Goal: Task Accomplishment & Management: Use online tool/utility

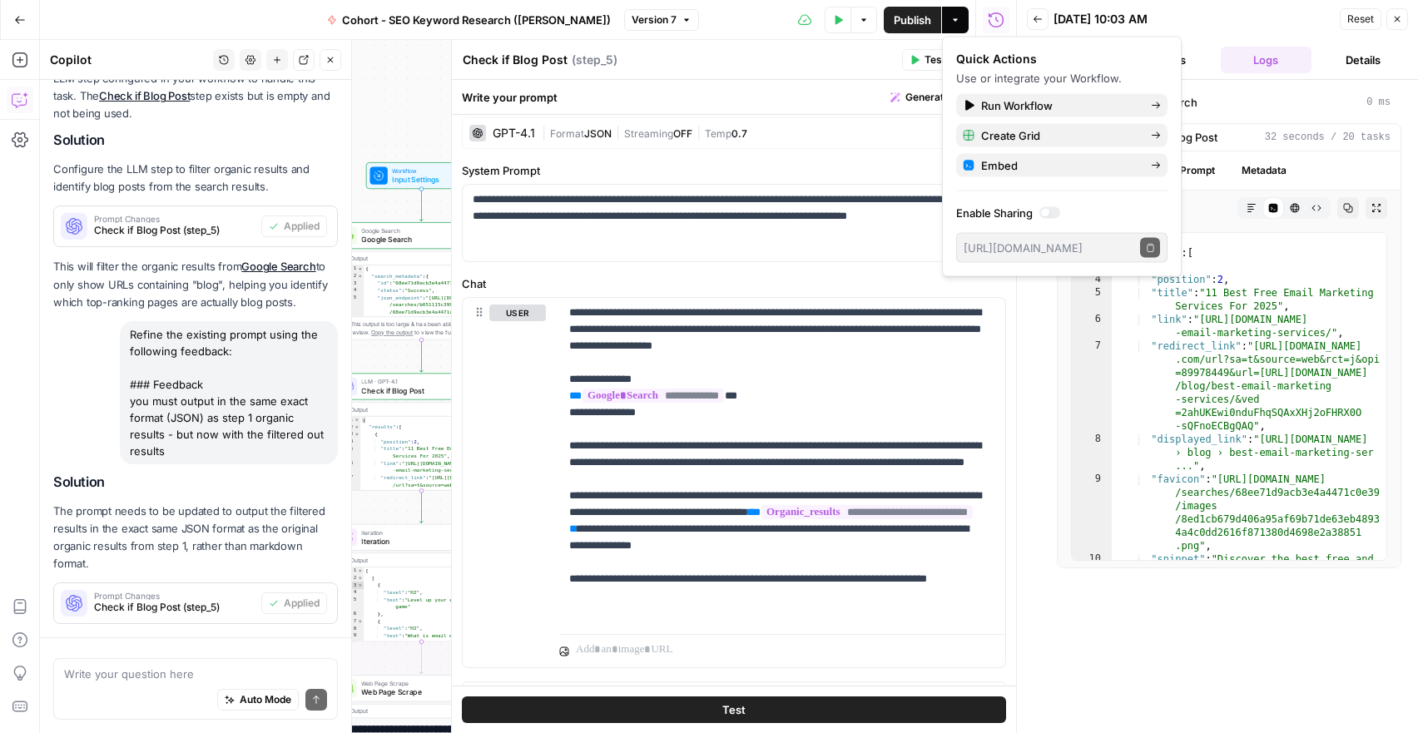
scroll to position [1031, 0]
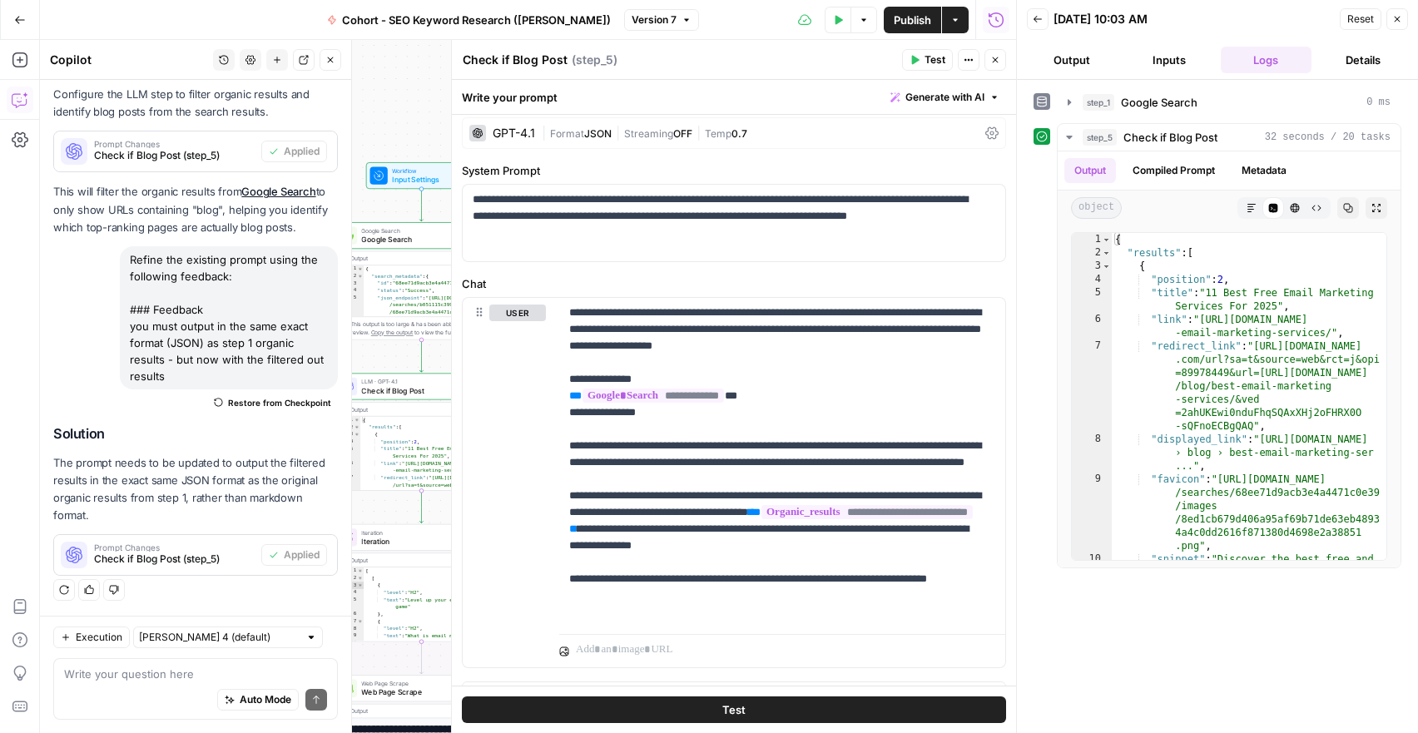
click at [1210, 38] on header "Back 10/14/25 at 10:03 AM Reset Close Output Inputs Logs Details" at bounding box center [1217, 40] width 401 height 80
click at [1174, 58] on button "Inputs" at bounding box center [1169, 60] width 91 height 27
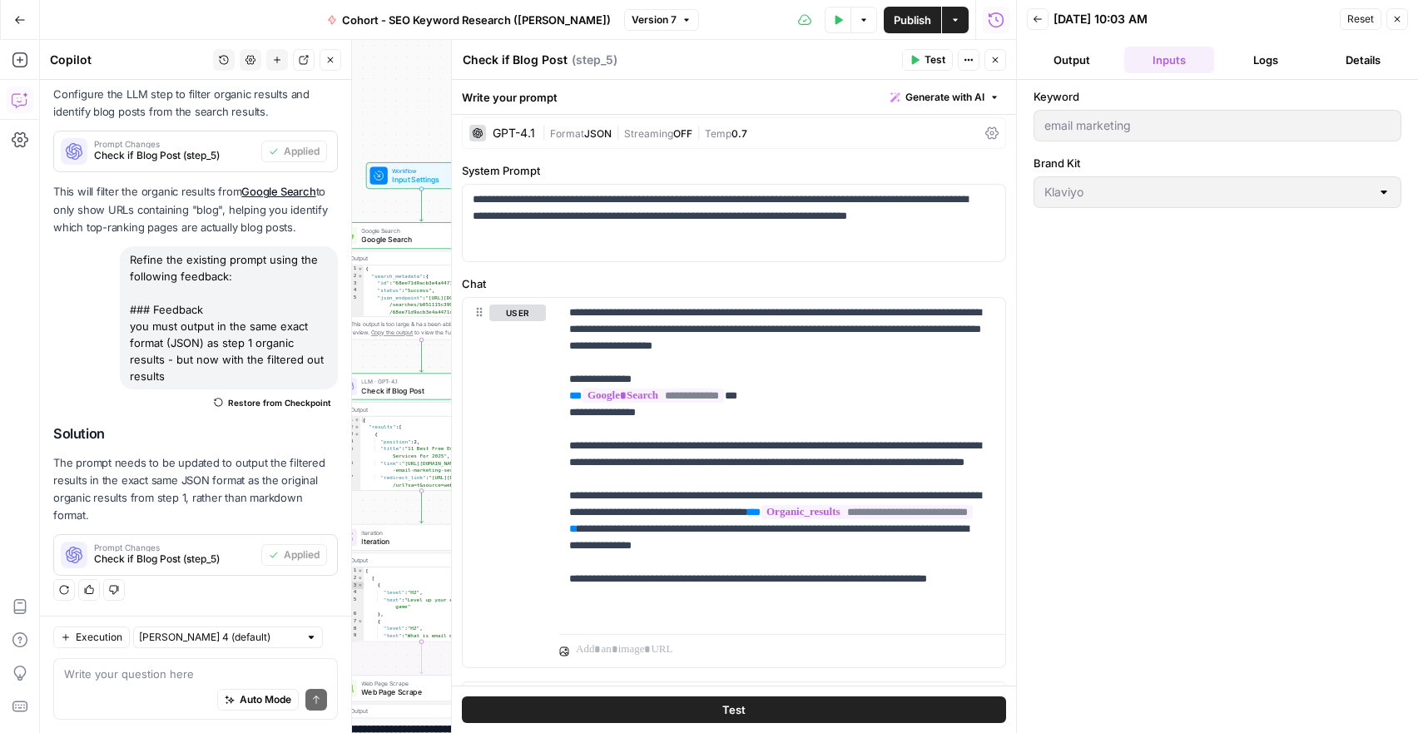
click at [1389, 19] on button "Close" at bounding box center [1398, 19] width 22 height 22
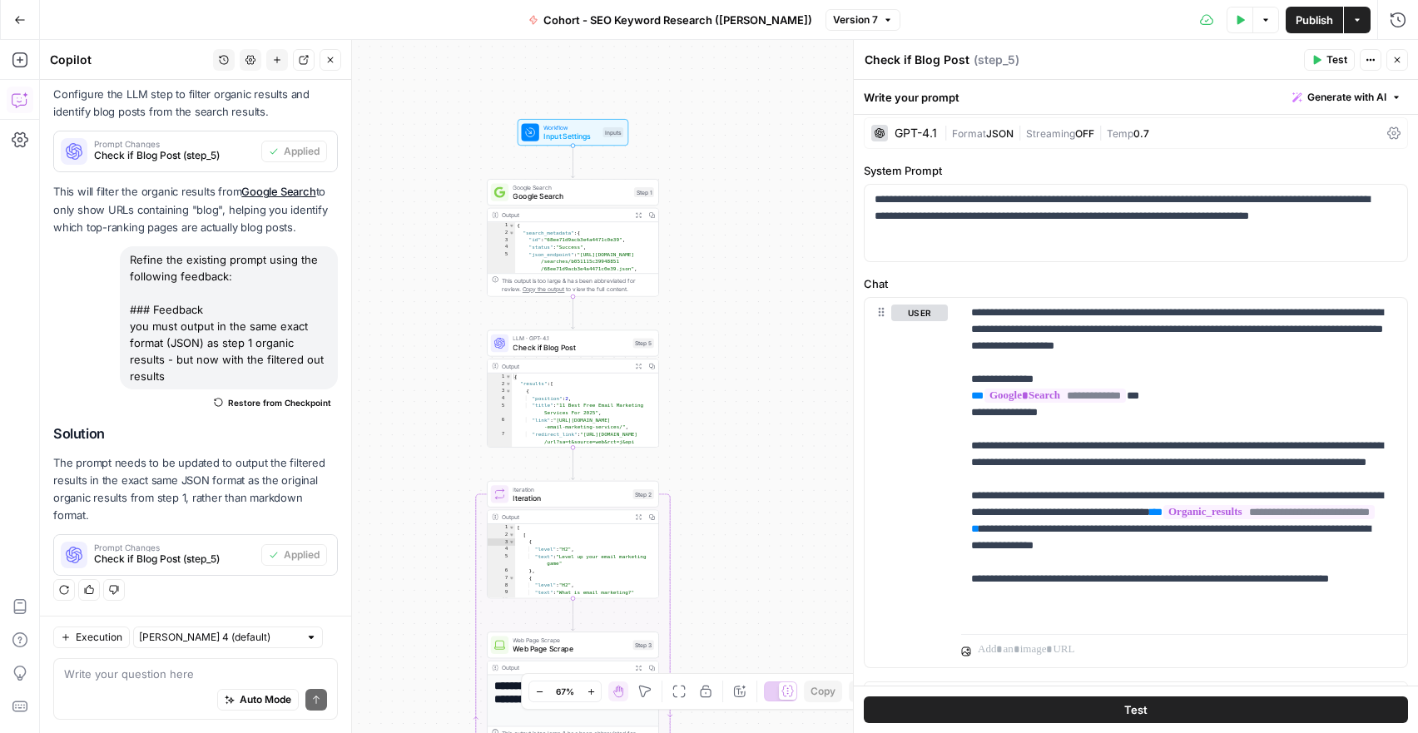
drag, startPoint x: 628, startPoint y: 246, endPoint x: 757, endPoint y: 206, distance: 134.3
click at [757, 206] on div "Workflow Input Settings Inputs Google Search Google Search Step 1 Output Expand…" at bounding box center [729, 386] width 1378 height 693
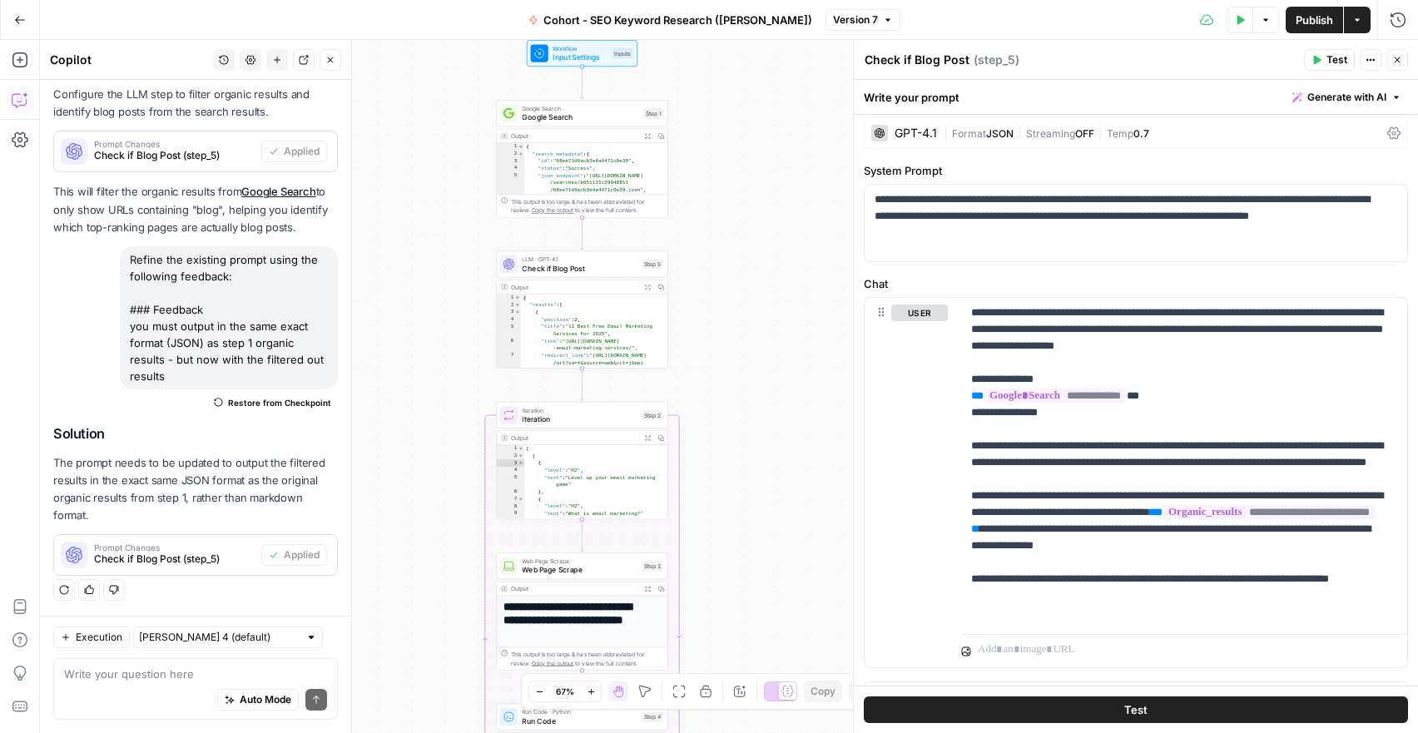
drag, startPoint x: 762, startPoint y: 495, endPoint x: 772, endPoint y: 416, distance: 79.6
click at [772, 416] on div "Workflow Input Settings Inputs Google Search Google Search Step 1 Output Expand…" at bounding box center [729, 386] width 1378 height 693
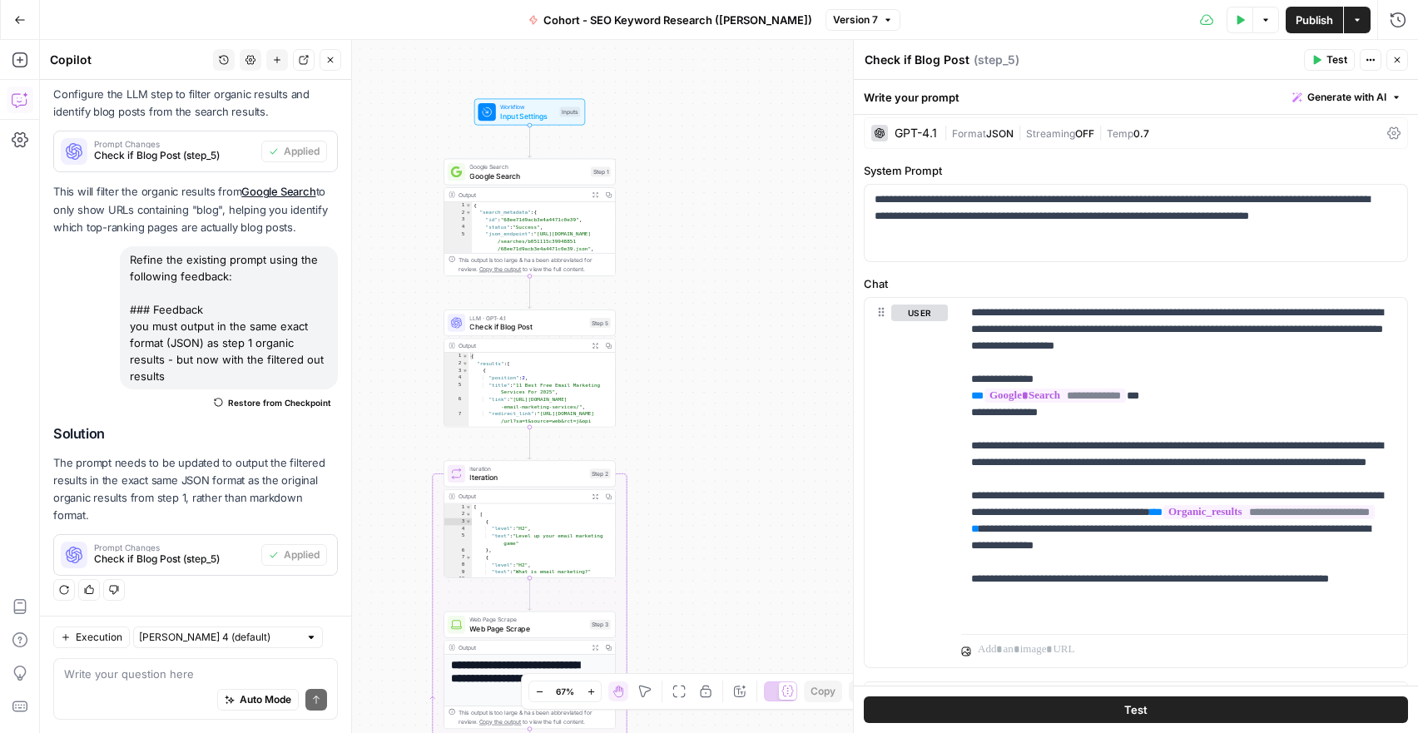
drag, startPoint x: 771, startPoint y: 377, endPoint x: 692, endPoint y: 598, distance: 234.8
click at [692, 602] on div "Workflow Input Settings Inputs Google Search Google Search Step 1 Output Expand…" at bounding box center [729, 386] width 1378 height 693
drag, startPoint x: 1036, startPoint y: 275, endPoint x: 1099, endPoint y: 264, distance: 63.4
click at [1040, 275] on label "Chat" at bounding box center [1136, 283] width 544 height 17
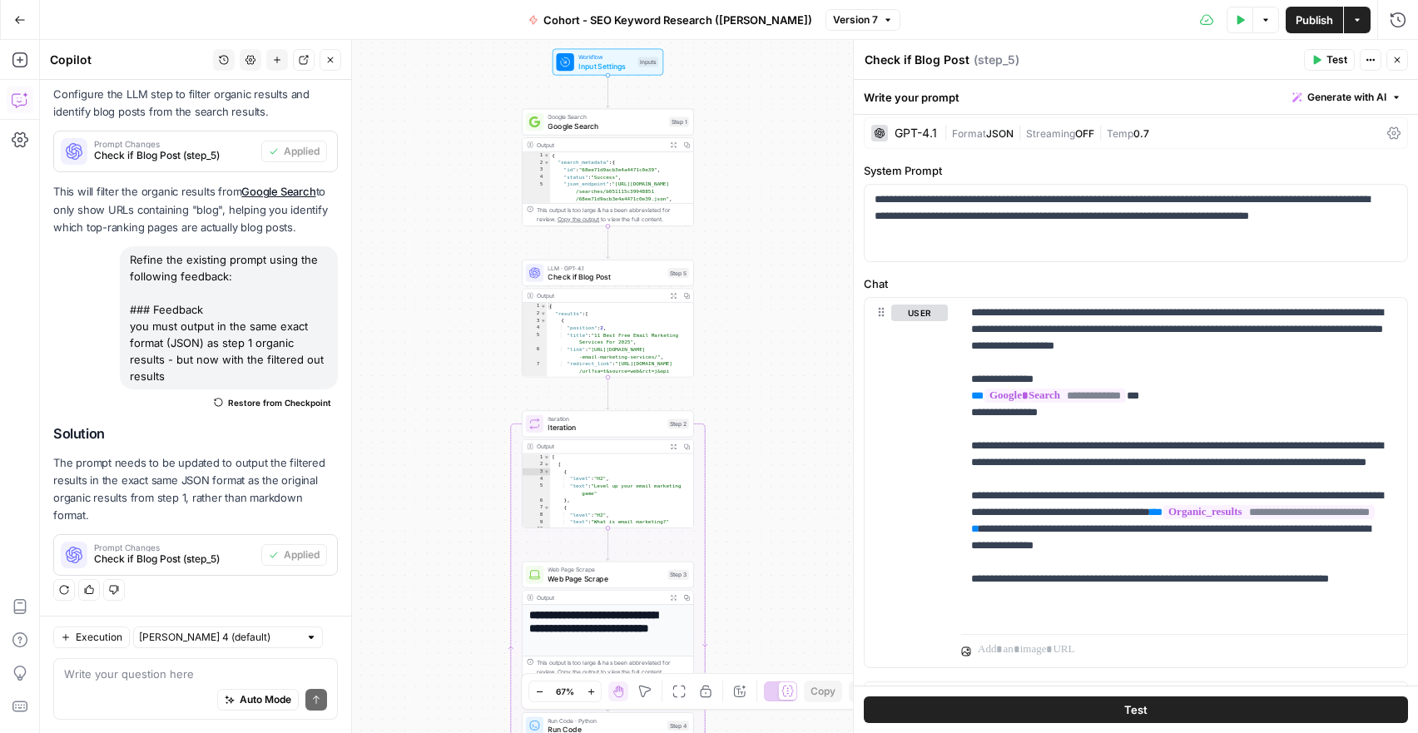
drag, startPoint x: 710, startPoint y: 225, endPoint x: 787, endPoint y: 175, distance: 92.1
click at [787, 175] on div "Workflow Input Settings Inputs Google Search Google Search Step 1 Output Expand…" at bounding box center [729, 386] width 1378 height 693
click at [1402, 65] on button "Close" at bounding box center [1398, 60] width 22 height 22
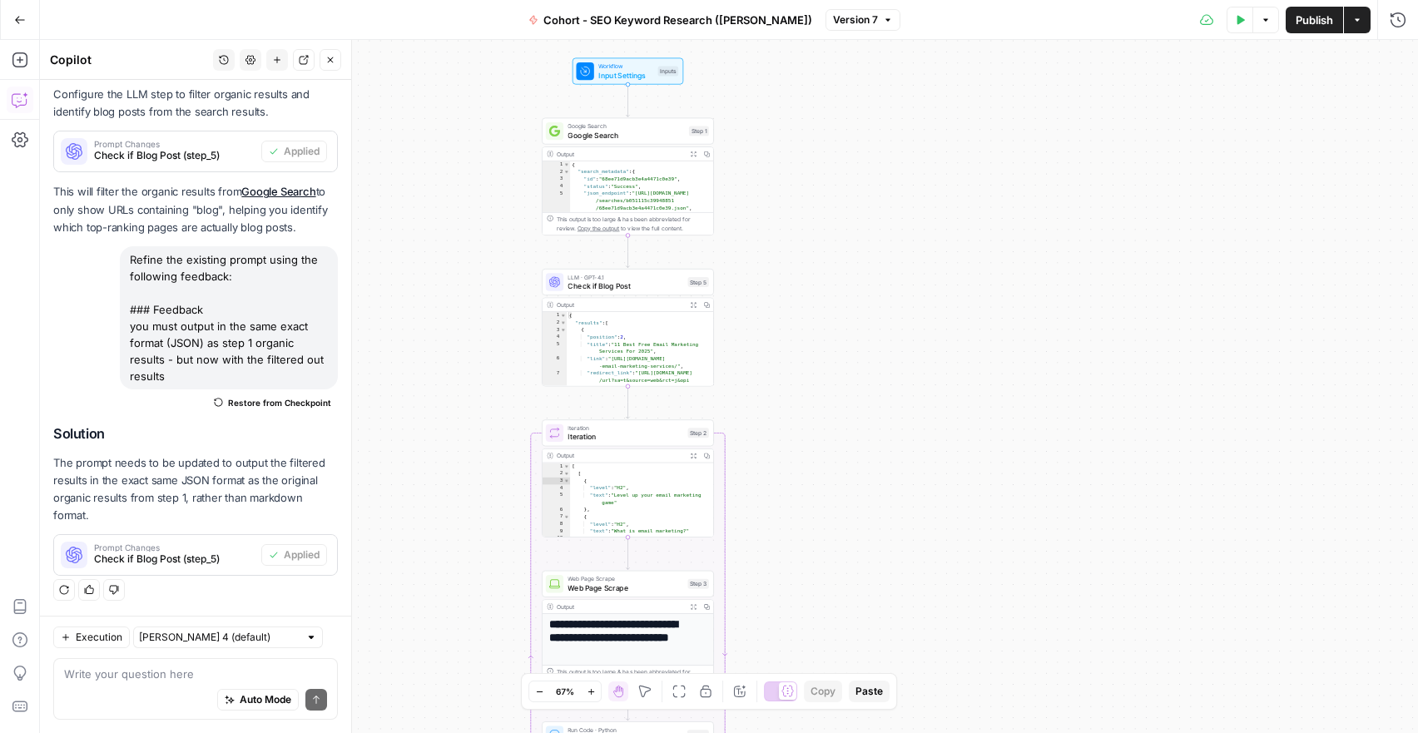
drag, startPoint x: 760, startPoint y: 280, endPoint x: 780, endPoint y: 289, distance: 22.0
click at [780, 289] on div "Workflow Input Settings Inputs Google Search Google Search Step 1 Output Expand…" at bounding box center [729, 386] width 1378 height 693
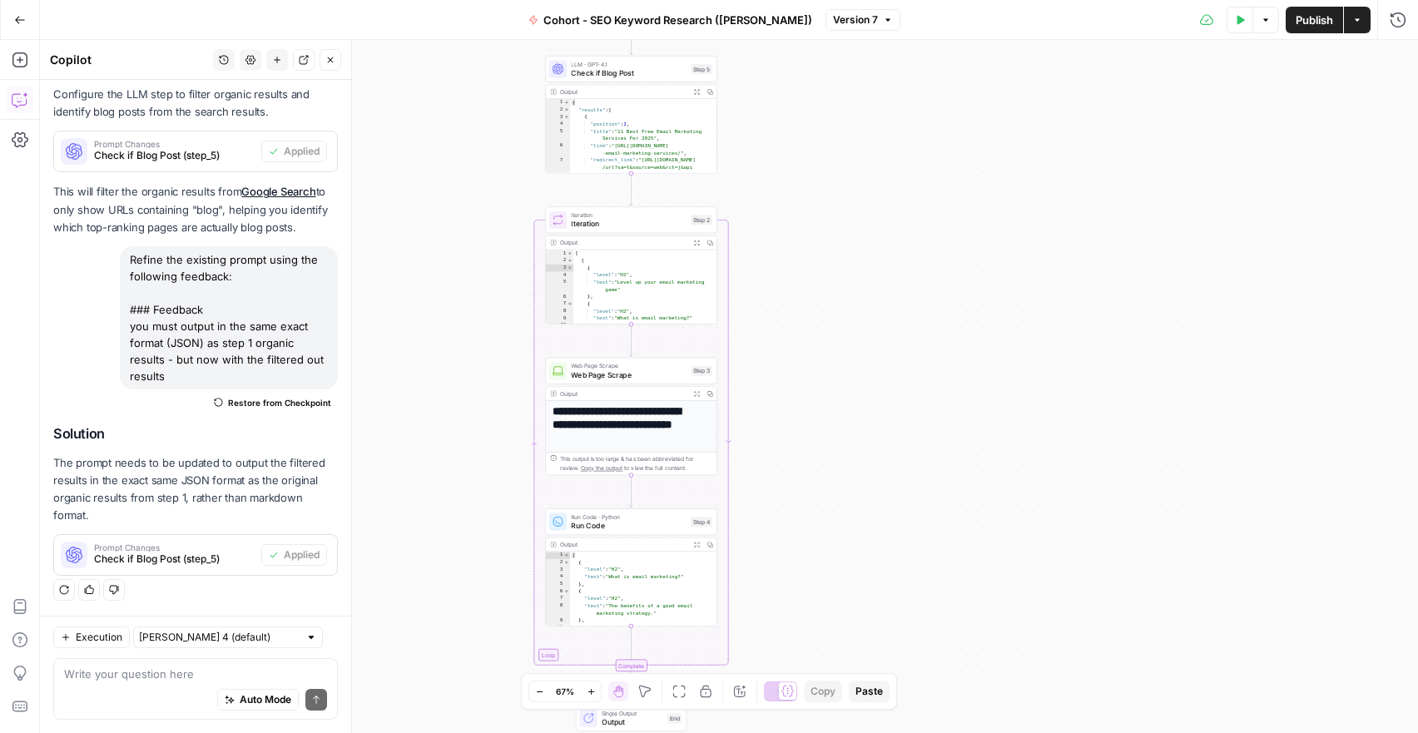
drag, startPoint x: 784, startPoint y: 420, endPoint x: 789, endPoint y: 220, distance: 200.6
click at [789, 220] on div "Workflow Input Settings Inputs Google Search Google Search Step 1 Output Expand…" at bounding box center [729, 386] width 1378 height 693
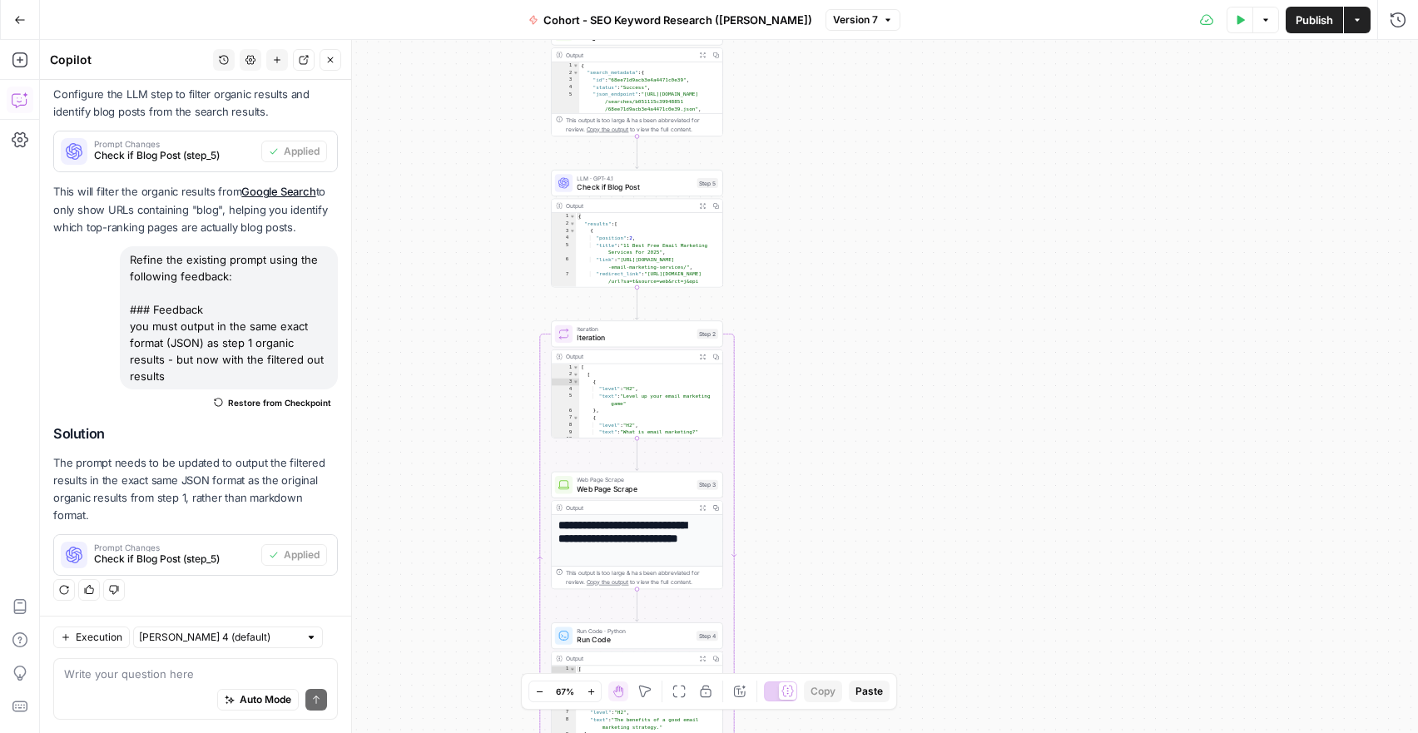
drag, startPoint x: 792, startPoint y: 512, endPoint x: 790, endPoint y: 368, distance: 144.0
click at [797, 623] on div "Workflow Input Settings Inputs Google Search Google Search Step 1 Output Expand…" at bounding box center [729, 386] width 1378 height 693
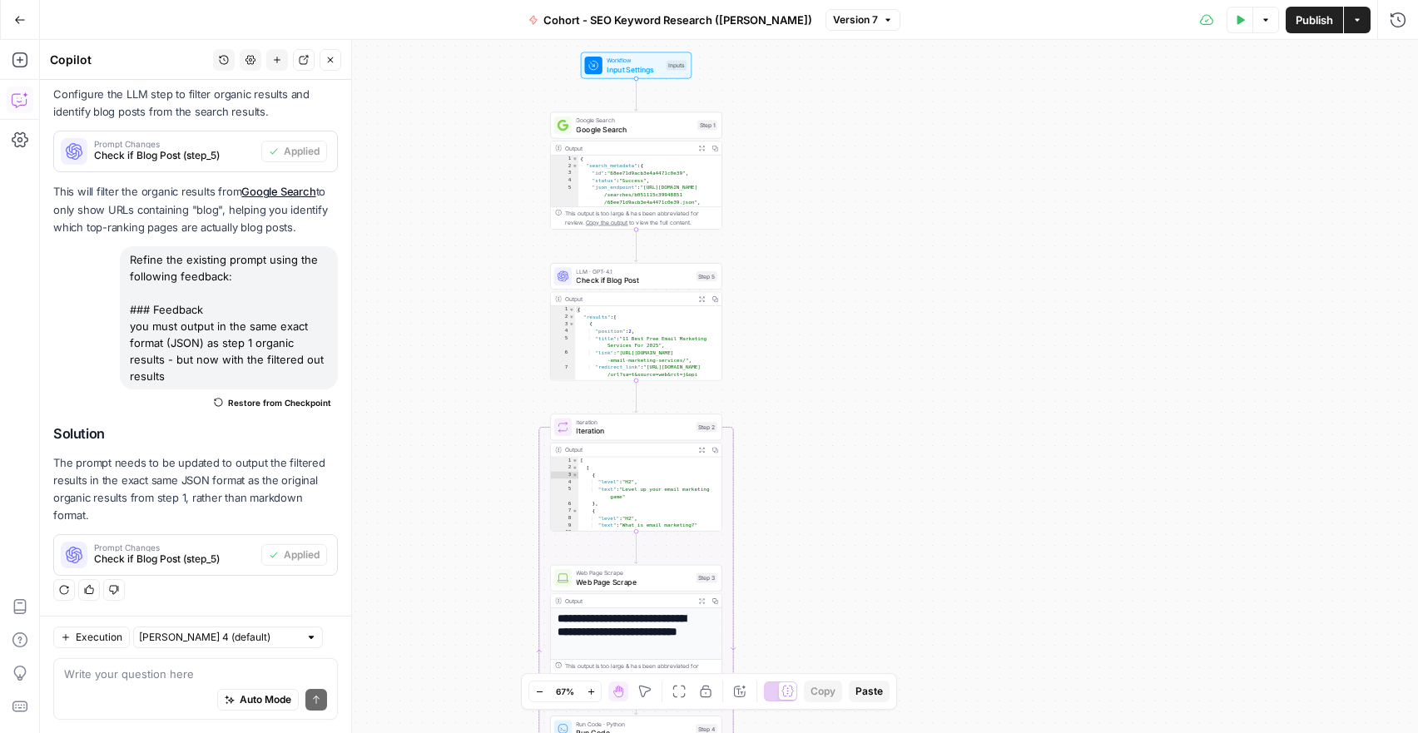
drag, startPoint x: 791, startPoint y: 341, endPoint x: 791, endPoint y: 438, distance: 96.5
click at [791, 438] on div "Workflow Input Settings Inputs Google Search Google Search Step 1 Output Expand…" at bounding box center [729, 386] width 1378 height 693
drag, startPoint x: 76, startPoint y: 317, endPoint x: 87, endPoint y: 340, distance: 26.1
click at [87, 340] on div "Refine the existing prompt using the following feedback: ### Feedback you must …" at bounding box center [195, 331] width 285 height 170
click at [340, 59] on button "Close" at bounding box center [331, 60] width 22 height 22
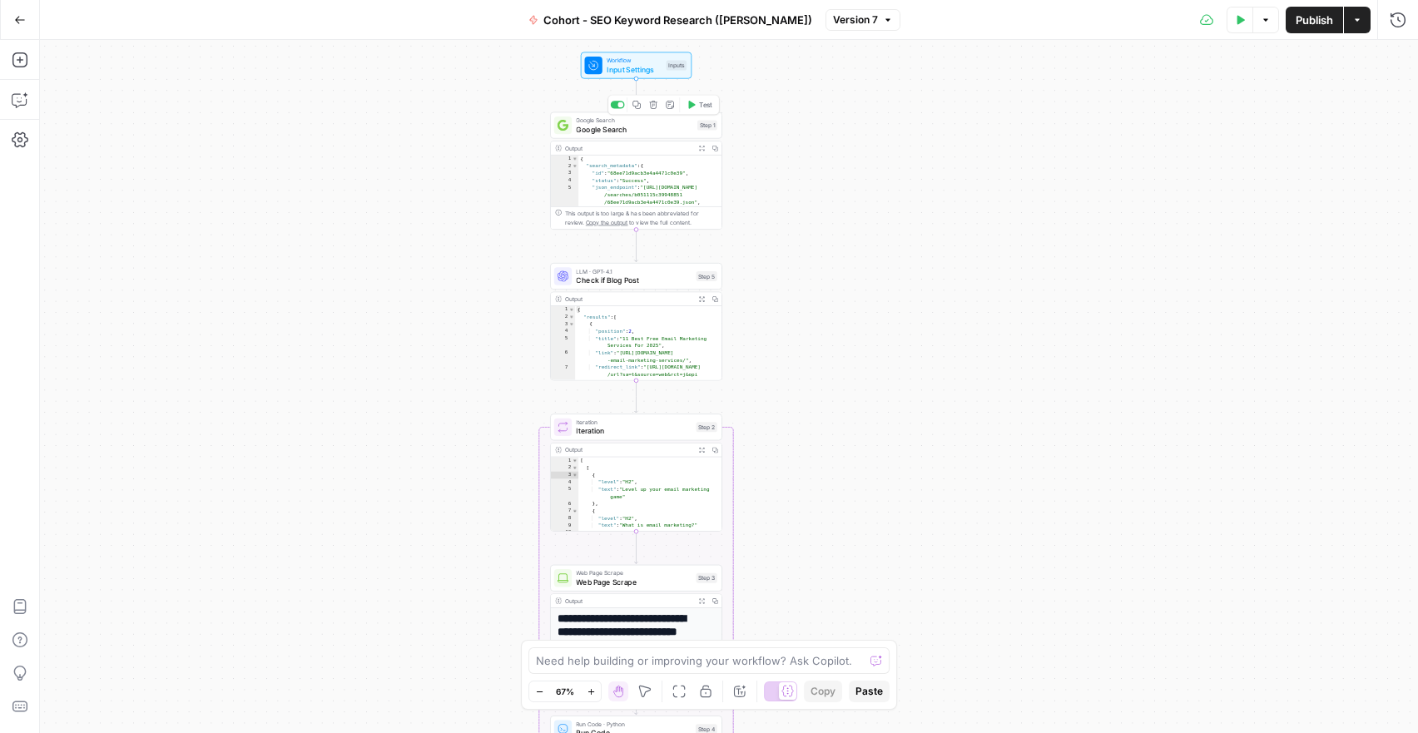
click at [611, 137] on div "Google Search Google Search Step 1 Copy step Delete step Add Note Test" at bounding box center [636, 125] width 172 height 27
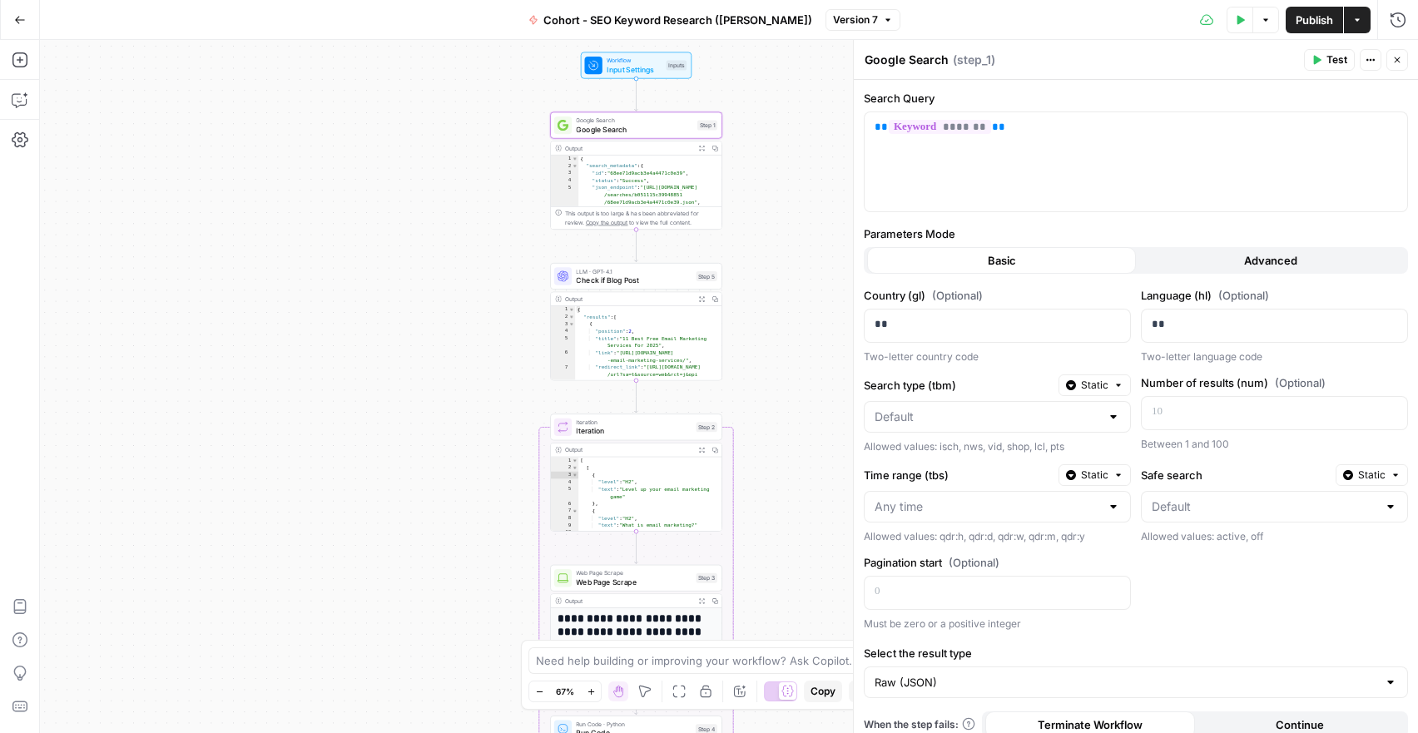
click at [1333, 58] on span "Test" at bounding box center [1337, 59] width 21 height 15
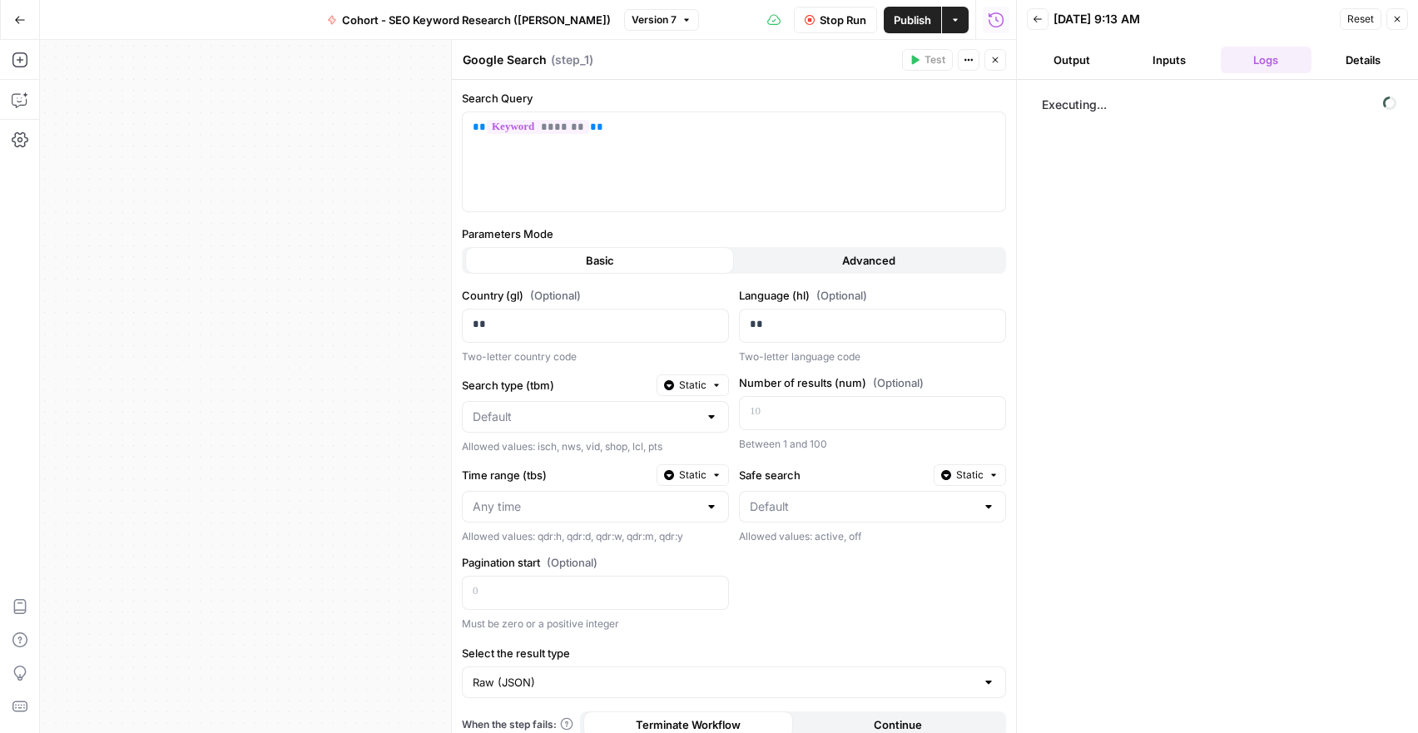
click at [1395, 22] on icon "button" at bounding box center [1398, 20] width 6 height 6
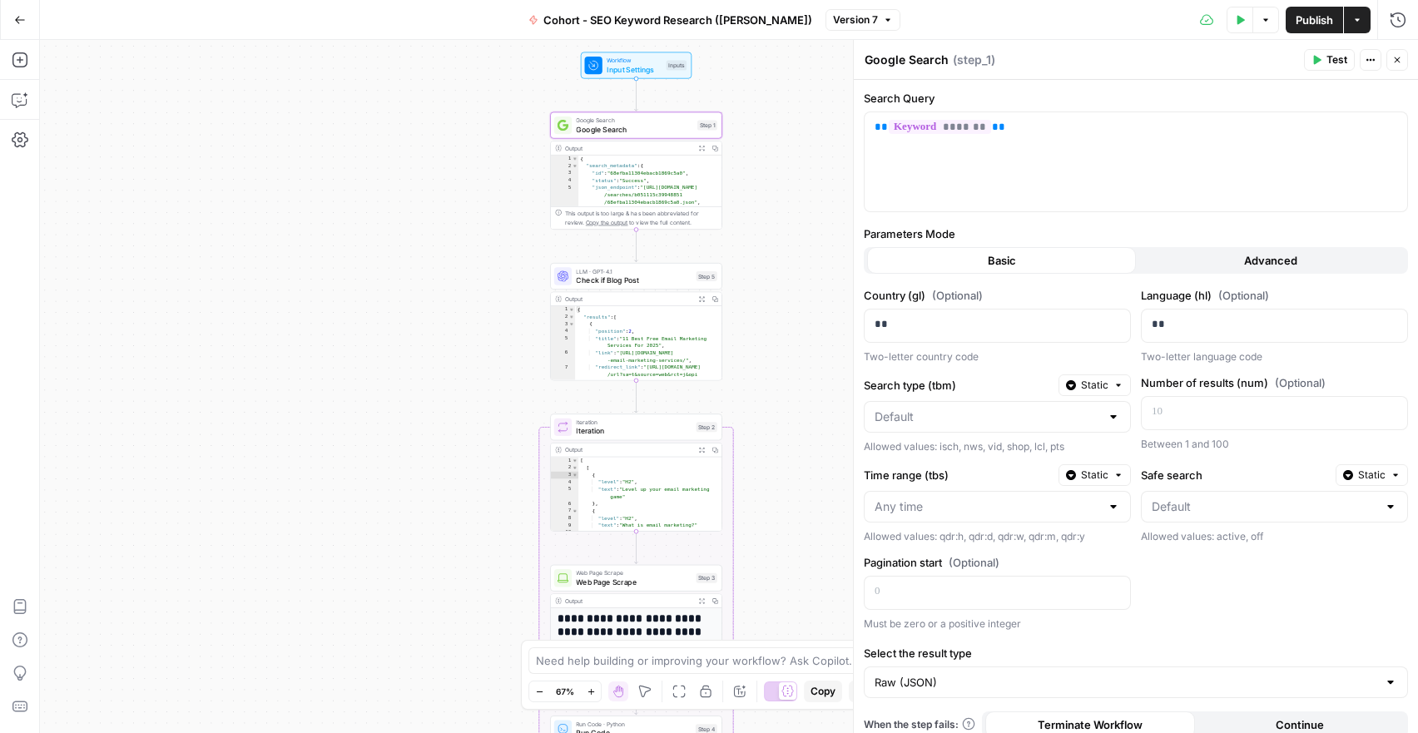
click at [1234, 26] on button "Test Data" at bounding box center [1240, 20] width 27 height 27
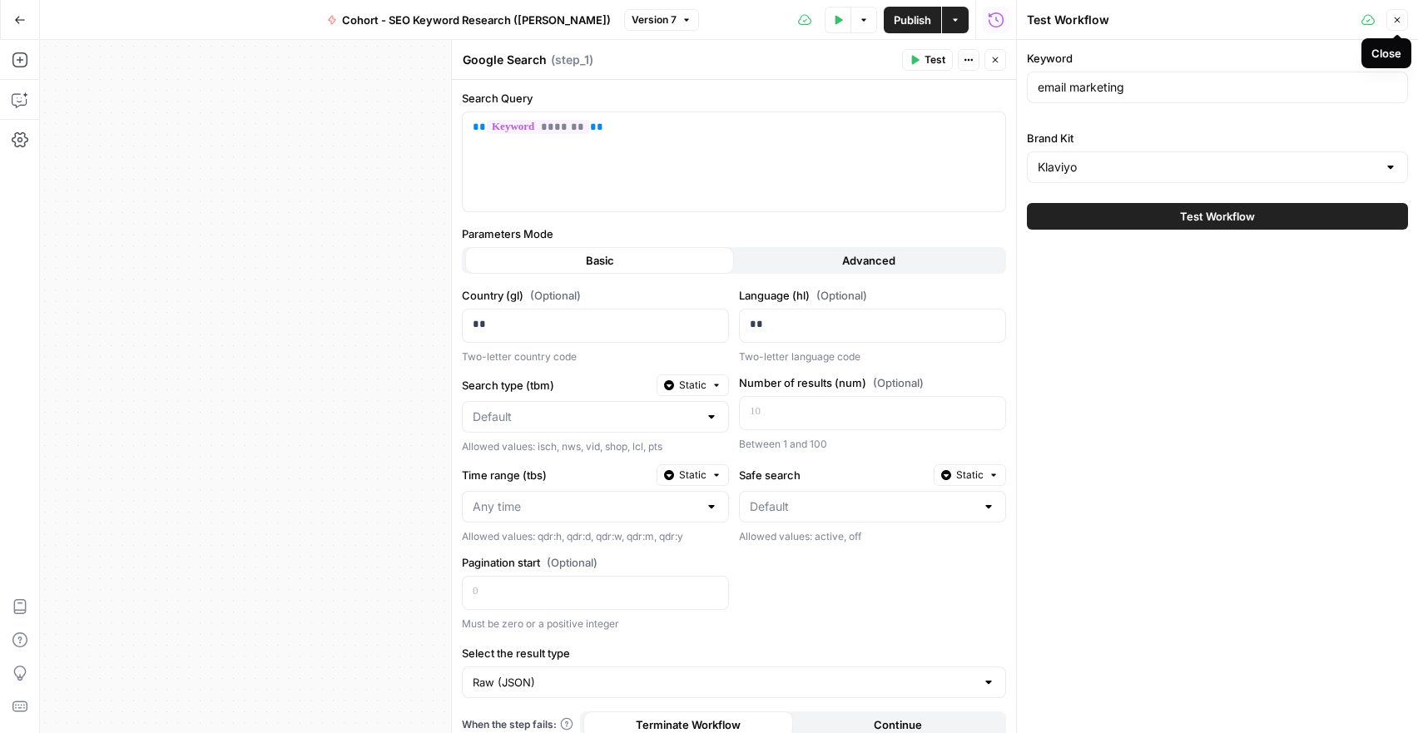
click at [1388, 17] on button "Close" at bounding box center [1398, 20] width 22 height 22
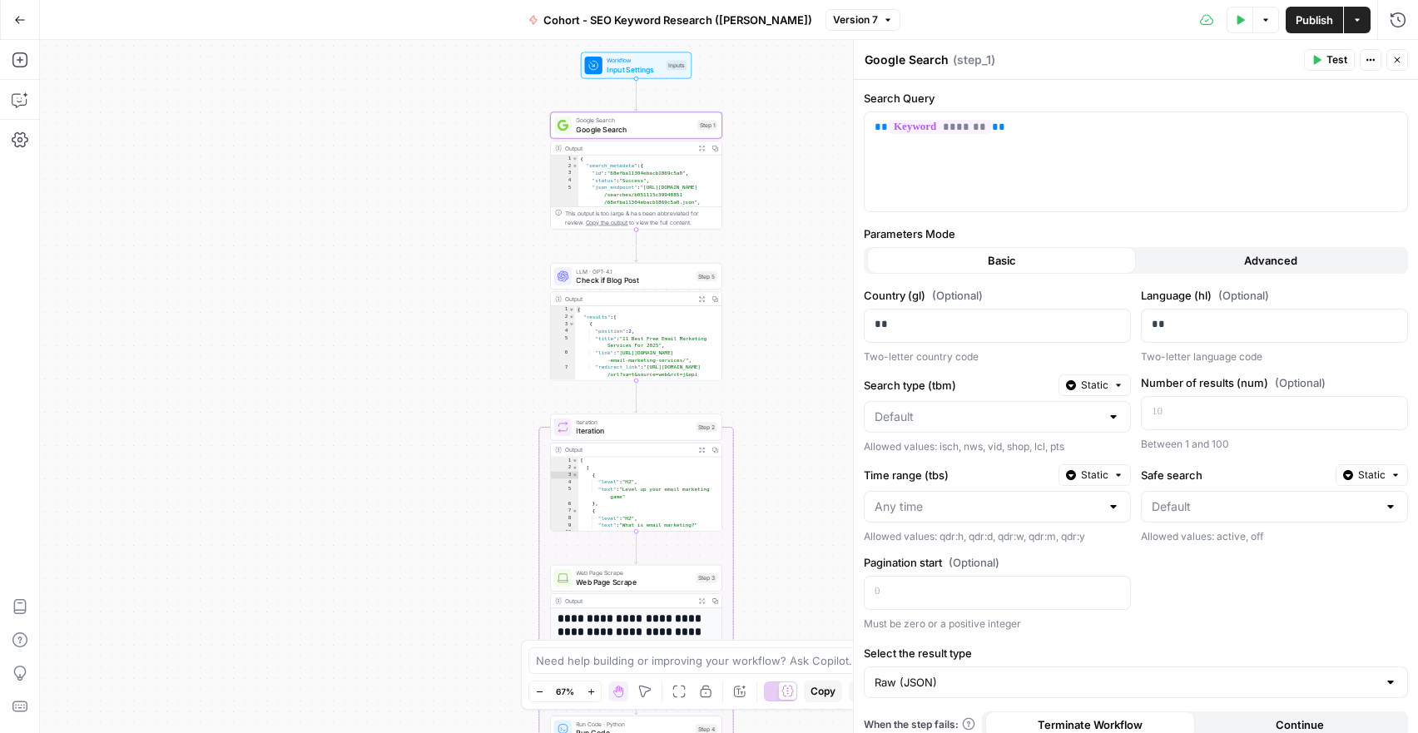
click at [37, 72] on div "Add Steps Copilot Settings AirOps Academy Help Give Feedback Shortcuts" at bounding box center [20, 386] width 40 height 693
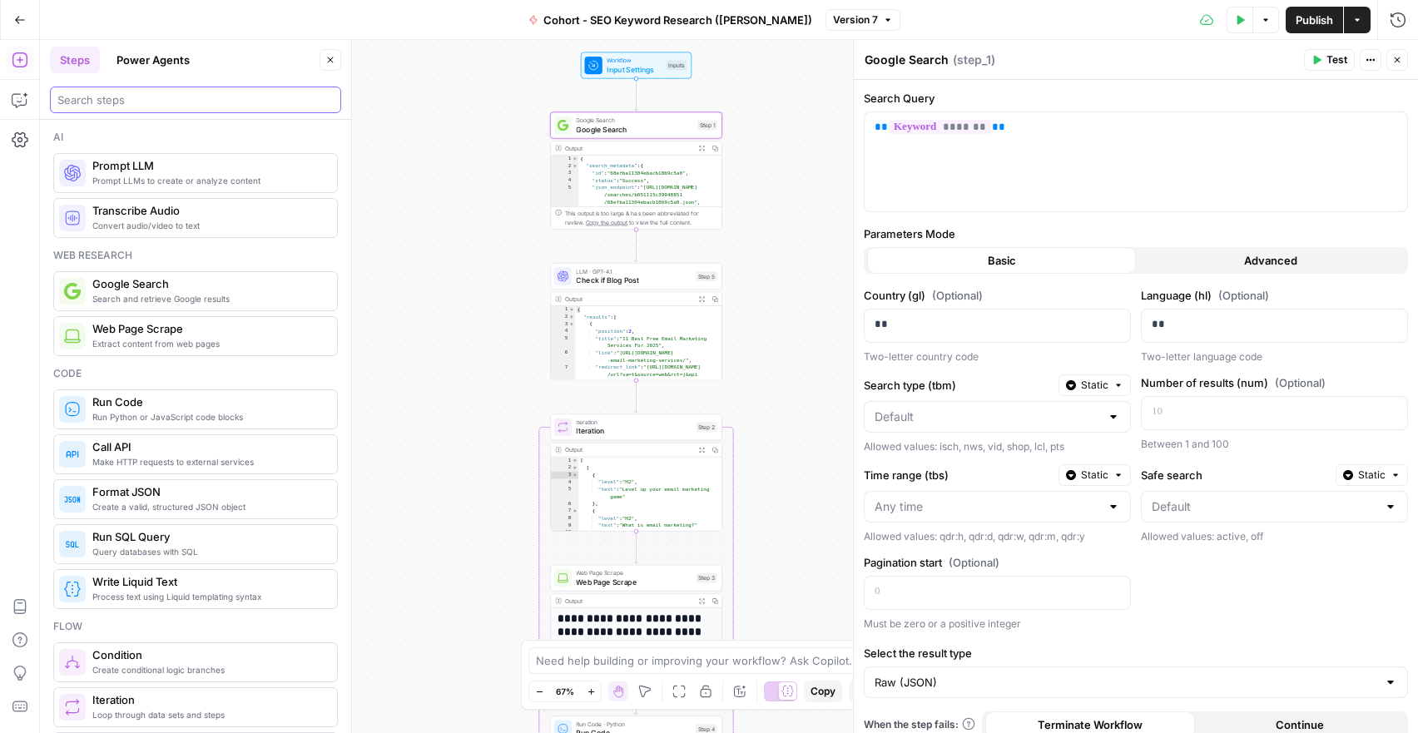
click at [134, 105] on input "search" at bounding box center [195, 100] width 276 height 17
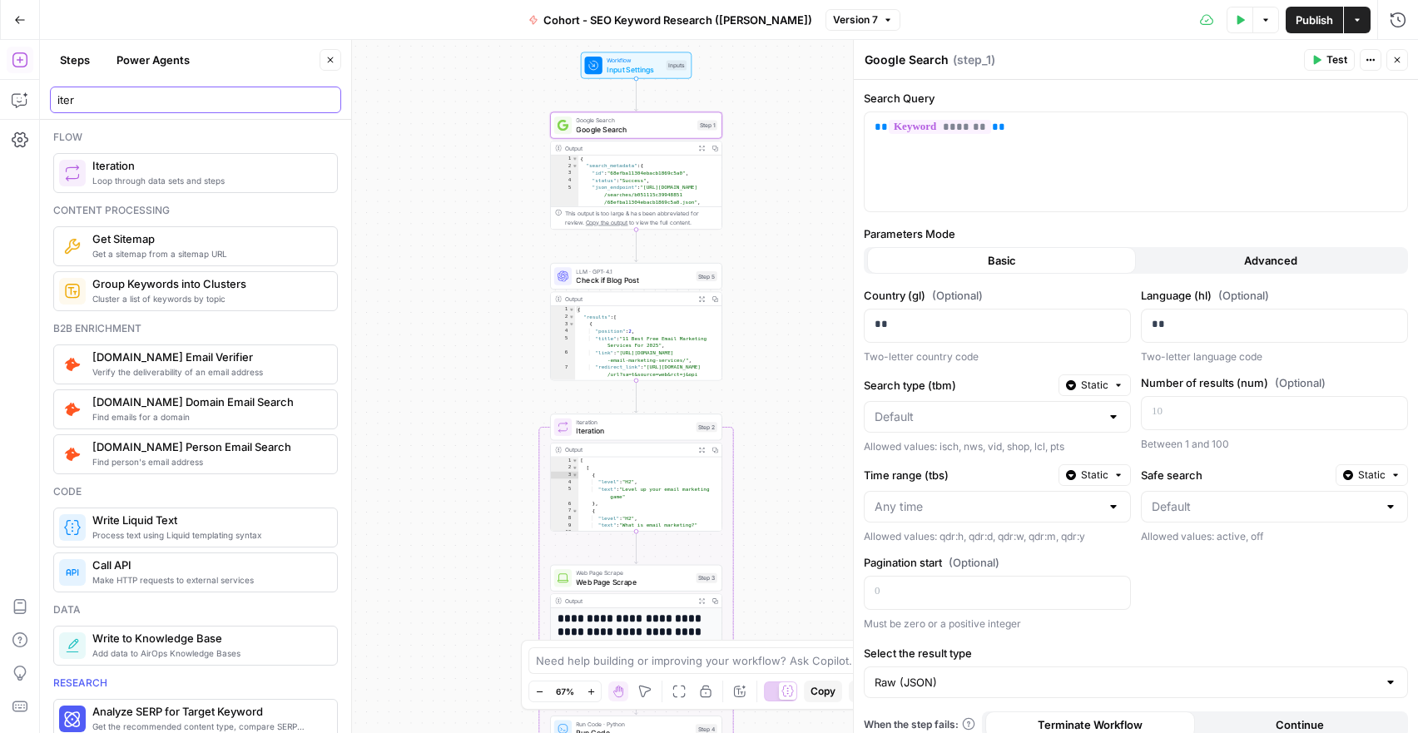
type input "iter"
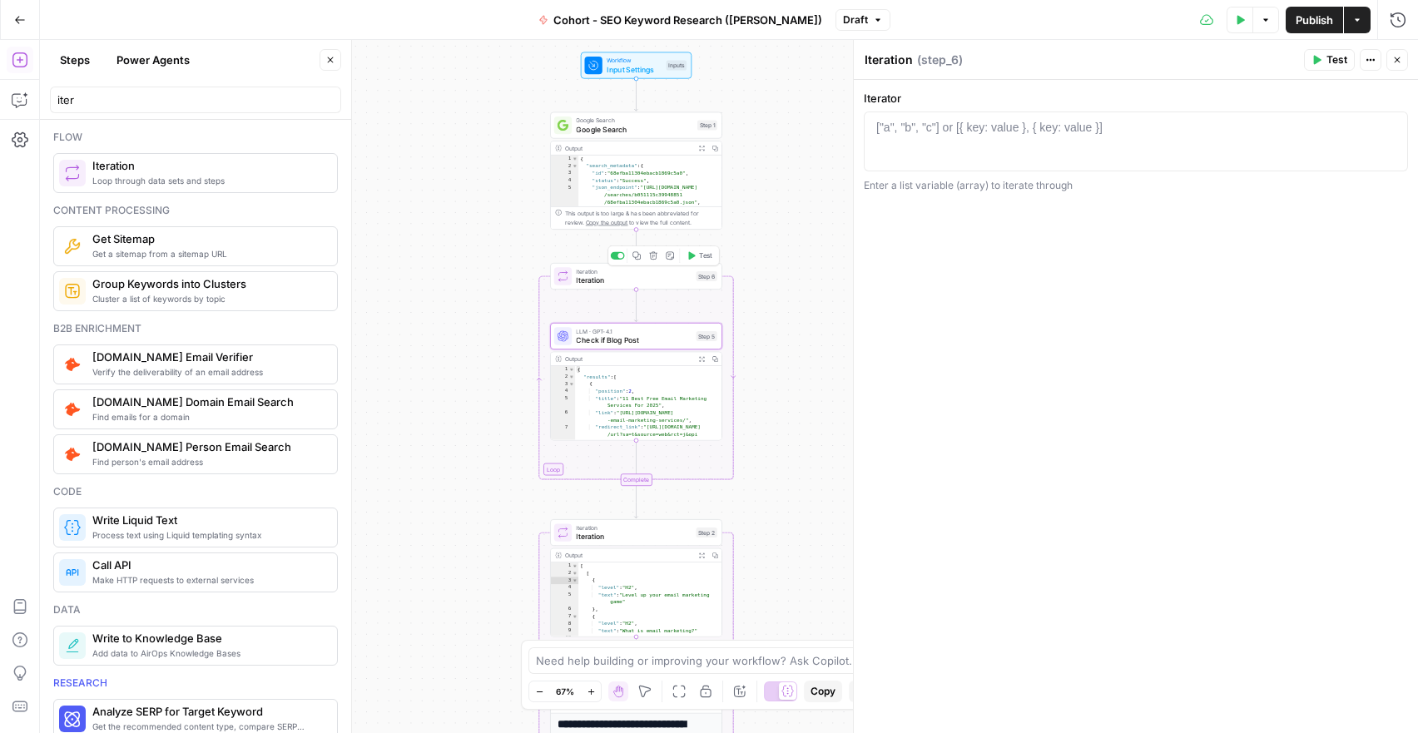
click at [600, 279] on span "Iteration" at bounding box center [634, 280] width 116 height 11
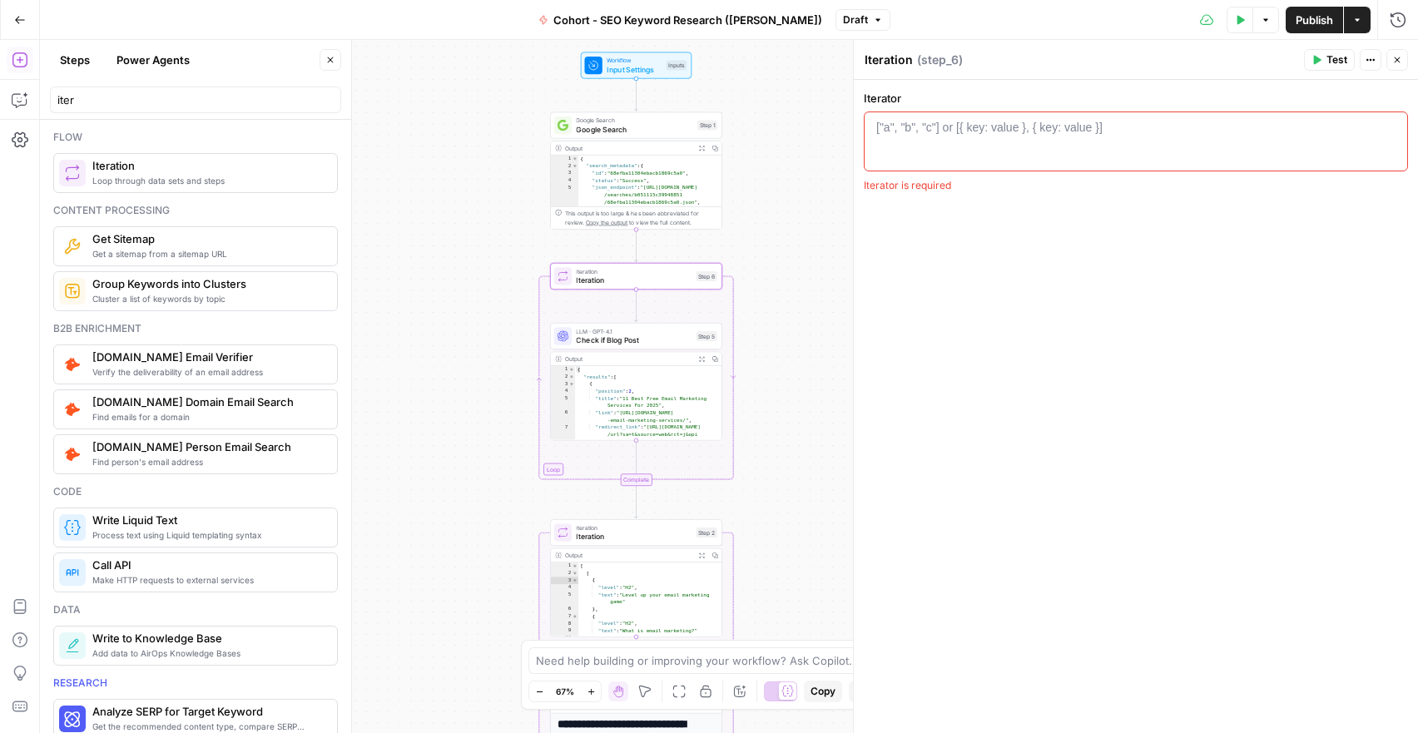
click at [900, 131] on div "["a", "b", "c"] or [{ key: value }, { key: value }]" at bounding box center [989, 127] width 226 height 17
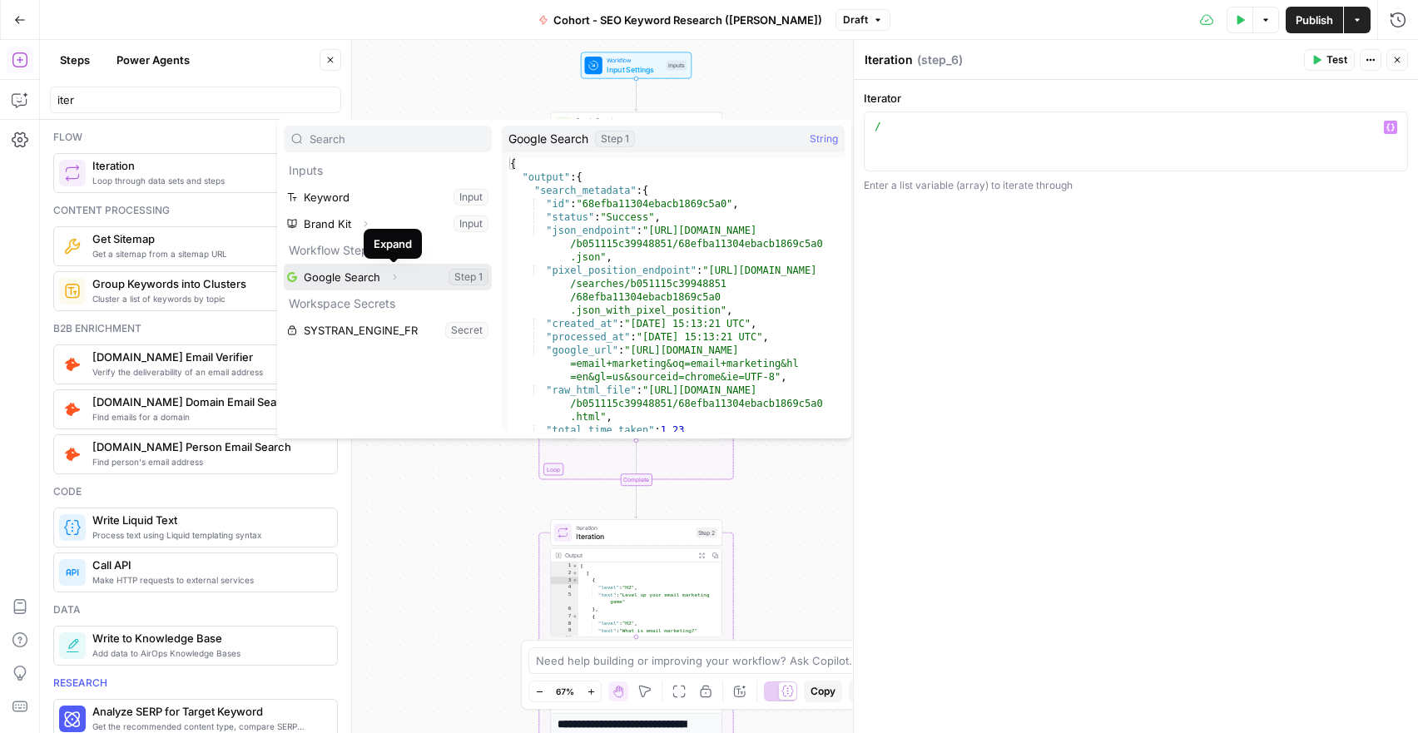
click at [393, 276] on icon "button" at bounding box center [394, 277] width 10 height 10
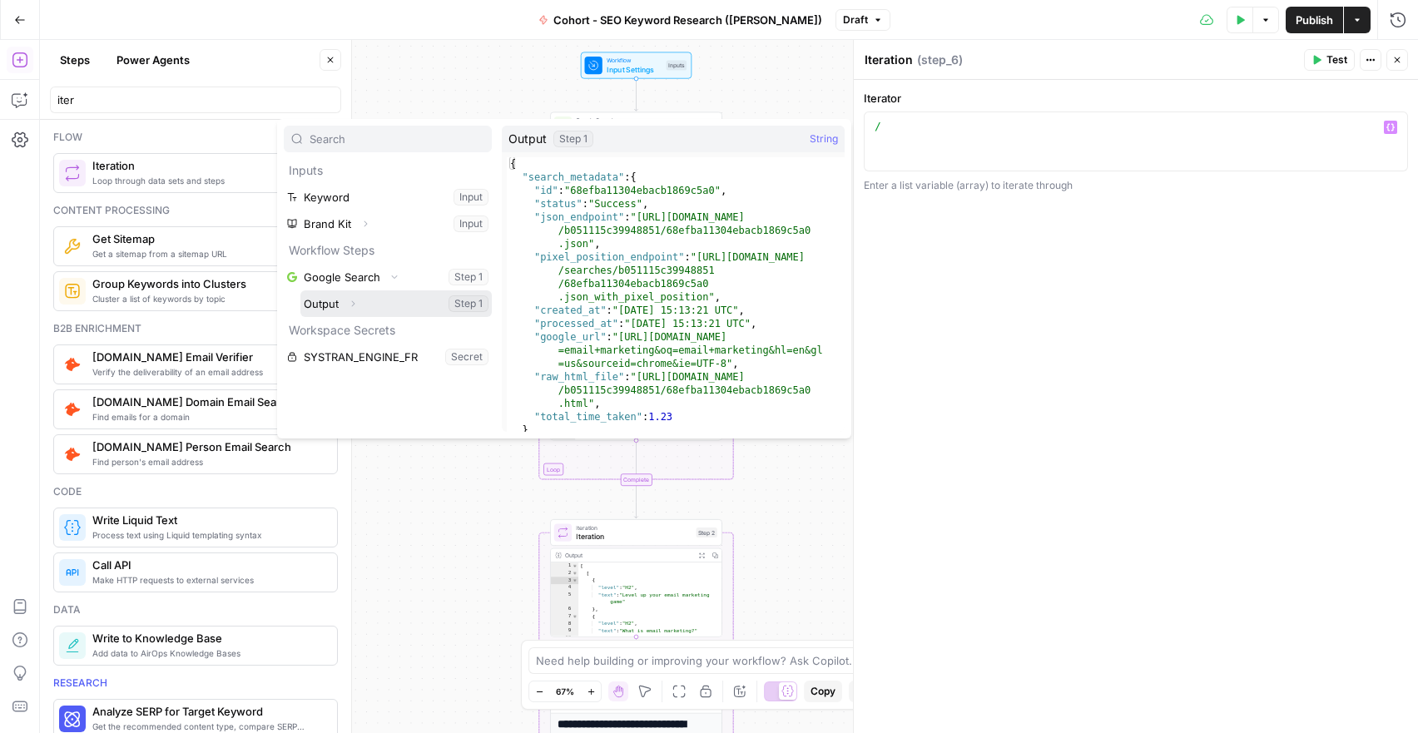
click at [354, 301] on icon "button" at bounding box center [353, 304] width 10 height 10
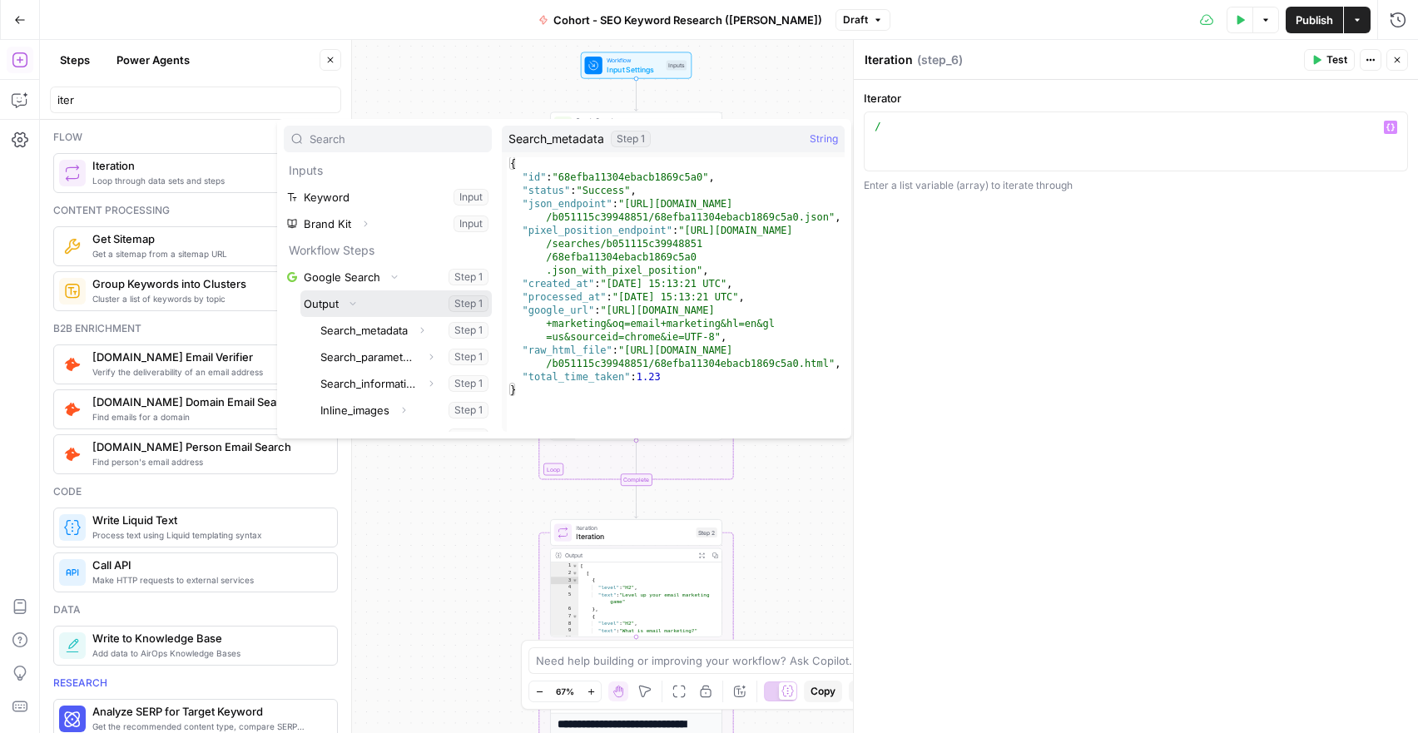
scroll to position [258, 0]
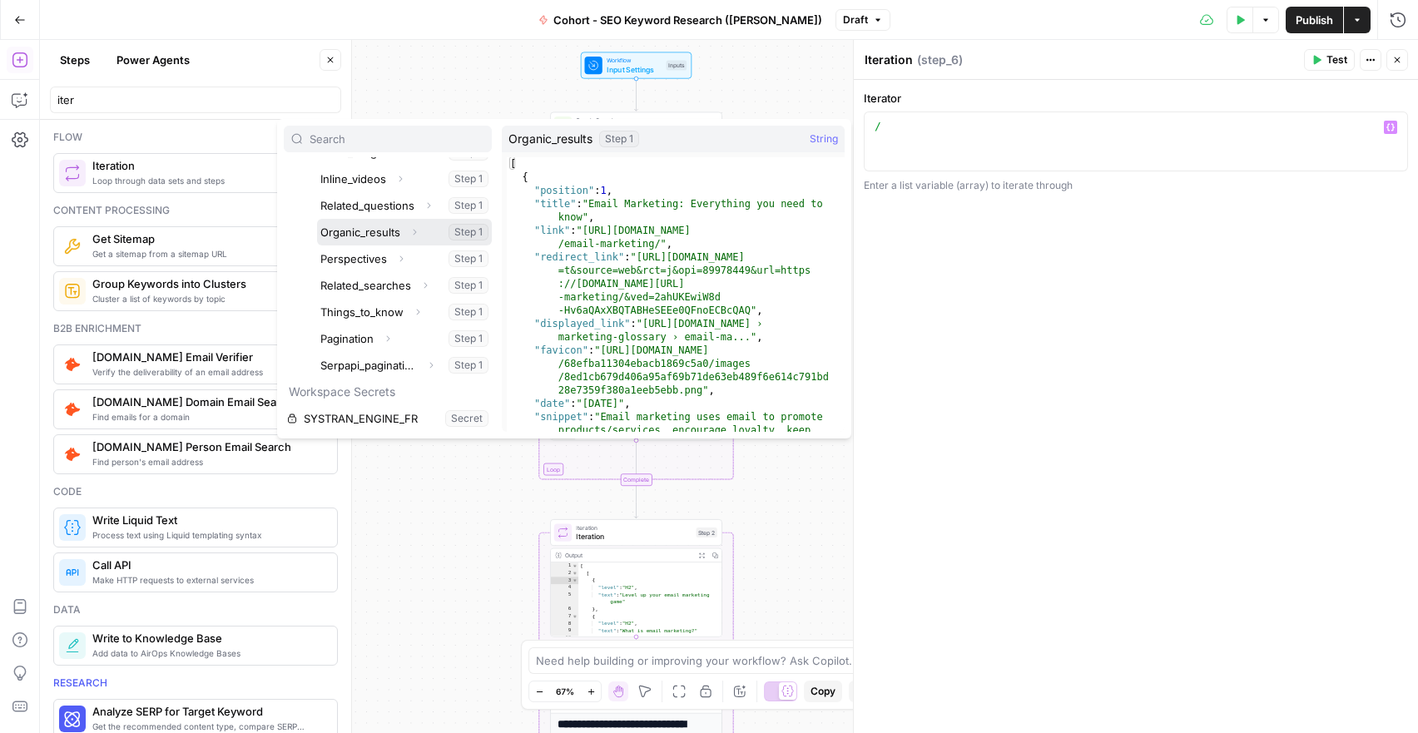
click at [370, 229] on button "Select variable Organic_results" at bounding box center [404, 232] width 175 height 27
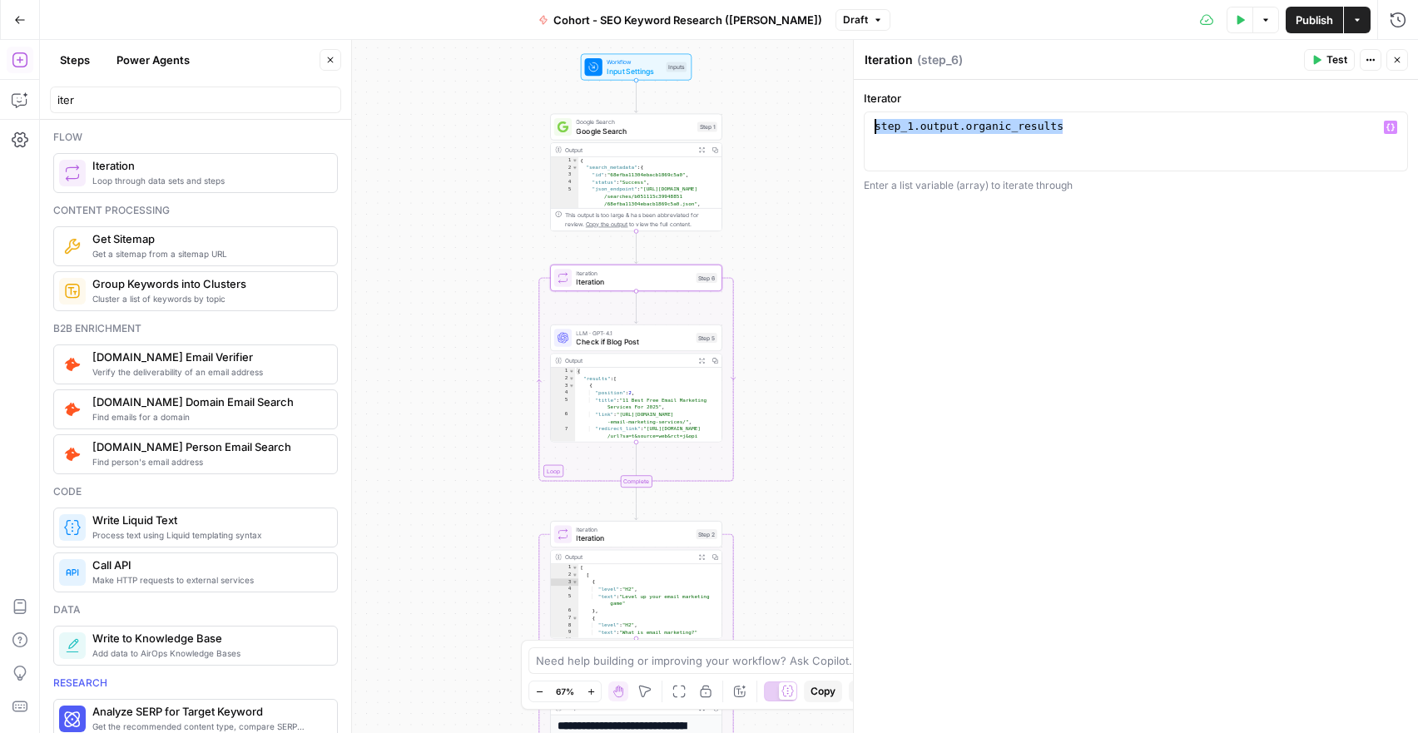
drag, startPoint x: 1109, startPoint y: 122, endPoint x: 826, endPoint y: 115, distance: 283.9
click at [826, 115] on body "Klaviyo New Home Browse Insights Opportunities Your Data Recent Grids Pillar Pa…" at bounding box center [709, 366] width 1418 height 733
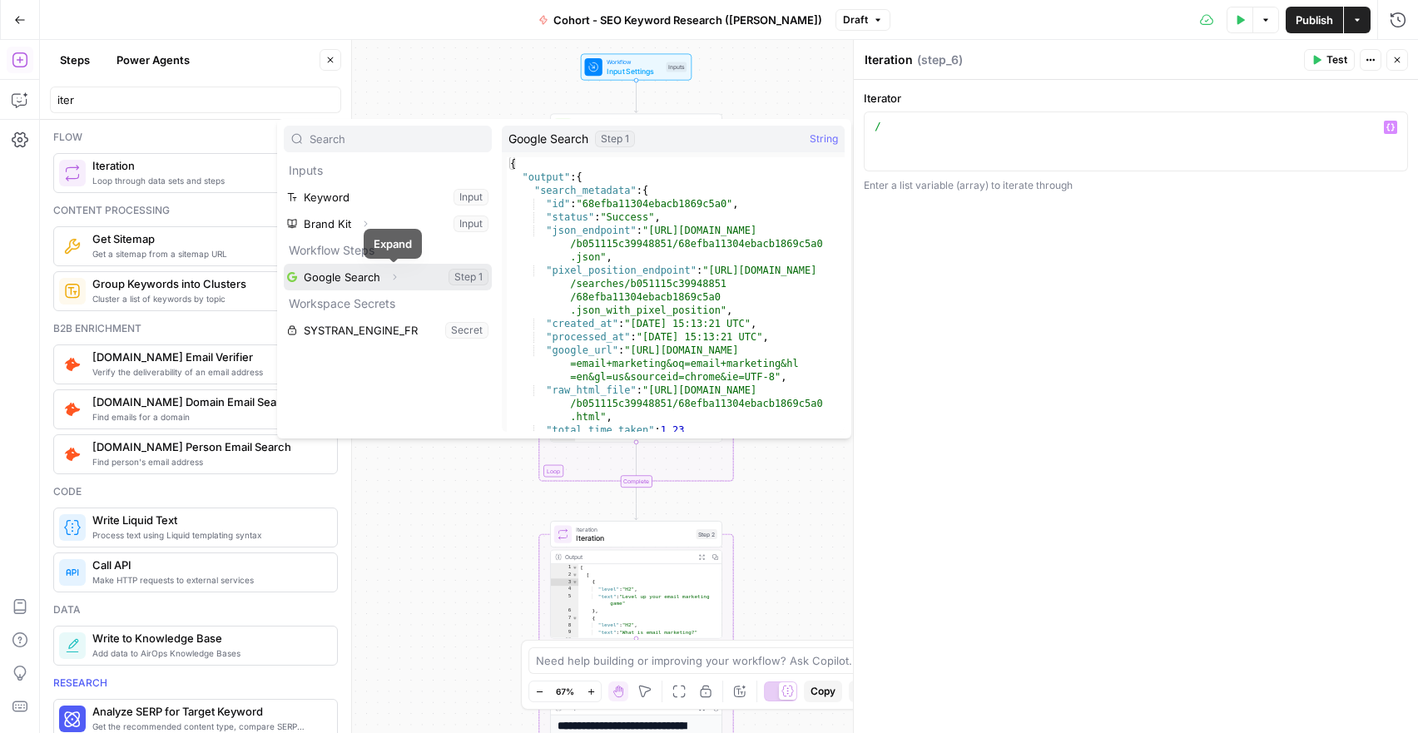
click at [395, 275] on icon "button" at bounding box center [394, 277] width 10 height 10
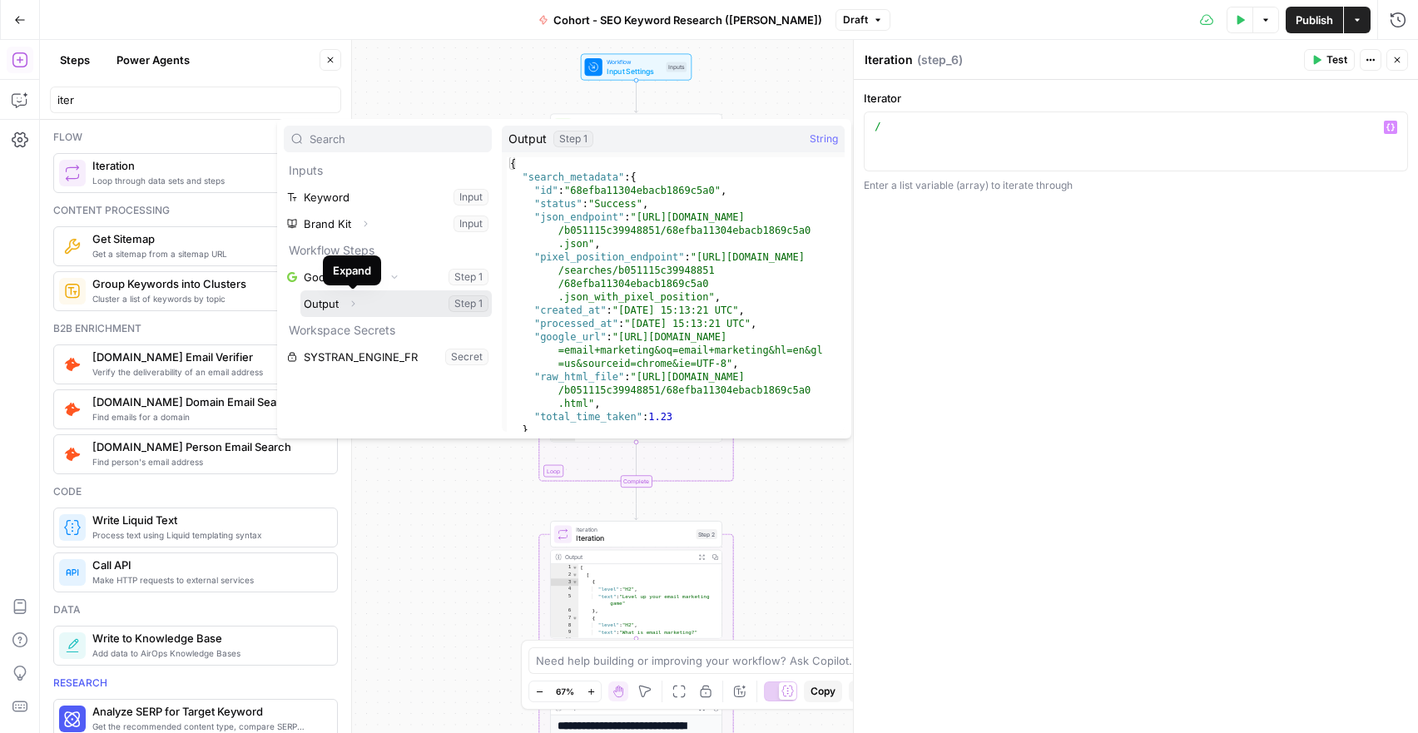
click at [351, 305] on icon "button" at bounding box center [353, 304] width 10 height 10
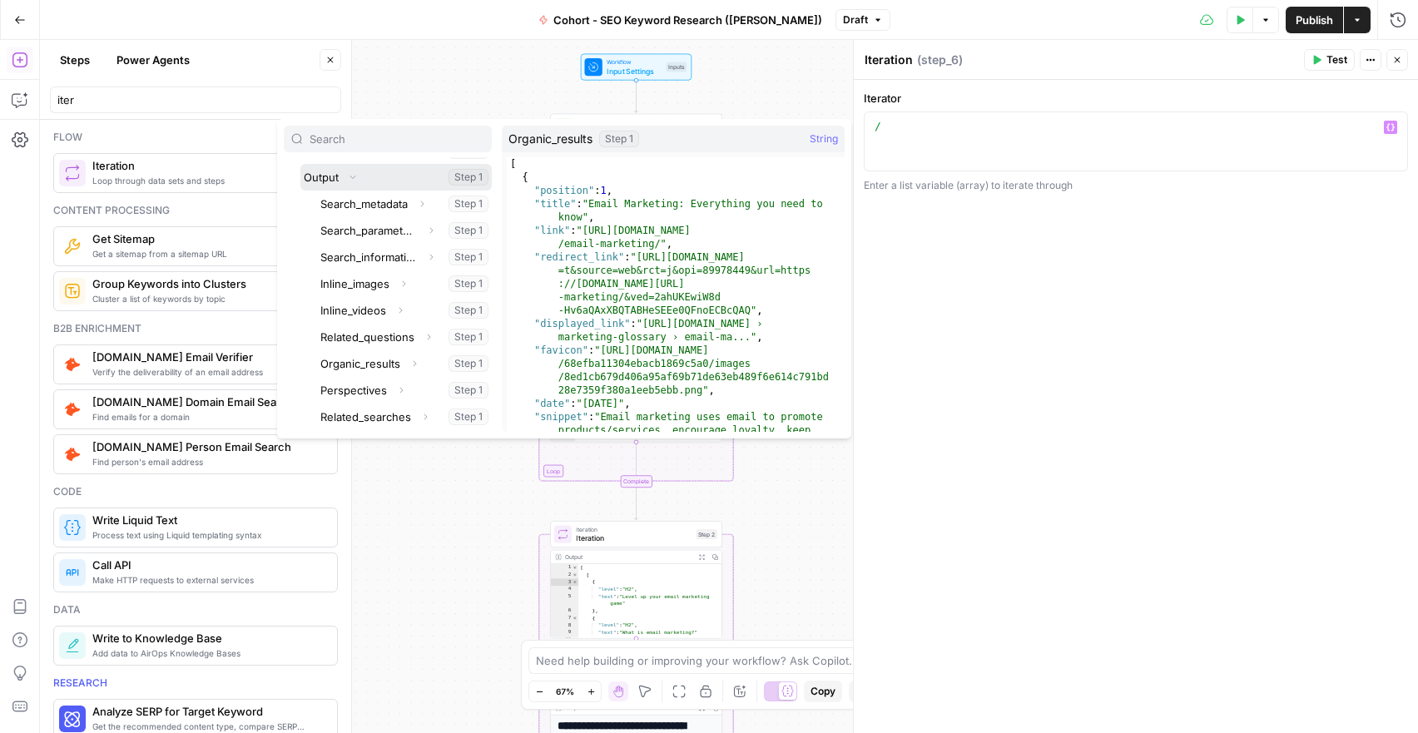
scroll to position [130, 0]
click at [386, 355] on button "Select variable Organic_results" at bounding box center [404, 360] width 175 height 27
type textarea "**********"
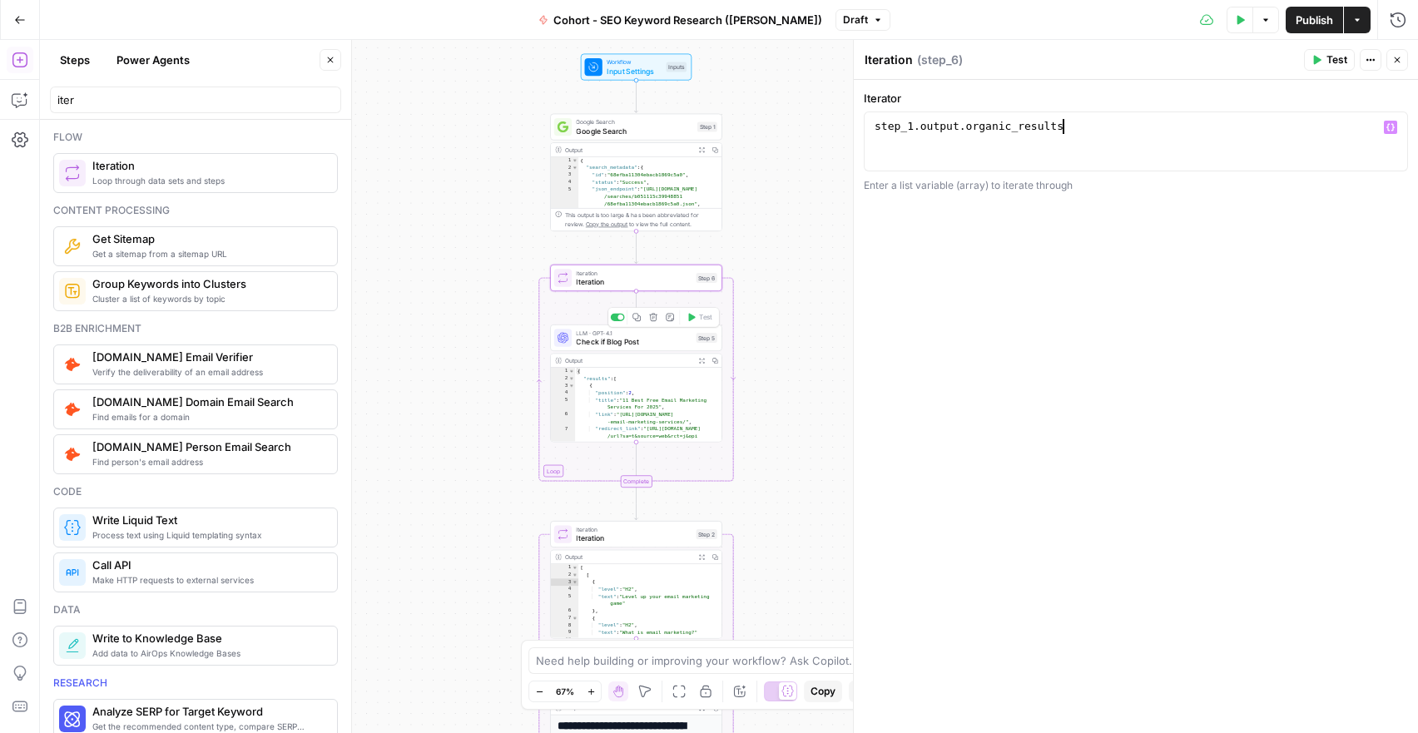
click at [624, 342] on span "Check if Blog Post" at bounding box center [634, 341] width 116 height 11
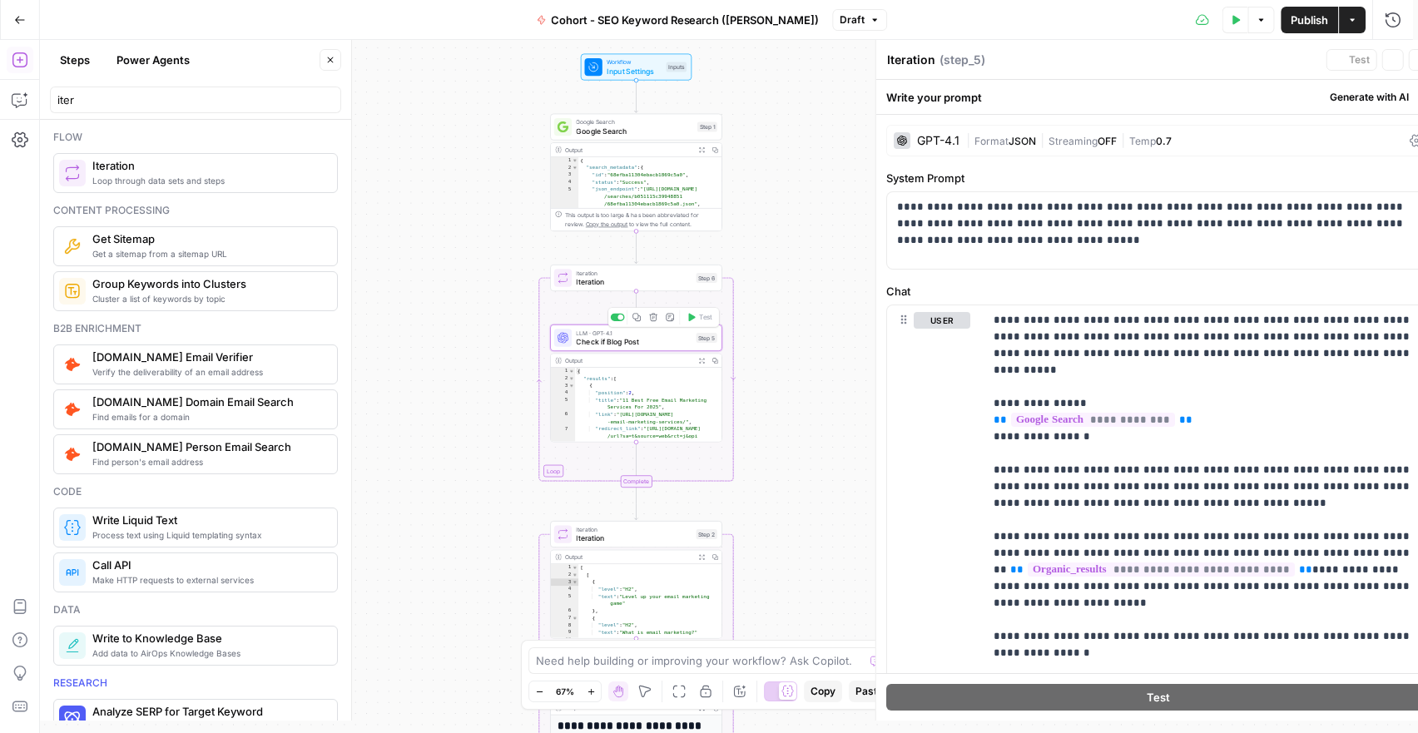
type textarea "Check if Blog Post"
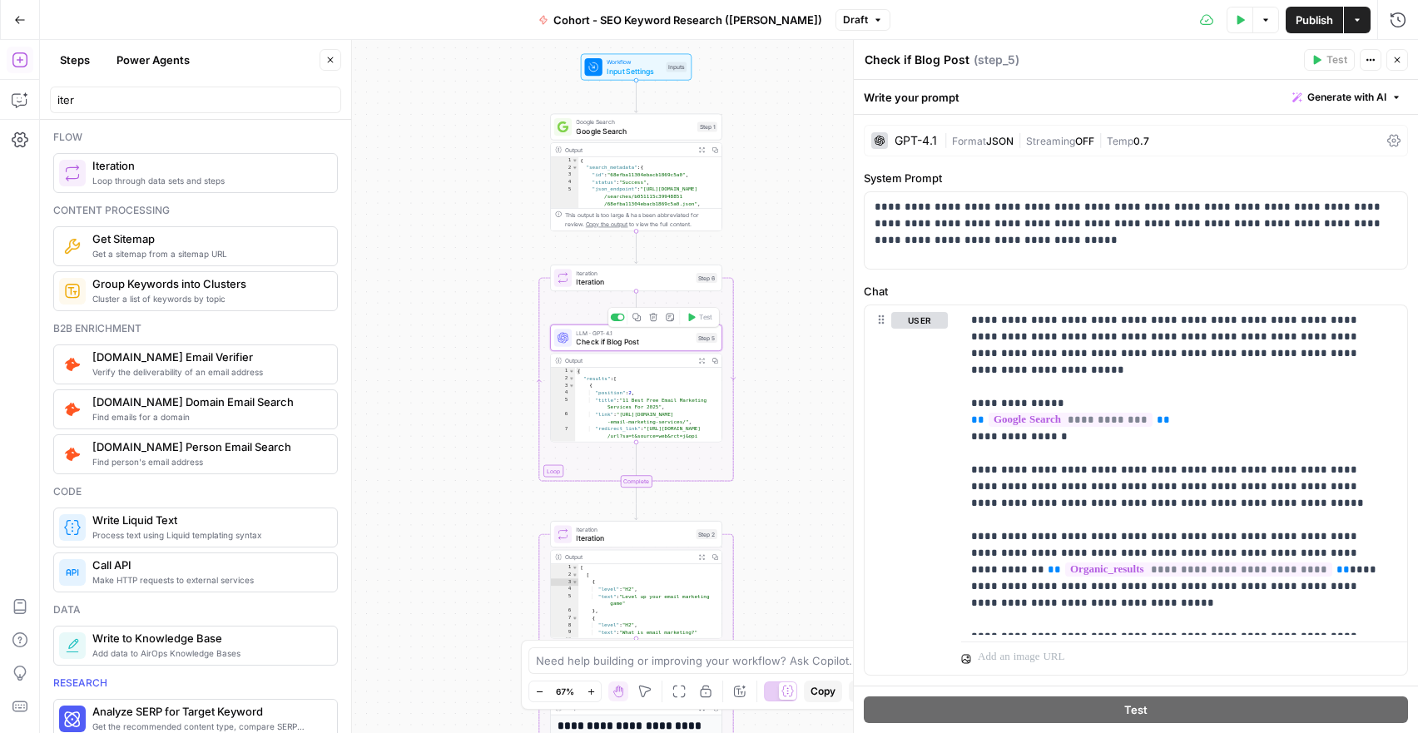
click at [615, 345] on span "Check if Blog Post" at bounding box center [634, 341] width 116 height 11
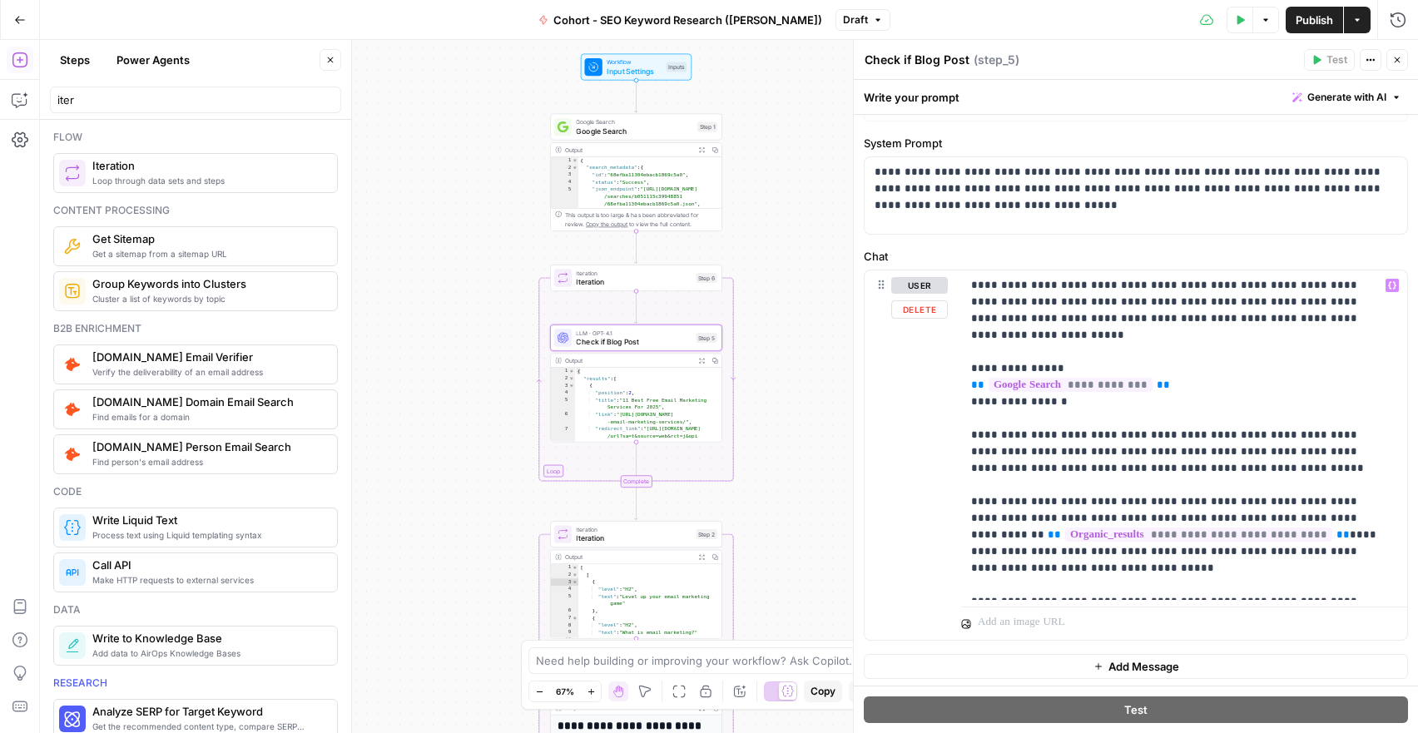
scroll to position [32, 0]
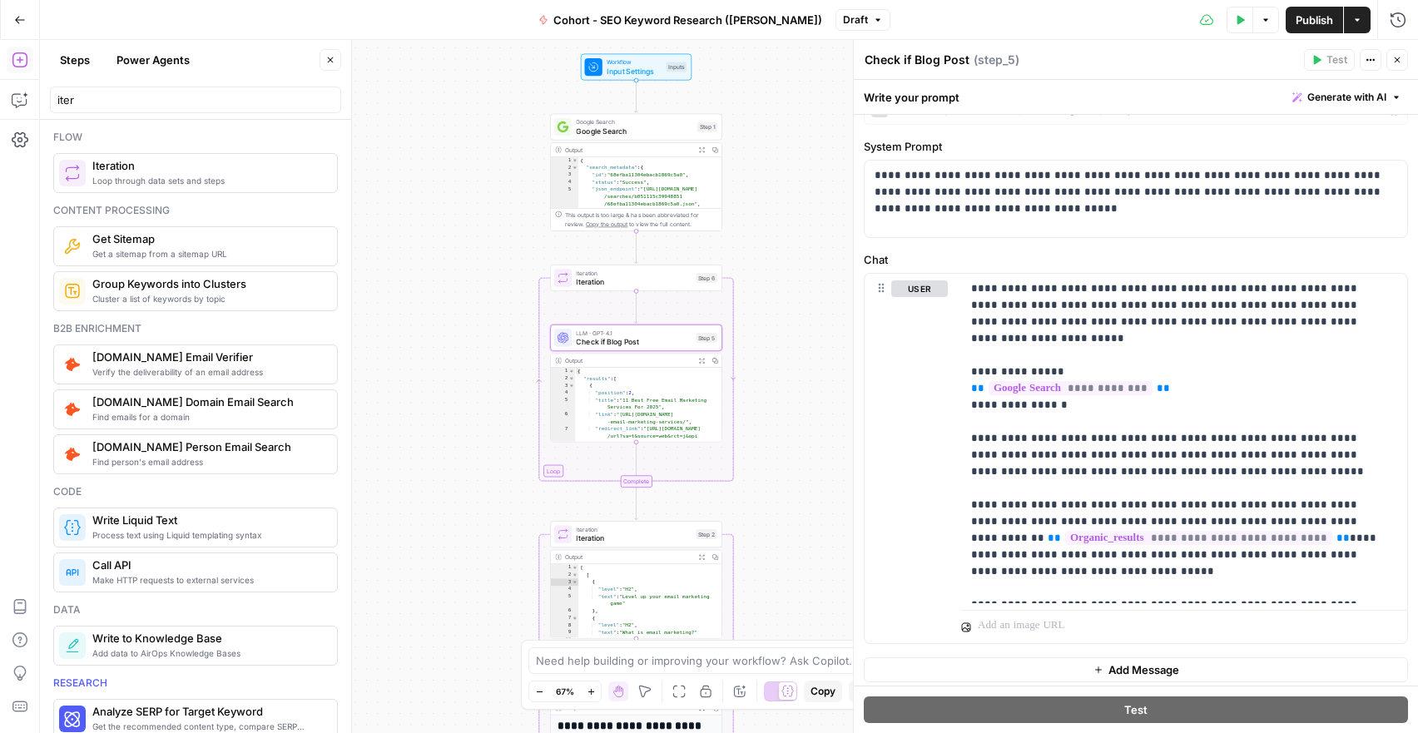
click at [1344, 91] on span "Generate with AI" at bounding box center [1346, 97] width 79 height 15
click at [1281, 186] on div "Improve your existing prompt" at bounding box center [1311, 188] width 139 height 15
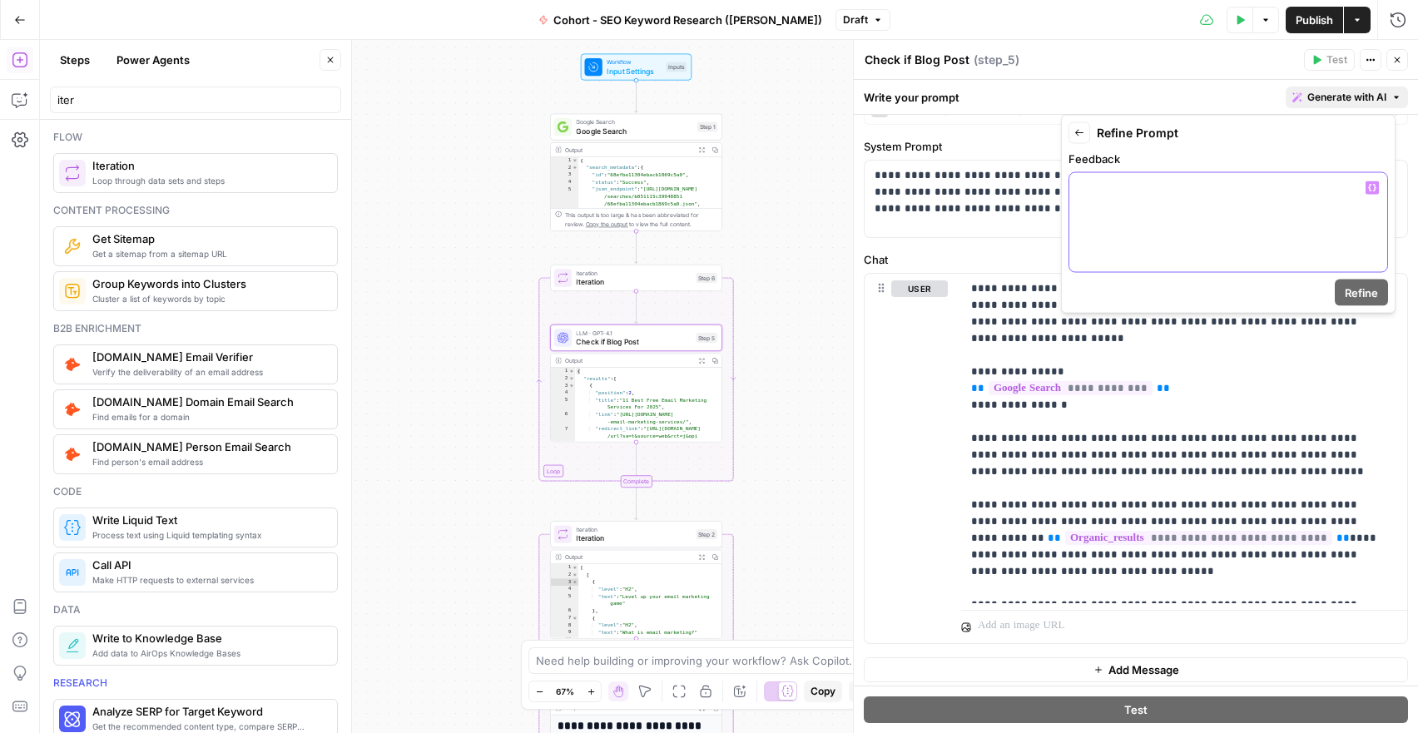
click at [1222, 220] on div at bounding box center [1228, 222] width 318 height 99
click at [1094, 186] on p at bounding box center [1228, 188] width 298 height 17
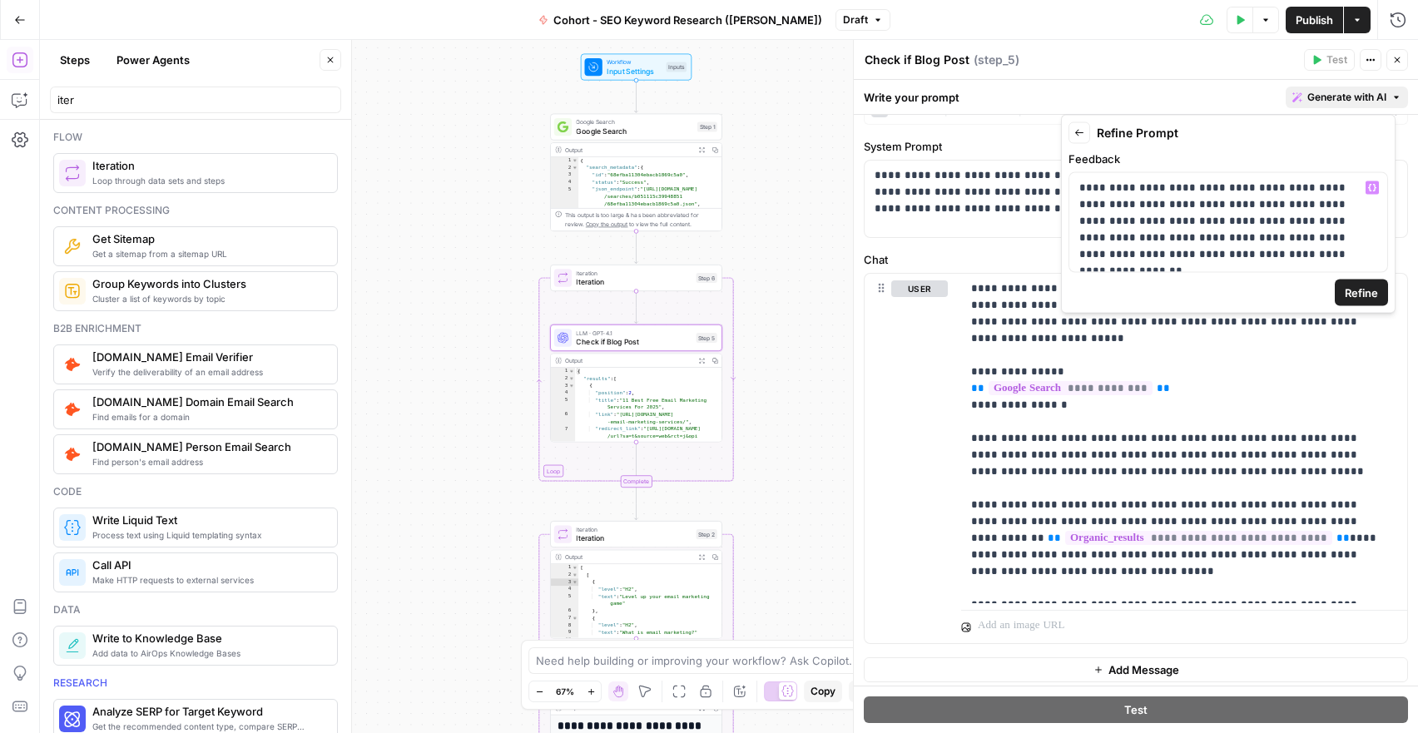
click at [336, 67] on button "Close" at bounding box center [331, 60] width 22 height 22
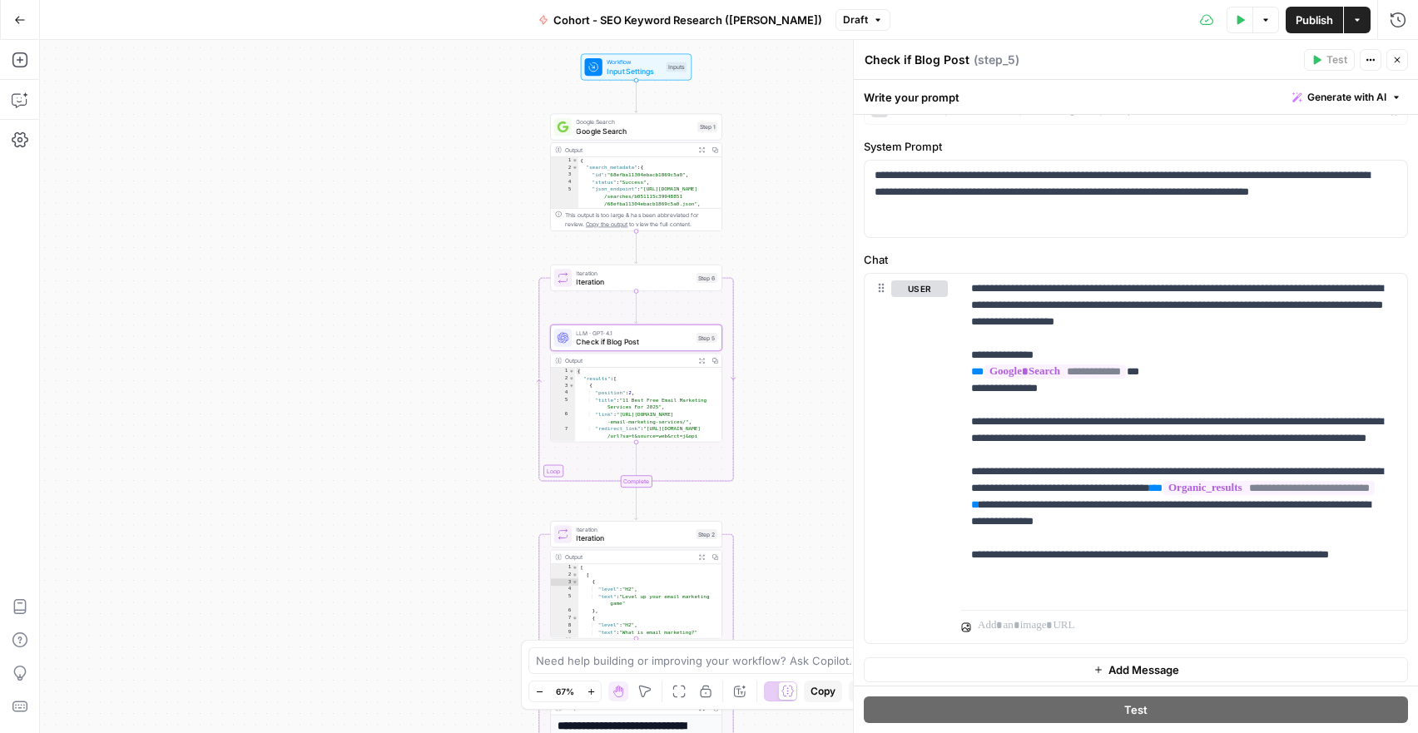
click at [1310, 90] on span "Generate with AI" at bounding box center [1346, 97] width 79 height 15
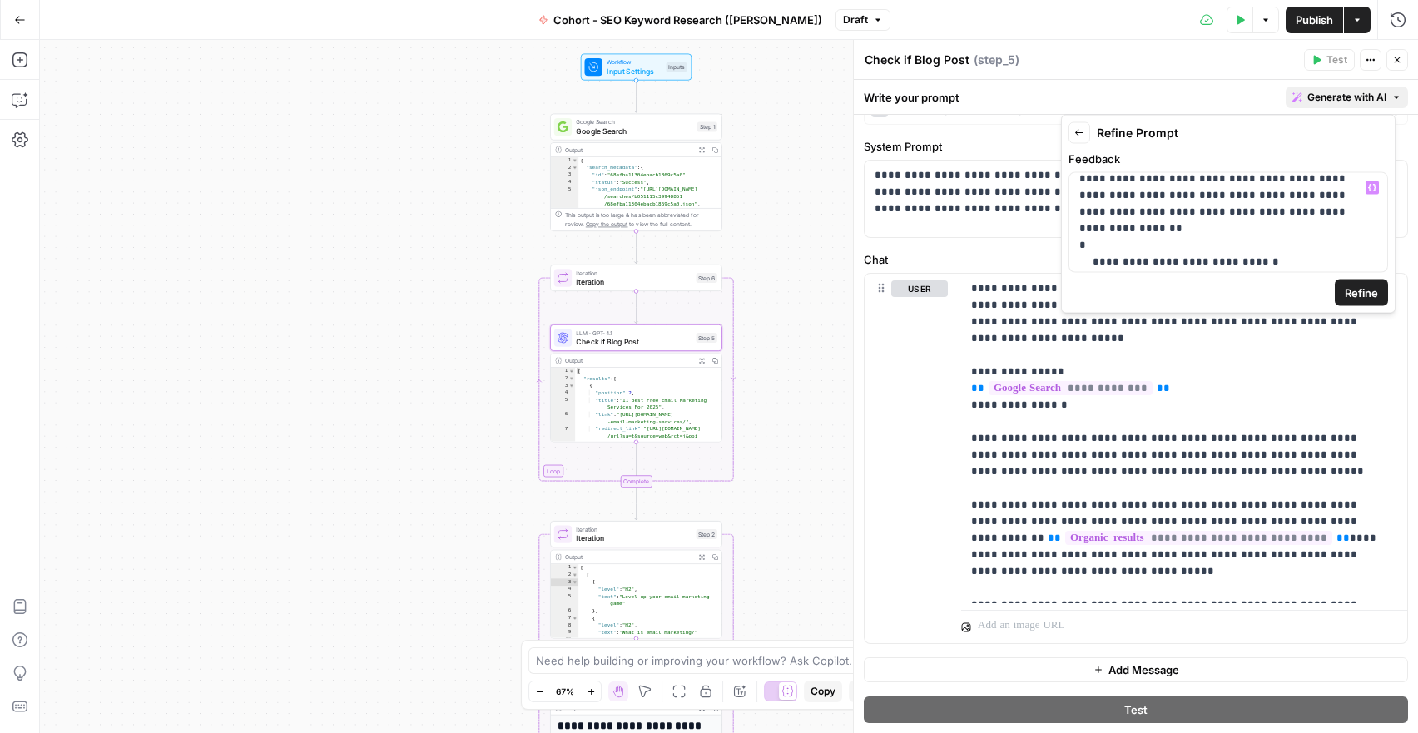
scroll to position [47, 0]
click at [1225, 258] on p "**********" at bounding box center [1221, 198] width 285 height 133
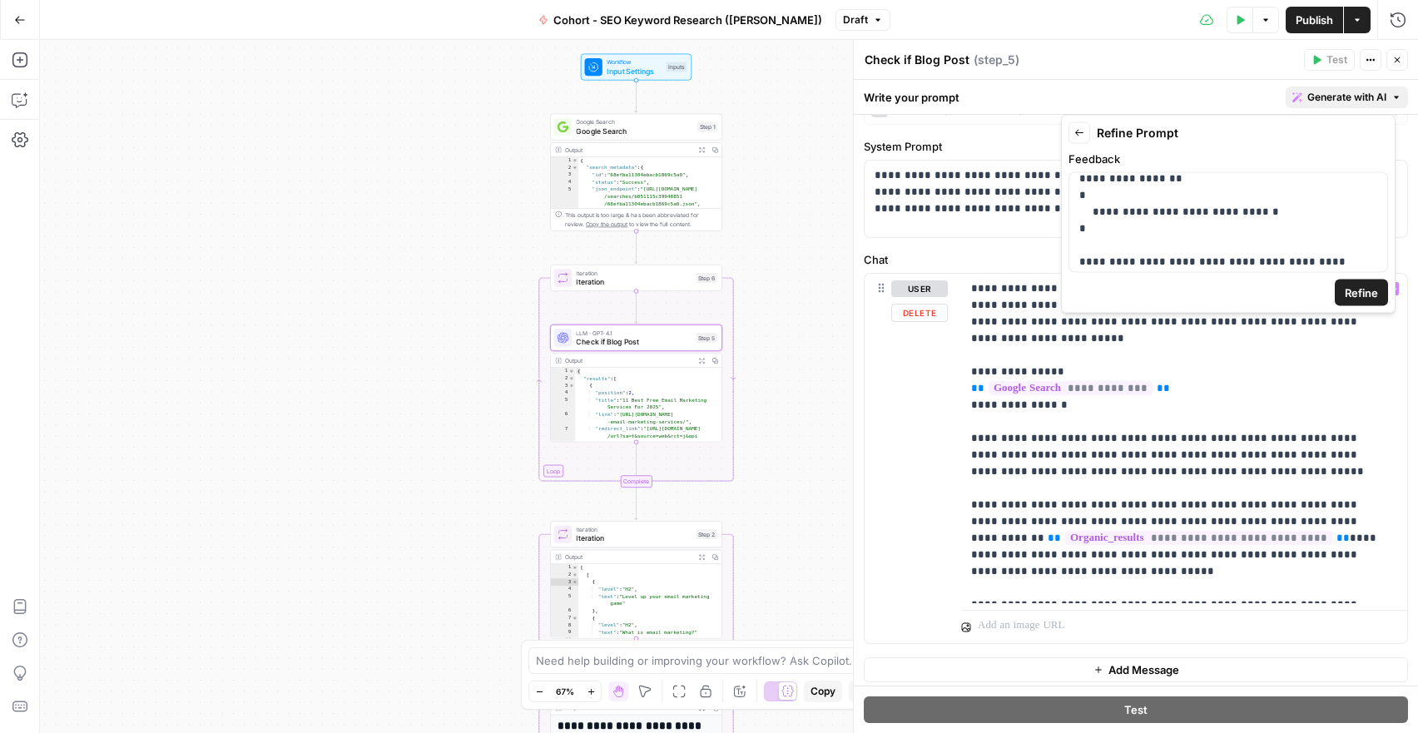
click at [1355, 292] on span "Refine" at bounding box center [1361, 293] width 33 height 17
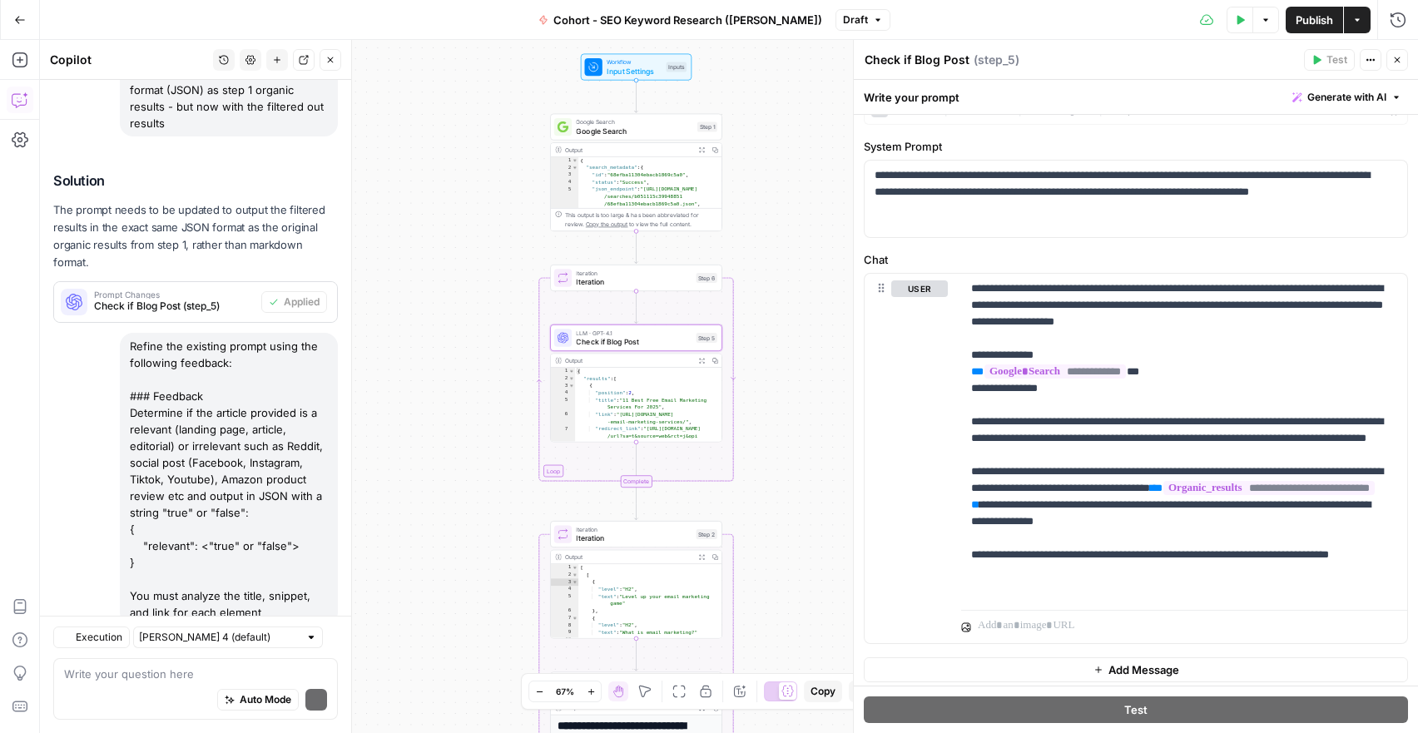
scroll to position [1493, 0]
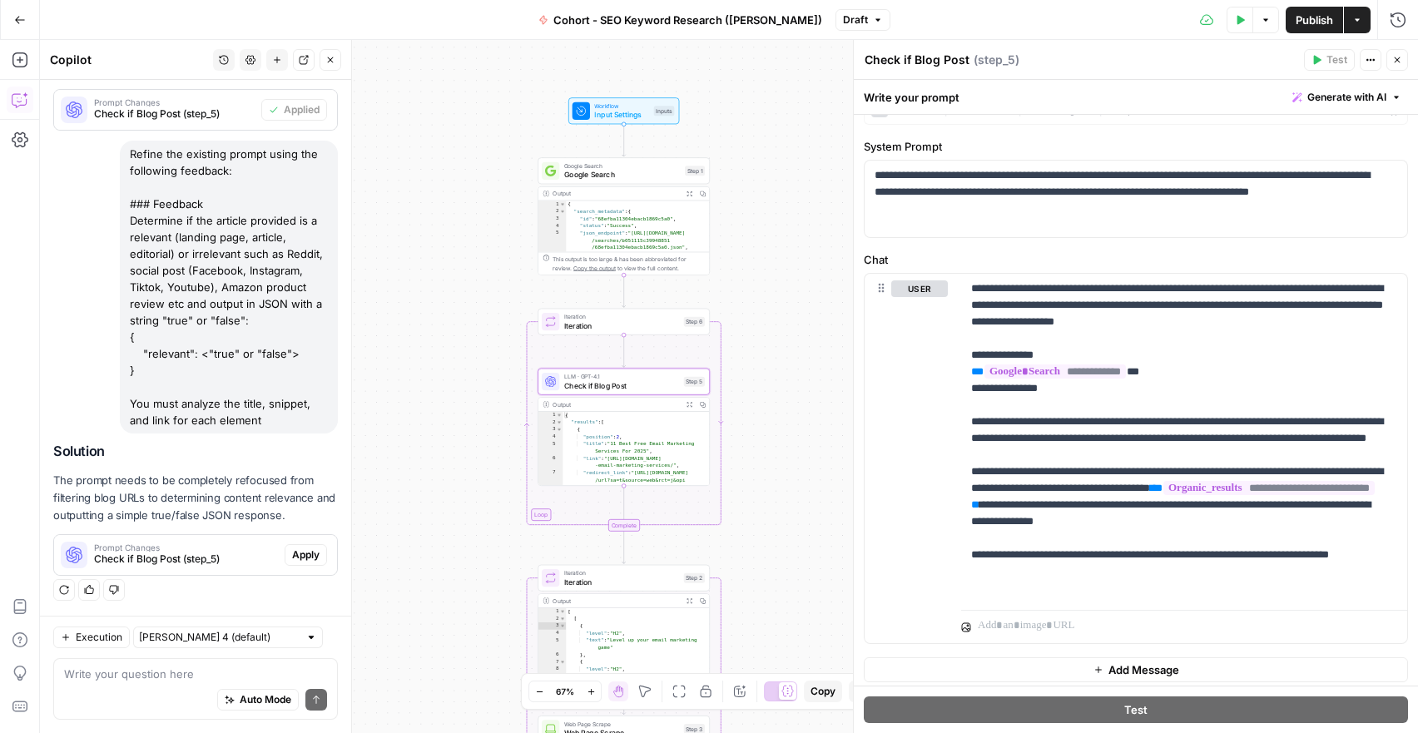
drag, startPoint x: 299, startPoint y: 558, endPoint x: 315, endPoint y: 615, distance: 58.8
click at [299, 558] on span "Apply" at bounding box center [305, 555] width 27 height 15
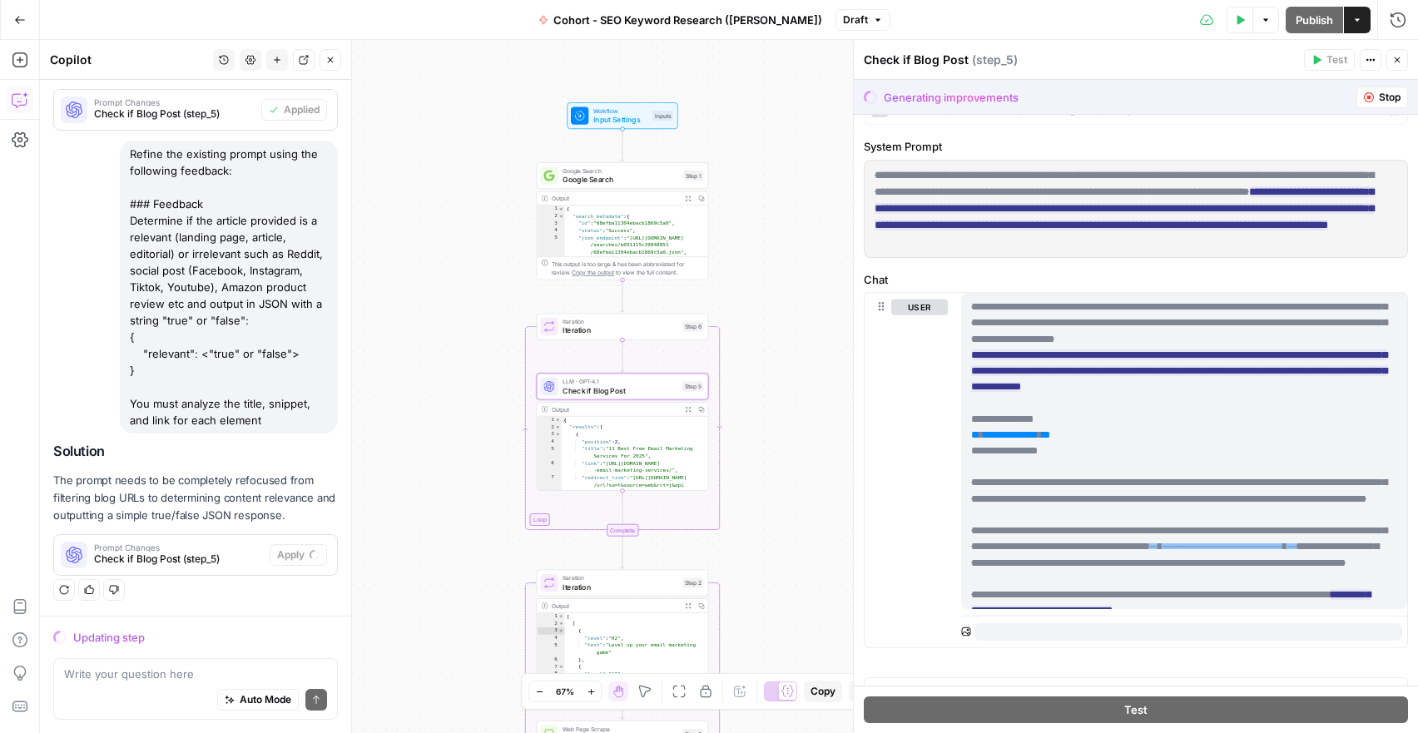
scroll to position [0, 0]
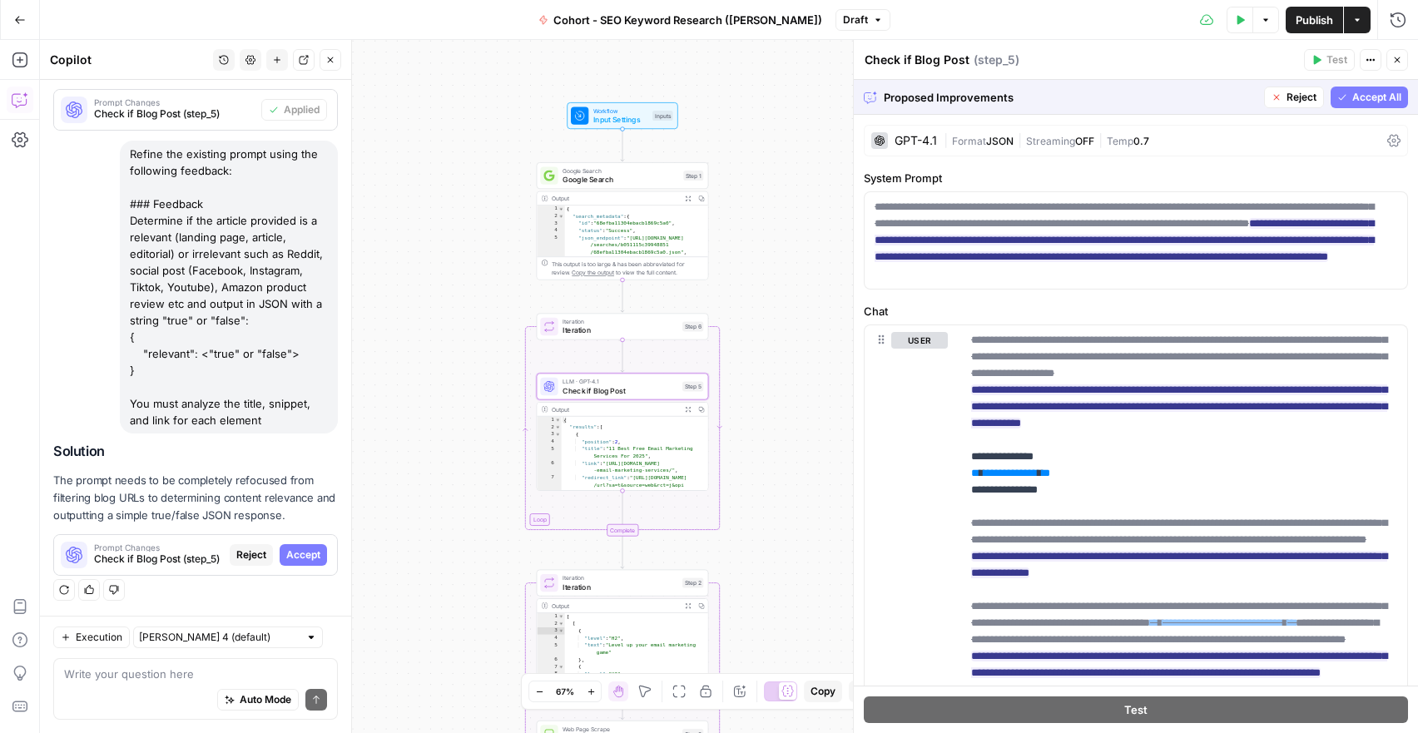
click at [1352, 97] on span "Accept All" at bounding box center [1376, 97] width 49 height 15
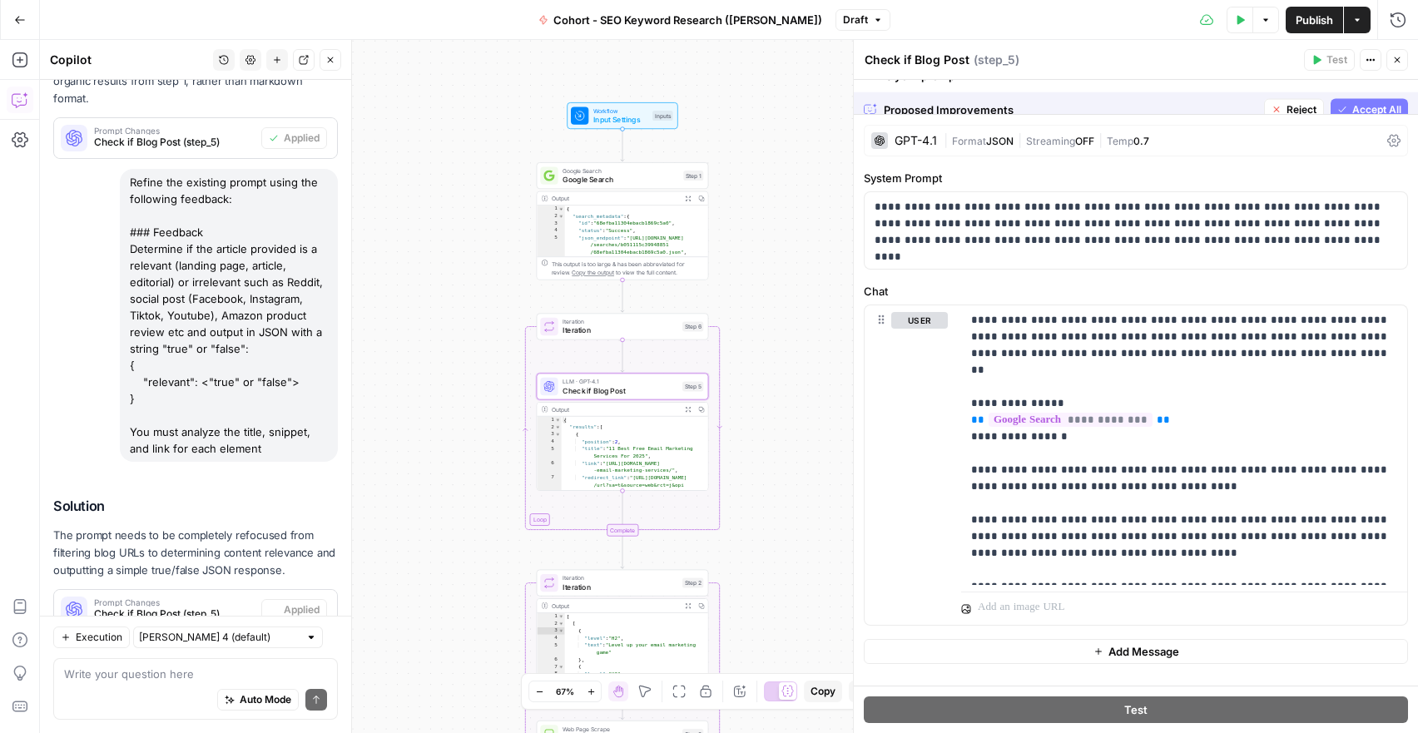
scroll to position [1520, 0]
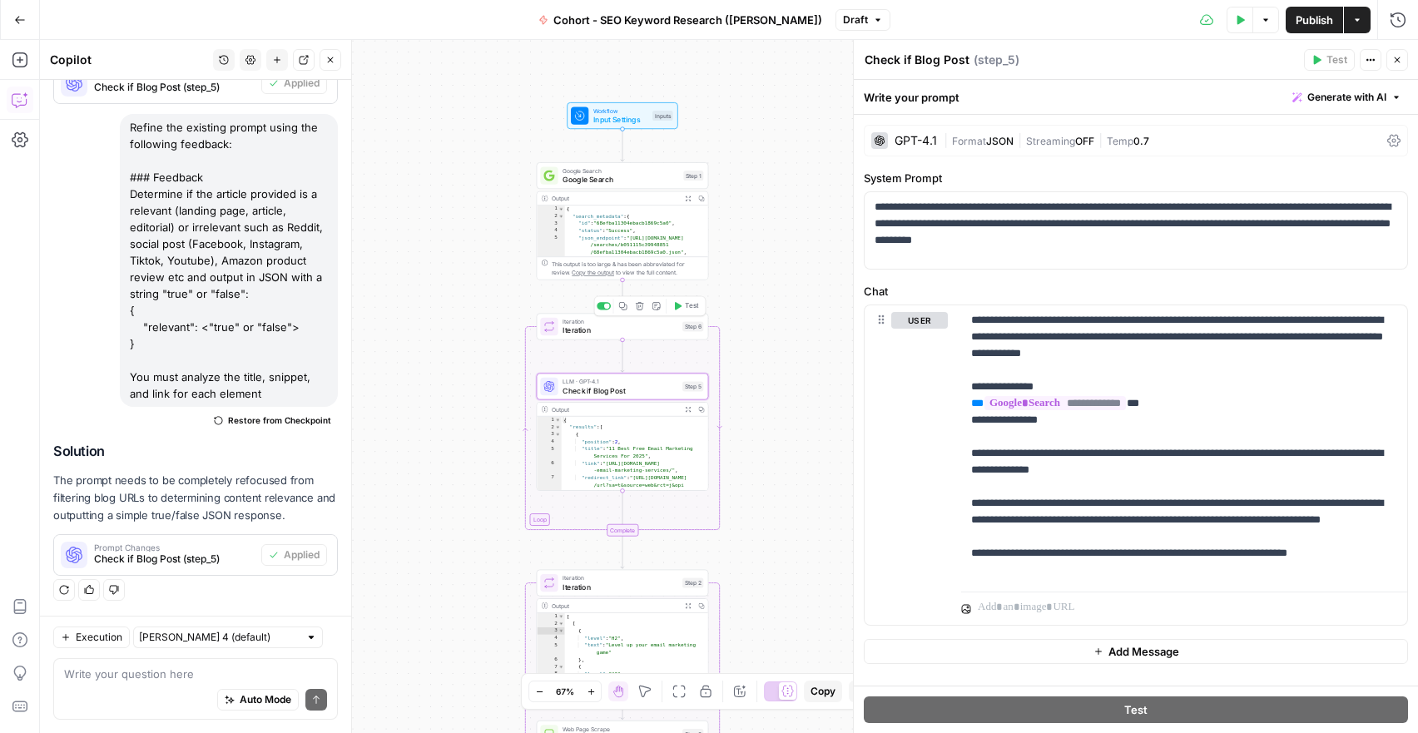
click at [680, 307] on icon "button" at bounding box center [678, 306] width 7 height 8
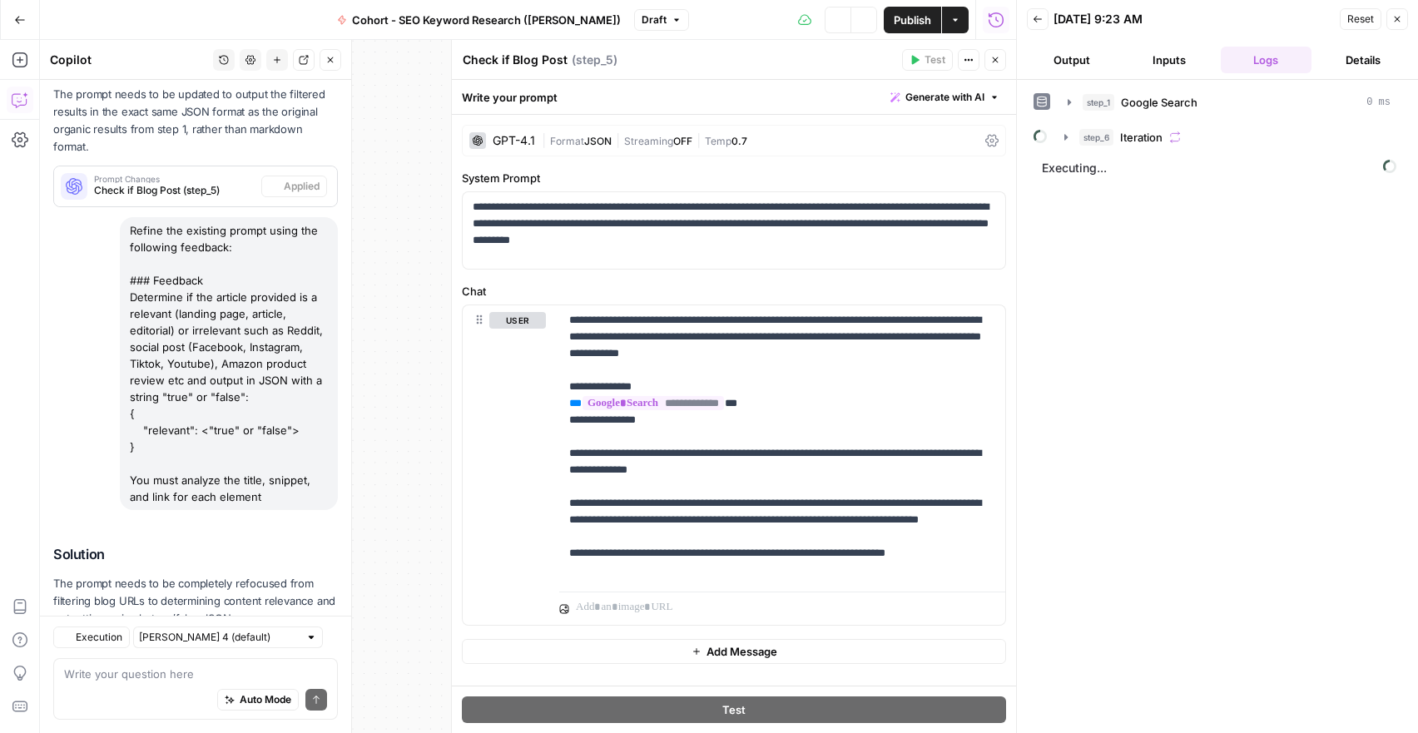
scroll to position [1520, 0]
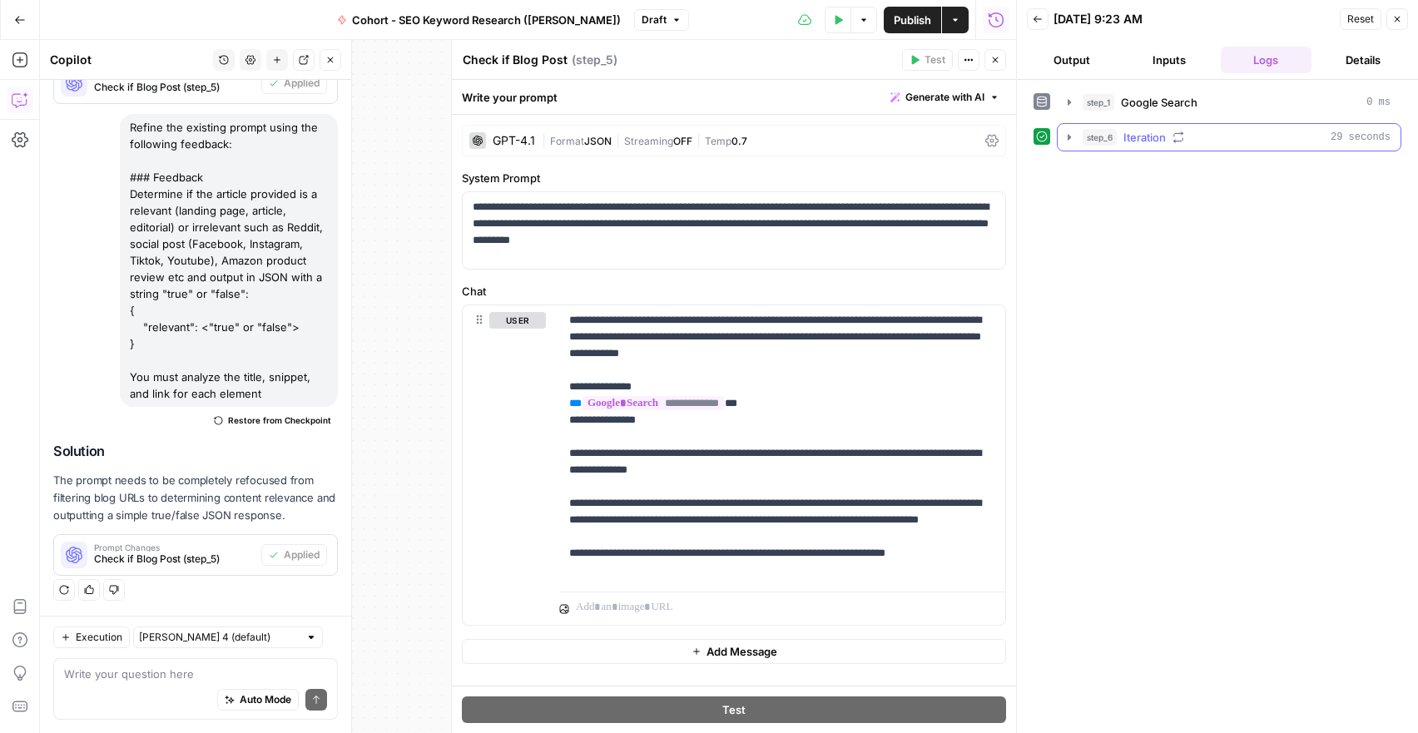
click at [1069, 136] on icon "button" at bounding box center [1069, 137] width 3 height 6
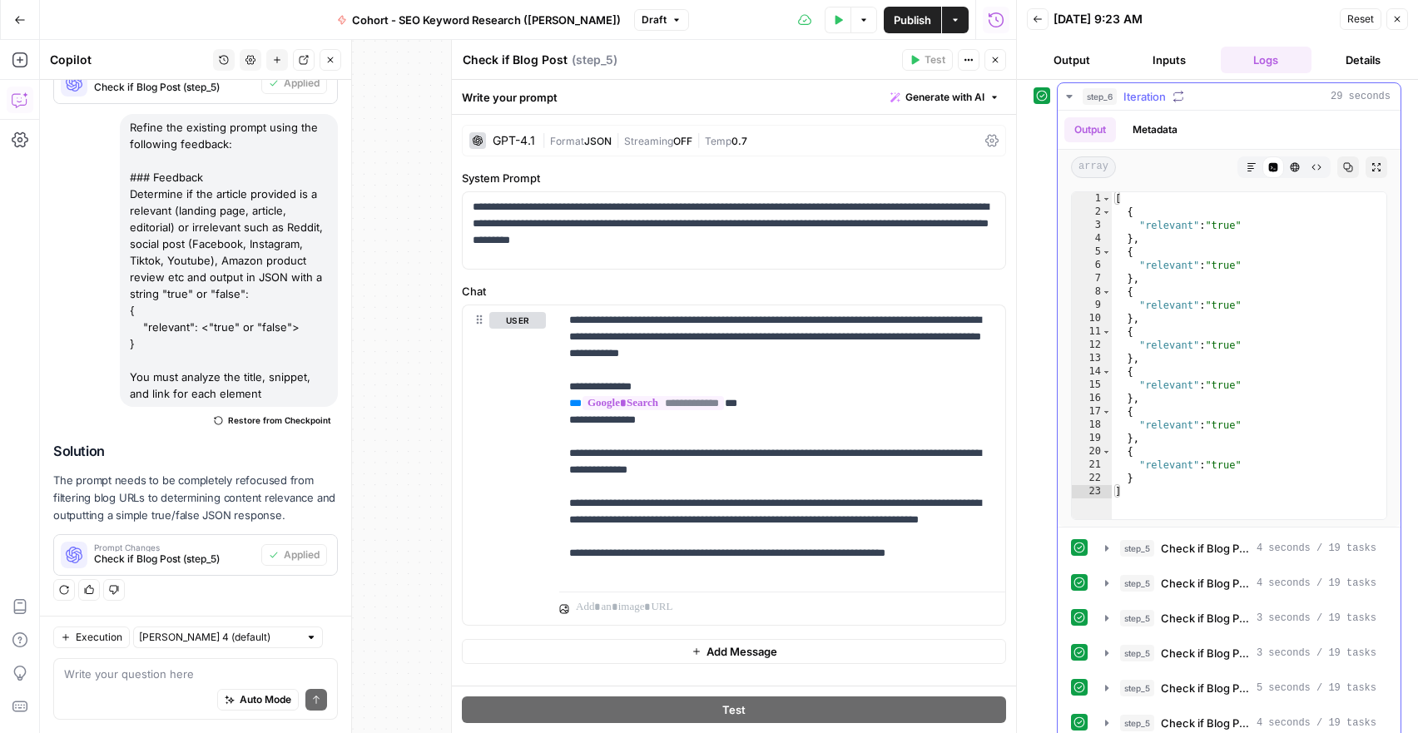
scroll to position [0, 0]
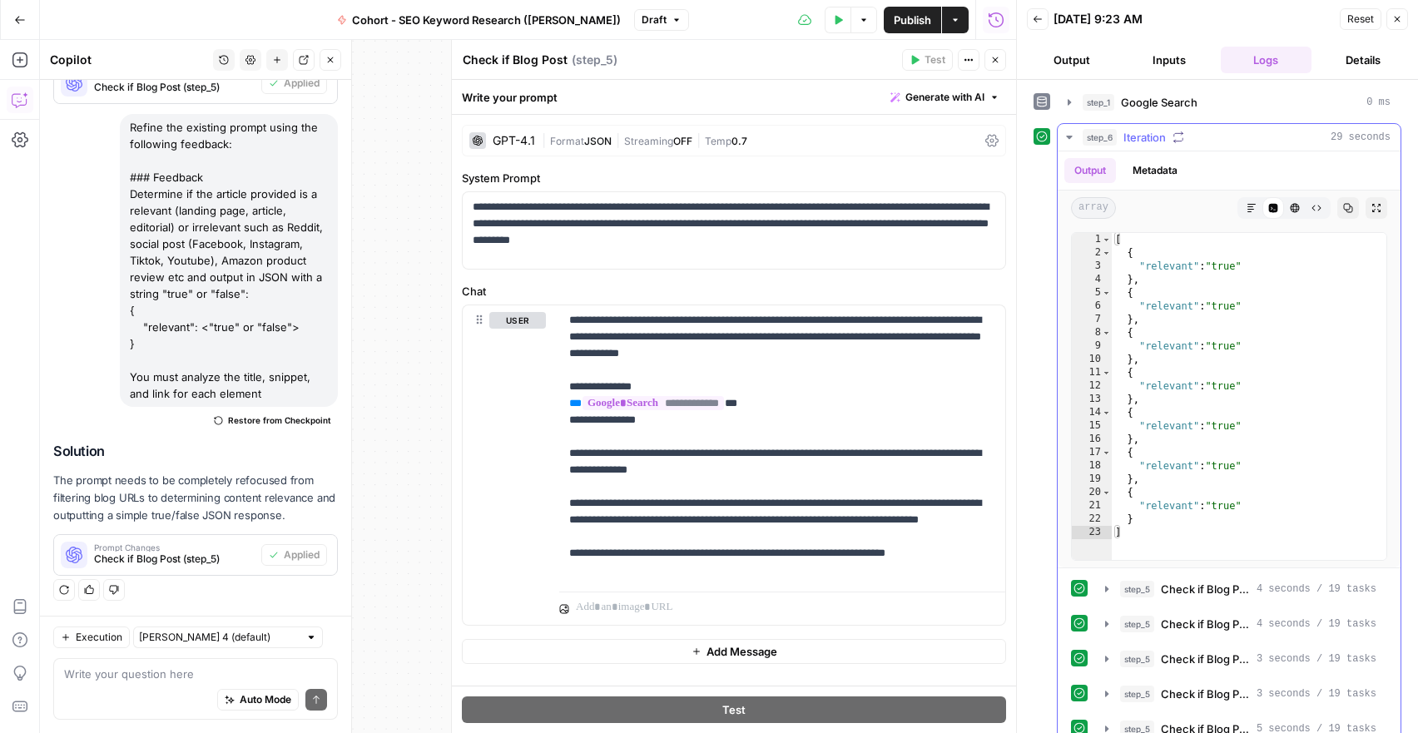
click at [1071, 137] on icon "button" at bounding box center [1069, 137] width 13 height 13
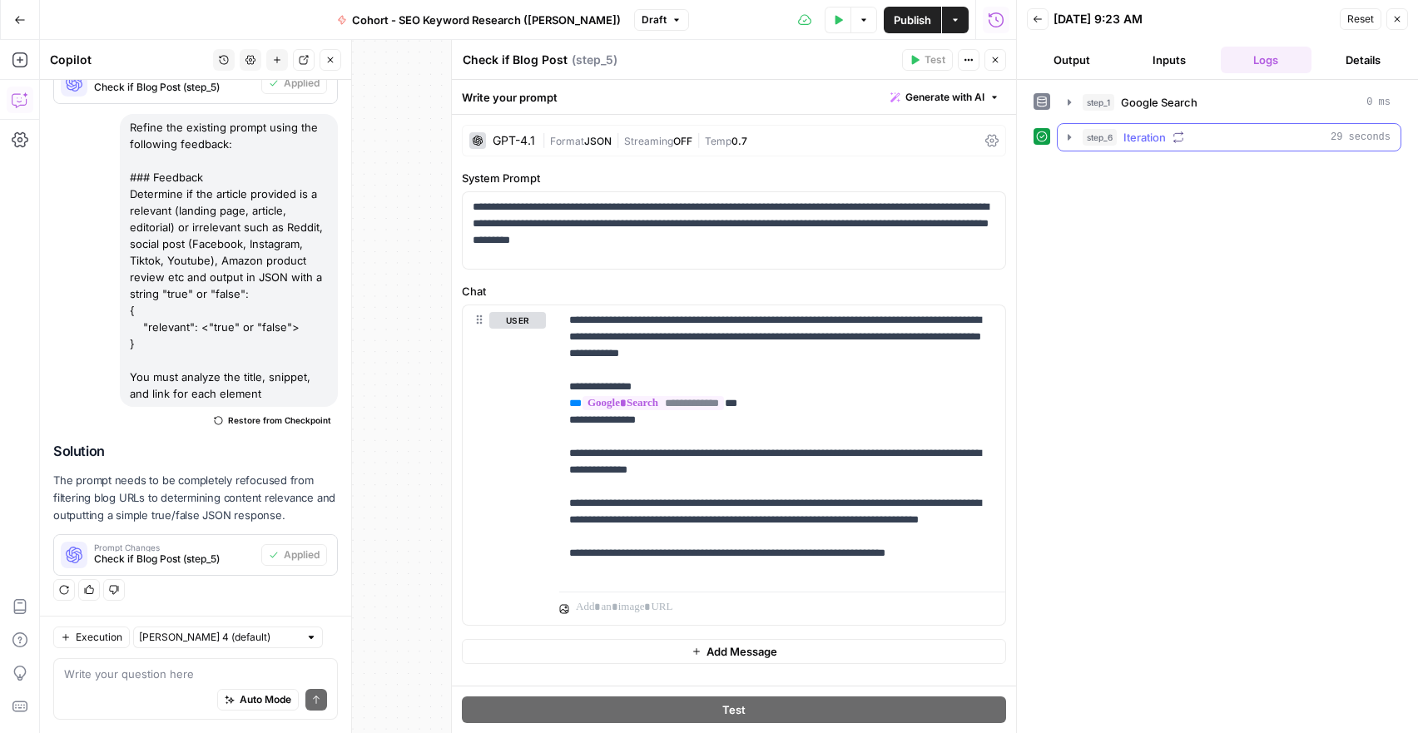
click at [1070, 134] on icon "button" at bounding box center [1069, 137] width 13 height 13
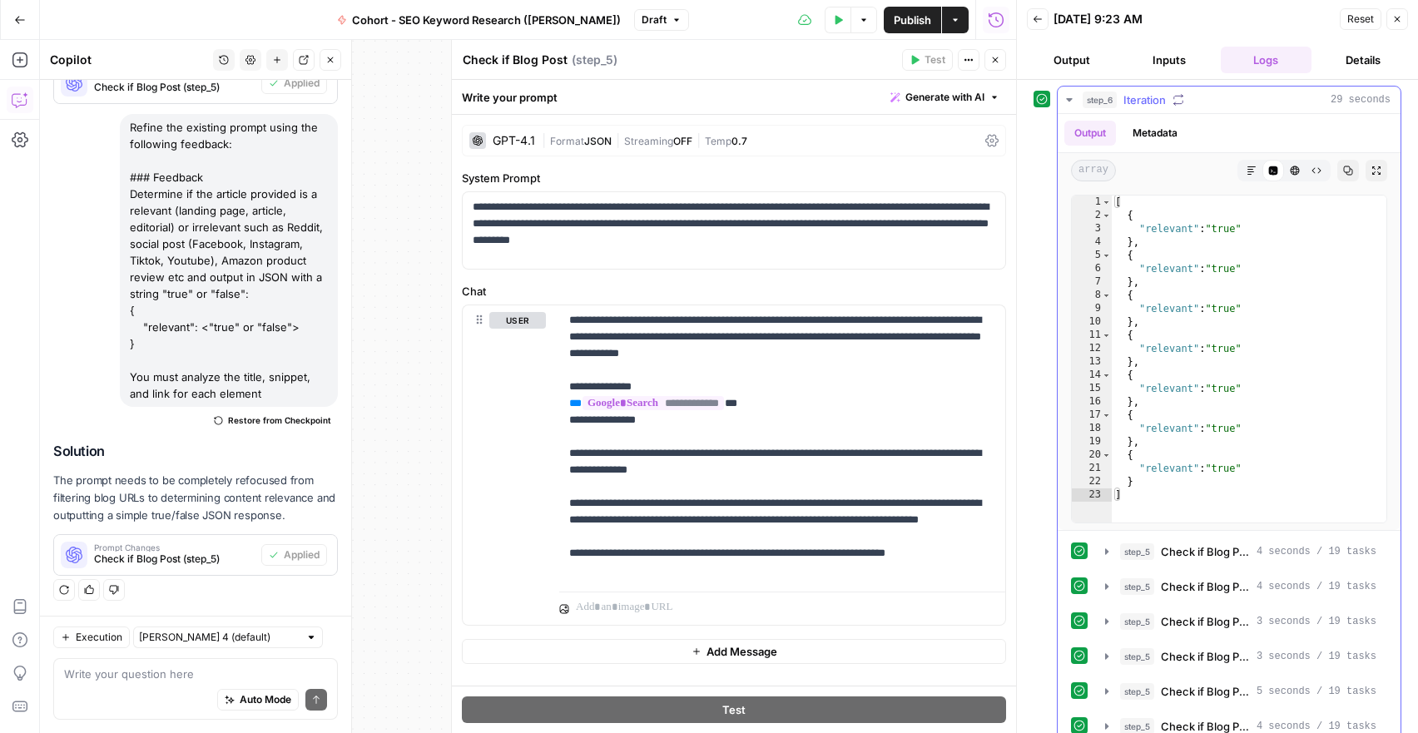
scroll to position [96, 0]
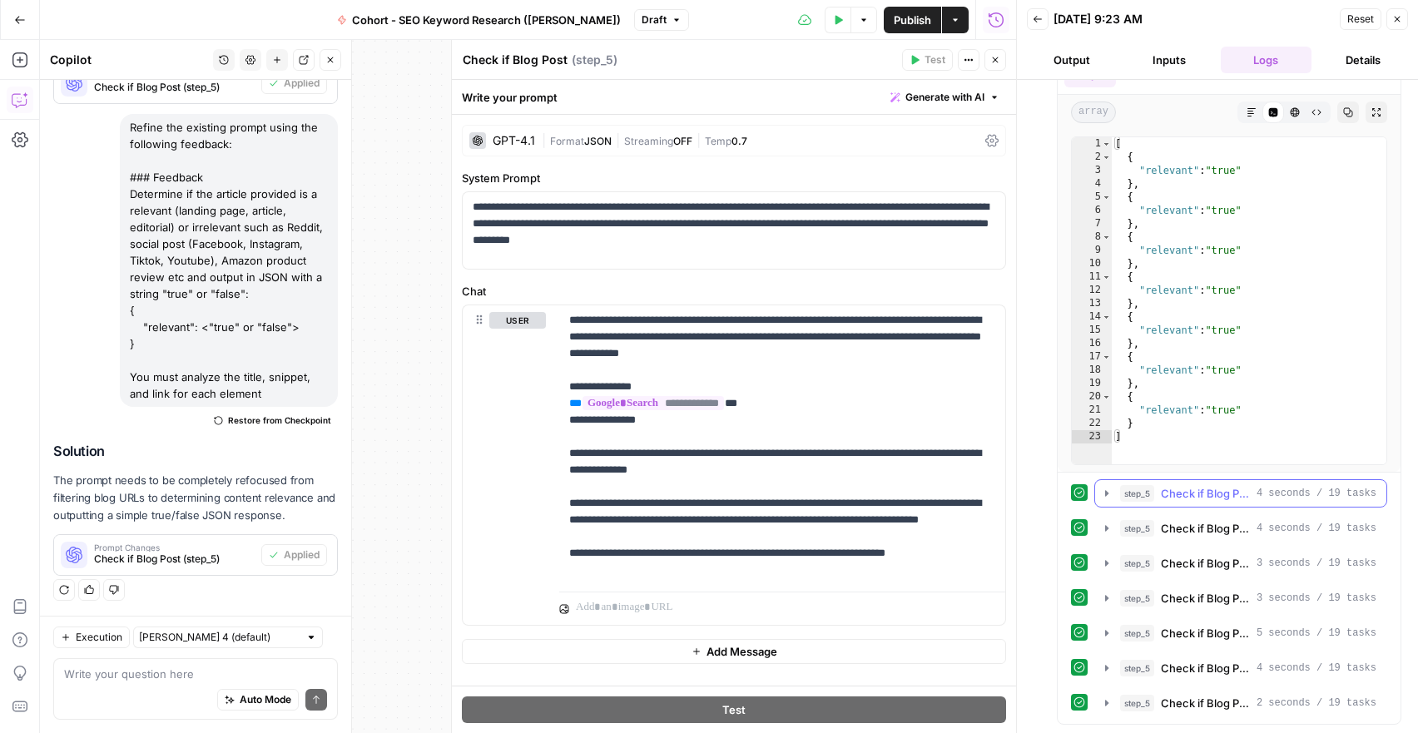
click at [1104, 494] on icon "button" at bounding box center [1106, 493] width 13 height 13
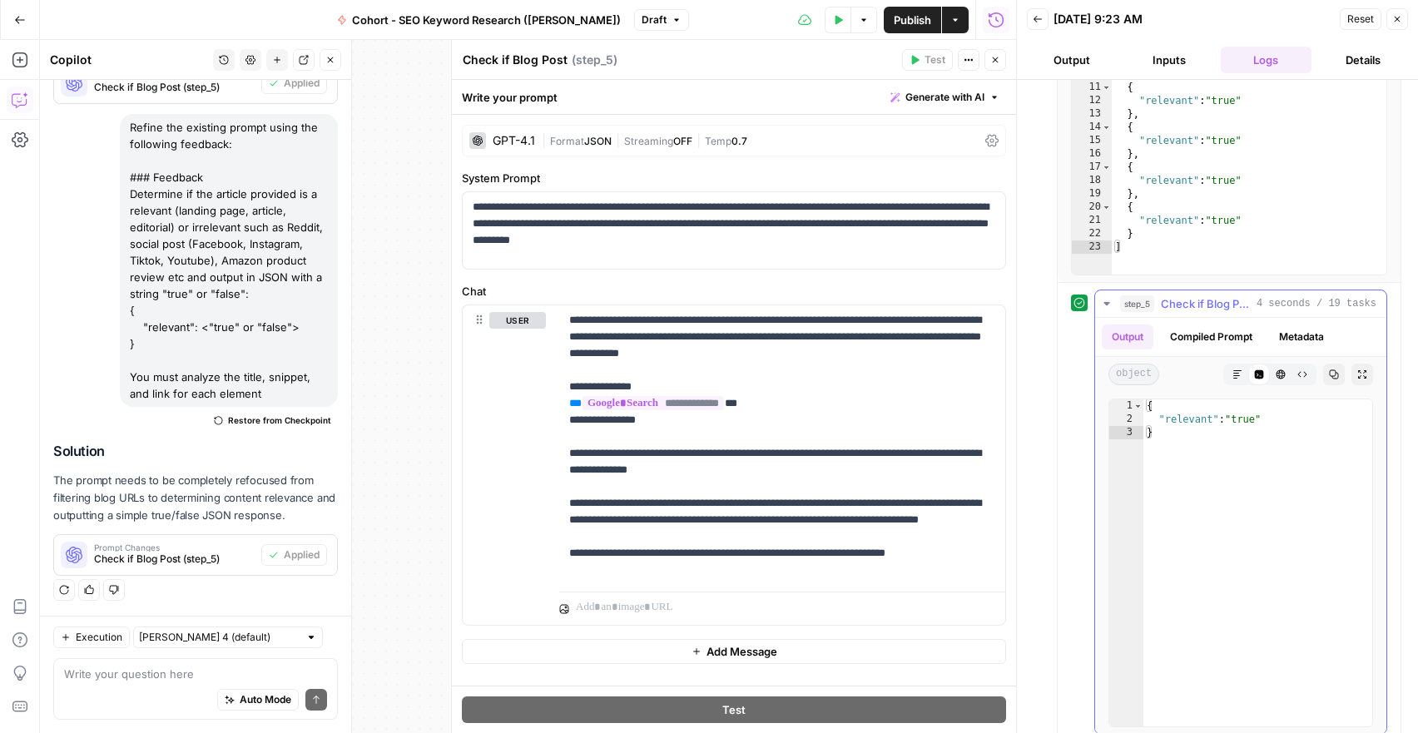
scroll to position [407, 0]
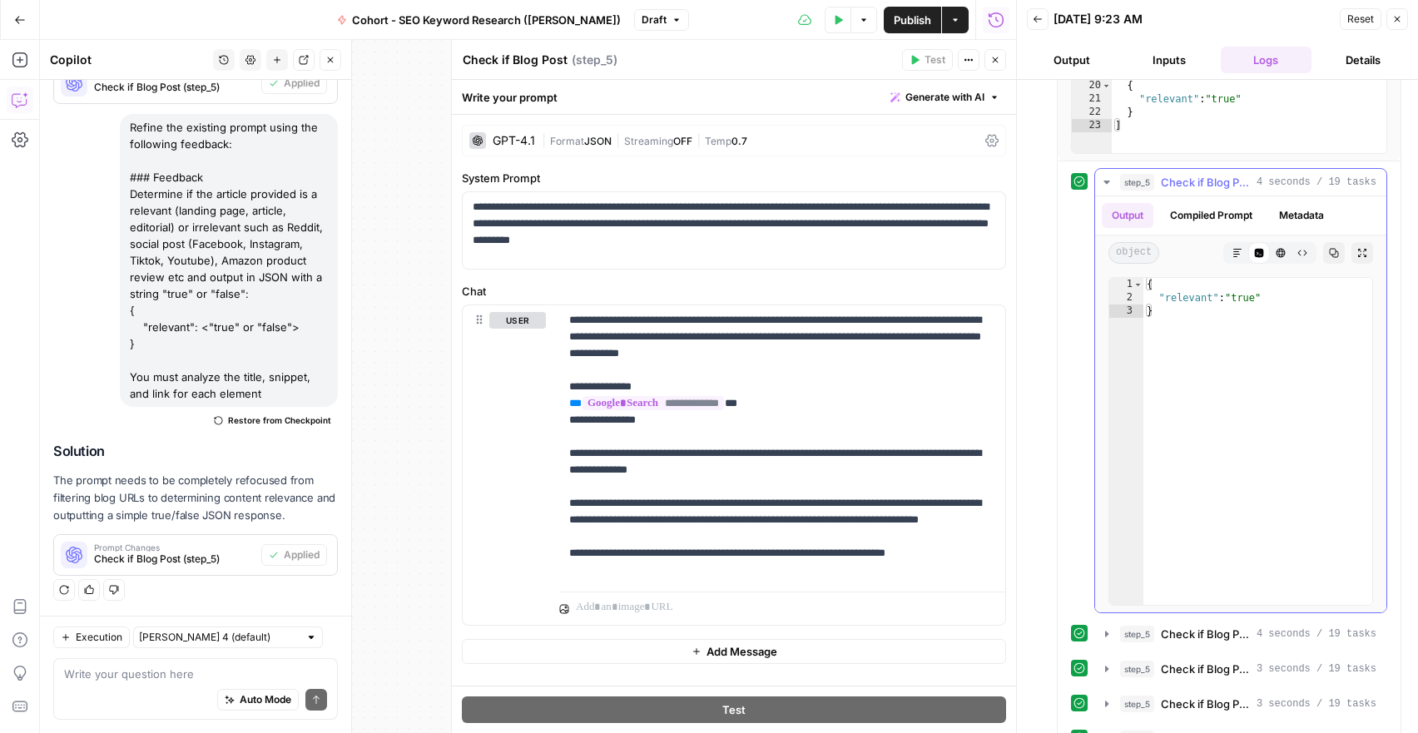
click at [1104, 184] on icon "button" at bounding box center [1106, 182] width 13 height 13
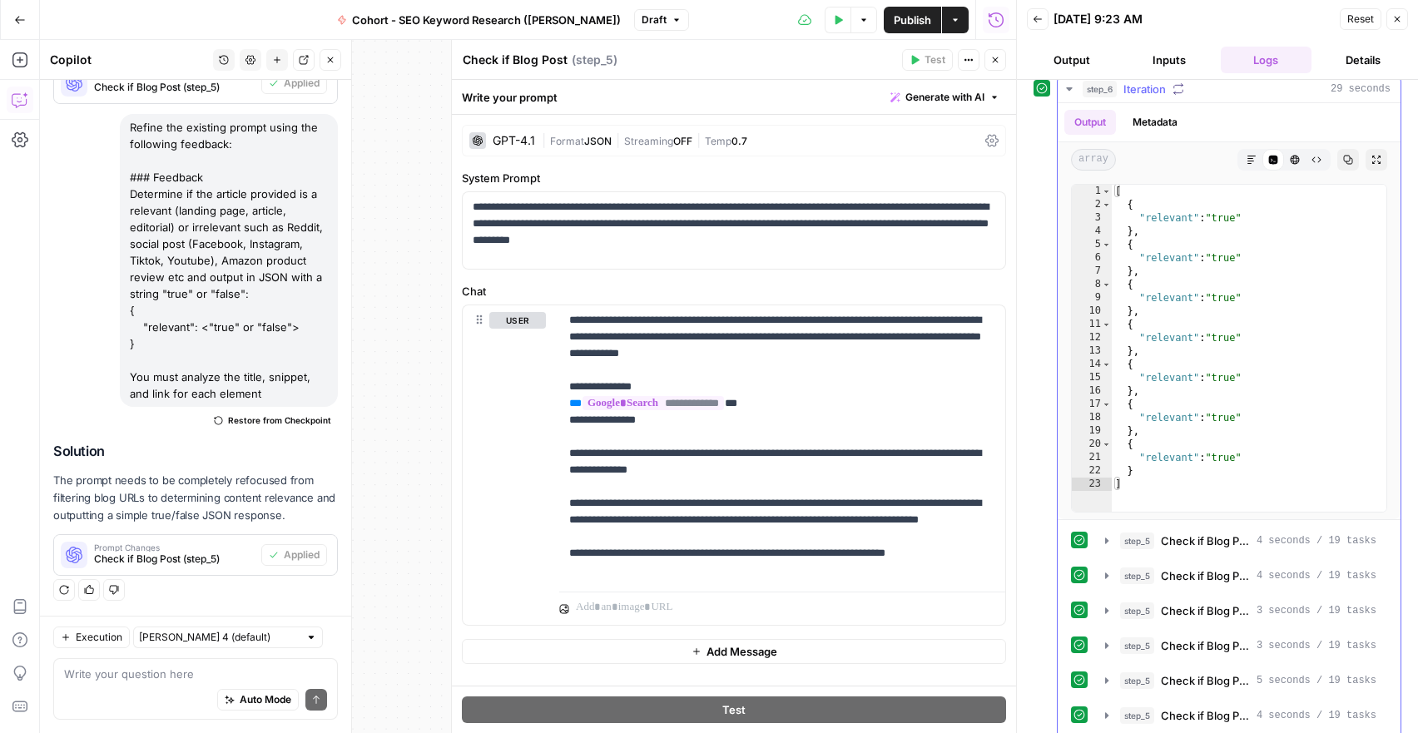
scroll to position [0, 0]
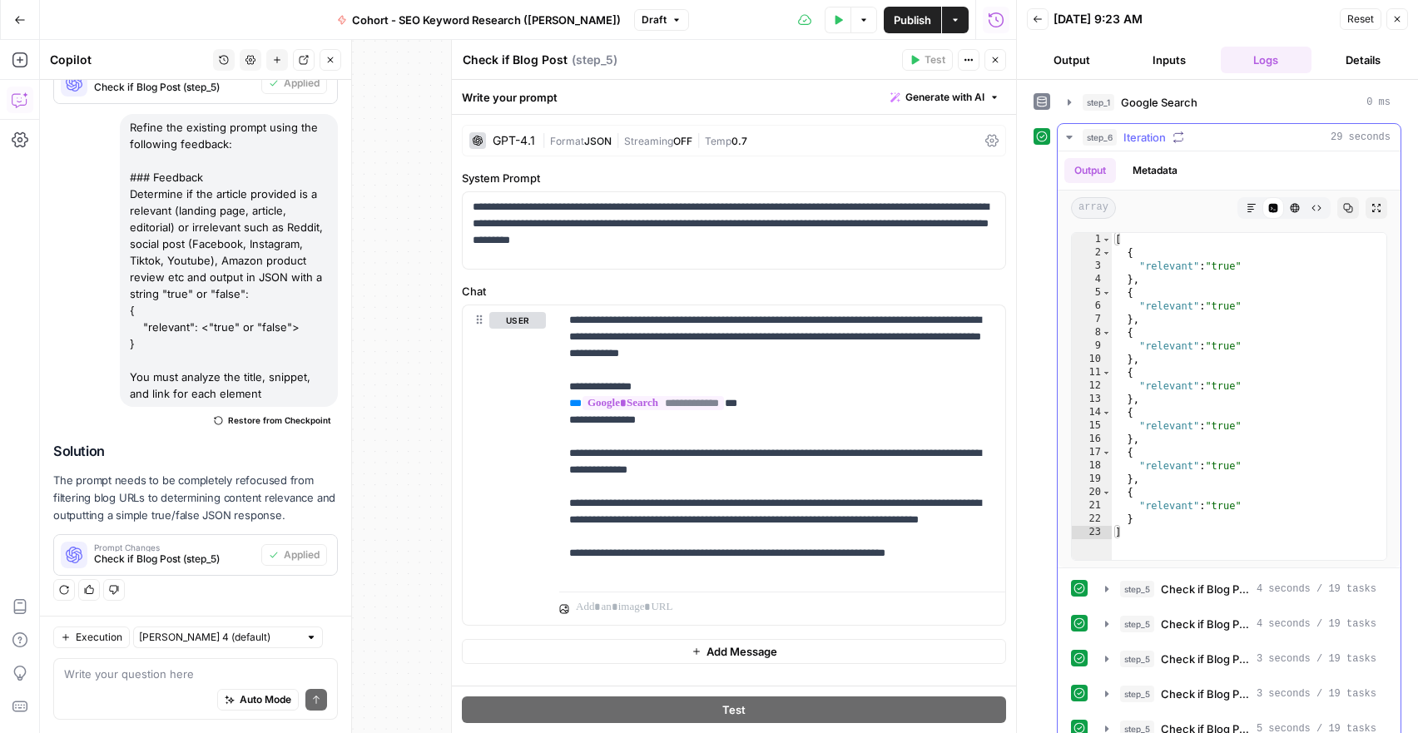
click at [1074, 136] on icon "button" at bounding box center [1069, 137] width 13 height 13
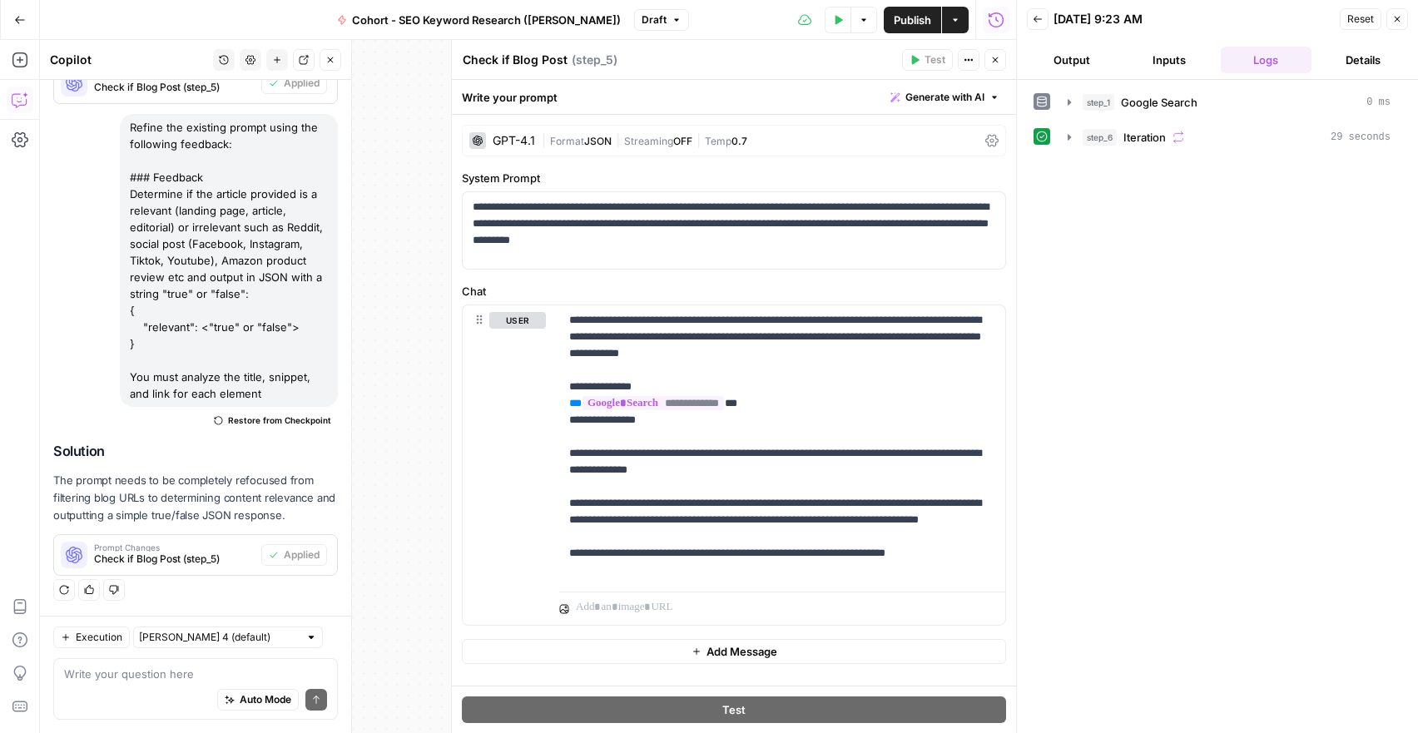
click at [993, 59] on icon "button" at bounding box center [995, 60] width 10 height 10
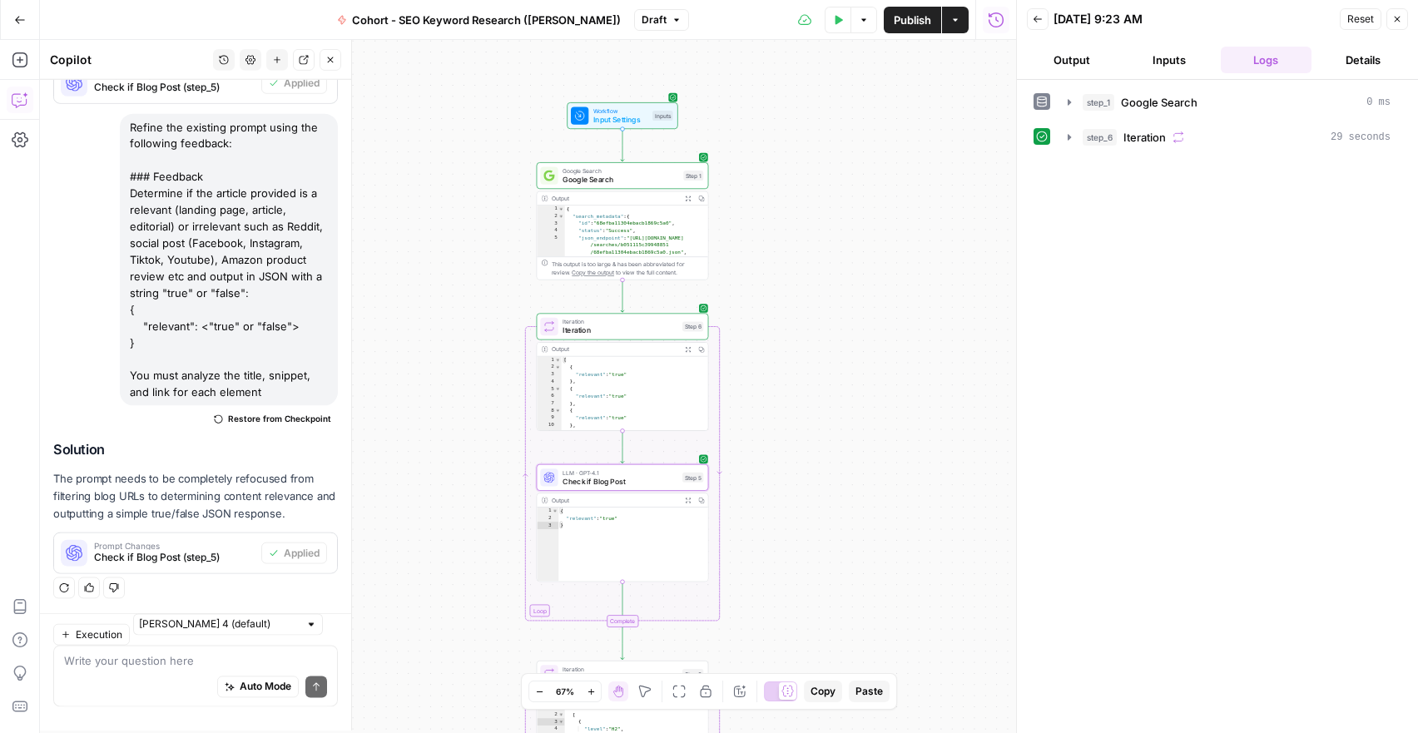
scroll to position [1520, 0]
click at [616, 482] on span "Check if Blog Post" at bounding box center [621, 481] width 116 height 11
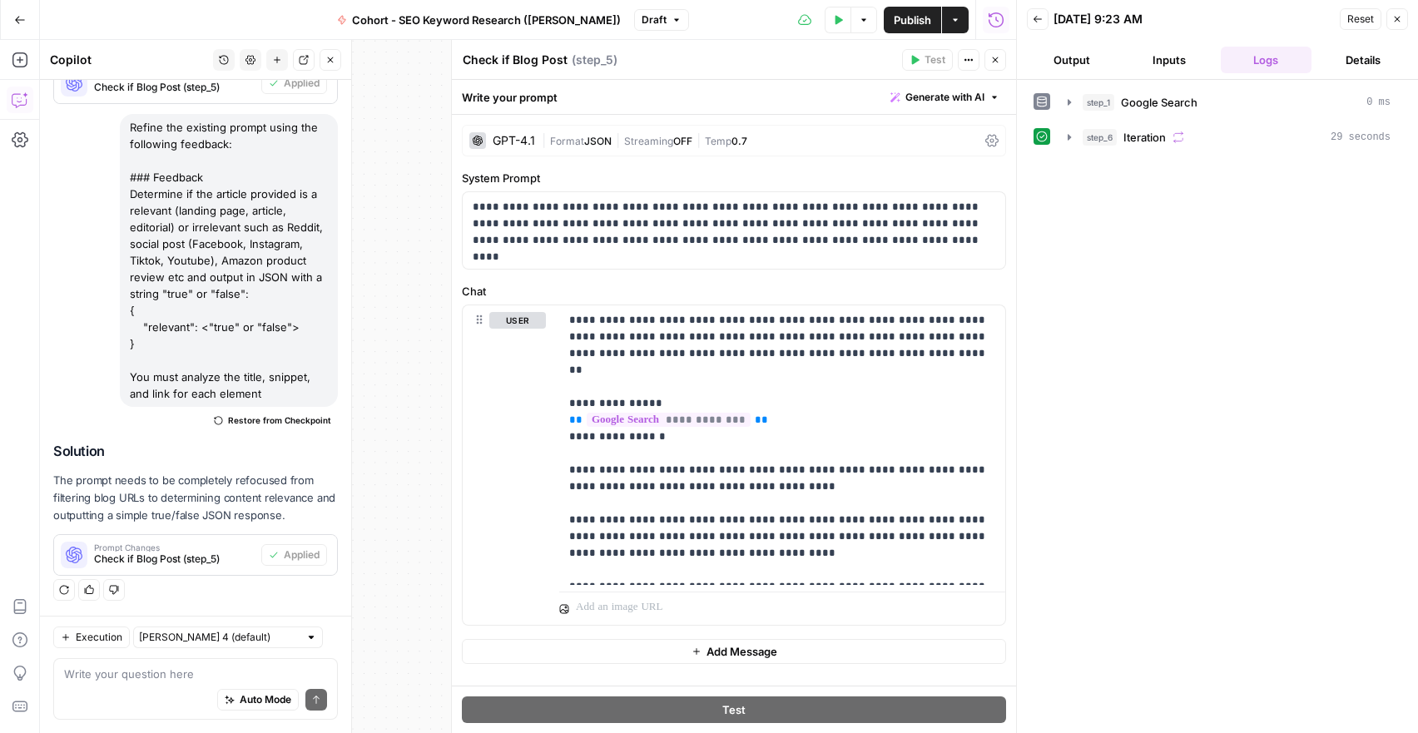
click at [950, 87] on button "Generate with AI" at bounding box center [945, 98] width 122 height 22
click at [929, 161] on button "Refine Improve your existing prompt" at bounding box center [922, 180] width 152 height 38
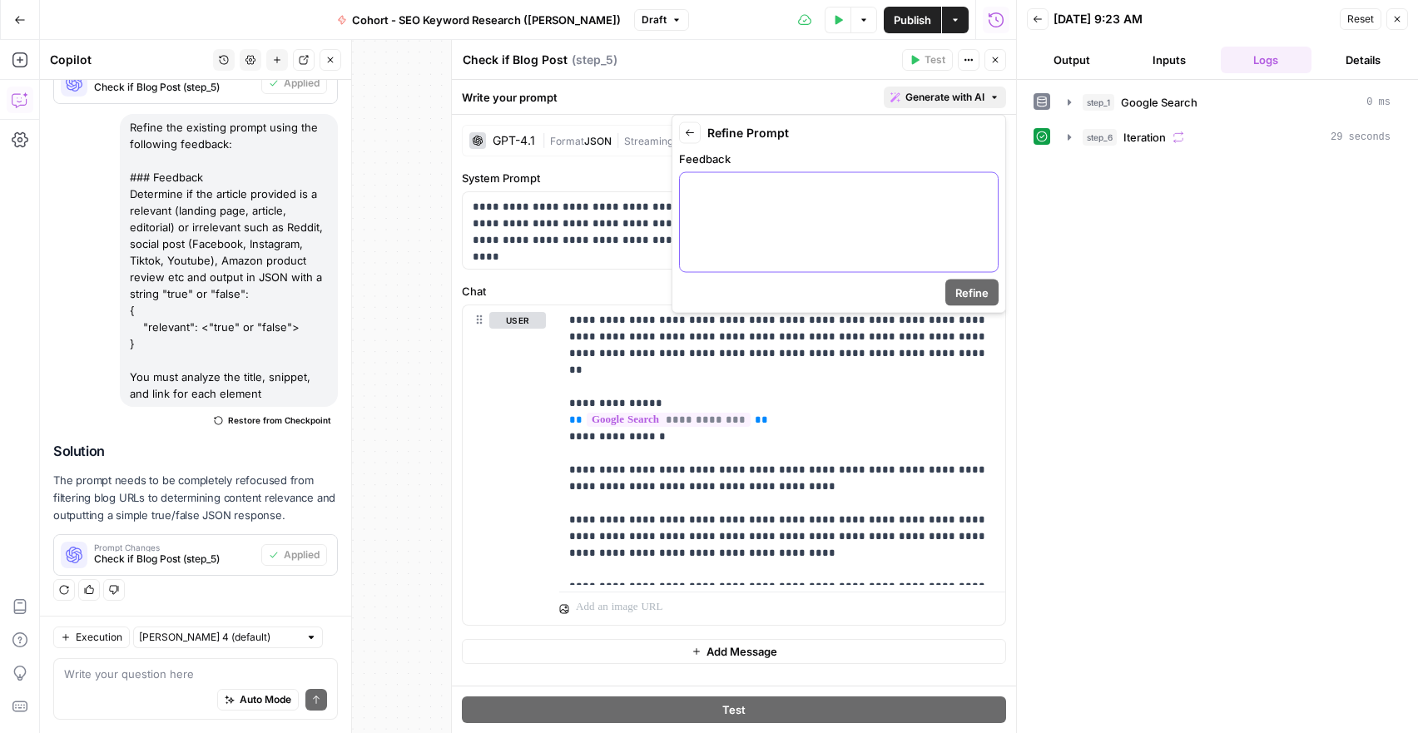
click at [832, 203] on div at bounding box center [839, 222] width 318 height 99
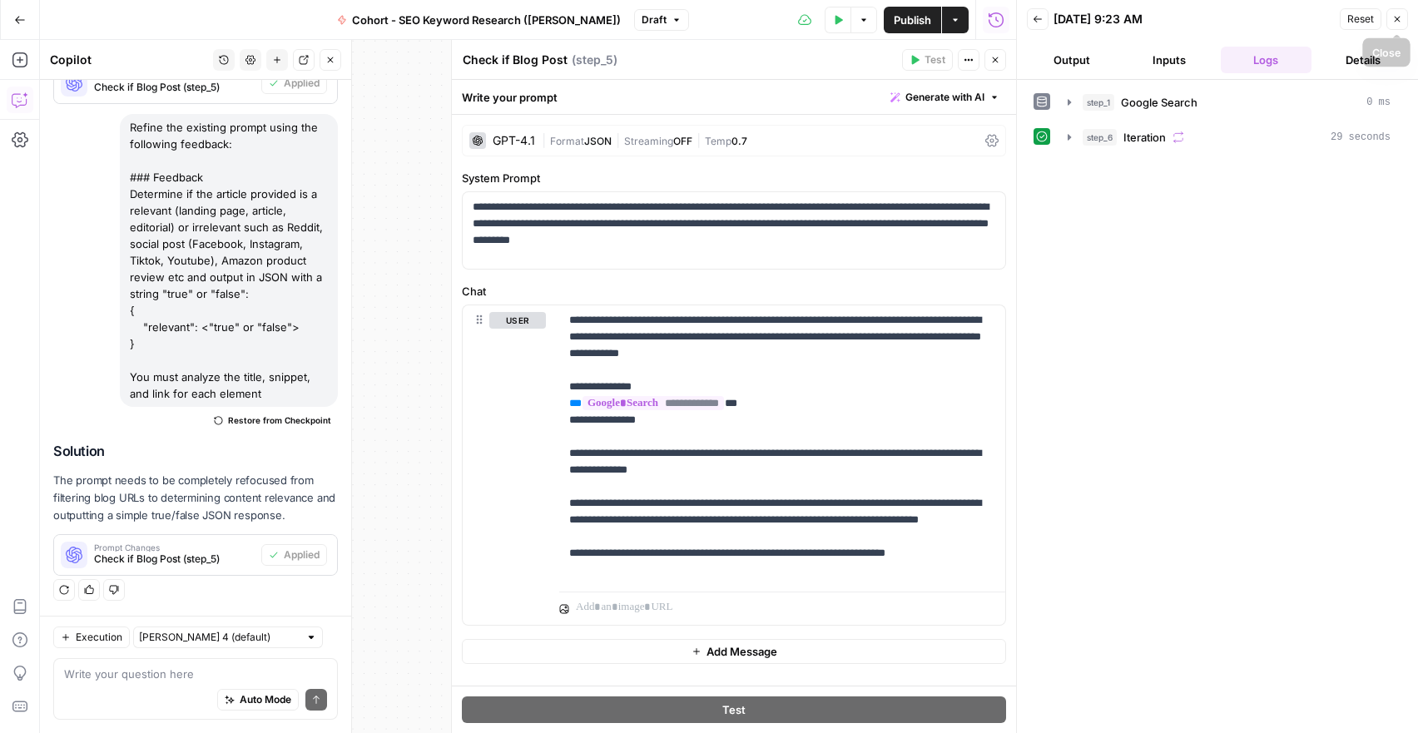
click at [1395, 16] on icon "button" at bounding box center [1397, 19] width 10 height 10
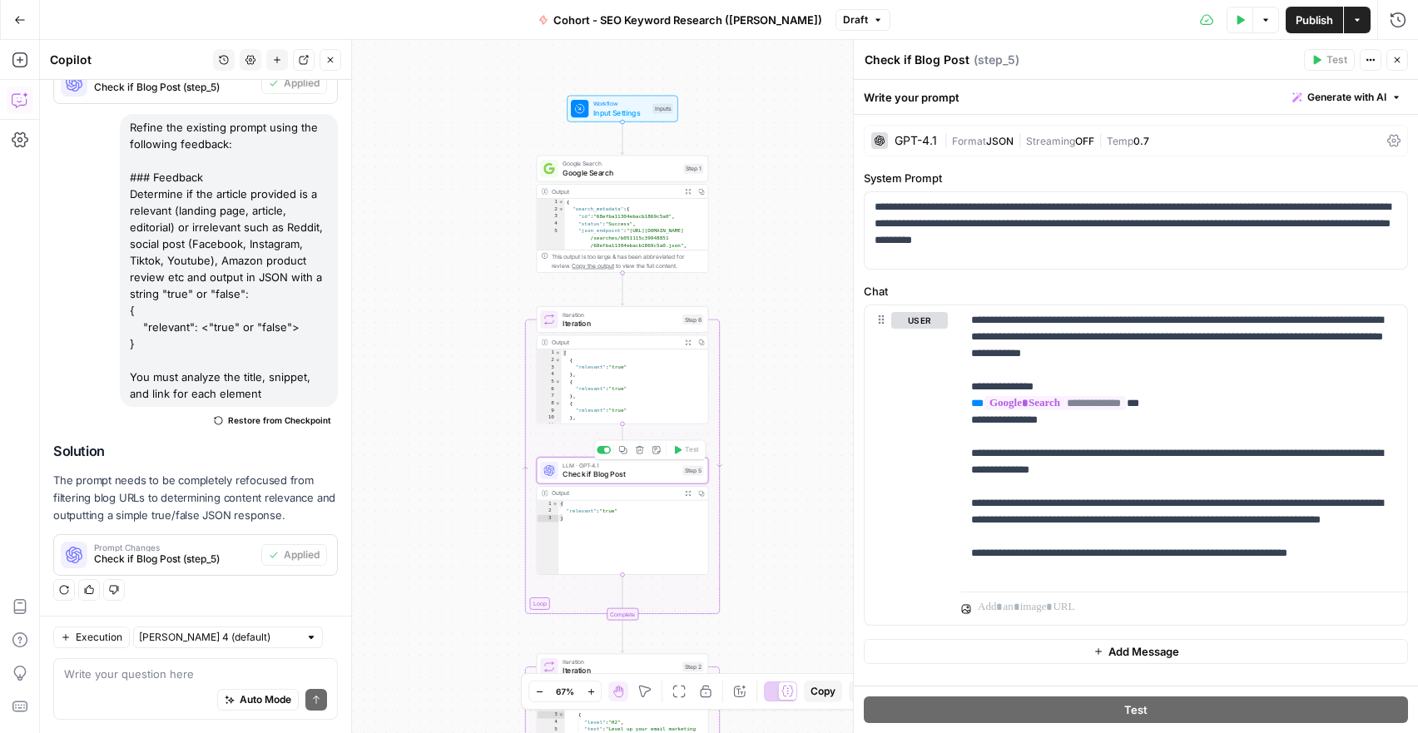
click at [601, 474] on span "Check if Blog Post" at bounding box center [621, 474] width 116 height 11
click at [1387, 92] on button "Generate with AI" at bounding box center [1347, 98] width 122 height 22
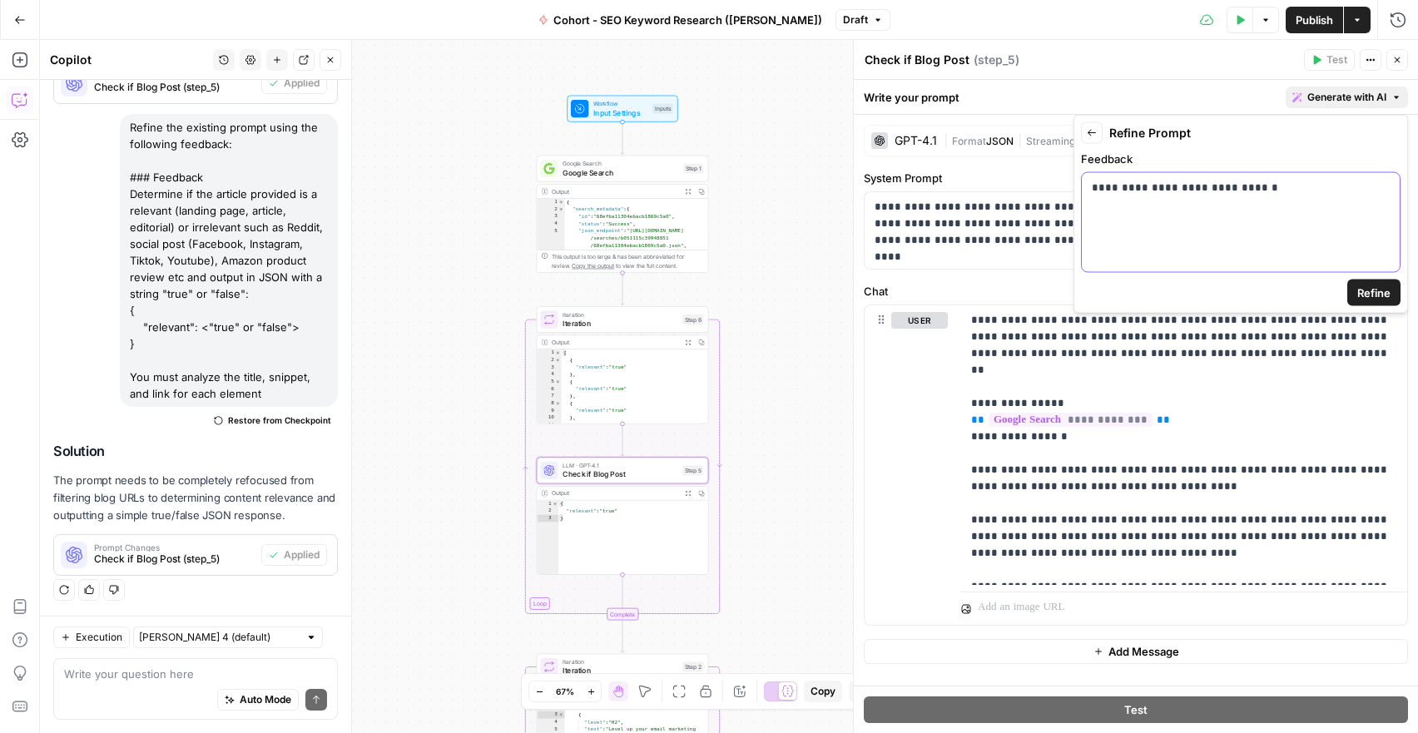
click at [1165, 183] on p "**********" at bounding box center [1241, 188] width 298 height 17
paste div
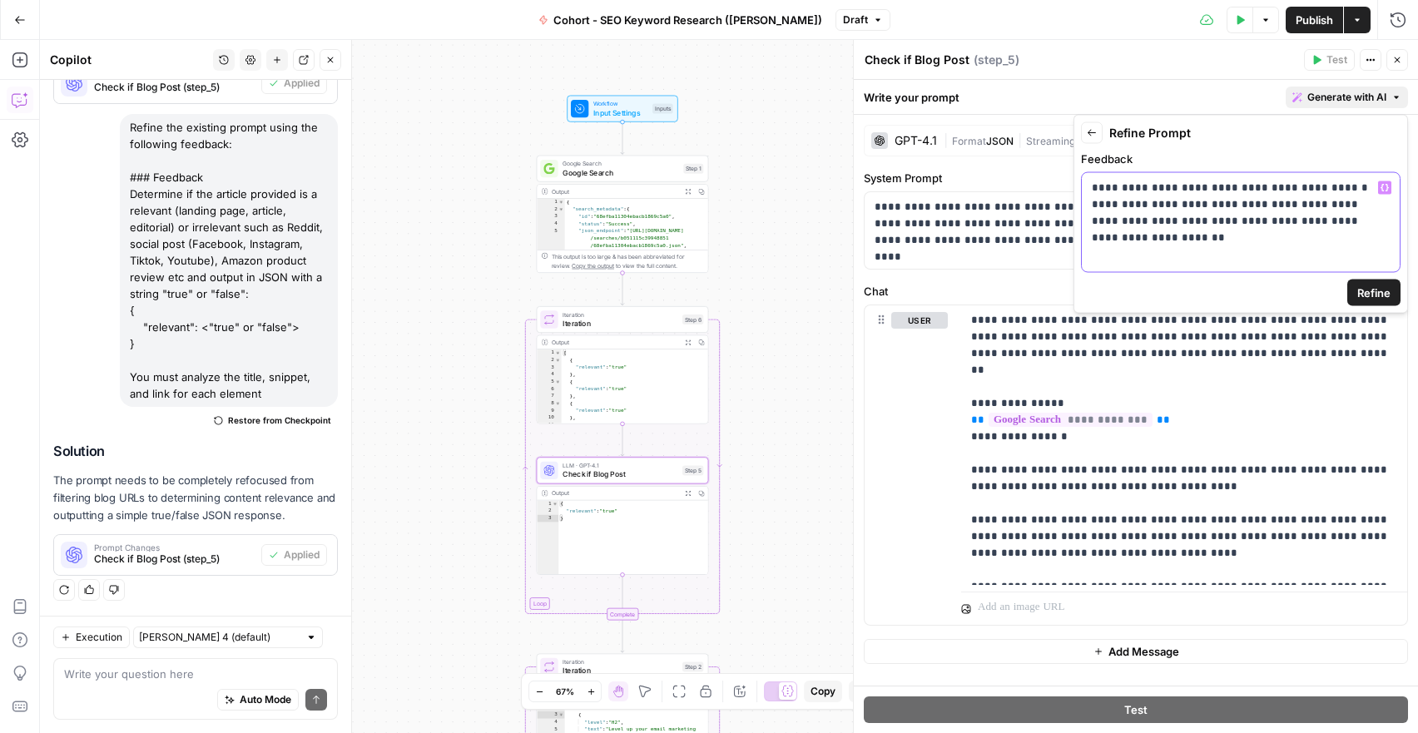
click at [1295, 186] on p "**********" at bounding box center [1241, 205] width 298 height 50
click at [1377, 289] on div "Variables Menu" at bounding box center [1360, 291] width 72 height 15
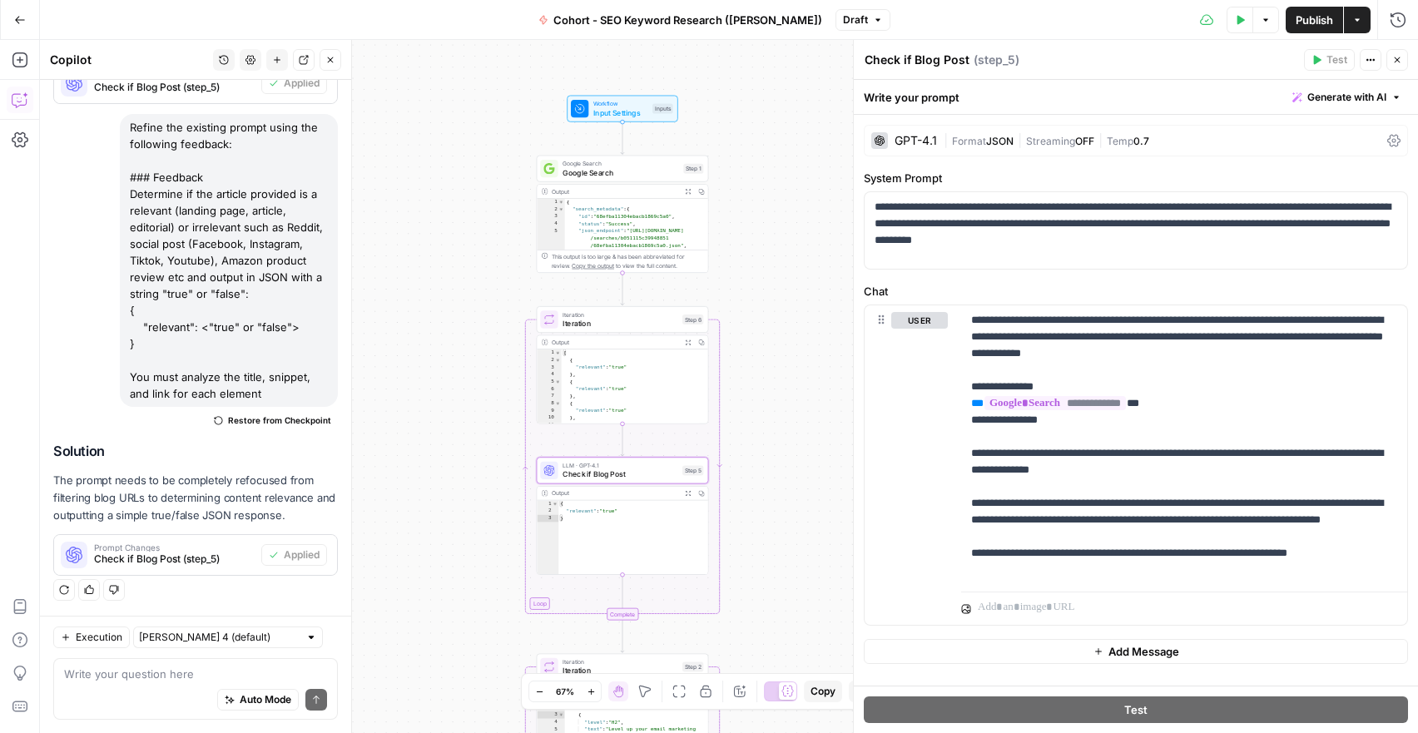
click at [1342, 94] on span "Generate with AI" at bounding box center [1346, 97] width 79 height 15
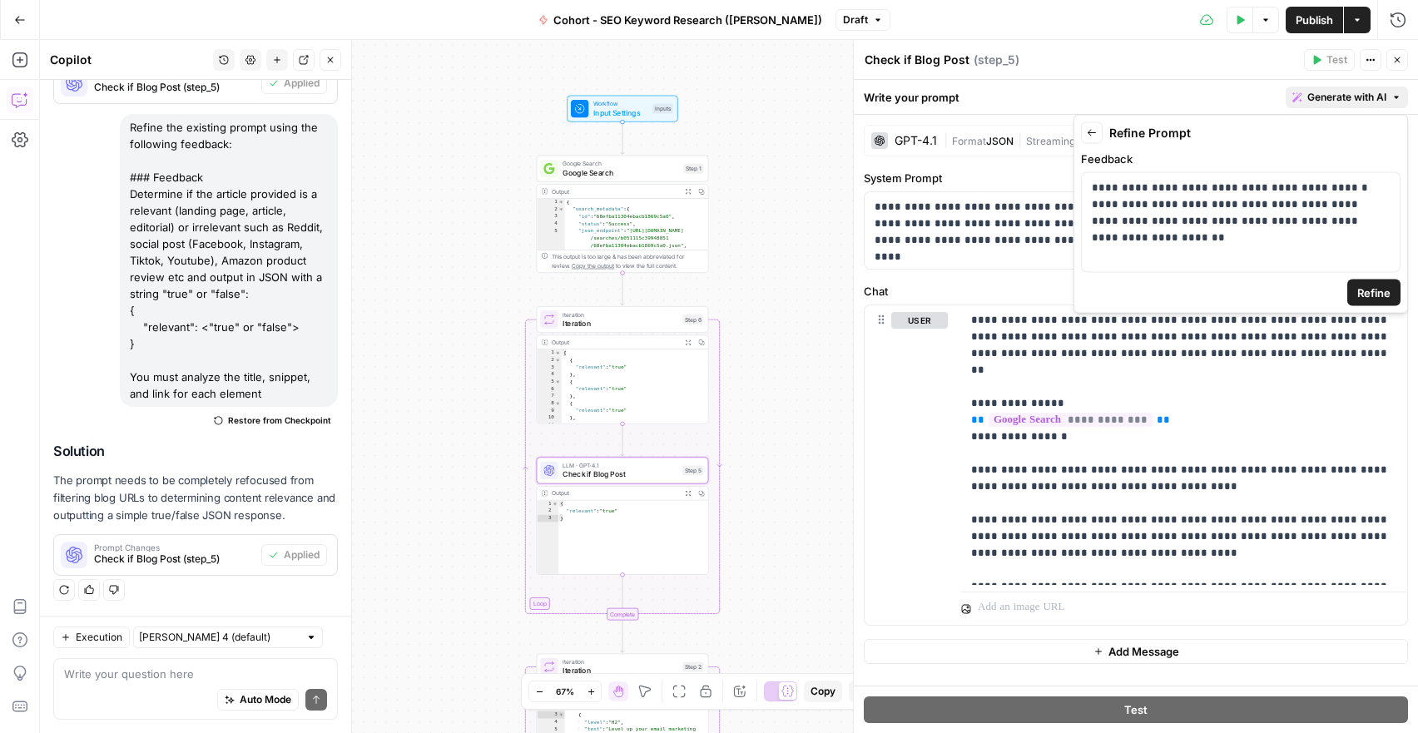
click at [1372, 289] on span "Refine" at bounding box center [1373, 293] width 33 height 17
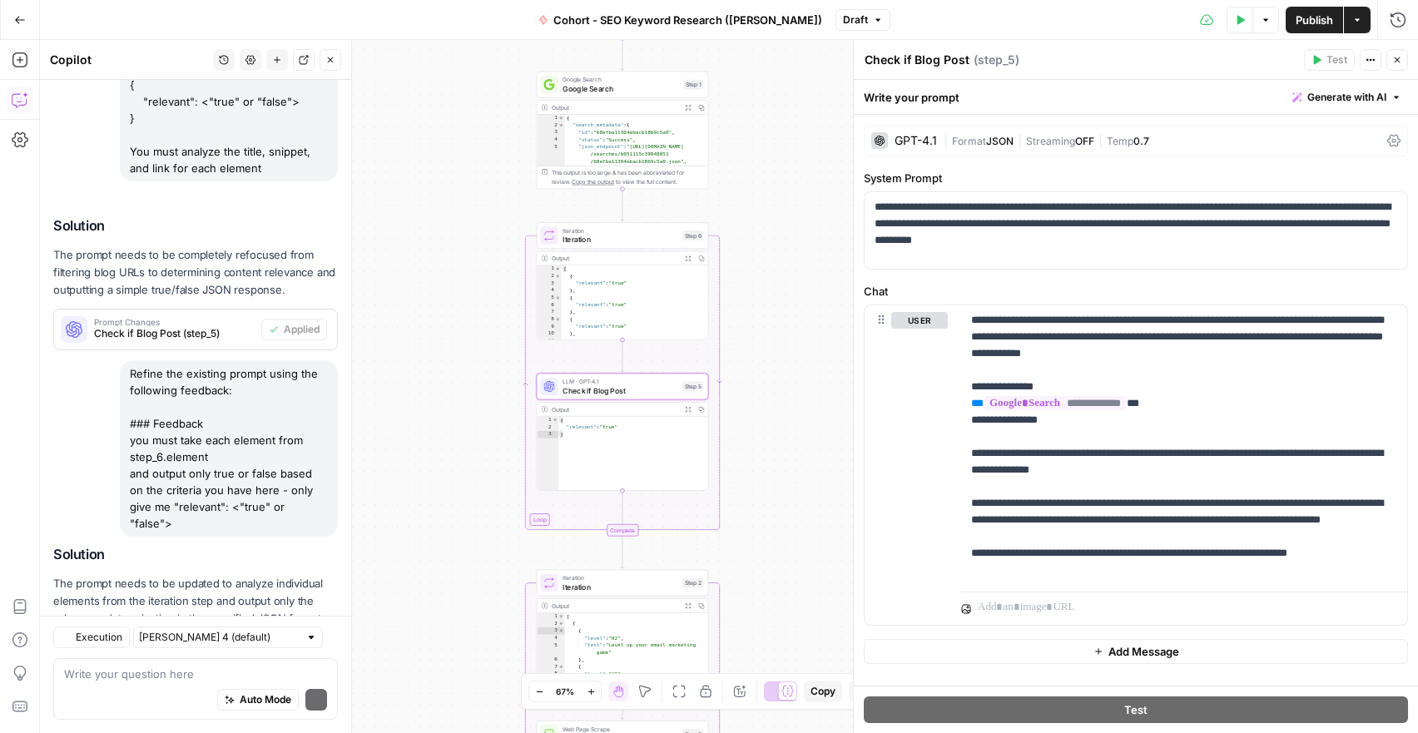
scroll to position [1848, 0]
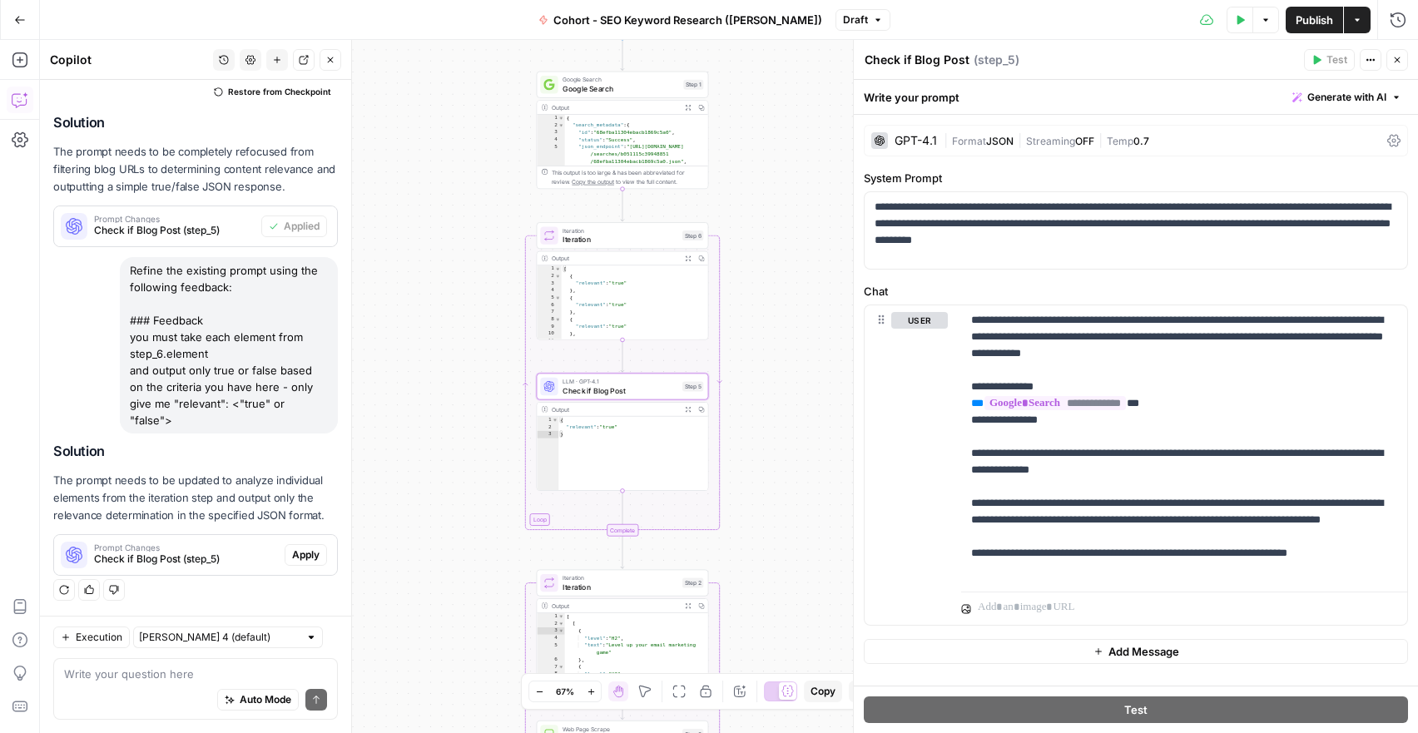
click at [292, 550] on span "Apply" at bounding box center [305, 555] width 27 height 15
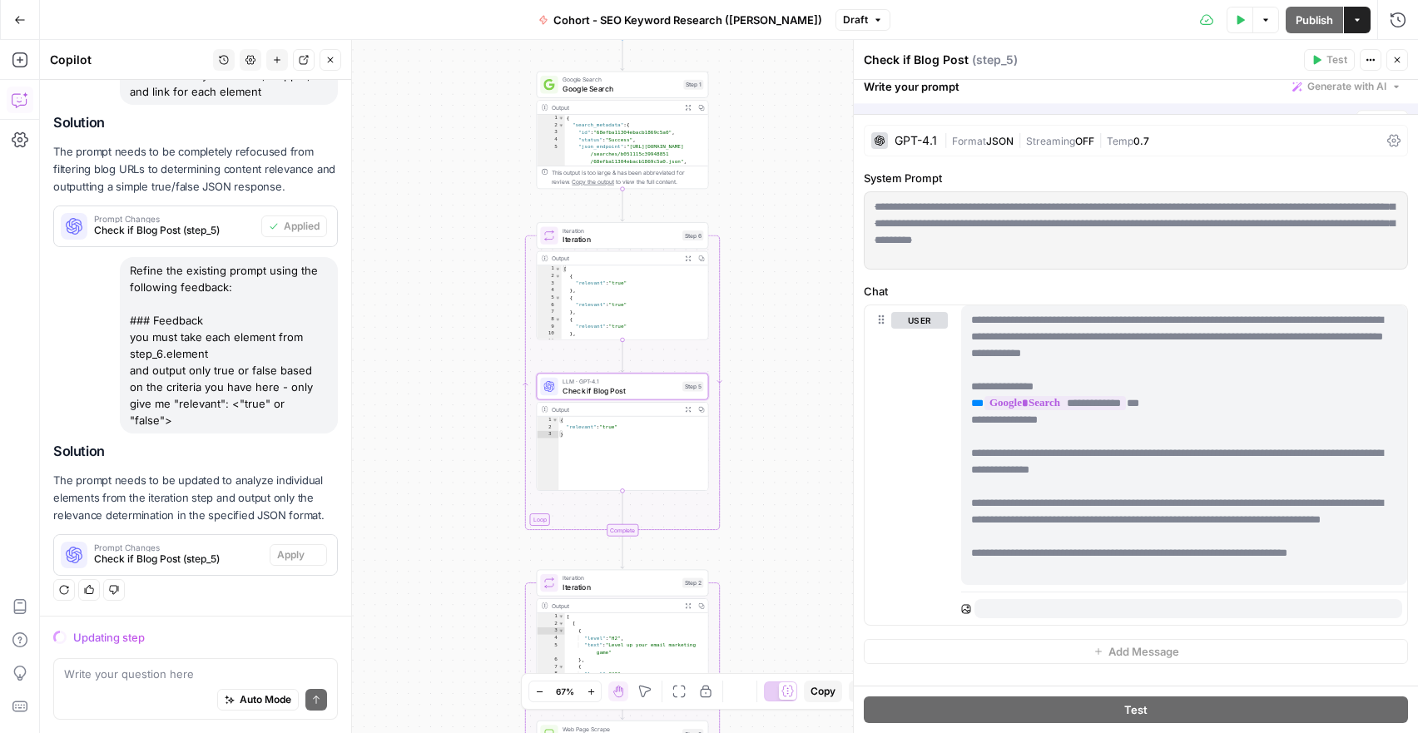
scroll to position [1742, 0]
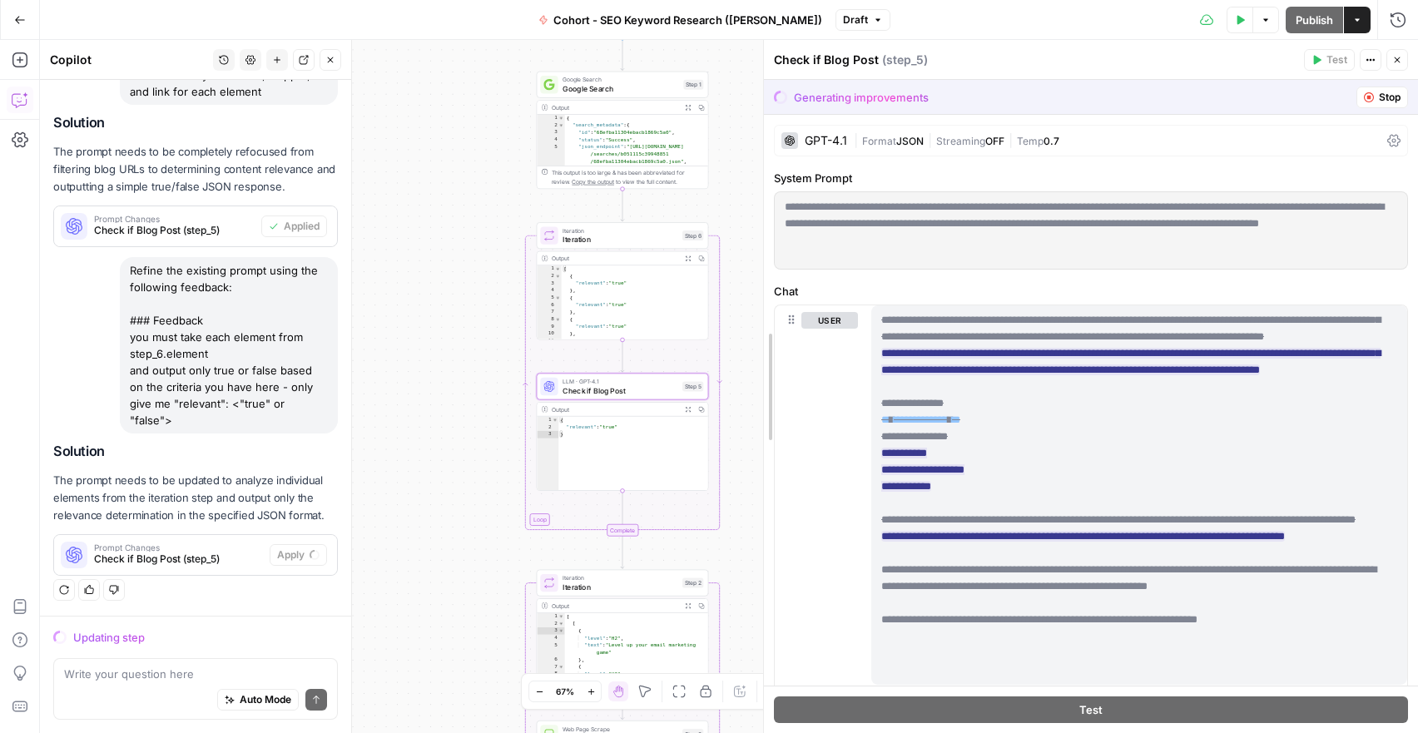
drag, startPoint x: 857, startPoint y: 307, endPoint x: 767, endPoint y: 314, distance: 90.1
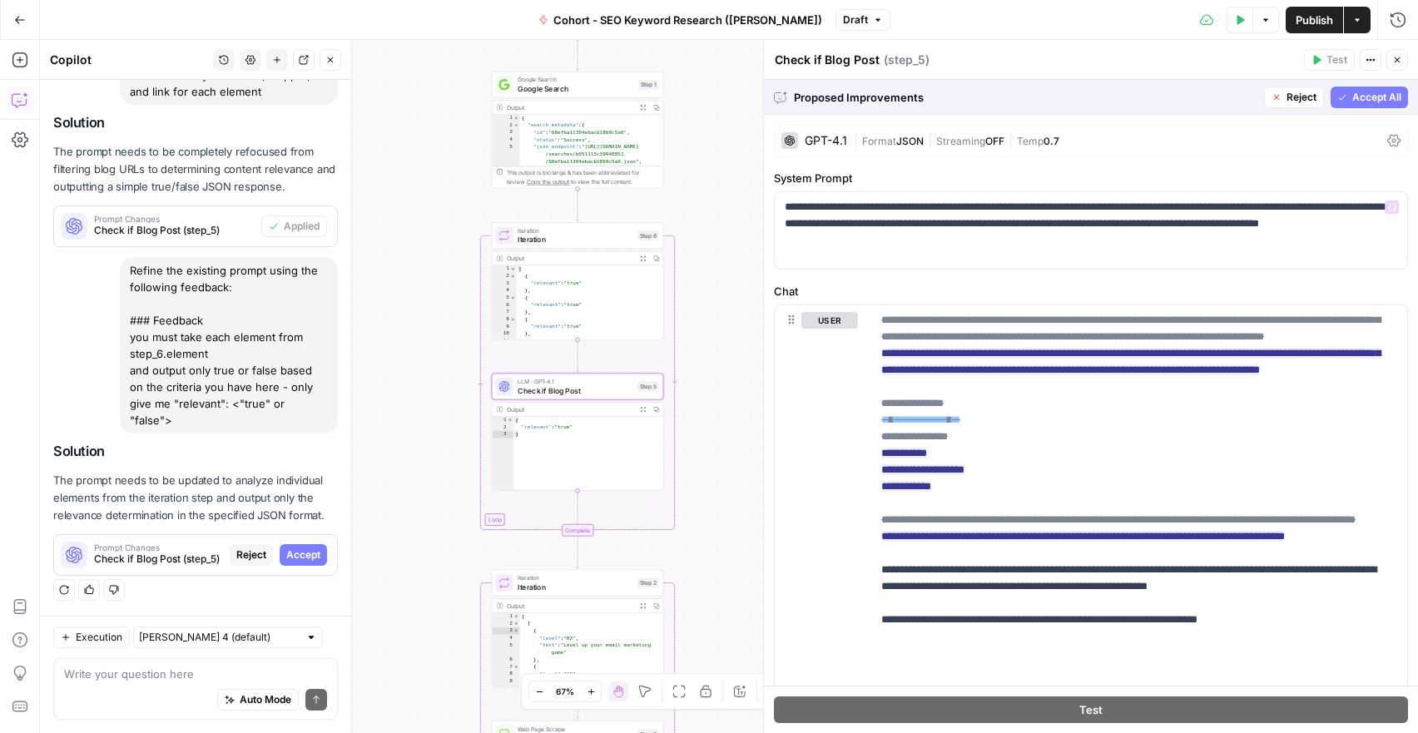
click at [1345, 105] on button "Accept All" at bounding box center [1369, 98] width 77 height 22
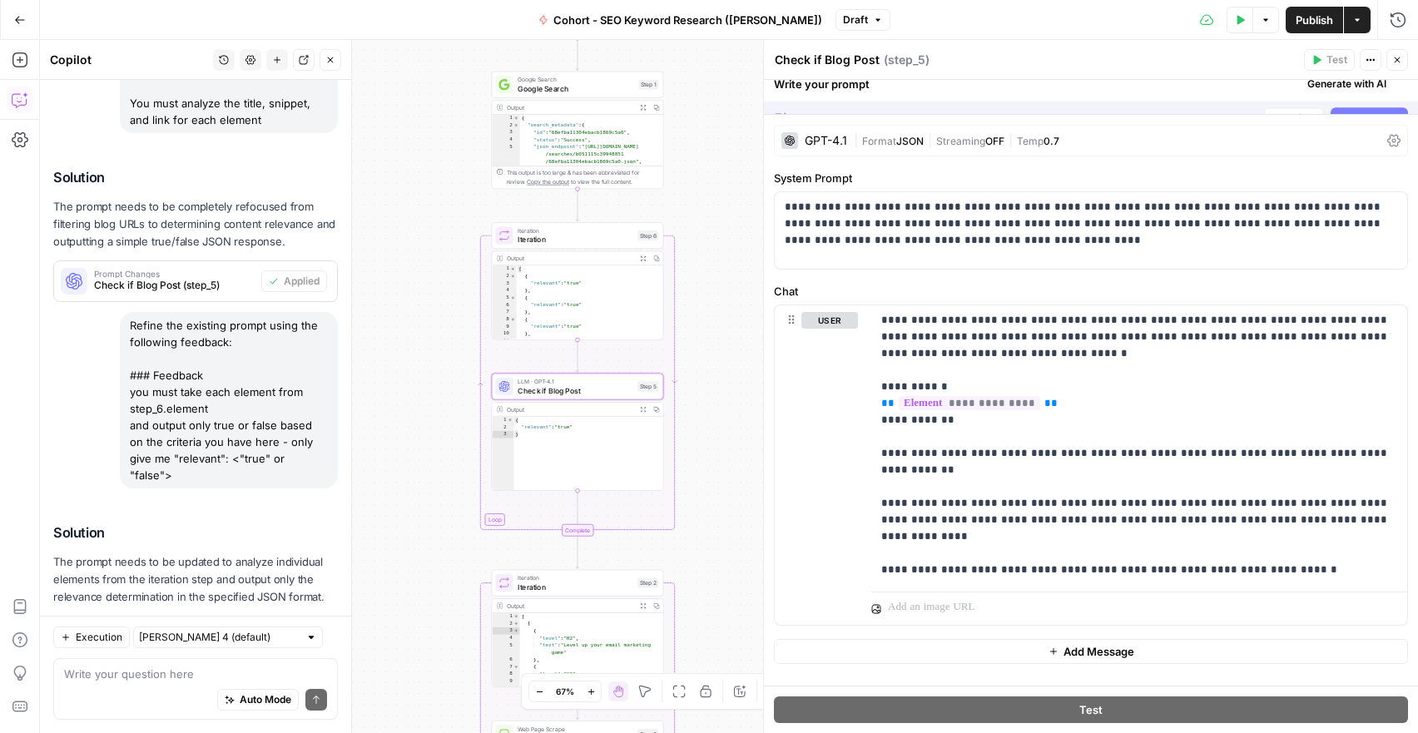
scroll to position [1875, 0]
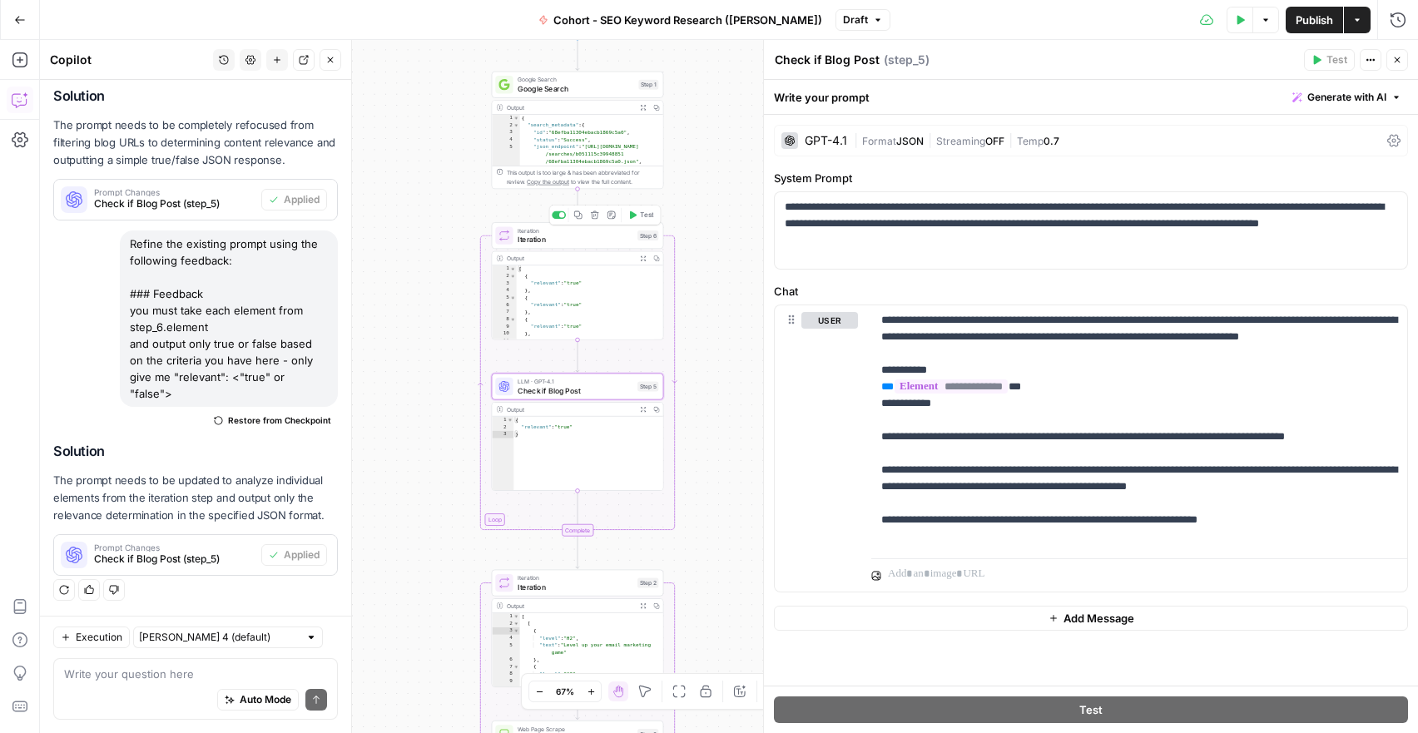
click at [525, 244] on span "Iteration" at bounding box center [576, 239] width 116 height 11
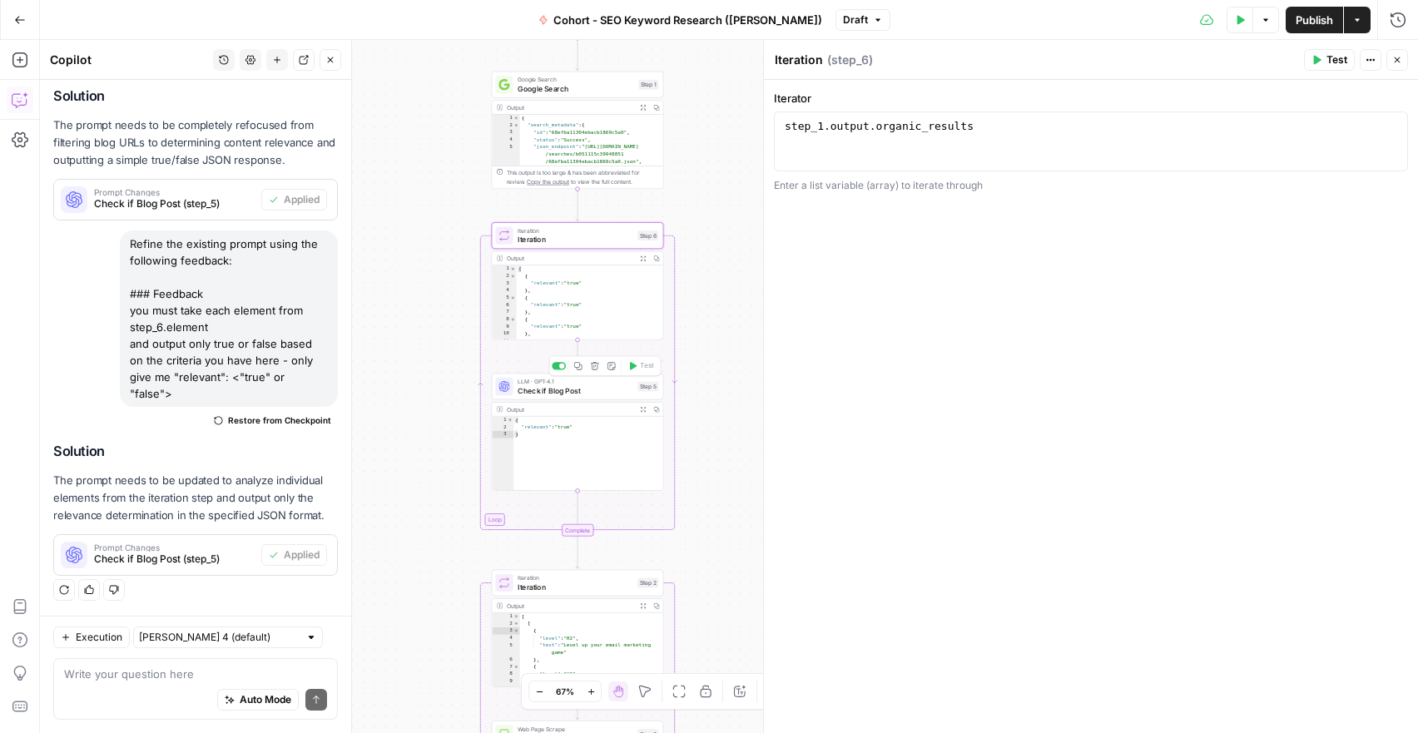
click at [557, 399] on div "LLM · GPT-4.1 Check if Blog Post Step 5 Copy step Delete step Add Note Test" at bounding box center [578, 386] width 172 height 27
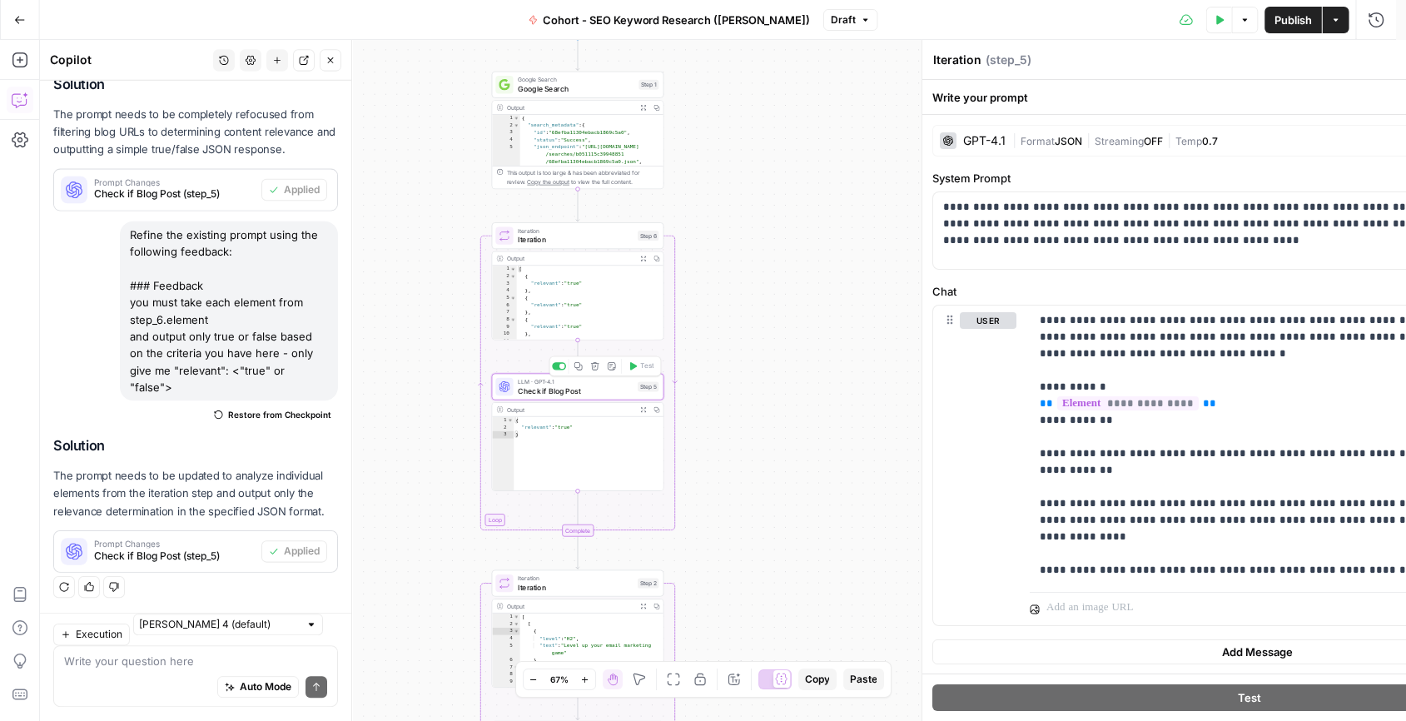
type textarea "Check if Blog Post"
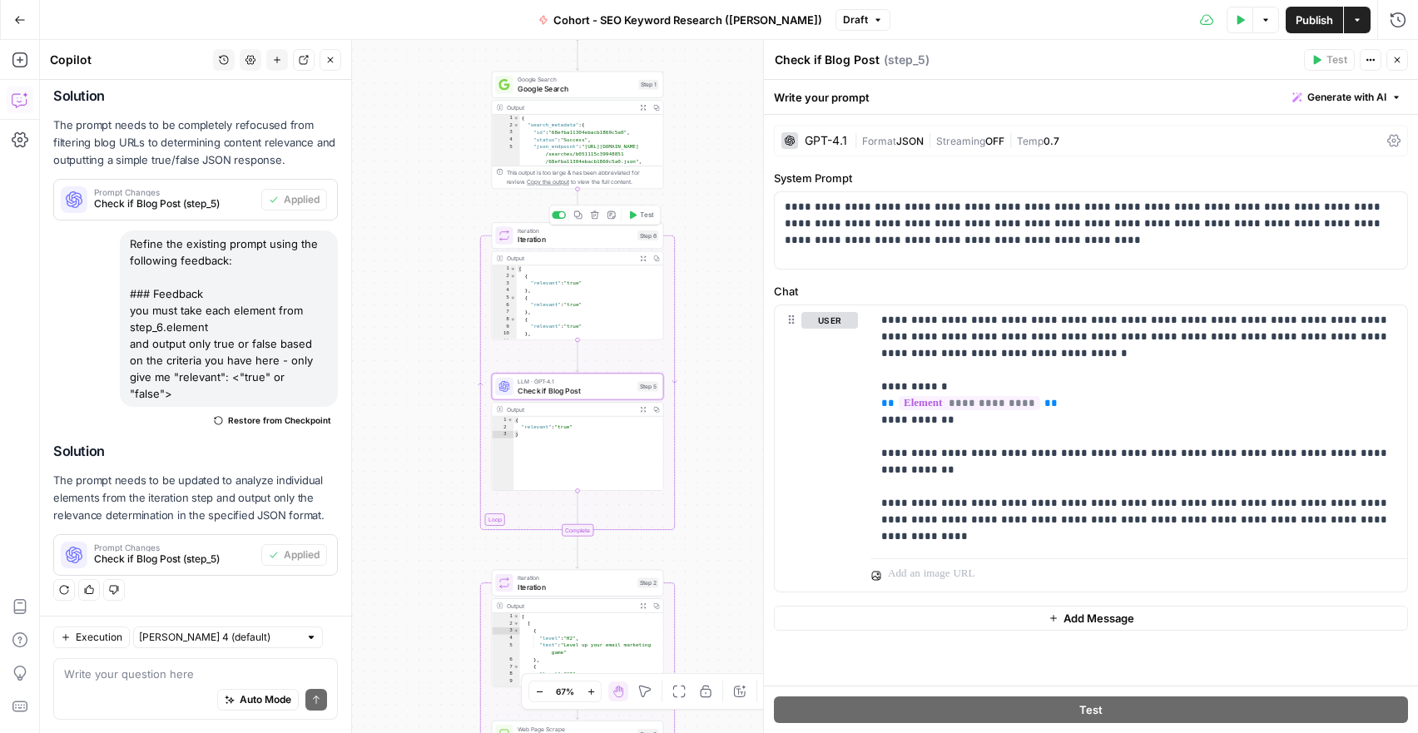
click at [635, 212] on icon "button" at bounding box center [632, 215] width 9 height 9
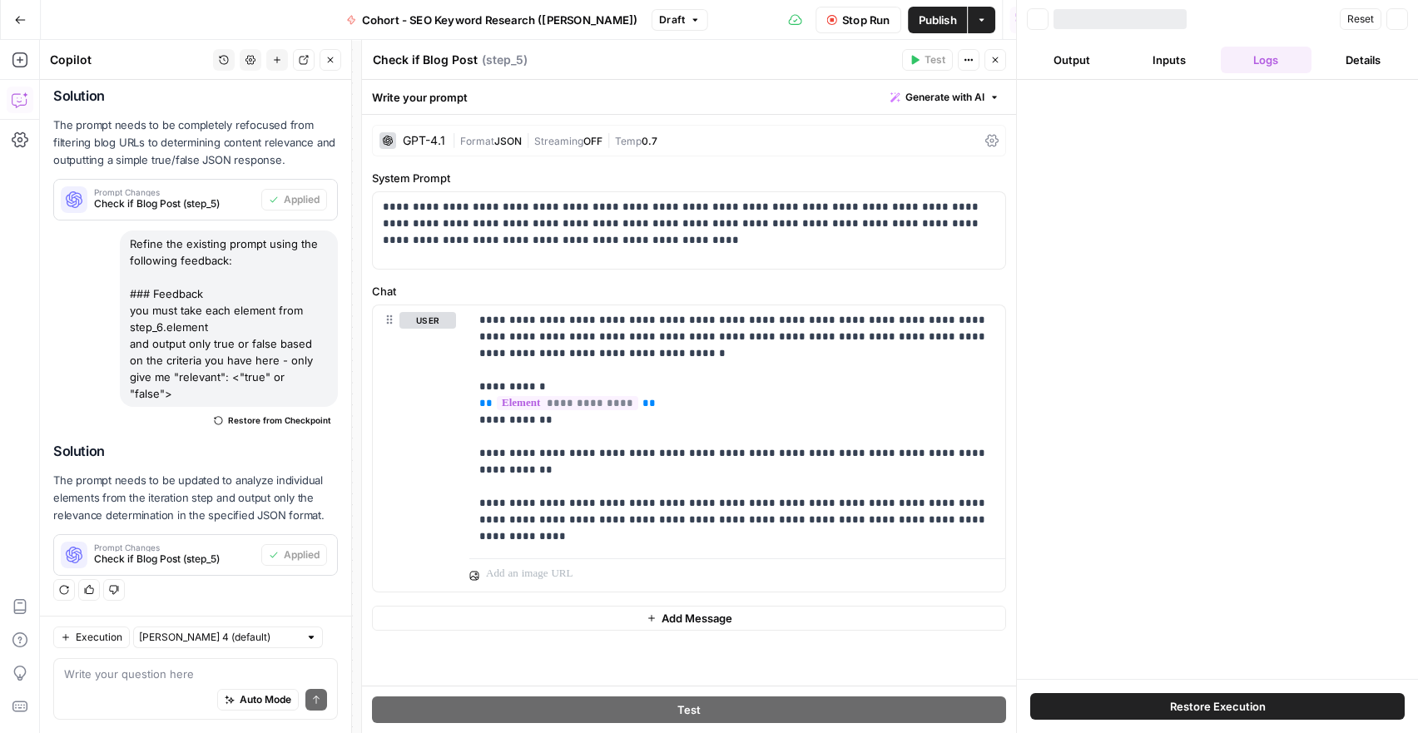
scroll to position [1875, 0]
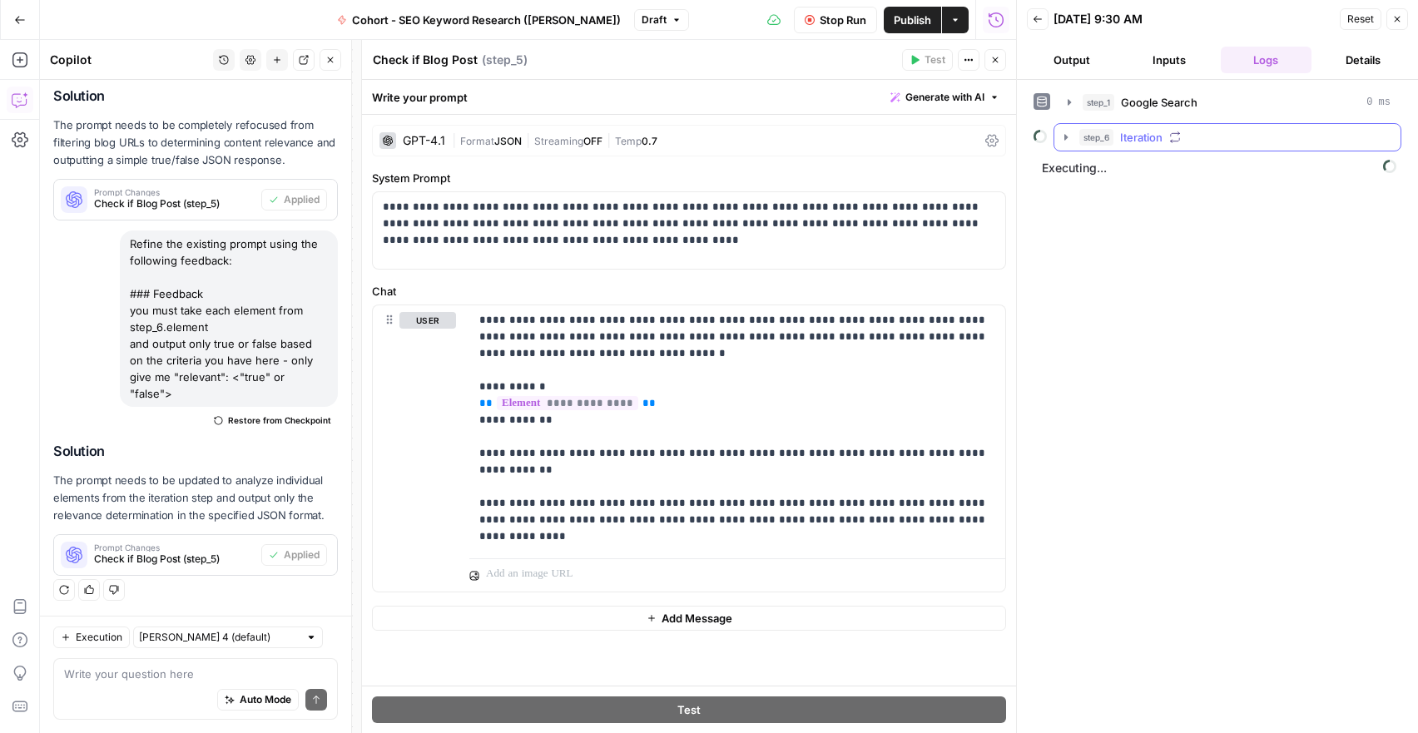
click at [1064, 139] on icon "button" at bounding box center [1065, 137] width 13 height 13
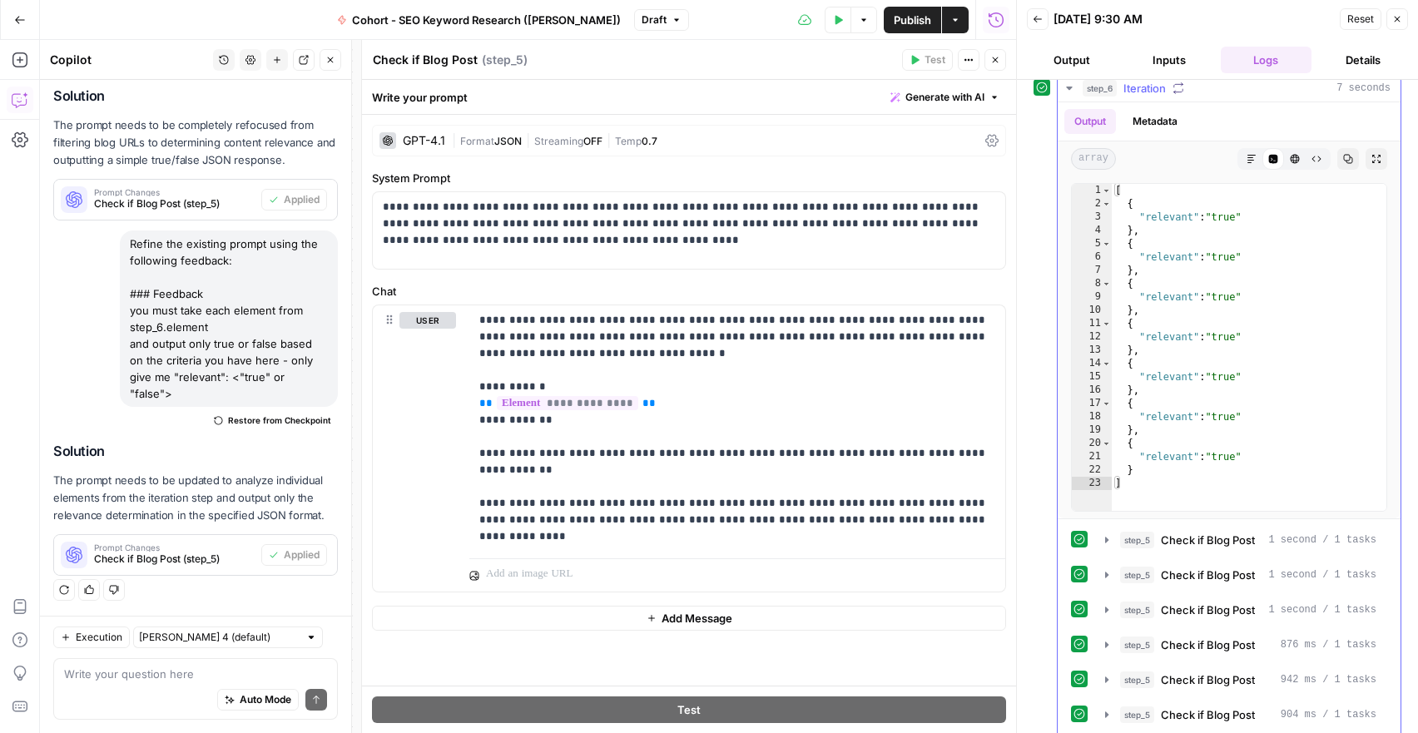
scroll to position [71, 0]
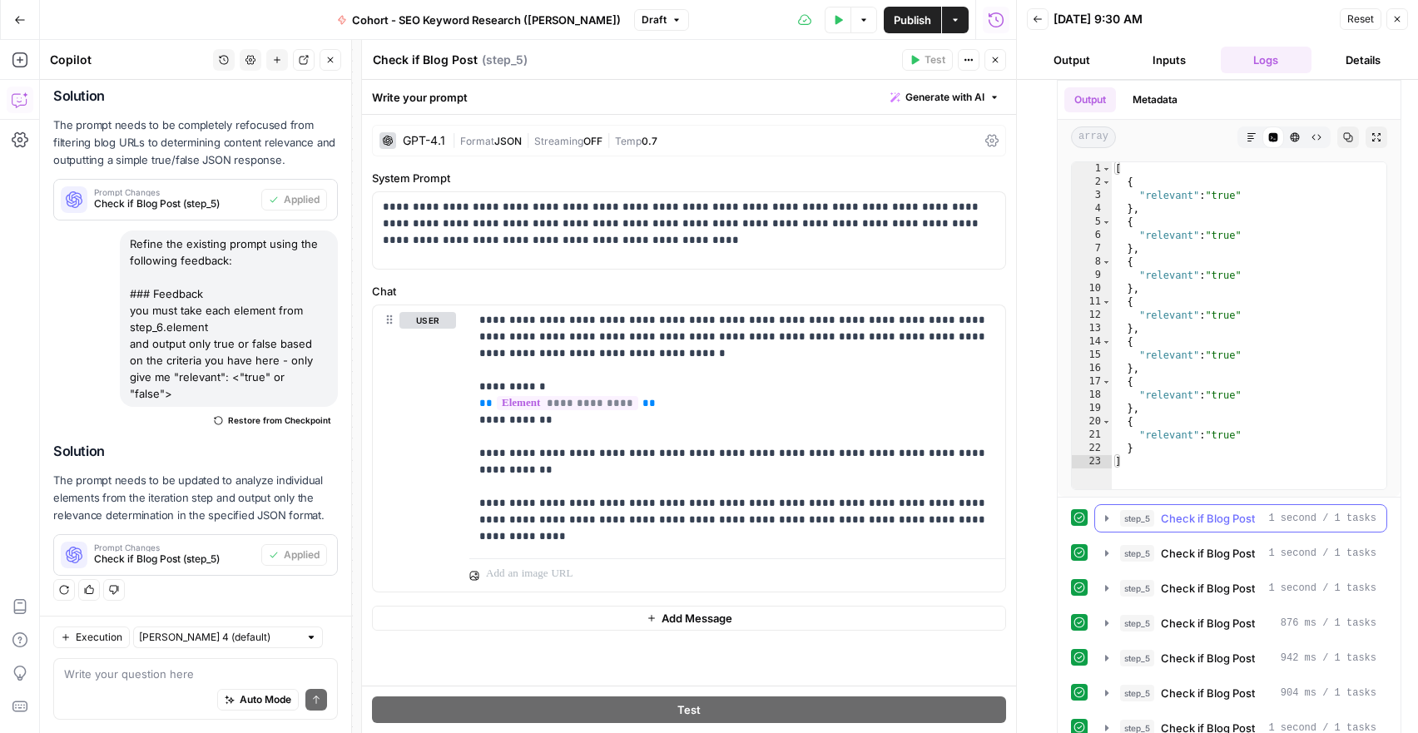
click at [1103, 514] on icon "button" at bounding box center [1106, 518] width 13 height 13
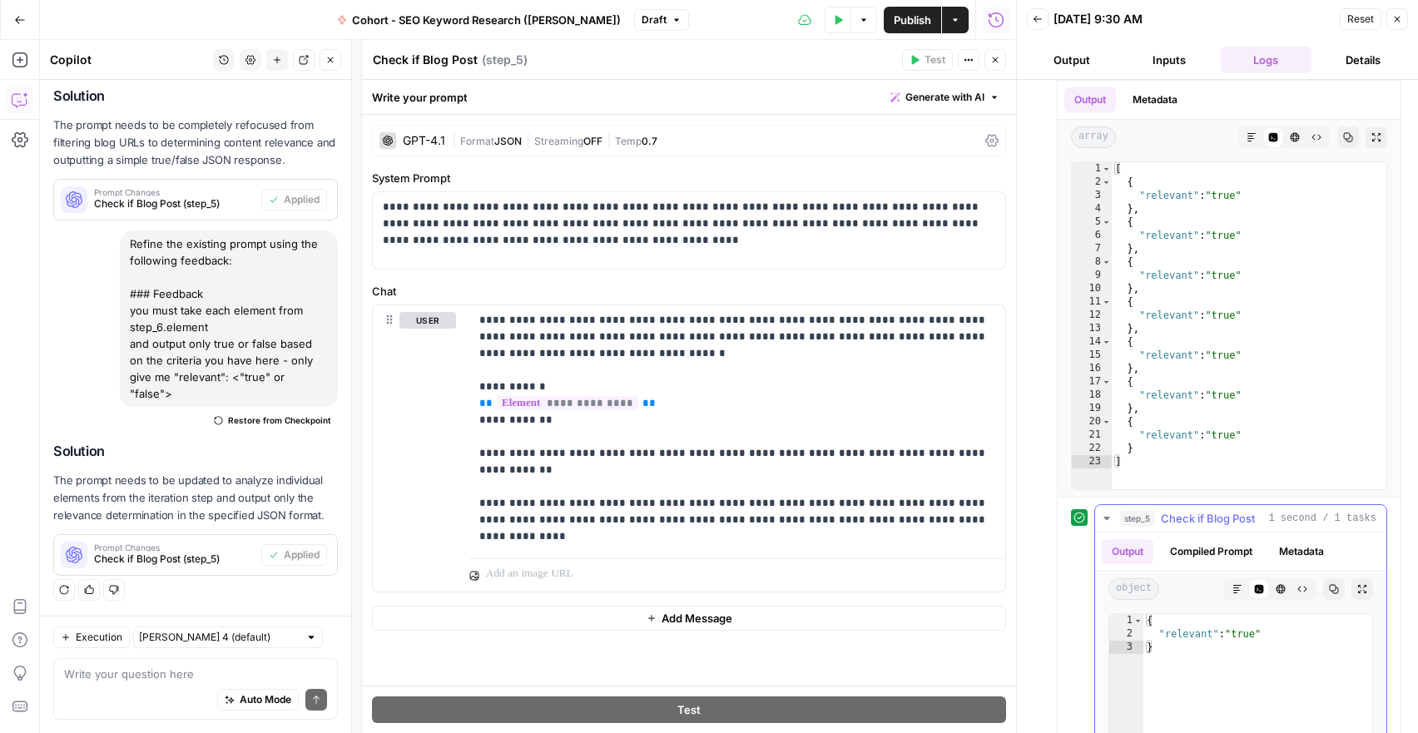
scroll to position [190, 0]
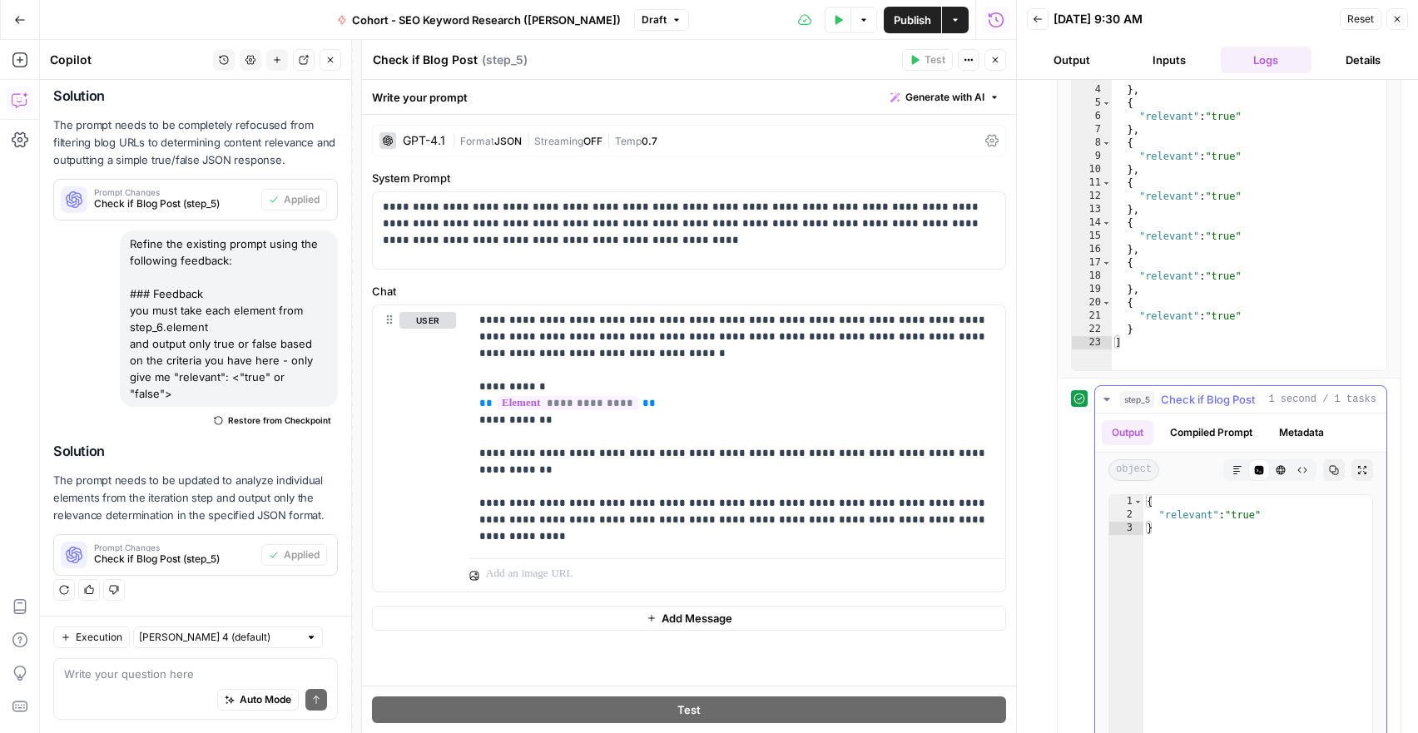
click at [1106, 400] on icon "button" at bounding box center [1106, 399] width 13 height 13
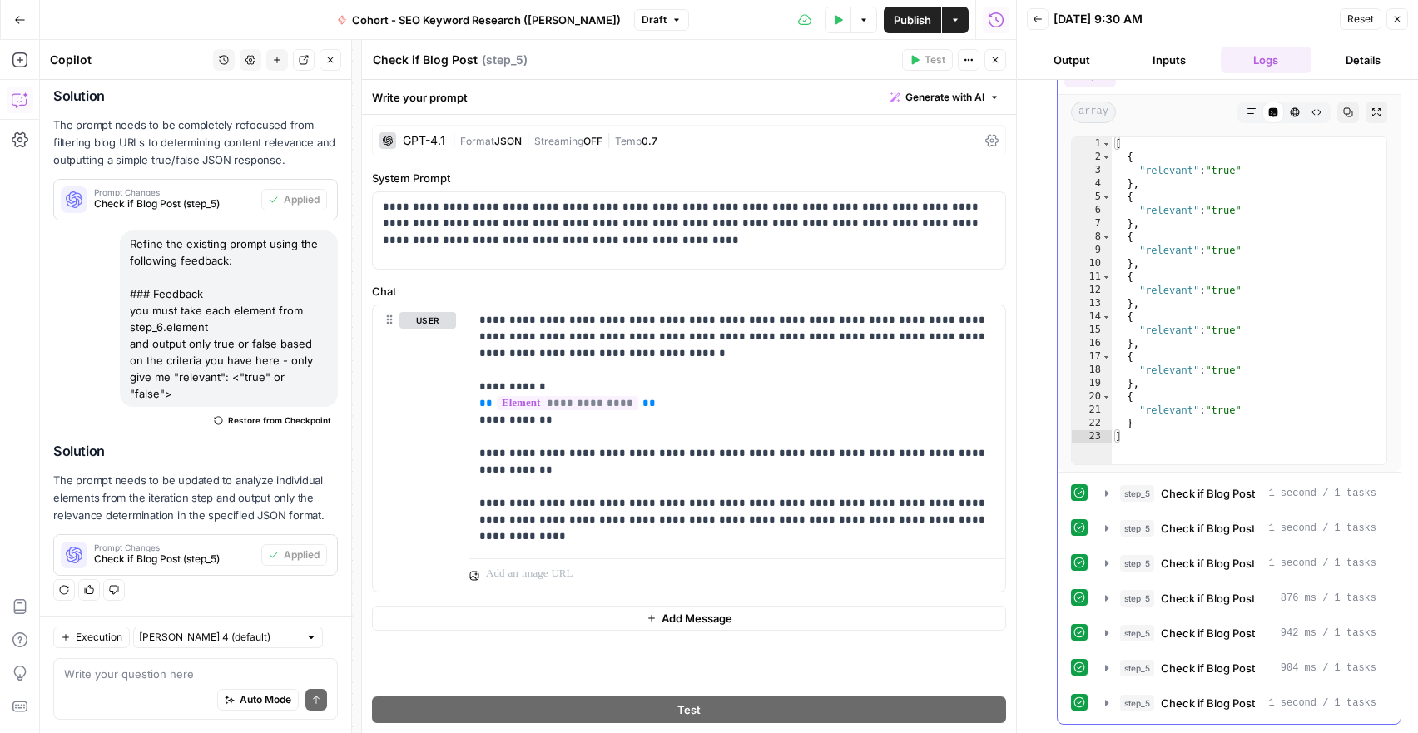
scroll to position [0, 0]
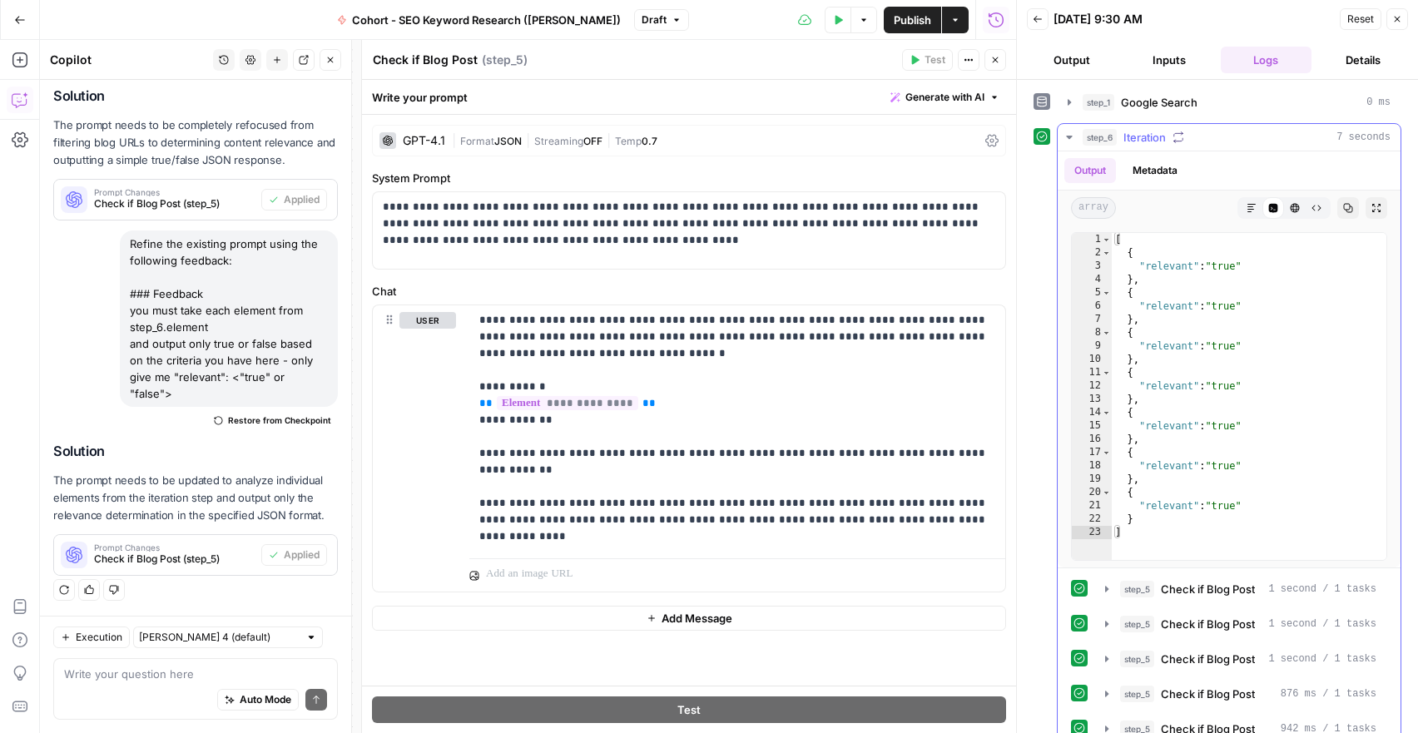
click at [1070, 137] on icon "button" at bounding box center [1069, 137] width 6 height 3
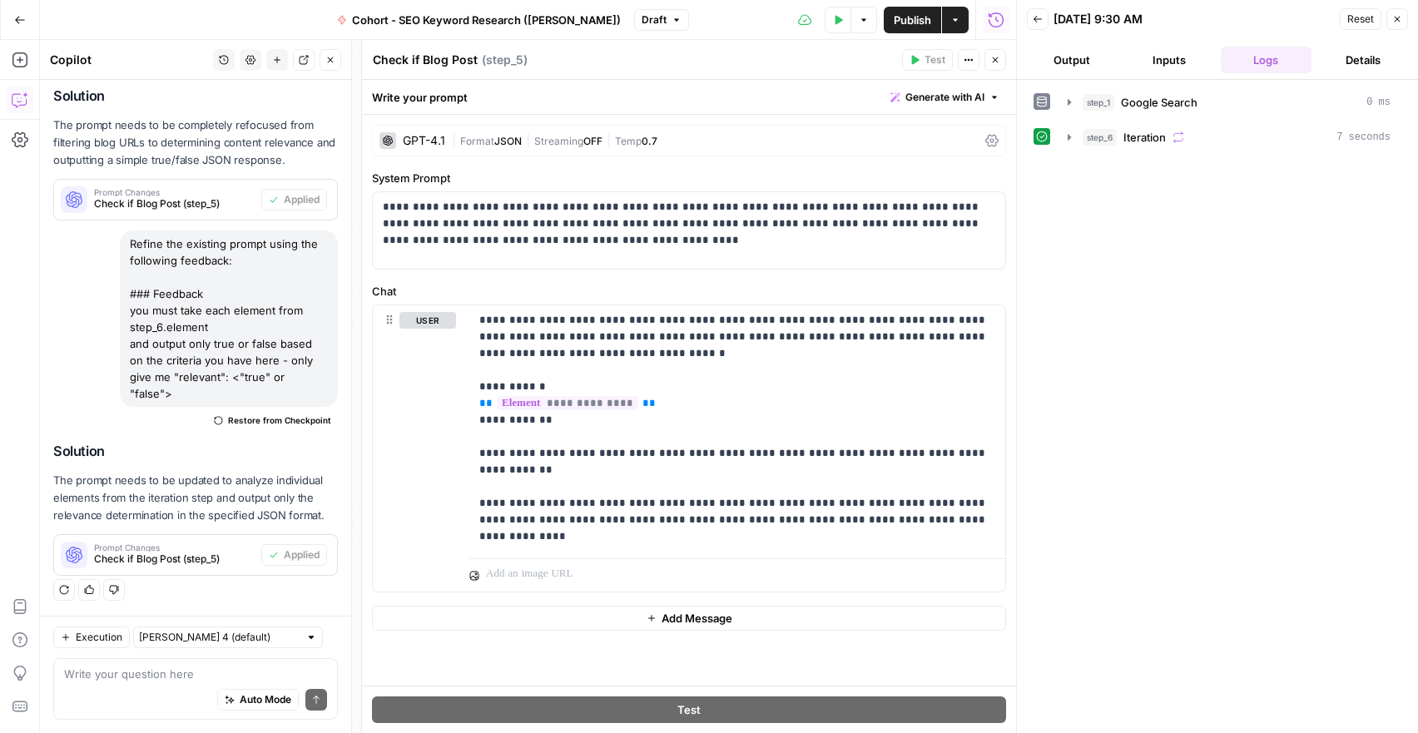
drag, startPoint x: 1068, startPoint y: 137, endPoint x: 1081, endPoint y: 207, distance: 71.2
click at [1081, 207] on div "step_1 Google Search 0 ms step_6 Iteration 7 seconds" at bounding box center [1218, 406] width 368 height 637
click at [993, 66] on button "Close" at bounding box center [996, 60] width 22 height 22
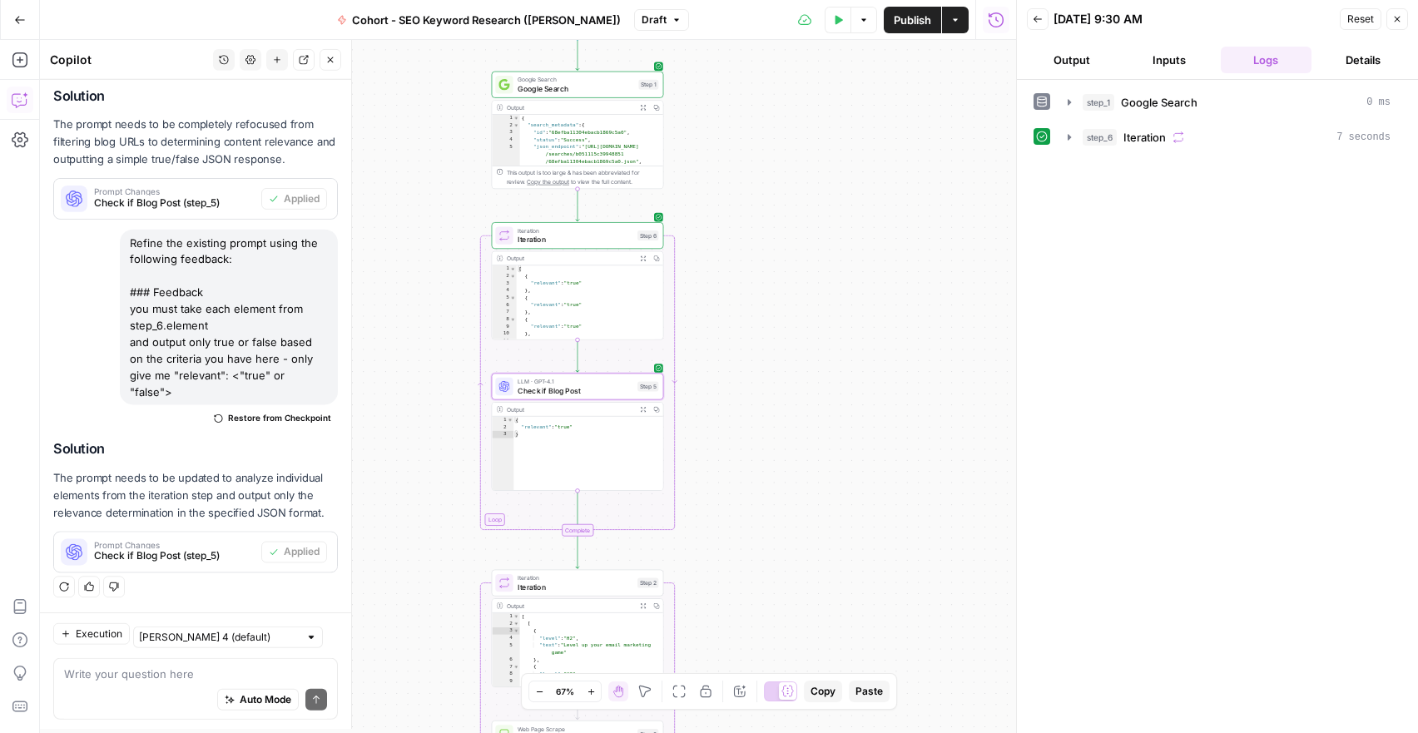
scroll to position [1875, 0]
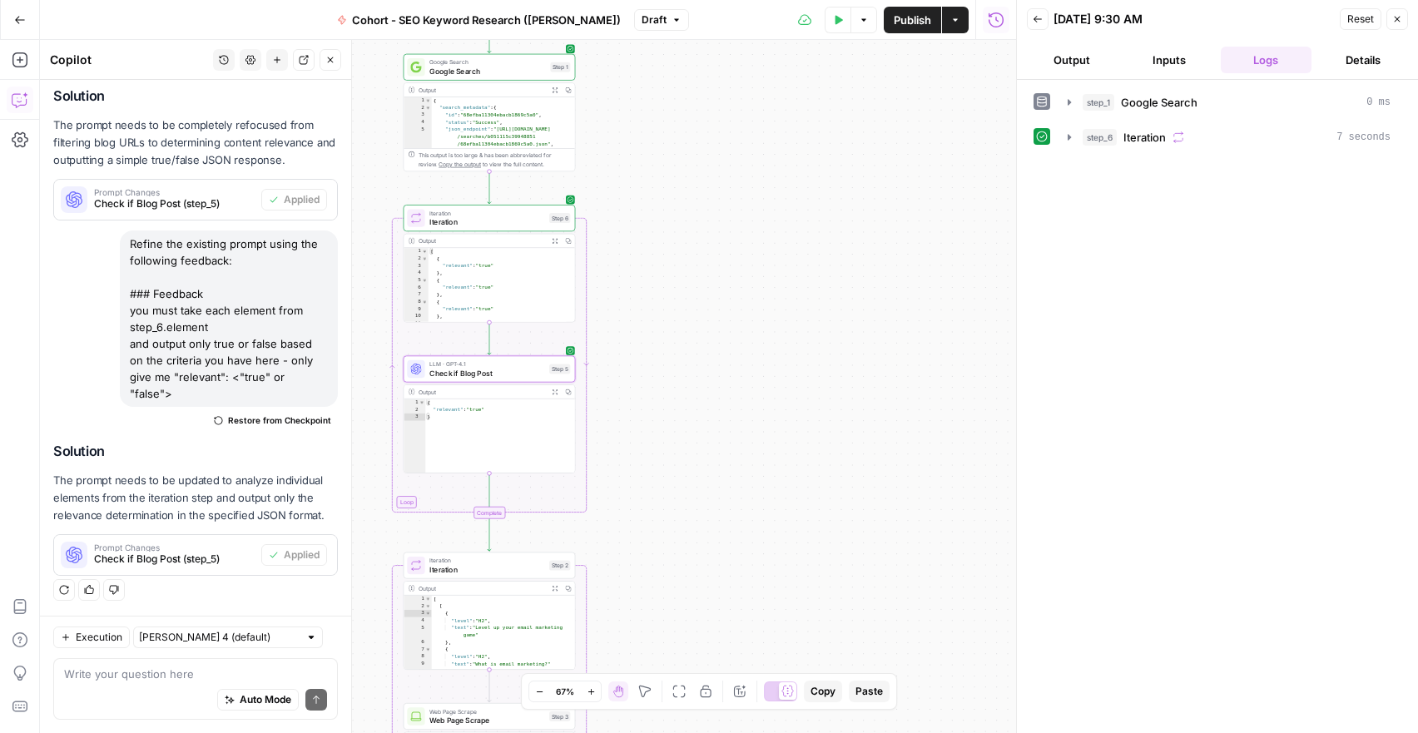
drag, startPoint x: 838, startPoint y: 371, endPoint x: 750, endPoint y: 354, distance: 89.9
click at [750, 354] on div "Workflow Input Settings Inputs Google Search Google Search Step 1 Output Expand…" at bounding box center [528, 386] width 976 height 693
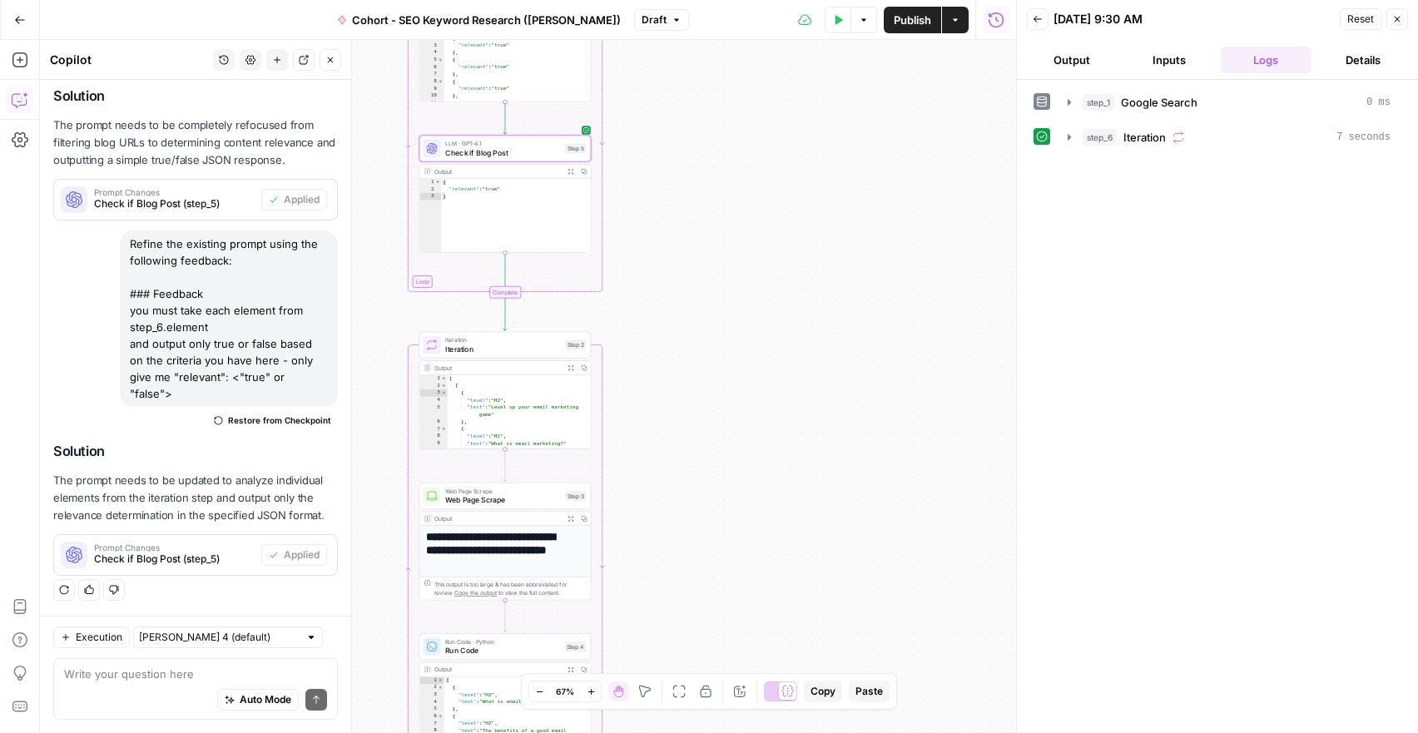
drag, startPoint x: 715, startPoint y: 502, endPoint x: 731, endPoint y: 281, distance: 221.1
click at [731, 281] on div "Workflow Input Settings Inputs Google Search Google Search Step 1 Output Expand…" at bounding box center [528, 386] width 976 height 693
click at [29, 66] on button "Add Steps" at bounding box center [20, 60] width 27 height 27
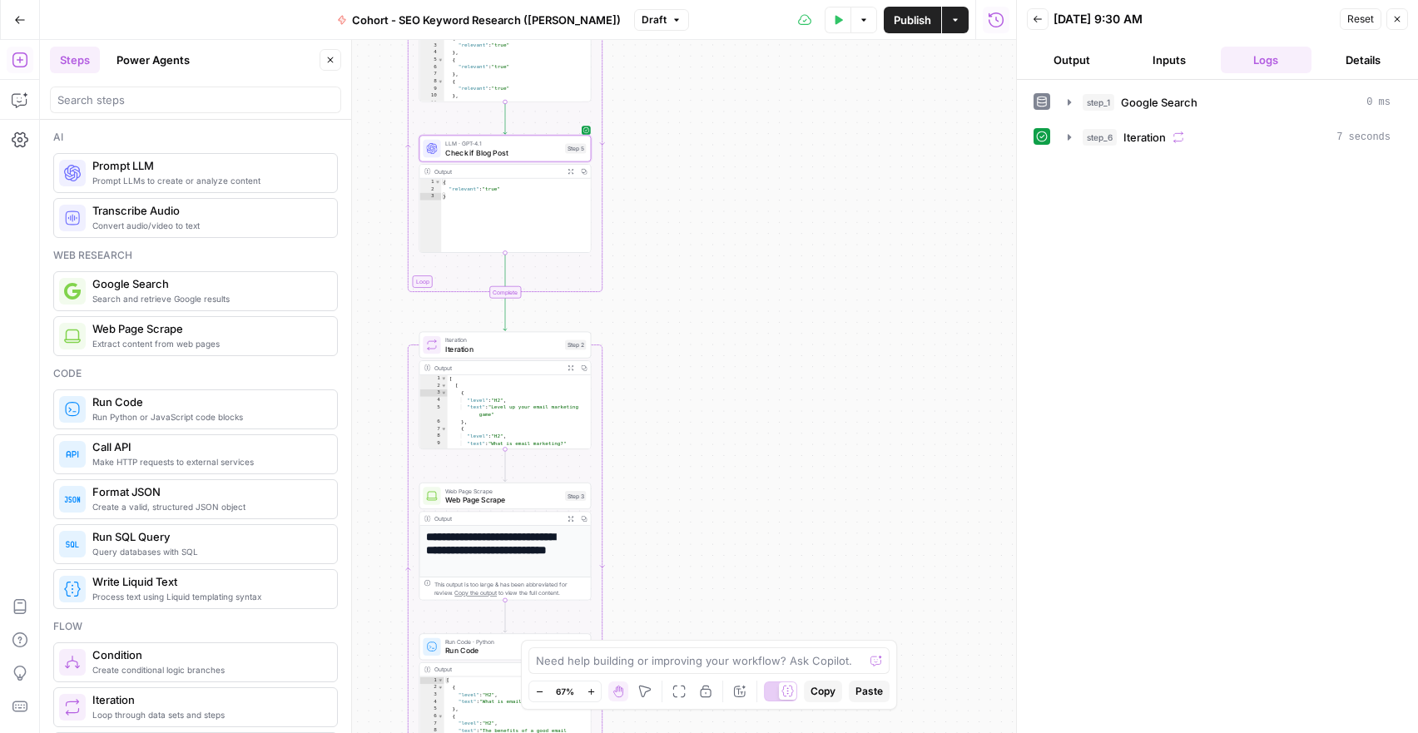
click at [95, 112] on div at bounding box center [195, 100] width 291 height 27
click at [174, 414] on span "Run Python or JavaScript code blocks" at bounding box center [207, 416] width 231 height 13
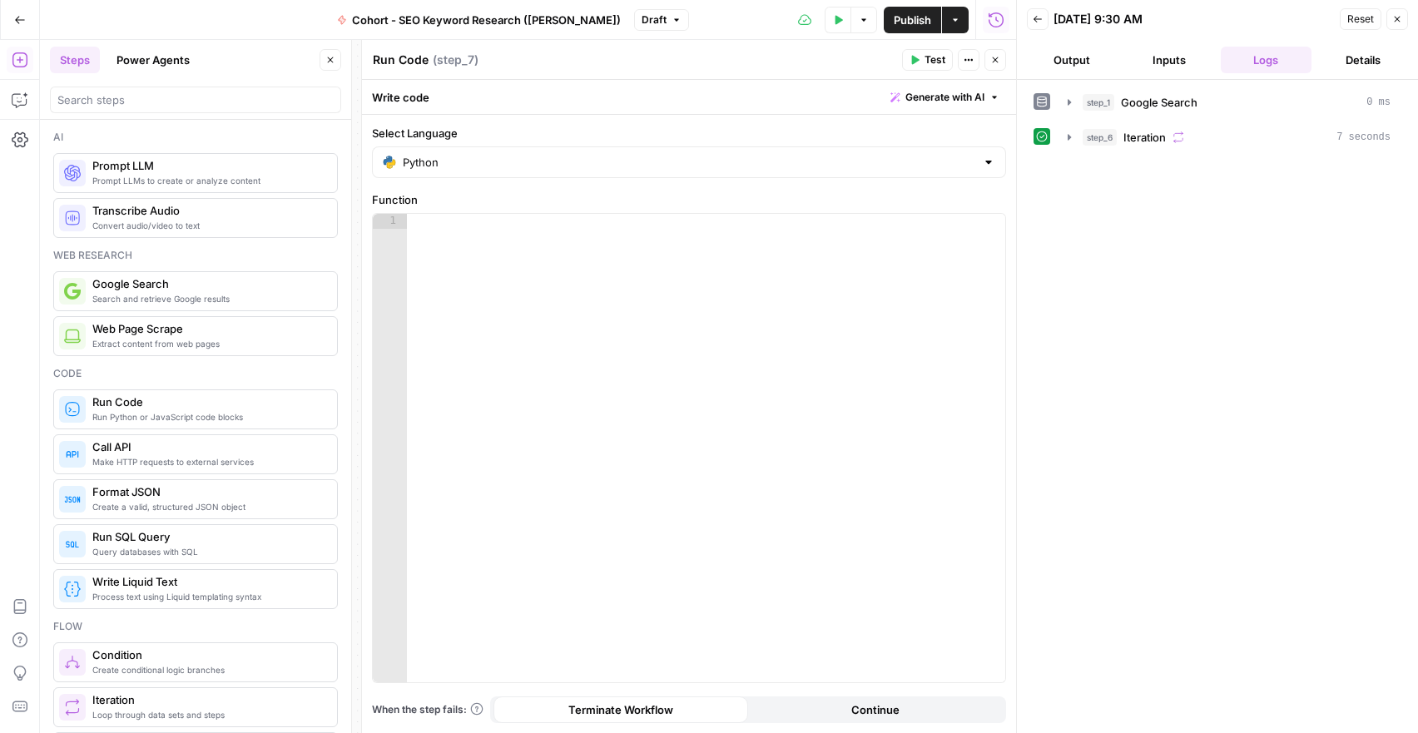
click at [990, 57] on icon "button" at bounding box center [995, 60] width 10 height 10
click at [1402, 22] on button "Close" at bounding box center [1398, 19] width 22 height 22
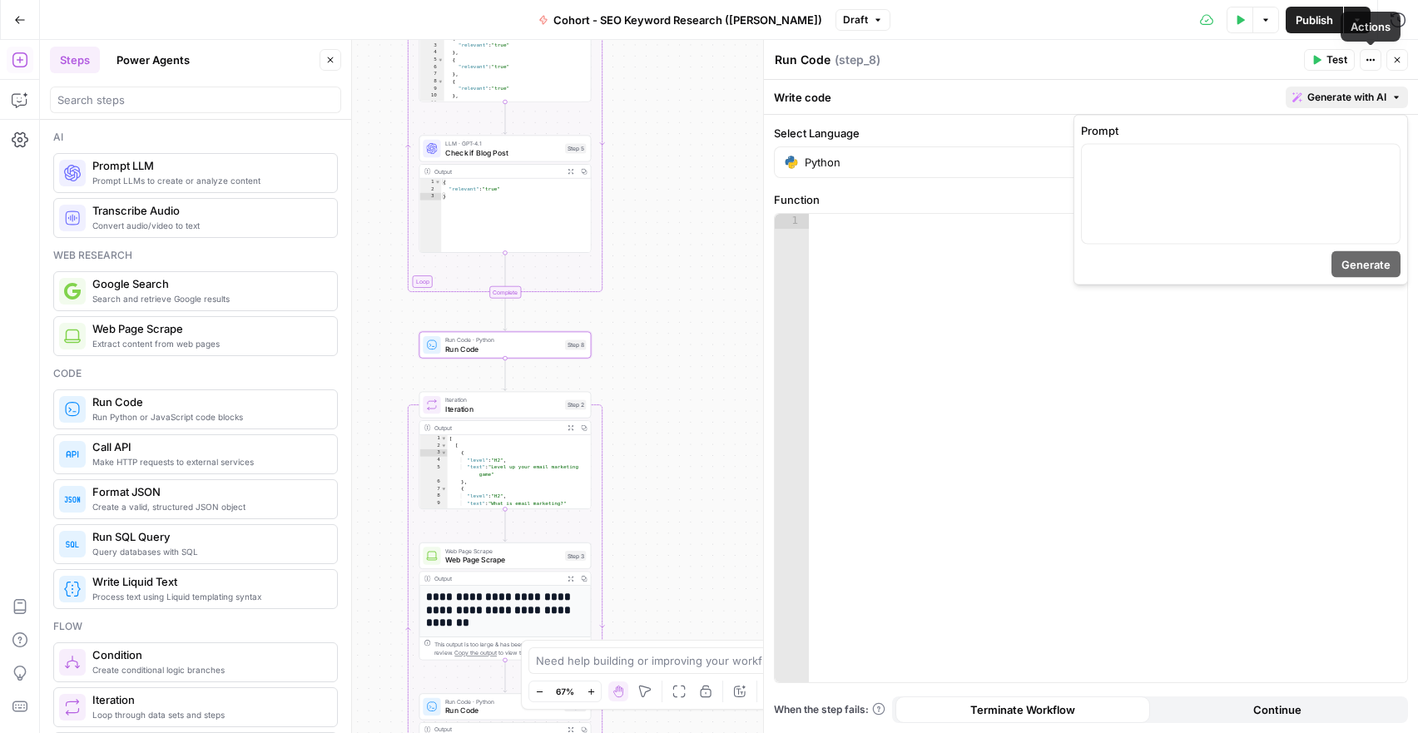
click at [1374, 102] on span "Generate with AI" at bounding box center [1346, 97] width 79 height 15
click at [1314, 201] on div at bounding box center [1241, 194] width 318 height 99
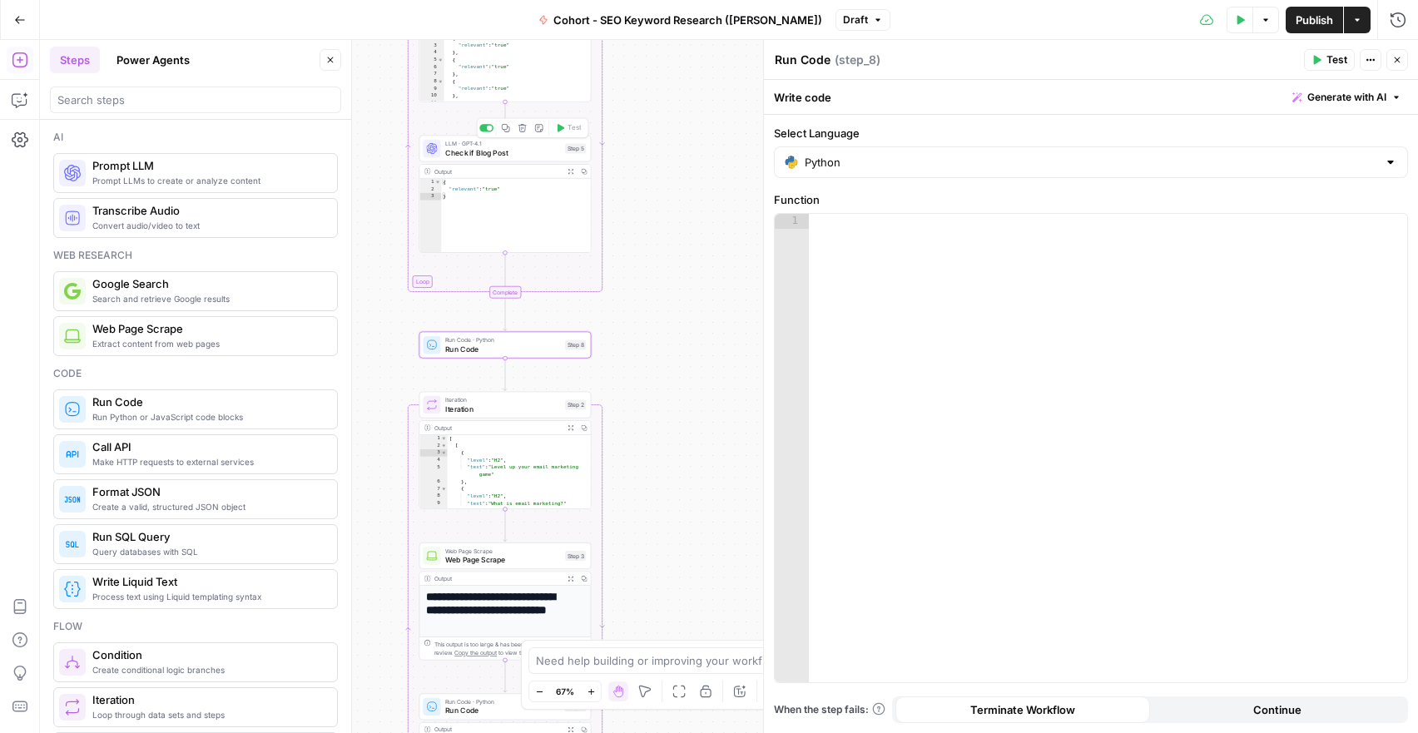
click at [496, 155] on span "Check if Blog Post" at bounding box center [503, 151] width 116 height 11
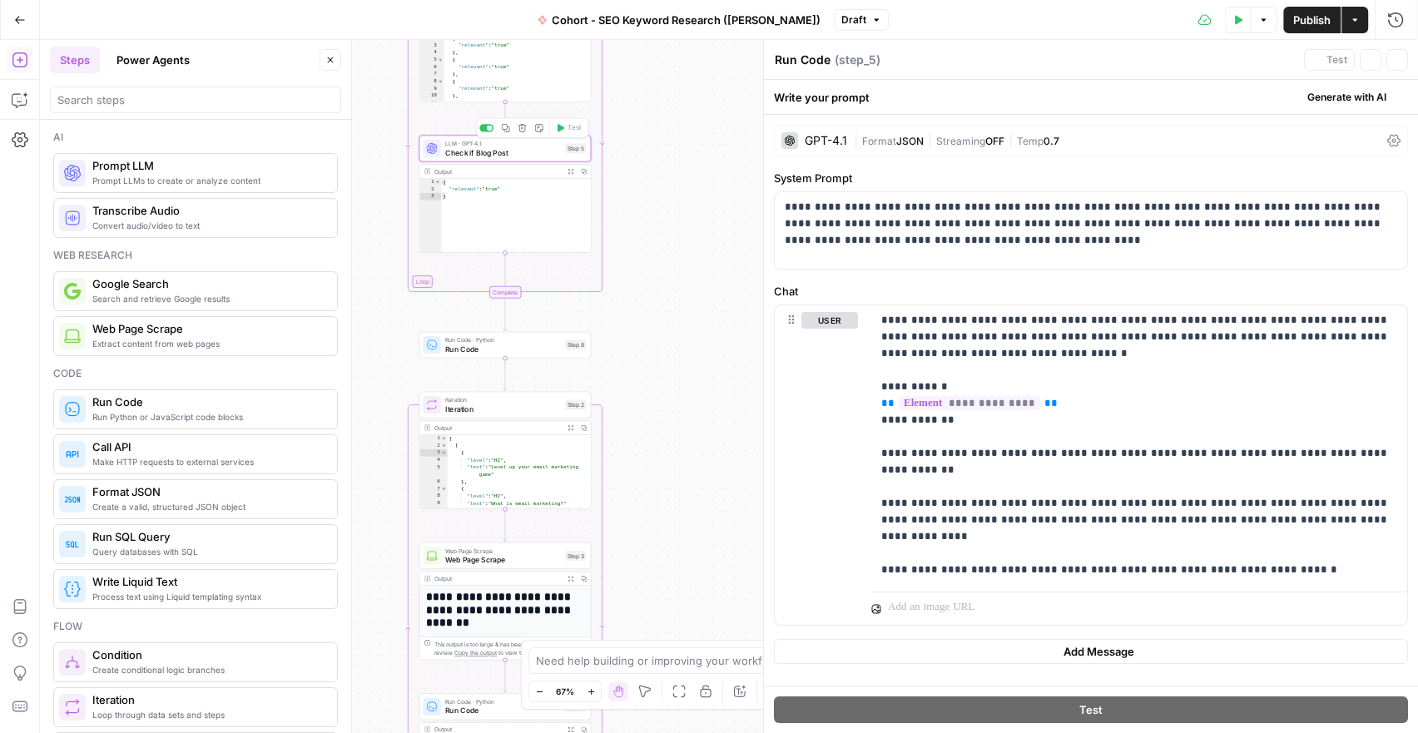
type textarea "Check if Blog Post"
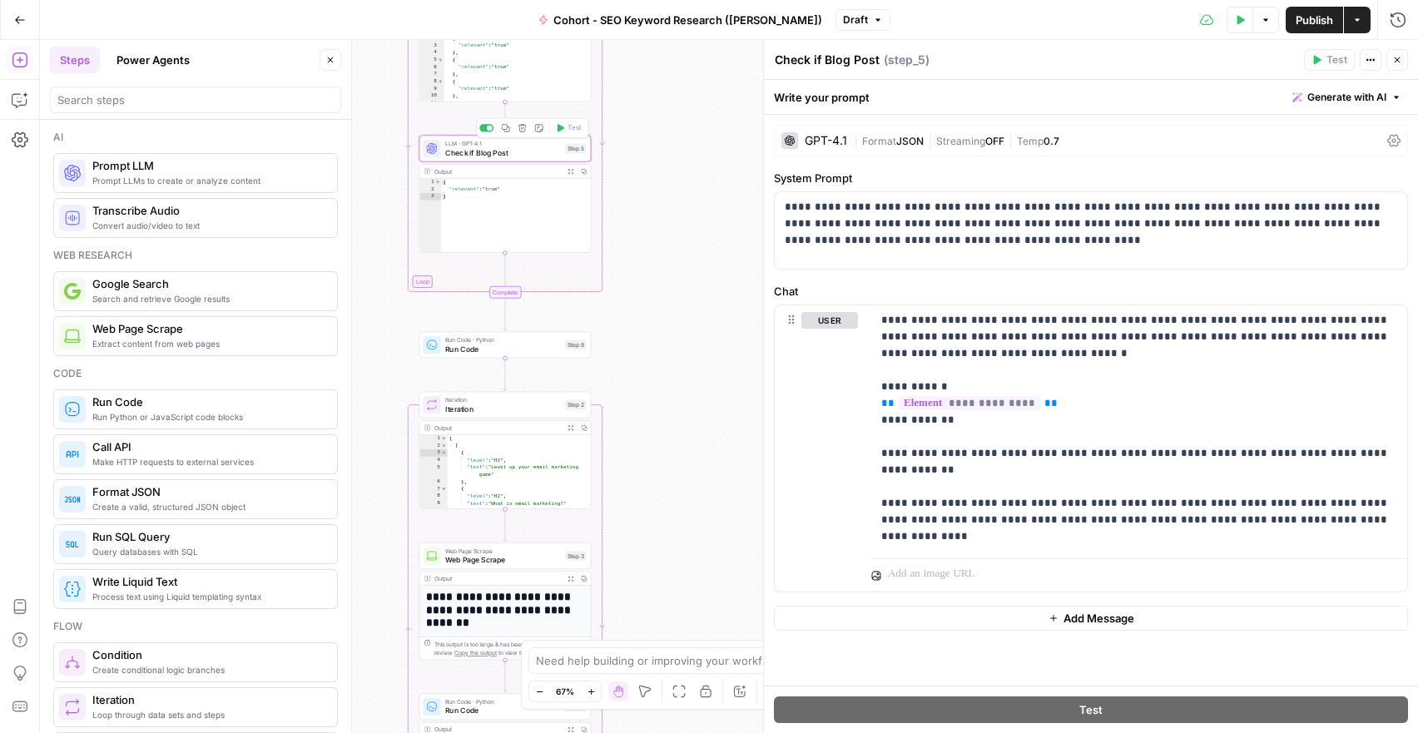
click at [489, 156] on span "Check if Blog Post" at bounding box center [503, 151] width 116 height 11
click at [464, 350] on span "Run Code" at bounding box center [503, 349] width 116 height 11
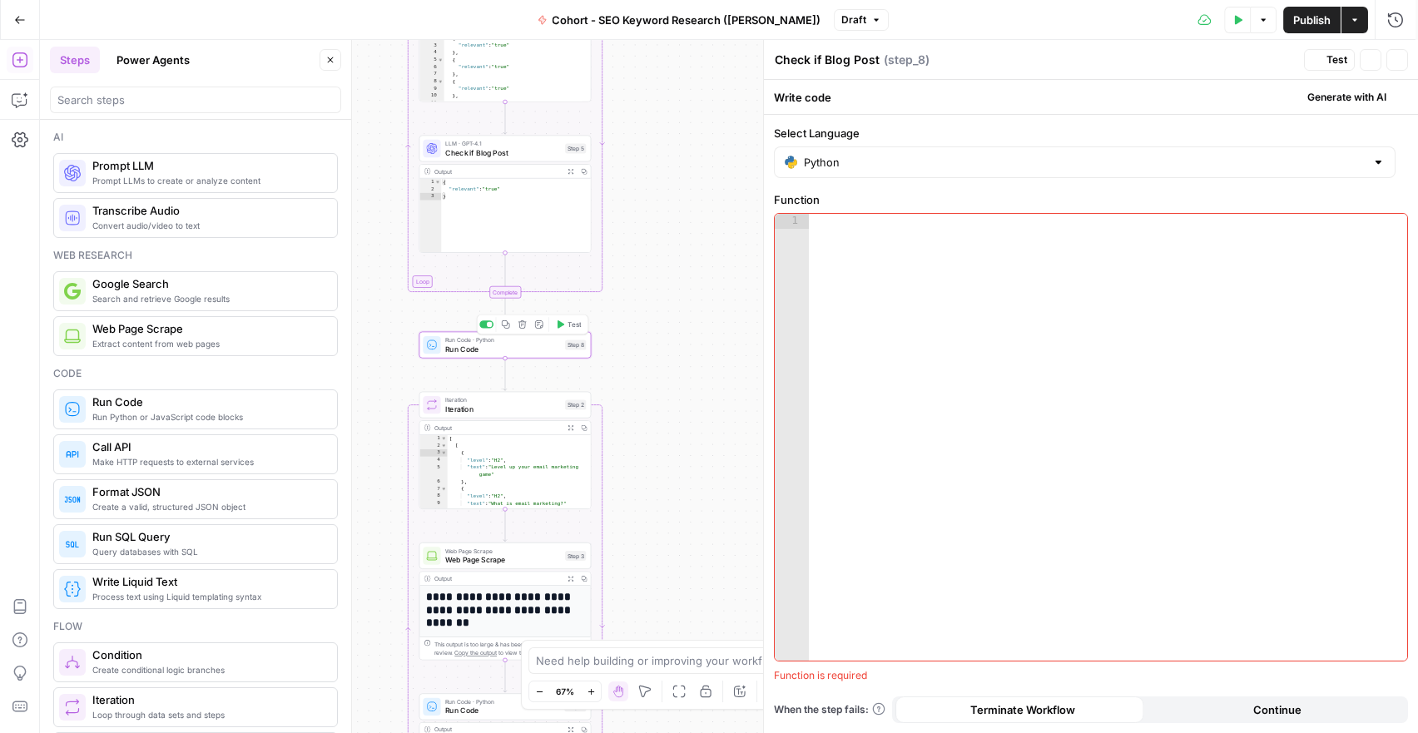
type textarea "Run Code"
click at [1357, 85] on div "Write code Generate with AI" at bounding box center [1091, 97] width 654 height 34
click at [1347, 94] on span "Generate with AI" at bounding box center [1346, 97] width 79 height 15
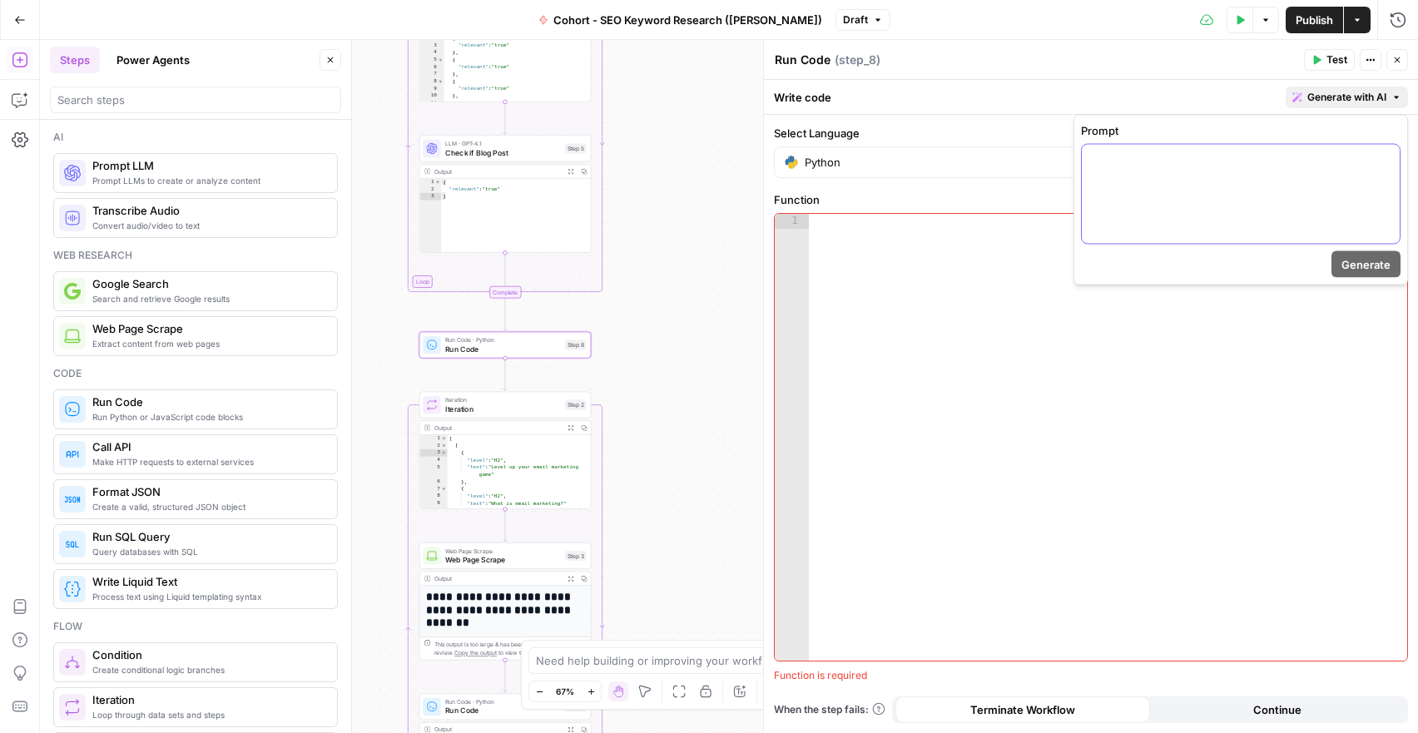
click at [1251, 180] on div at bounding box center [1241, 194] width 318 height 99
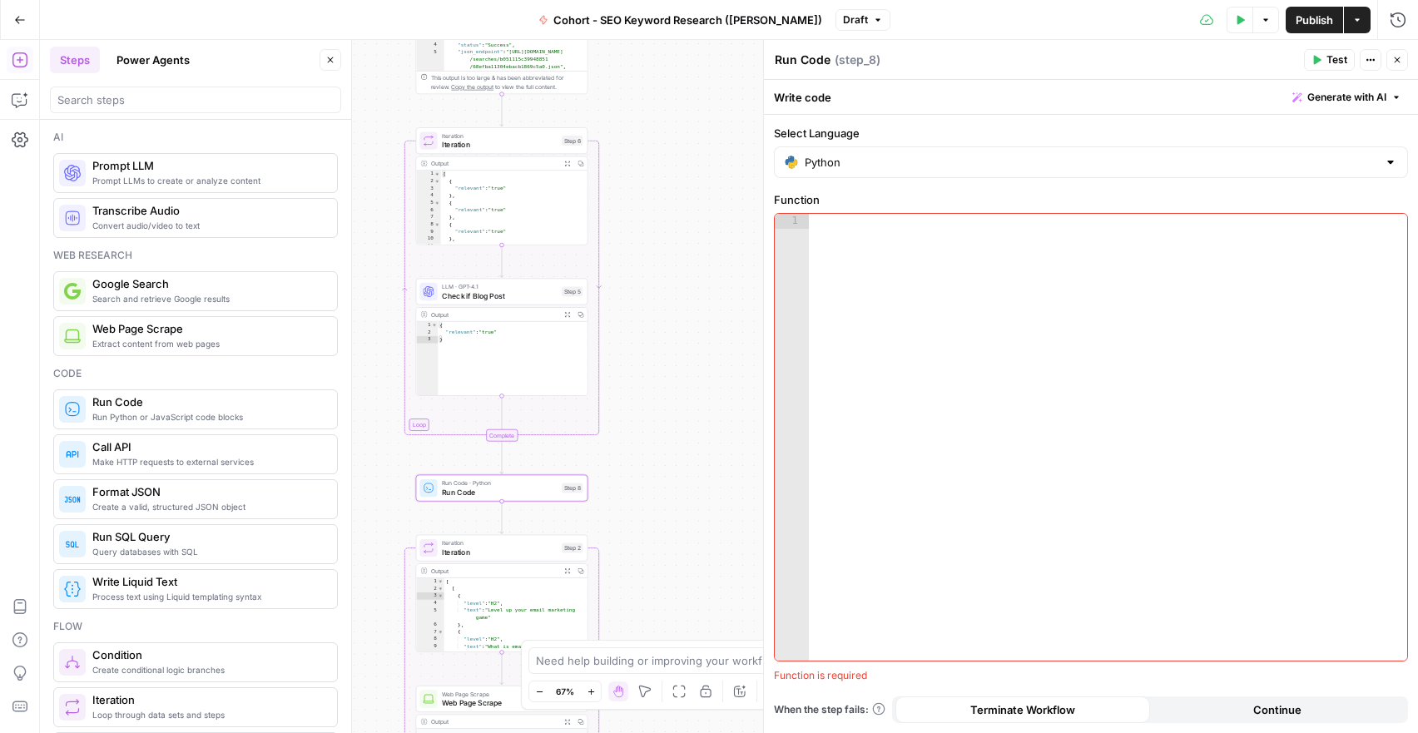
drag, startPoint x: 680, startPoint y: 275, endPoint x: 677, endPoint y: 419, distance: 143.2
click at [677, 419] on div "Workflow Input Settings Inputs Google Search Google Search Step 1 Output Expand…" at bounding box center [729, 386] width 1378 height 693
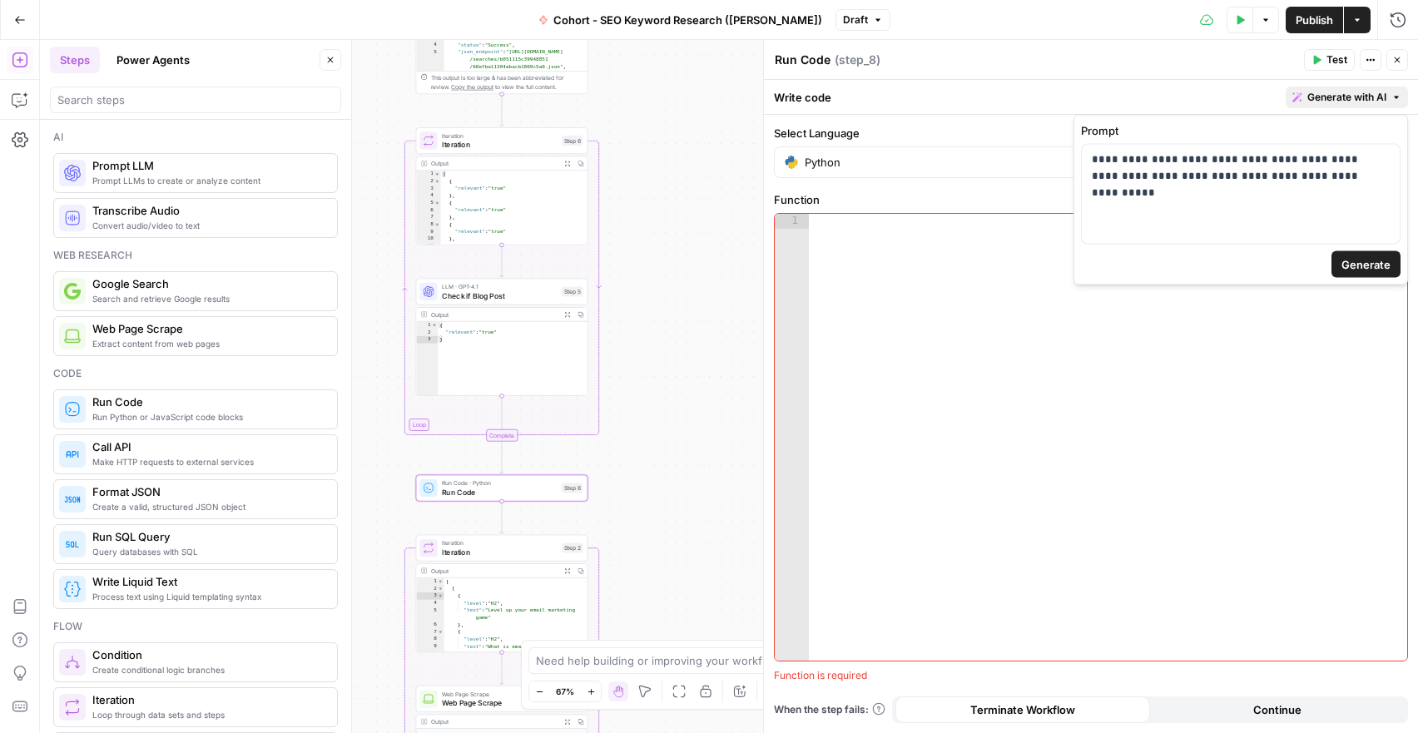
click at [1343, 97] on span "Generate with AI" at bounding box center [1346, 97] width 79 height 15
click at [1354, 176] on p "**********" at bounding box center [1241, 167] width 298 height 33
drag, startPoint x: 1382, startPoint y: 263, endPoint x: 1384, endPoint y: 482, distance: 218.9
click at [1382, 263] on span "Generate" at bounding box center [1366, 264] width 49 height 17
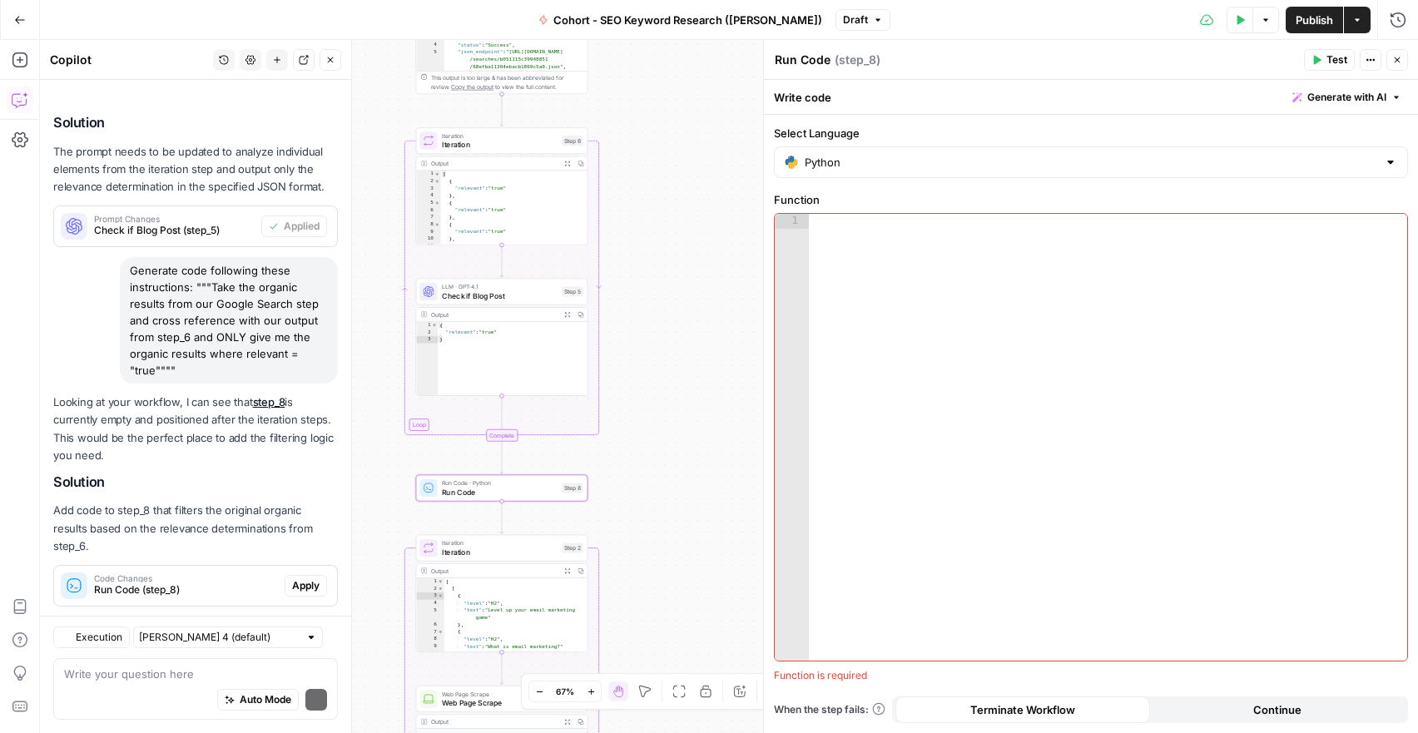
scroll to position [2334, 0]
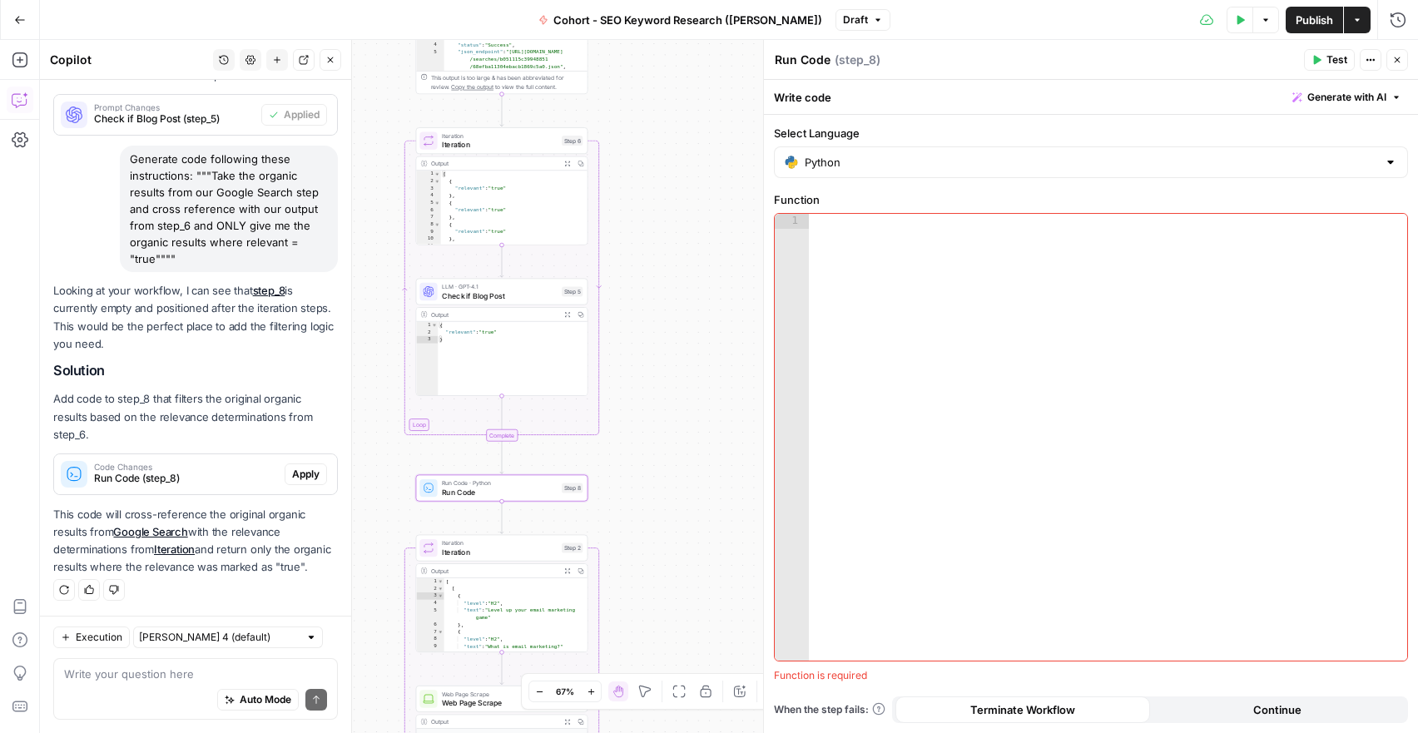
click at [1331, 57] on span "Test" at bounding box center [1337, 59] width 21 height 15
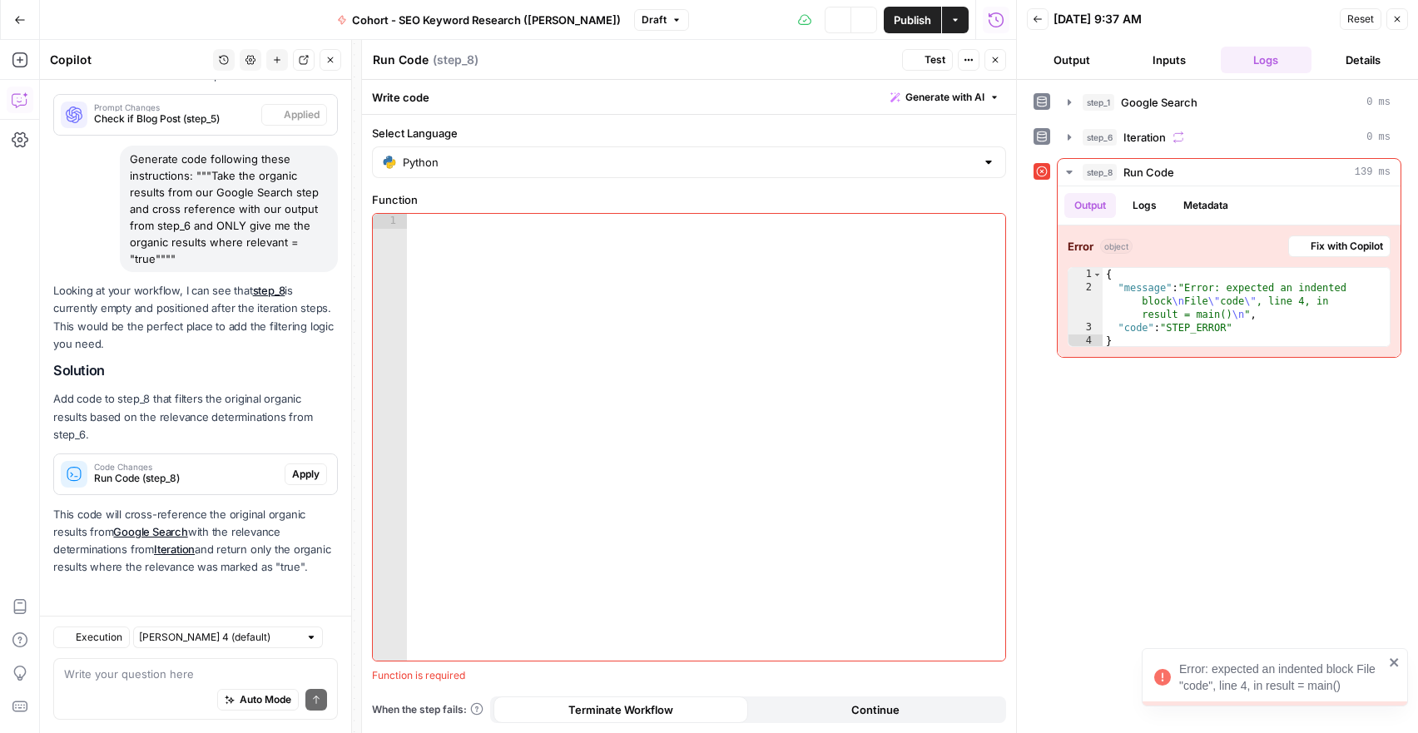
scroll to position [2334, 0]
click at [1397, 22] on icon "button" at bounding box center [1397, 19] width 10 height 10
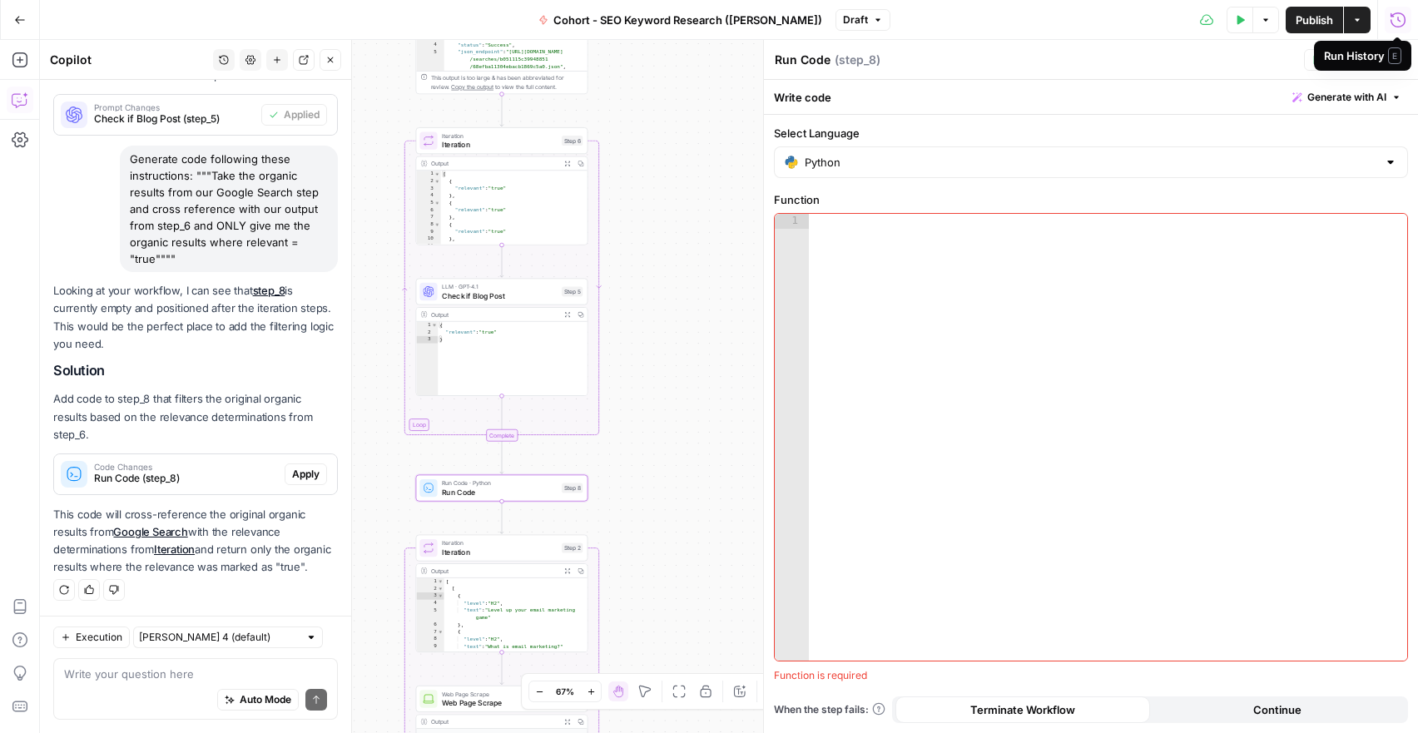
click at [1396, 12] on icon "button" at bounding box center [1398, 20] width 17 height 17
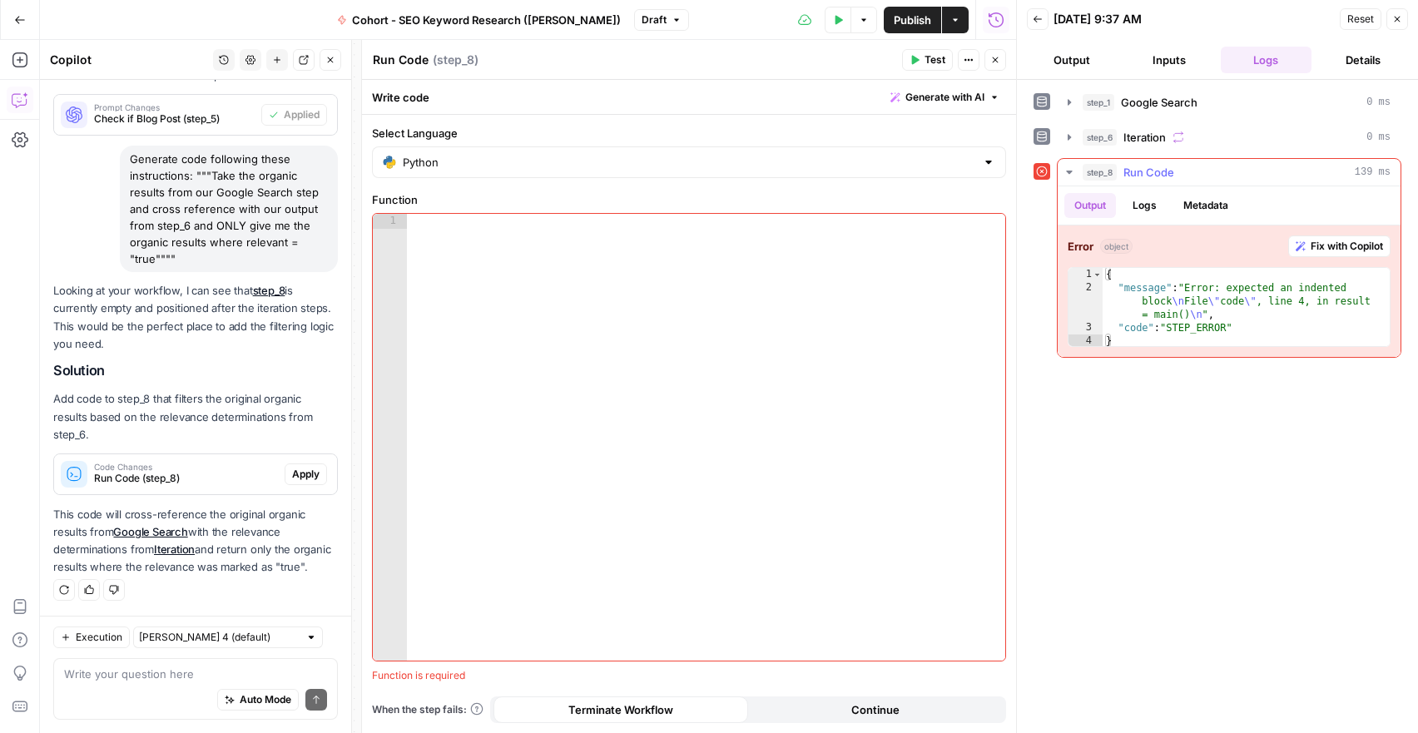
click at [1149, 206] on button "Logs" at bounding box center [1145, 205] width 44 height 25
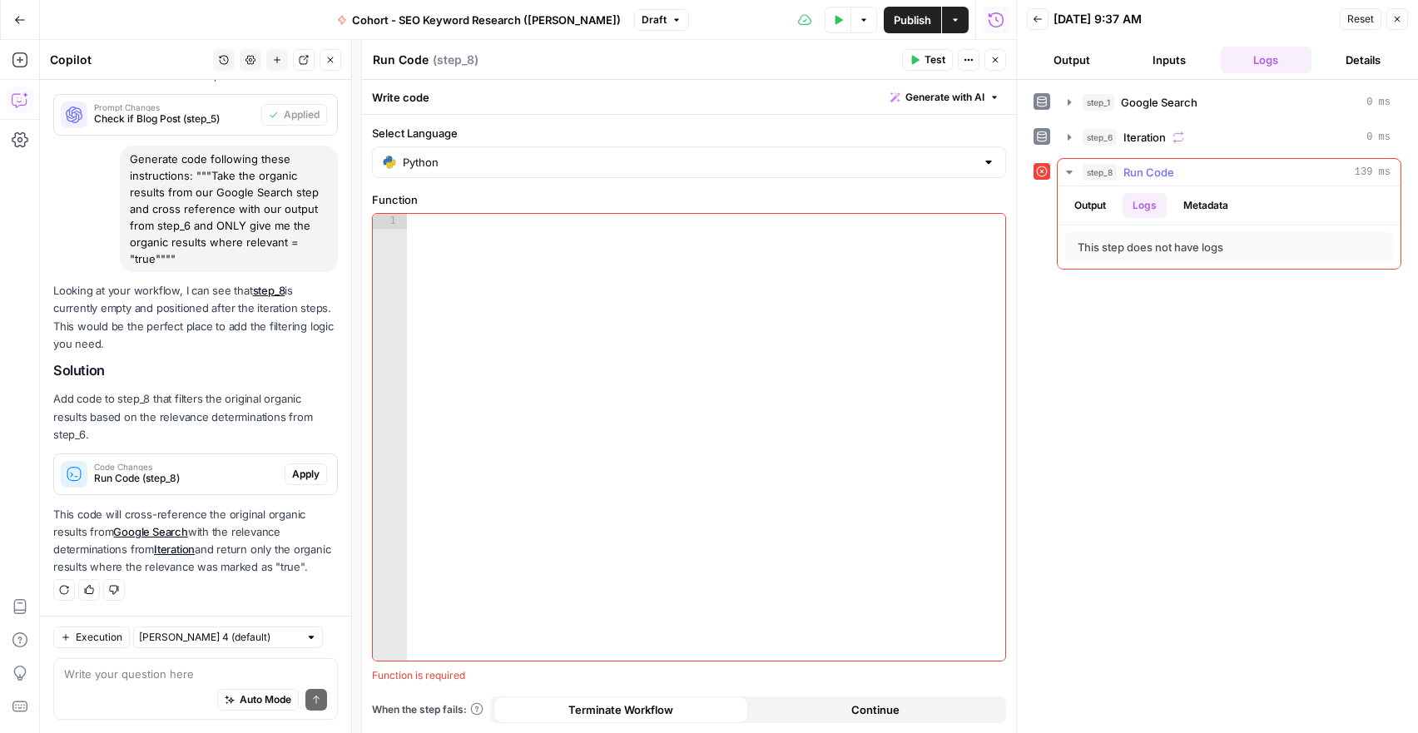
click at [1079, 202] on button "Output" at bounding box center [1090, 205] width 52 height 25
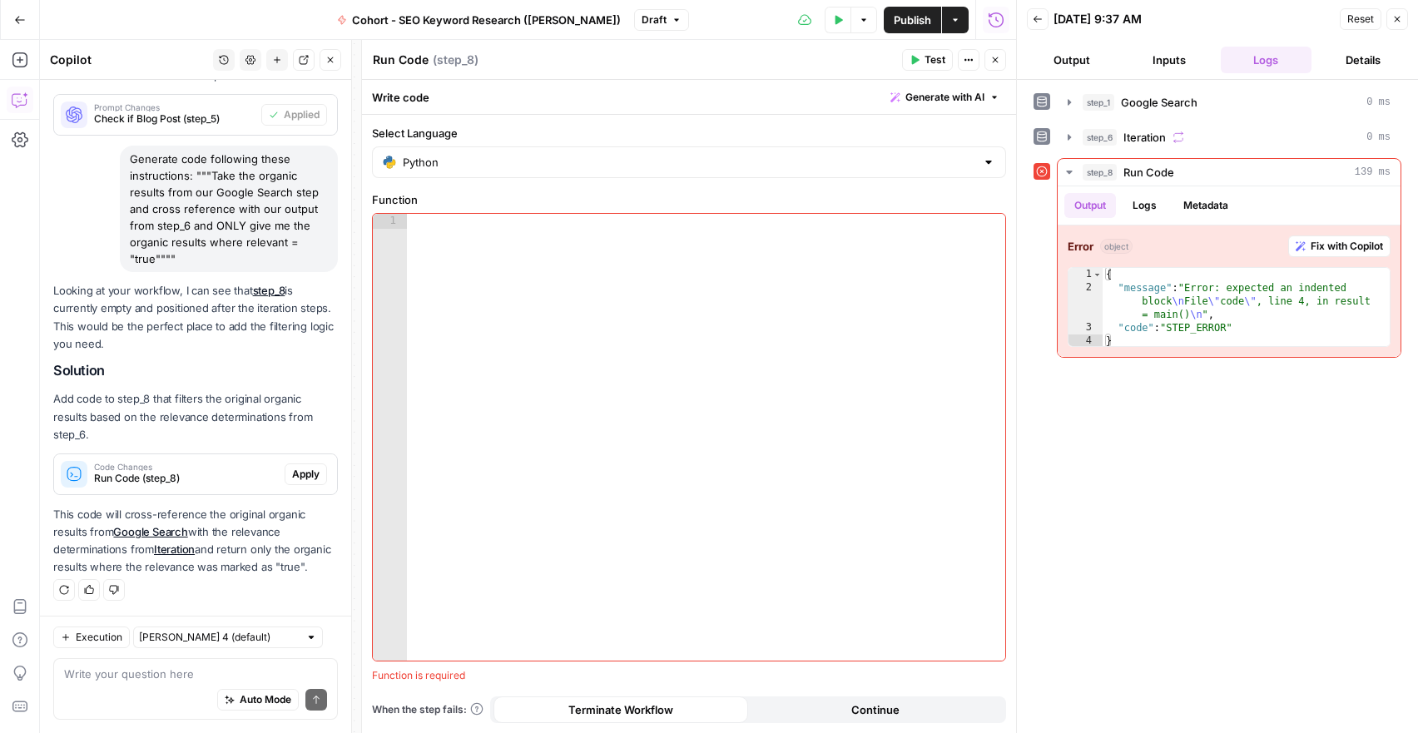
click at [996, 65] on button "Close" at bounding box center [996, 60] width 22 height 22
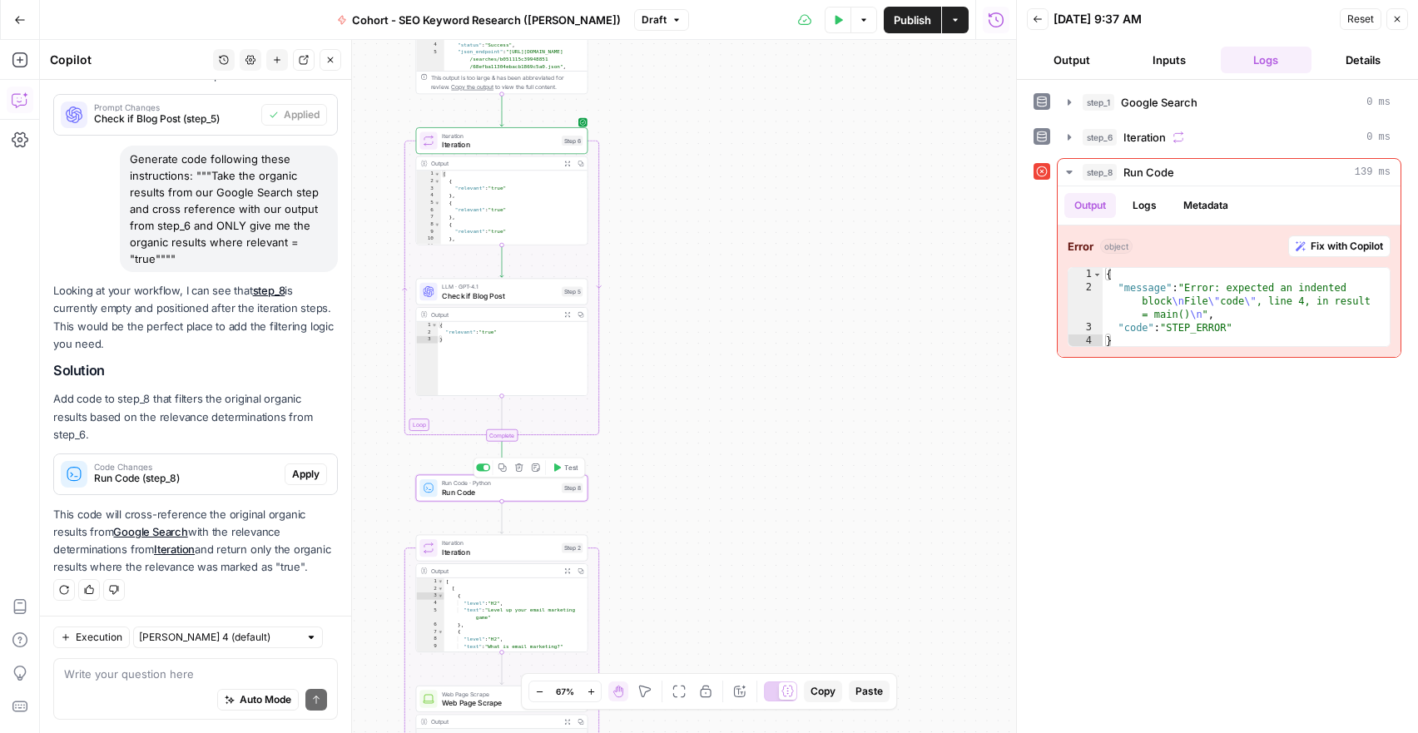
click at [560, 469] on icon "button" at bounding box center [557, 468] width 9 height 9
click at [473, 487] on span "Run Code" at bounding box center [500, 492] width 116 height 11
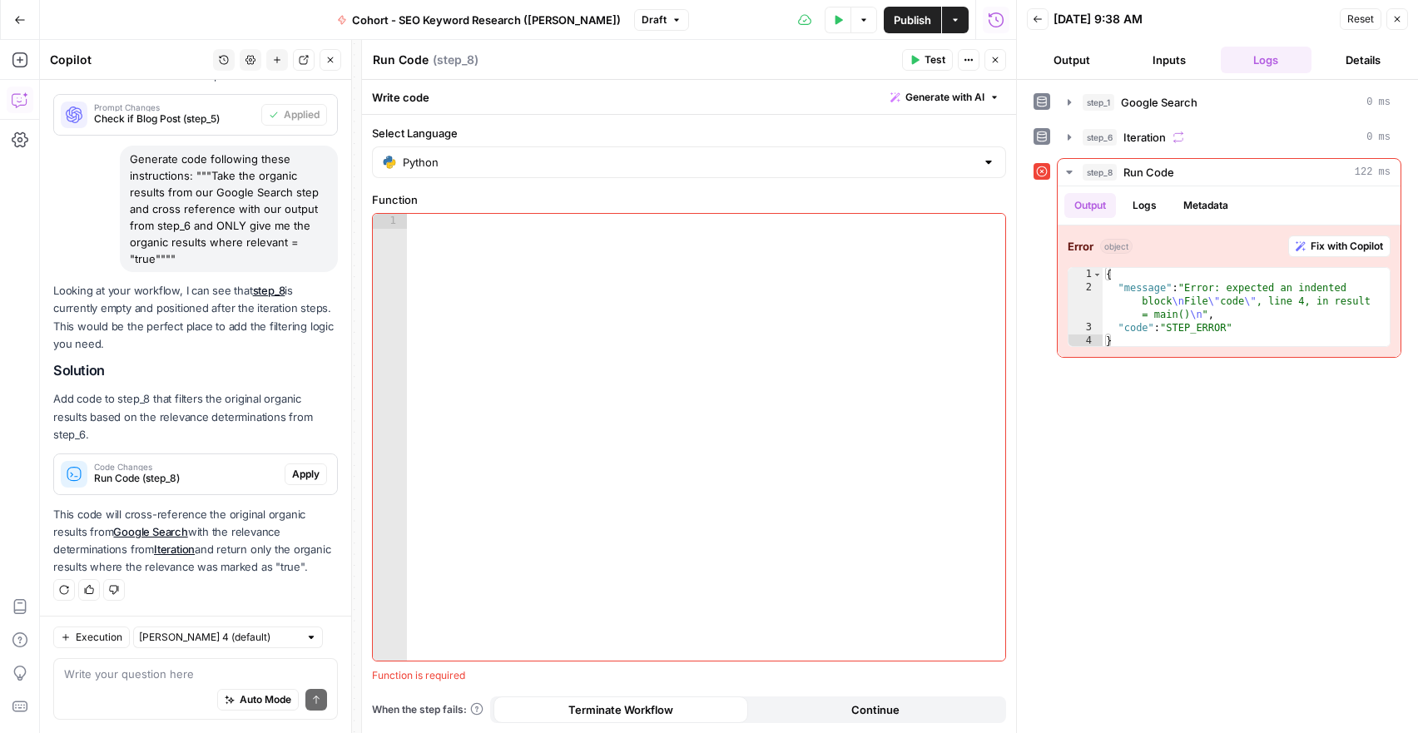
click at [946, 95] on span "Generate with AI" at bounding box center [945, 97] width 79 height 15
click at [1231, 516] on div "step_1 Google Search 0 ms step_6 Iteration 0 ms step_8 Run Code 122 ms Output L…" at bounding box center [1218, 406] width 368 height 637
click at [1000, 62] on icon "button" at bounding box center [995, 60] width 10 height 10
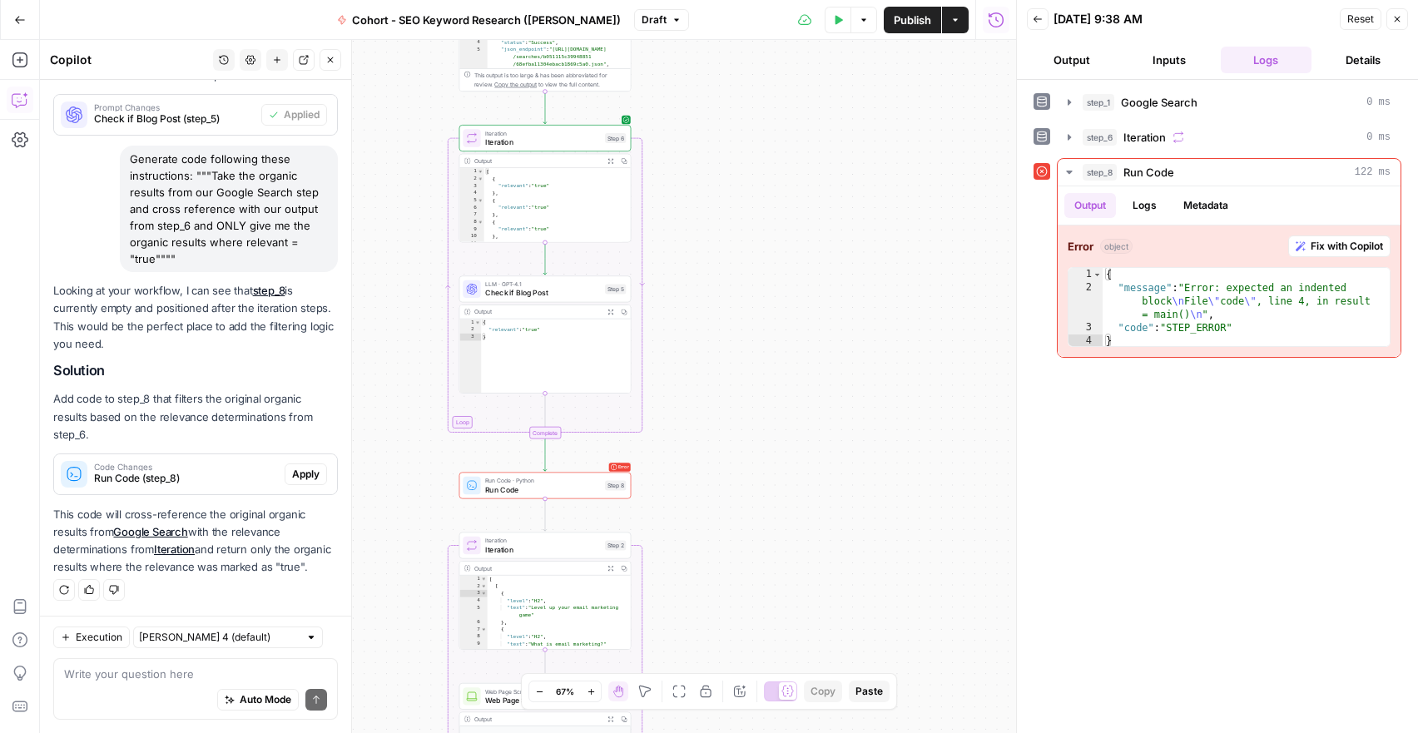
drag, startPoint x: 791, startPoint y: 406, endPoint x: 1293, endPoint y: 571, distance: 528.2
click at [1297, 575] on body "Klaviyo New Home Browse Insights Opportunities Your Data Recent Grids Pillar Pa…" at bounding box center [709, 366] width 1418 height 733
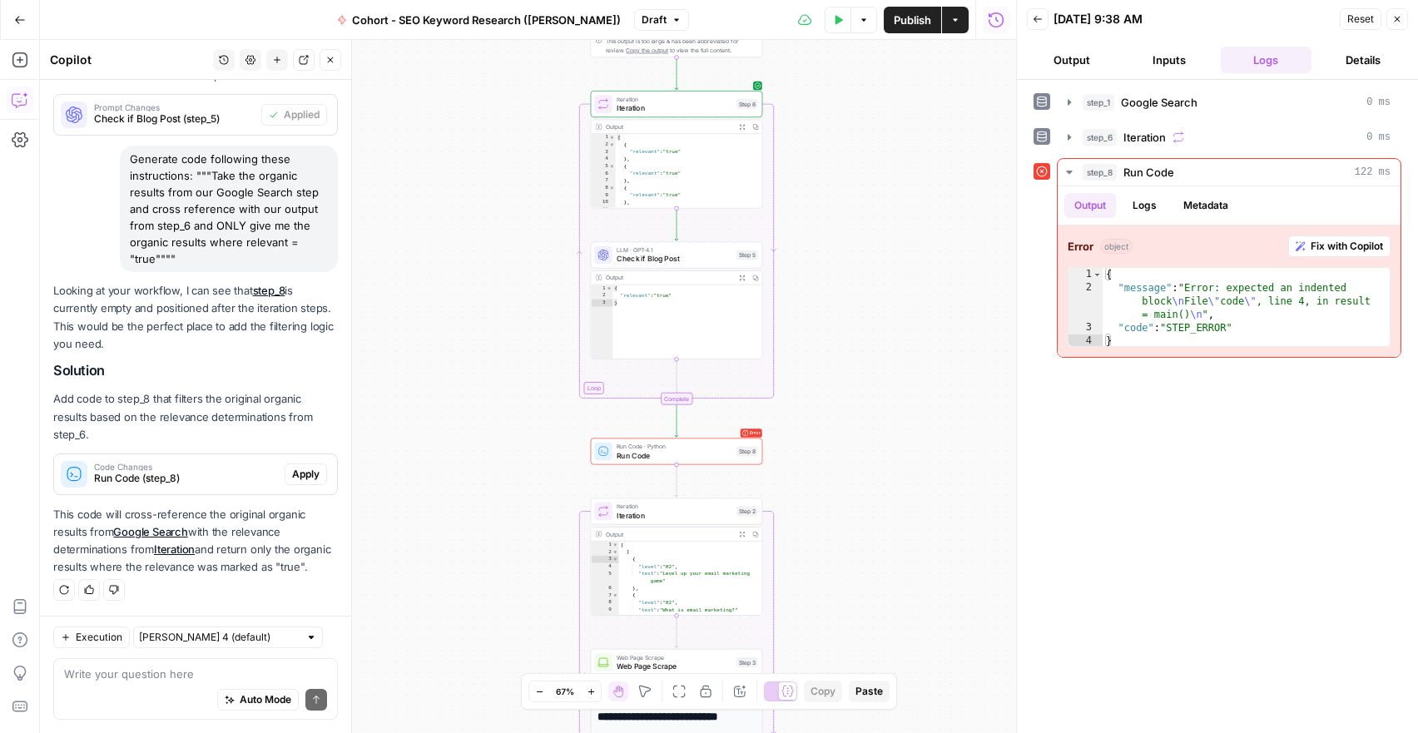
drag, startPoint x: 760, startPoint y: 327, endPoint x: 893, endPoint y: 294, distance: 137.3
click at [893, 294] on div "Workflow Input Settings Inputs Google Search Google Search Step 1 Output Expand…" at bounding box center [528, 386] width 976 height 693
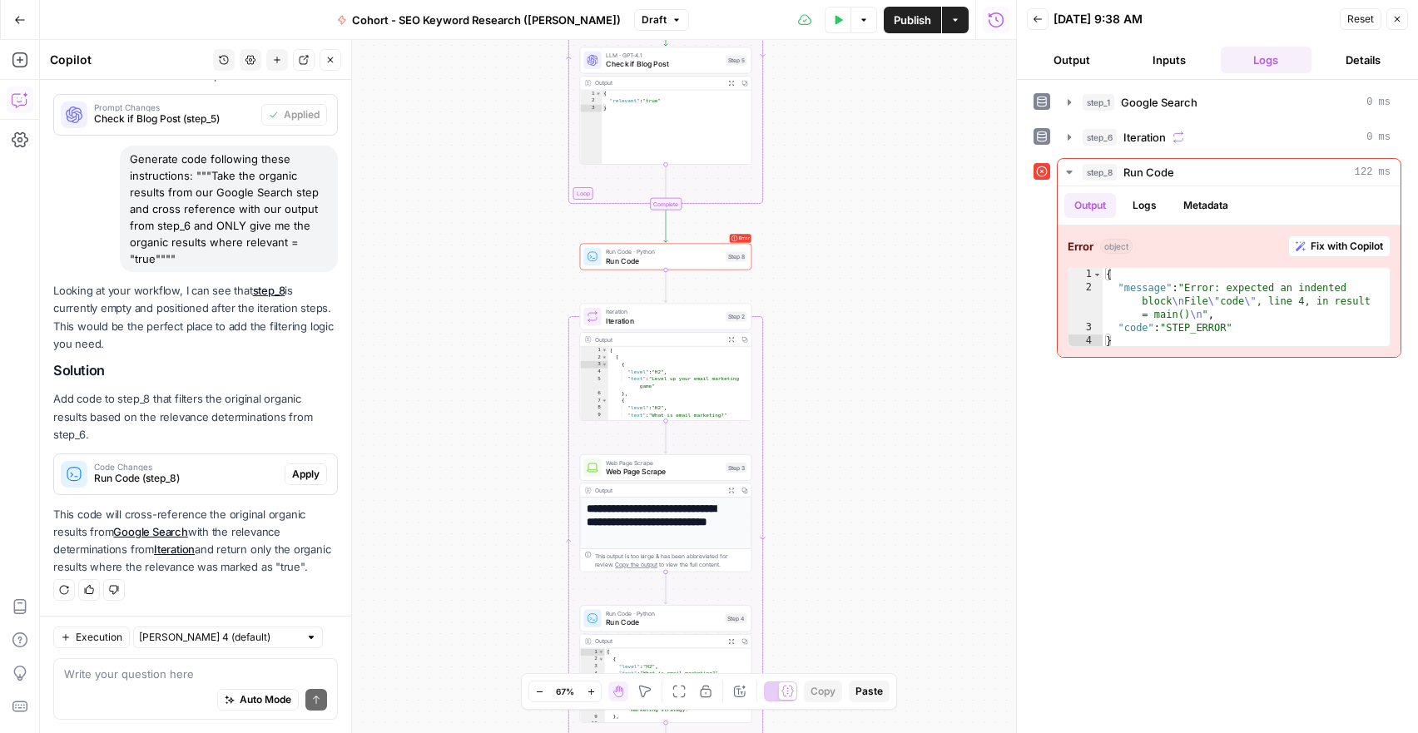
drag, startPoint x: 853, startPoint y: 537, endPoint x: 842, endPoint y: 342, distance: 195.1
click at [842, 342] on div "Workflow Input Settings Inputs Google Search Google Search Step 1 Output Expand…" at bounding box center [528, 386] width 976 height 693
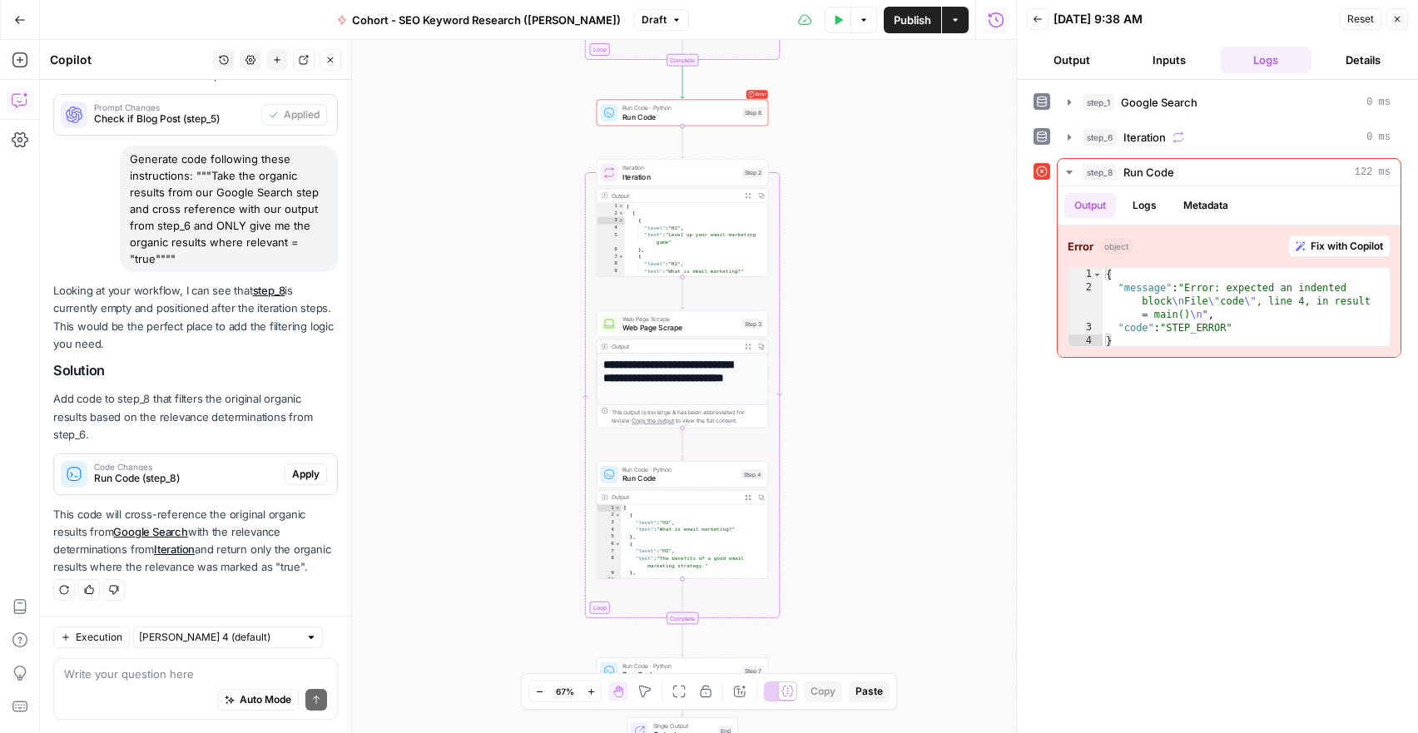
drag, startPoint x: 823, startPoint y: 472, endPoint x: 840, endPoint y: 328, distance: 144.9
click at [840, 328] on div "Workflow Input Settings Inputs Google Search Google Search Step 1 Output Expand…" at bounding box center [528, 386] width 976 height 693
click at [643, 179] on span "Iteration" at bounding box center [681, 176] width 116 height 11
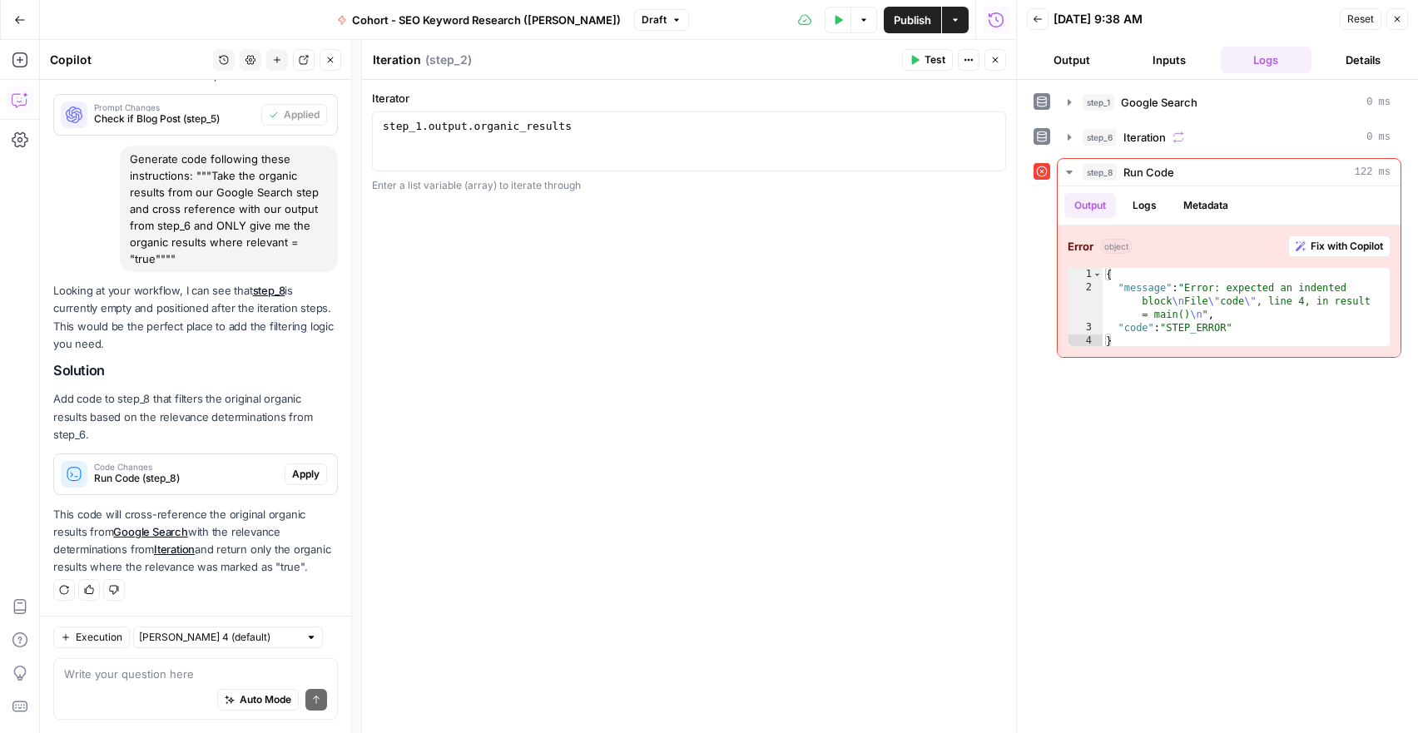
click at [1401, 22] on icon "button" at bounding box center [1397, 19] width 10 height 10
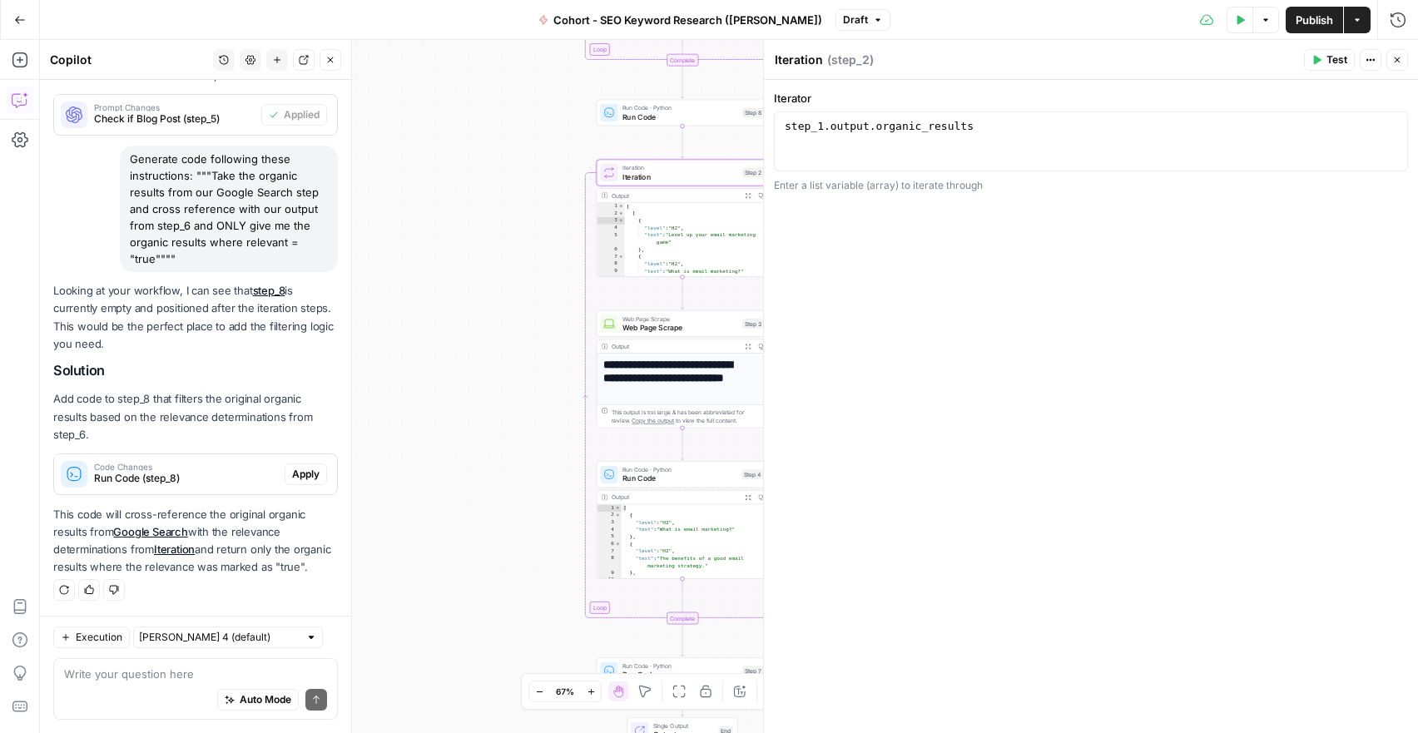
click at [802, 57] on textarea "Iteration" at bounding box center [799, 60] width 48 height 17
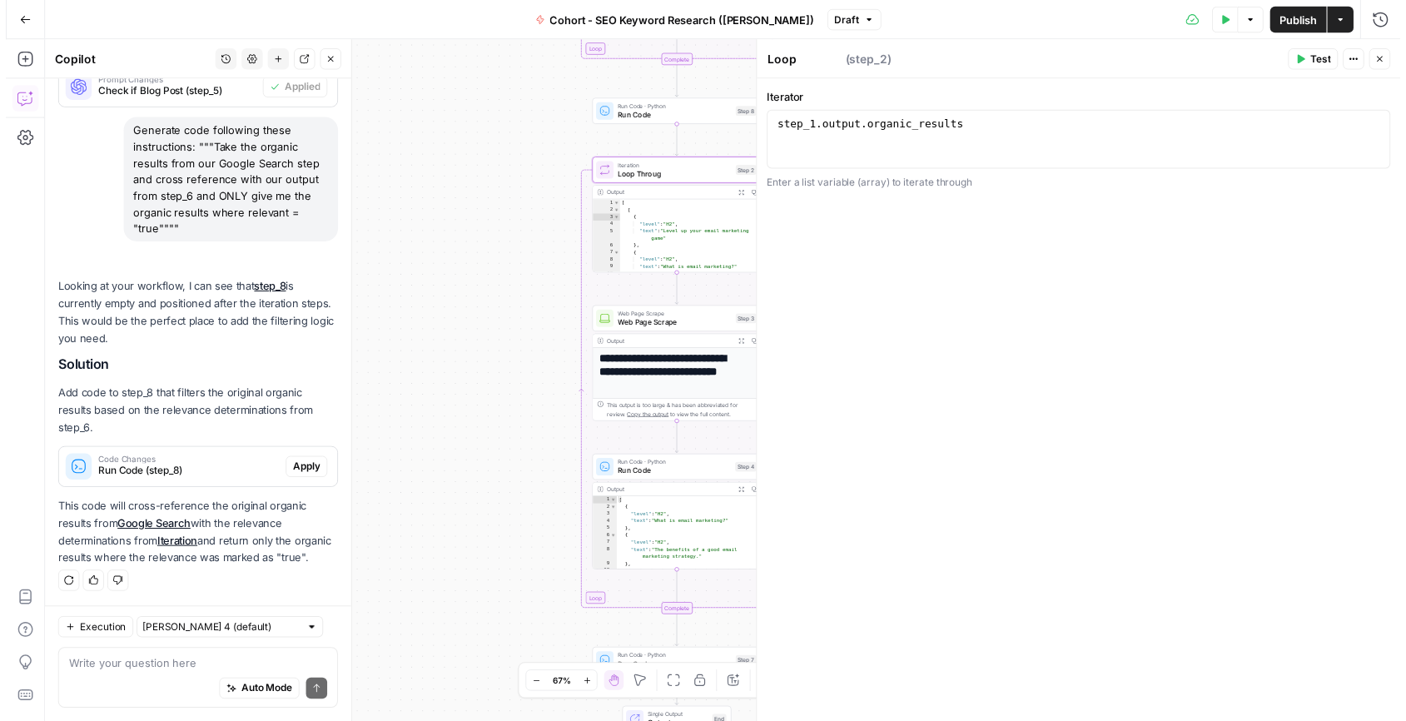
scroll to position [2360, 0]
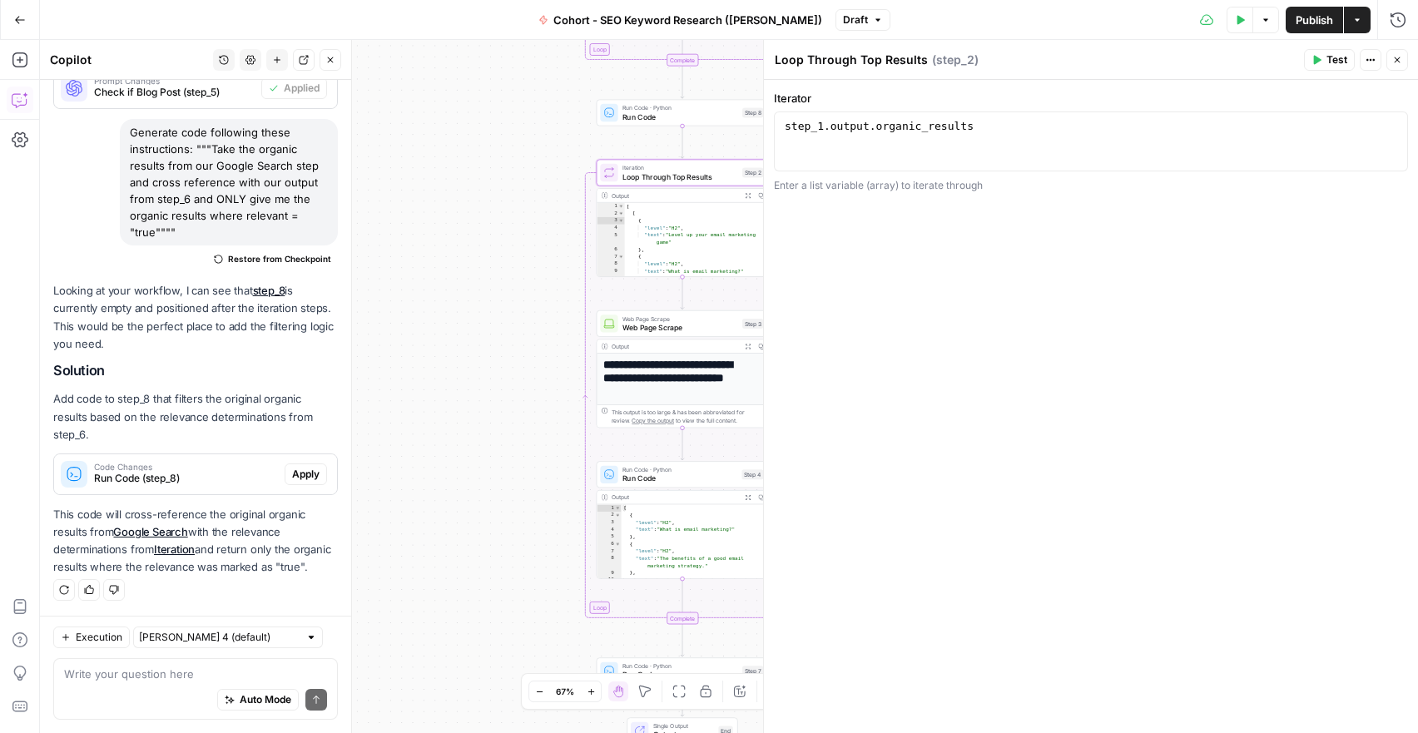
type textarea "Loop Through Top Results"
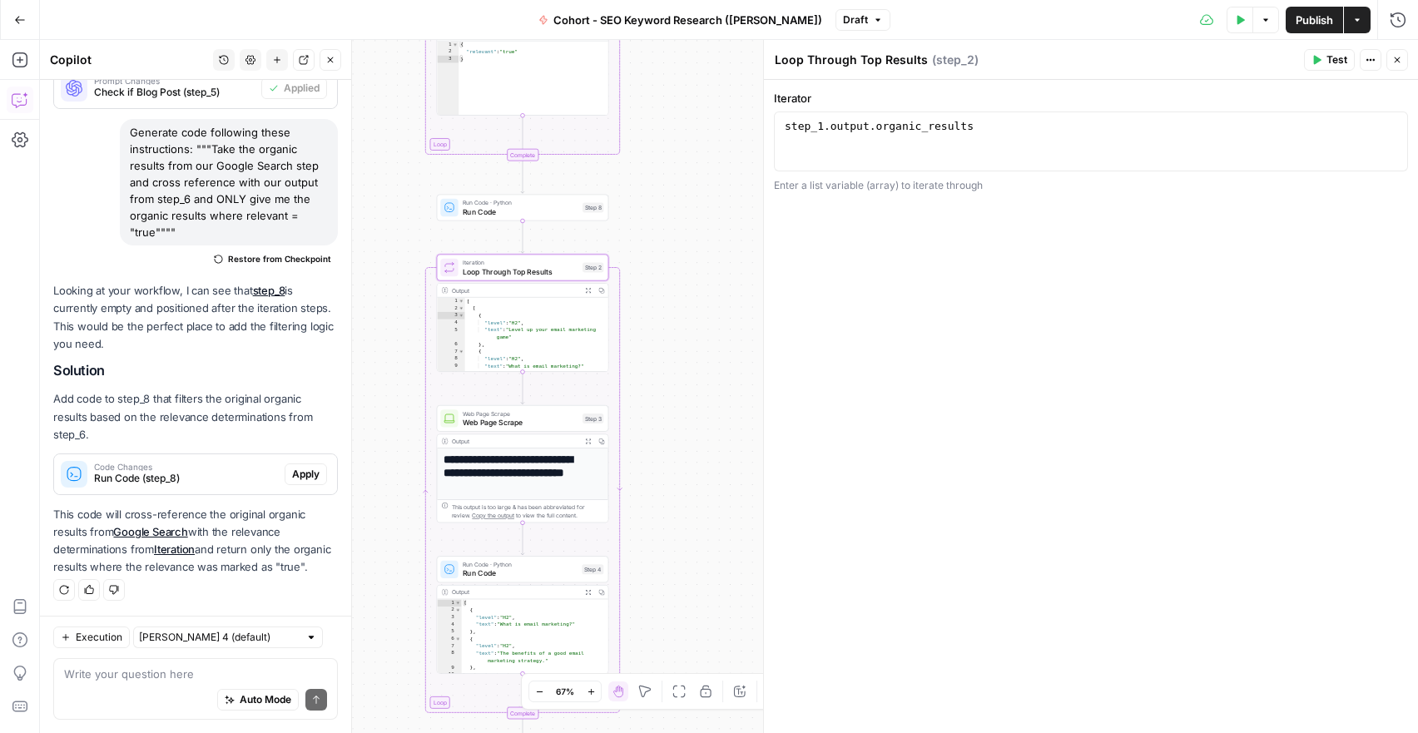
drag, startPoint x: 543, startPoint y: 206, endPoint x: 383, endPoint y: 301, distance: 185.8
click at [383, 301] on div "Workflow Input Settings Inputs Google Search Google Search Step 1 Output Expand…" at bounding box center [729, 386] width 1378 height 693
click at [484, 216] on span "Run Code" at bounding box center [521, 211] width 116 height 11
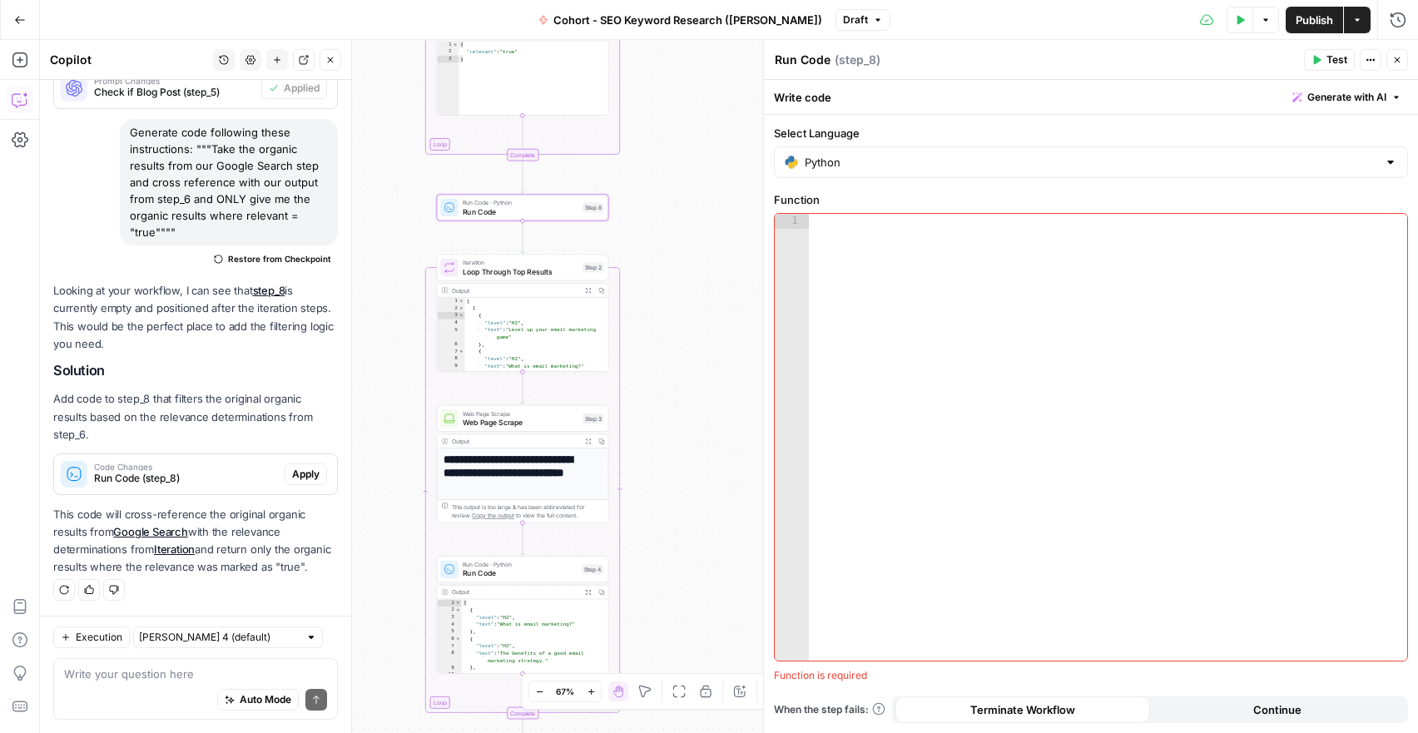
click at [799, 53] on textarea "Run Code" at bounding box center [803, 60] width 56 height 17
type textarea "Filter Through Top Results"
click at [530, 275] on span "Loop Through Top Results" at bounding box center [521, 271] width 116 height 11
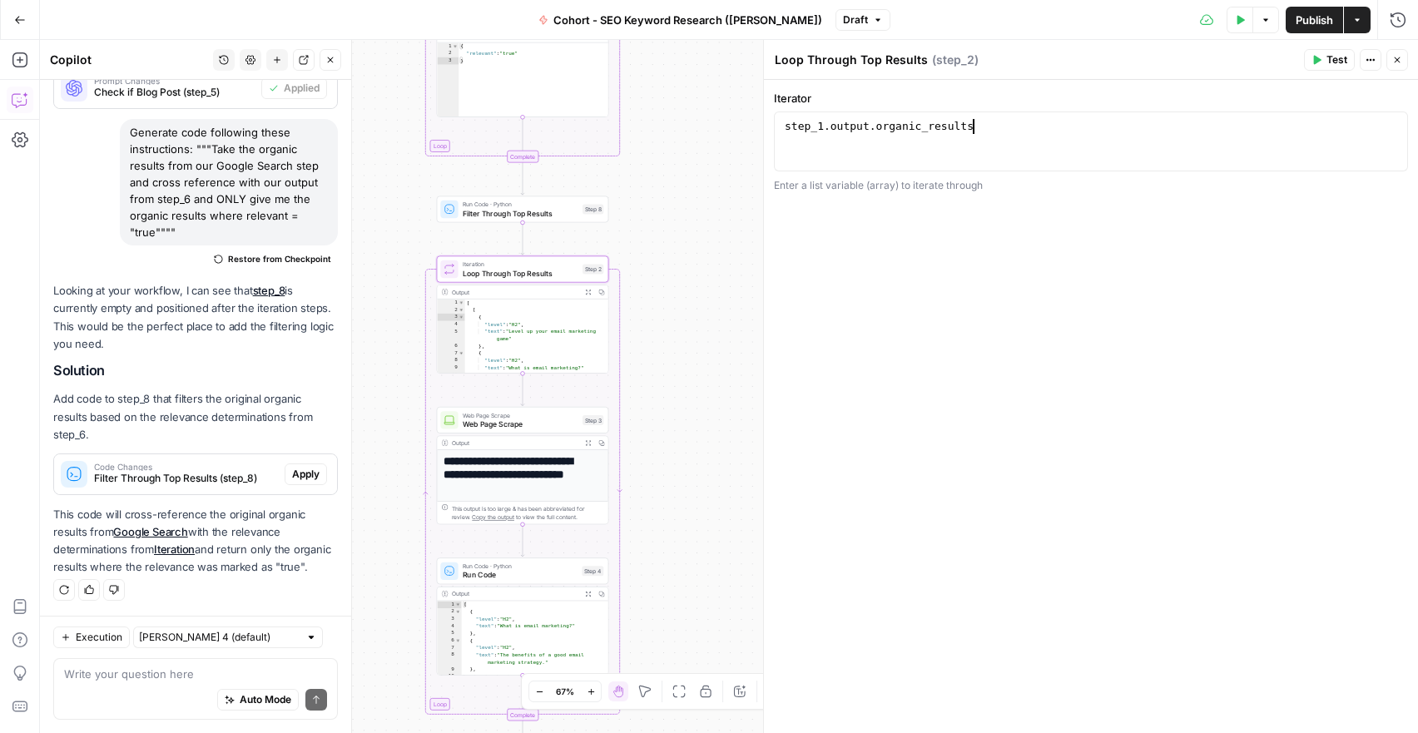
click at [932, 138] on div "step_1 . output . organic_results" at bounding box center [1090, 156] width 619 height 75
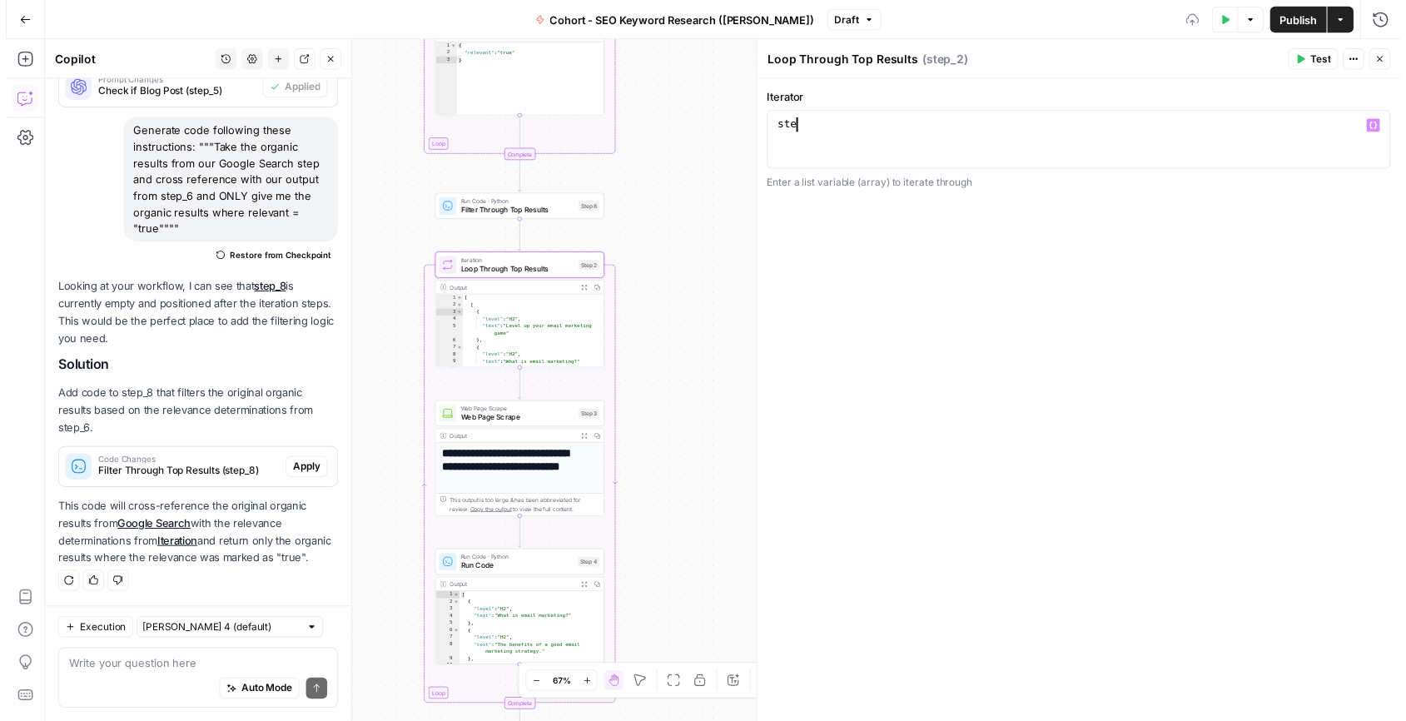
scroll to position [0, 0]
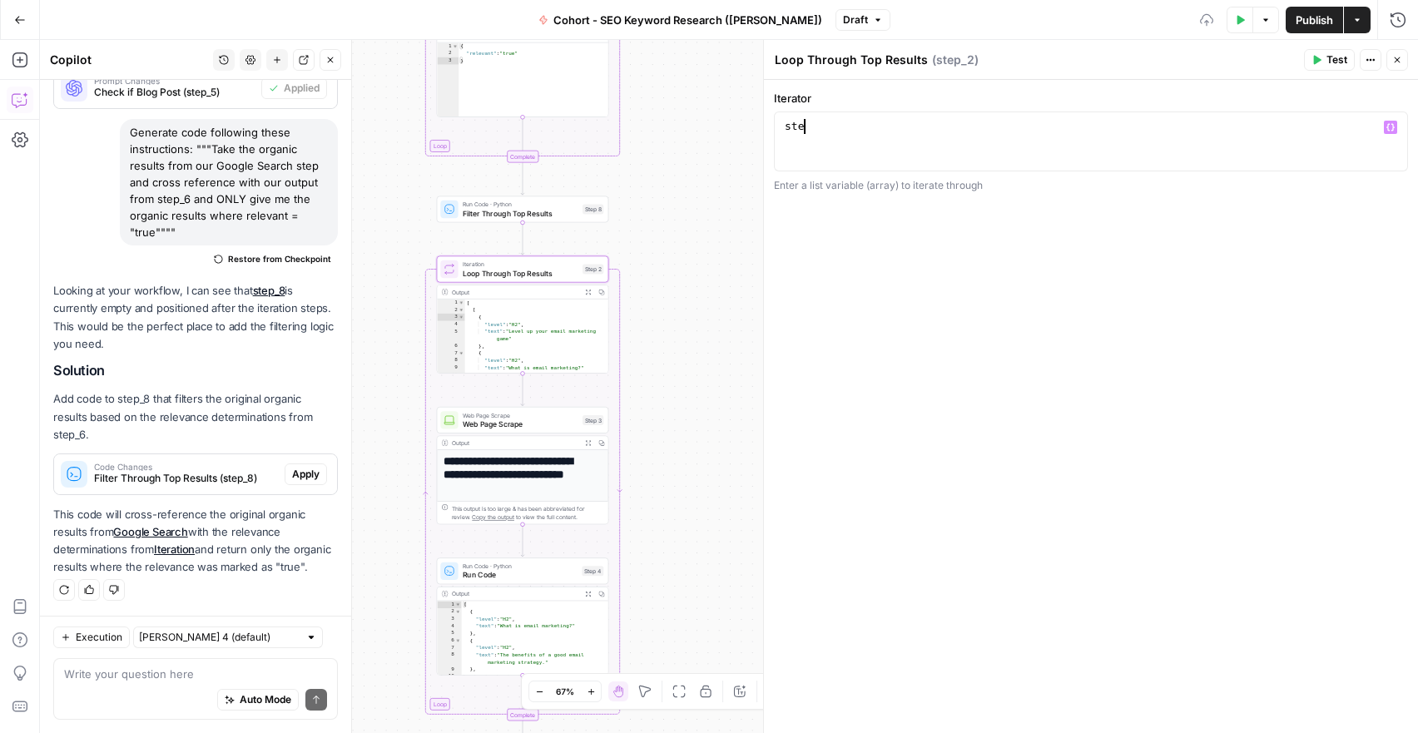
type textarea "*"
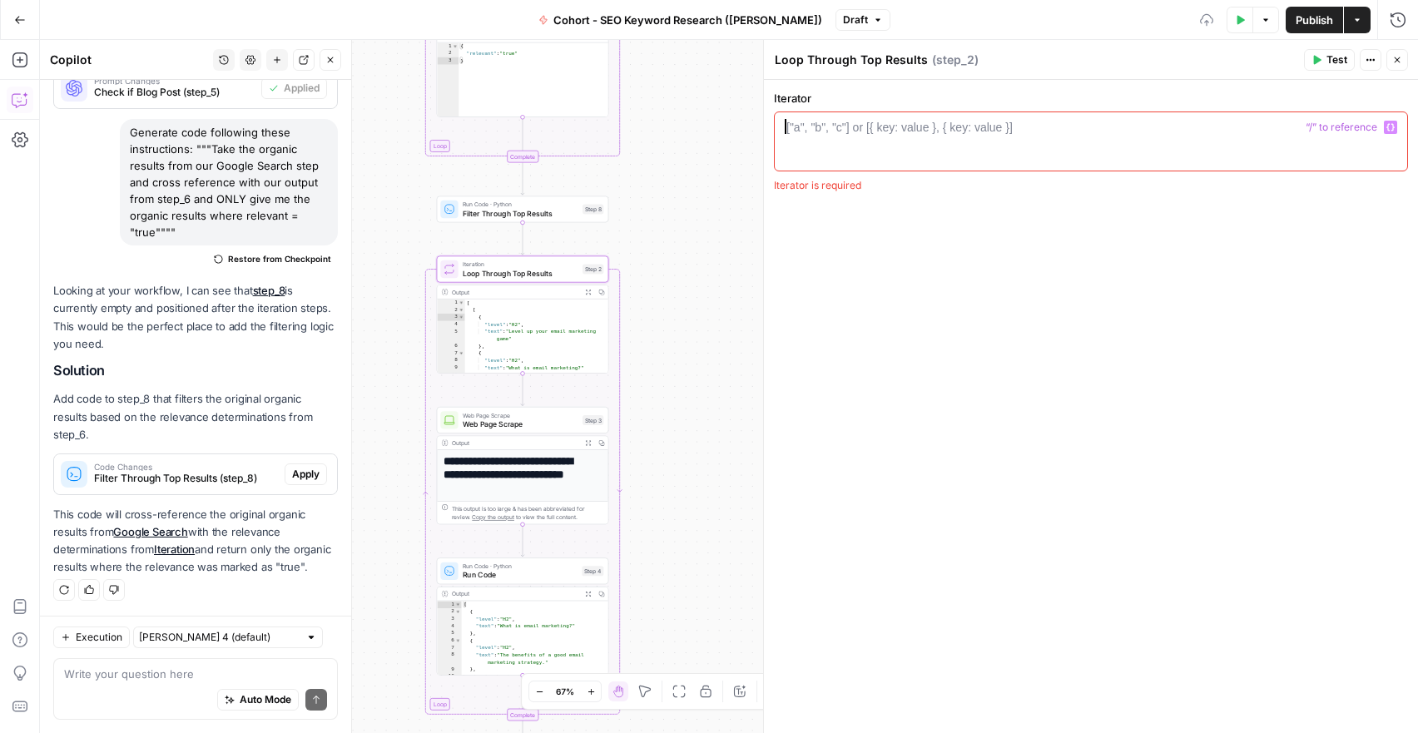
type textarea "*"
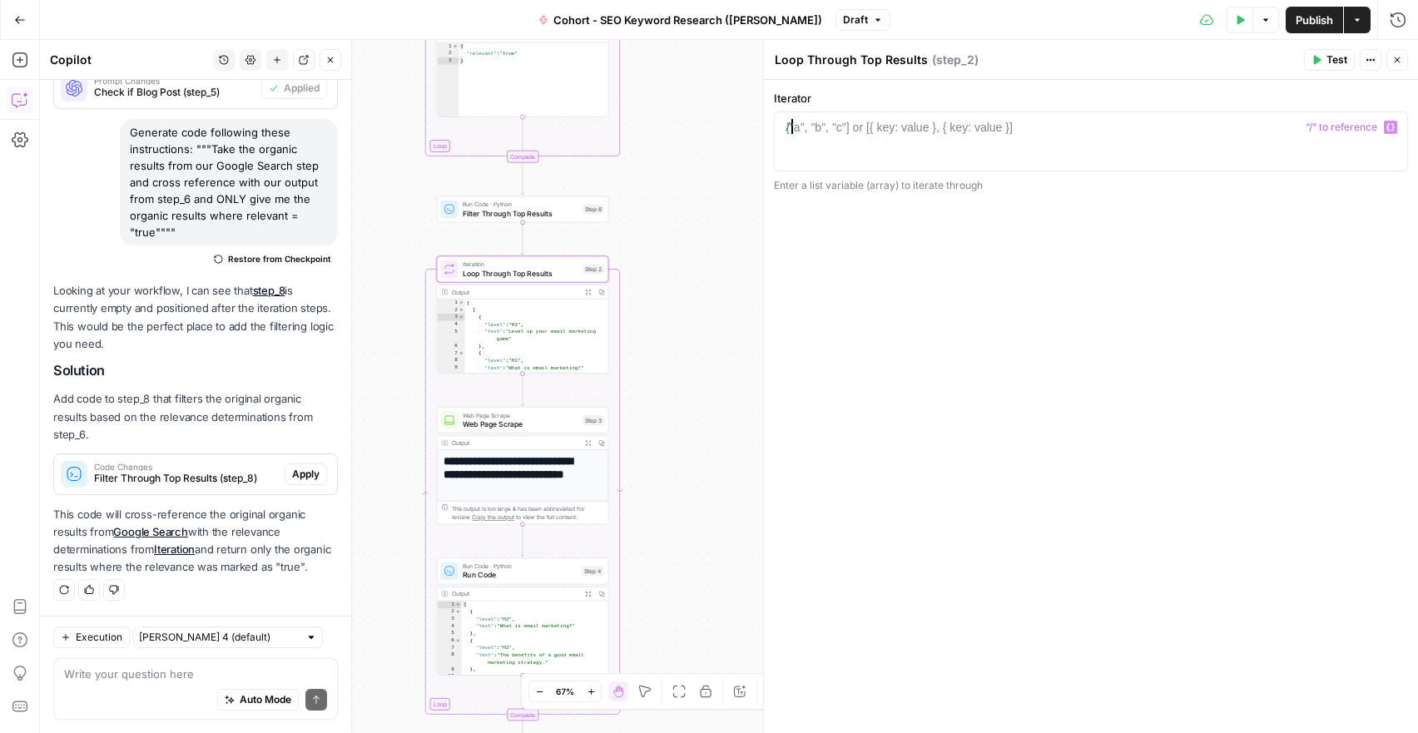
type textarea "*"
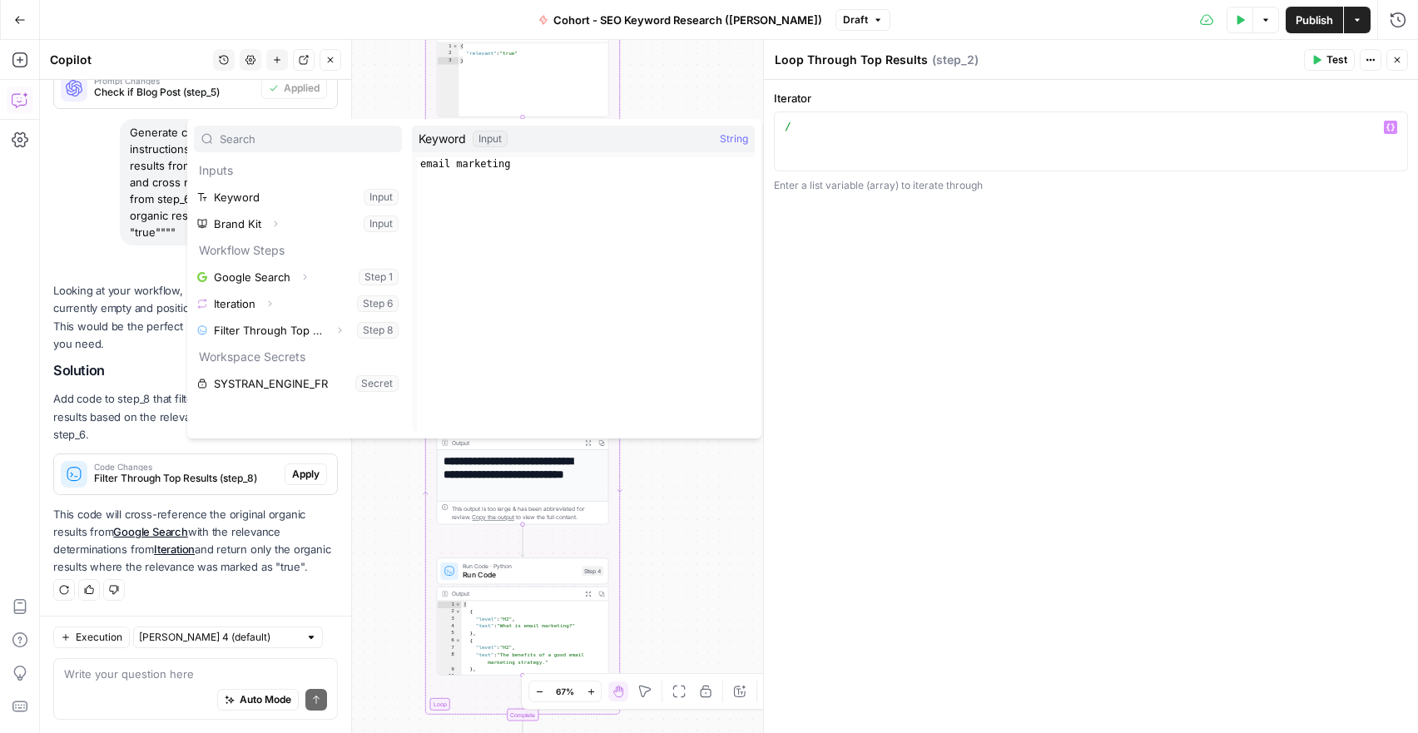
drag, startPoint x: 982, startPoint y: 308, endPoint x: 1242, endPoint y: 108, distance: 327.6
click at [984, 304] on div "Iterator * 1 / XXXXXXXXXXXXXXXXXXXXXXXXXXXXXXXXXXXXXXXXXXXXXXXXXXXXXXXXXXXXXXXX…" at bounding box center [1091, 406] width 654 height 653
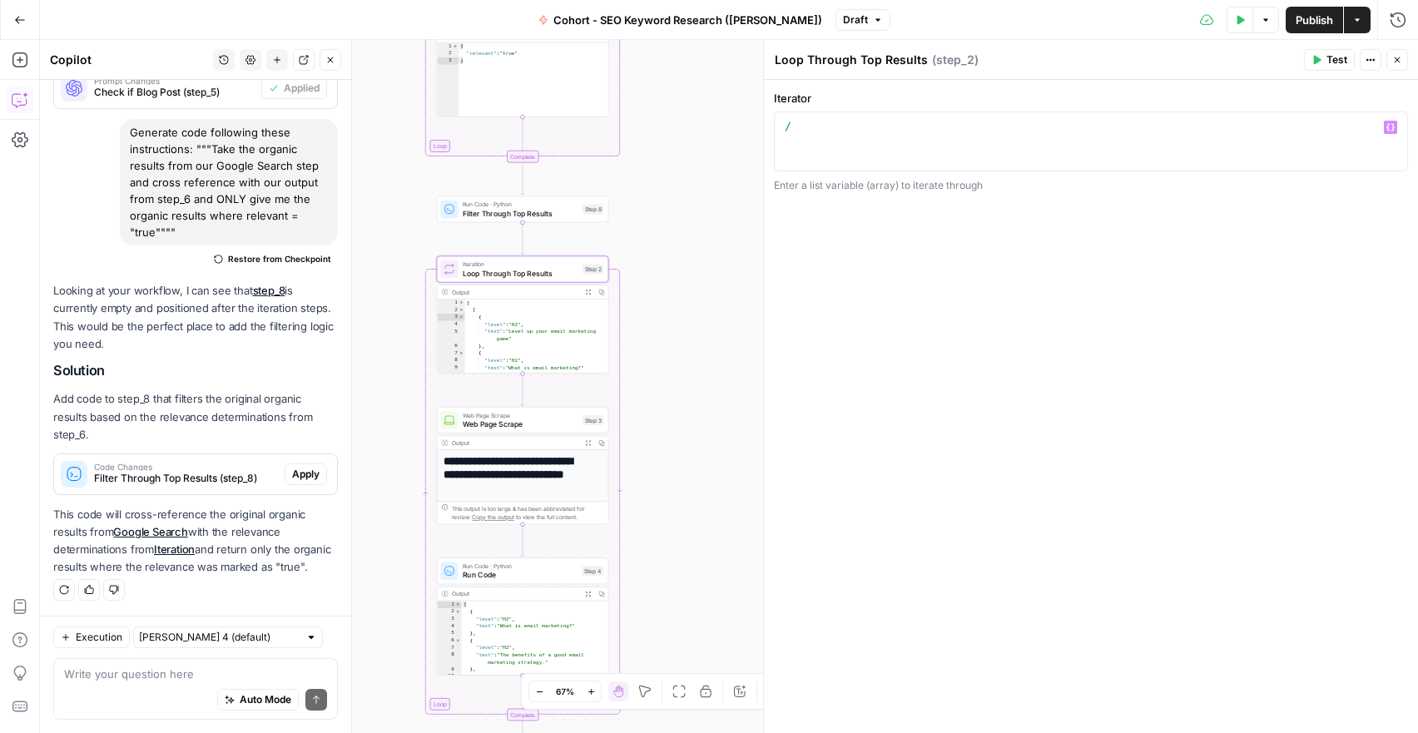
click at [1397, 126] on button "Variables Menu" at bounding box center [1390, 127] width 13 height 13
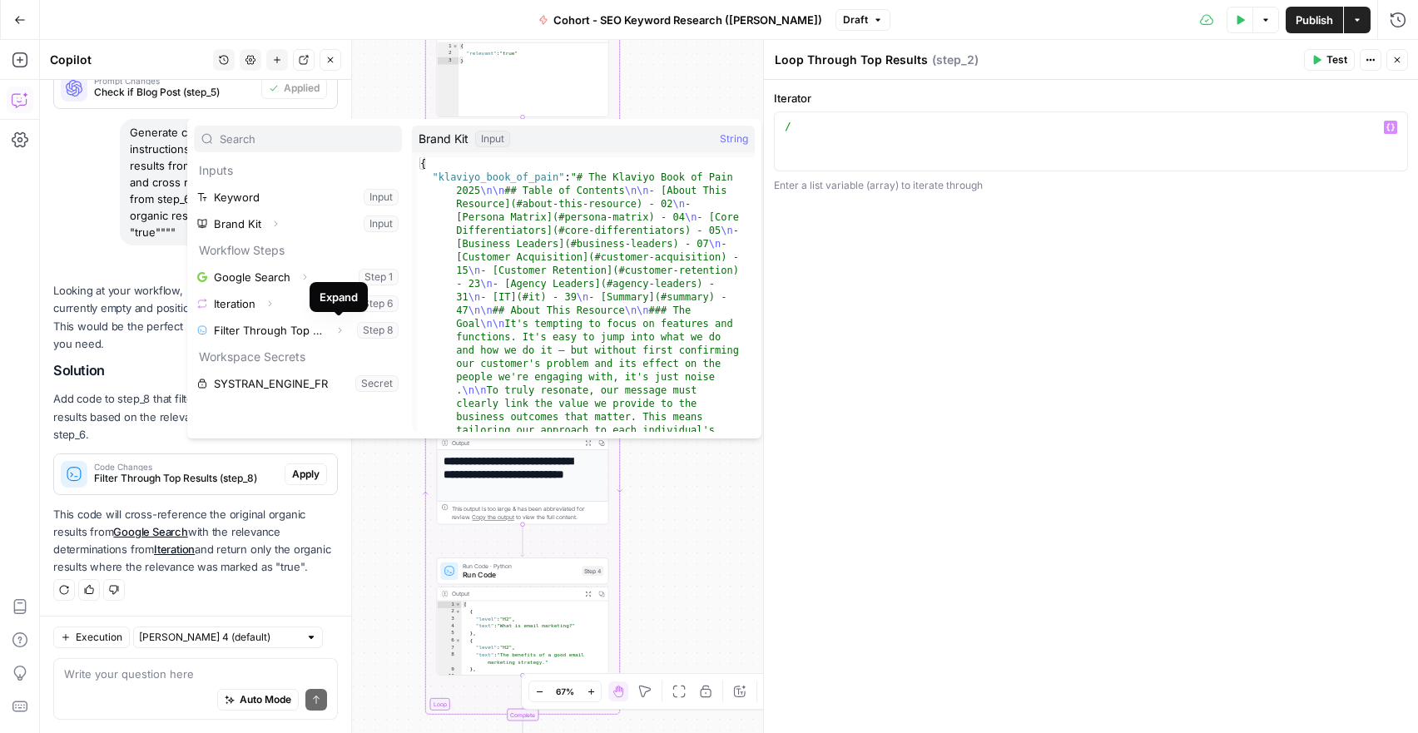
click at [1164, 439] on div "Iterator * 1 / XXXXXXXXXXXXXXXXXXXXXXXXXXXXXXXXXXXXXXXXXXXXXXXXXXXXXXXXXXXXXXXX…" at bounding box center [1091, 406] width 654 height 653
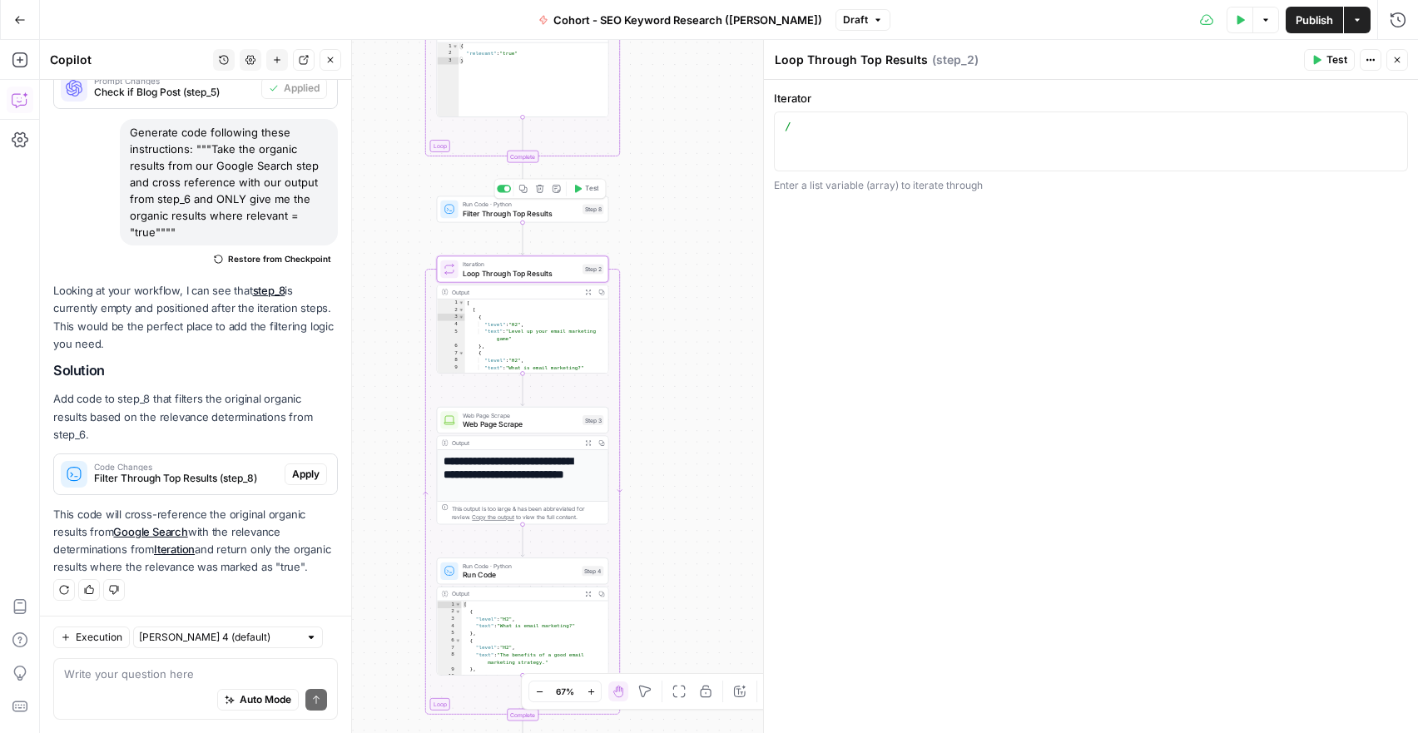
click at [526, 215] on span "Filter Through Top Results" at bounding box center [521, 212] width 116 height 11
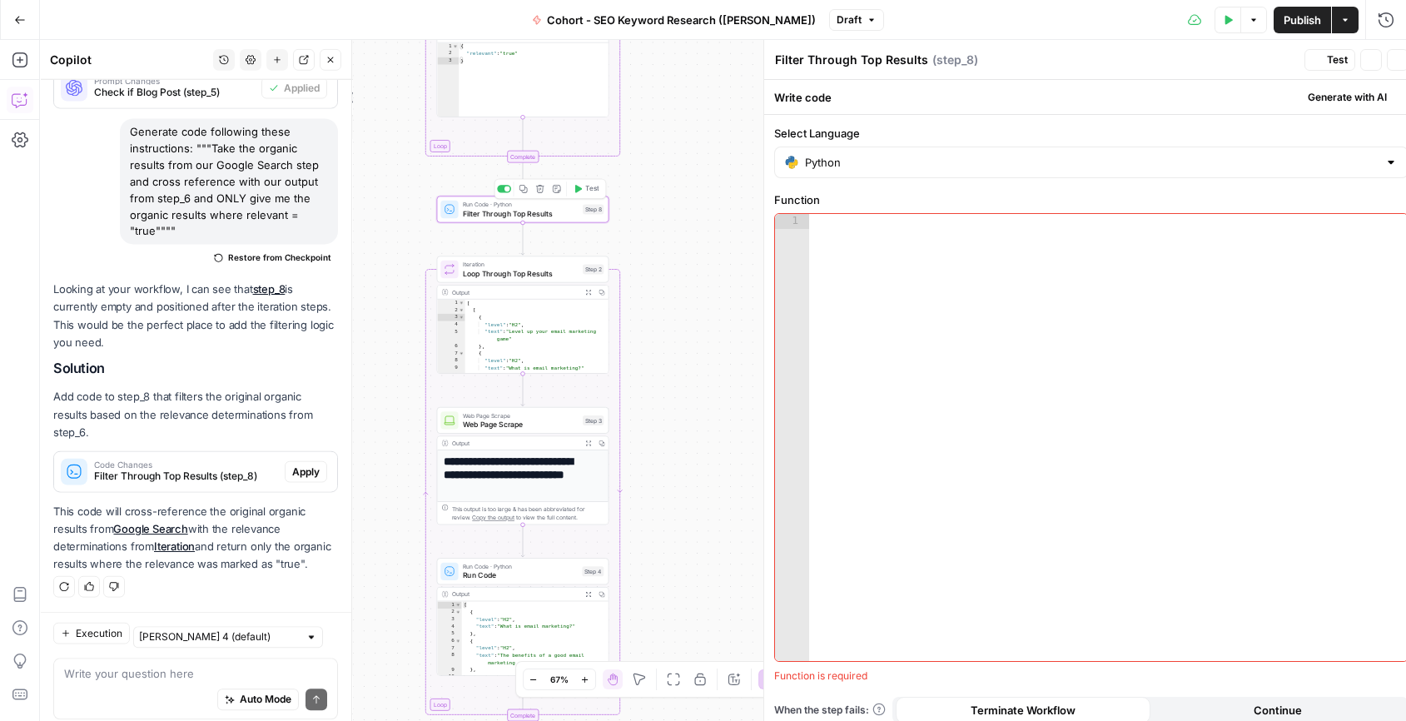
scroll to position [2360, 0]
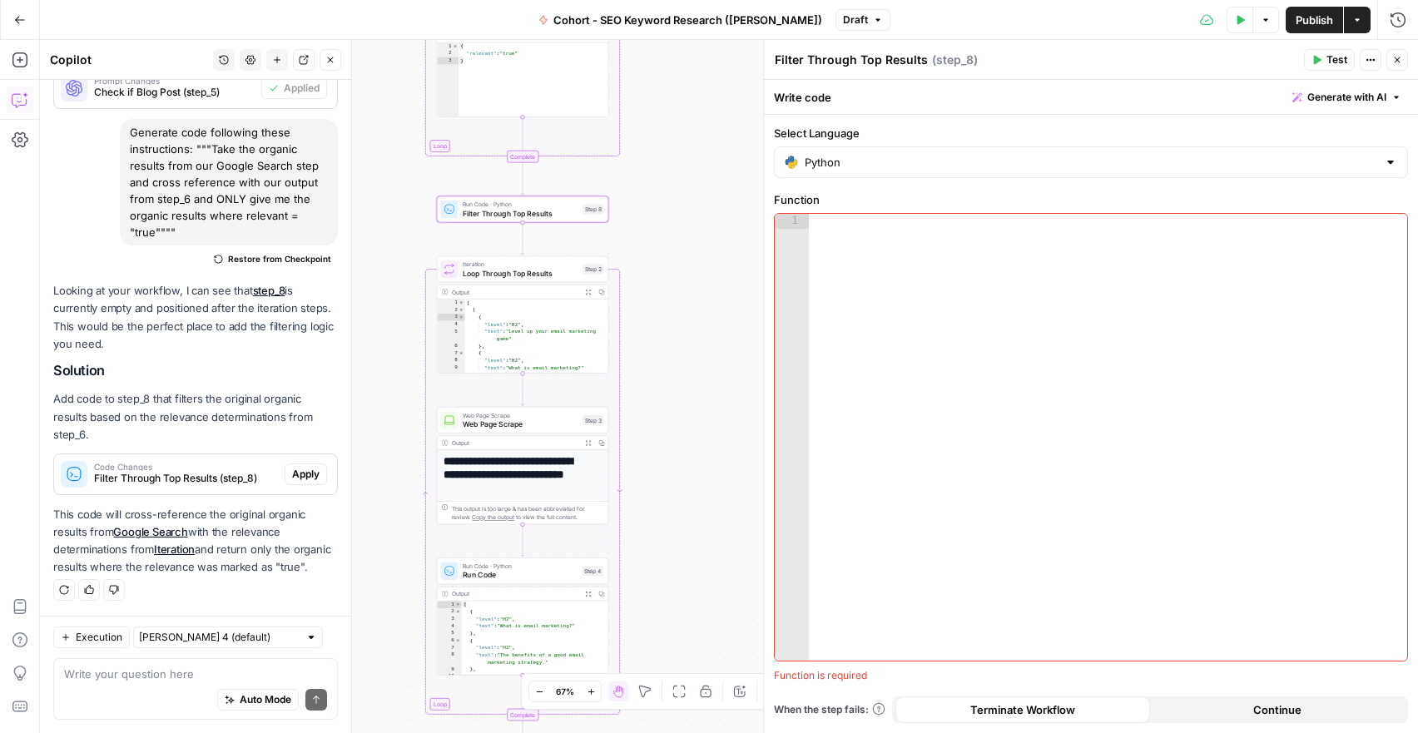
click at [829, 63] on textarea "Filter Through Top Results" at bounding box center [851, 60] width 153 height 17
drag, startPoint x: 808, startPoint y: 58, endPoint x: 871, endPoint y: 61, distance: 62.5
click at [871, 61] on textarea "Filter Through Top Results" at bounding box center [851, 60] width 153 height 17
type textarea "Filter Relevant Results"
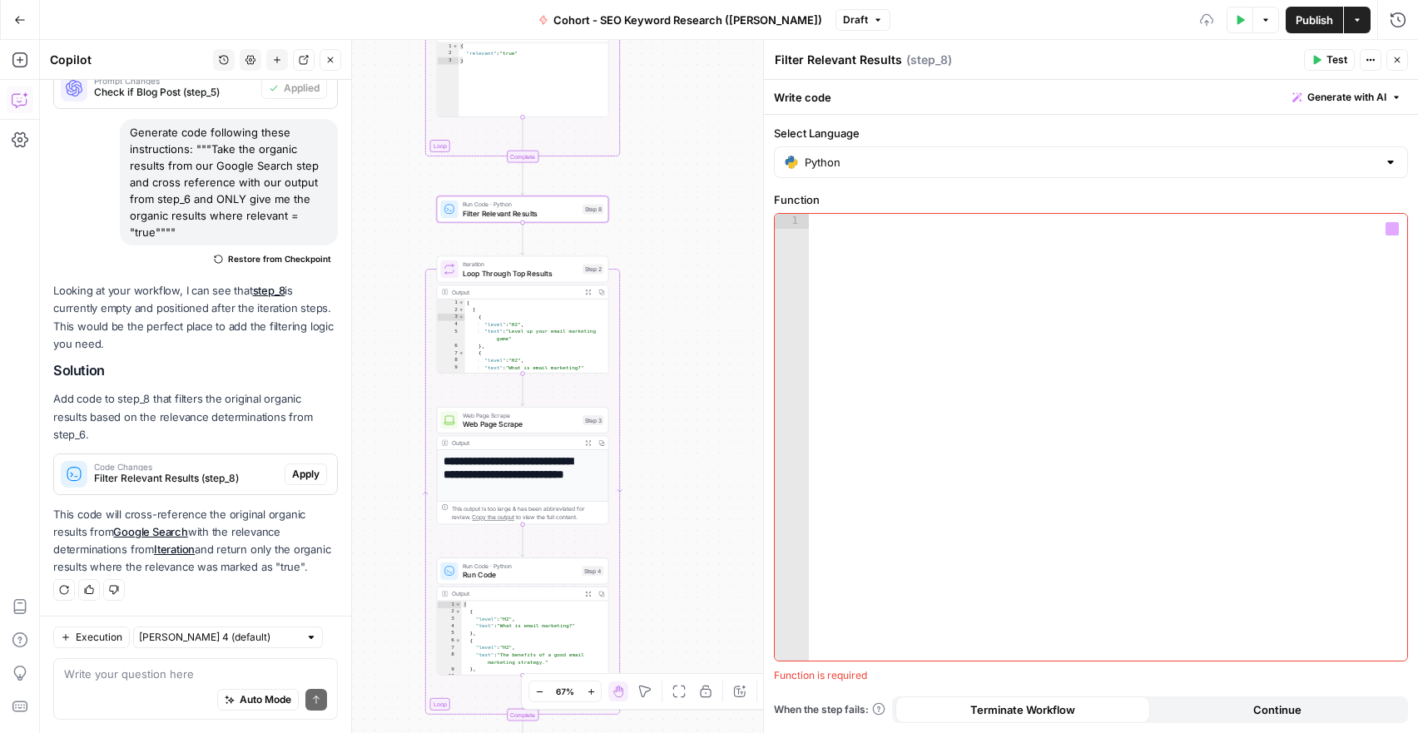
click at [674, 334] on div "Workflow Input Settings Inputs Google Search Google Search Step 1 Output Expand…" at bounding box center [729, 386] width 1378 height 693
click at [512, 271] on span "Loop Through Top Results" at bounding box center [521, 273] width 116 height 11
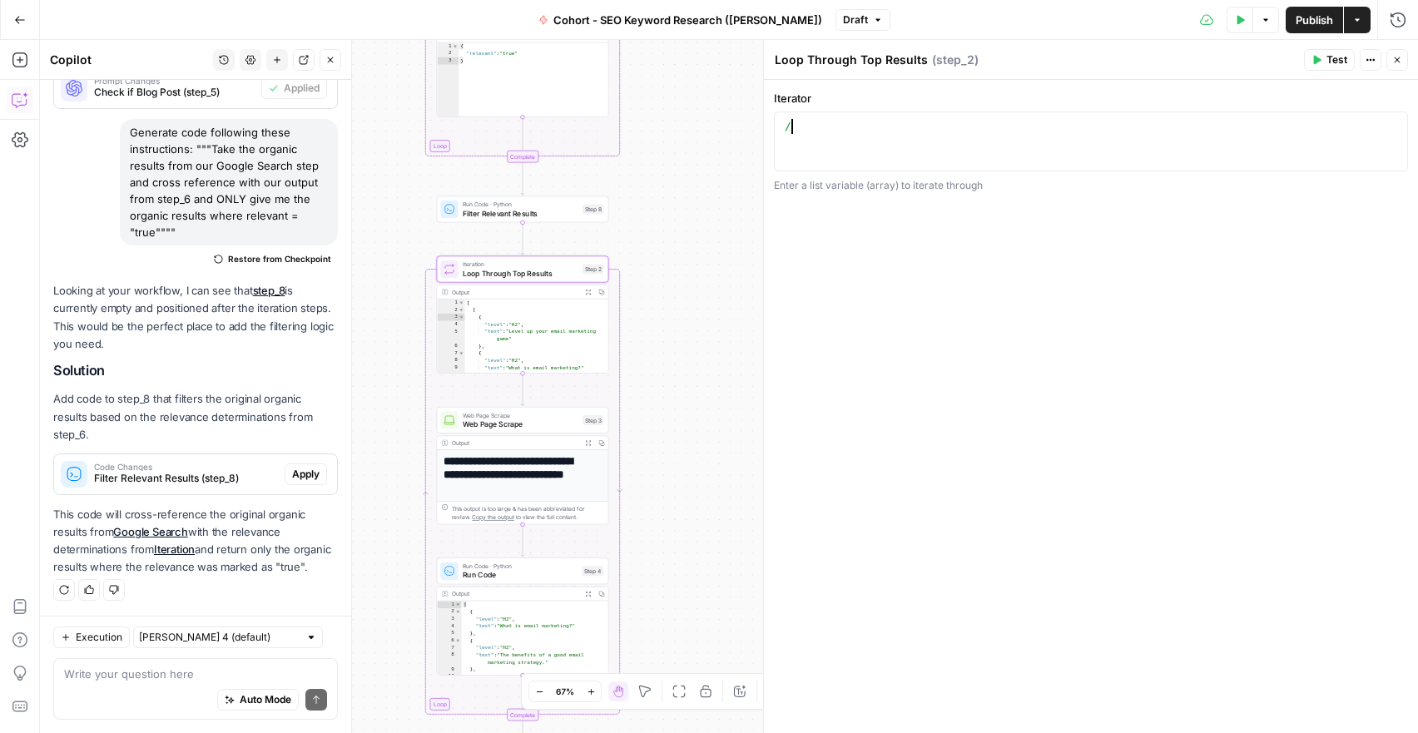
click at [814, 136] on div "/" at bounding box center [1090, 156] width 619 height 75
click at [1396, 128] on button "Variables Menu" at bounding box center [1390, 127] width 13 height 13
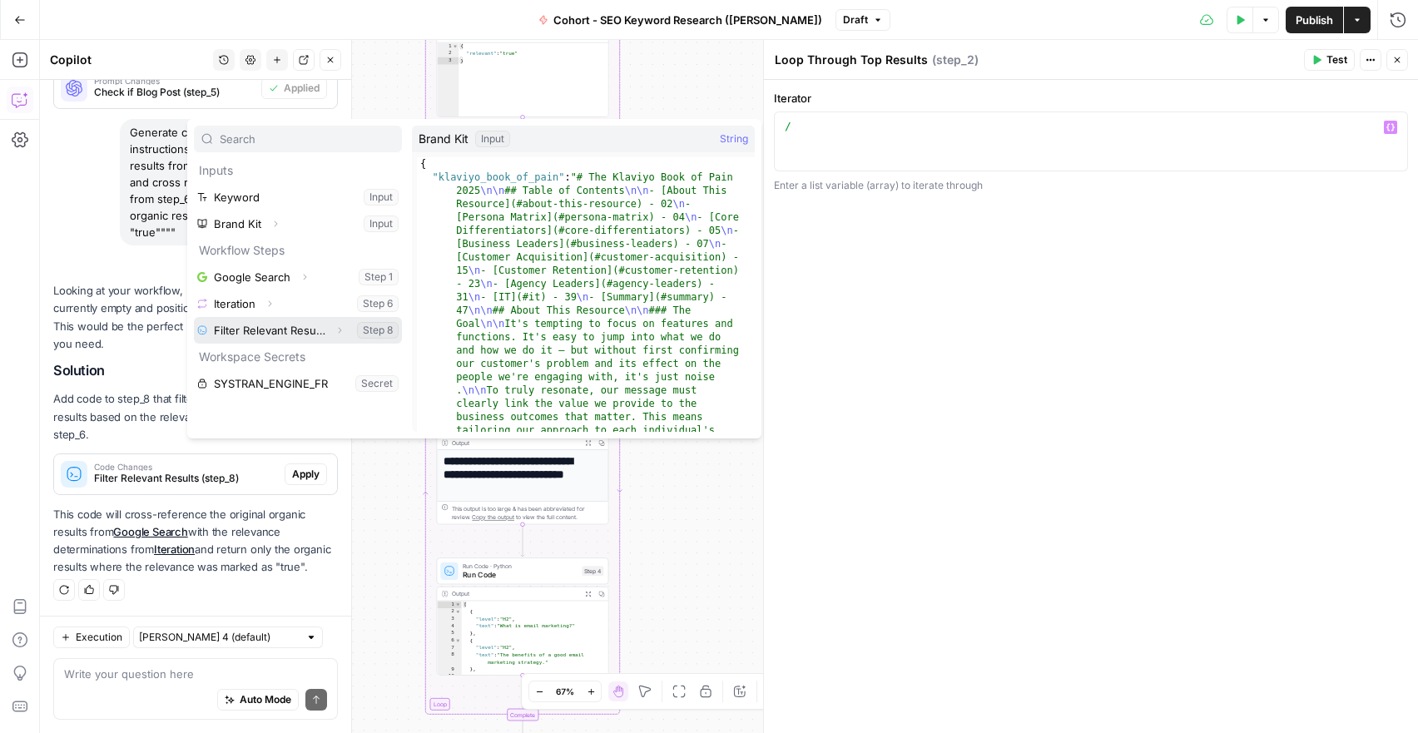
click at [345, 330] on button "Expand" at bounding box center [340, 331] width 22 height 22
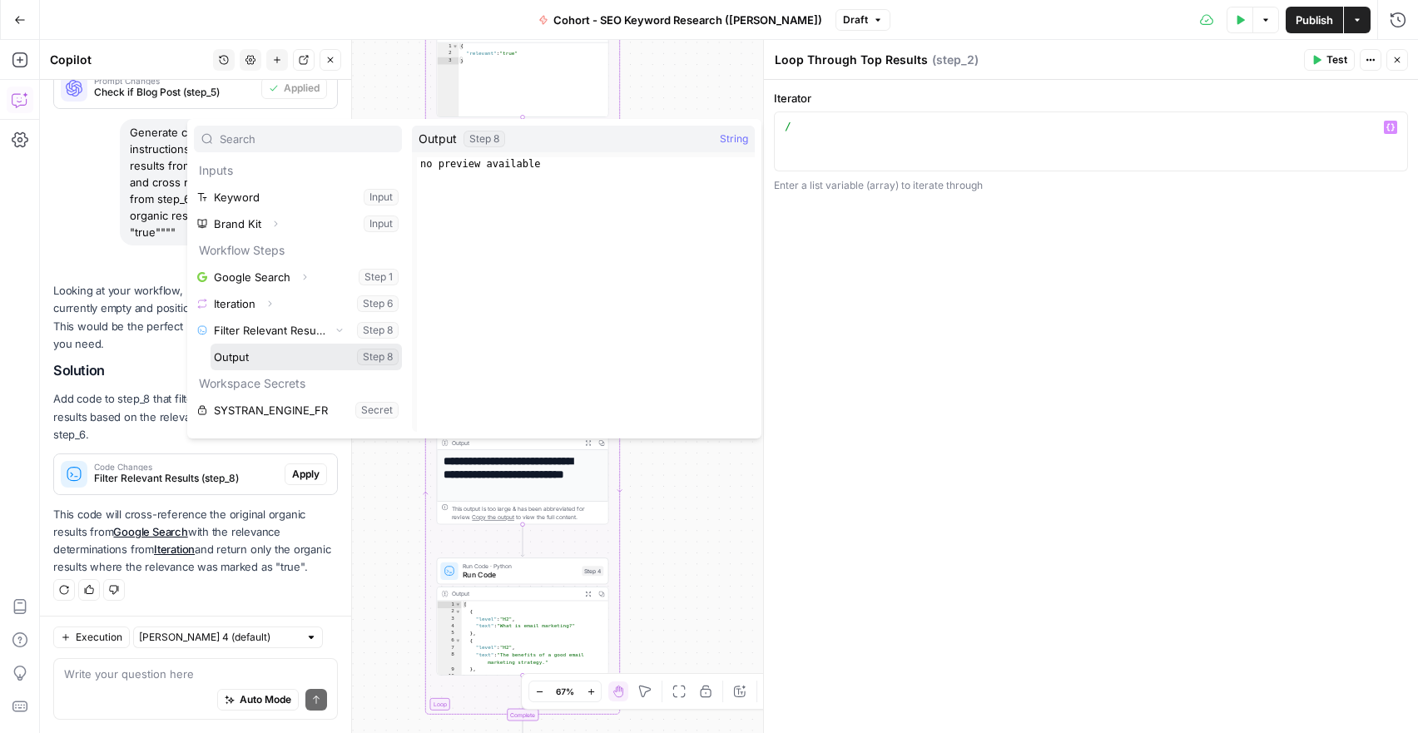
drag, startPoint x: 331, startPoint y: 359, endPoint x: 252, endPoint y: 365, distance: 79.3
click at [252, 365] on button "Select variable Output" at bounding box center [306, 357] width 191 height 27
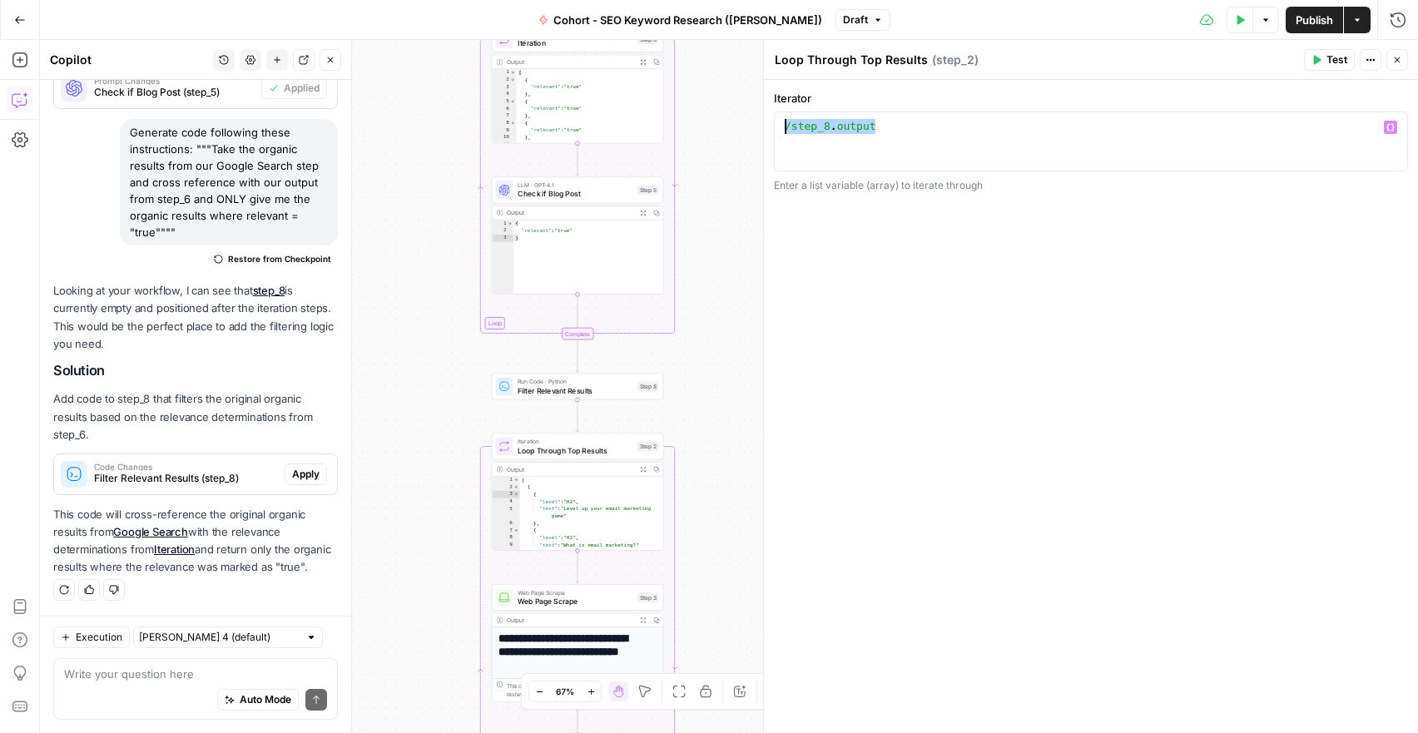
drag, startPoint x: 901, startPoint y: 130, endPoint x: 757, endPoint y: 118, distance: 145.3
click at [763, 118] on div "**********" at bounding box center [1090, 386] width 655 height 693
type textarea "*"
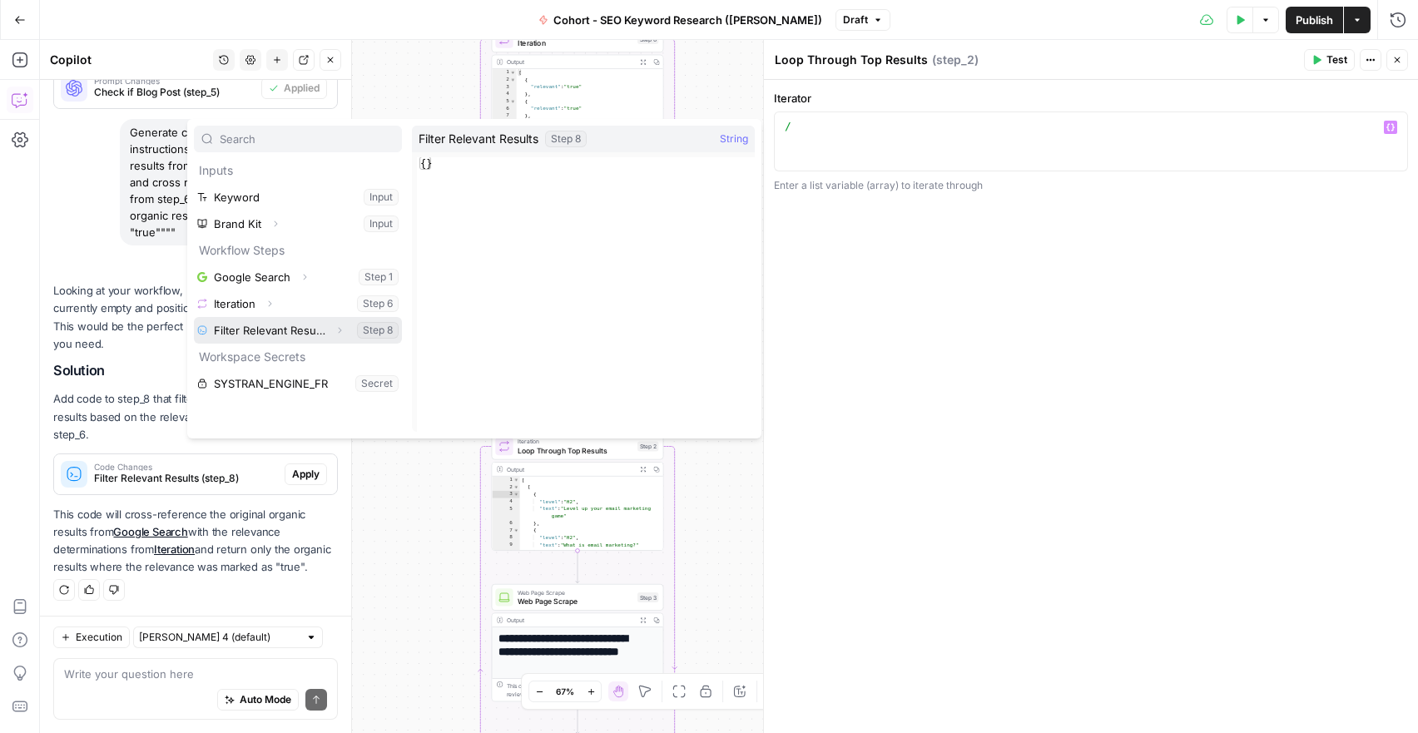
click at [333, 330] on button "Expand" at bounding box center [340, 331] width 22 height 22
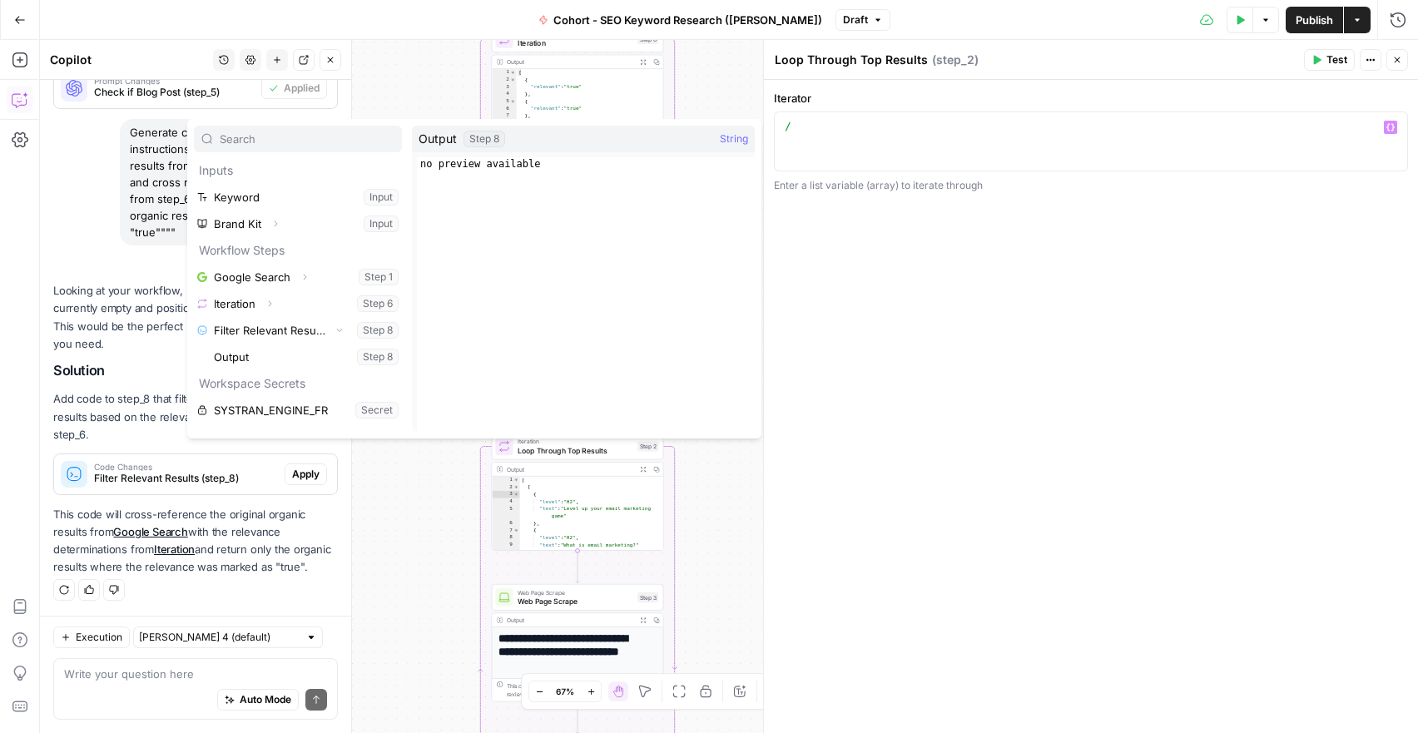
click at [935, 384] on div "Iterator * 1 / XXXXXXXXXXXXXXXXXXXXXXXXXXXXXXXXXXXXXXXXXXXXXXXXXXXXXXXXXXXXXXXX…" at bounding box center [1091, 406] width 654 height 653
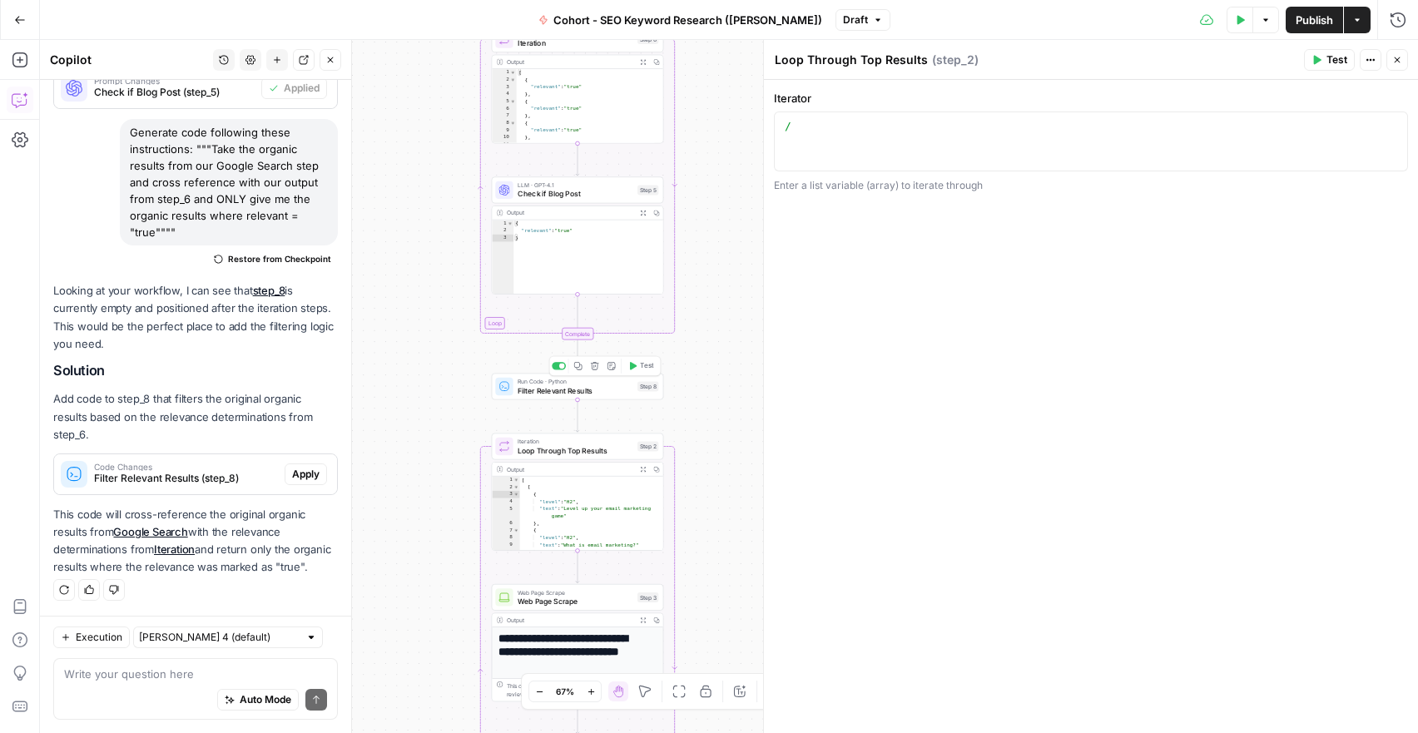
click at [563, 396] on div "Run Code · Python Filter Relevant Results Step 8 Copy step Delete step Add Note…" at bounding box center [578, 386] width 172 height 27
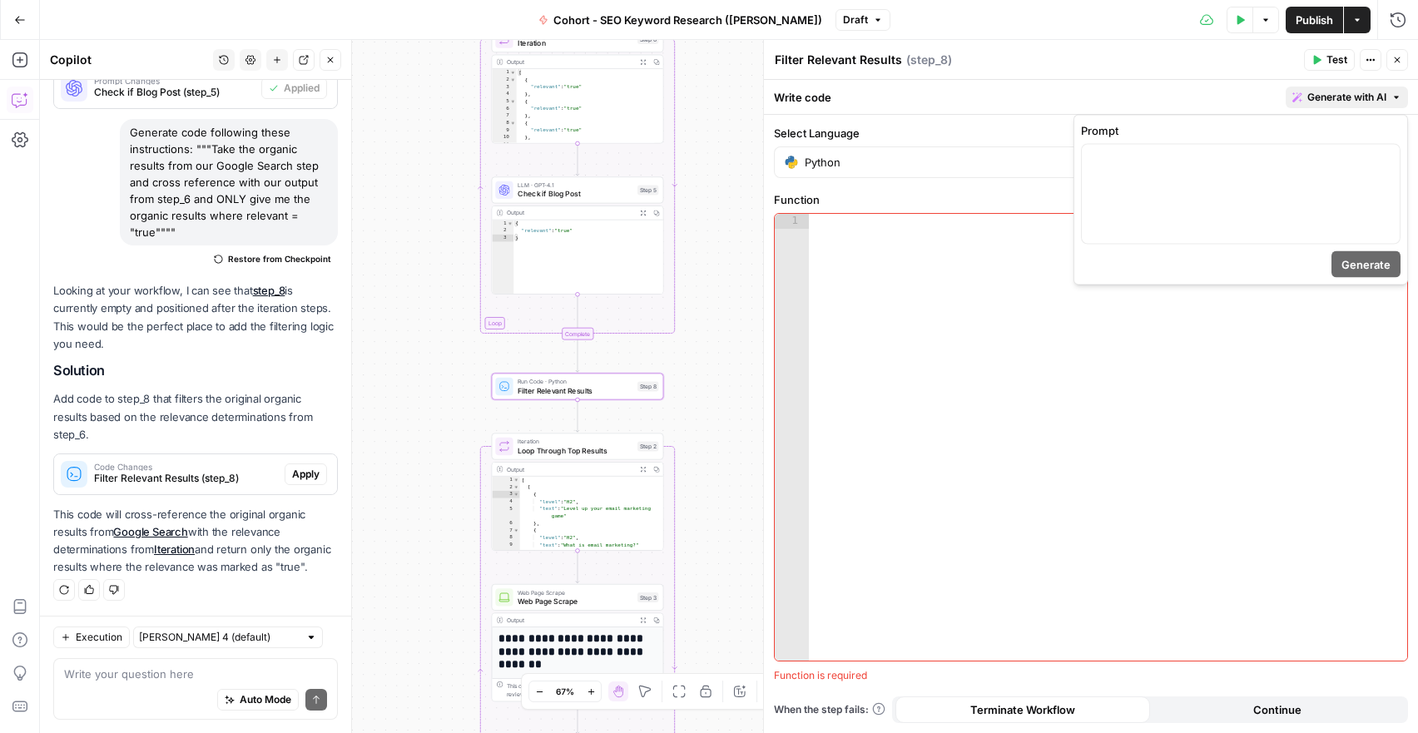
click at [1355, 95] on span "Generate with AI" at bounding box center [1346, 97] width 79 height 15
click at [1247, 191] on div at bounding box center [1241, 194] width 318 height 99
click at [1368, 256] on span "Generate" at bounding box center [1366, 264] width 49 height 17
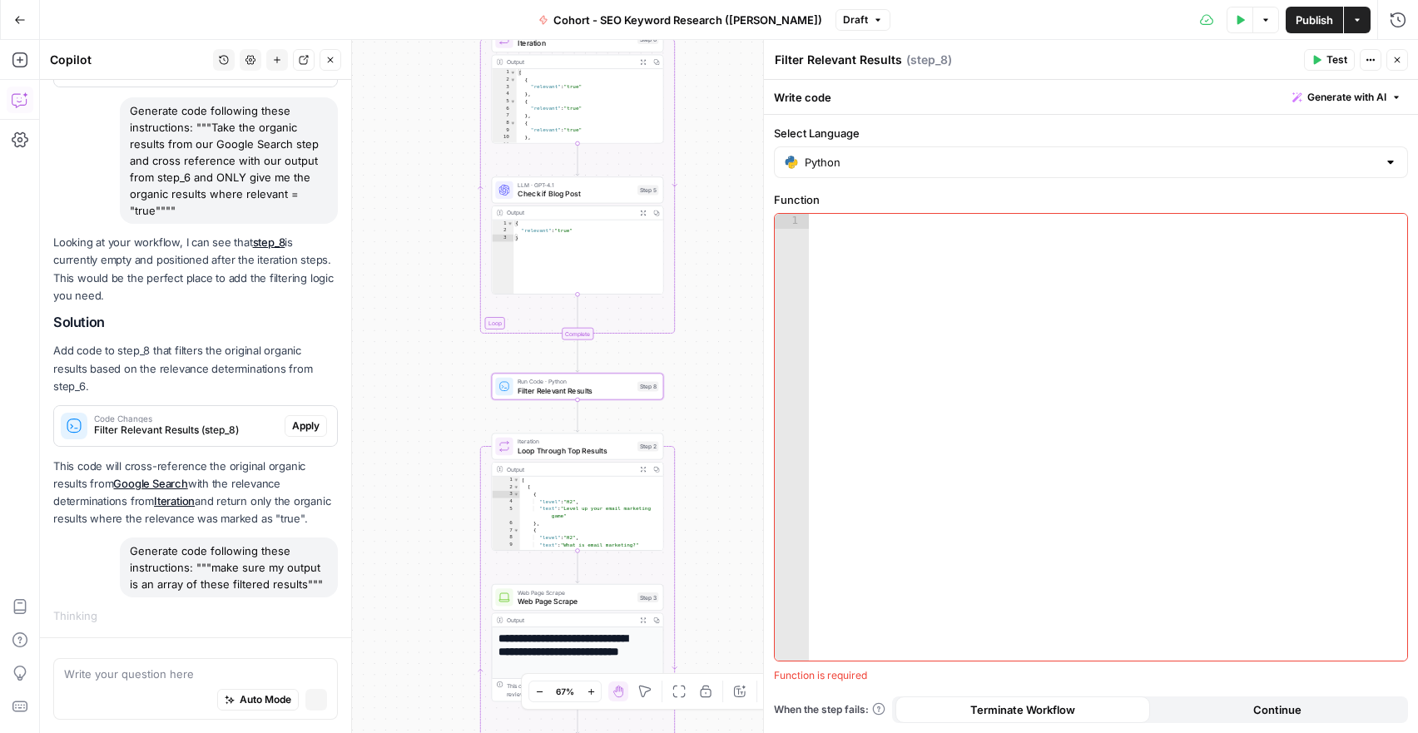
scroll to position [2265, 0]
click at [1300, 18] on span "Publish" at bounding box center [1314, 20] width 37 height 17
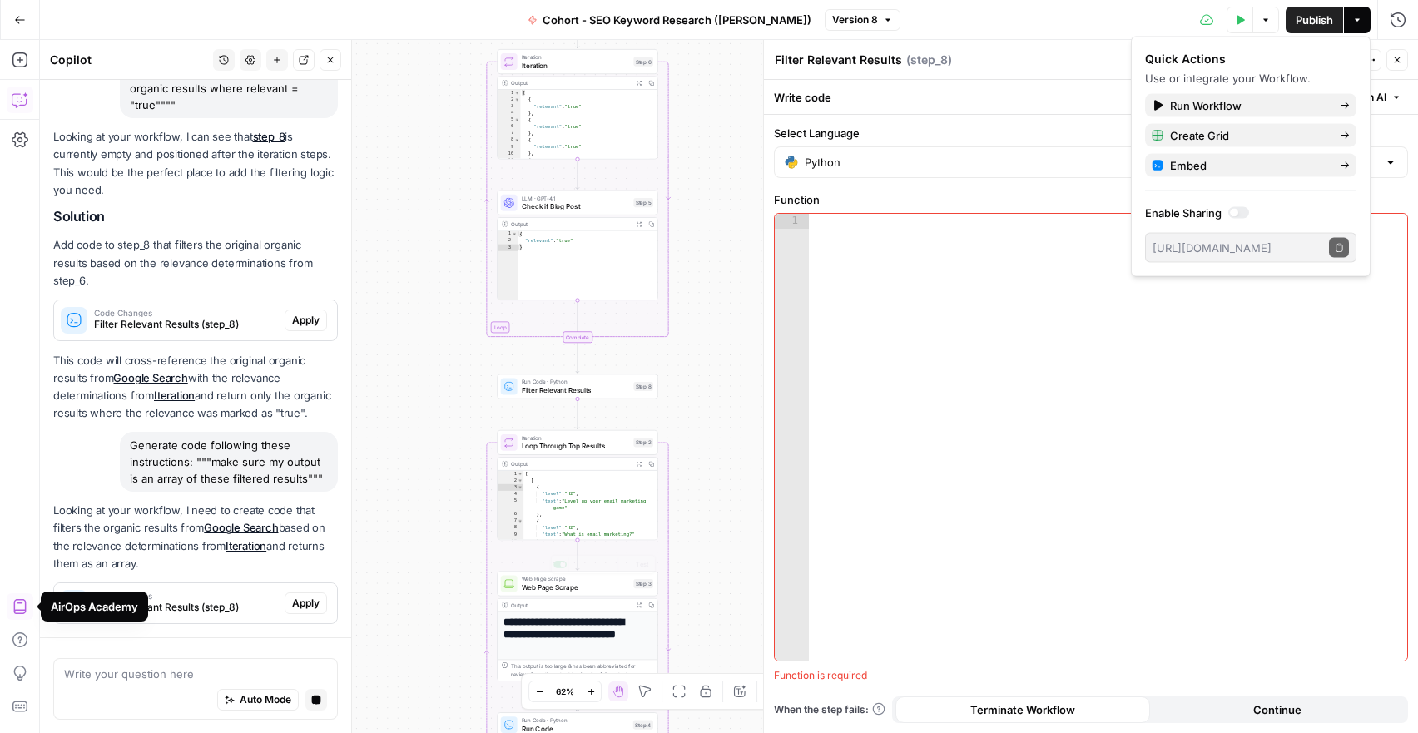
scroll to position [2578, 0]
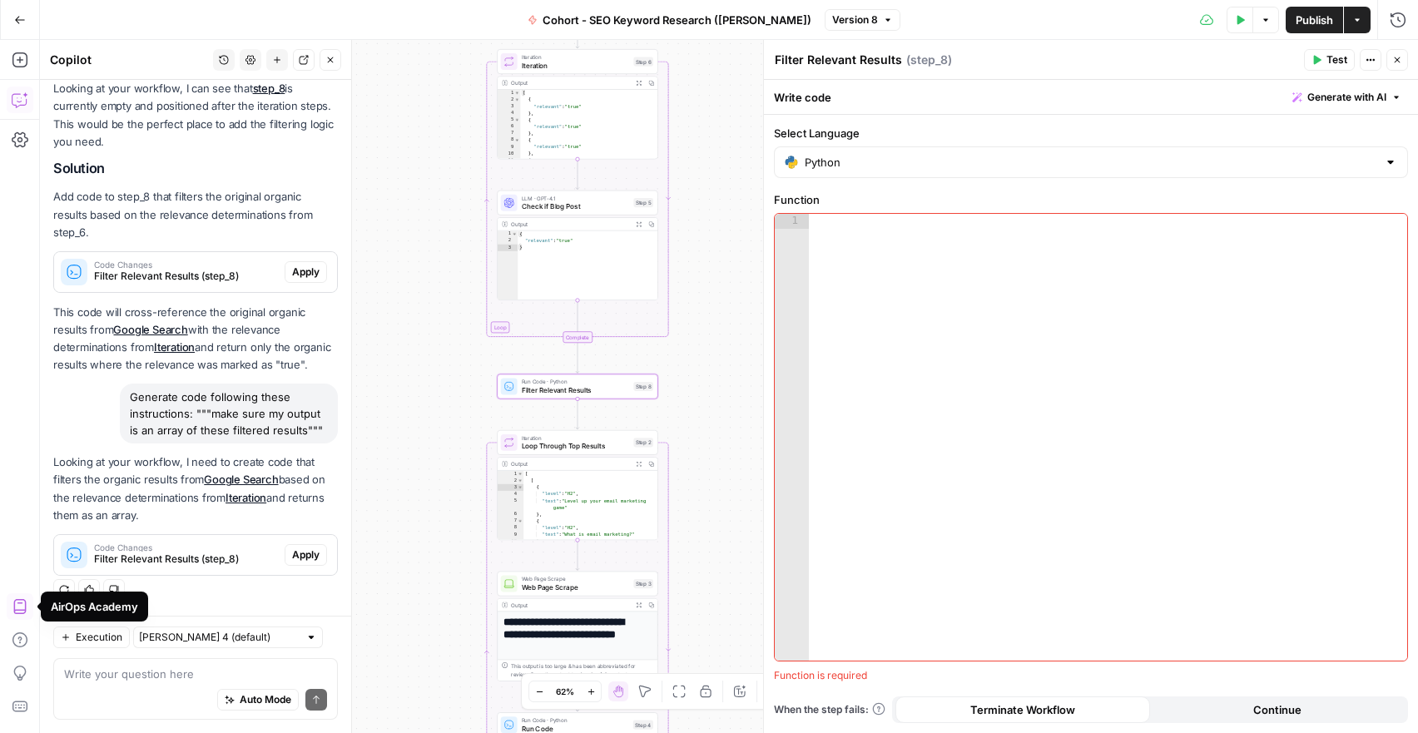
drag, startPoint x: 285, startPoint y: 547, endPoint x: 311, endPoint y: 581, distance: 43.3
click at [292, 548] on span "Apply" at bounding box center [305, 555] width 27 height 15
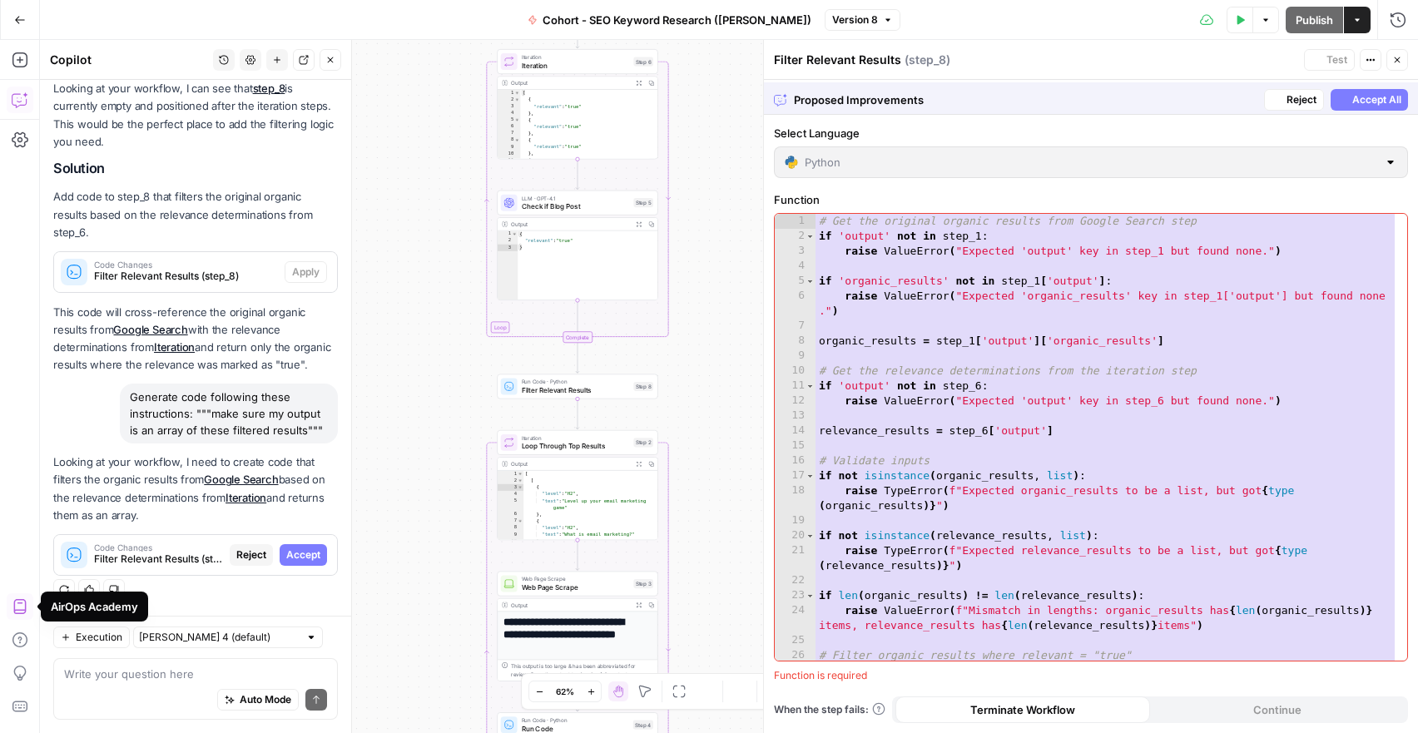
scroll to position [2419, 0]
click at [1363, 88] on button "Accept All" at bounding box center [1369, 98] width 77 height 22
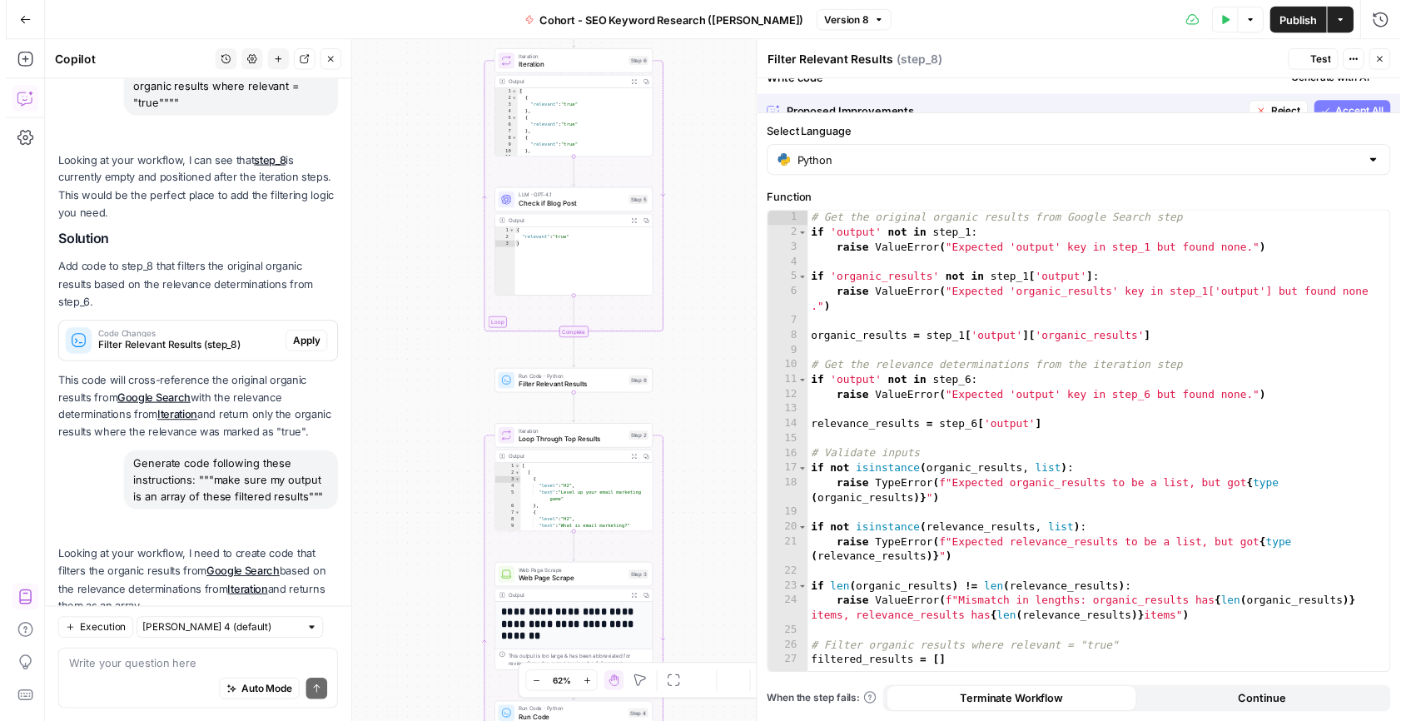
scroll to position [2605, 0]
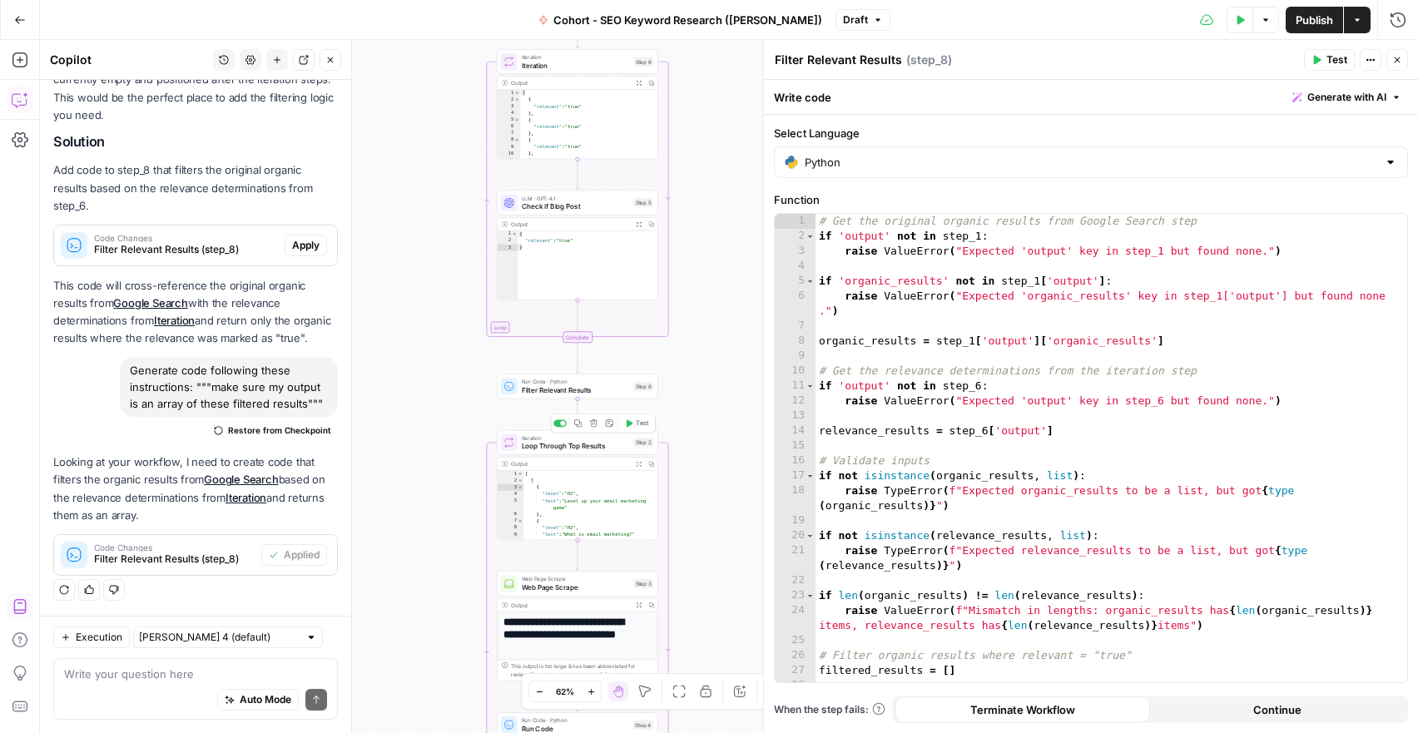
click at [578, 446] on span "Loop Through Top Results" at bounding box center [576, 446] width 108 height 10
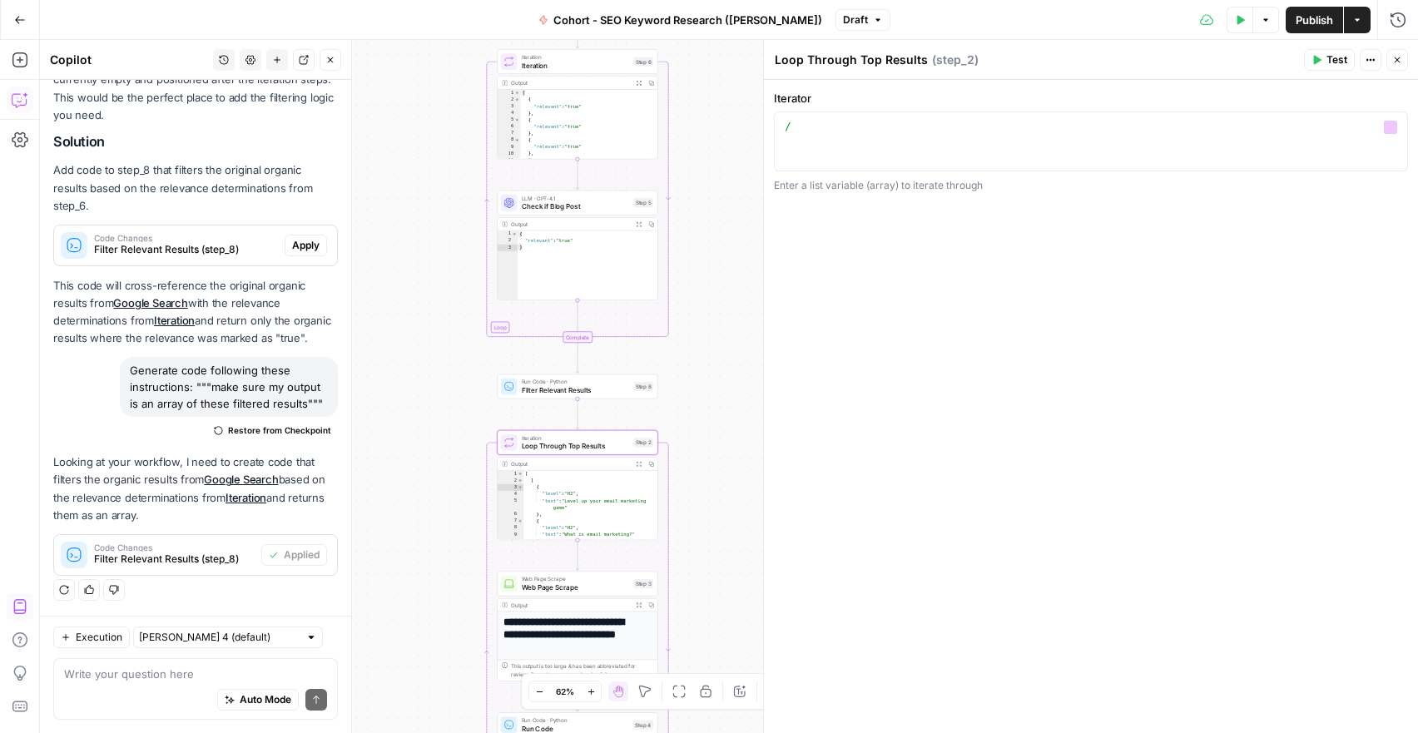
click at [801, 115] on div "1 / XXXXXXXXXXXXXXXXXXXXXXXXXXXXXXXXXXXXXXXXXXXXXXXXXXXXXXXXXXXXXXXXXXXXXXXXXXX…" at bounding box center [1091, 142] width 634 height 60
click at [803, 123] on div "/" at bounding box center [1090, 156] width 619 height 75
click at [1397, 129] on button "Variables Menu" at bounding box center [1390, 127] width 13 height 13
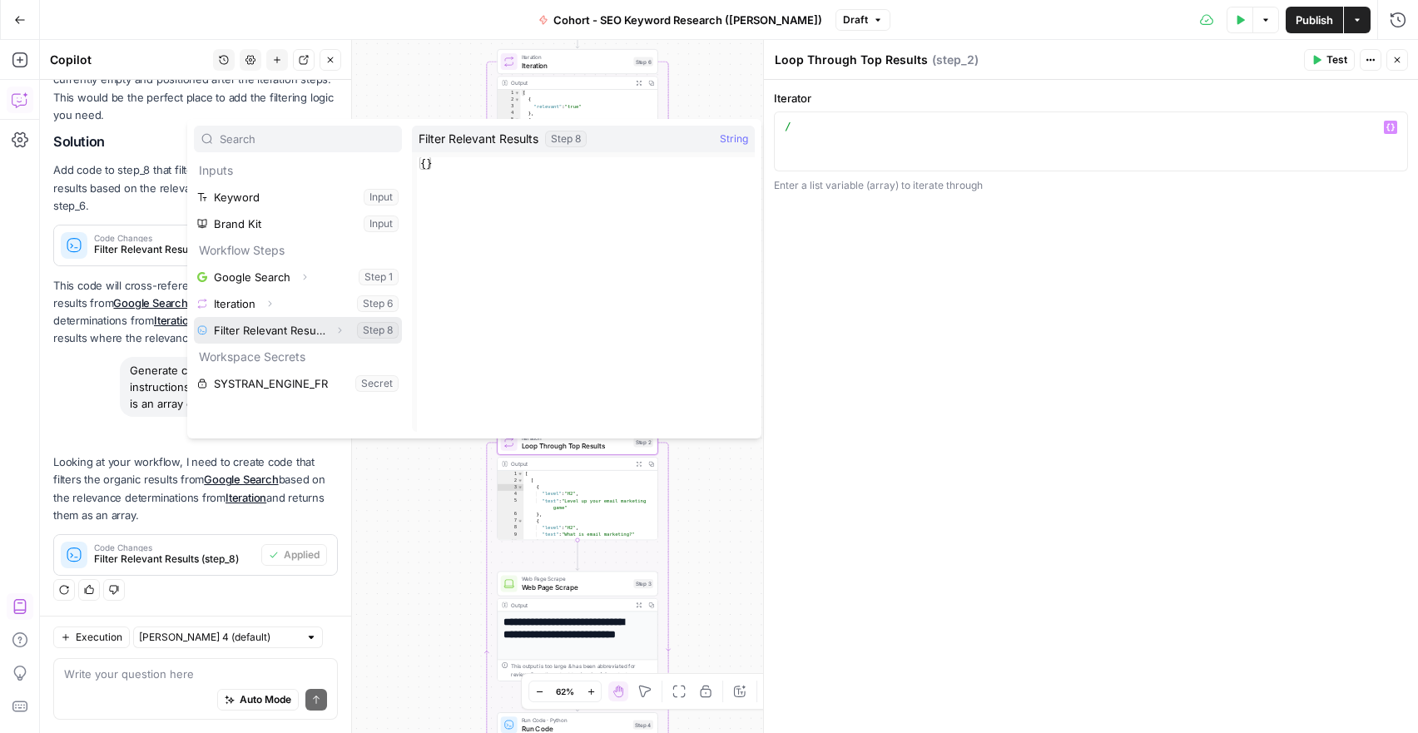
click at [343, 326] on icon "button" at bounding box center [340, 330] width 10 height 10
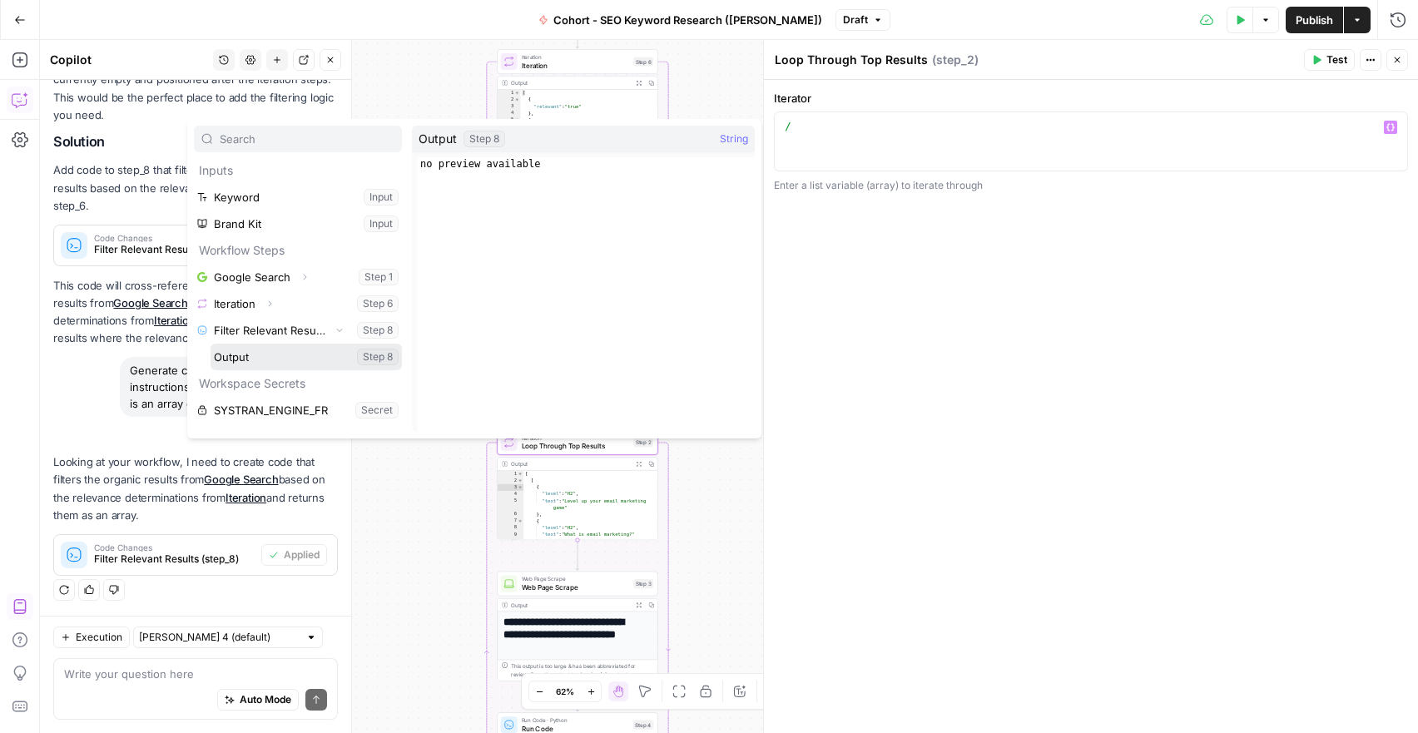
click at [270, 355] on button "Select variable Output" at bounding box center [306, 357] width 191 height 27
type textarea "**********"
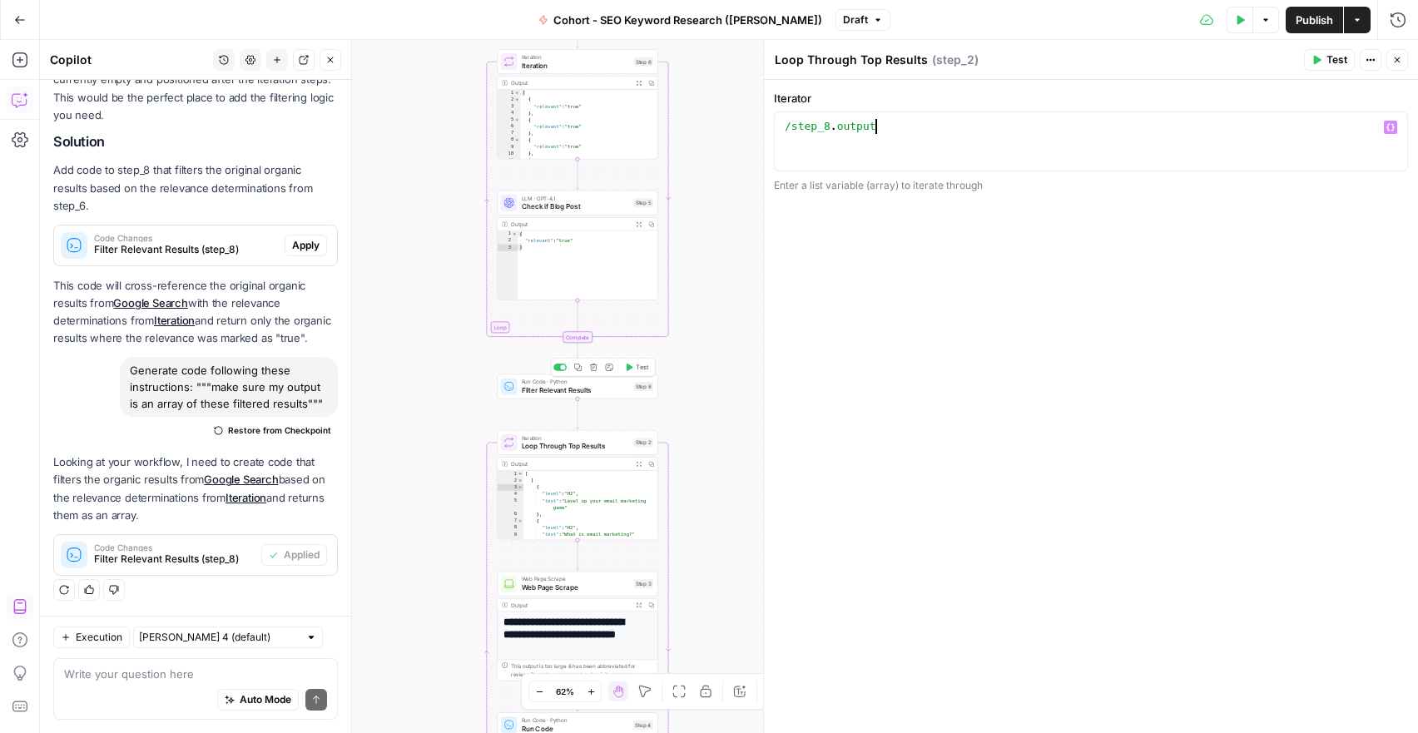
click at [638, 365] on span "Test" at bounding box center [642, 367] width 12 height 9
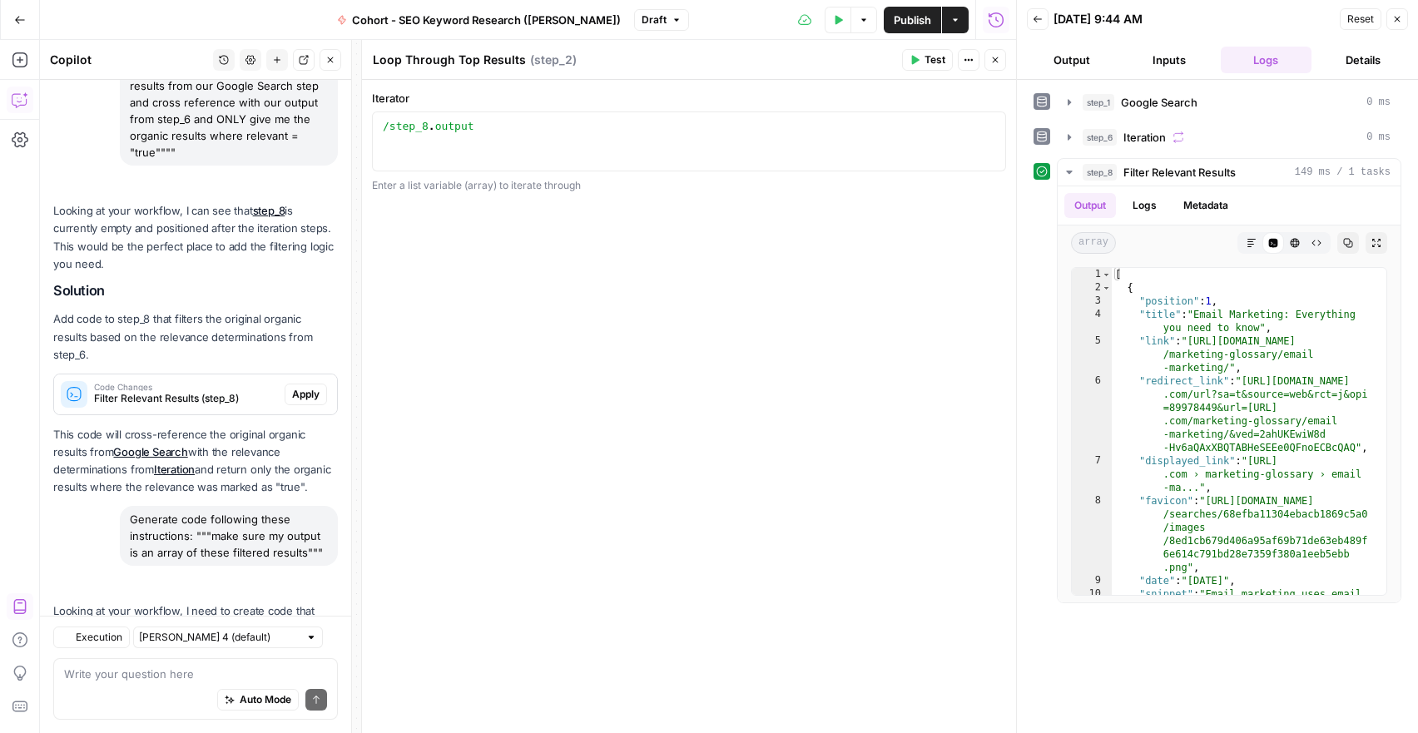
scroll to position [2605, 0]
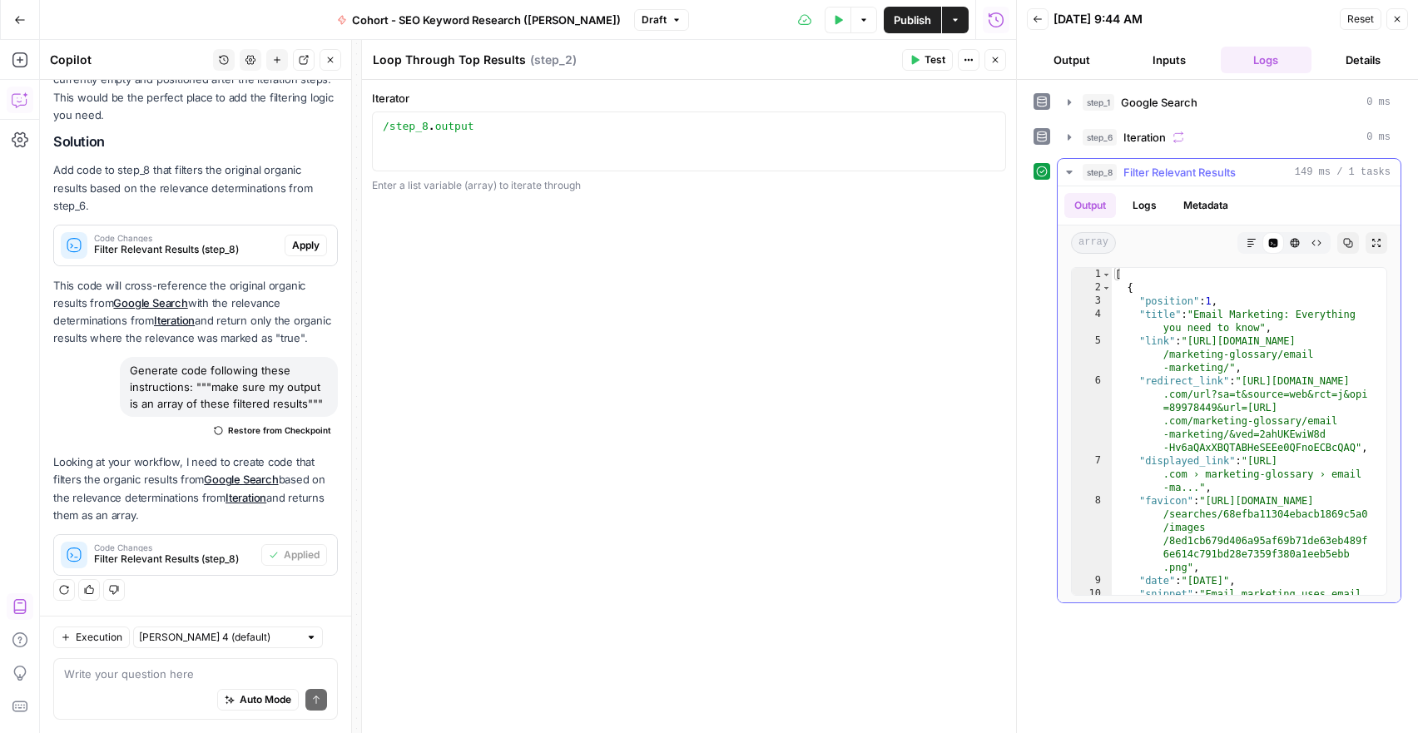
click at [1065, 171] on icon "button" at bounding box center [1069, 172] width 13 height 13
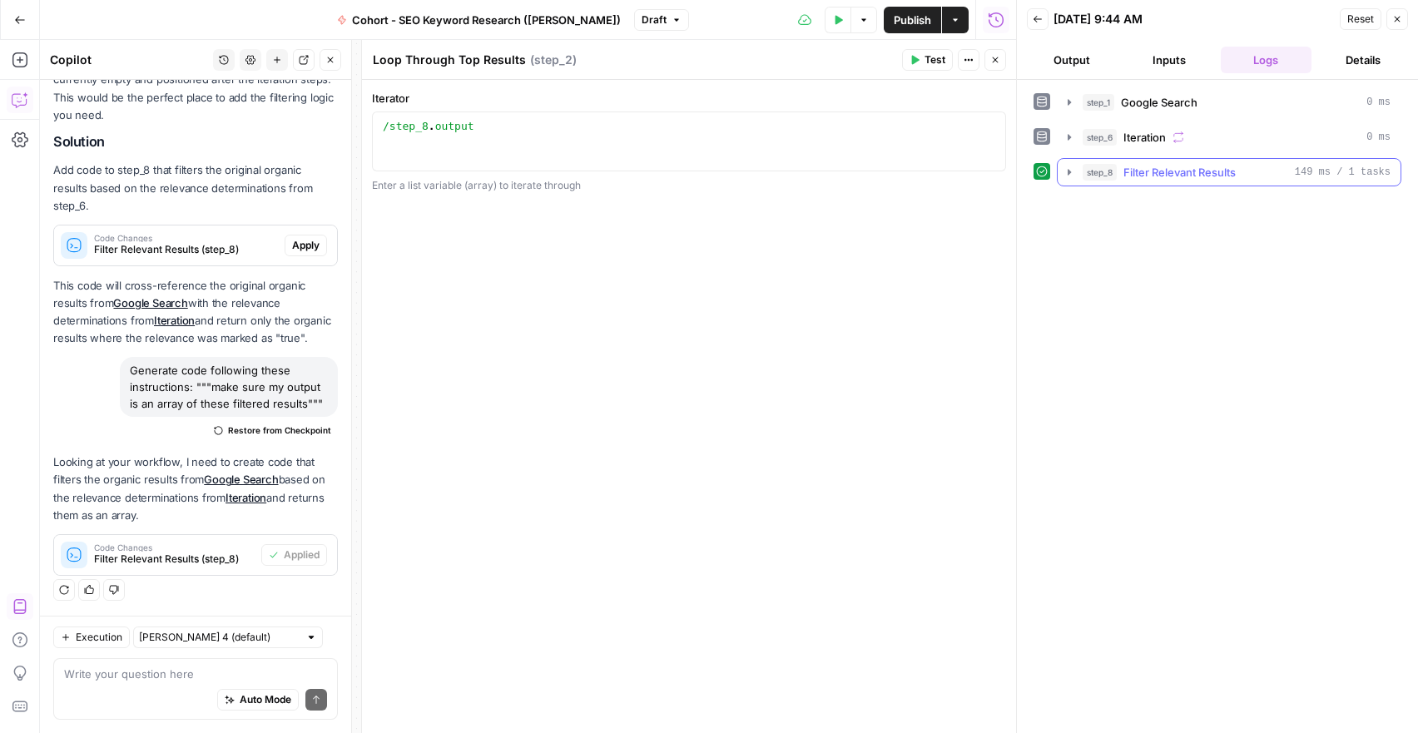
click at [1065, 171] on icon "button" at bounding box center [1069, 172] width 13 height 13
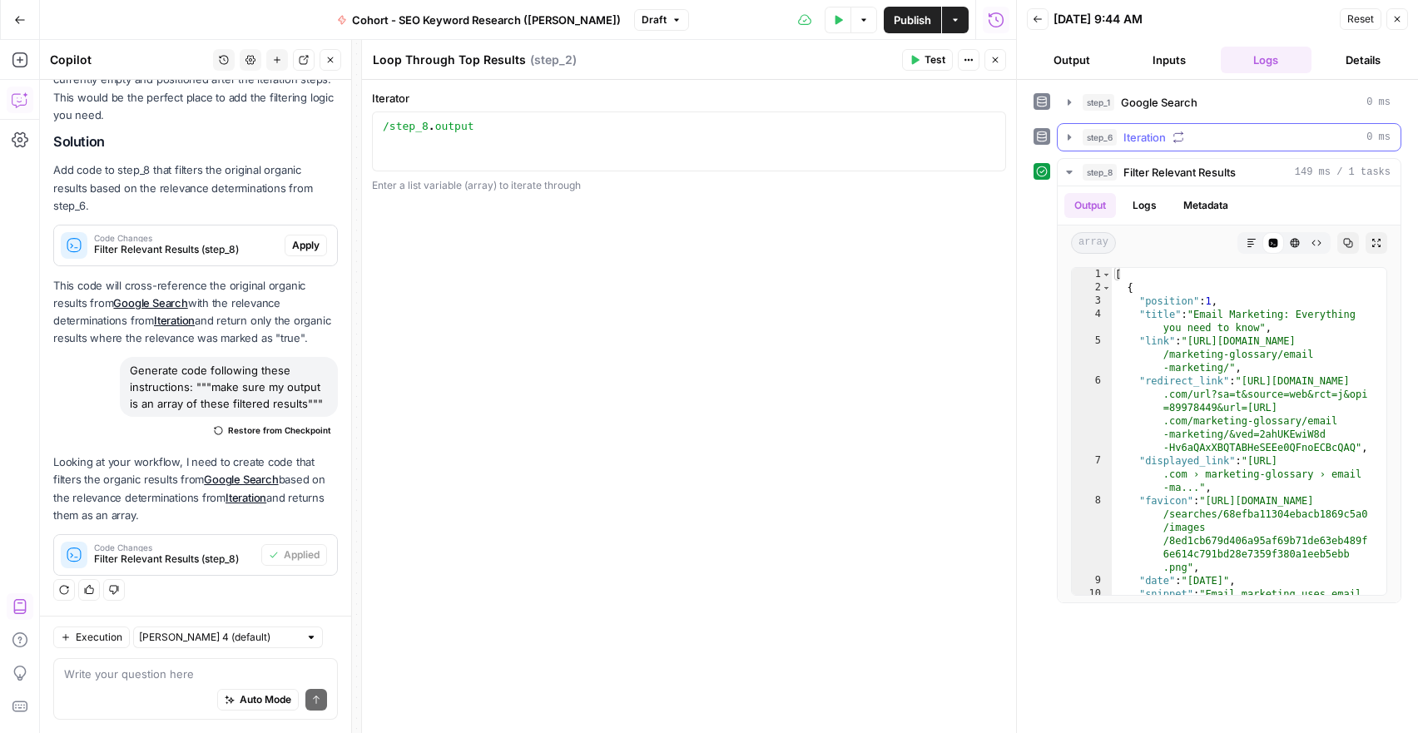
click at [1069, 138] on icon "button" at bounding box center [1069, 137] width 3 height 6
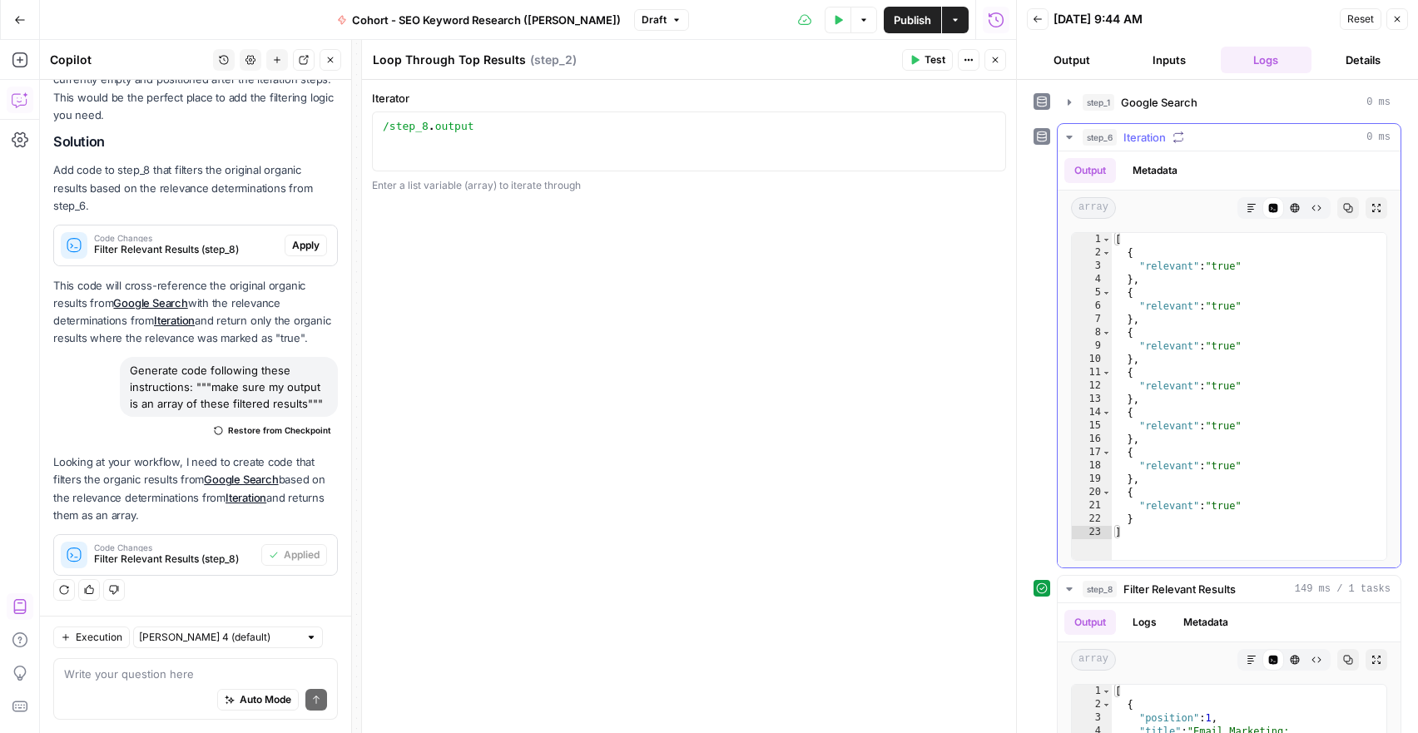
click at [1069, 138] on icon "button" at bounding box center [1069, 137] width 6 height 3
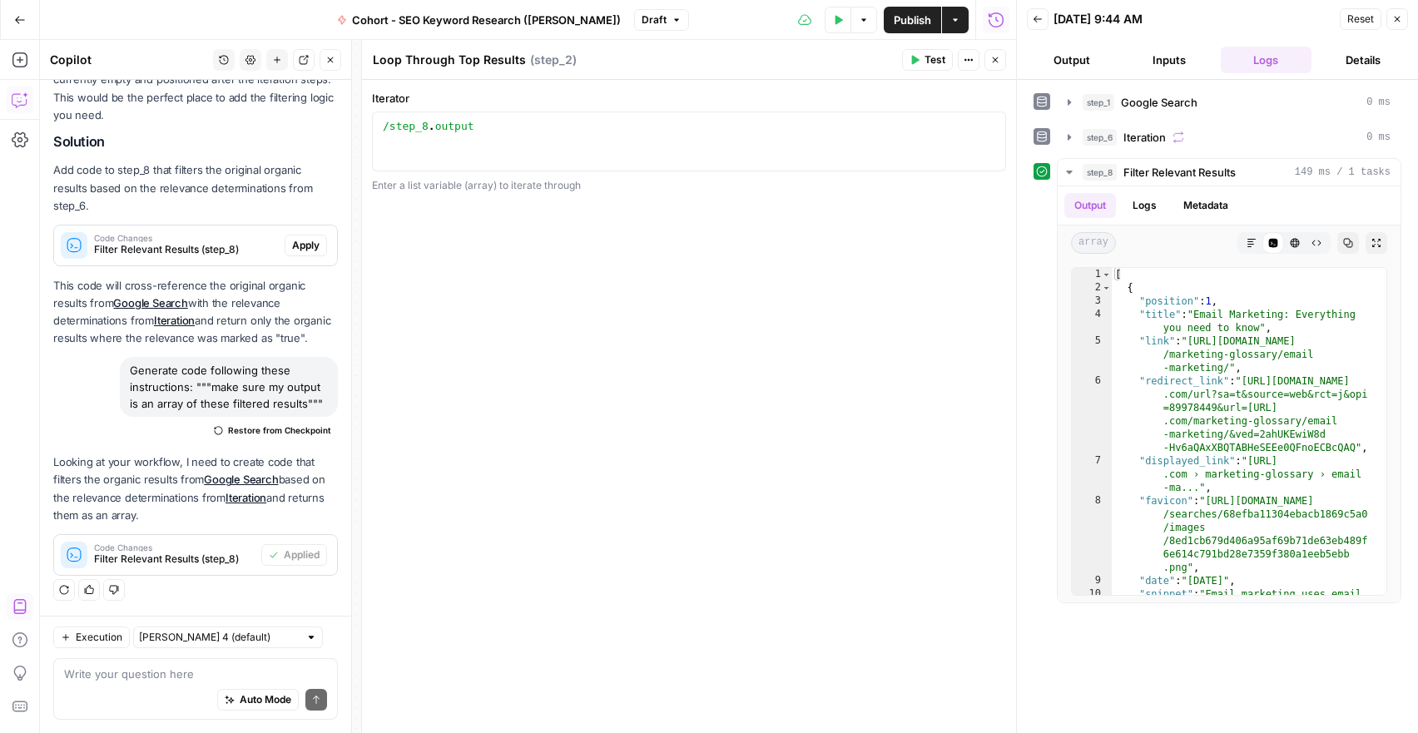
click at [1412, 17] on header "Back 10/15/25 at 9:44 AM Reset Close Output Inputs Logs Details" at bounding box center [1217, 40] width 401 height 80
click at [1396, 25] on button "Close" at bounding box center [1398, 19] width 22 height 22
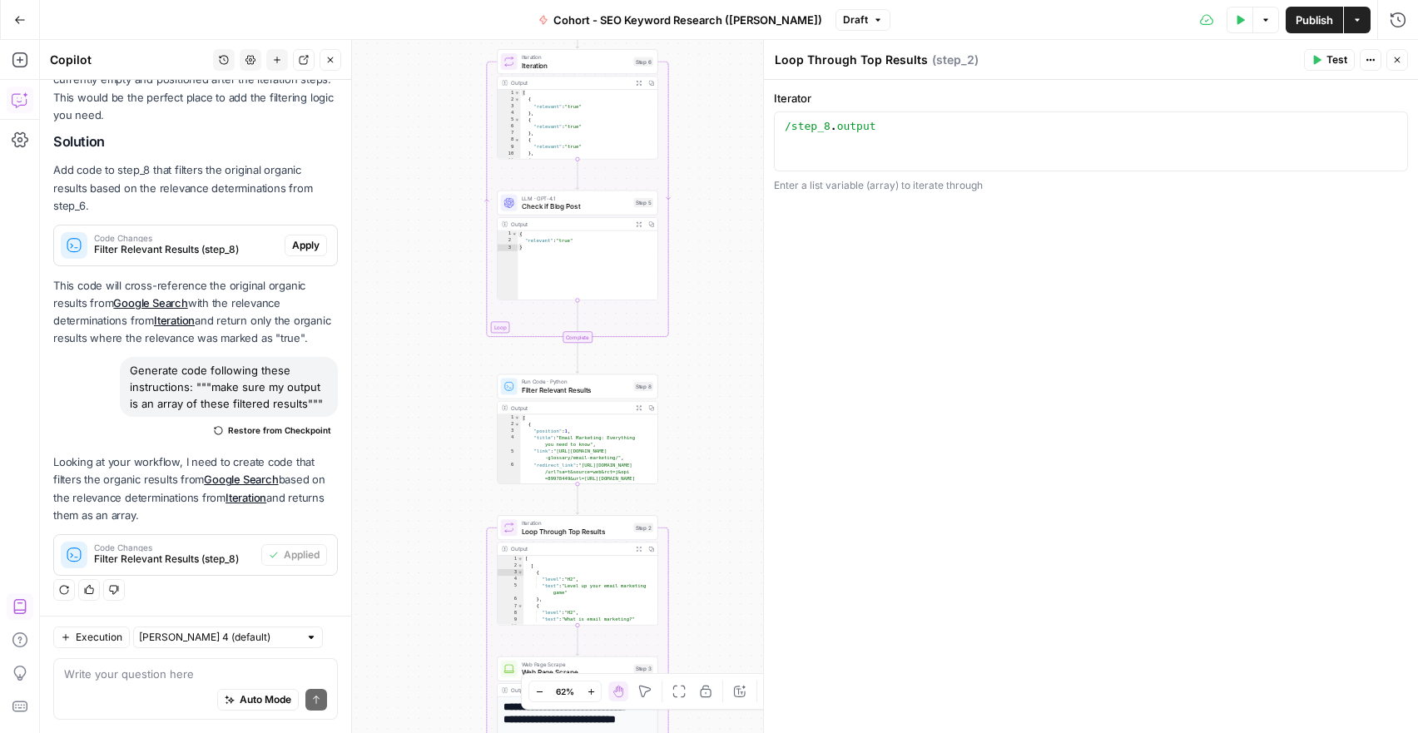
click at [560, 533] on span "Loop Through Top Results" at bounding box center [576, 531] width 108 height 10
click at [926, 136] on div "/step_8 . output" at bounding box center [1090, 156] width 619 height 75
drag, startPoint x: 926, startPoint y: 136, endPoint x: 758, endPoint y: 127, distance: 168.4
click at [763, 127] on div "**********" at bounding box center [1090, 386] width 655 height 693
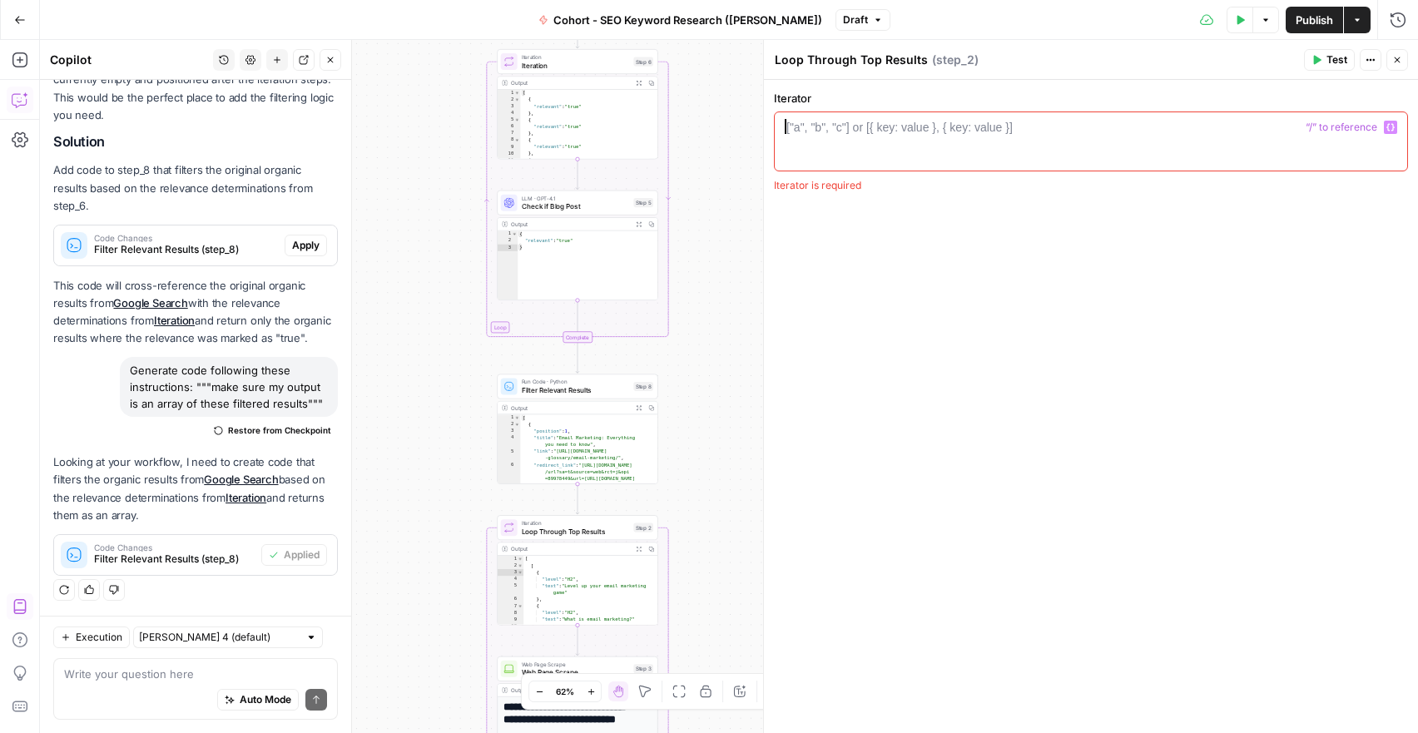
click at [335, 62] on icon "button" at bounding box center [330, 60] width 10 height 10
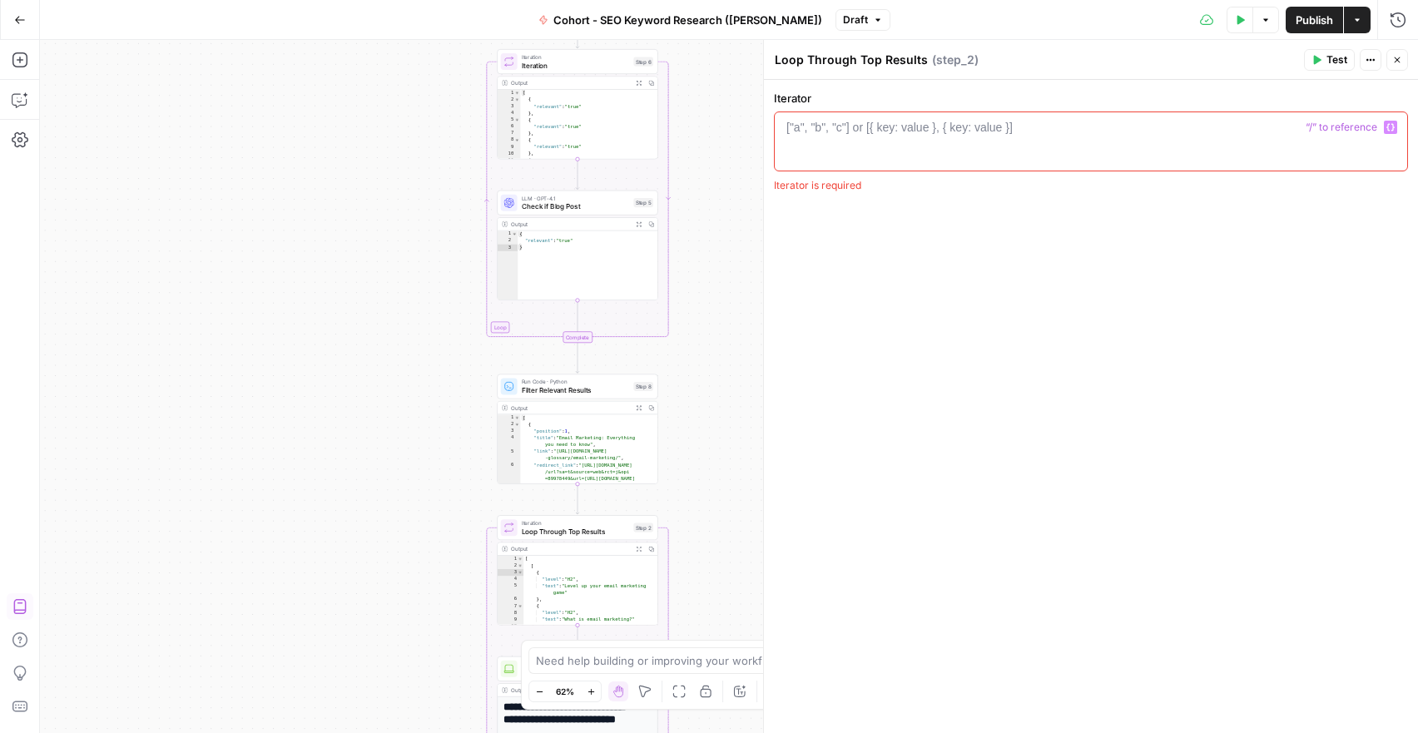
click at [1390, 127] on icon "button" at bounding box center [1391, 127] width 8 height 8
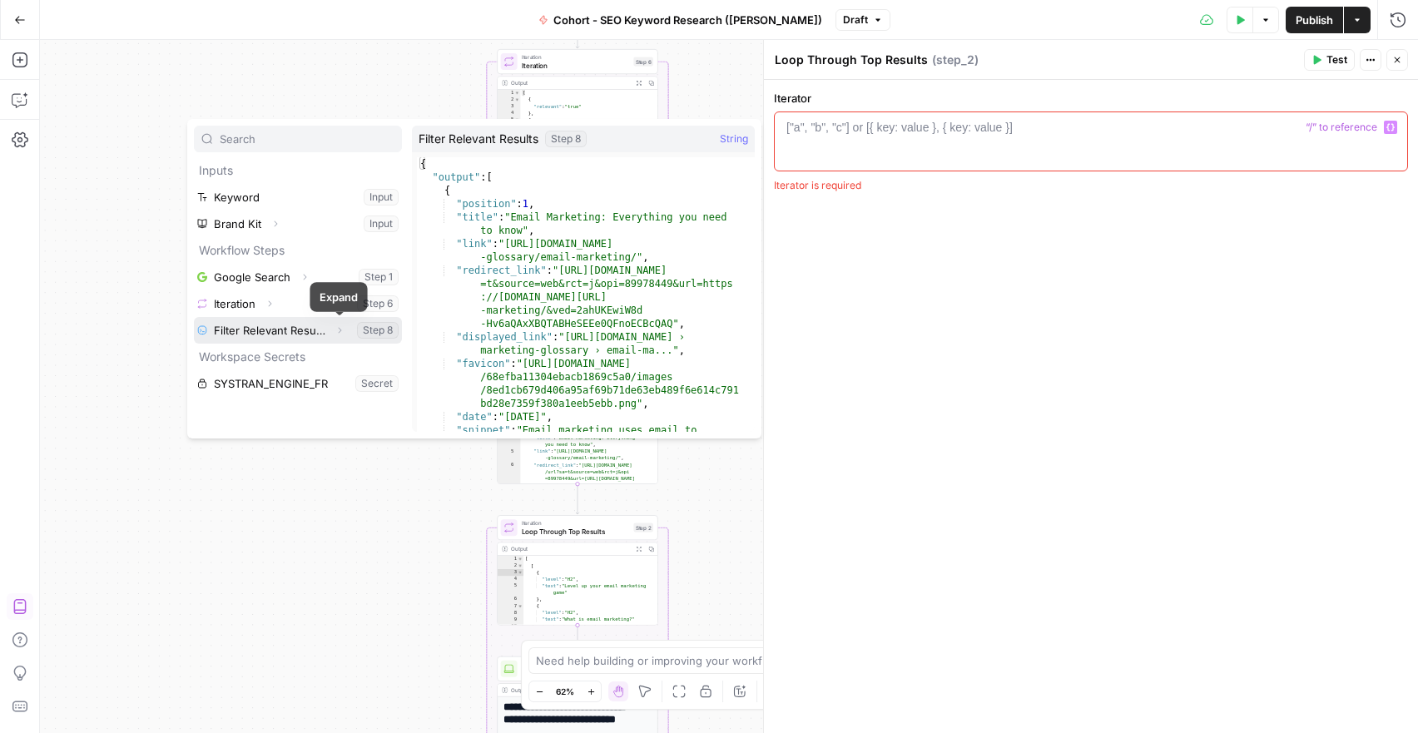
click at [338, 330] on icon "button" at bounding box center [340, 330] width 10 height 10
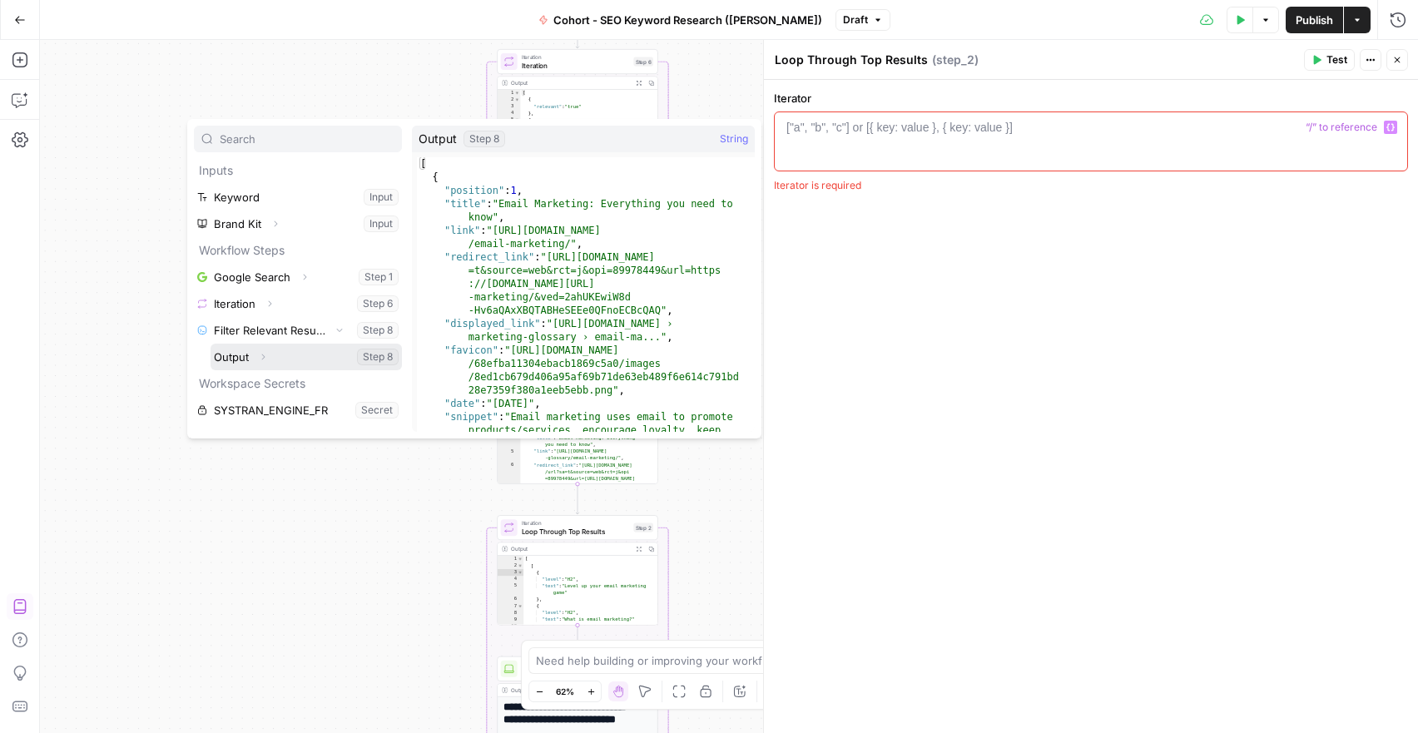
click at [264, 356] on icon "button" at bounding box center [263, 358] width 3 height 6
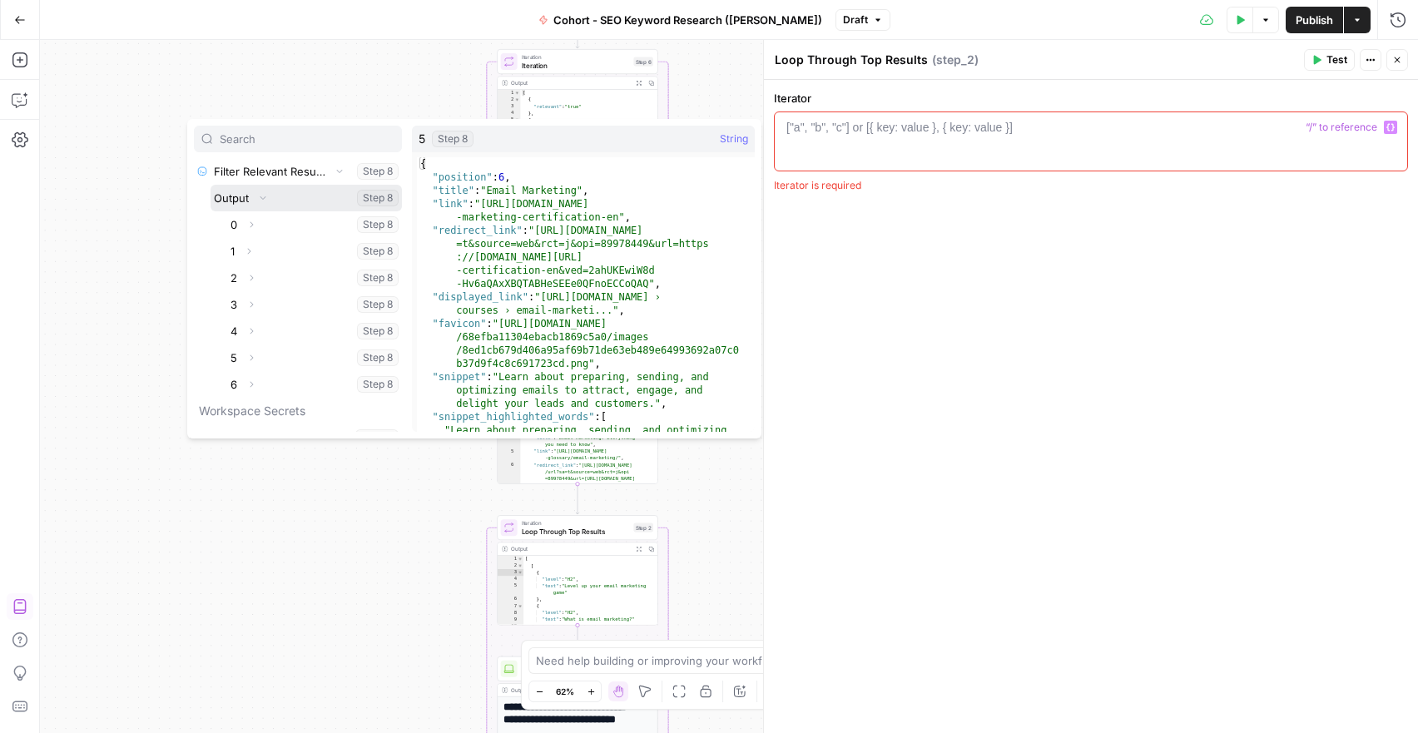
scroll to position [176, 0]
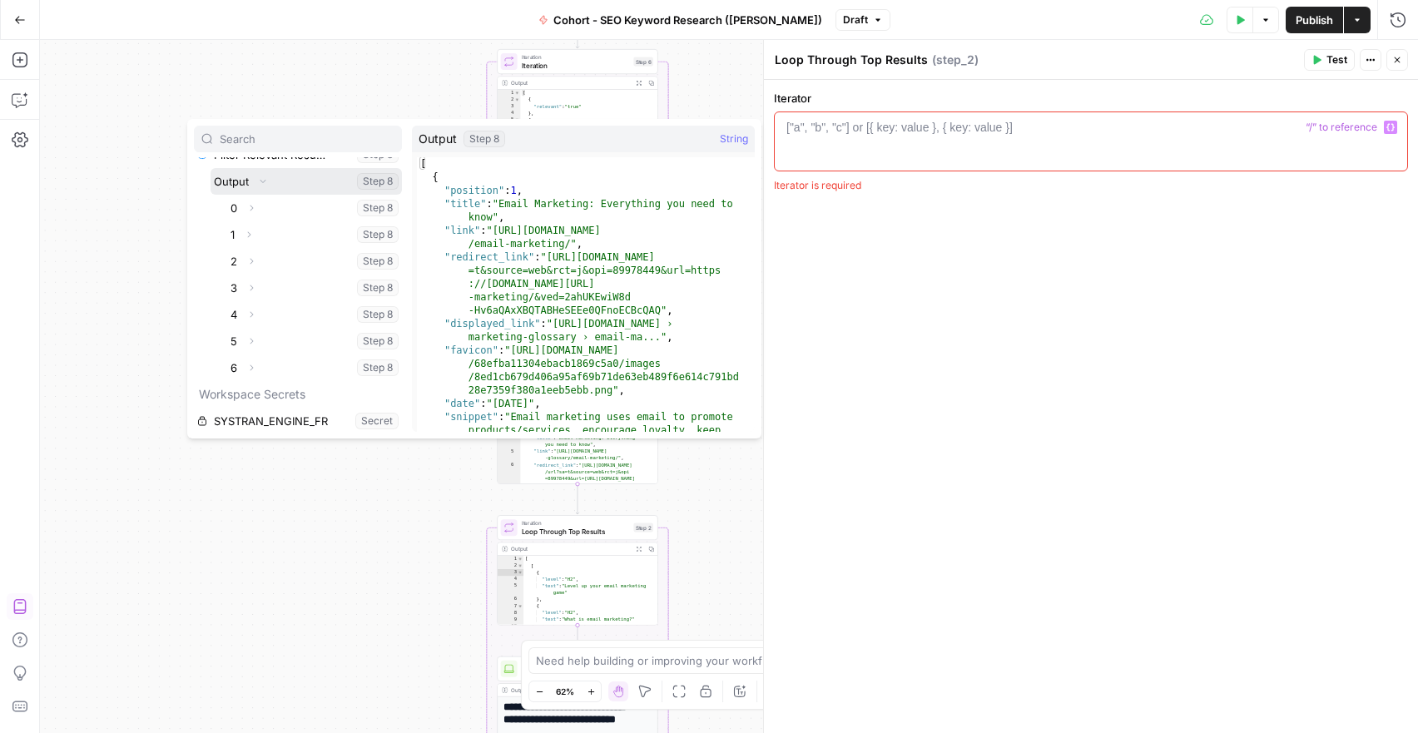
click at [228, 177] on button "Select variable Output" at bounding box center [306, 181] width 191 height 27
type textarea "**********"
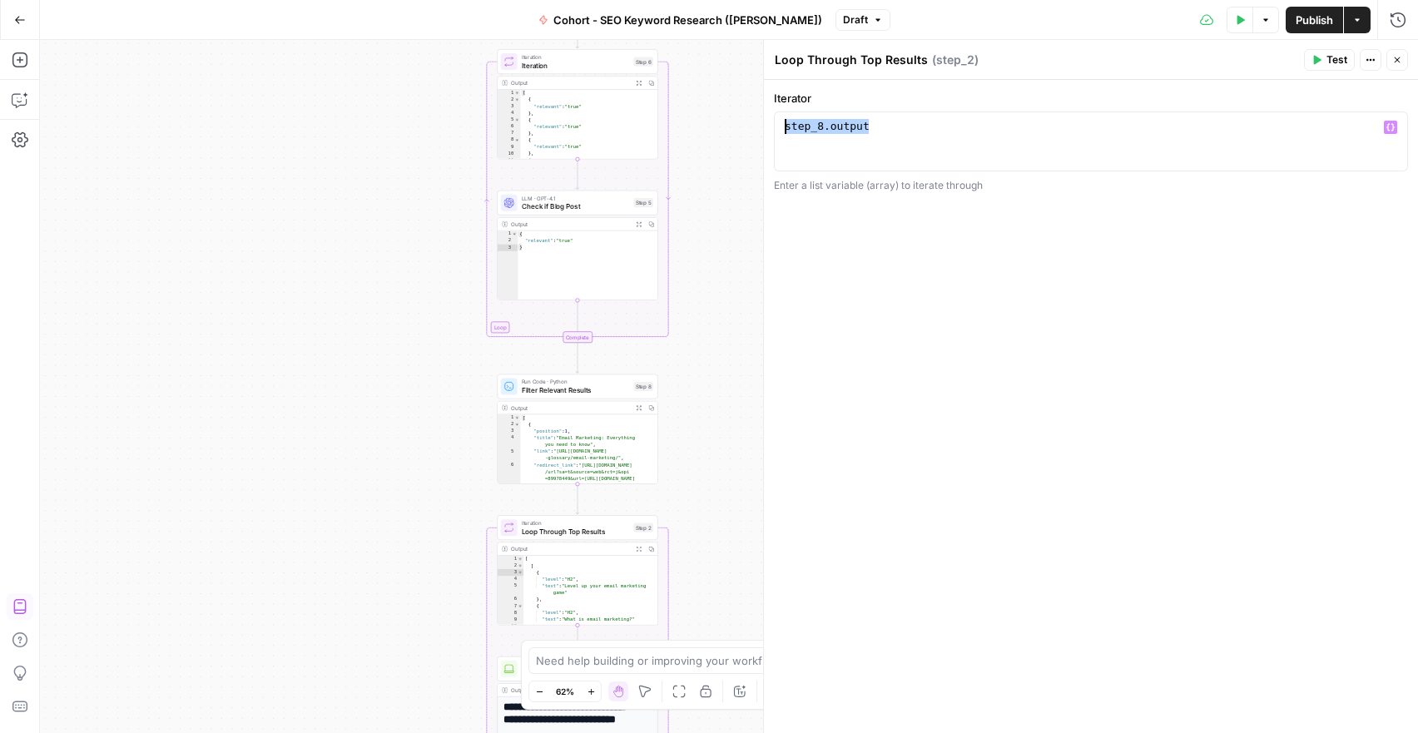
drag, startPoint x: 923, startPoint y: 135, endPoint x: 713, endPoint y: 123, distance: 210.1
click at [716, 125] on body "Klaviyo New Home Browse Insights Opportunities Your Data Recent Grids Pillar Pa…" at bounding box center [709, 366] width 1418 height 733
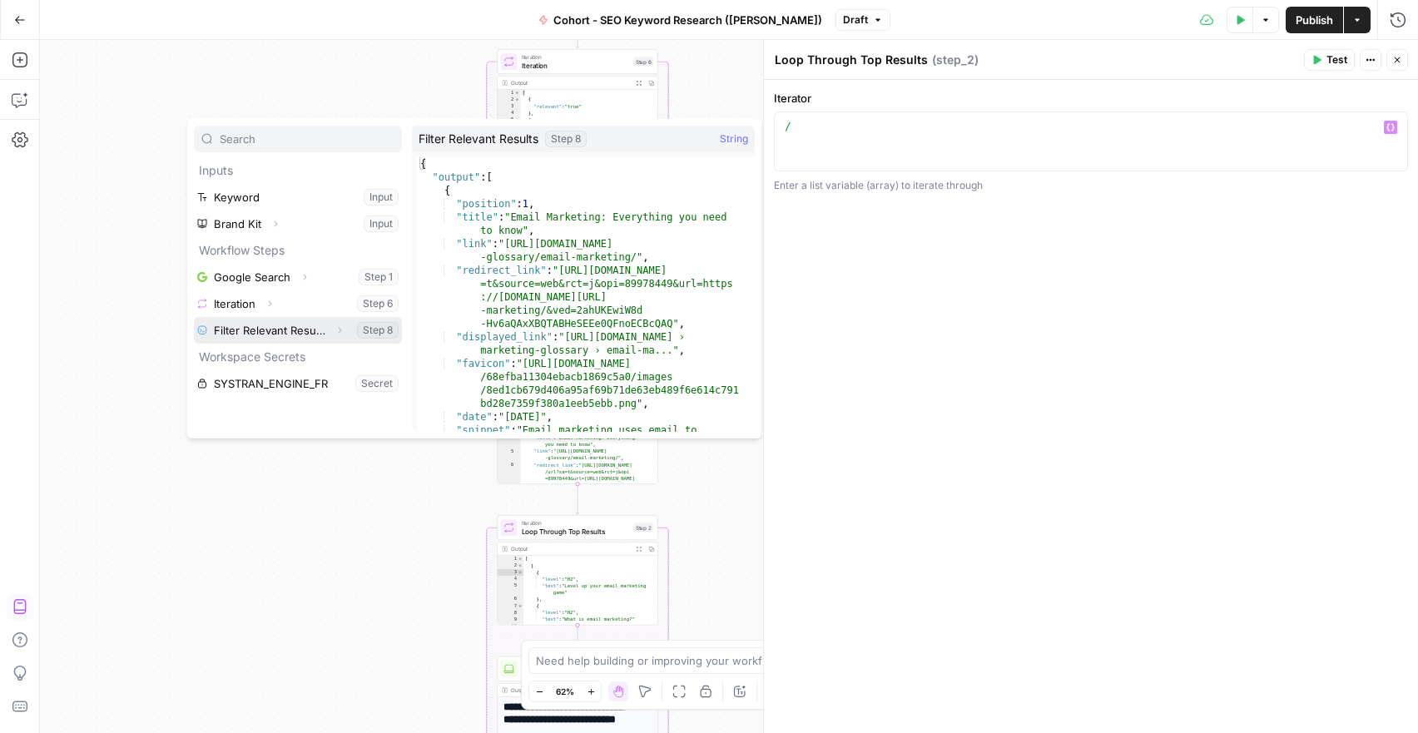
click at [344, 333] on button "Expand" at bounding box center [340, 331] width 22 height 22
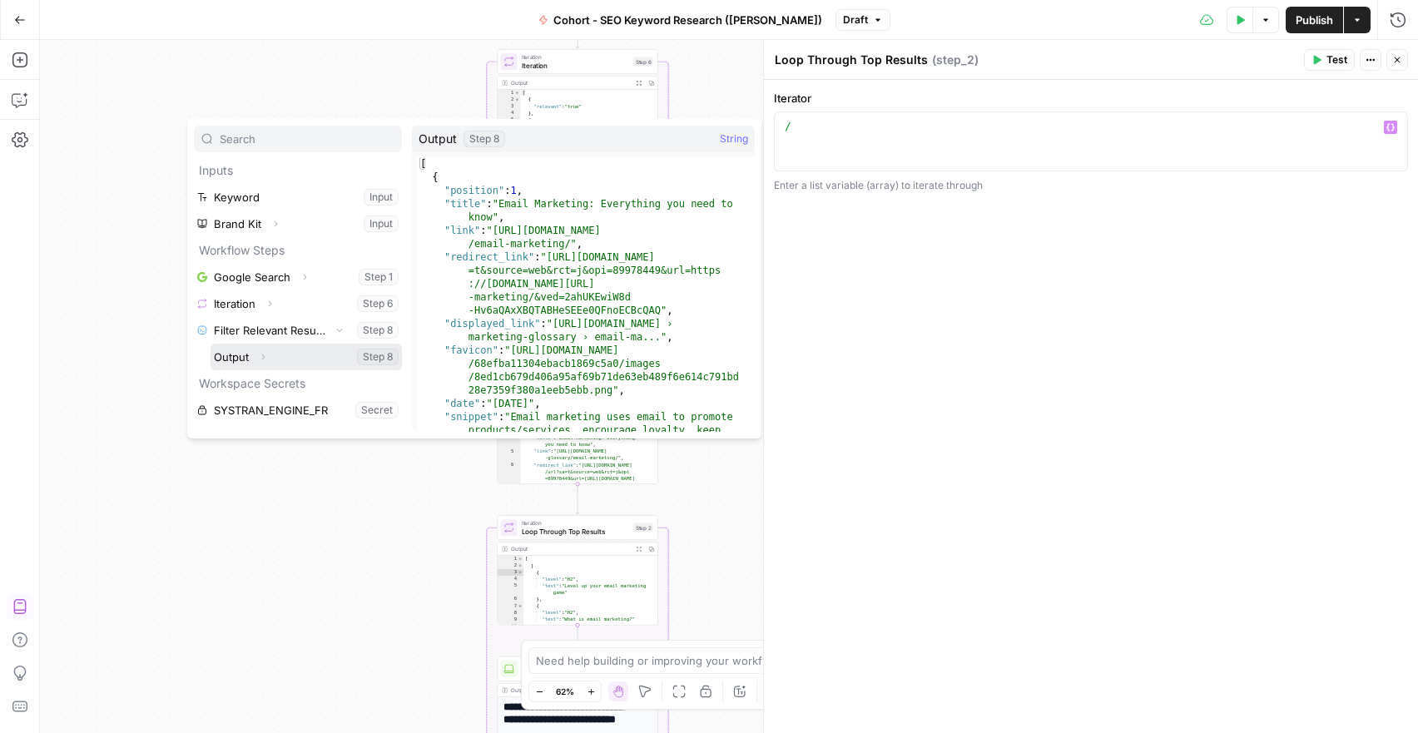
click at [265, 355] on icon "button" at bounding box center [263, 357] width 10 height 10
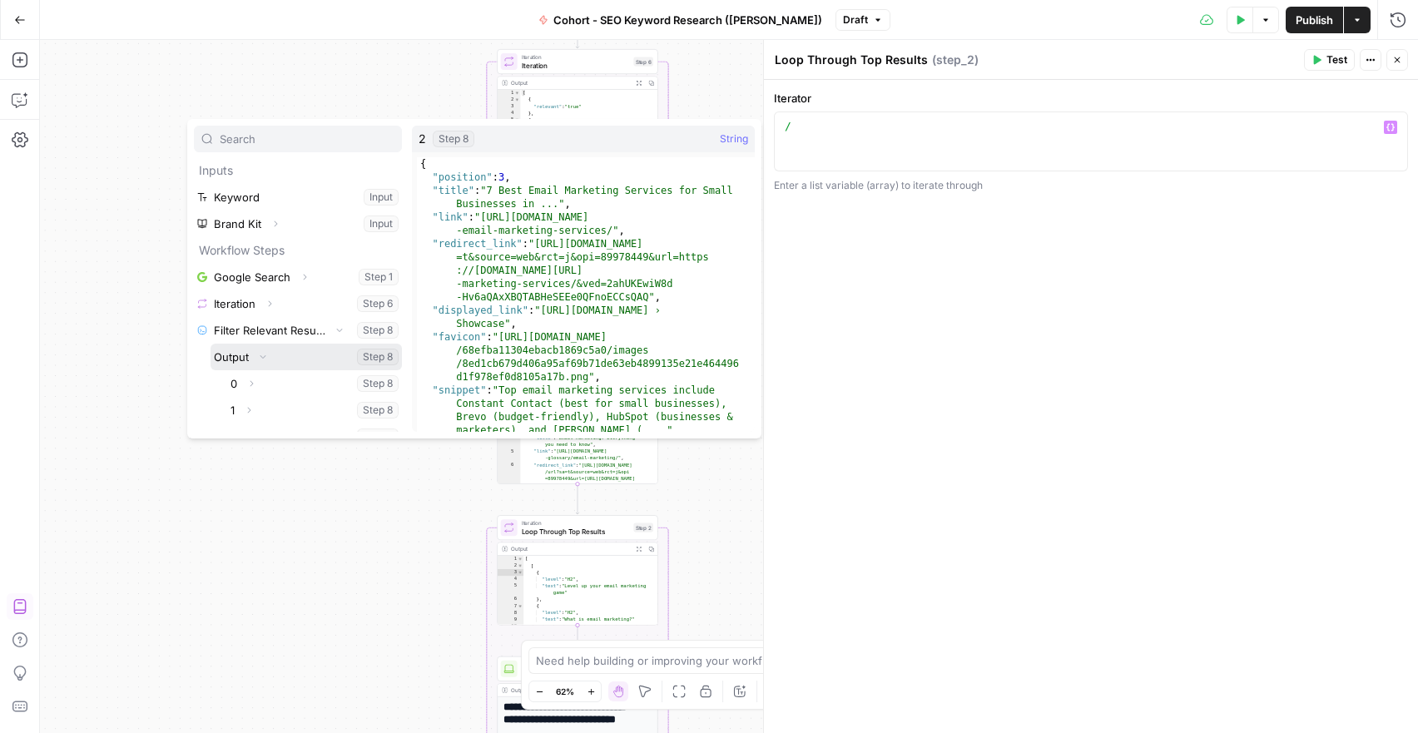
scroll to position [178, 0]
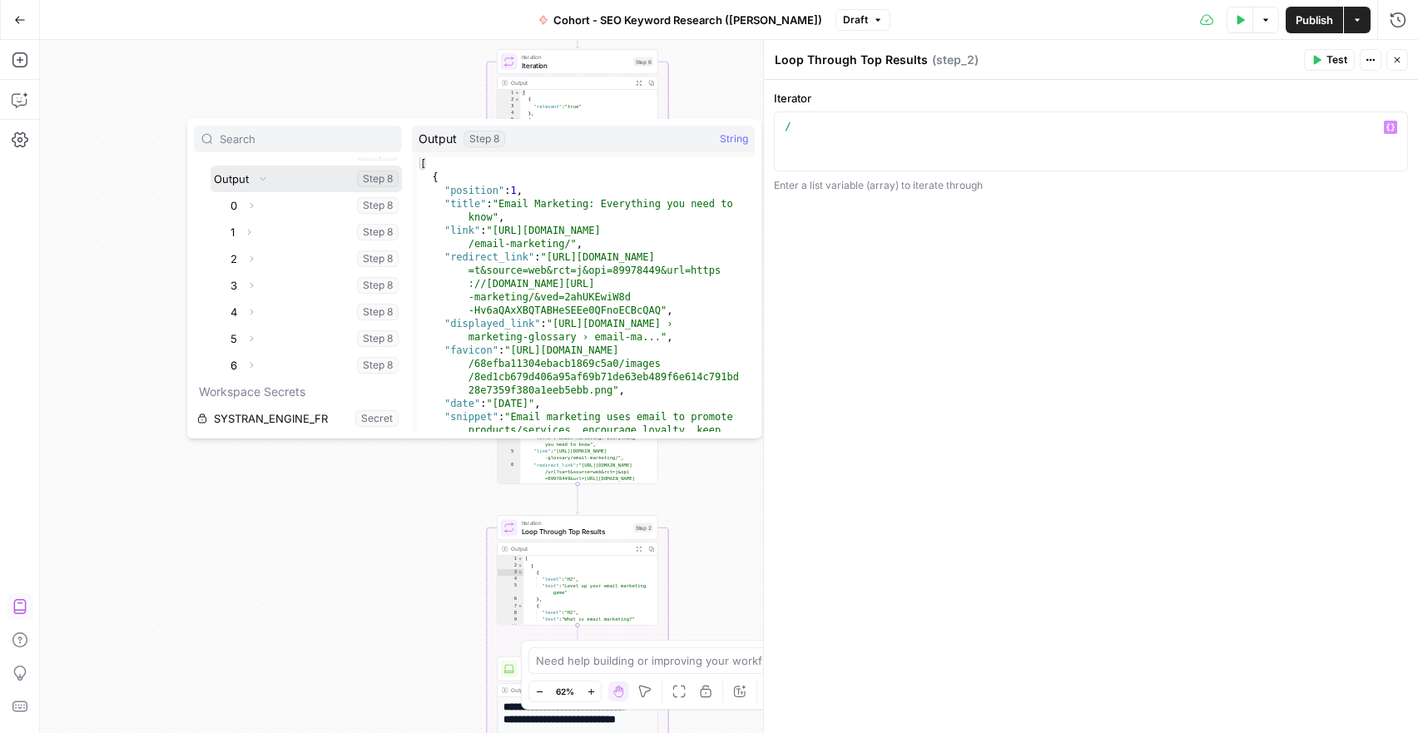
click at [292, 175] on button "Select variable Output" at bounding box center [306, 179] width 191 height 27
type textarea "**********"
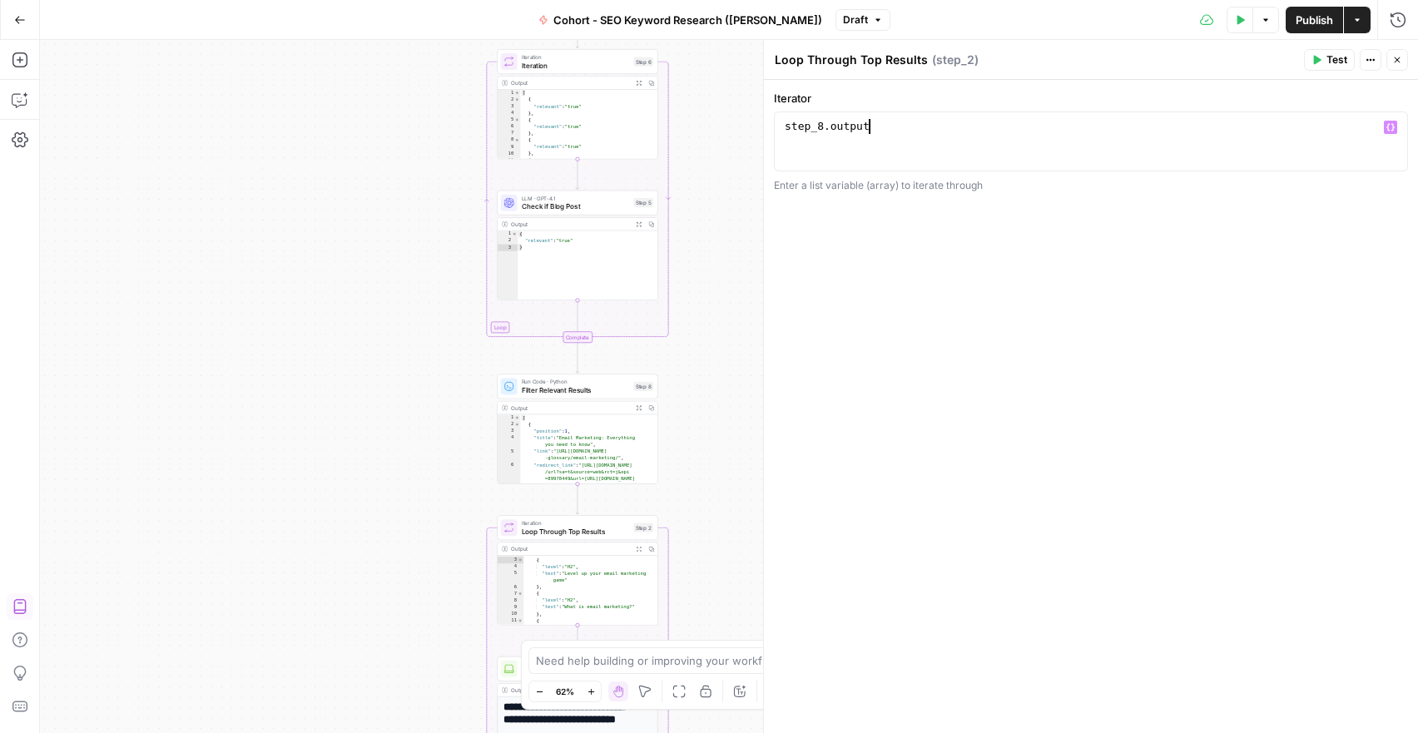
scroll to position [84, 0]
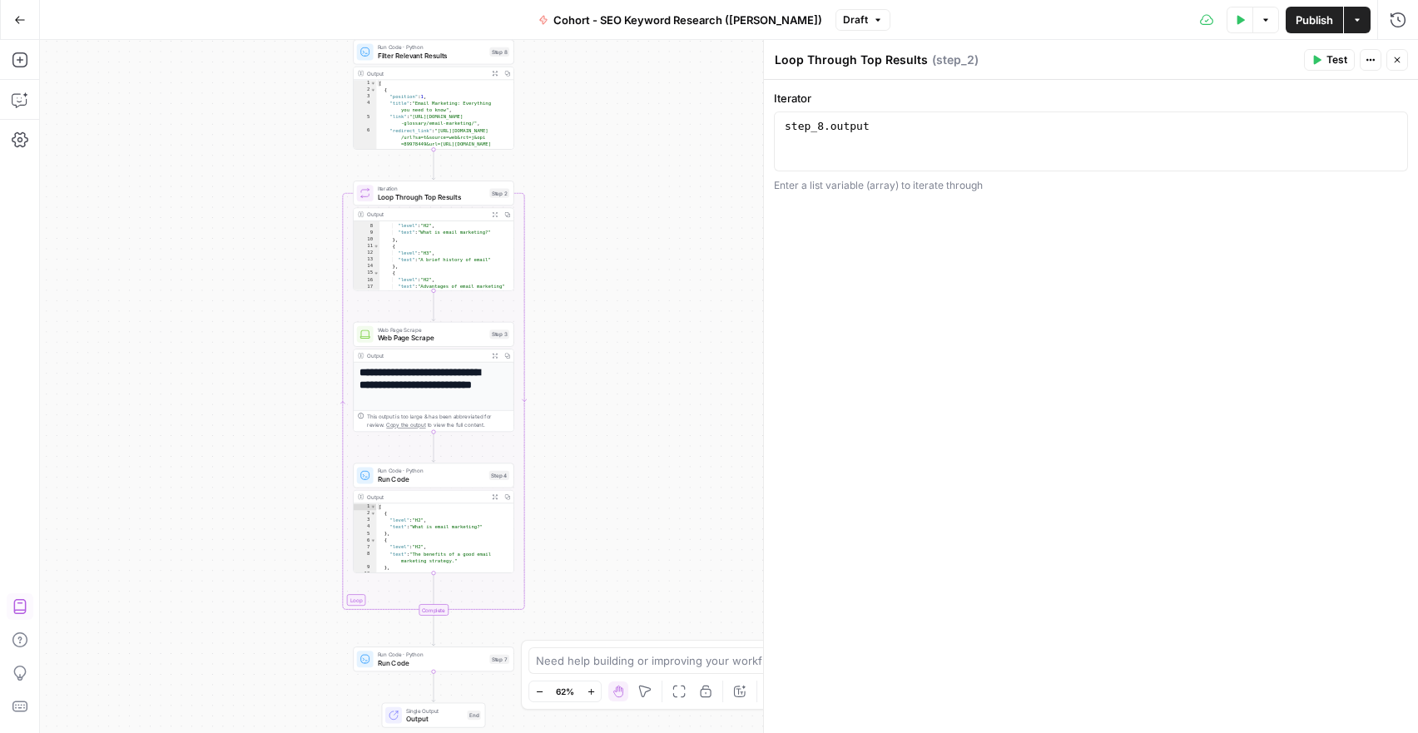
drag, startPoint x: 727, startPoint y: 375, endPoint x: 583, endPoint y: 229, distance: 205.4
click at [583, 229] on div "Workflow Input Settings Inputs Google Search Google Search Step 1 Output Expand…" at bounding box center [729, 386] width 1378 height 693
click at [27, 102] on icon "button" at bounding box center [20, 100] width 17 height 17
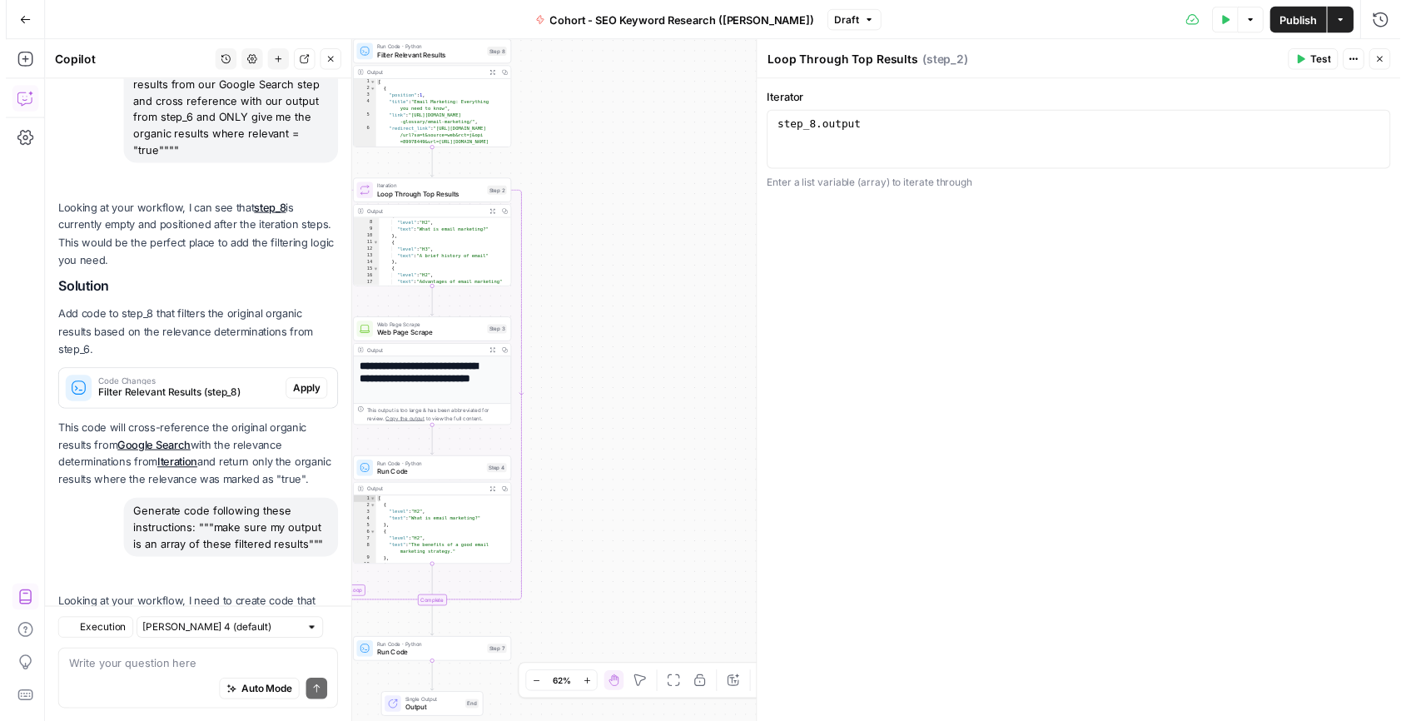
scroll to position [2605, 0]
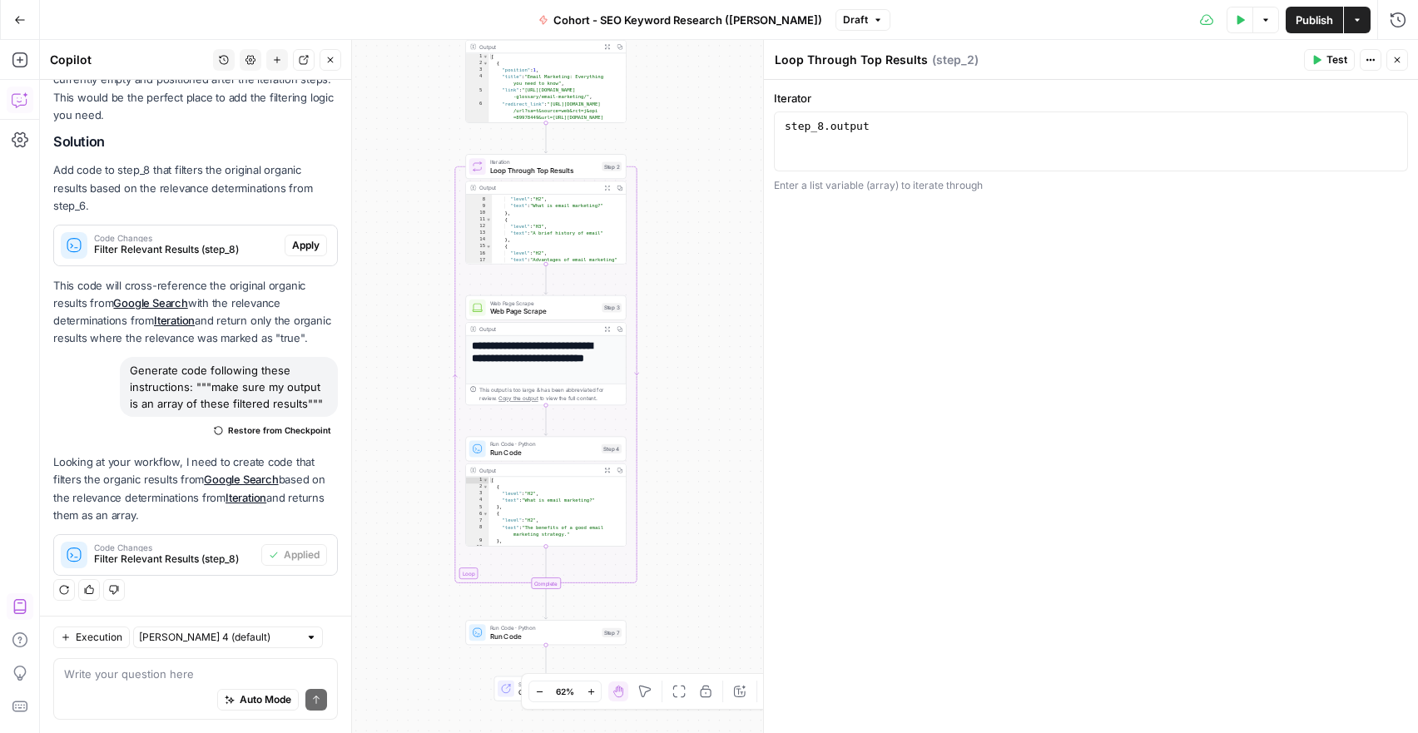
drag, startPoint x: 573, startPoint y: 267, endPoint x: 685, endPoint y: 241, distance: 115.5
click at [685, 241] on div "Workflow Input Settings Inputs Google Search Google Search Step 1 Output Expand…" at bounding box center [729, 386] width 1378 height 693
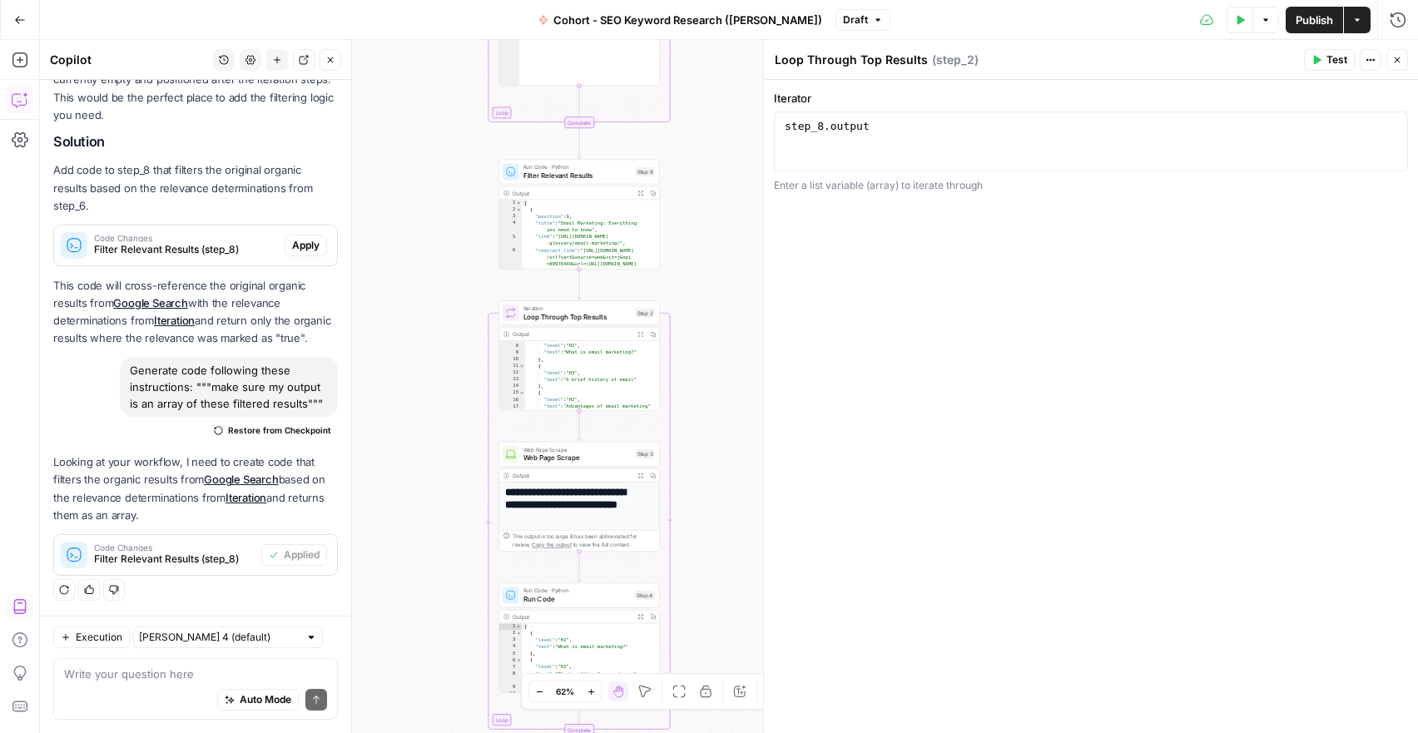
drag, startPoint x: 713, startPoint y: 310, endPoint x: 721, endPoint y: 385, distance: 75.3
click at [721, 385] on div "Workflow Input Settings Inputs Google Search Google Search Step 1 Output Expand…" at bounding box center [729, 386] width 1378 height 693
click at [1314, 55] on icon "button" at bounding box center [1317, 60] width 10 height 10
click at [573, 181] on span "Filter Relevant Results" at bounding box center [577, 176] width 108 height 10
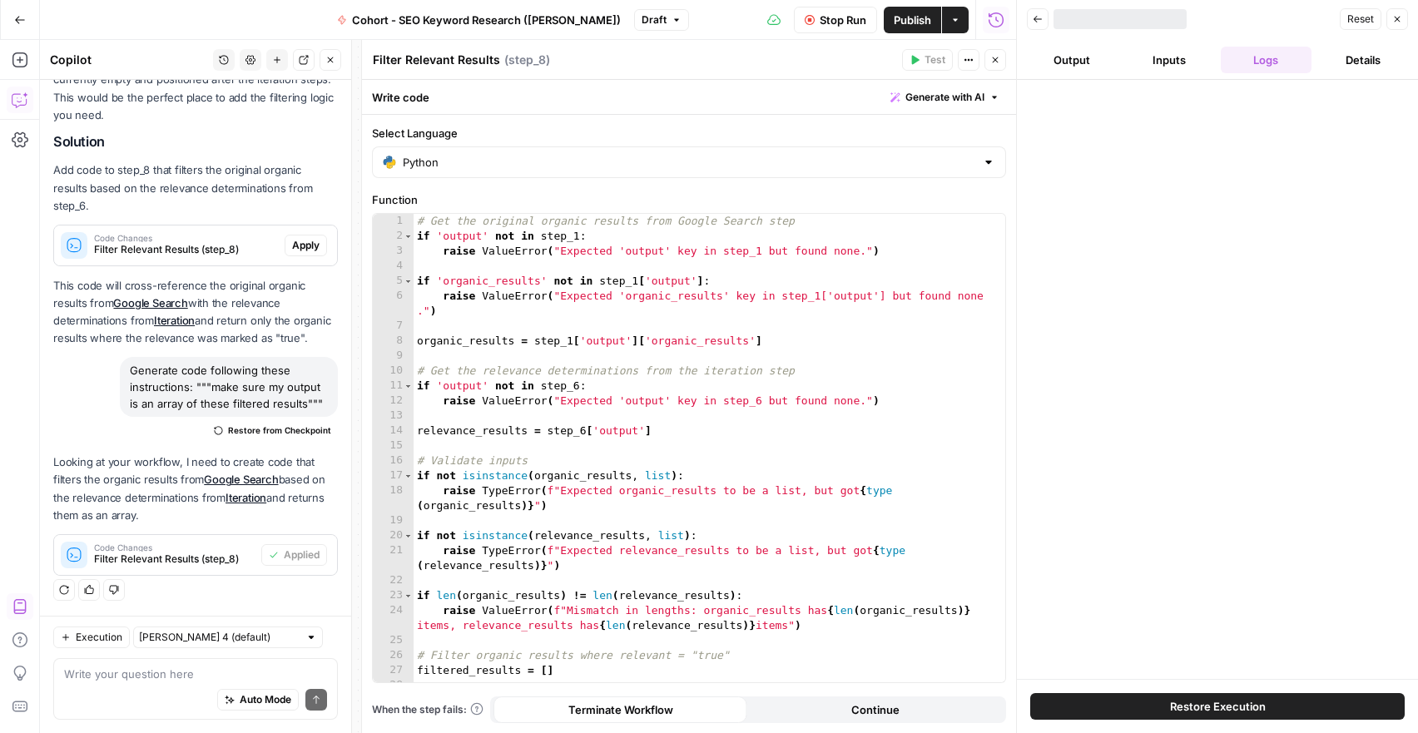
scroll to position [2605, 0]
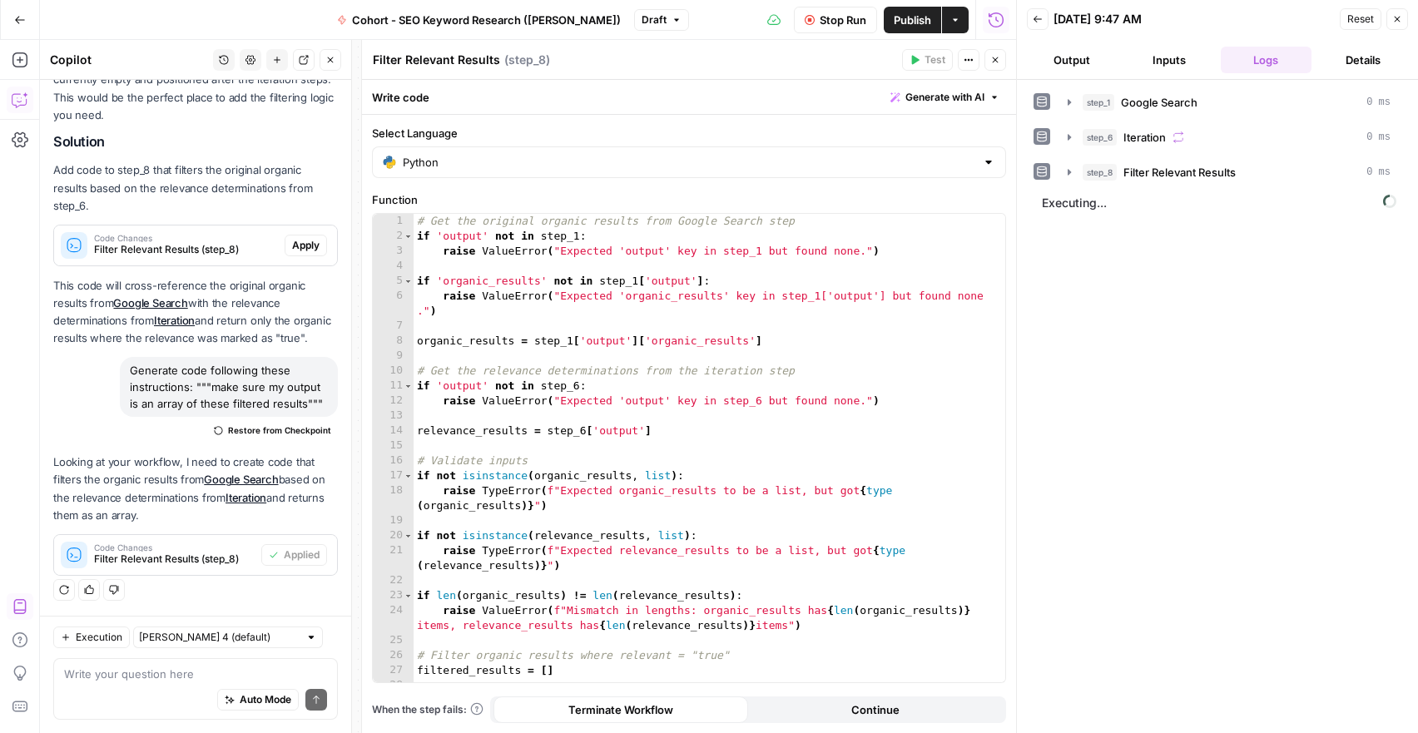
click at [991, 61] on icon "button" at bounding box center [995, 60] width 10 height 10
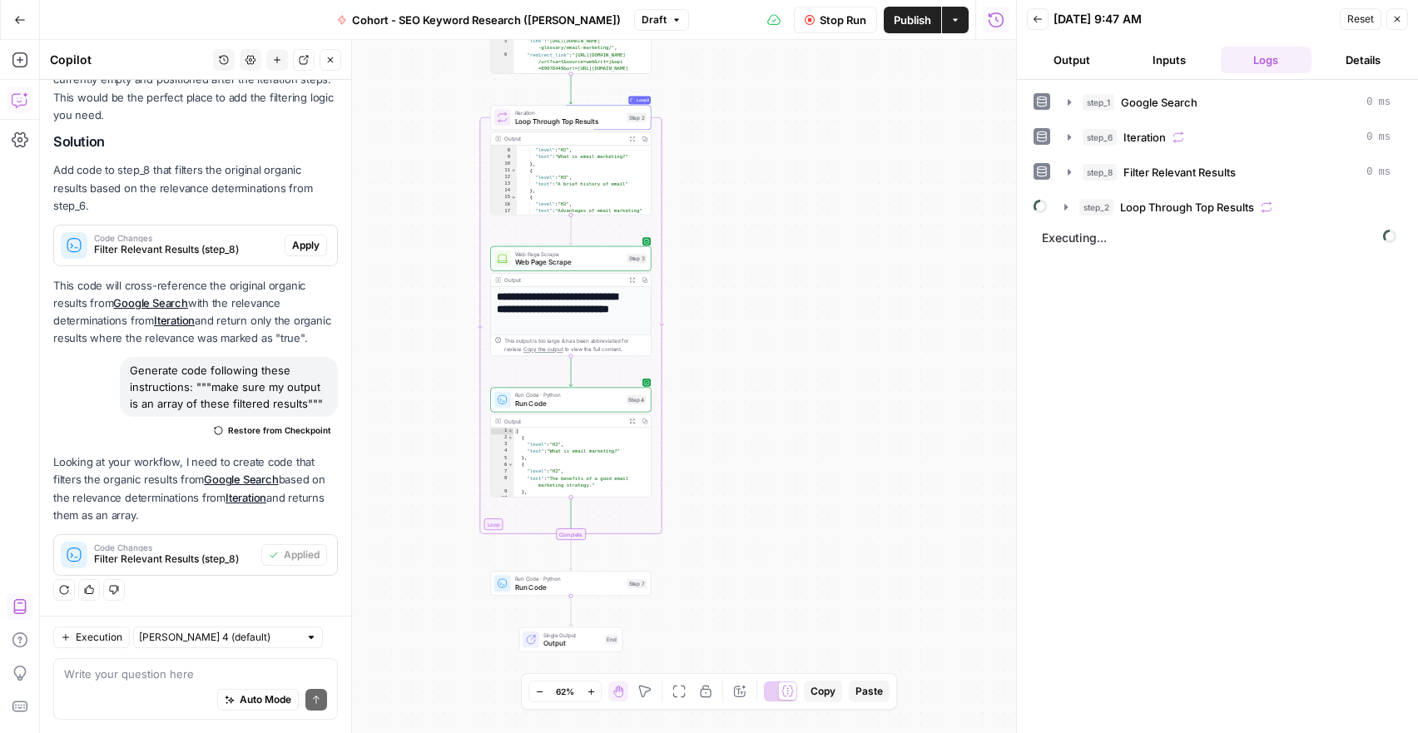
drag, startPoint x: 802, startPoint y: 536, endPoint x: 794, endPoint y: 340, distance: 195.8
click at [794, 340] on div "Workflow Input Settings Inputs Google Search Google Search Step 1 Output Expand…" at bounding box center [528, 386] width 976 height 693
click at [538, 117] on span "Loop Through Top Results" at bounding box center [569, 121] width 108 height 10
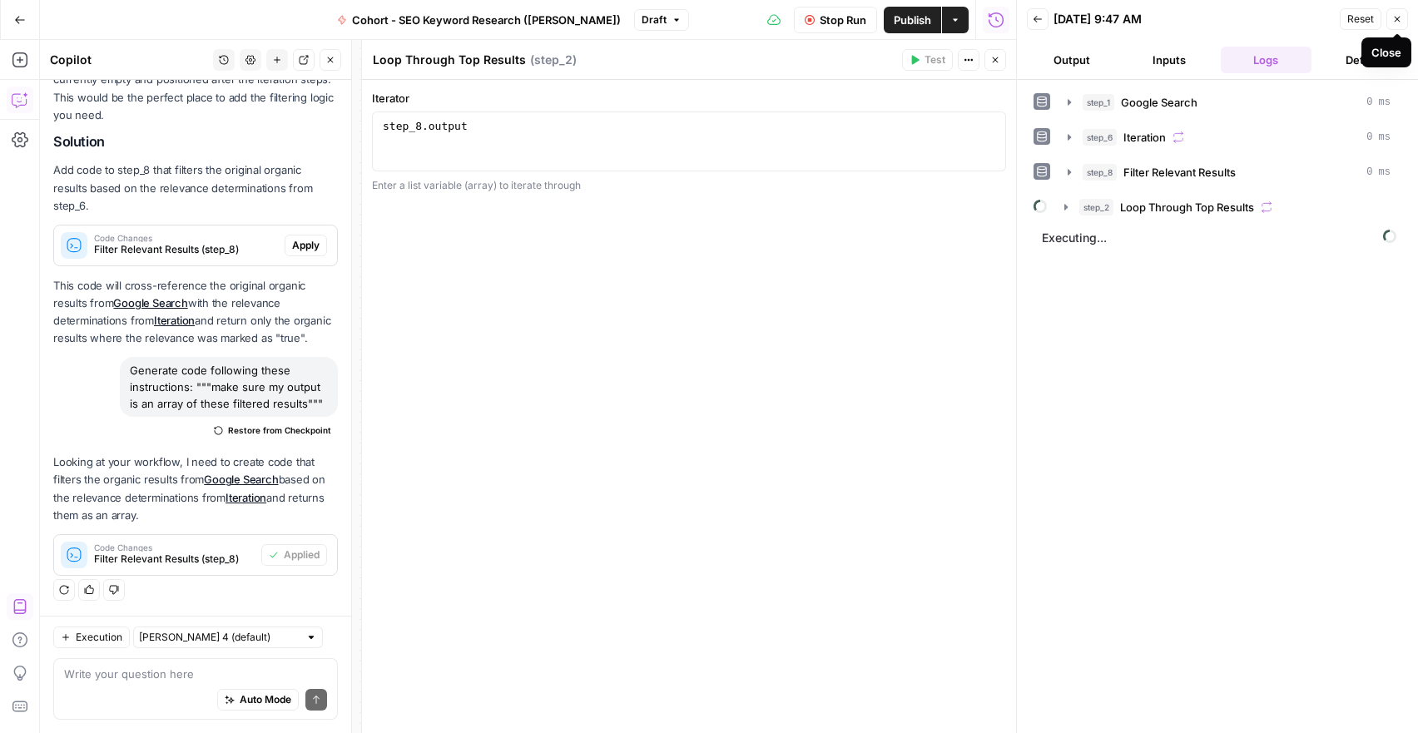
click at [1397, 18] on icon "button" at bounding box center [1398, 20] width 6 height 6
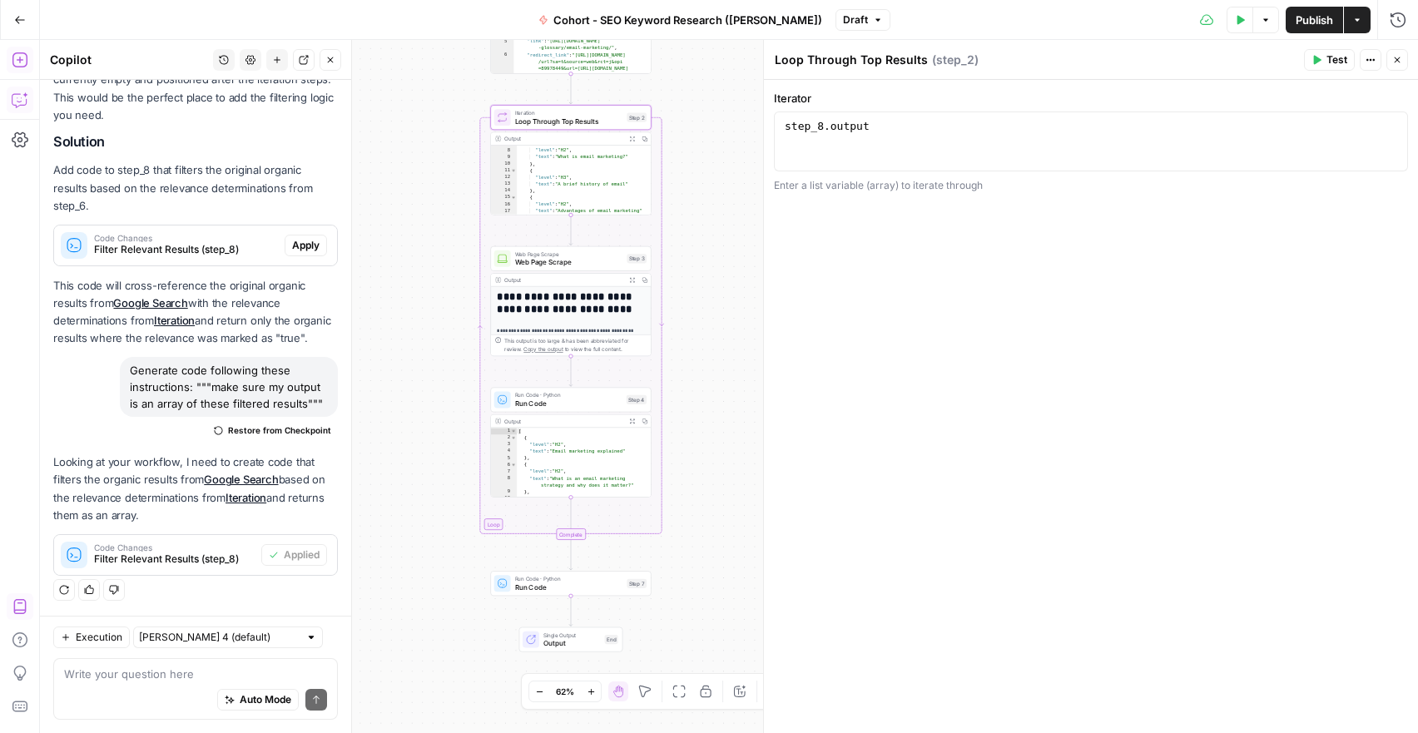
click at [13, 65] on icon "button" at bounding box center [19, 59] width 15 height 15
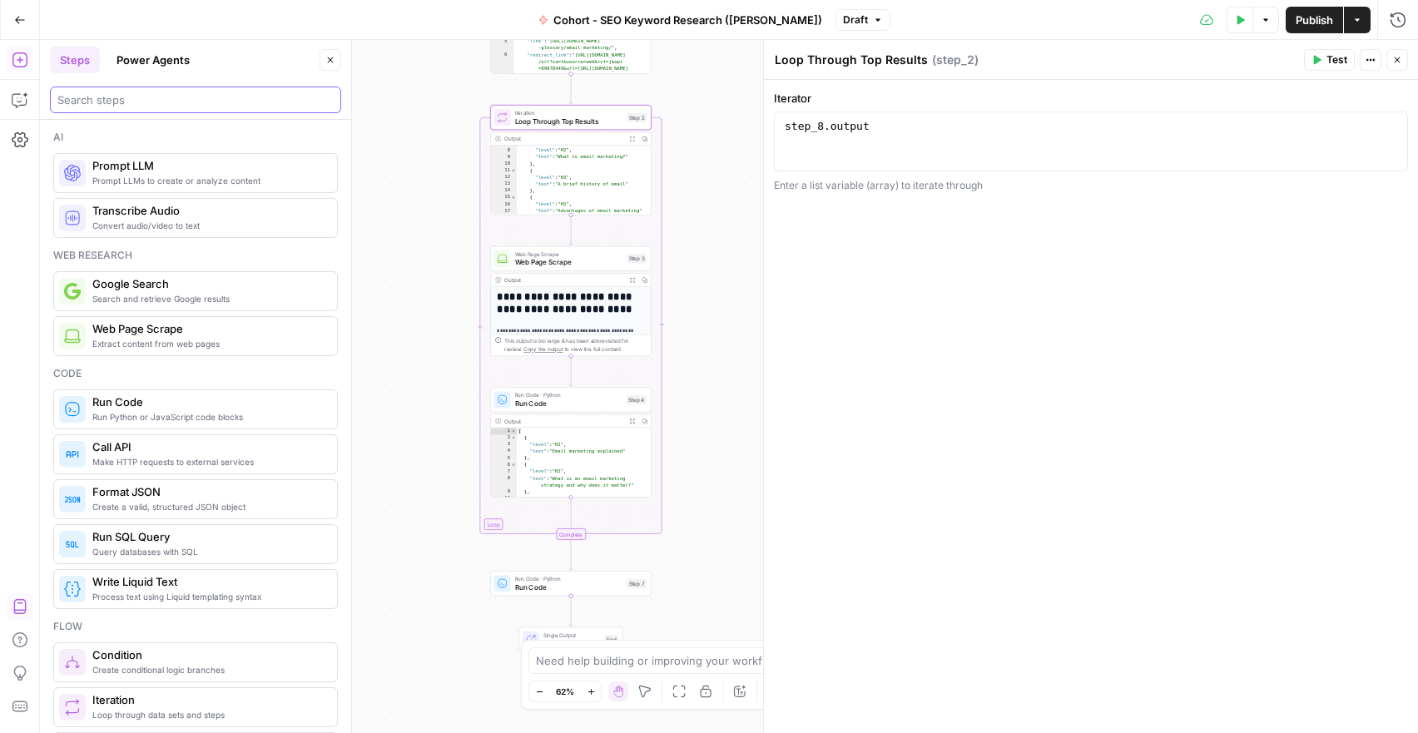
click at [94, 97] on input "search" at bounding box center [195, 100] width 276 height 17
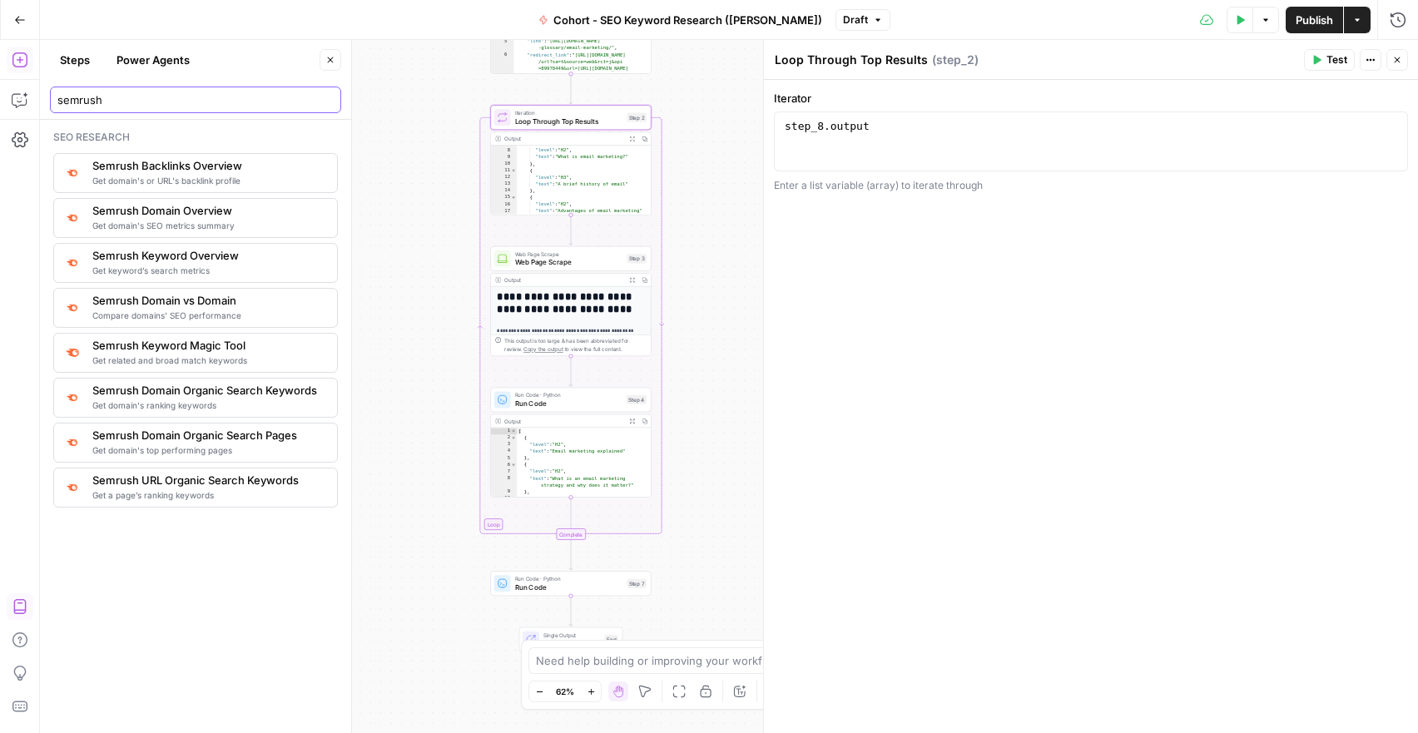
click at [90, 100] on input "semrush" at bounding box center [195, 100] width 276 height 17
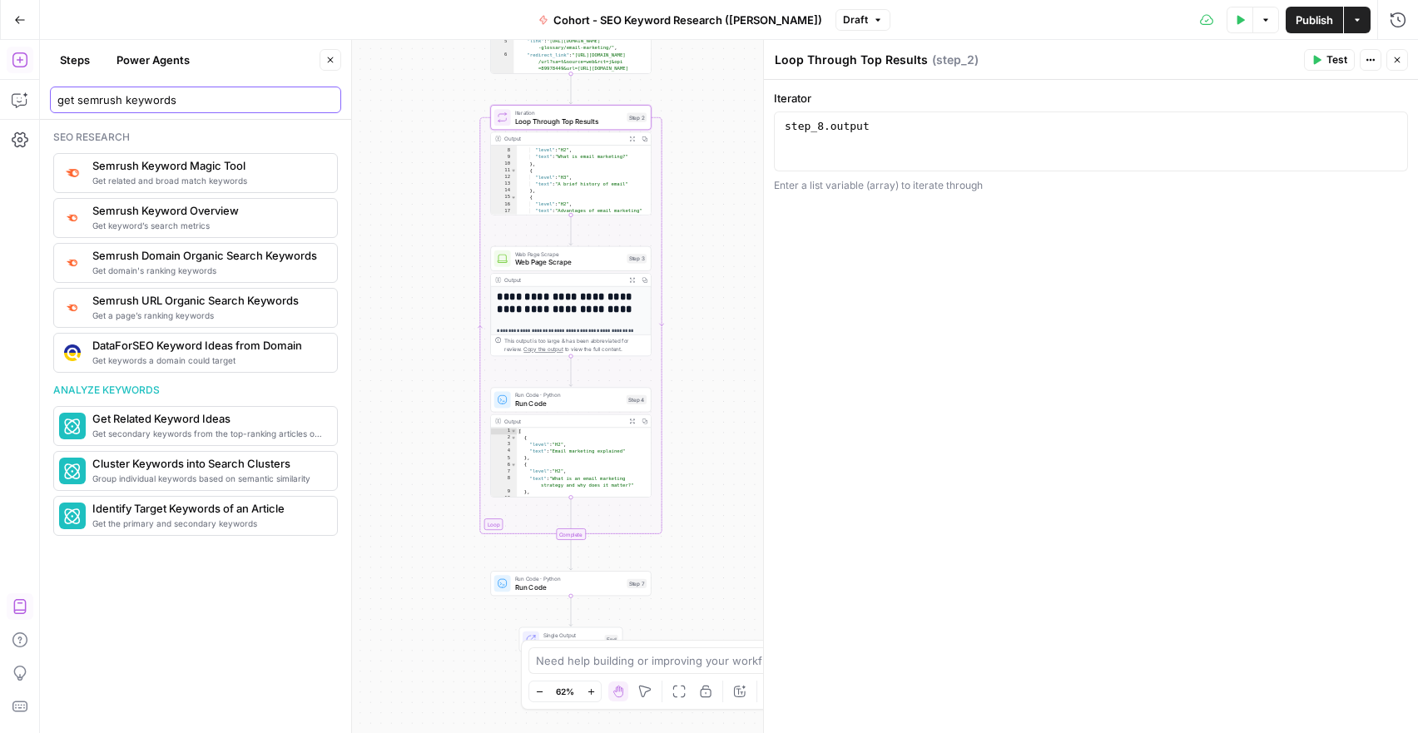
type input "get semrush keywords"
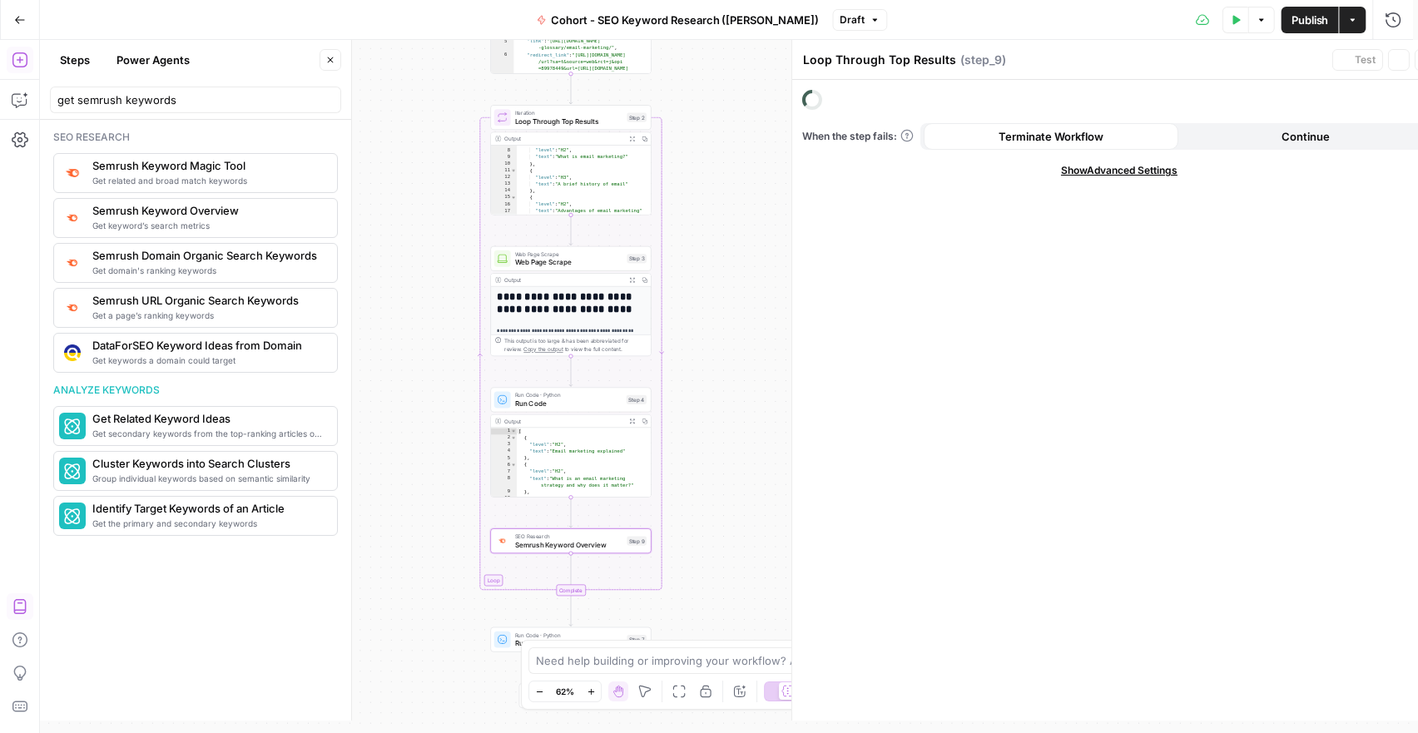
type textarea "Semrush Keyword Overview"
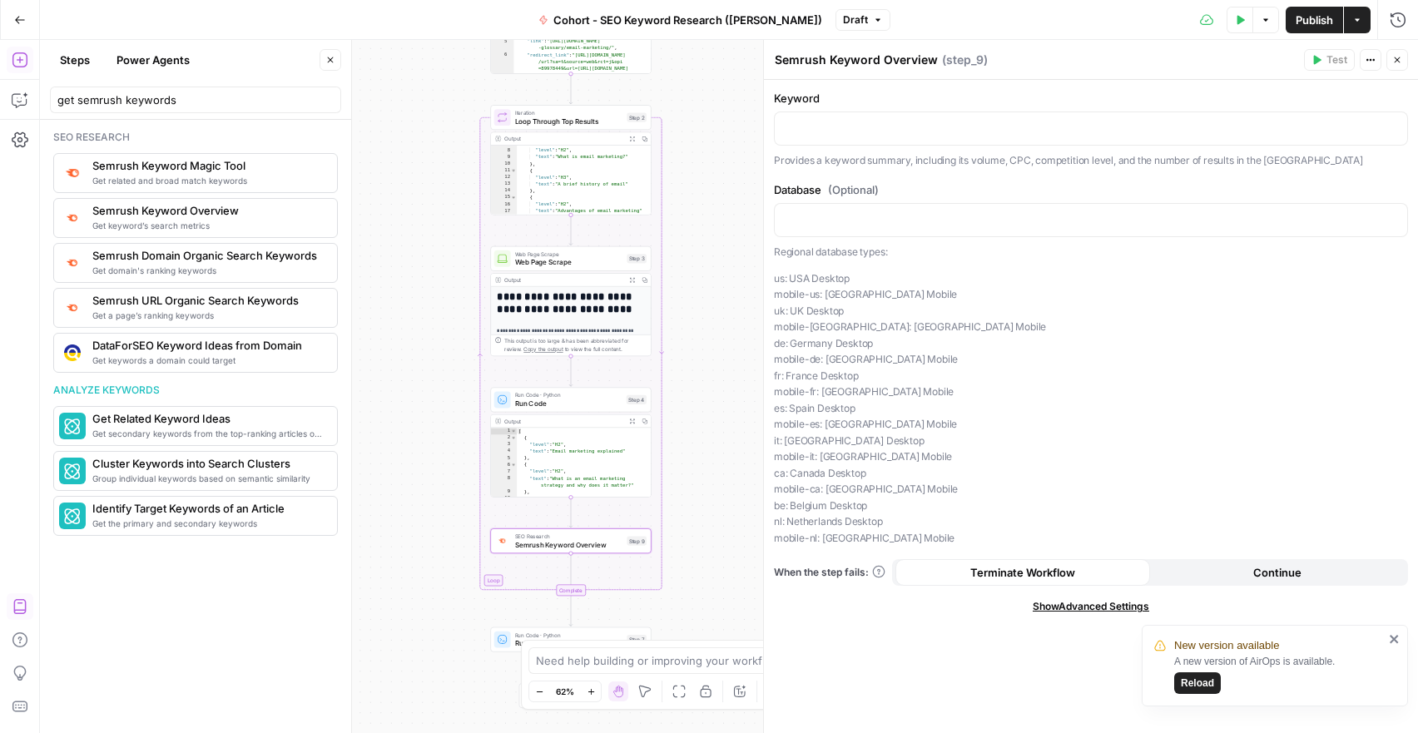
click at [1395, 640] on icon "close" at bounding box center [1394, 639] width 8 height 8
click at [603, 535] on span "SEO Research" at bounding box center [569, 537] width 108 height 8
click at [975, 128] on p at bounding box center [1091, 127] width 613 height 17
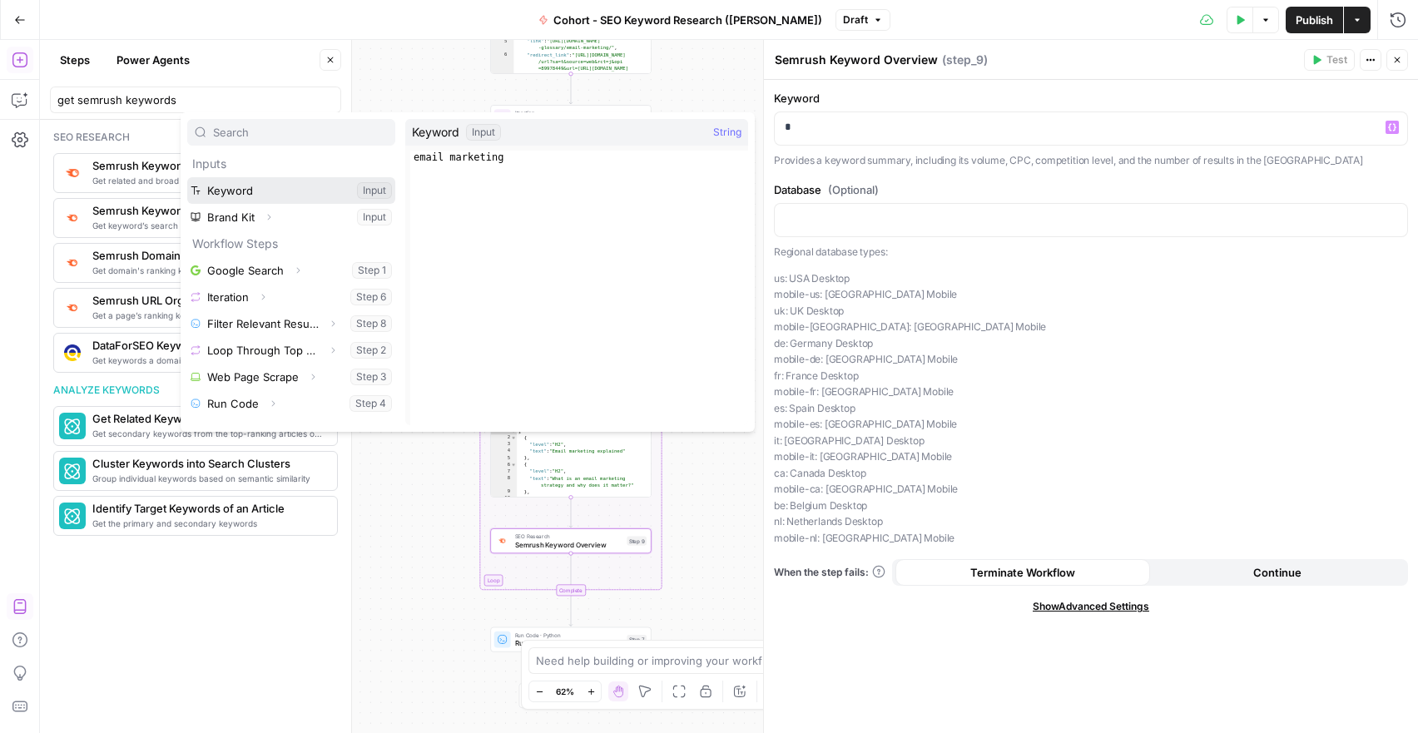
click at [261, 194] on button "Select variable Keyword" at bounding box center [291, 190] width 208 height 27
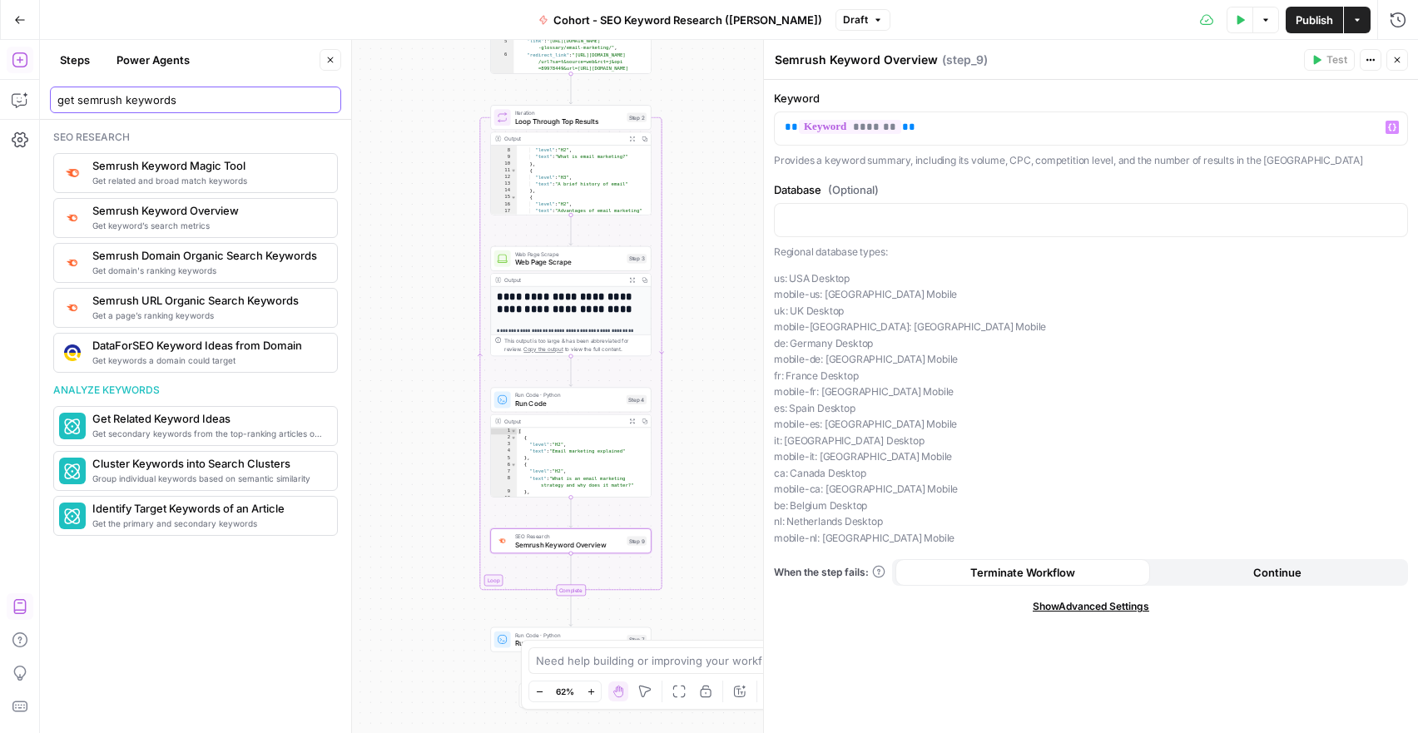
click at [289, 94] on input "get semrush keywords" at bounding box center [195, 100] width 276 height 17
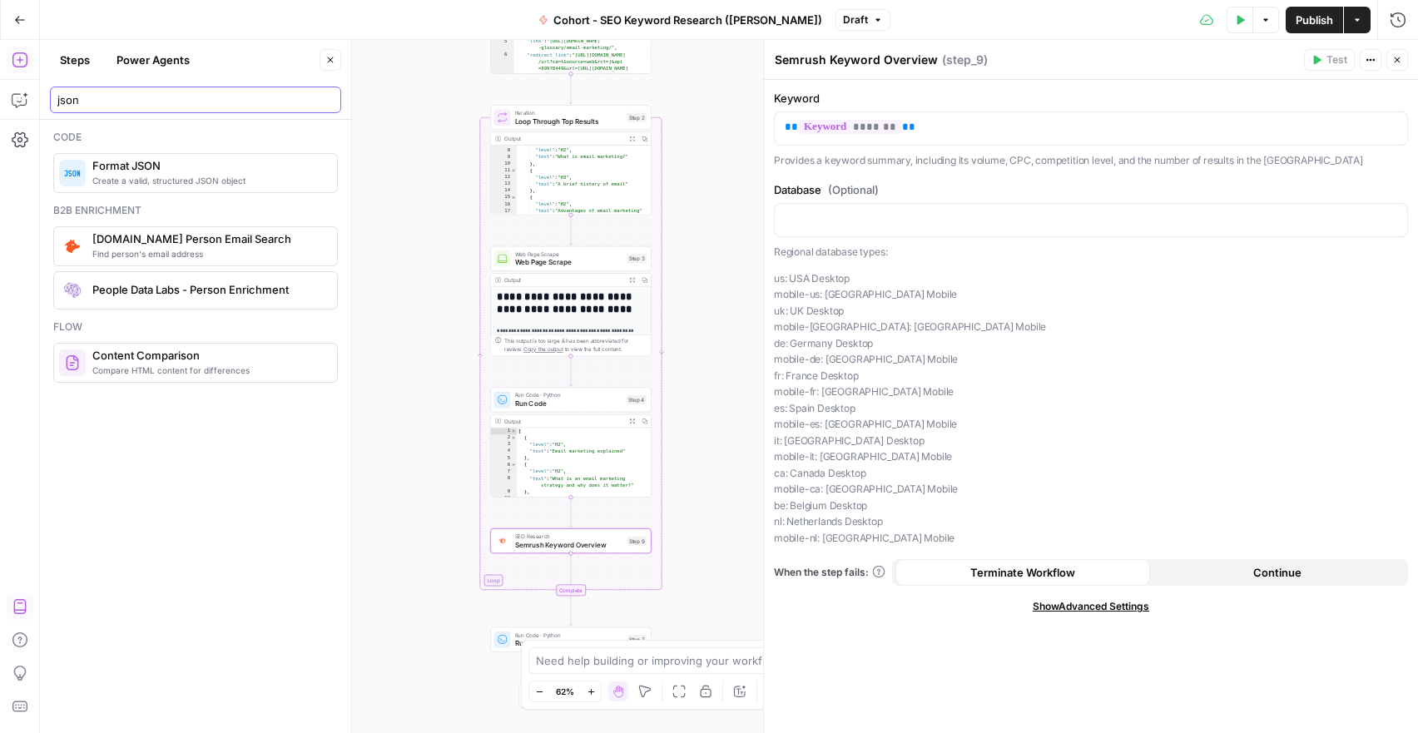
type input "json"
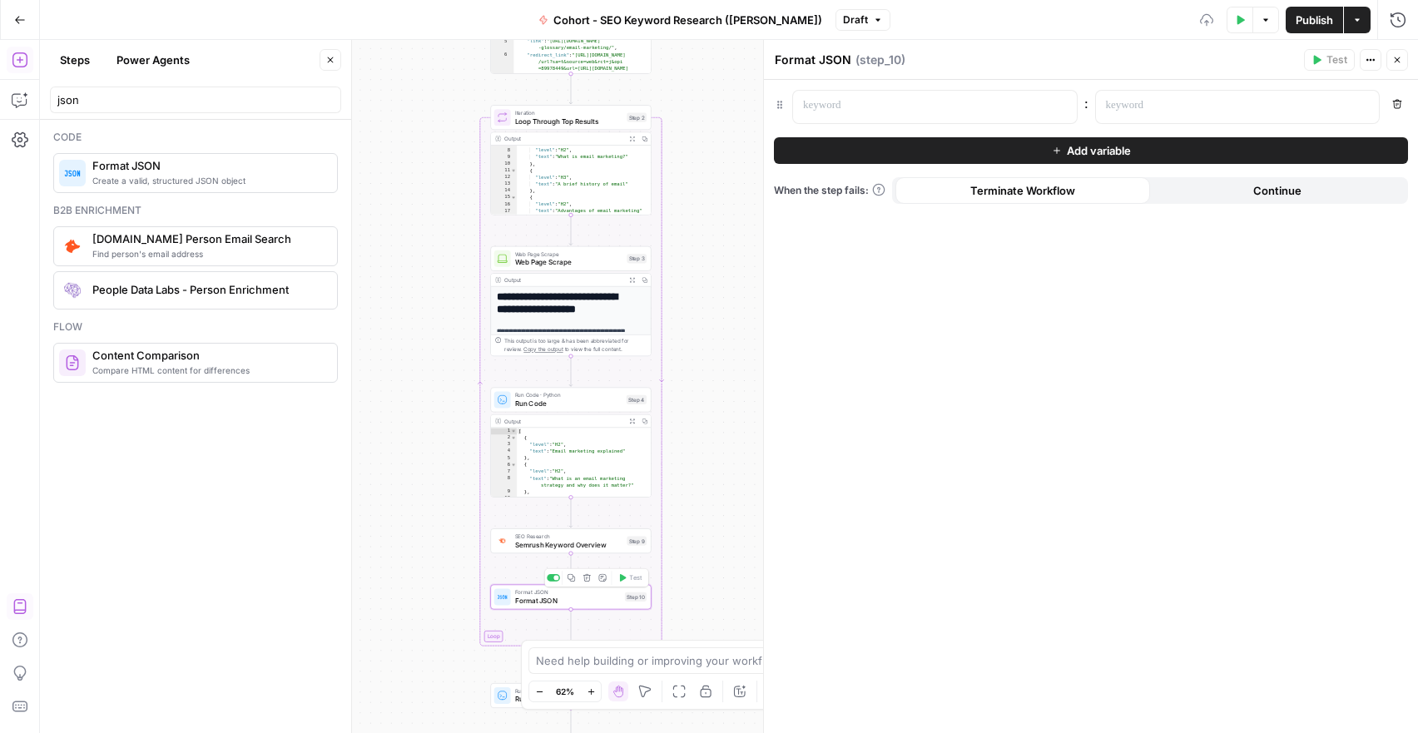
click at [555, 604] on span "Format JSON" at bounding box center [568, 601] width 106 height 10
click at [1015, 76] on header "Format JSON Format JSON ( step_10 ) Test Actions Close" at bounding box center [1091, 60] width 654 height 40
click at [993, 110] on p at bounding box center [921, 105] width 237 height 17
click at [1227, 100] on p at bounding box center [1224, 105] width 237 height 17
click at [1368, 106] on button "Variables Menu" at bounding box center [1363, 105] width 13 height 13
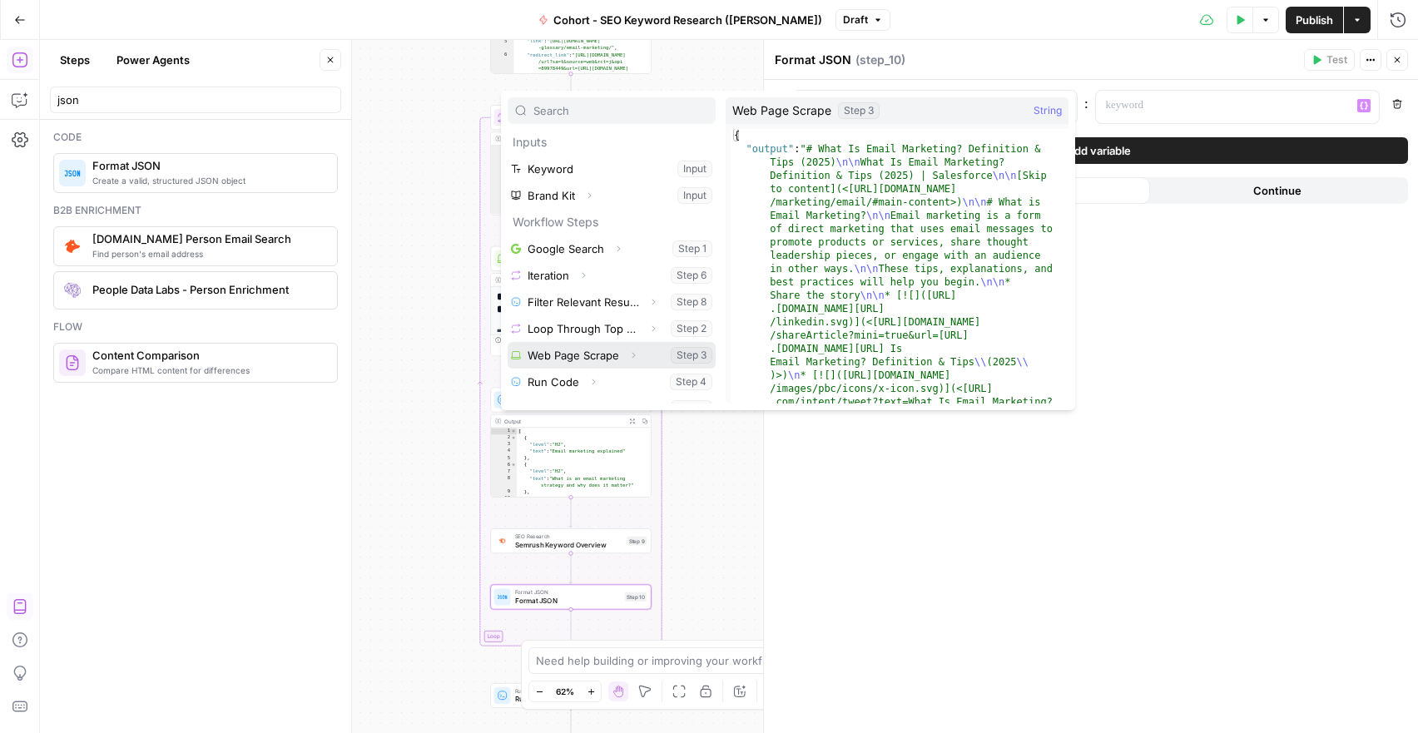
click at [562, 359] on button "Select variable Web Page Scrape" at bounding box center [612, 355] width 208 height 27
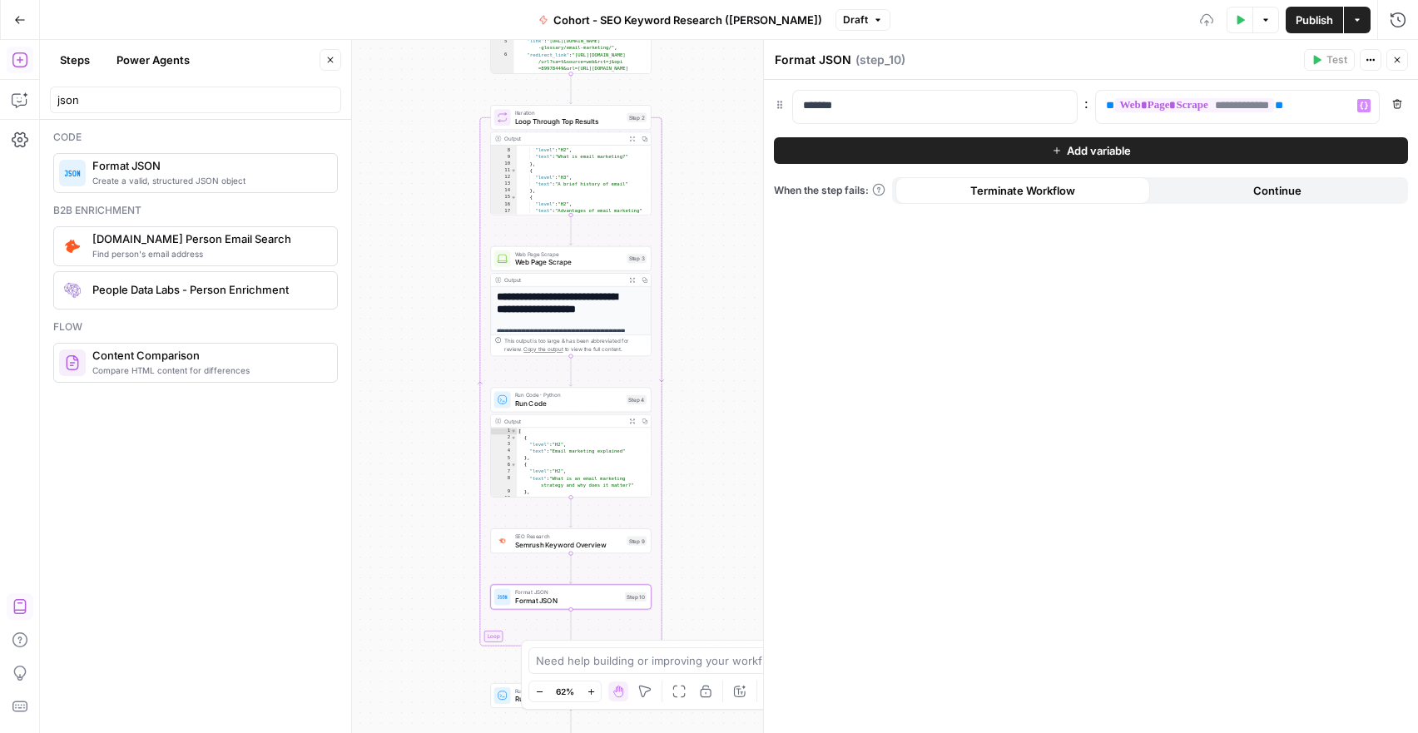
click at [1063, 151] on button "Add variable" at bounding box center [1091, 150] width 634 height 27
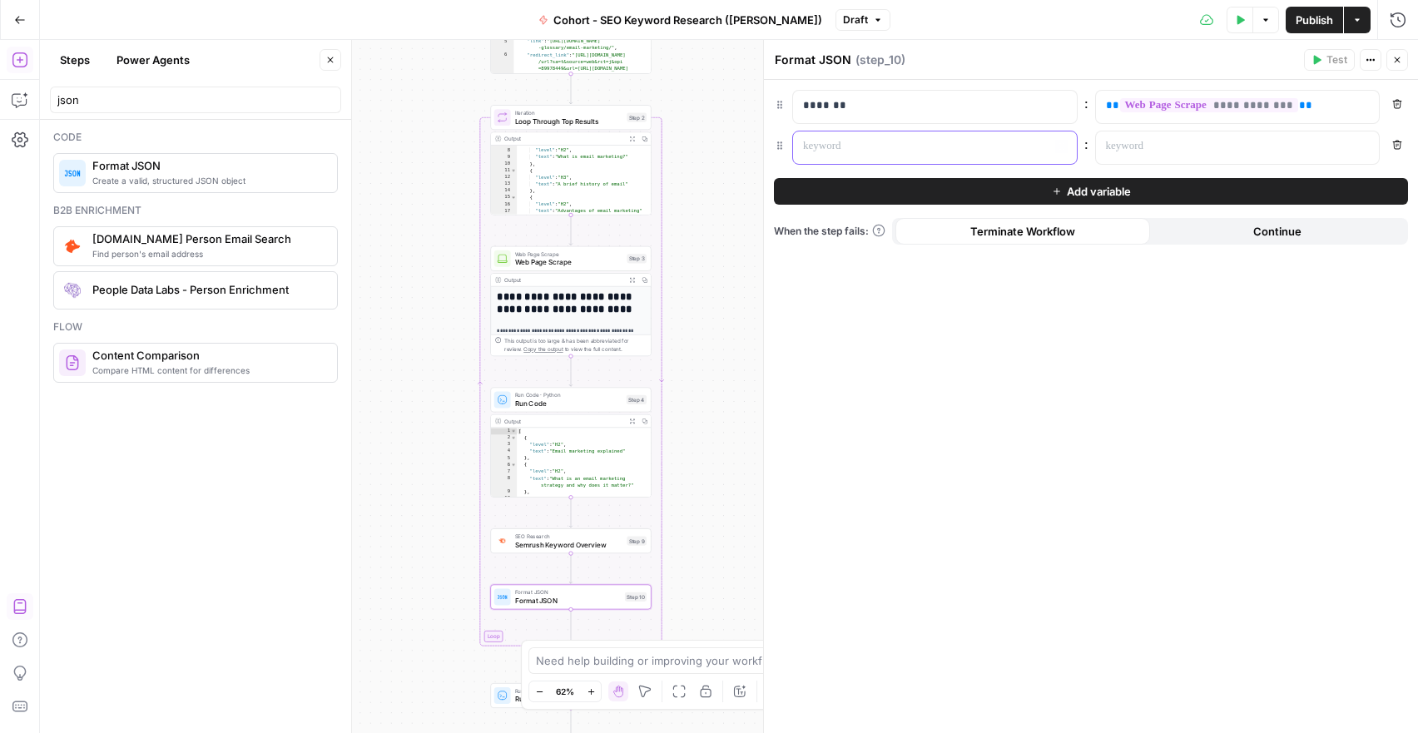
click at [888, 152] on p at bounding box center [921, 146] width 237 height 17
click at [1345, 136] on div at bounding box center [1224, 147] width 257 height 32
click at [1365, 146] on icon "button" at bounding box center [1364, 146] width 8 height 8
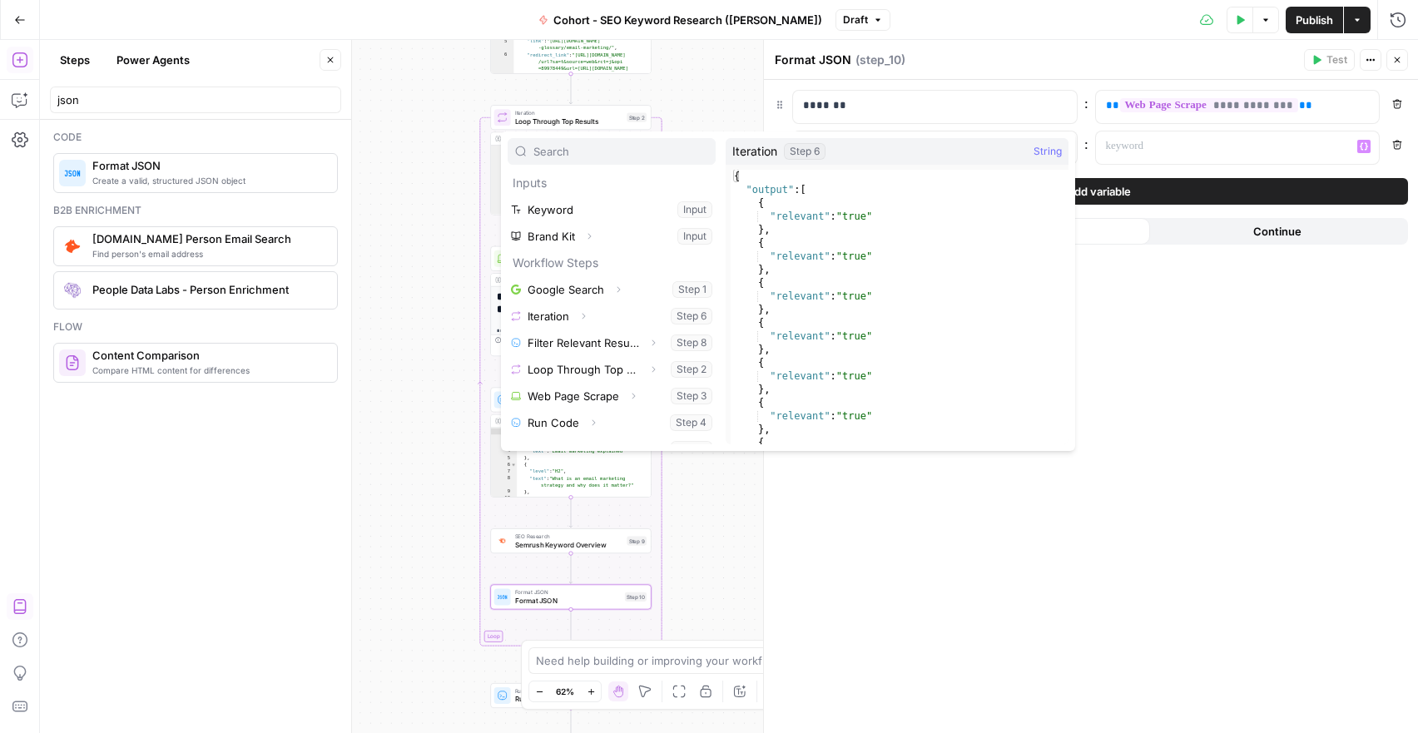
click at [1159, 495] on div "**********" at bounding box center [1091, 406] width 654 height 653
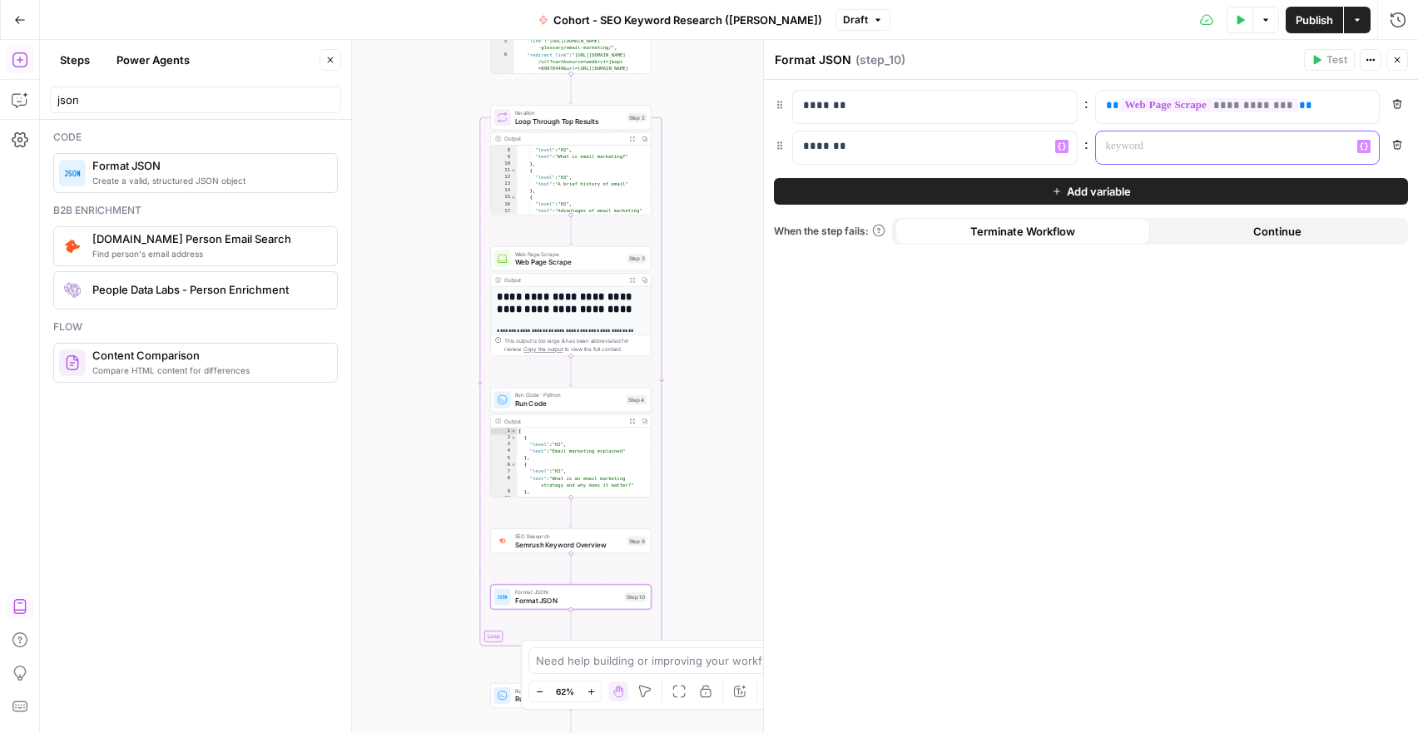
click at [1368, 151] on button "Variables Menu" at bounding box center [1363, 146] width 13 height 13
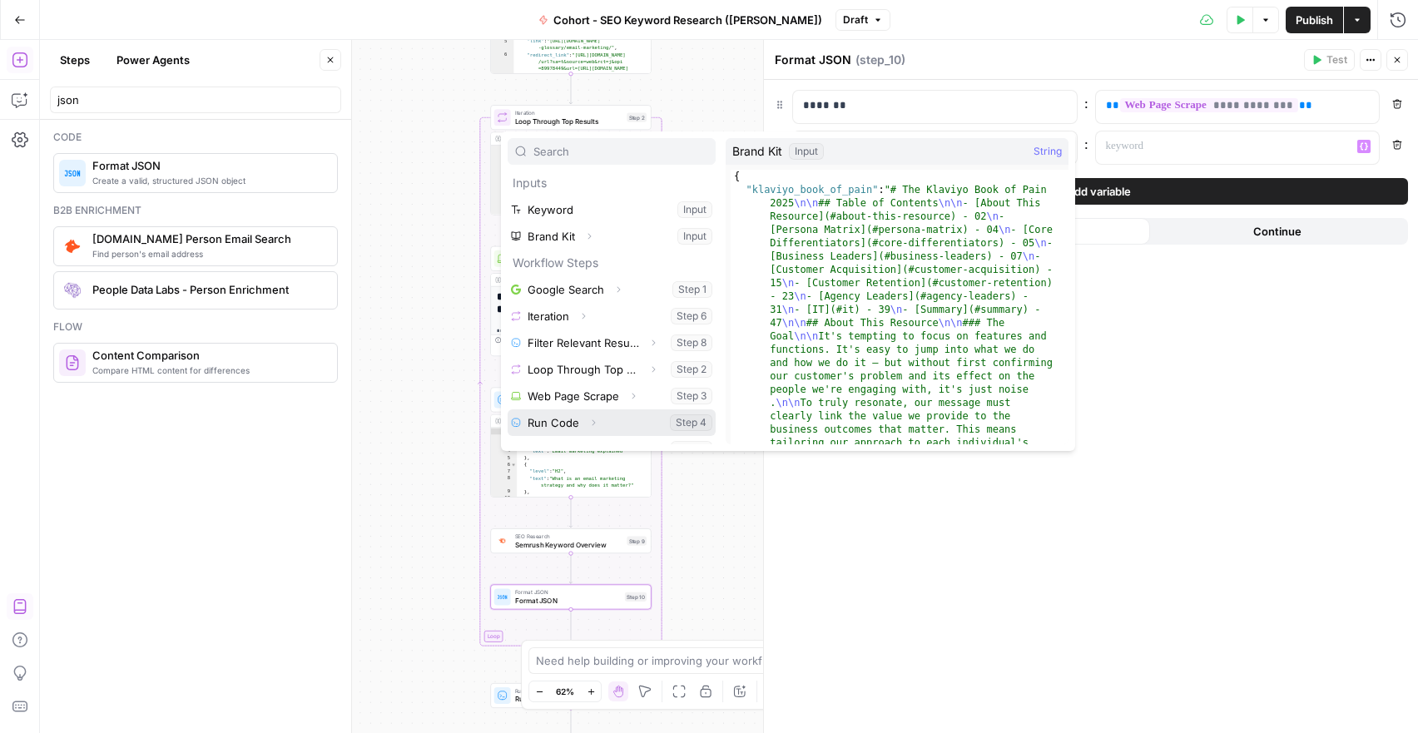
click at [553, 425] on button "Select variable Run Code" at bounding box center [612, 422] width 208 height 27
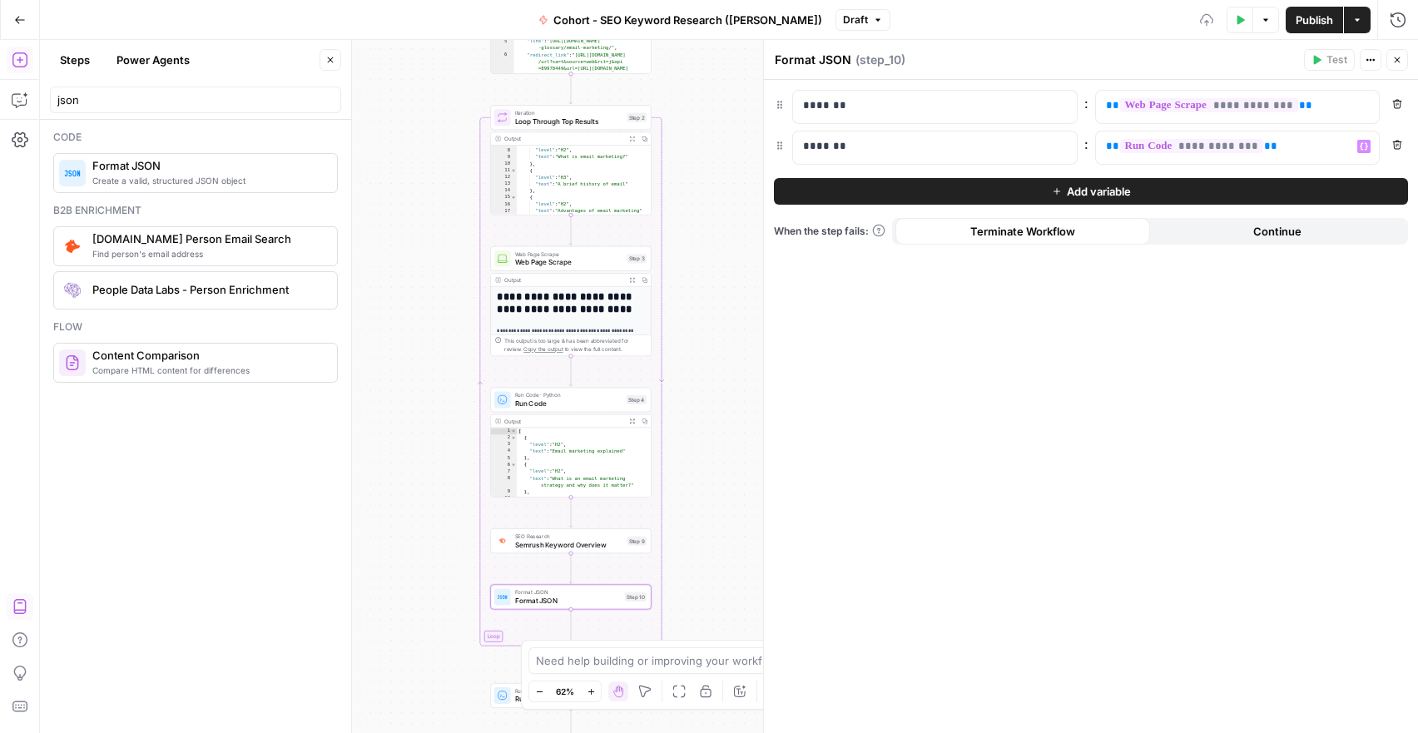
click at [1073, 196] on span "Add variable" at bounding box center [1099, 191] width 64 height 17
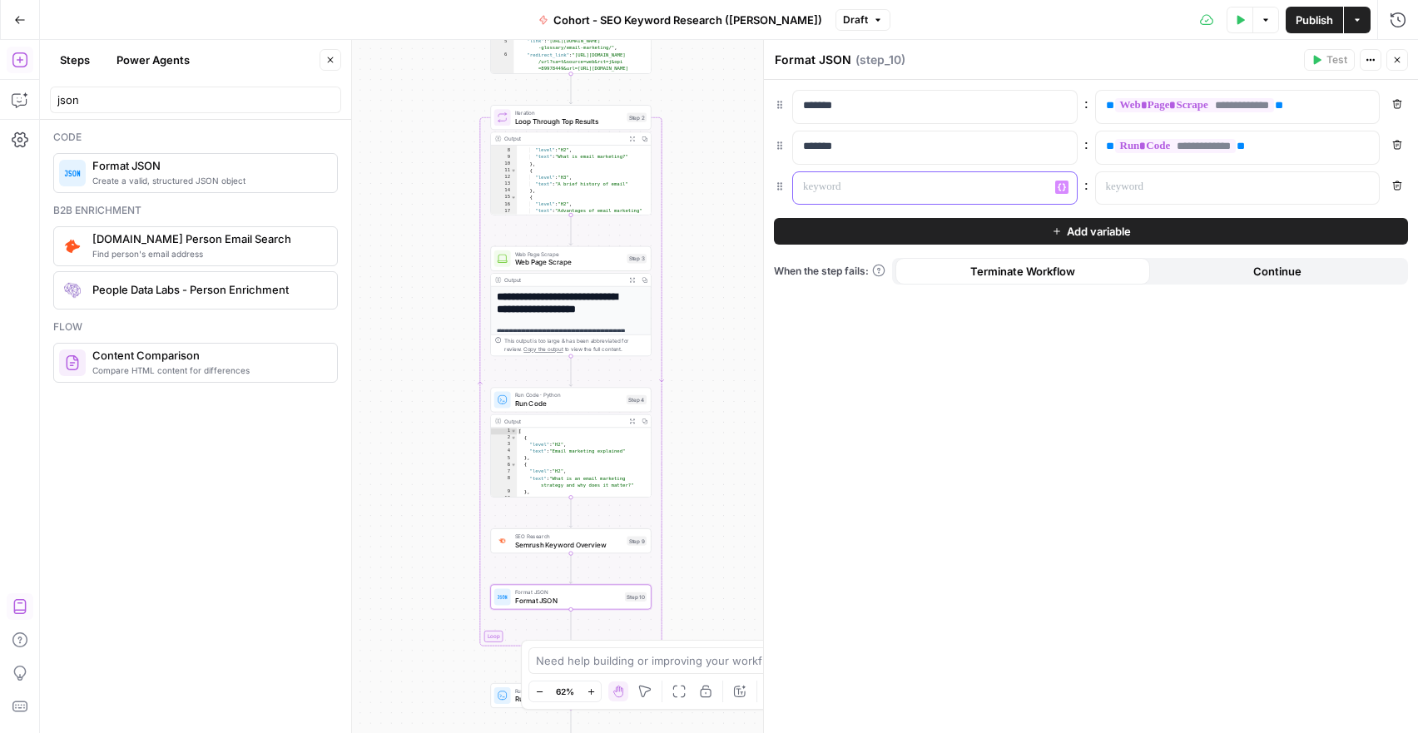
click at [894, 189] on p at bounding box center [921, 187] width 237 height 17
click at [1361, 189] on icon "button" at bounding box center [1364, 187] width 8 height 8
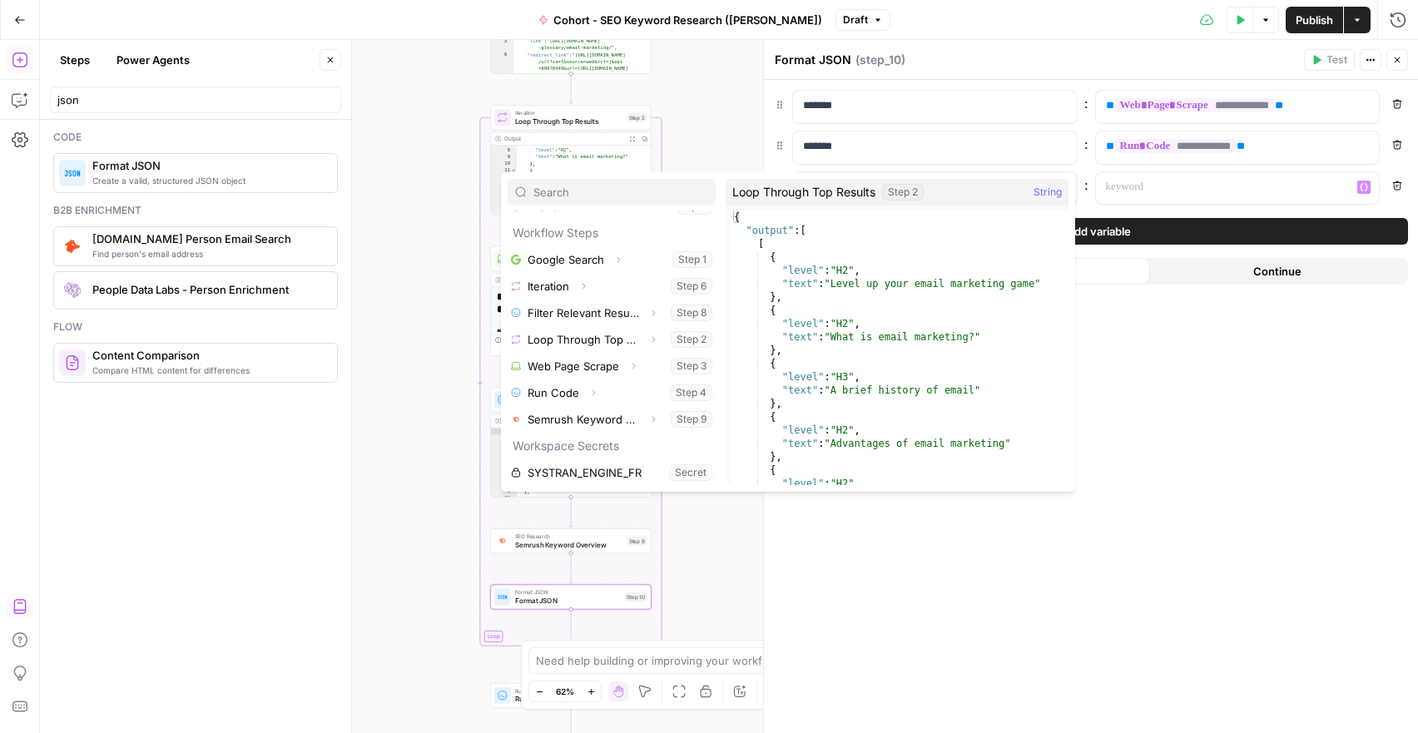
scroll to position [72, 0]
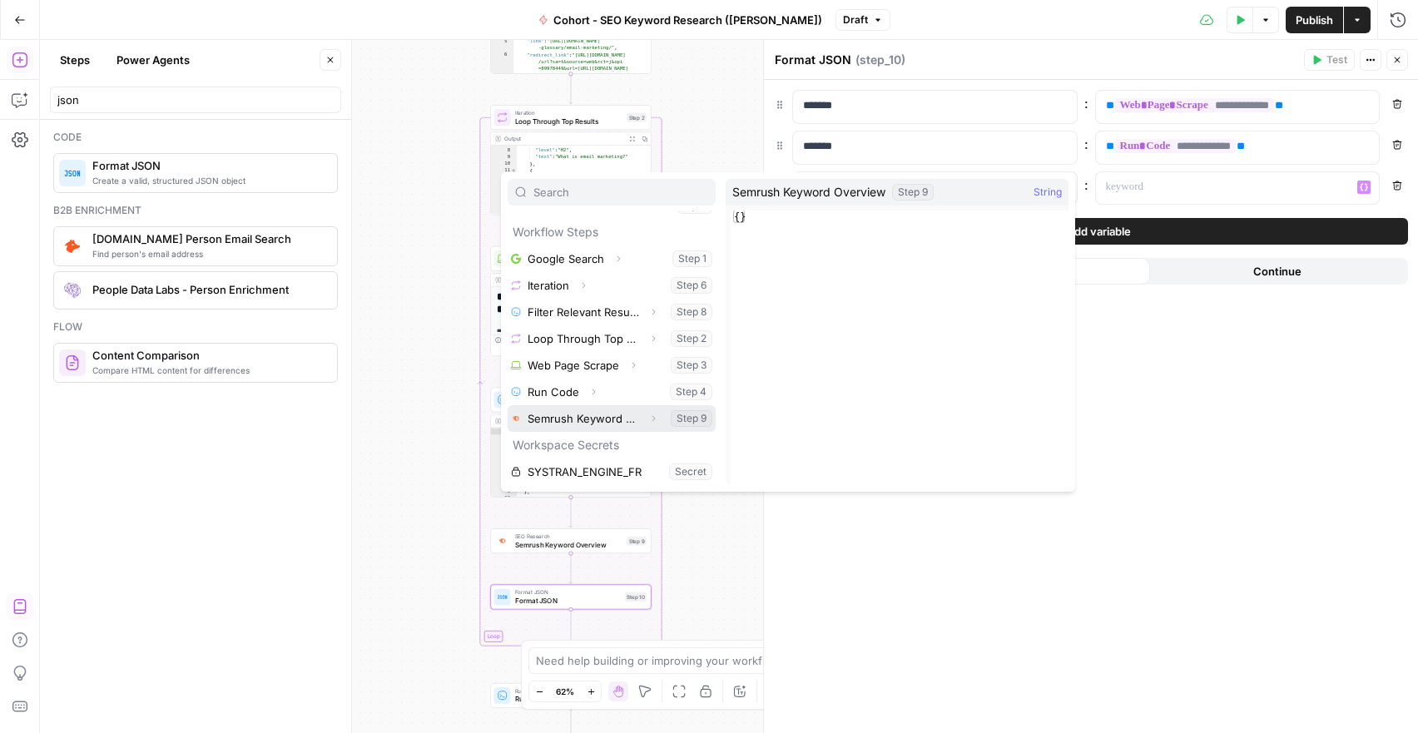
click at [606, 415] on button "Select variable Semrush Keyword Overview" at bounding box center [612, 418] width 208 height 27
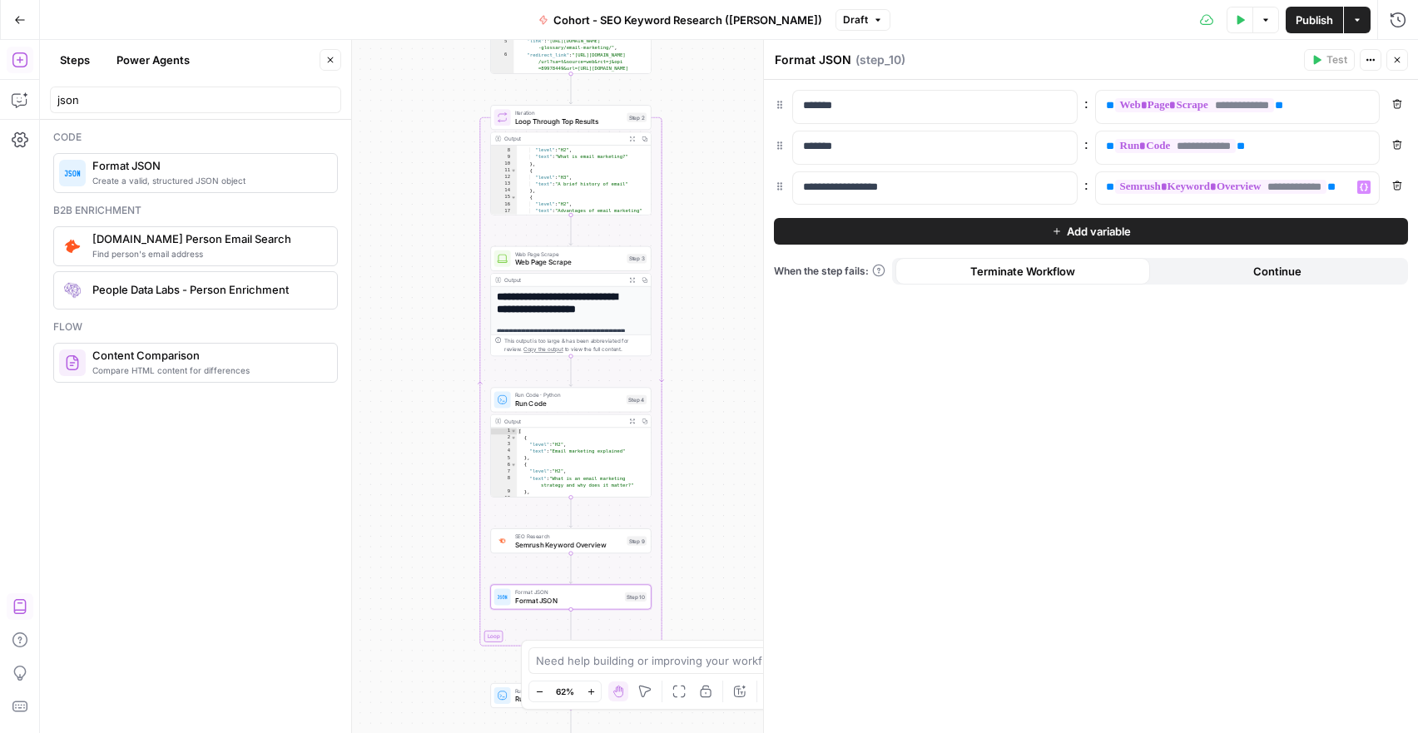
click at [1307, 12] on span "Publish" at bounding box center [1314, 20] width 37 height 17
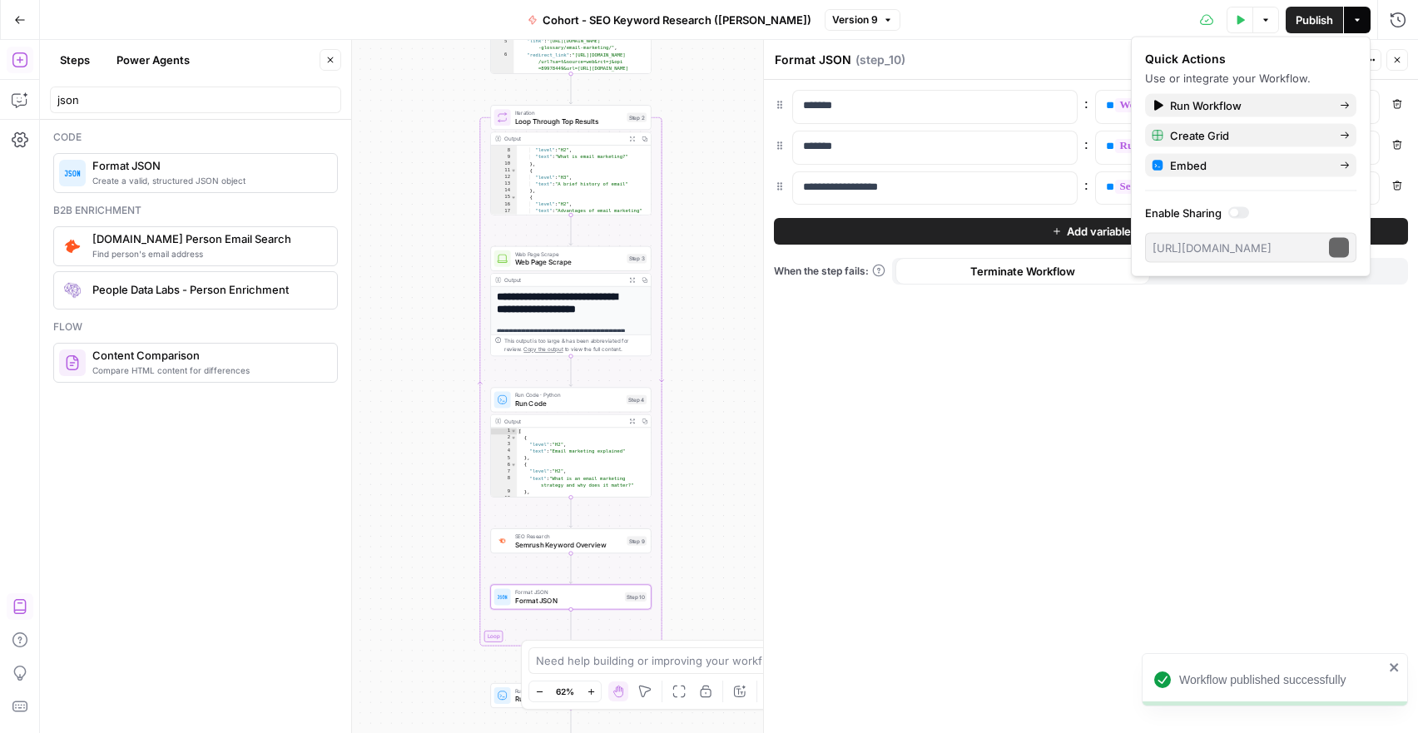
click at [1357, 17] on icon "button" at bounding box center [1357, 20] width 10 height 10
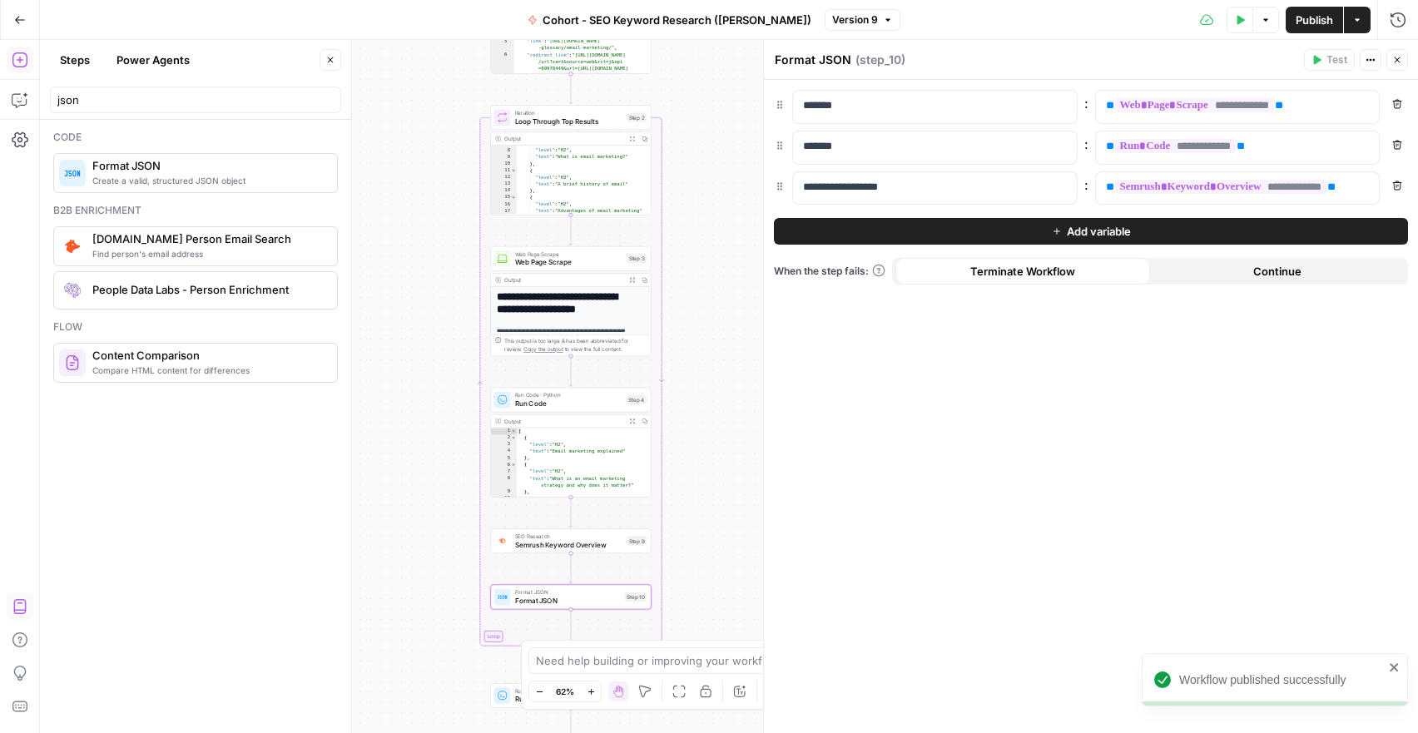
click at [1361, 20] on icon "button" at bounding box center [1357, 20] width 10 height 10
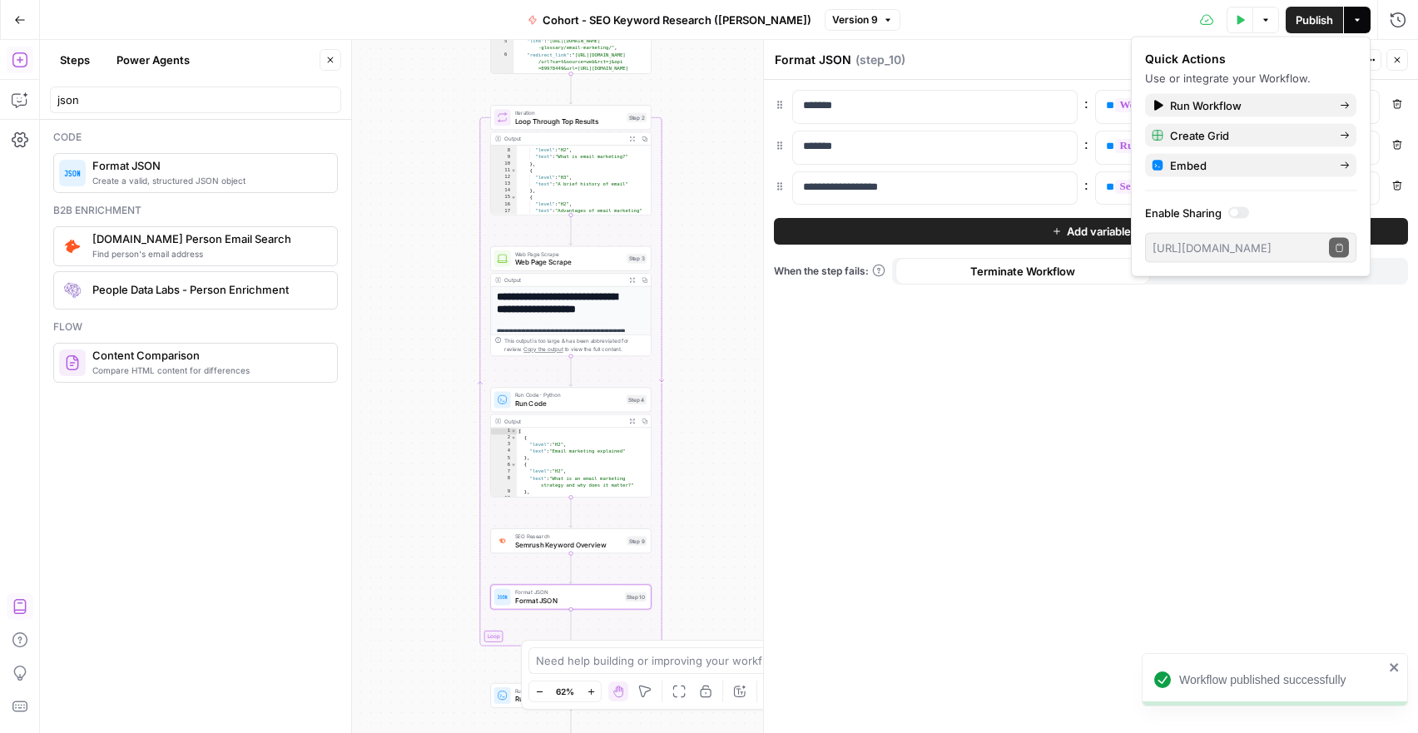
click at [1361, 20] on icon "button" at bounding box center [1357, 20] width 10 height 10
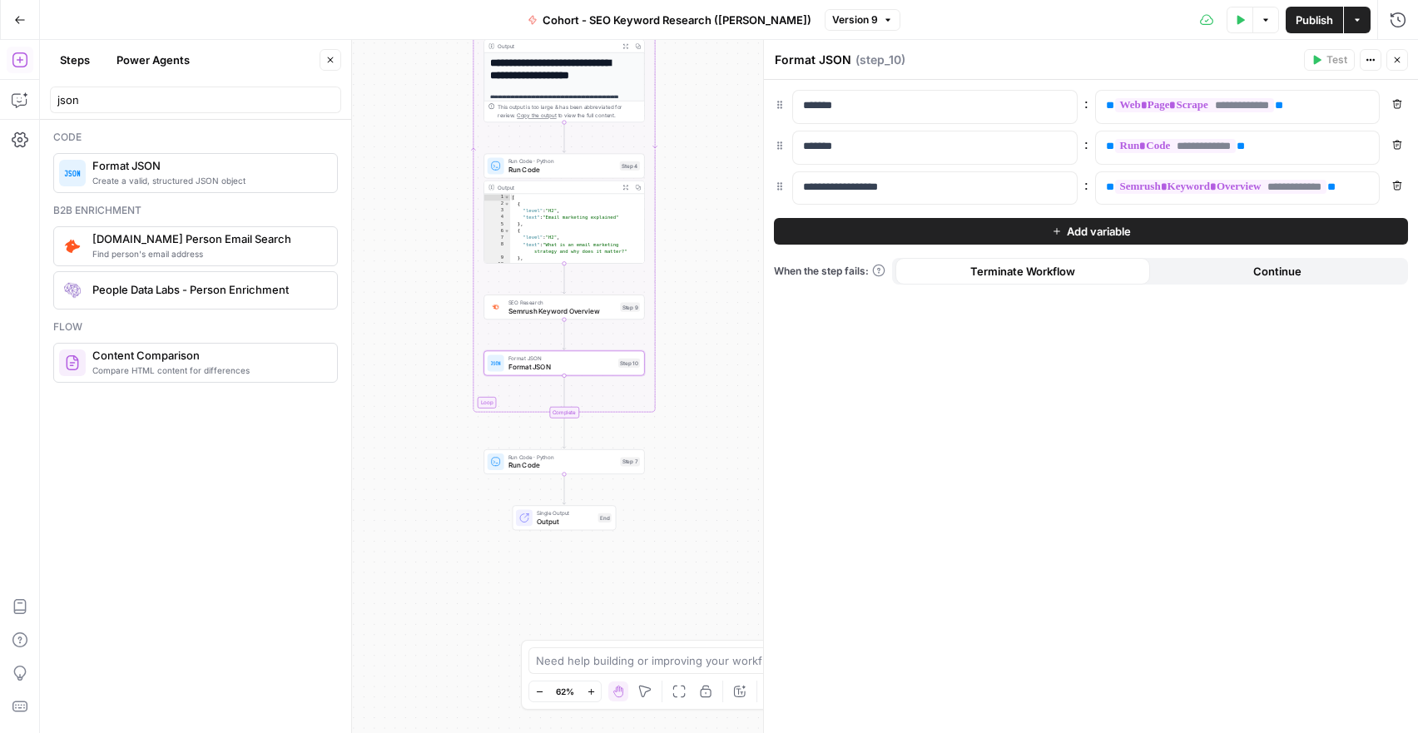
drag, startPoint x: 423, startPoint y: 387, endPoint x: 416, endPoint y: 153, distance: 234.0
click at [416, 153] on div "Workflow Input Settings Inputs Google Search Google Search Step 1 Output Expand…" at bounding box center [729, 386] width 1378 height 693
click at [579, 444] on icon "button" at bounding box center [580, 442] width 7 height 7
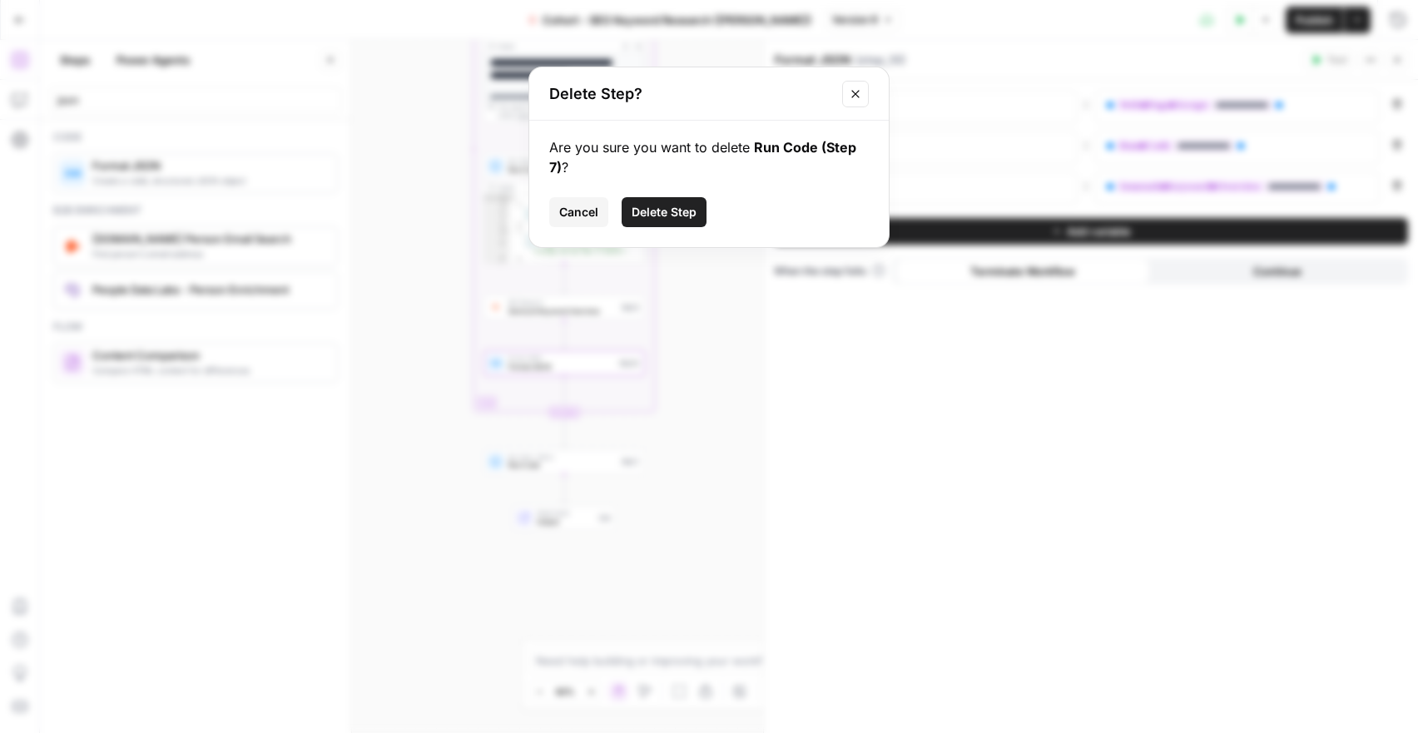
click at [589, 221] on button "Cancel" at bounding box center [578, 212] width 59 height 30
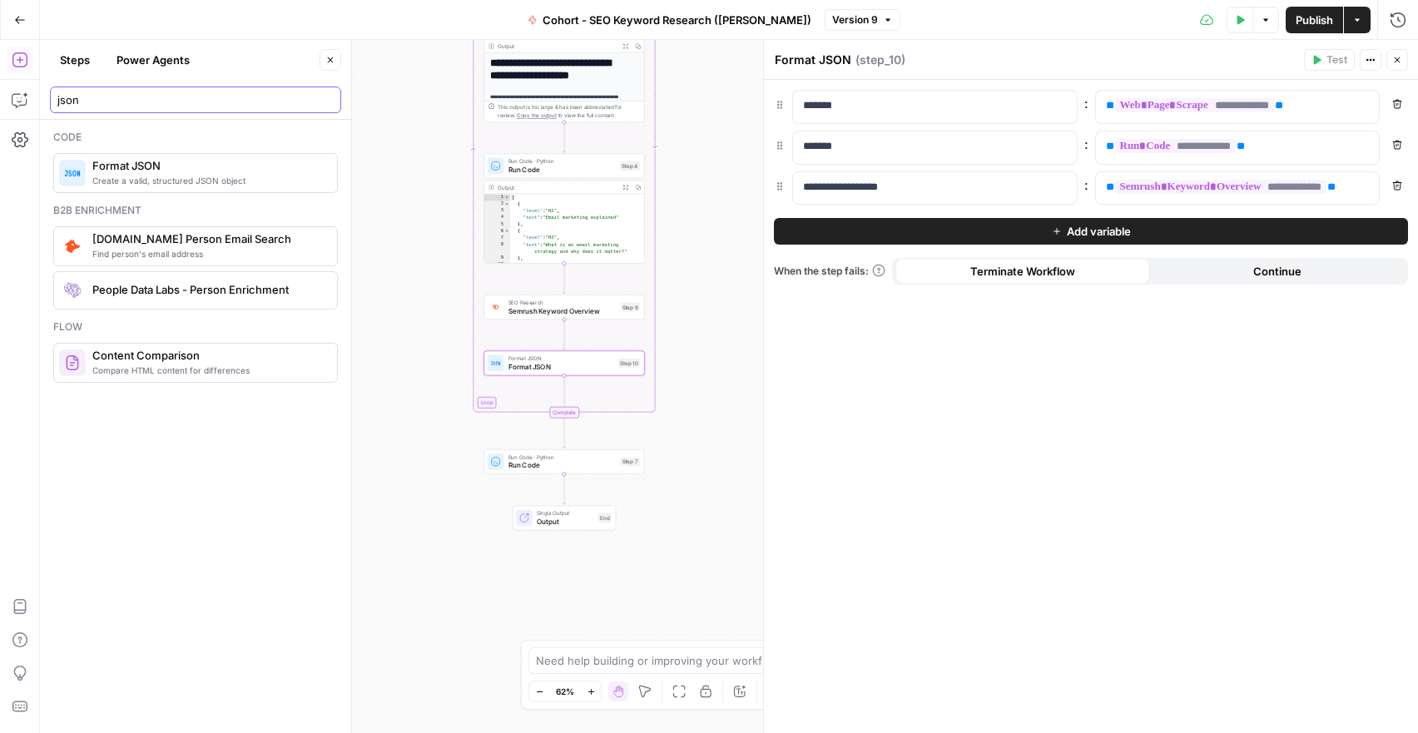
click at [64, 96] on input "json" at bounding box center [195, 100] width 276 height 17
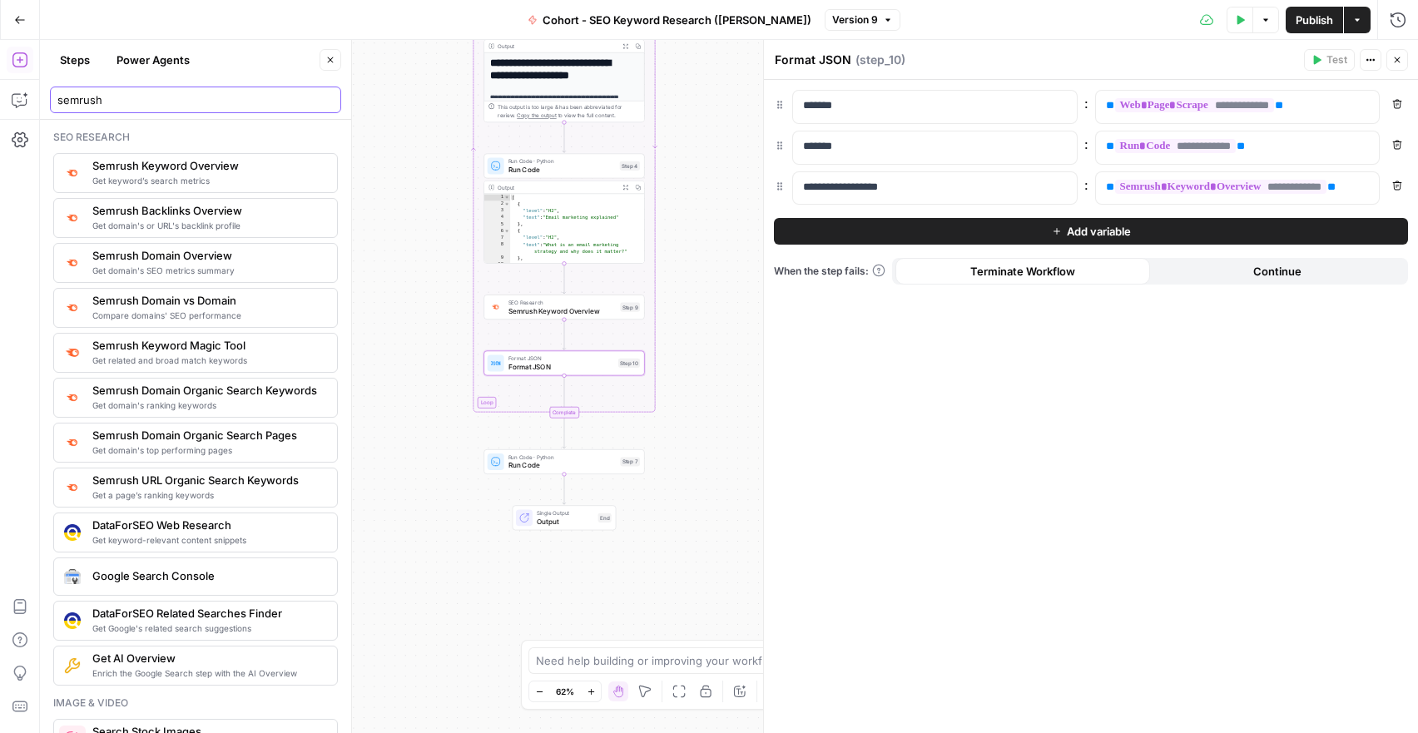
type input "semrush"
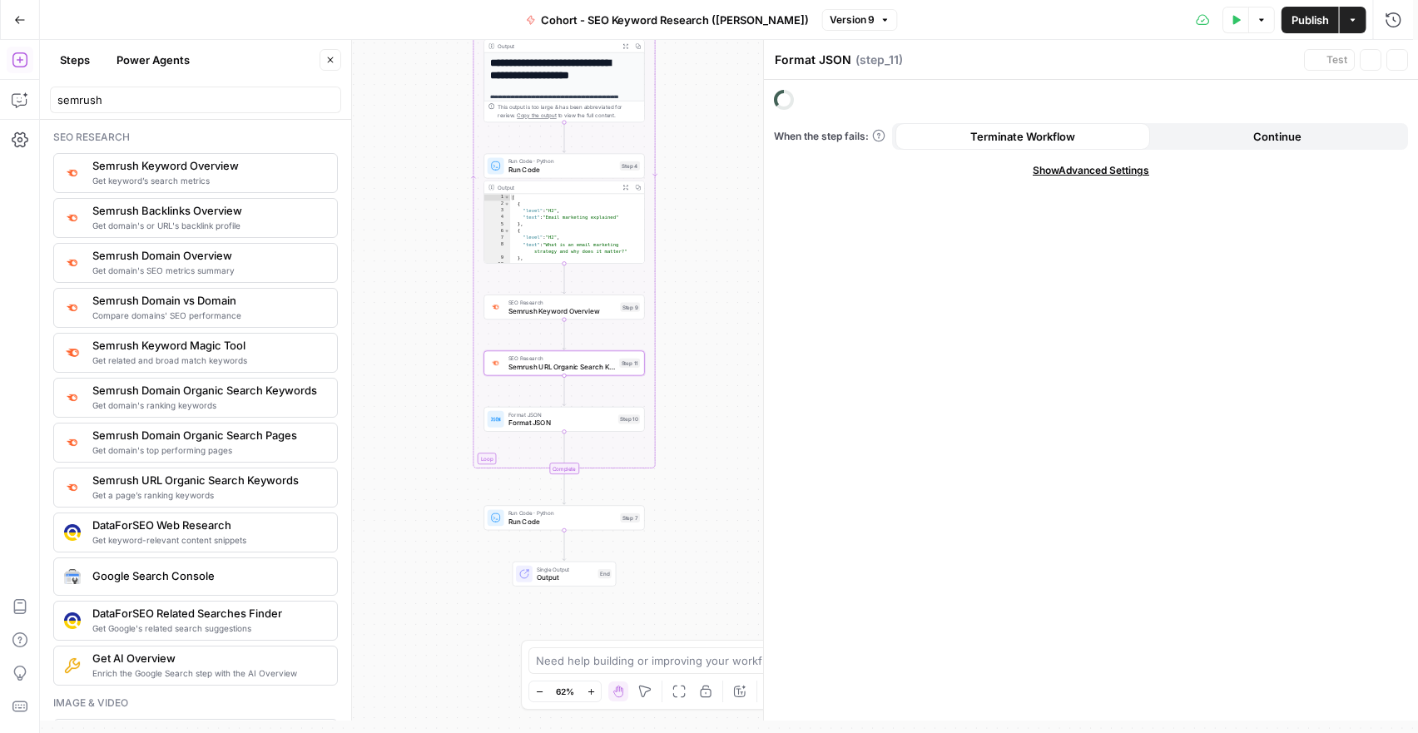
type textarea "Semrush URL Organic Search Keywords"
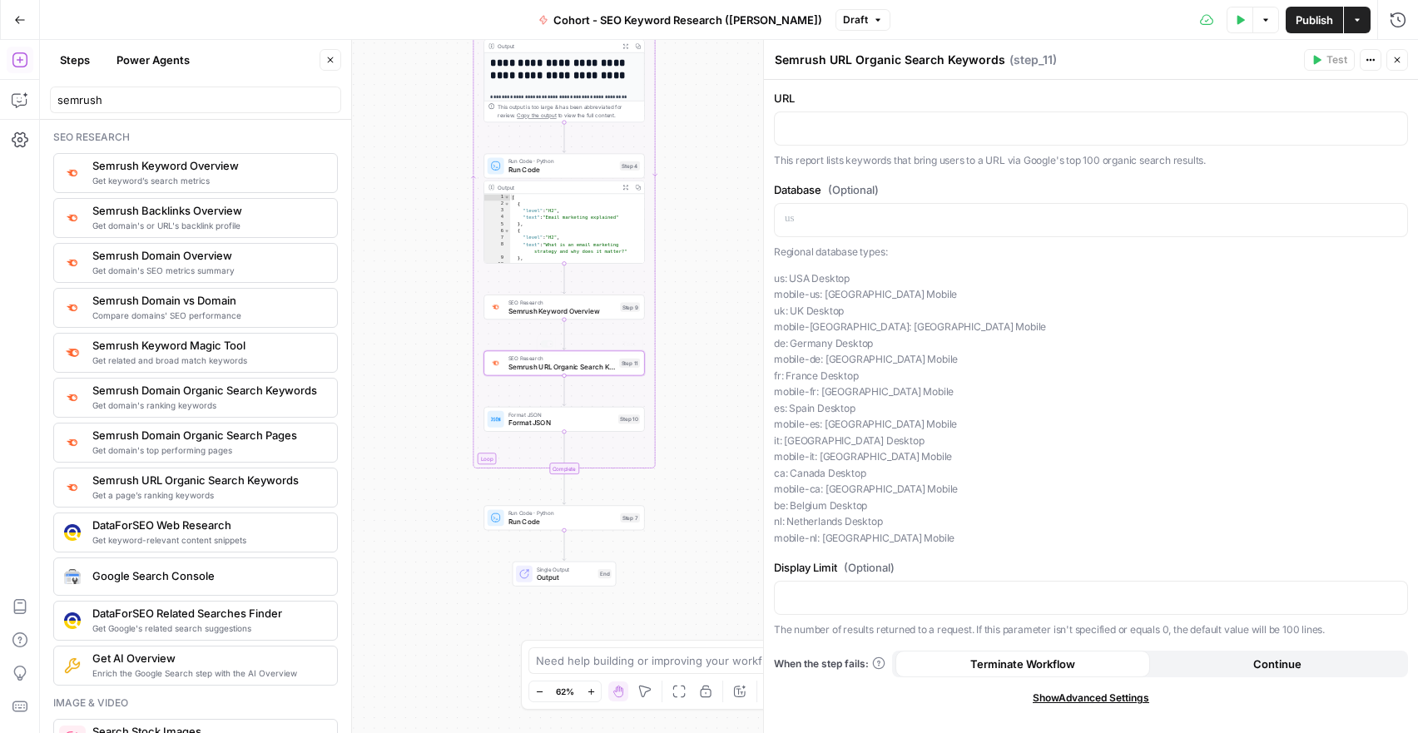
click at [579, 312] on span "Semrush Keyword Overview" at bounding box center [563, 310] width 108 height 10
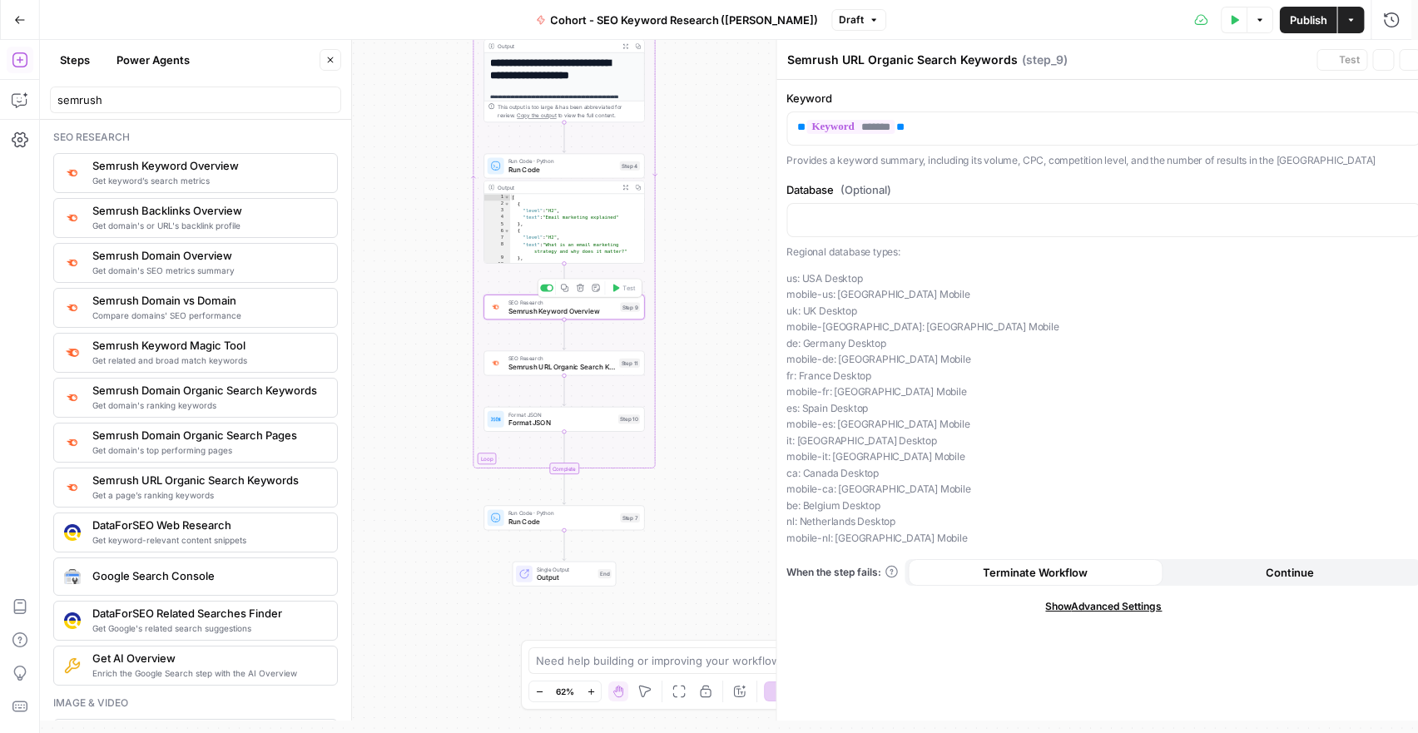
type textarea "Semrush Keyword Overview"
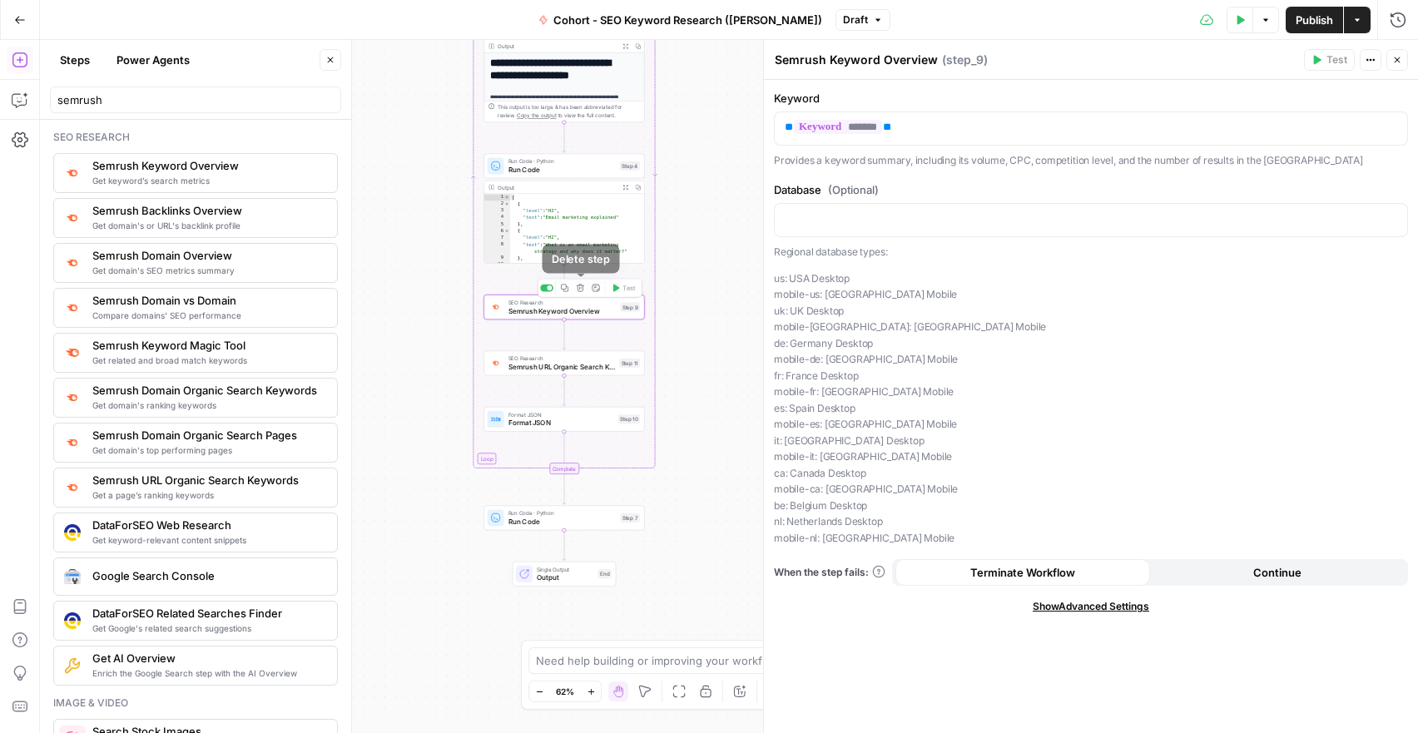
click at [582, 287] on icon "button" at bounding box center [580, 288] width 8 height 8
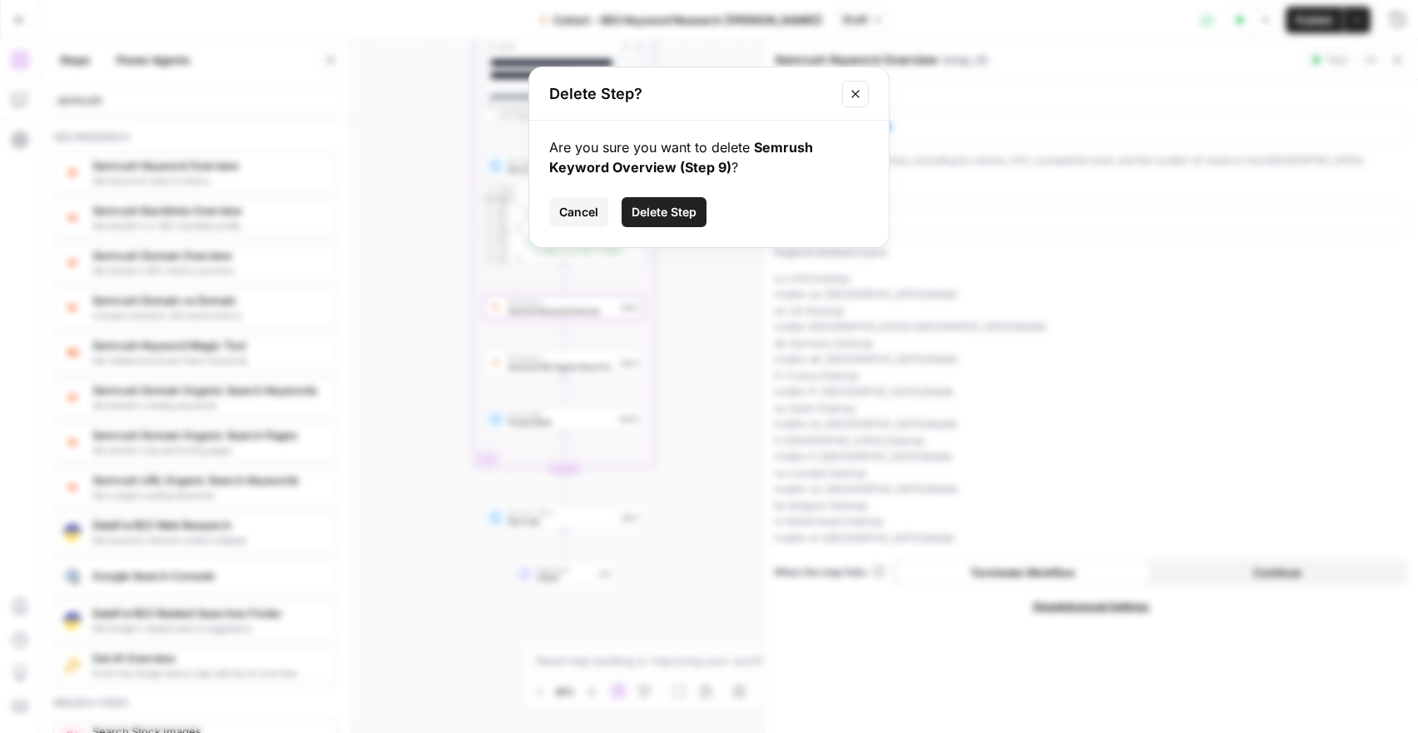
click at [664, 217] on span "Delete Step" at bounding box center [664, 212] width 65 height 17
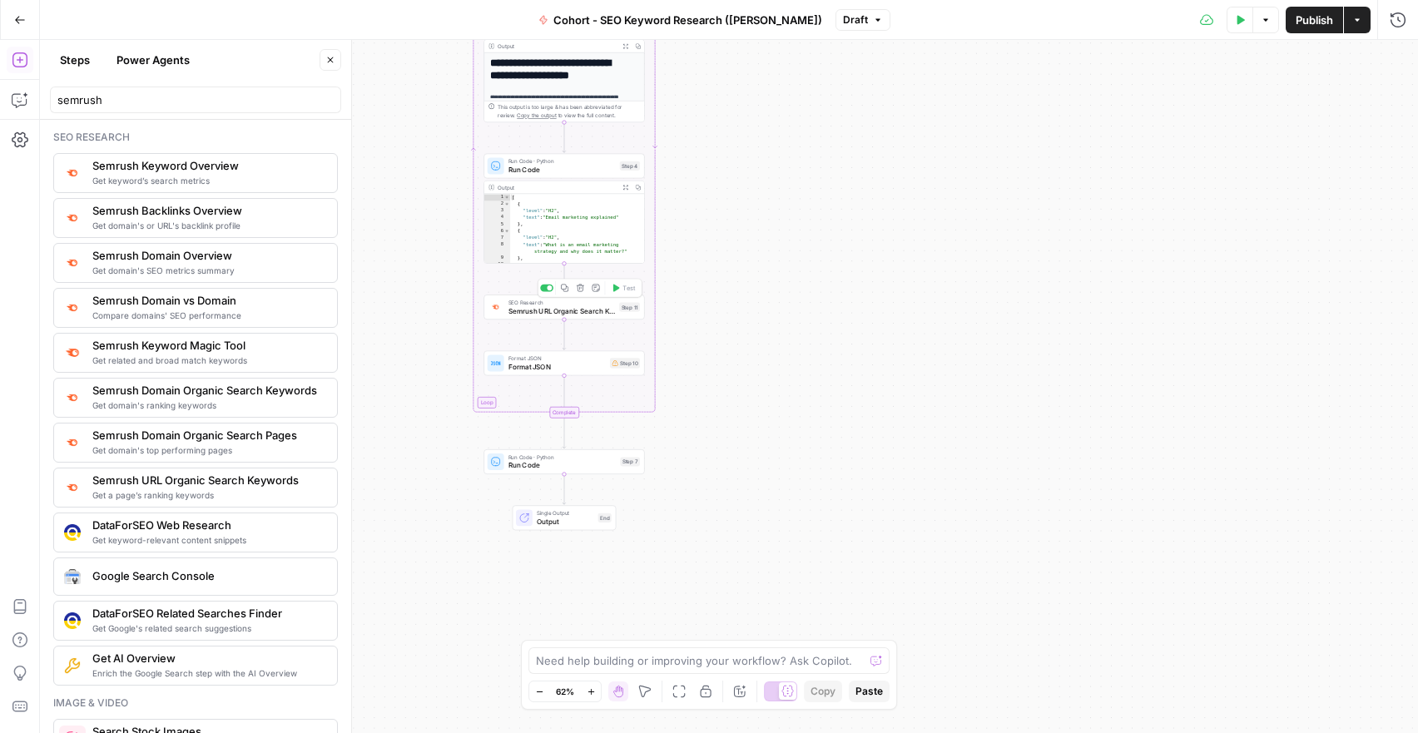
click at [547, 310] on span "Semrush URL Organic Search Keywords" at bounding box center [562, 310] width 107 height 10
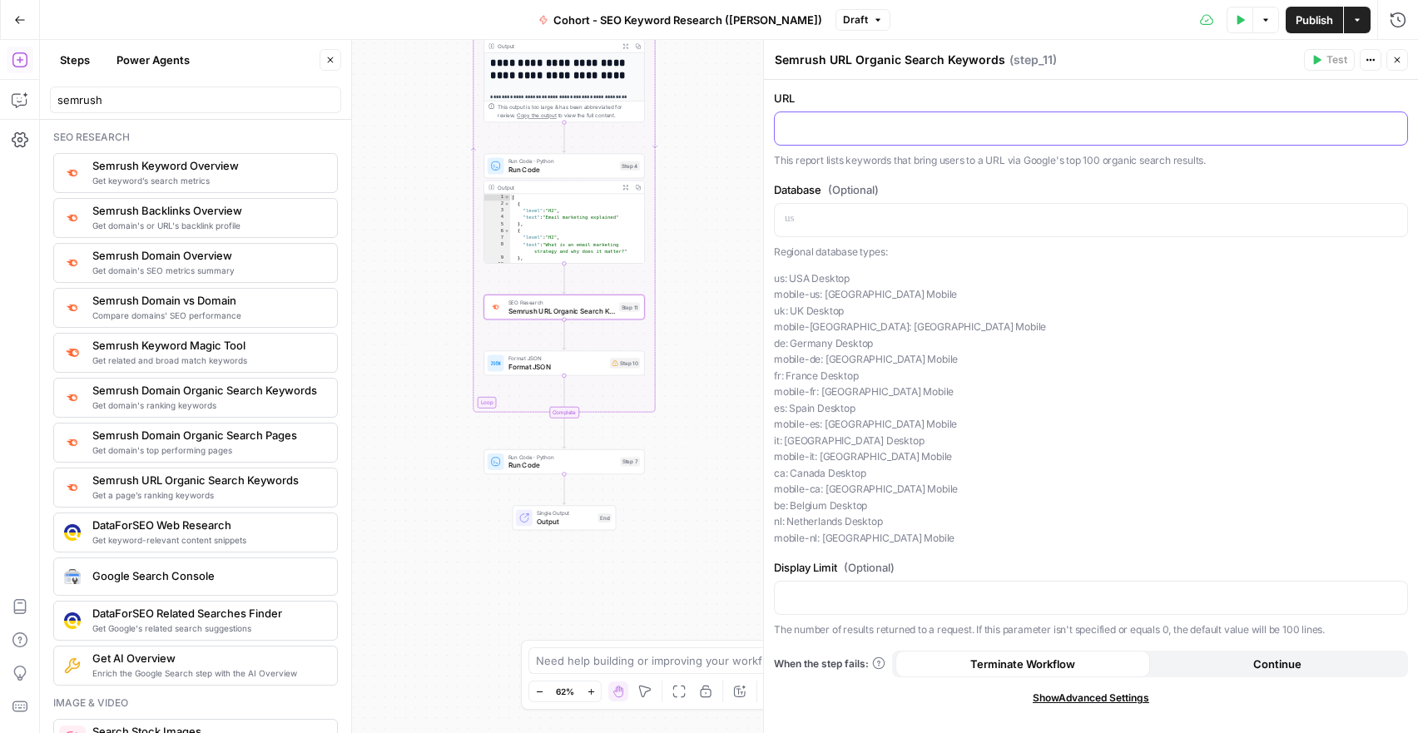
click at [821, 112] on div at bounding box center [1091, 128] width 633 height 32
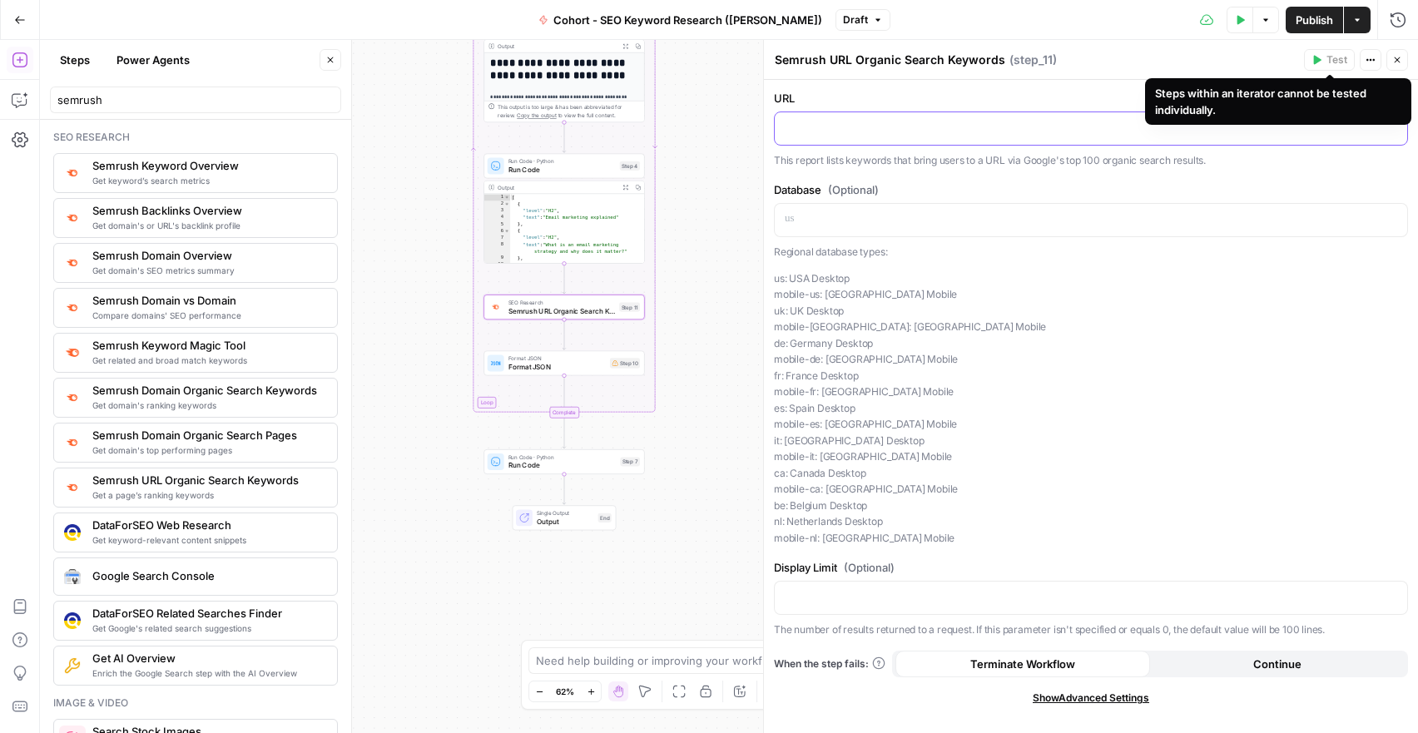
click at [816, 127] on p at bounding box center [1091, 127] width 613 height 17
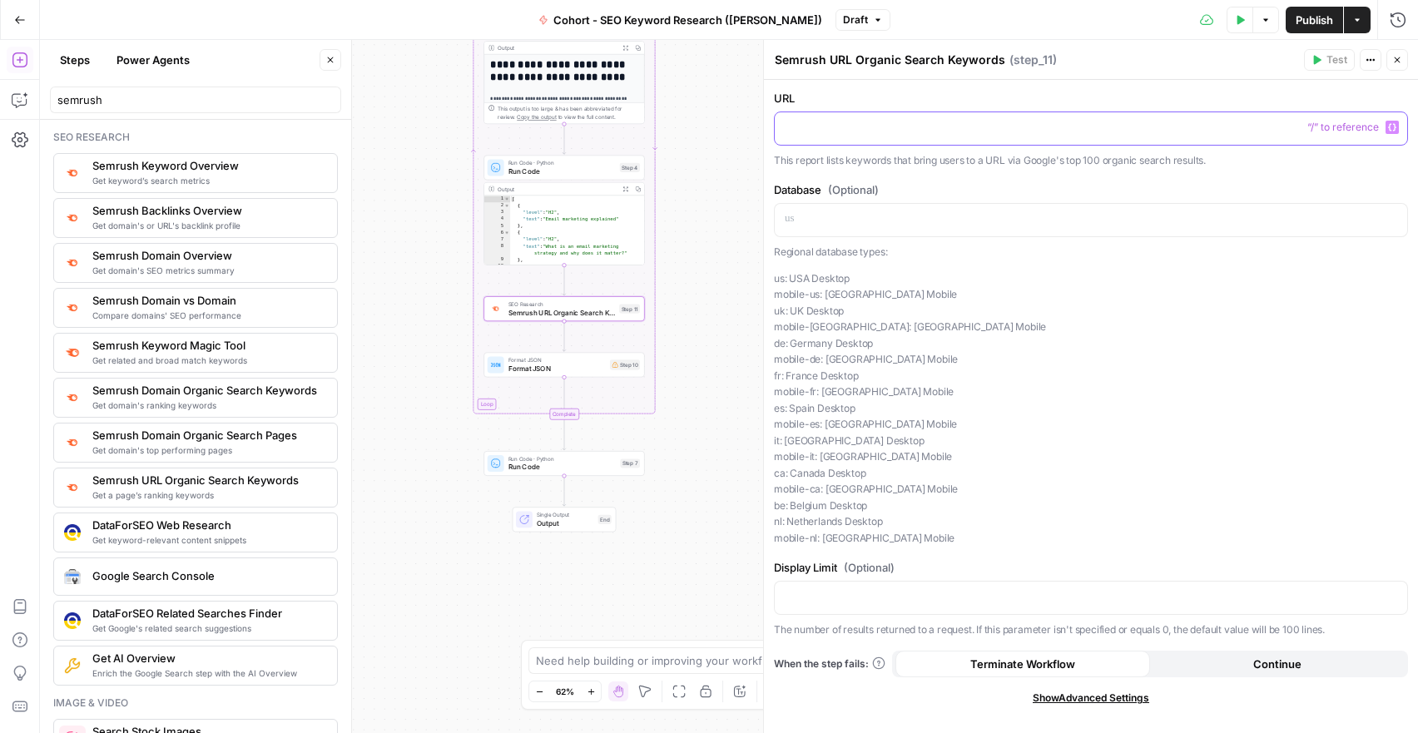
click at [876, 132] on p at bounding box center [1091, 127] width 613 height 17
click at [1390, 127] on icon "button" at bounding box center [1392, 127] width 8 height 7
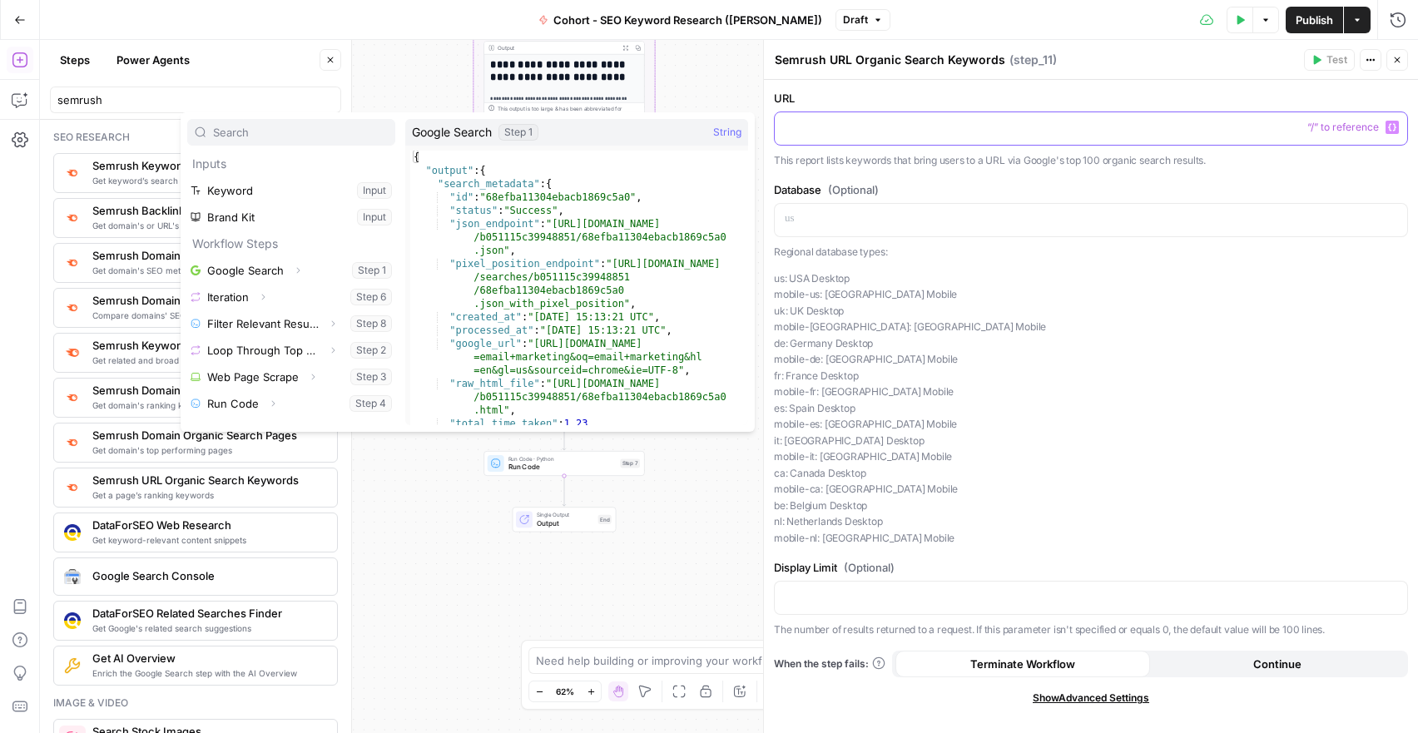
click at [865, 131] on p at bounding box center [1091, 127] width 613 height 17
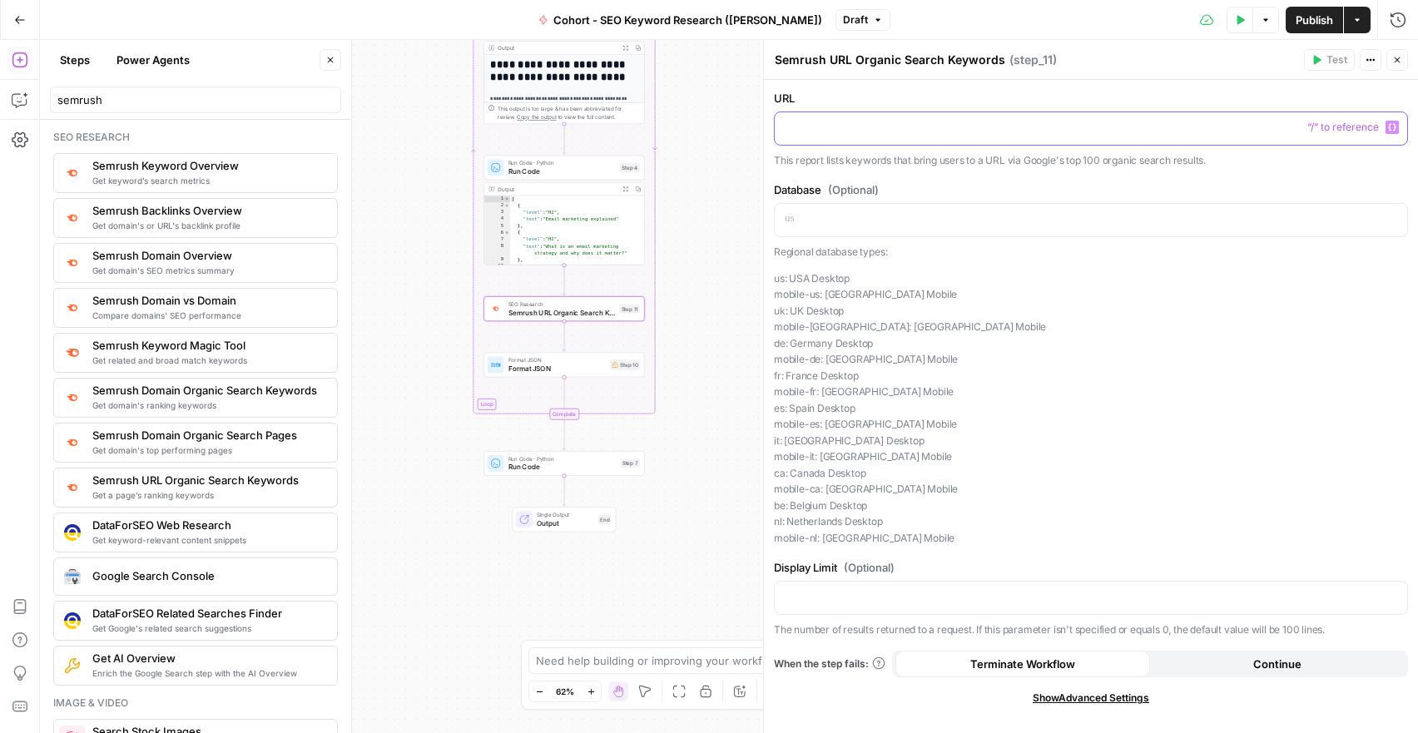
click at [841, 133] on p at bounding box center [1091, 127] width 613 height 17
click at [838, 135] on p at bounding box center [1091, 127] width 613 height 17
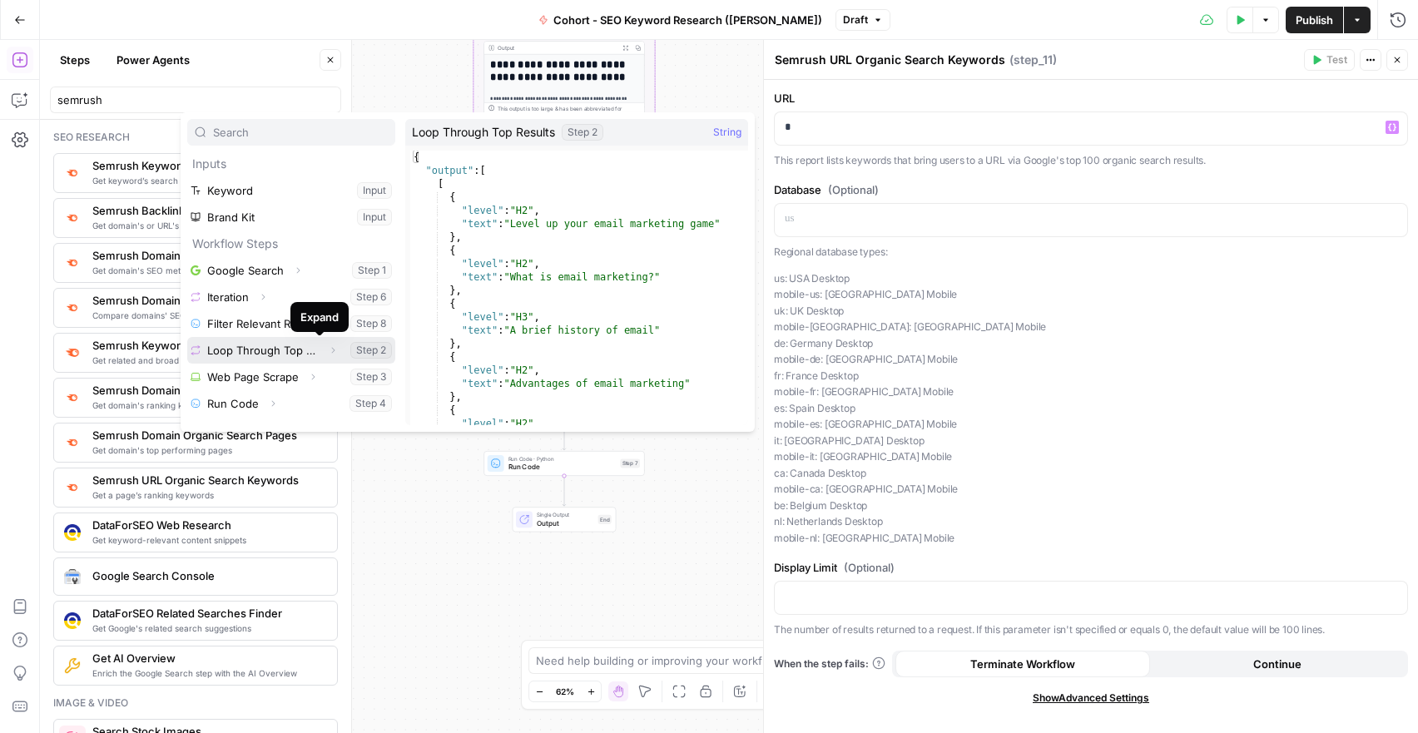
click at [328, 350] on icon "button" at bounding box center [333, 350] width 10 height 10
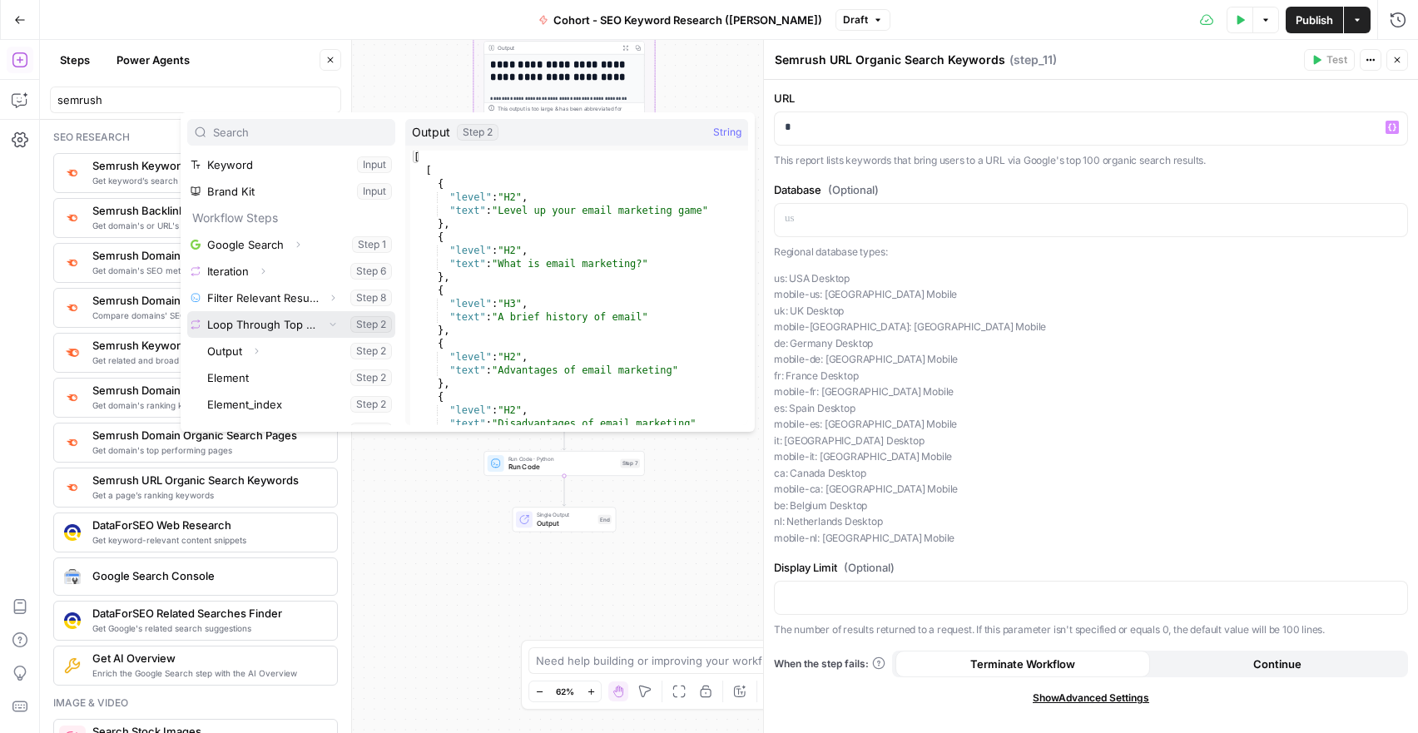
scroll to position [29, 0]
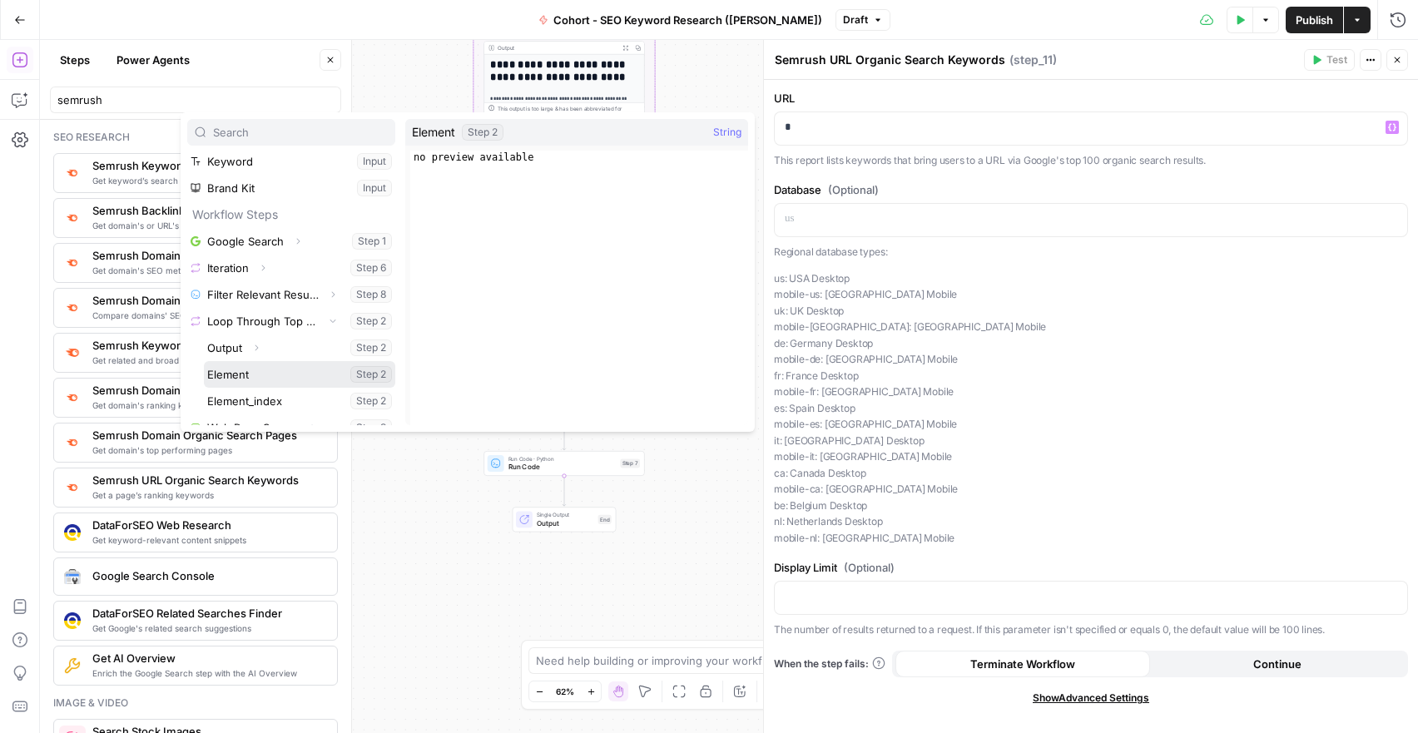
click at [259, 376] on button "Select variable Element" at bounding box center [299, 374] width 191 height 27
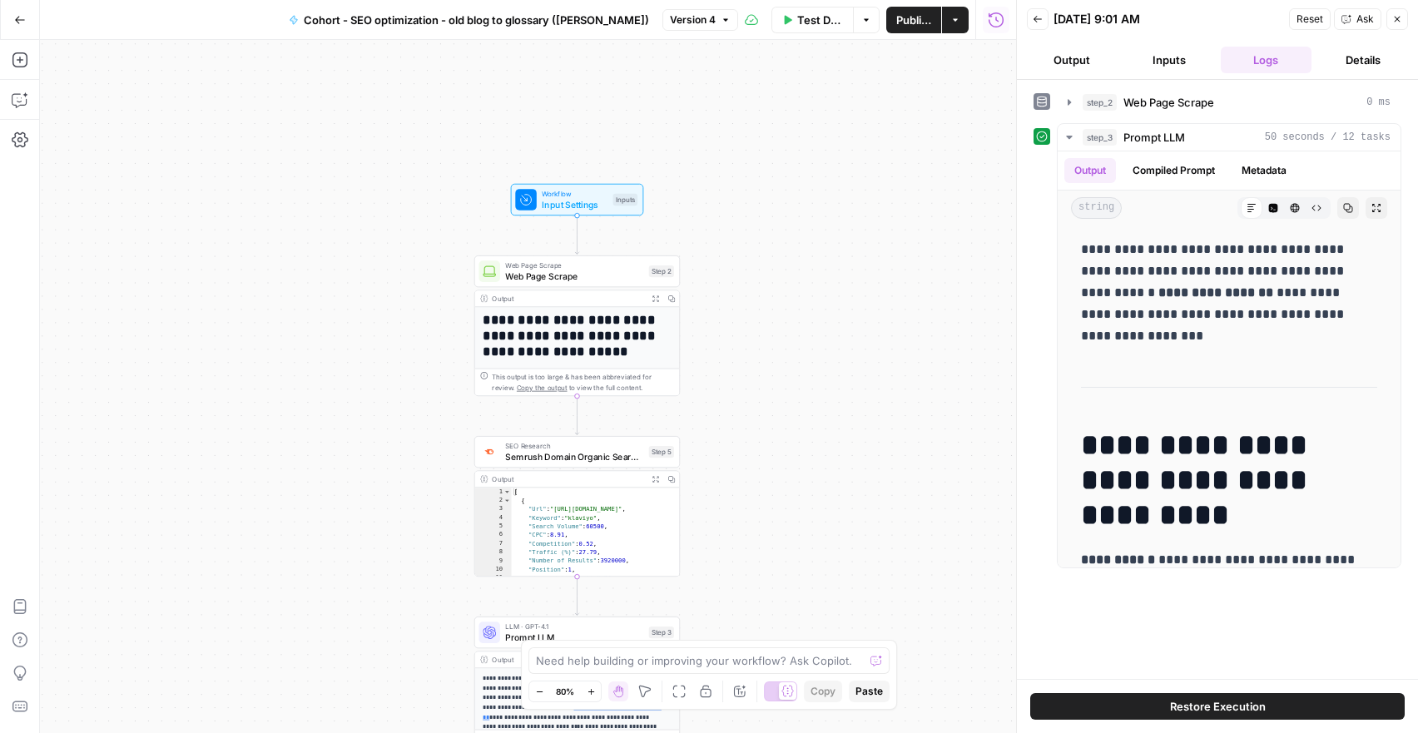
click at [14, 11] on button "Go Back" at bounding box center [20, 20] width 30 height 30
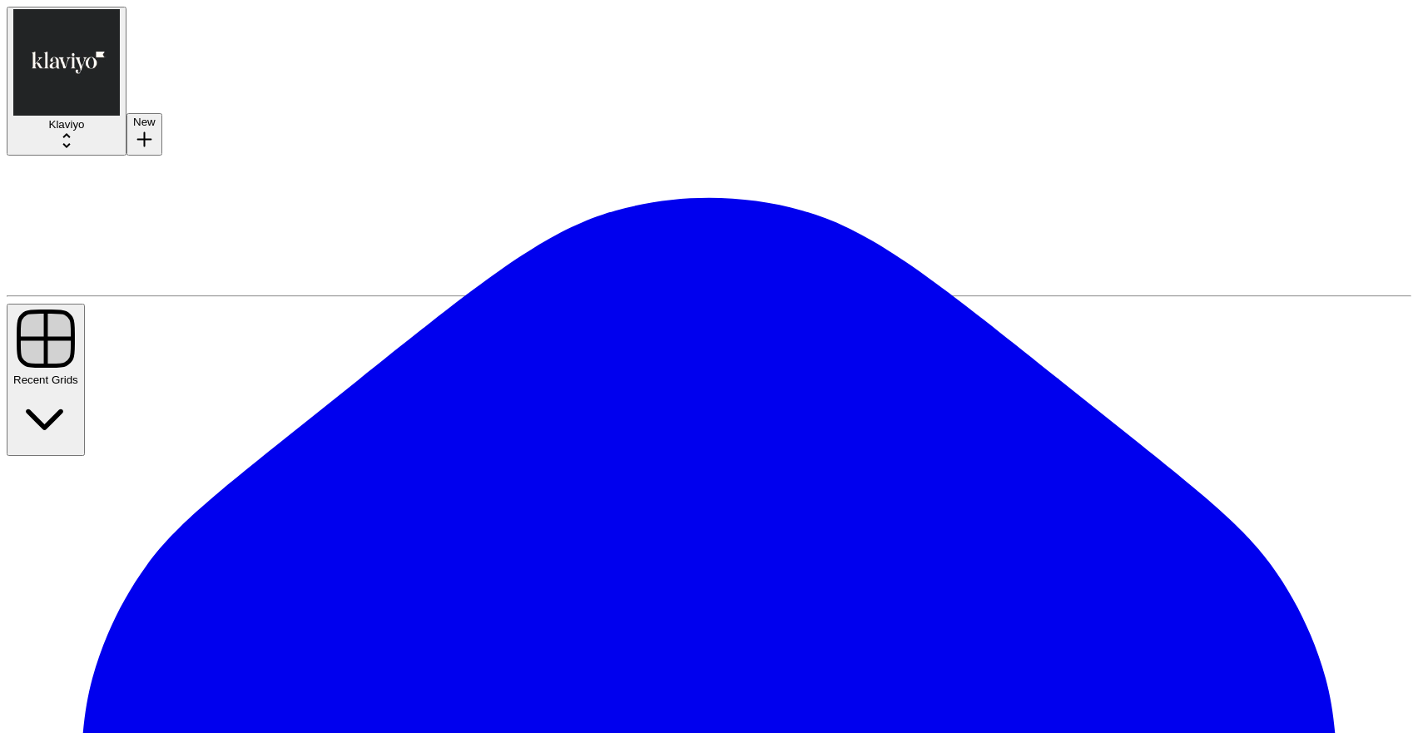
type input "**********"
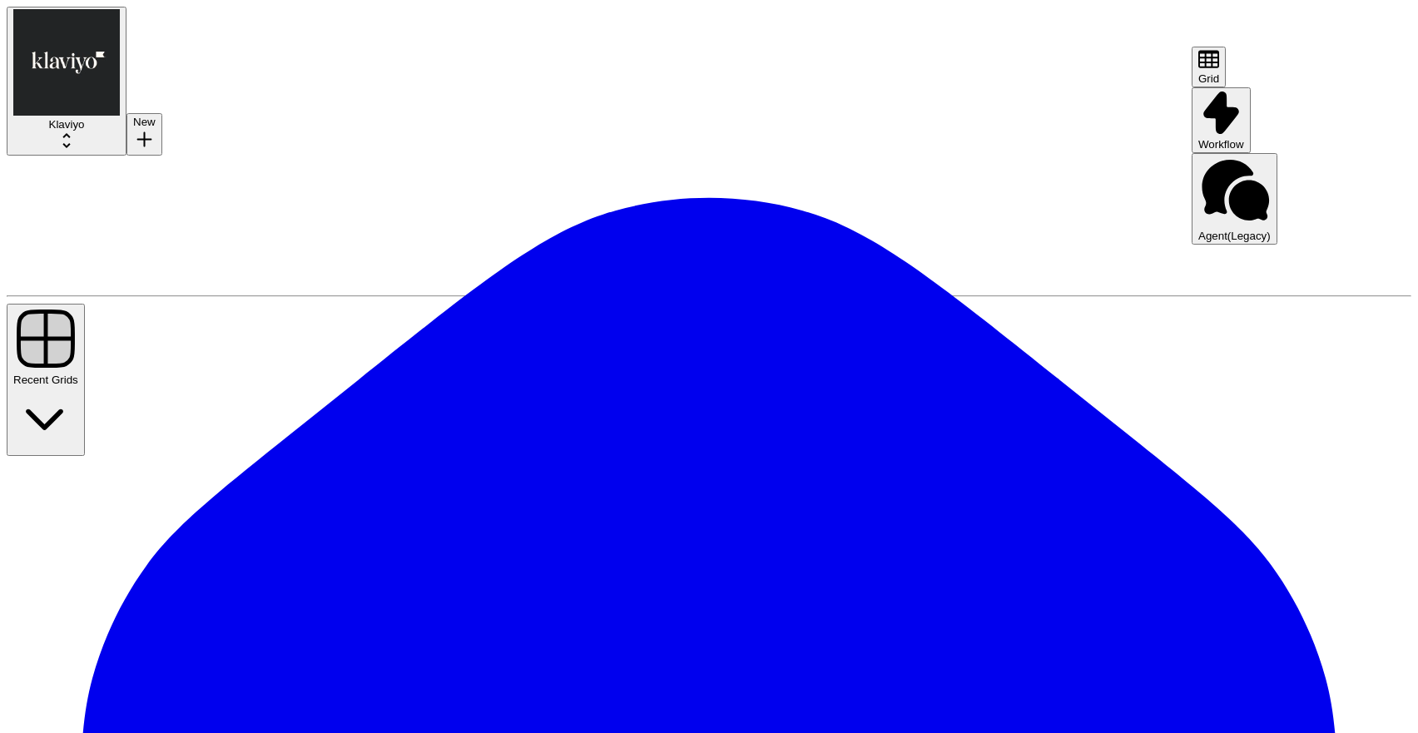
click at [1244, 138] on span "Workflow" at bounding box center [1221, 144] width 46 height 12
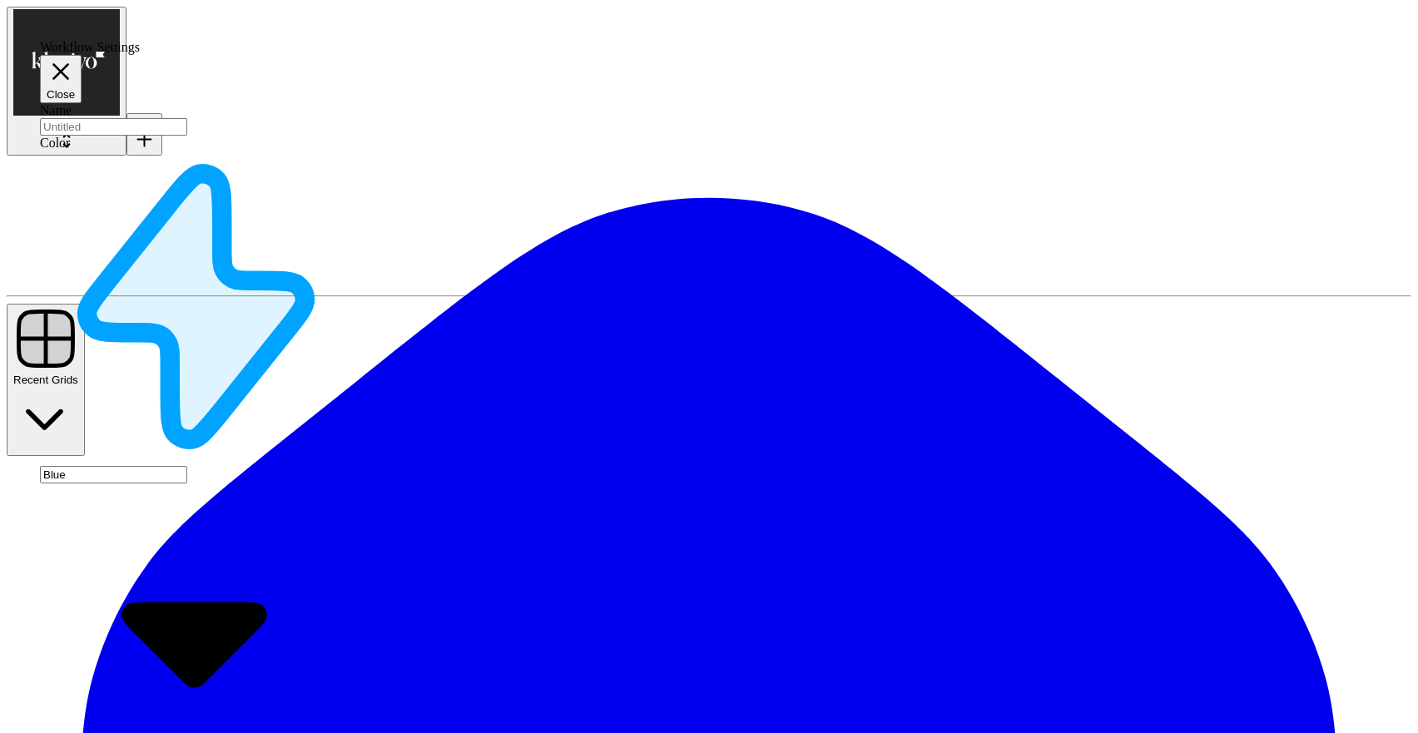
click at [139, 118] on div at bounding box center [196, 126] width 312 height 17
type input "Cohort - Localization (Benj)"
click at [335, 180] on div "Blue" at bounding box center [196, 475] width 312 height 648
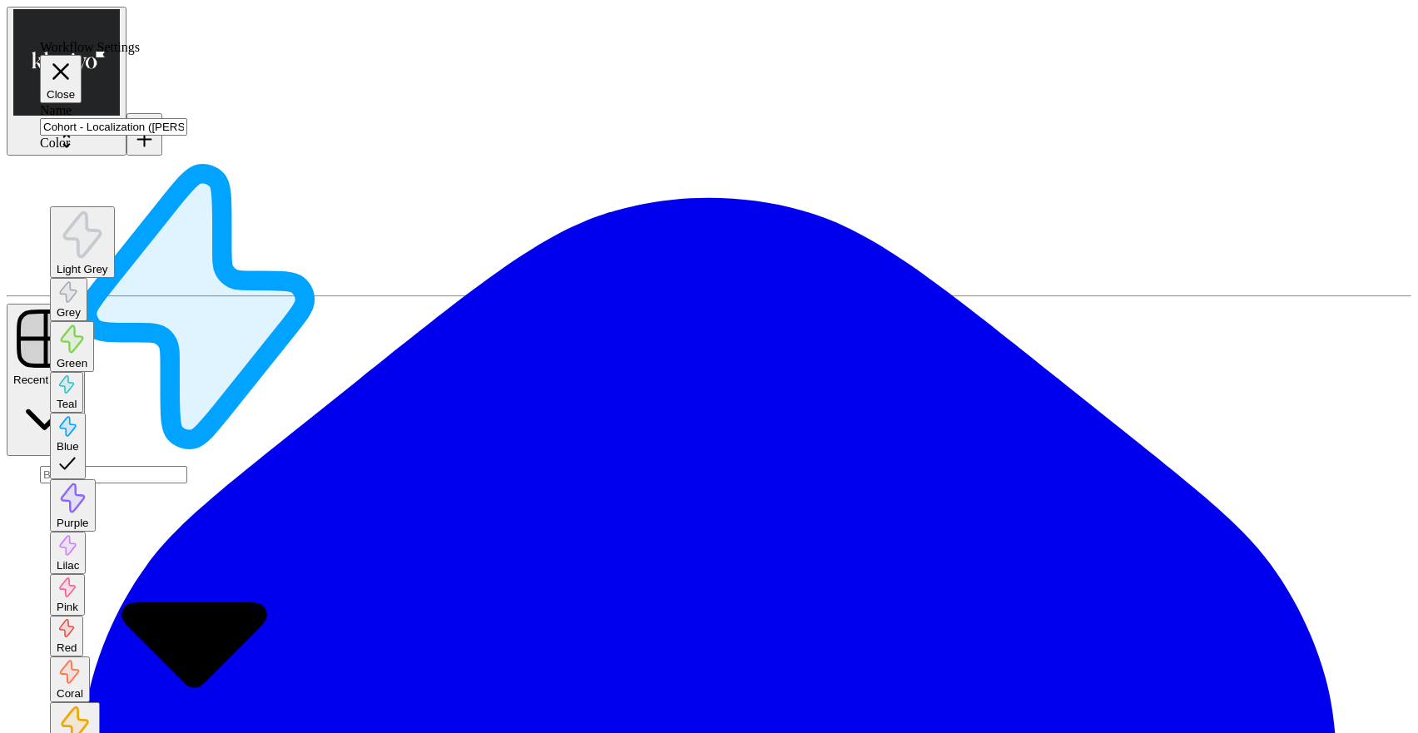
click at [77, 642] on span "Red" at bounding box center [67, 648] width 20 height 12
type input "Red"
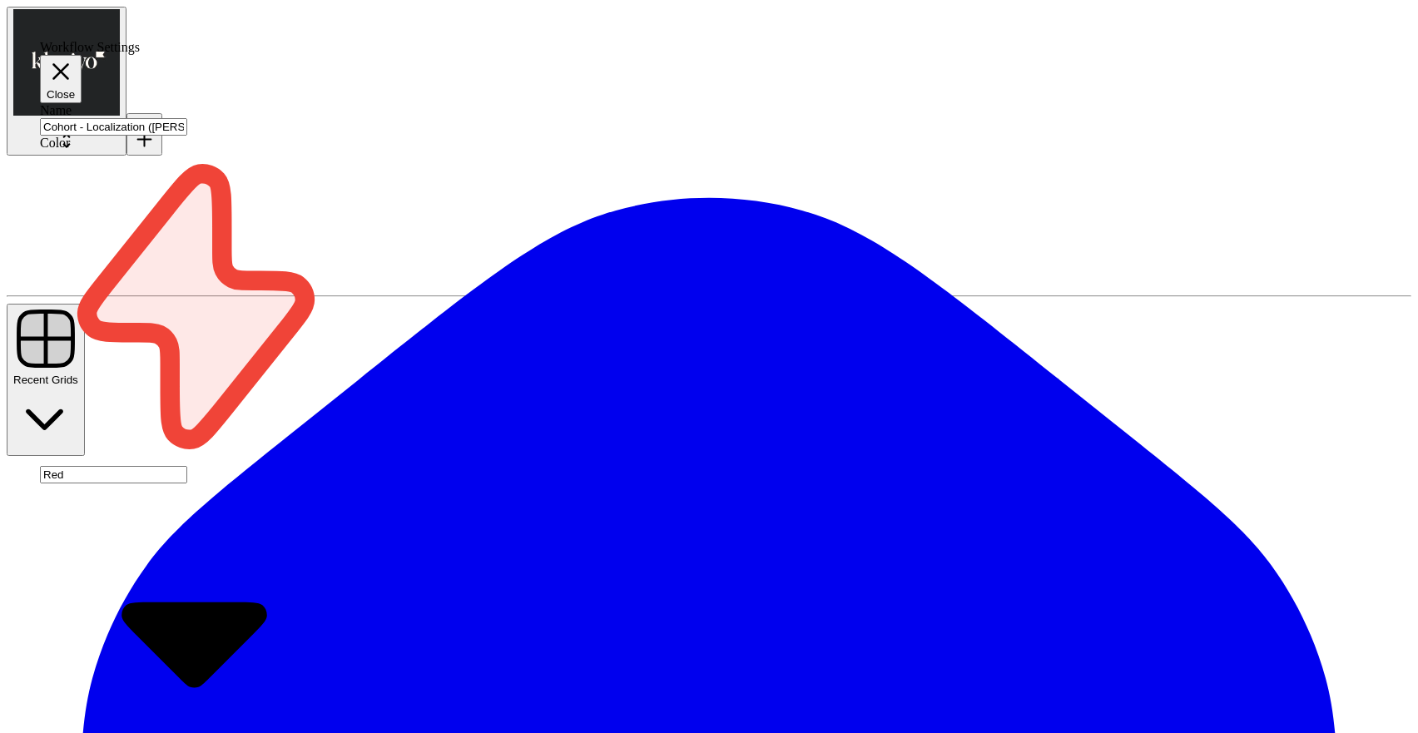
click at [82, 55] on button "Close" at bounding box center [61, 79] width 42 height 48
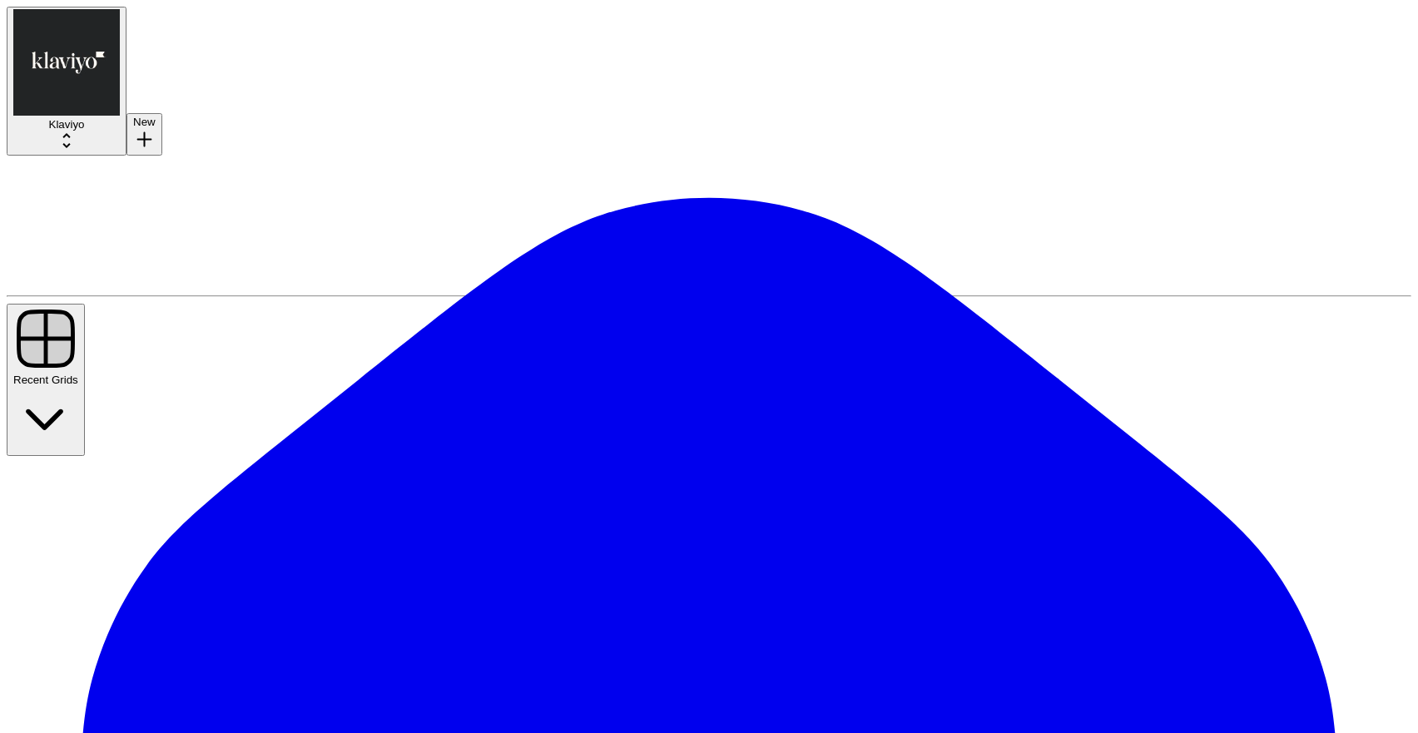
click at [969, 124] on button "Add Field" at bounding box center [939, 157] width 60 height 67
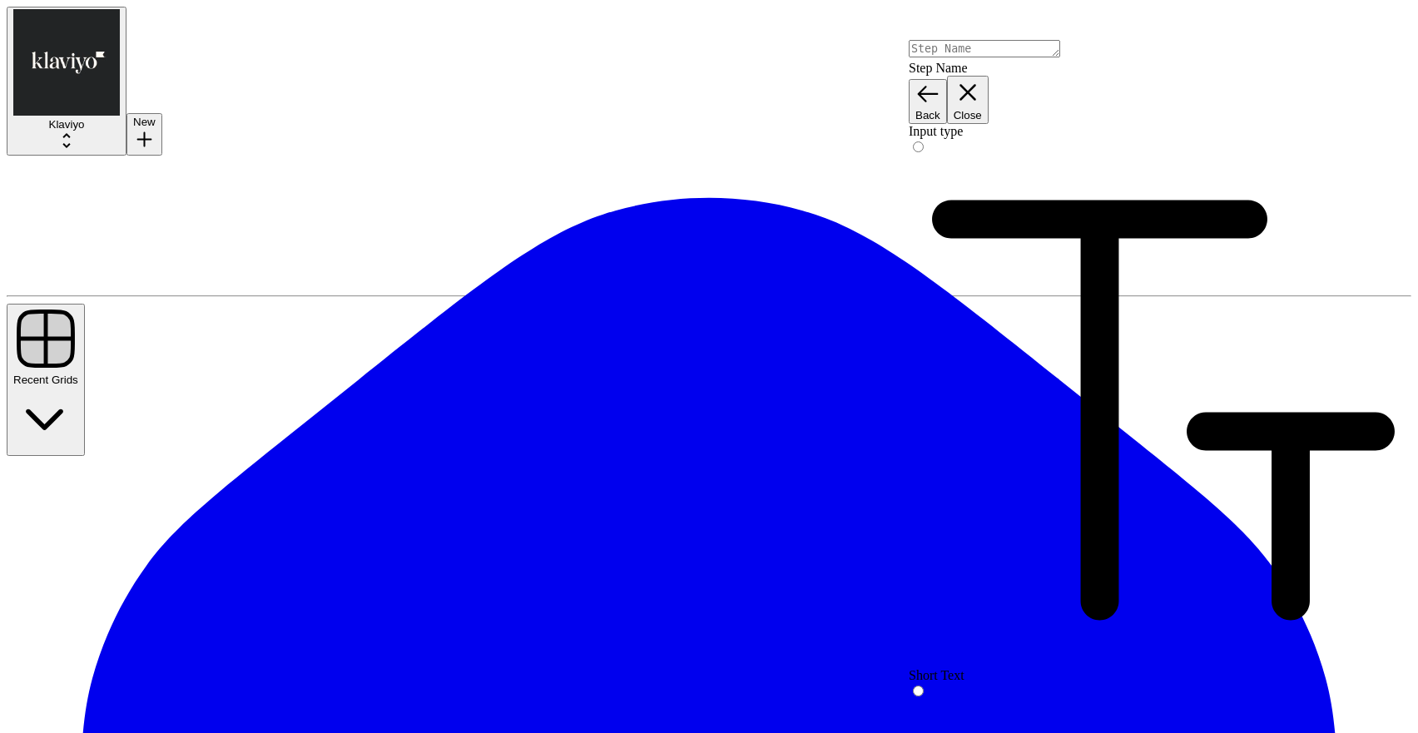
click at [1045, 668] on div "Short Text" at bounding box center [1163, 675] width 509 height 15
type input "Original Text (EN)"
click at [947, 79] on button "Back" at bounding box center [928, 101] width 38 height 45
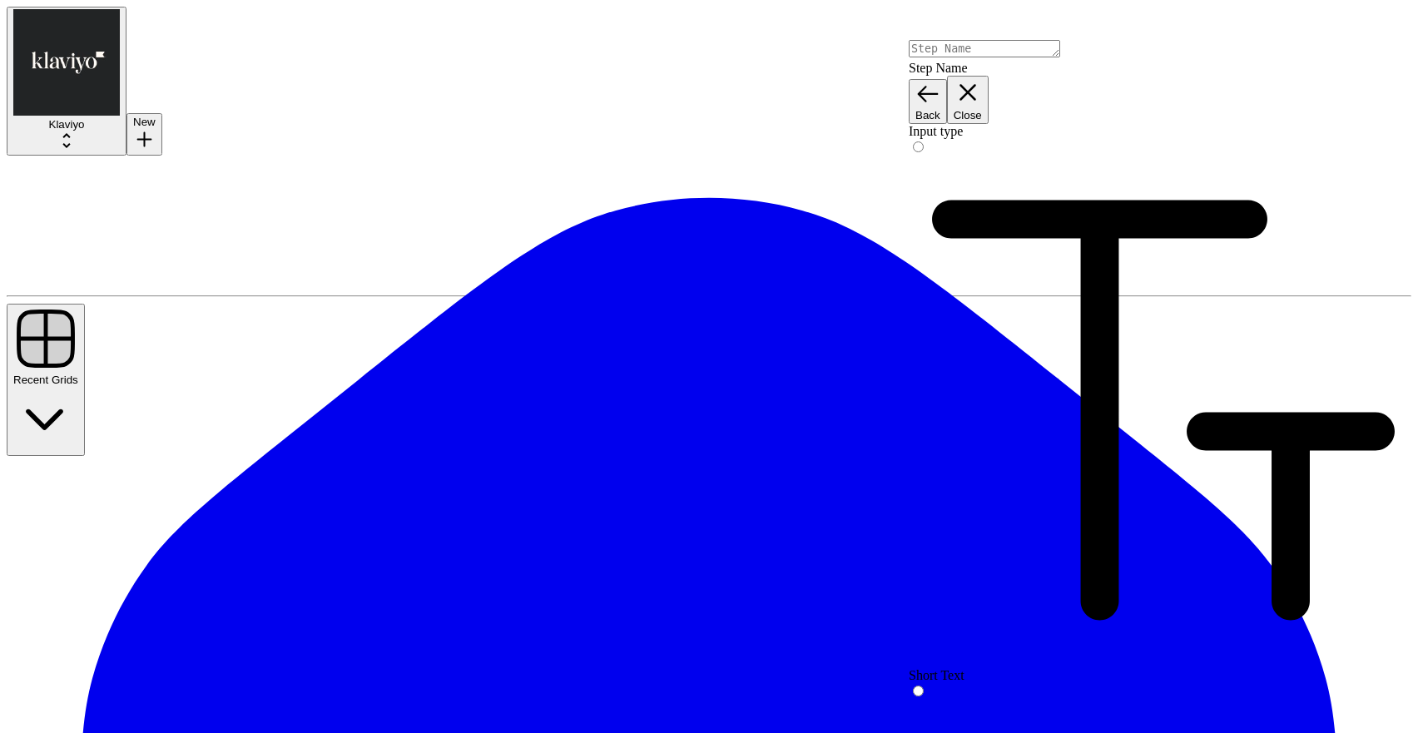
click at [965, 668] on span "Short Text" at bounding box center [937, 675] width 56 height 14
type input "Translated Text"
click at [940, 109] on span "Back" at bounding box center [927, 115] width 25 height 12
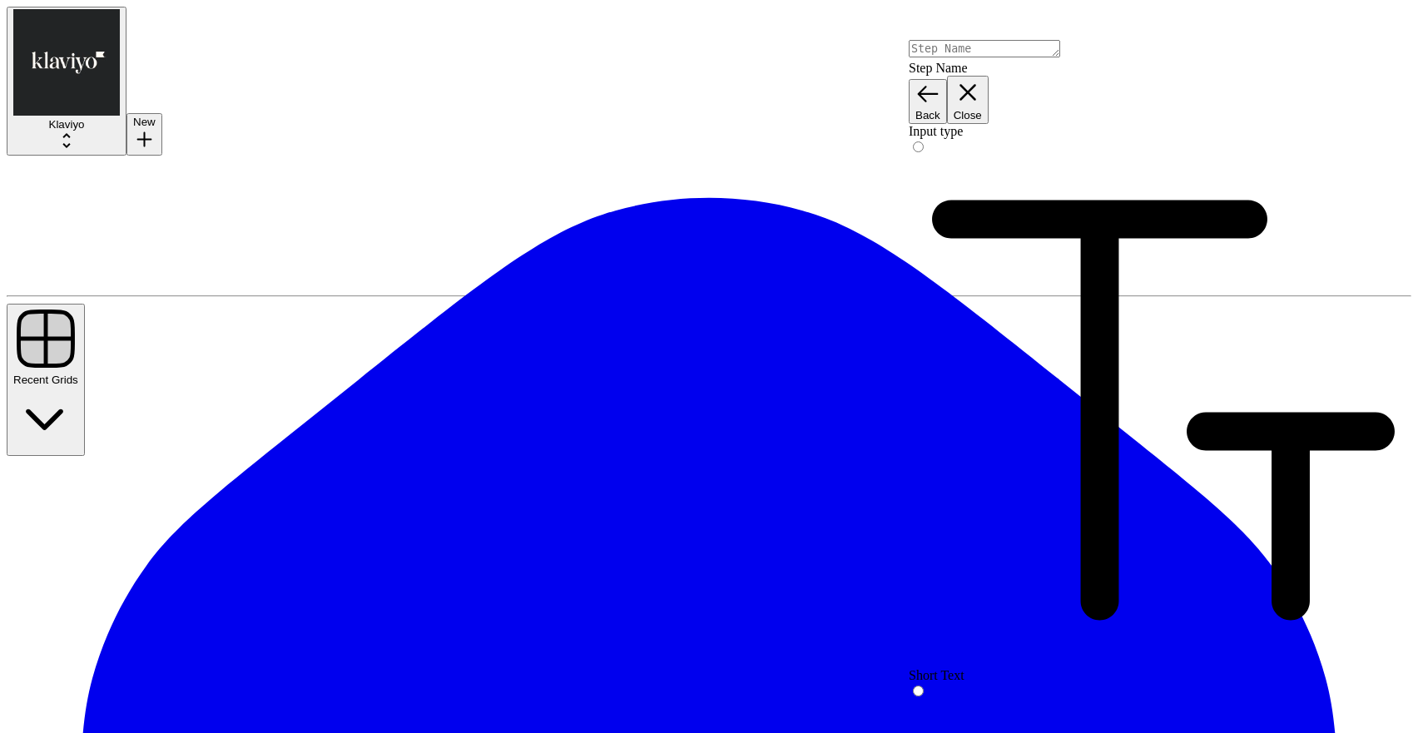
type input "Target Language"
click at [940, 82] on icon "button" at bounding box center [927, 94] width 25 height 25
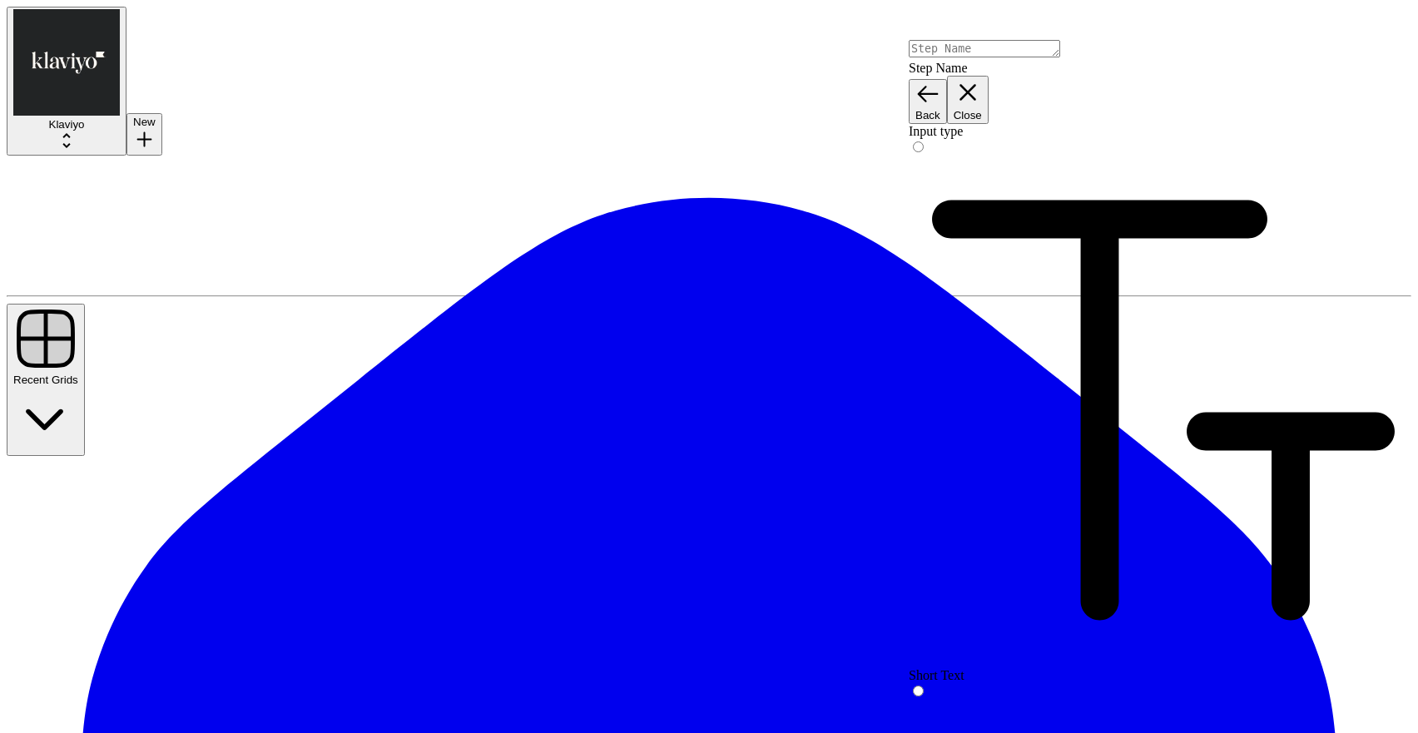
type input "Target Market"
click at [947, 79] on button "Back" at bounding box center [928, 101] width 38 height 45
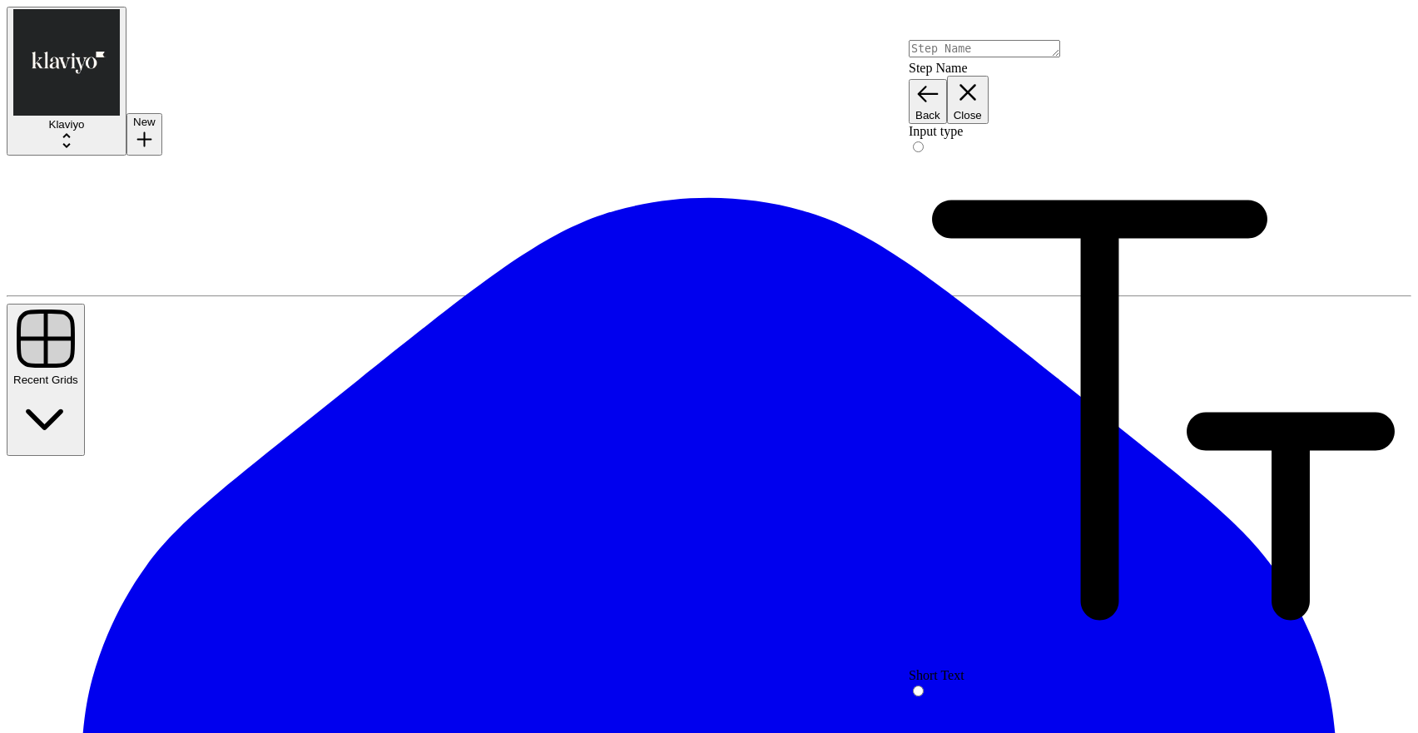
type input "Brand Kit"
type input "brand_kit"
click at [947, 79] on button "Back" at bounding box center [928, 101] width 38 height 45
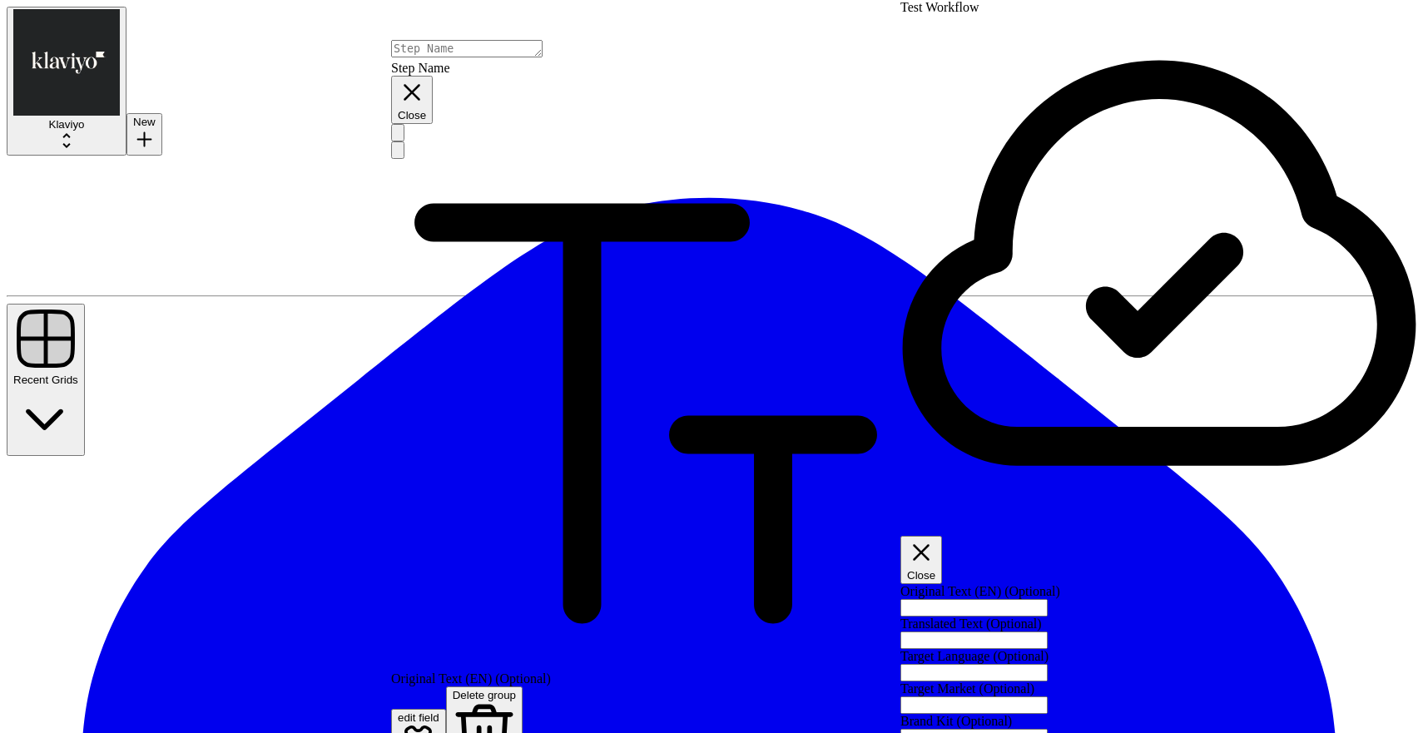
click at [1048, 729] on input "Brand Kit (Optional)" at bounding box center [974, 737] width 147 height 17
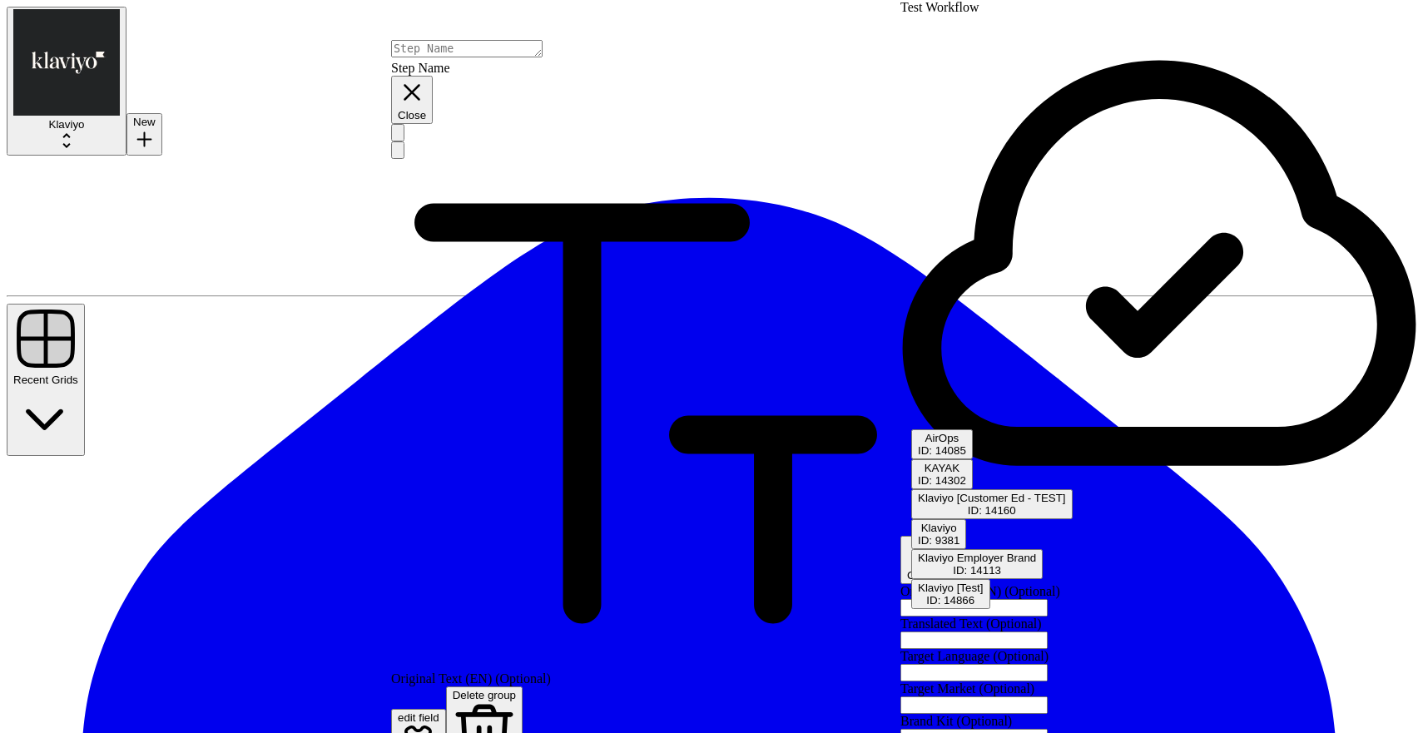
click at [960, 547] on div "ID: 9381" at bounding box center [939, 540] width 42 height 12
type input "Klaviyo"
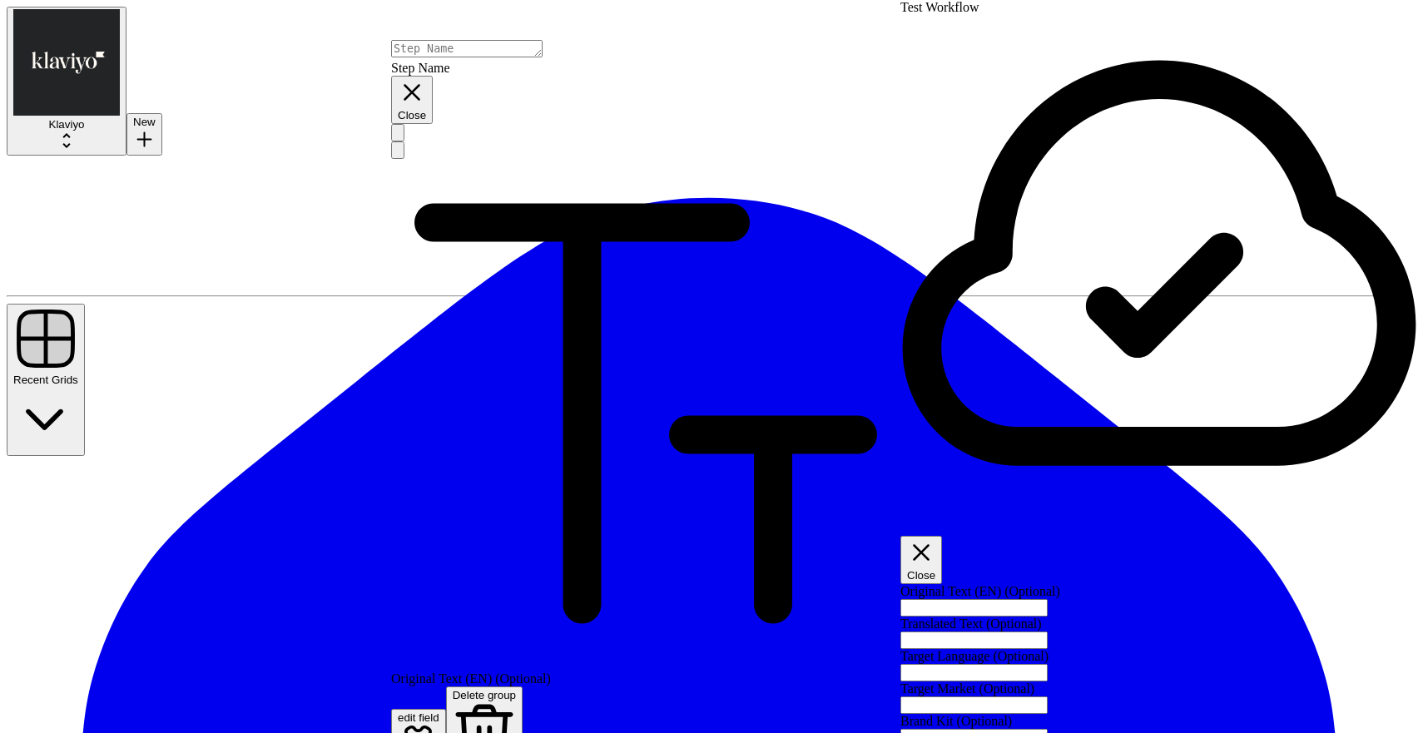
click at [1048, 599] on input "Original Text (EN) (Optional)" at bounding box center [974, 607] width 147 height 17
paste input "Unlock powerful insights with our new analytics dashboard"
type input "Unlock powerful insights with our new analytics dashboard"
click at [963, 664] on div at bounding box center [1160, 672] width 518 height 17
type input "Italian (Italy)"
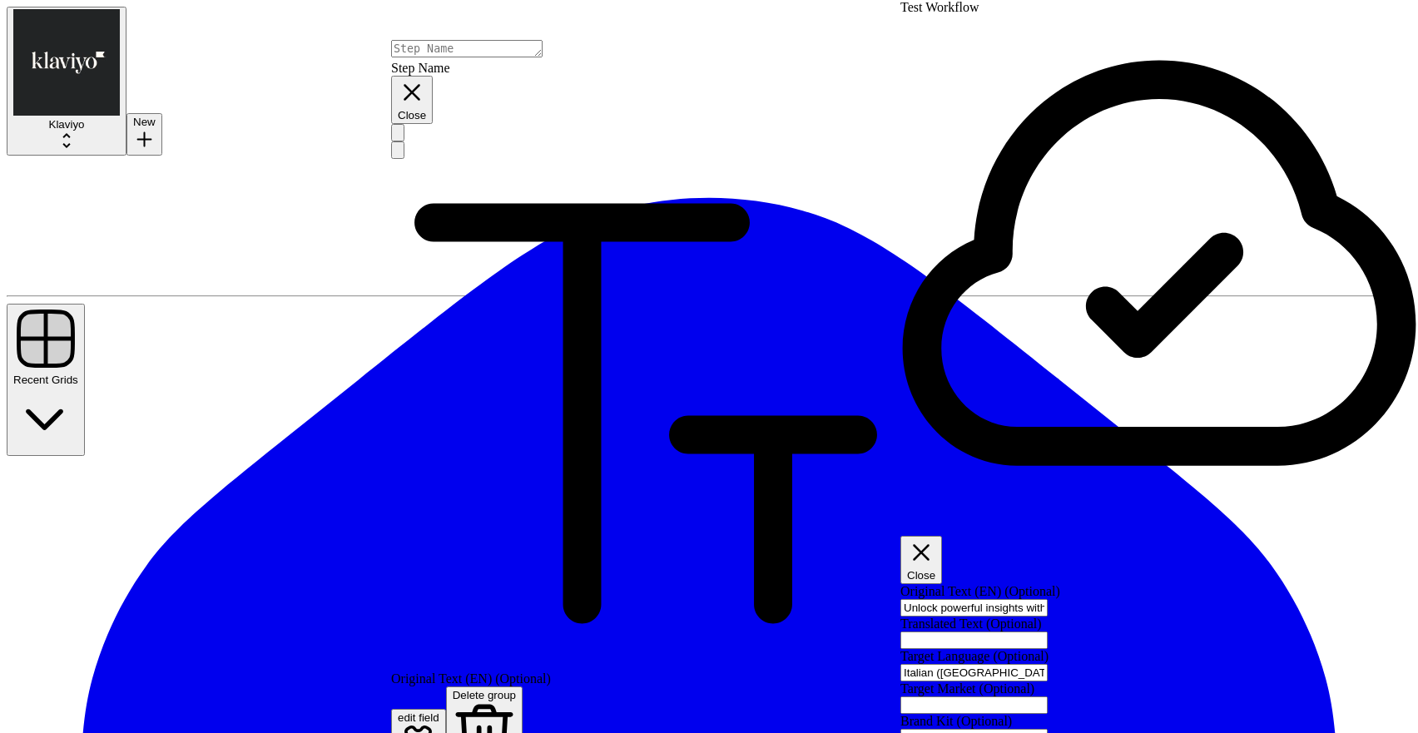
click at [1004, 697] on input "Target Market (Optional)" at bounding box center [974, 705] width 147 height 17
type input "European consumer"
click at [943, 599] on div "Unlock powerful insights with our new analytics dashboard" at bounding box center [1160, 607] width 518 height 17
drag, startPoint x: 924, startPoint y: 92, endPoint x: 1250, endPoint y: 94, distance: 326.3
click at [1048, 599] on input "Unlock powerful insights with our new analytics dashboard" at bounding box center [974, 607] width 147 height 17
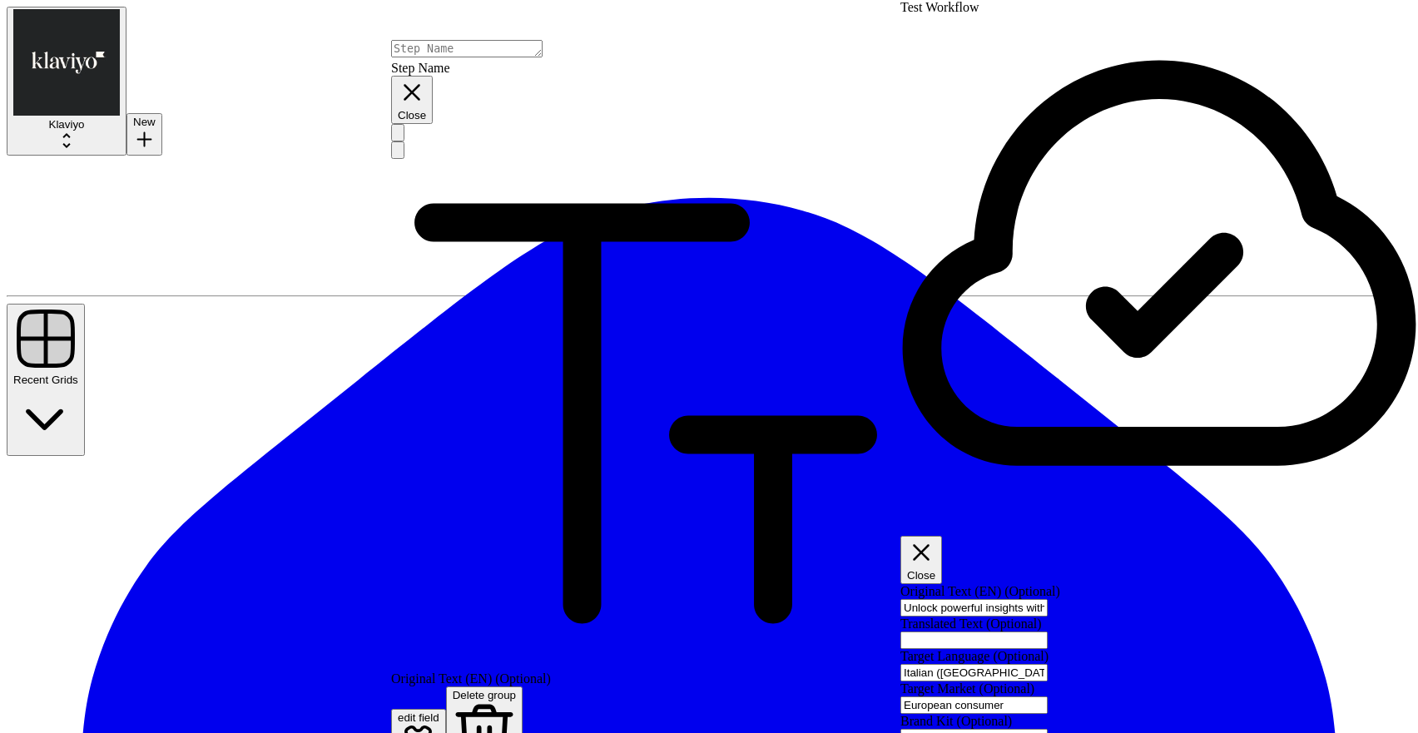
click at [997, 632] on input "Translated Text (Optional)" at bounding box center [974, 640] width 147 height 17
paste input "Sblocca potenti intuizioni con la nostra nuova dashboard di analisi"
type input "Sblocca potenti intuizioni con la nostra nuova dashboard di analisi"
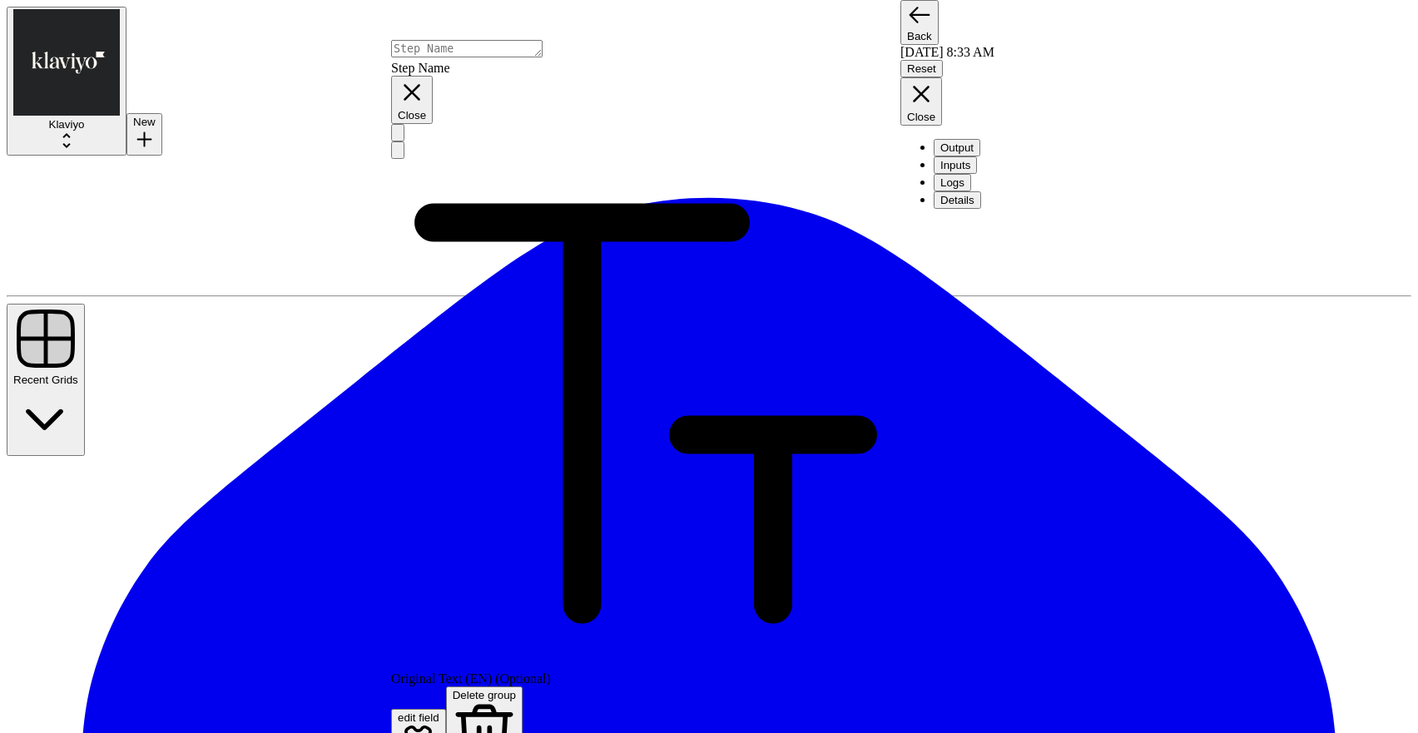
click at [1394, 60] on div "Reset Close" at bounding box center [1160, 93] width 518 height 66
click at [935, 80] on icon "button" at bounding box center [921, 94] width 28 height 28
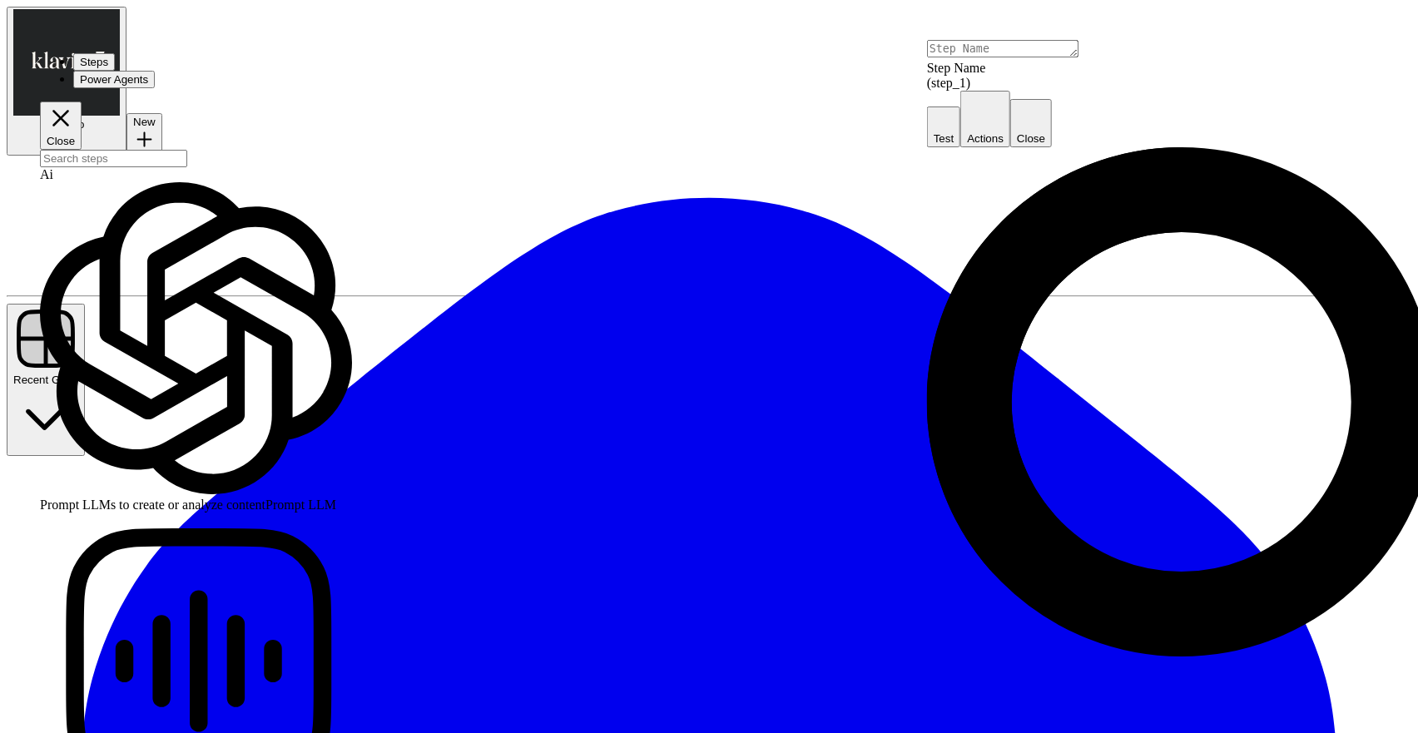
type textarea "Prompt LLM"
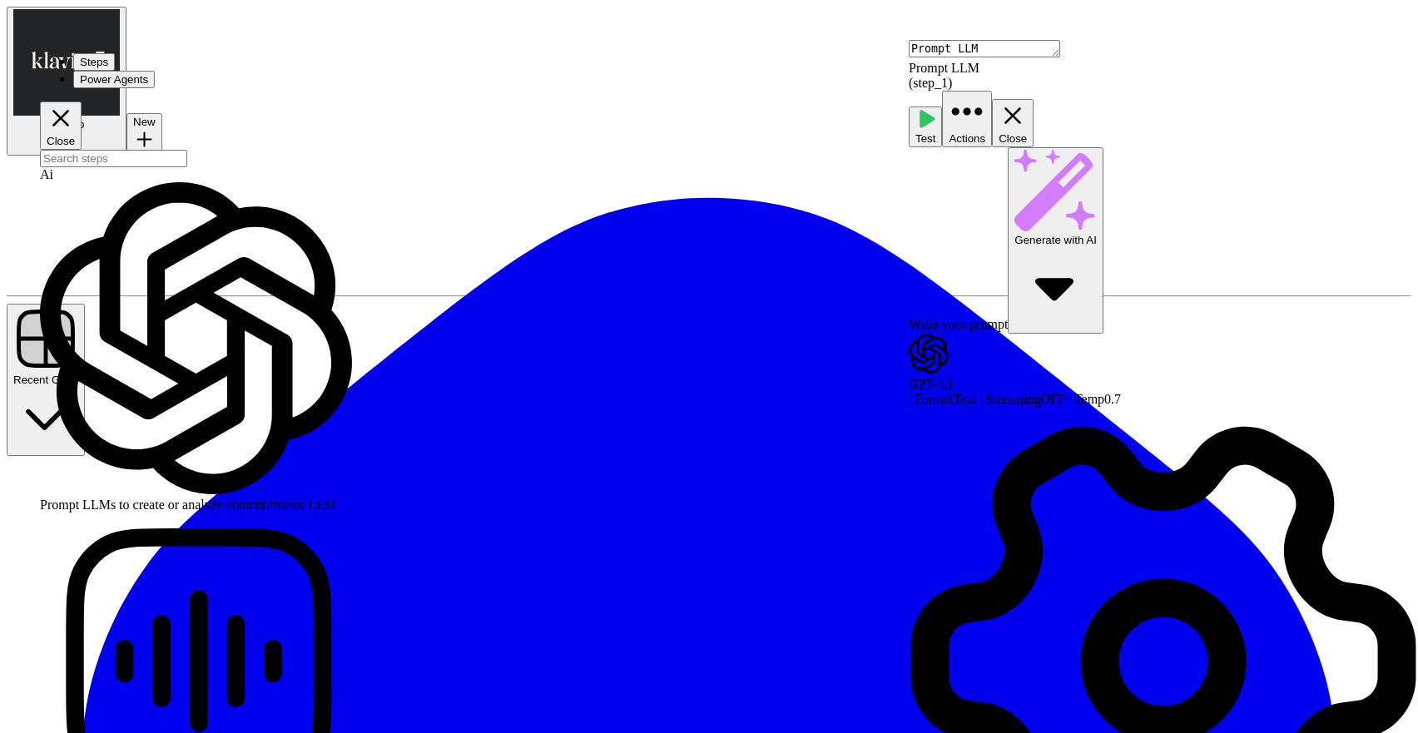
click at [970, 377] on div "GPT-4.1" at bounding box center [1163, 384] width 509 height 15
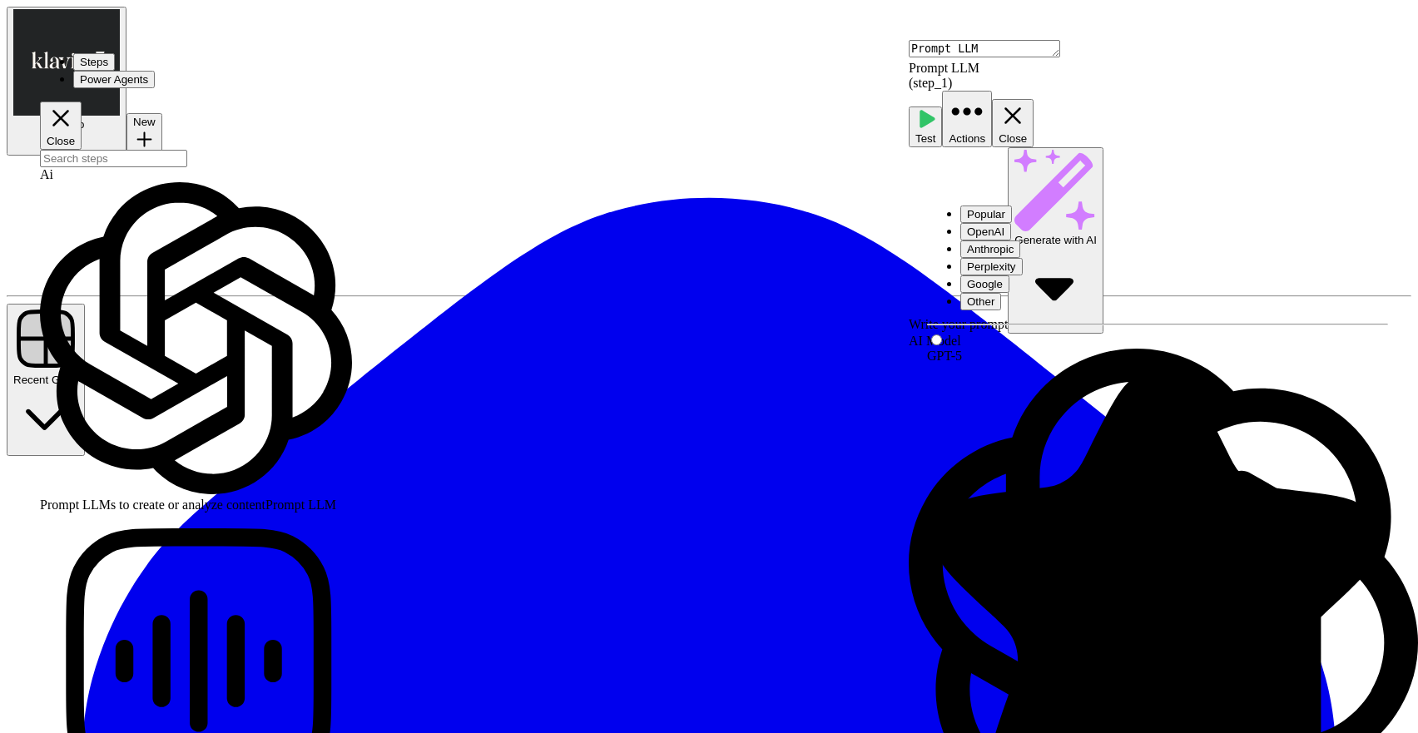
type input "Claude Opus 4.1"
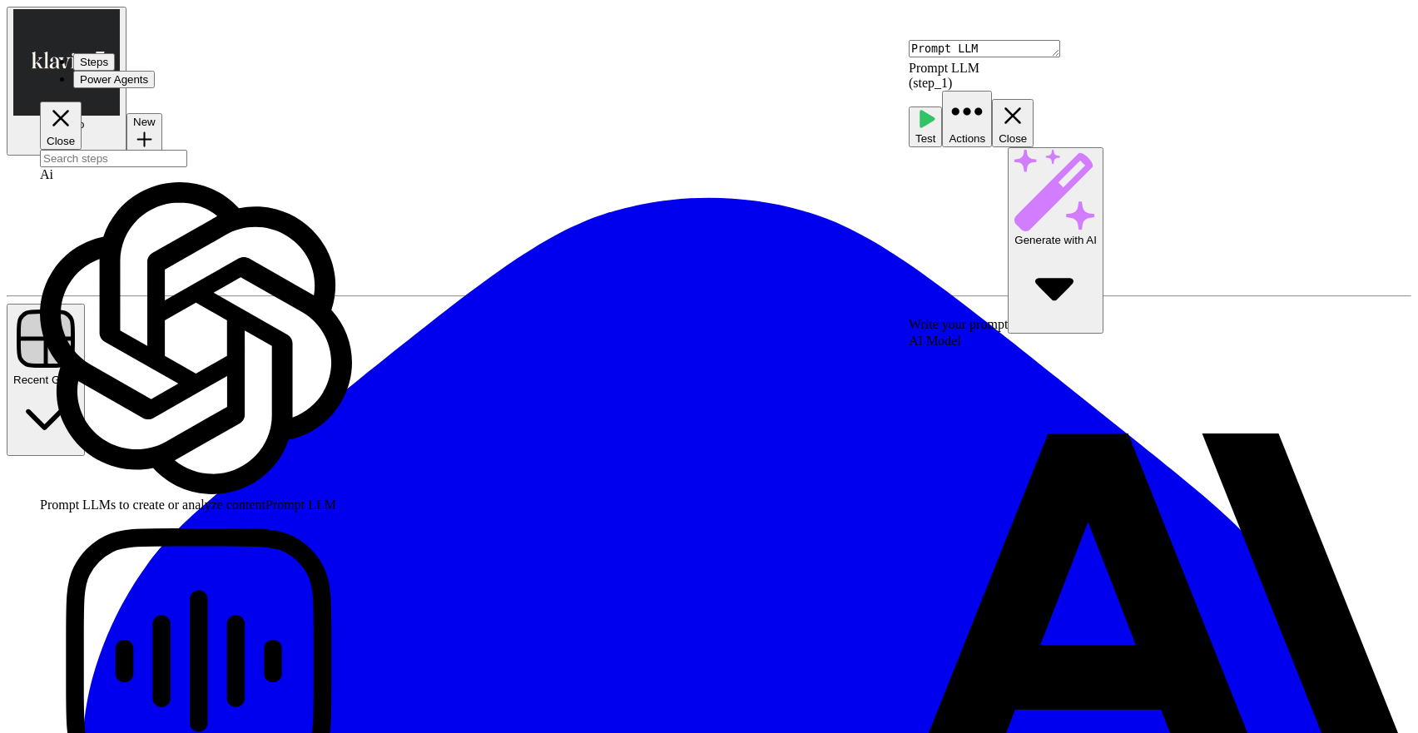
scroll to position [381, 0]
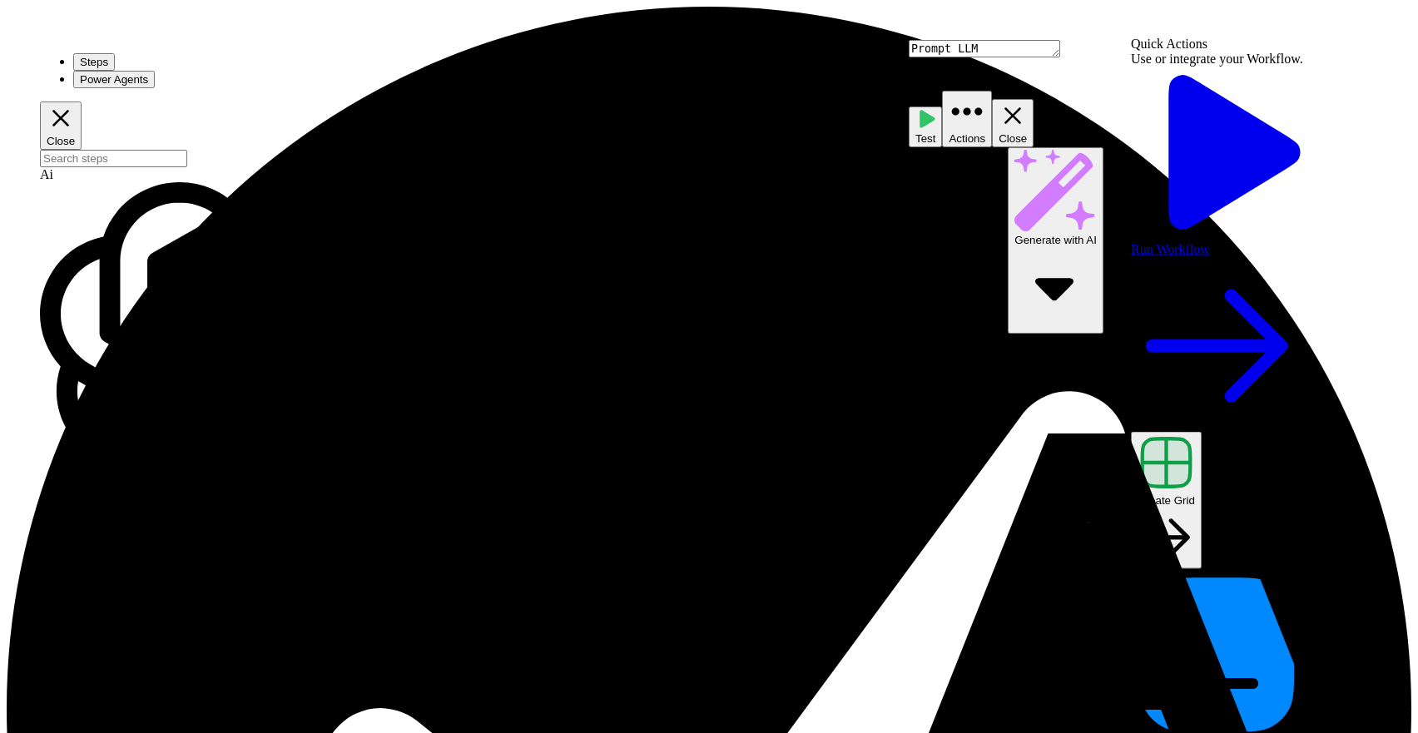
scroll to position [51, 0]
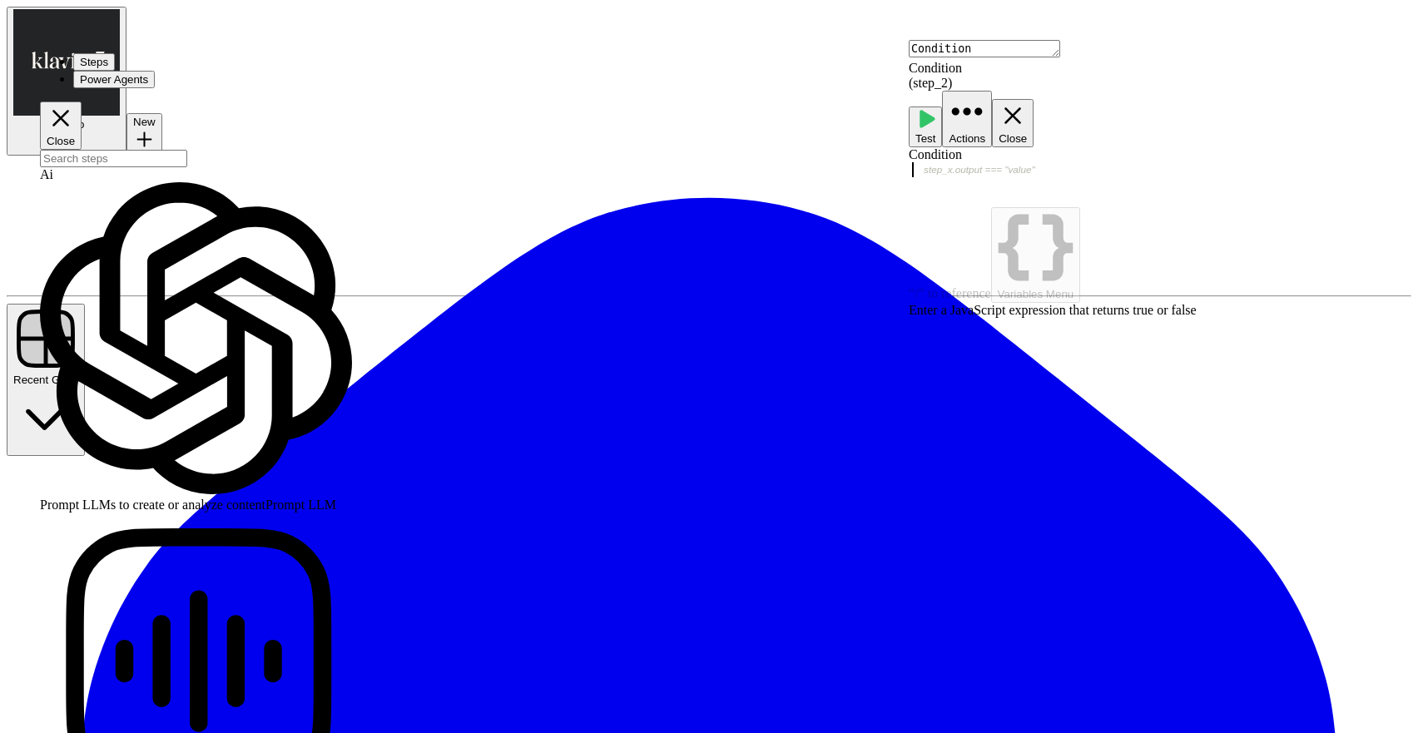
click at [1086, 162] on div at bounding box center [1163, 199] width 509 height 75
click at [187, 167] on div "Ai" at bounding box center [196, 174] width 312 height 15
click at [175, 150] on div at bounding box center [196, 158] width 312 height 17
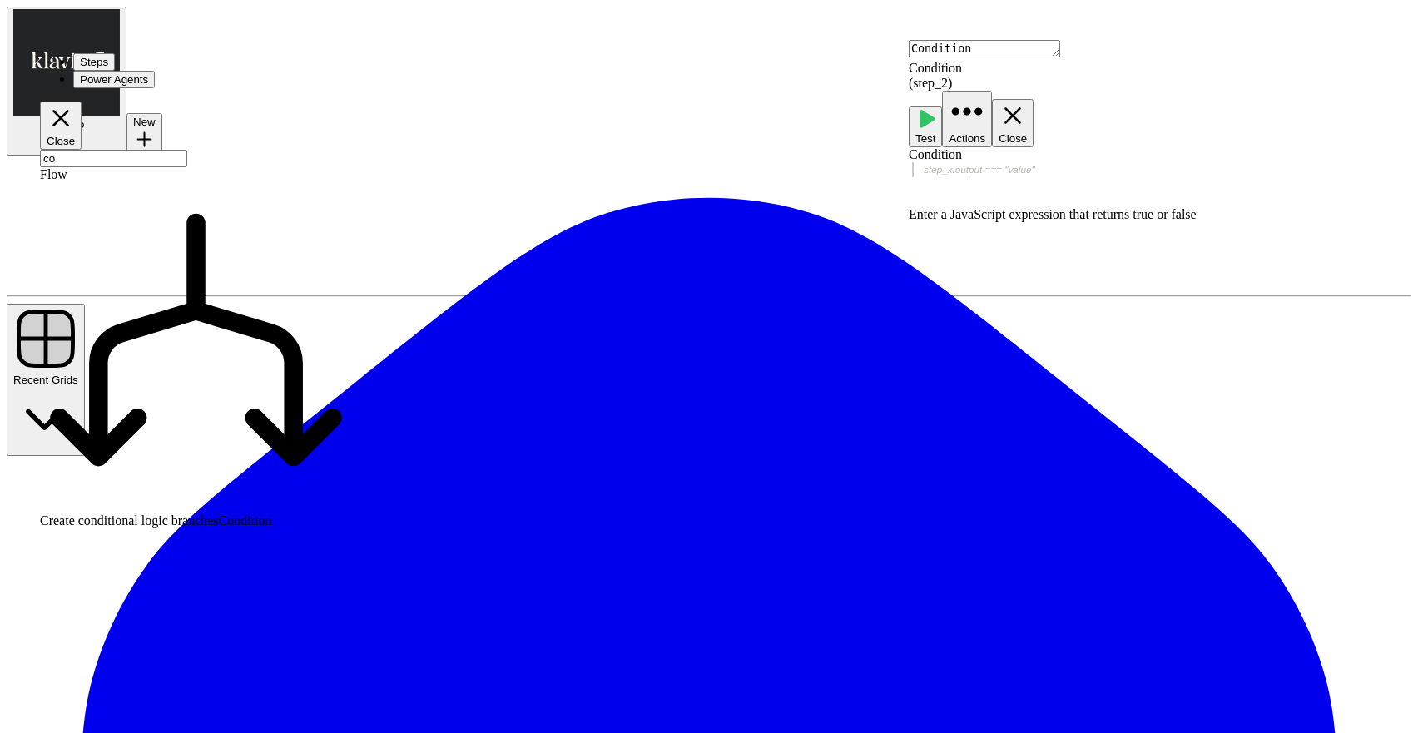
type input "c"
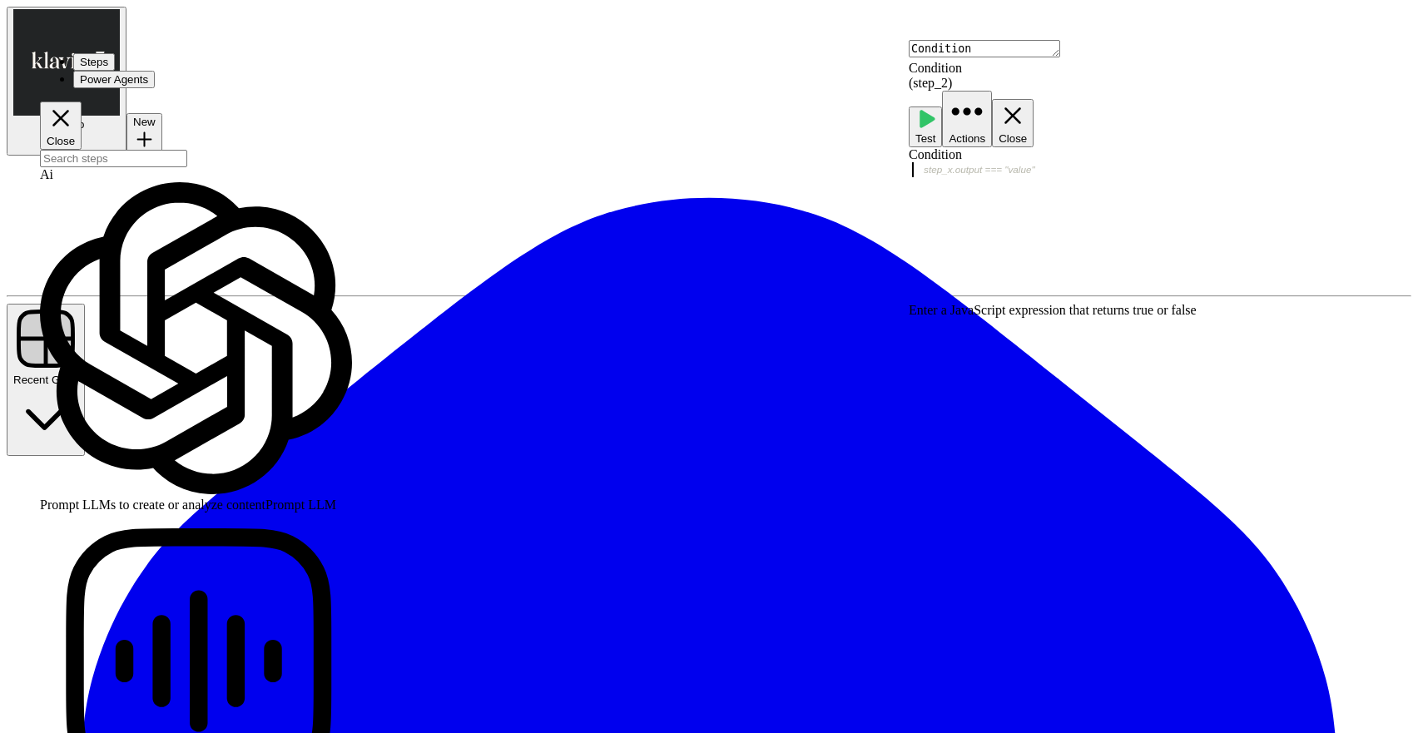
click at [948, 162] on div at bounding box center [1163, 199] width 509 height 75
type textarea "*"
type textarea "*********"
click at [139, 150] on input "search" at bounding box center [113, 158] width 147 height 17
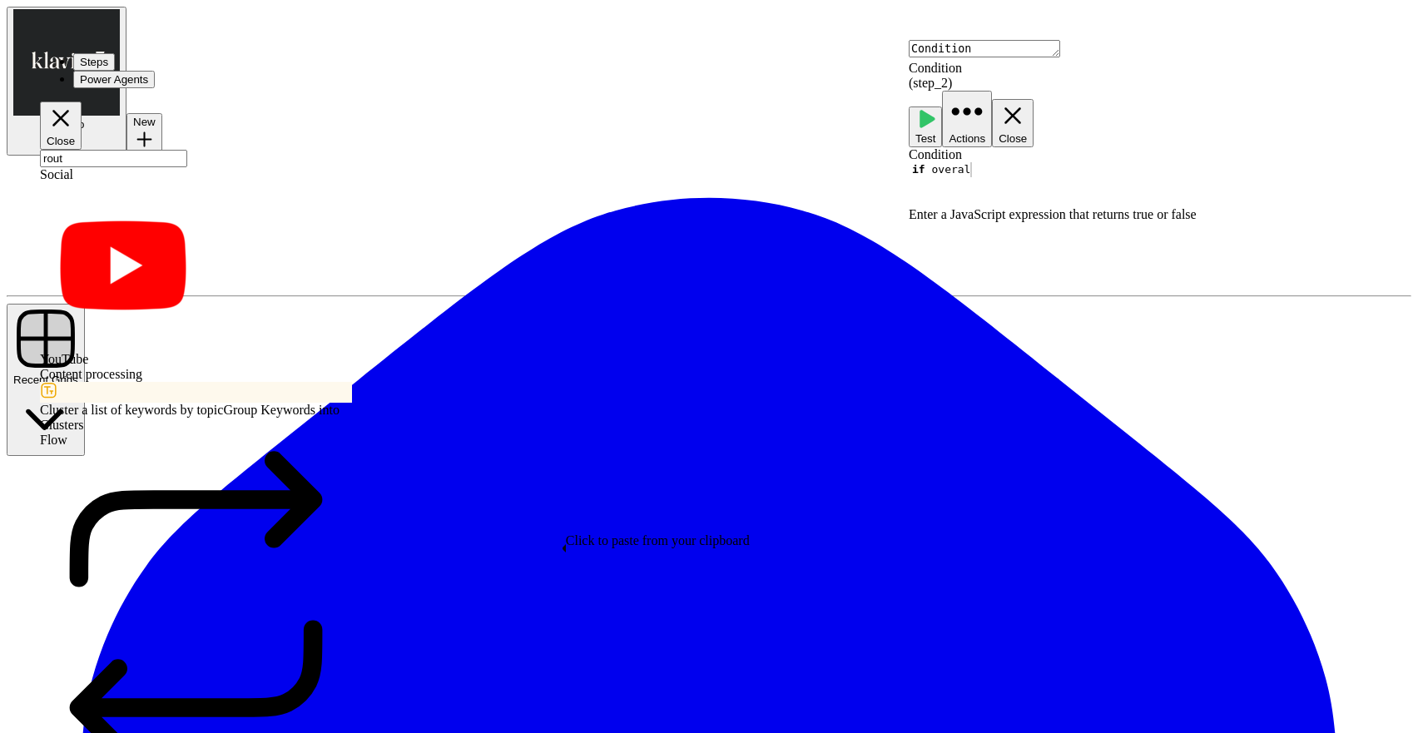
type input "rout"
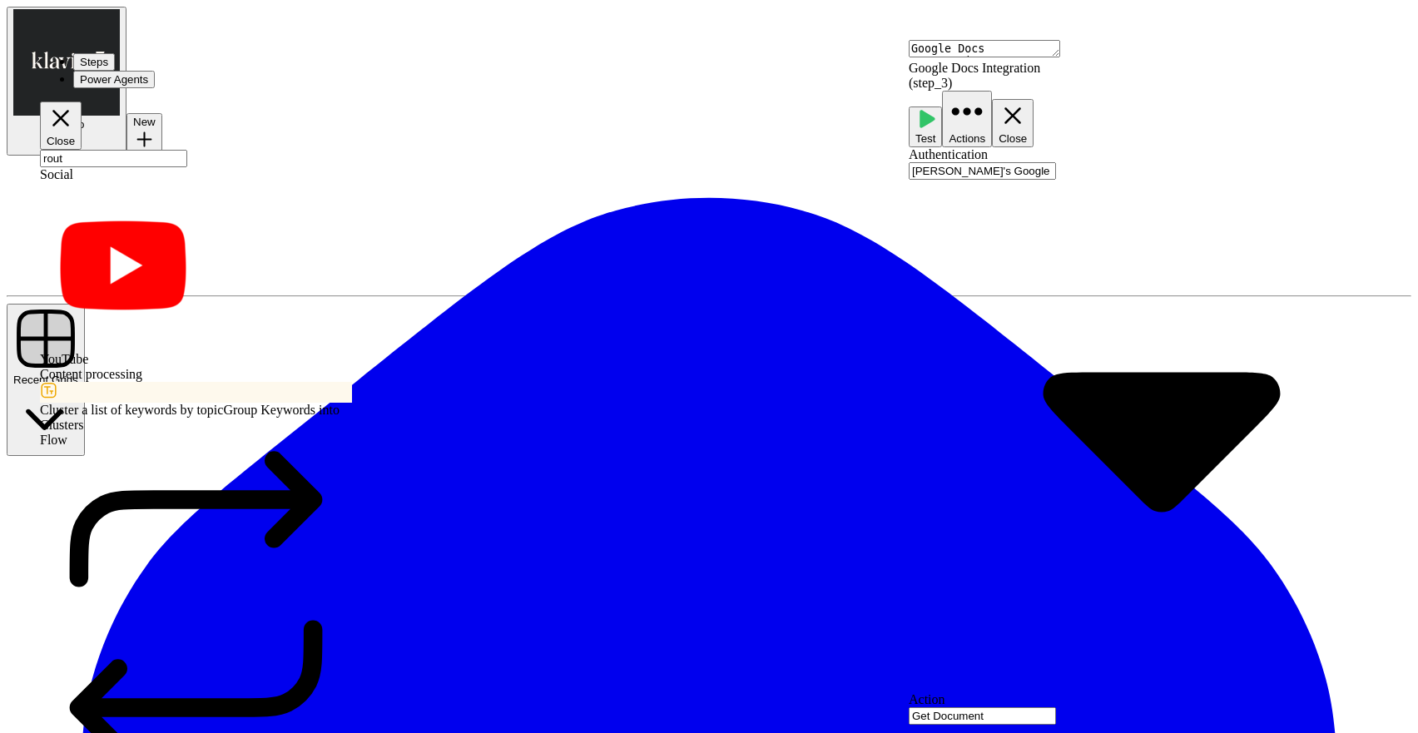
click at [1027, 102] on icon "button" at bounding box center [1013, 116] width 28 height 28
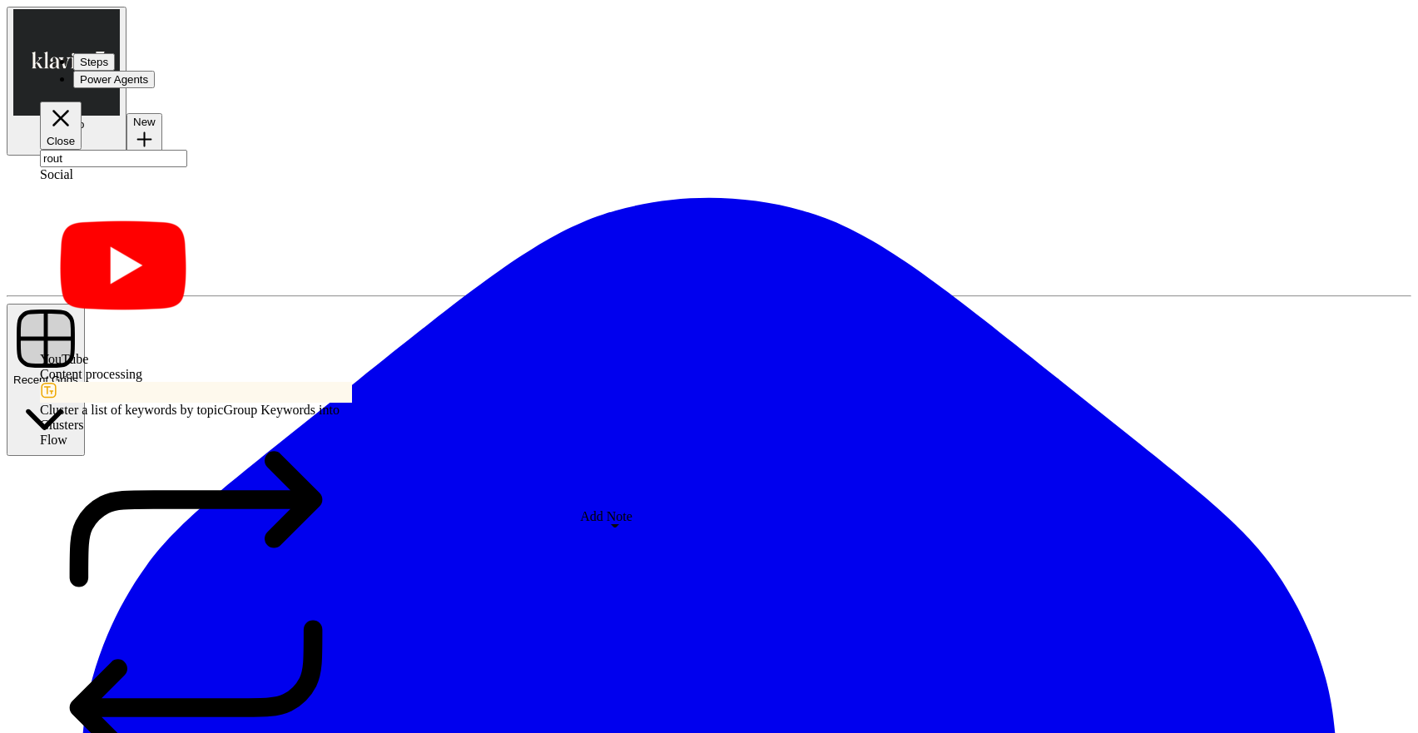
click at [113, 103] on span "Delete Step" at bounding box center [84, 97] width 58 height 12
drag, startPoint x: 558, startPoint y: 552, endPoint x: 593, endPoint y: 611, distance: 68.7
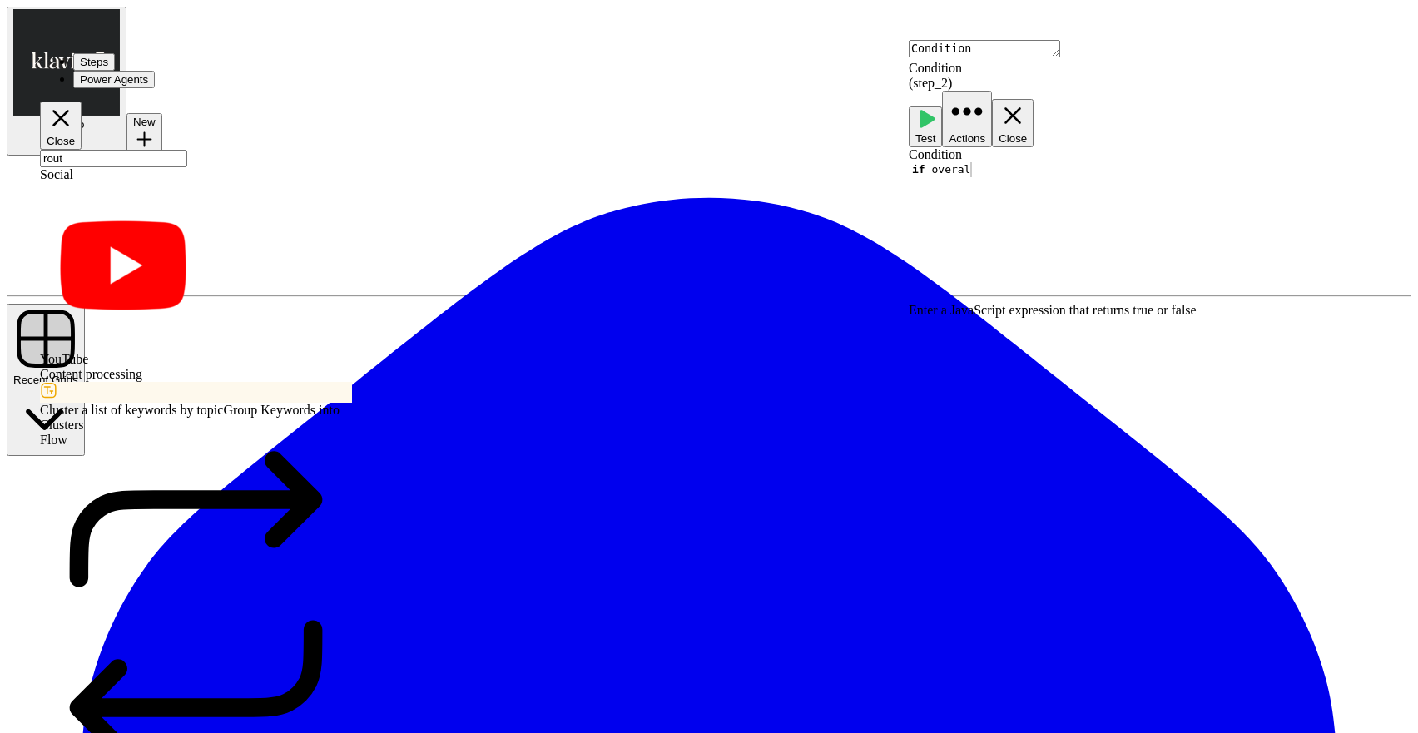
click at [960, 162] on div "if overal" at bounding box center [1163, 199] width 509 height 75
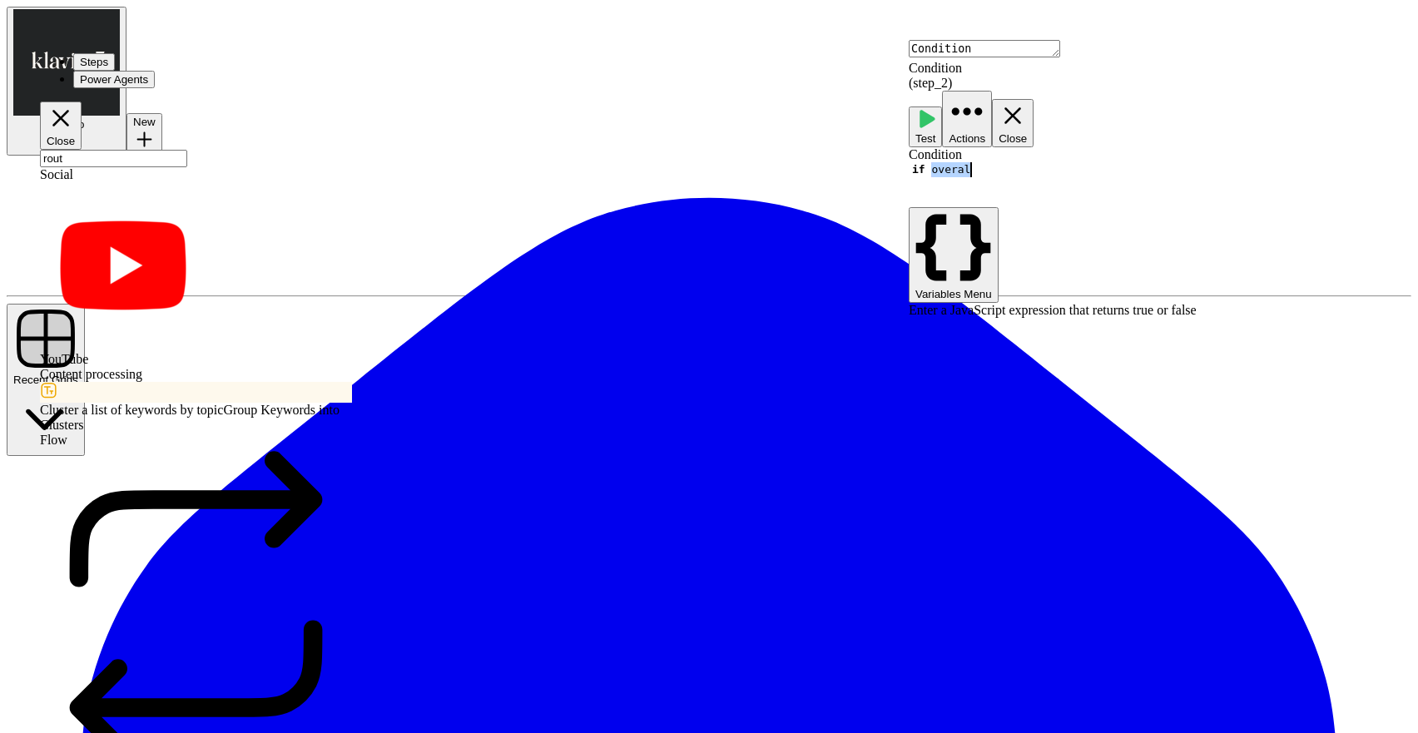
click at [960, 162] on div "if overal" at bounding box center [1163, 199] width 509 height 75
paste textarea "**********"
type textarea "**********"
click at [960, 162] on div "ELSE Route to "Approved" path" at bounding box center [1157, 199] width 497 height 75
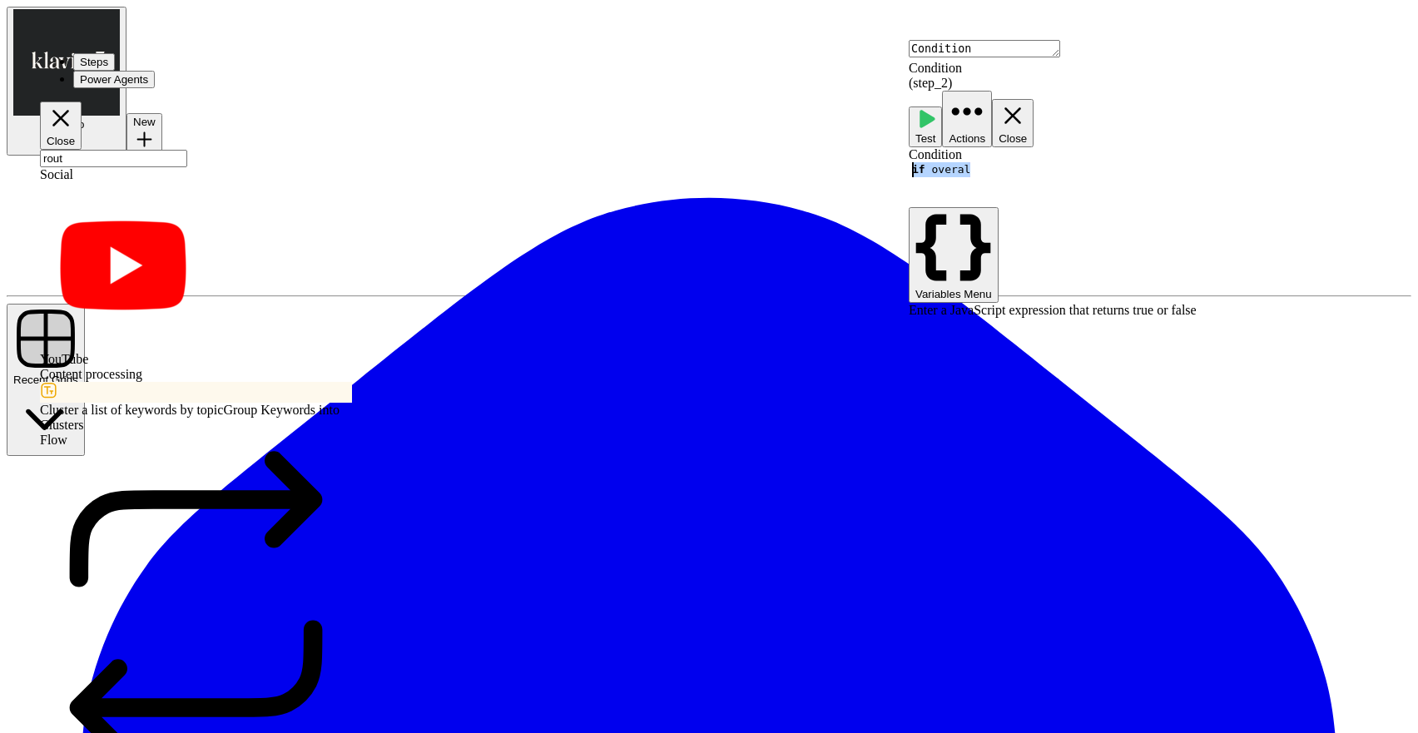
drag, startPoint x: 1011, startPoint y: 131, endPoint x: 910, endPoint y: 128, distance: 101.6
click at [910, 128] on div "Condition Condition ( step_2 ) Test Actions Close Condition ********* 1 if over…" at bounding box center [1163, 386] width 509 height 693
paste textarea "**********"
type textarea "**********"
click at [950, 162] on div "ELSE Route to "Approved" path" at bounding box center [1157, 199] width 497 height 75
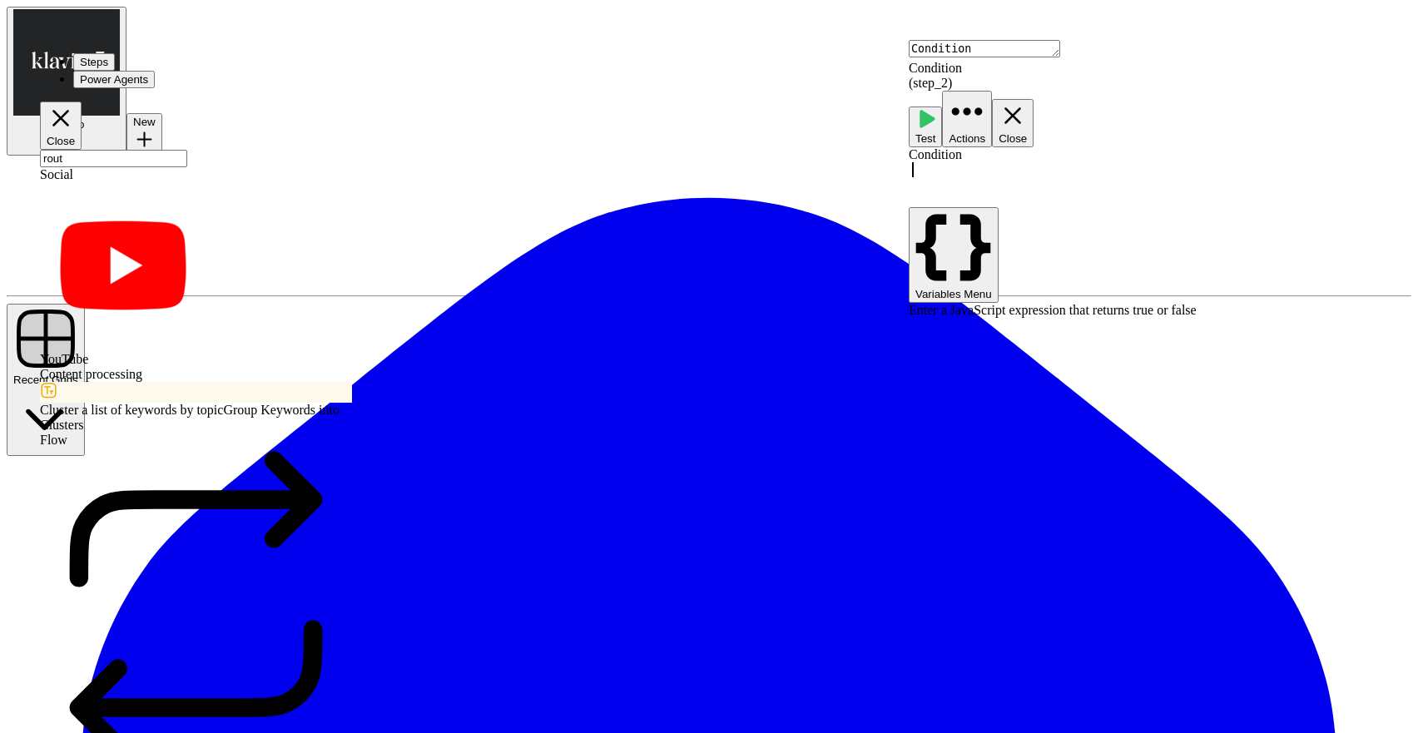
type textarea "**********"
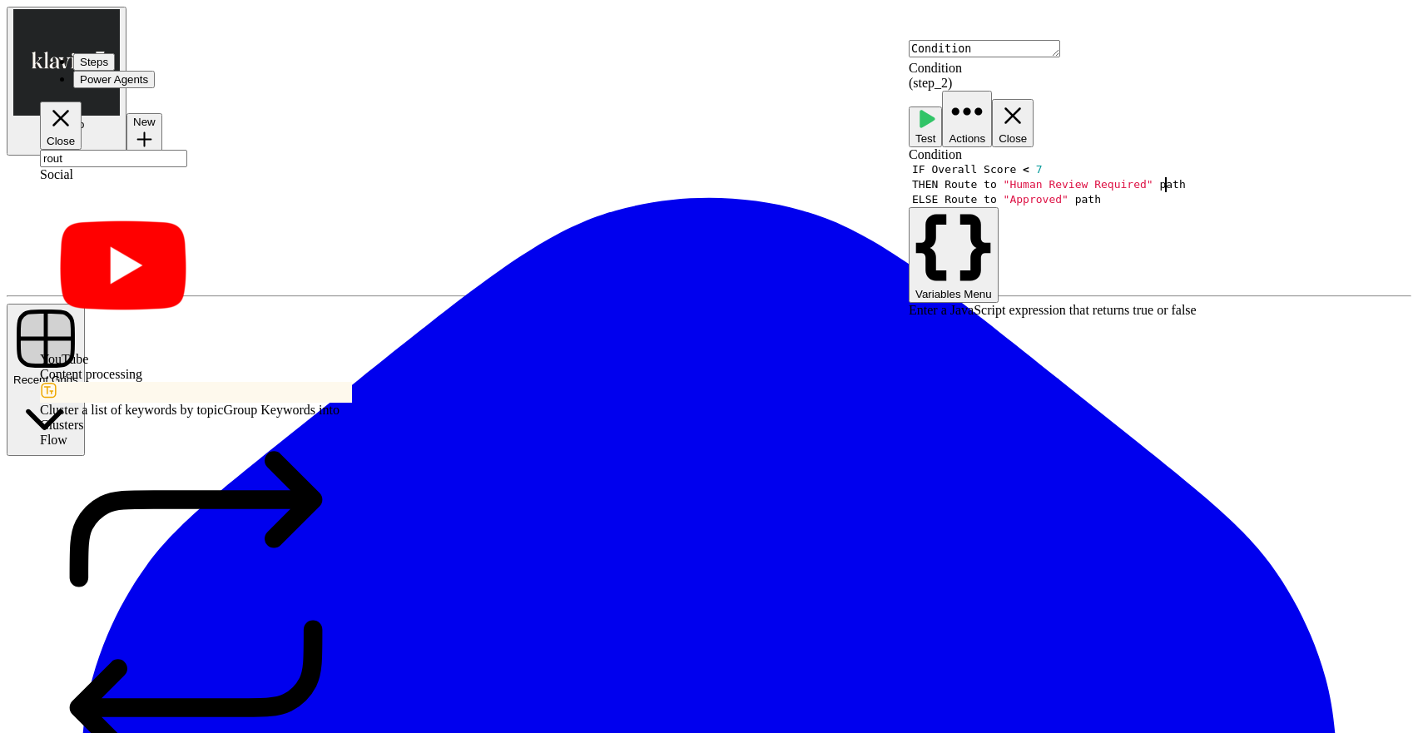
click at [1183, 162] on div "IF Overall Score < 7 THEN Route to "Human Review Required" path ELSE Route to "…" at bounding box center [1163, 199] width 509 height 75
type textarea "**********"
click at [1173, 162] on div "IF Overall Score < 7 THEN Route to "Human Review Required" path ELSE Route to "…" at bounding box center [1163, 199] width 509 height 75
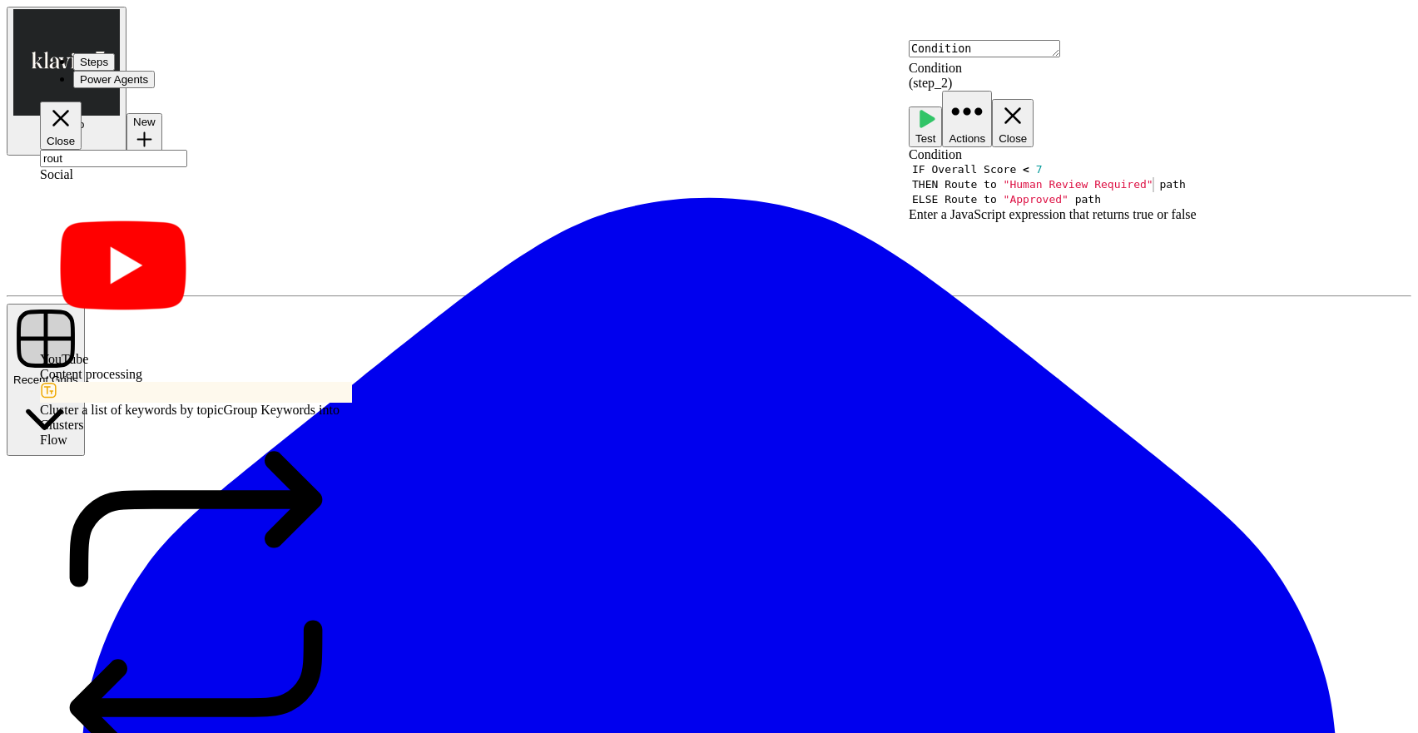
click at [673, 106] on div "Are you sure you want to delete Google Docs Integration (Step 4) ? Cancel Delet…" at bounding box center [709, 89] width 1418 height 32
click at [120, 106] on button "Delete Step" at bounding box center [84, 96] width 72 height 17
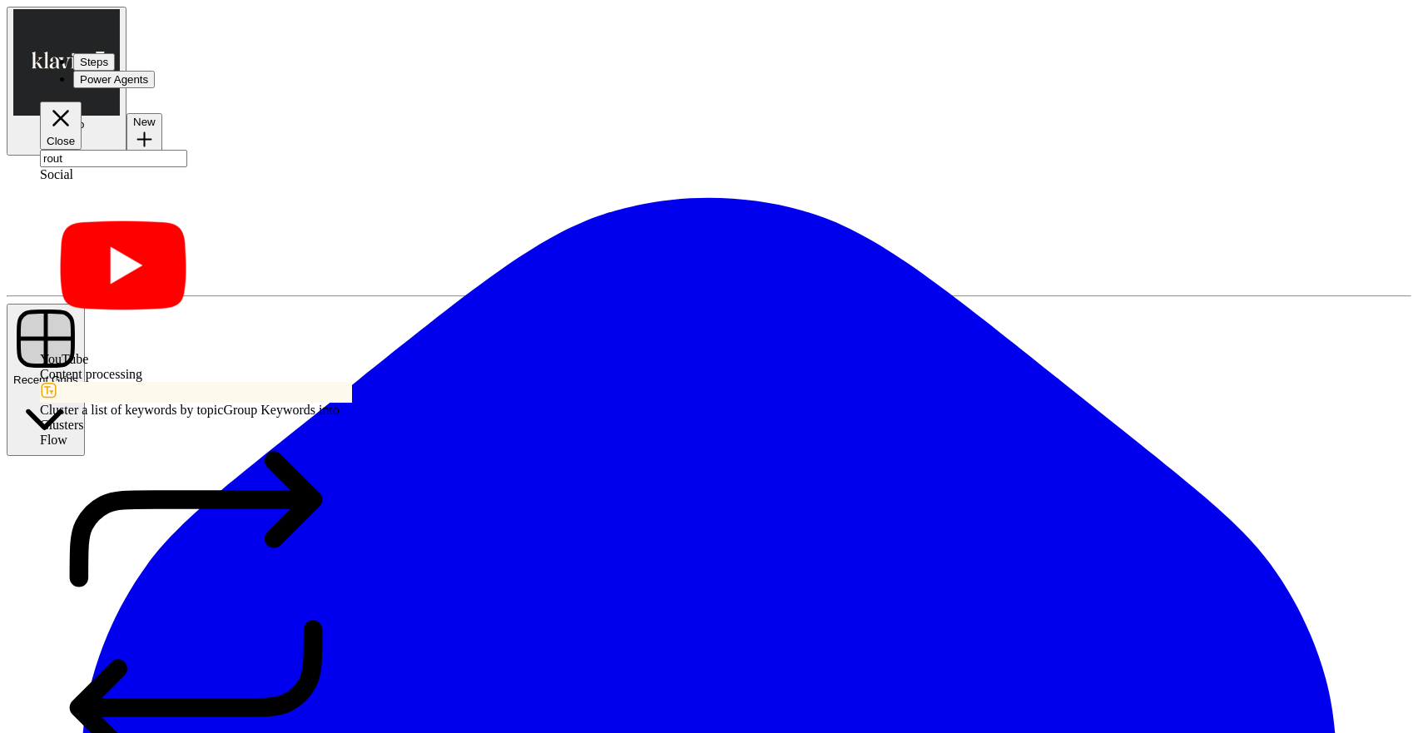
paste textarea "IF Overall Score < 7 THEN Route to "Human Review Required" path ELSE Route to "…"
type textarea "I need to create a conditional routing logic blog that sets up this condition: …"
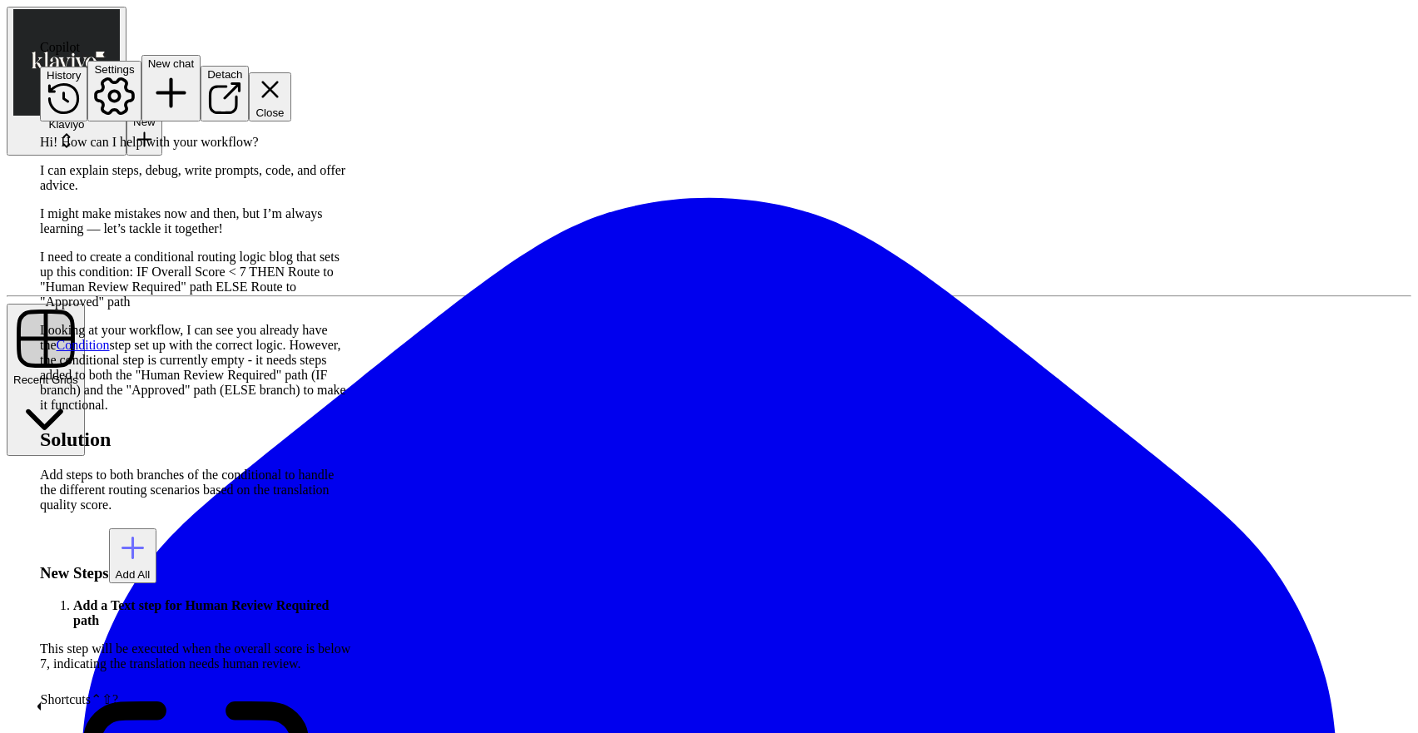
scroll to position [244, 0]
click at [151, 568] on span "Add All" at bounding box center [133, 574] width 35 height 12
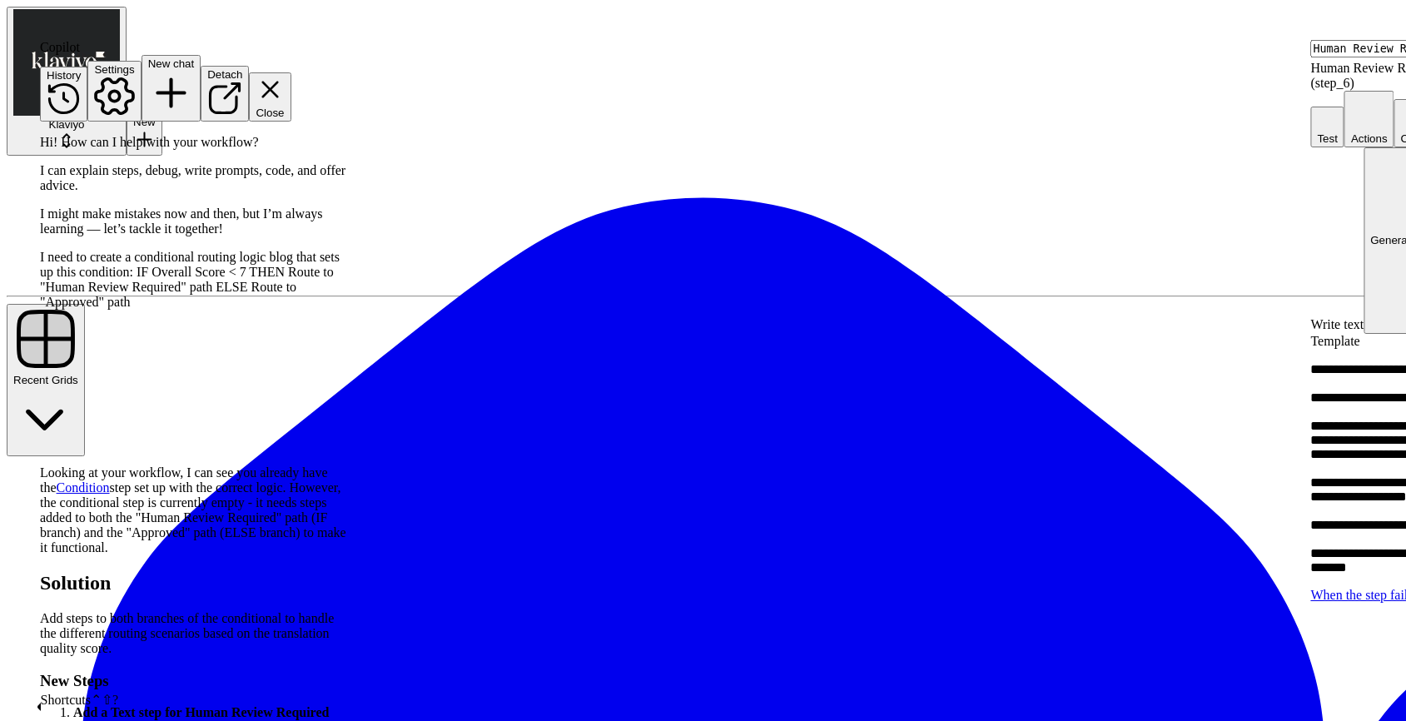
type textarea "Translation Approved"
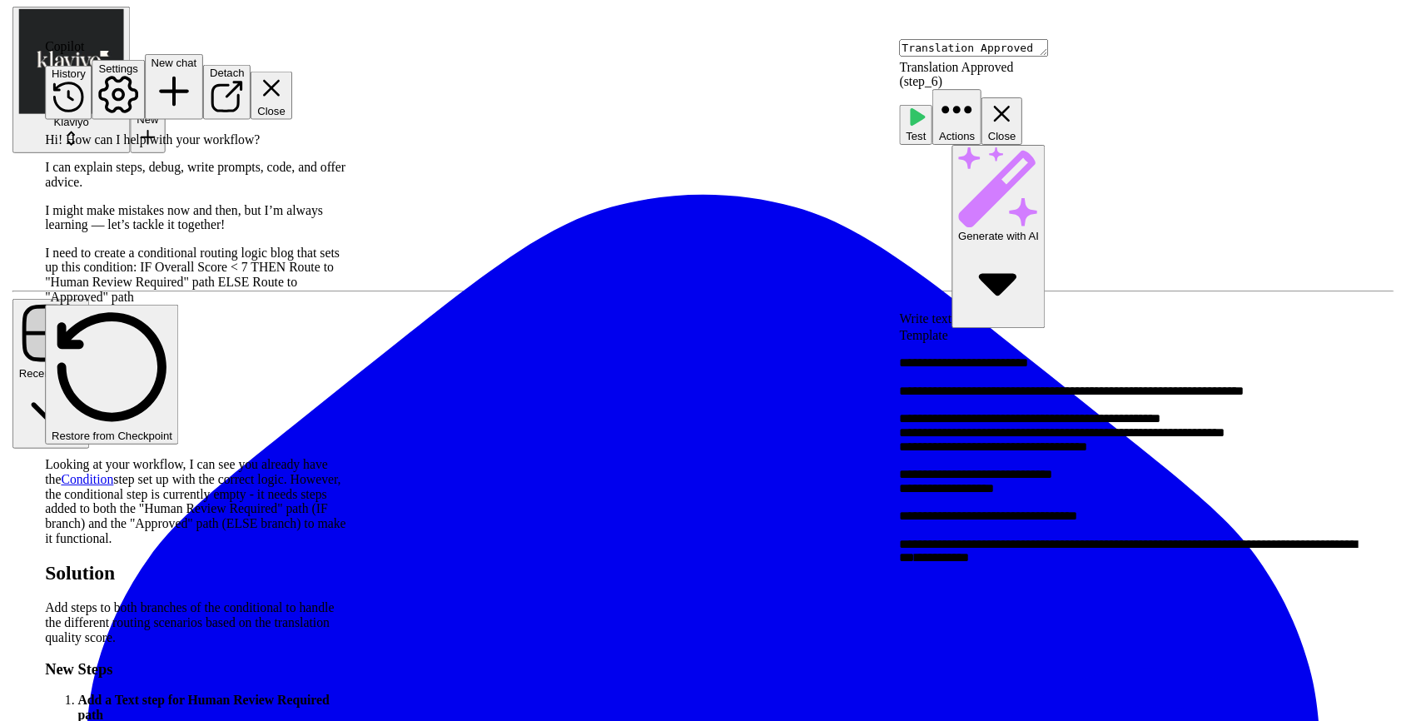
scroll to position [489, 0]
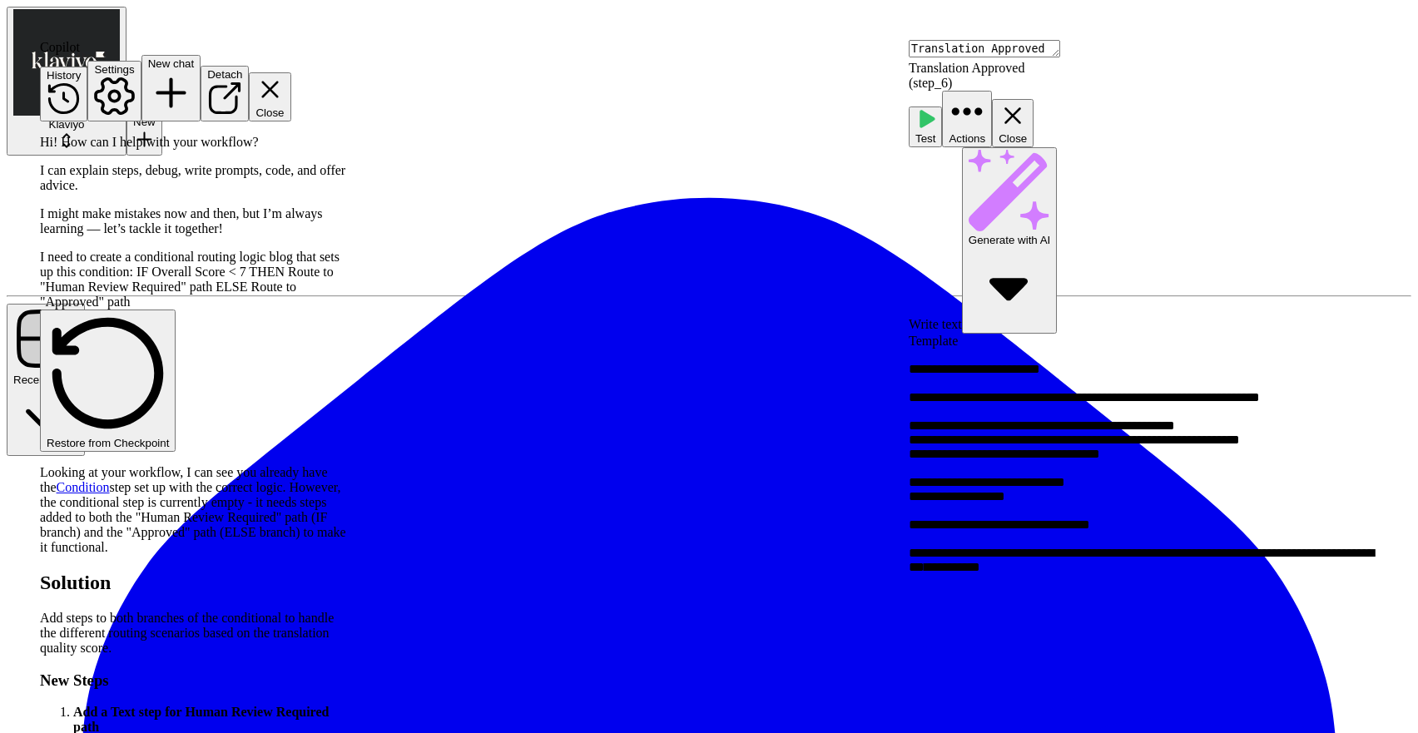
drag, startPoint x: 774, startPoint y: 626, endPoint x: 911, endPoint y: 599, distance: 139.9
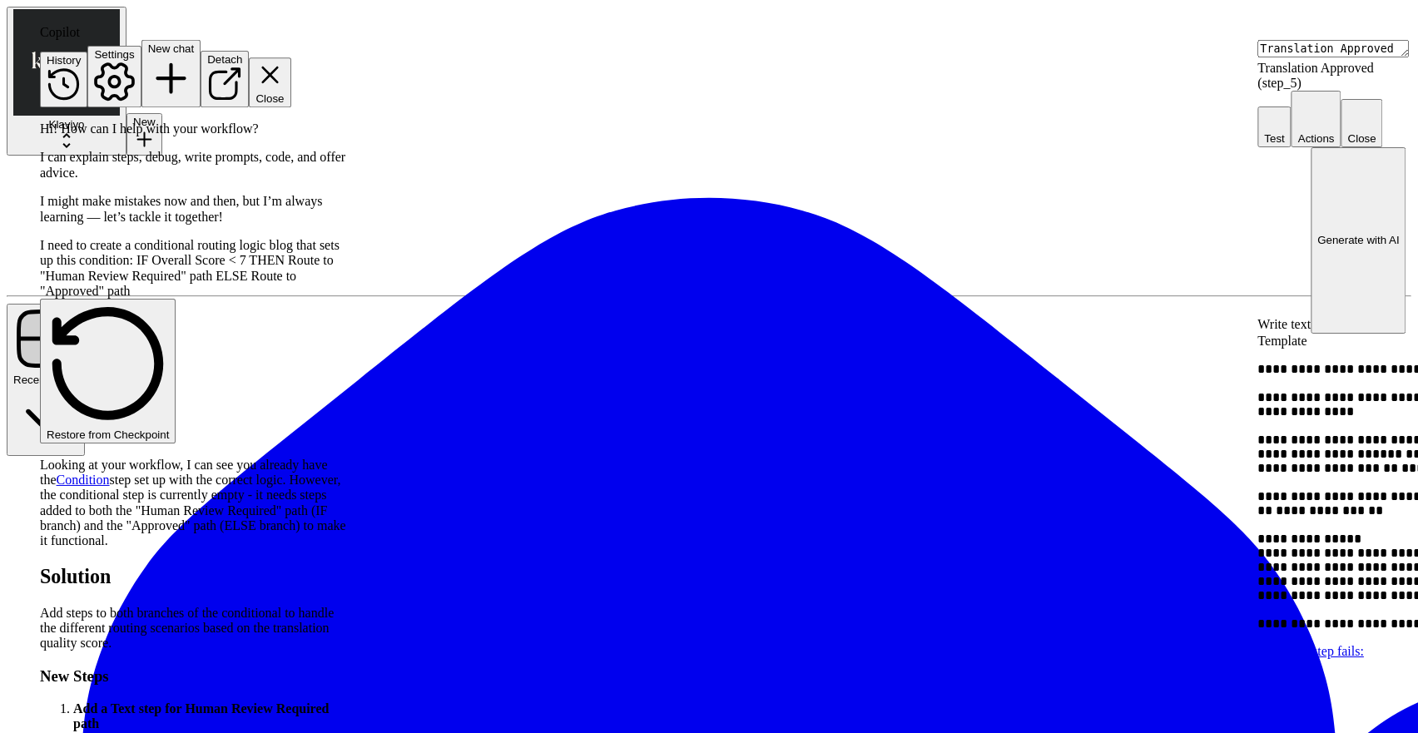
type textarea "Human Review Required"
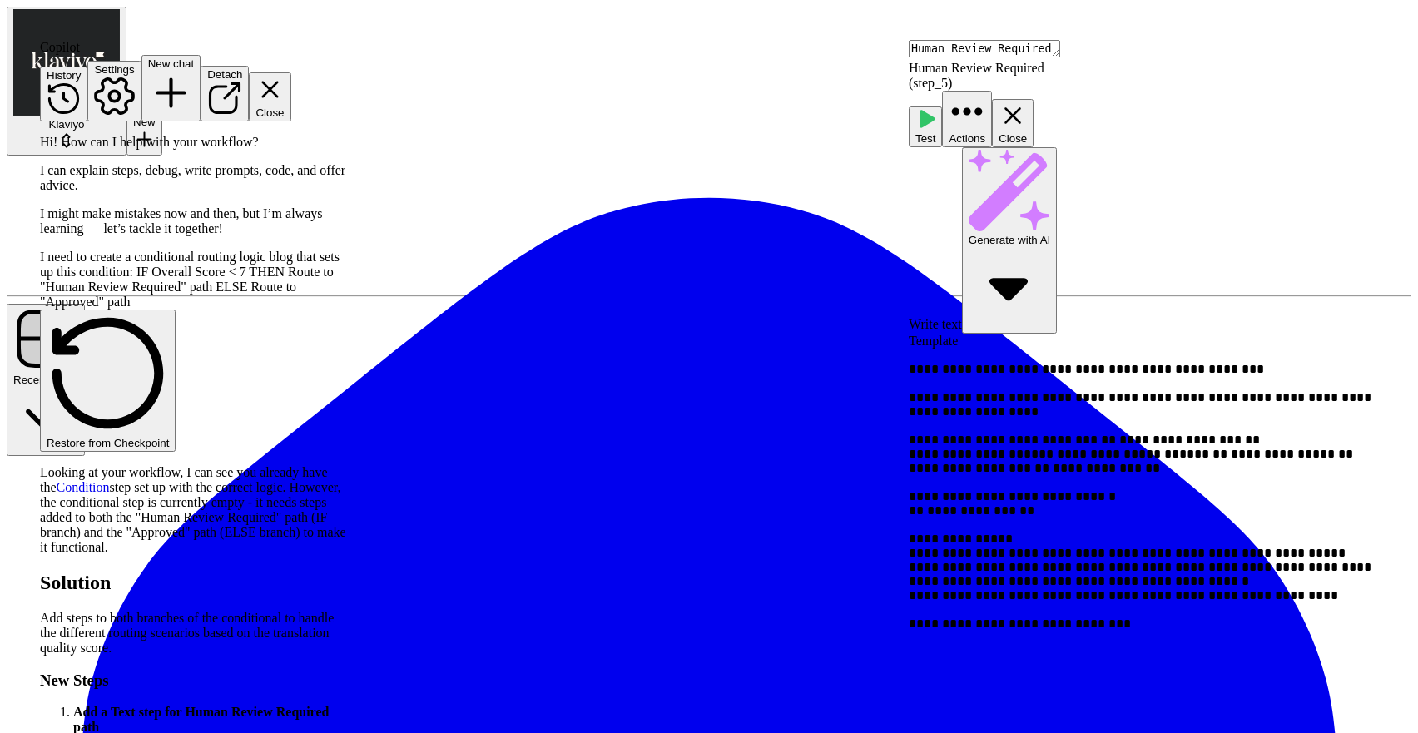
click at [290, 72] on button "Close" at bounding box center [270, 96] width 42 height 48
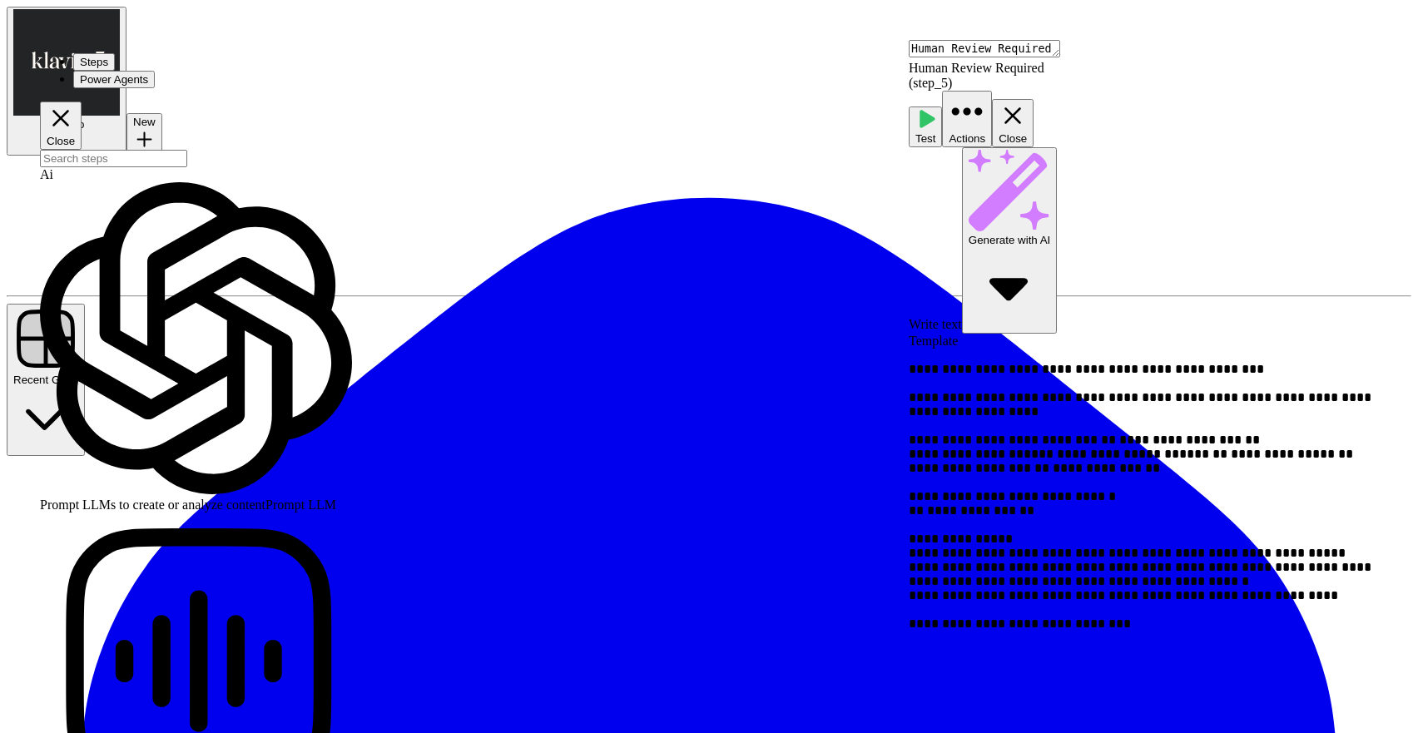
click at [164, 150] on input "search" at bounding box center [113, 158] width 147 height 17
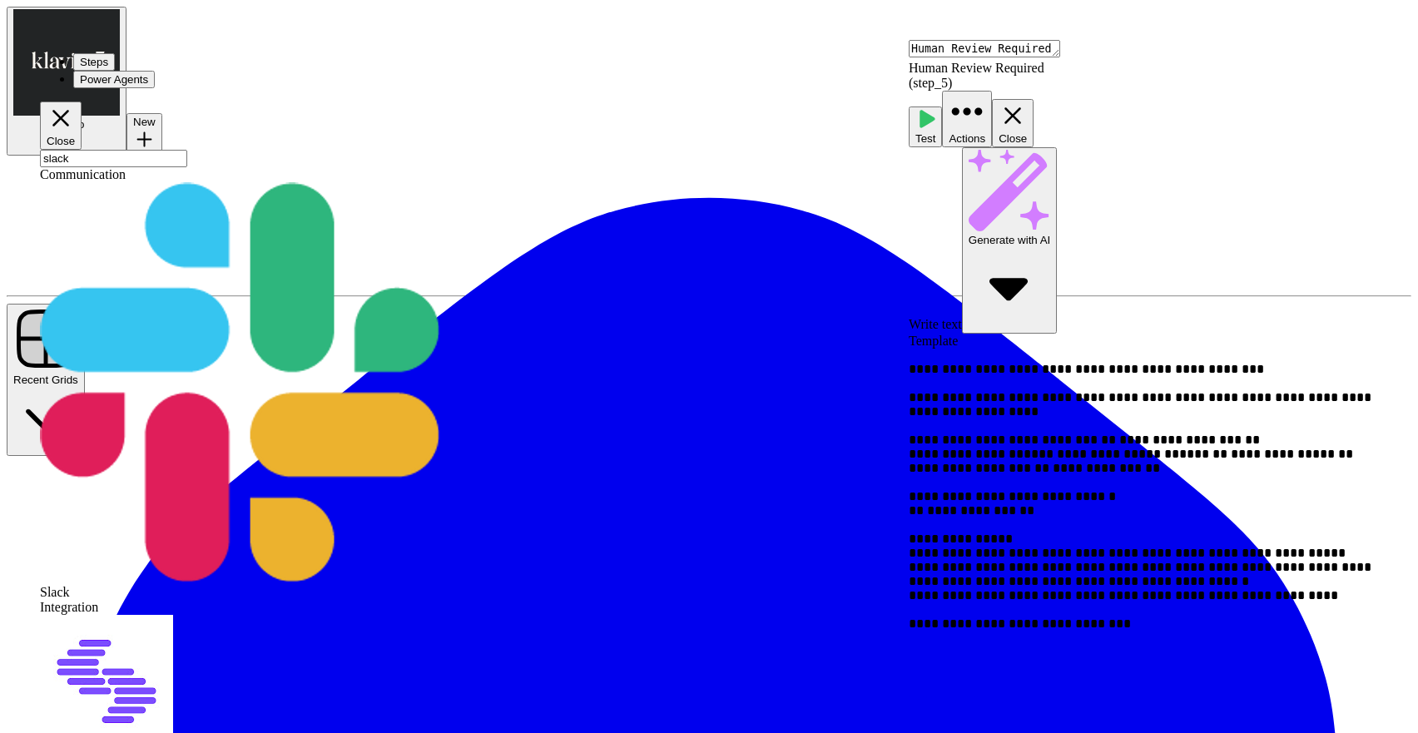
type input "slack"
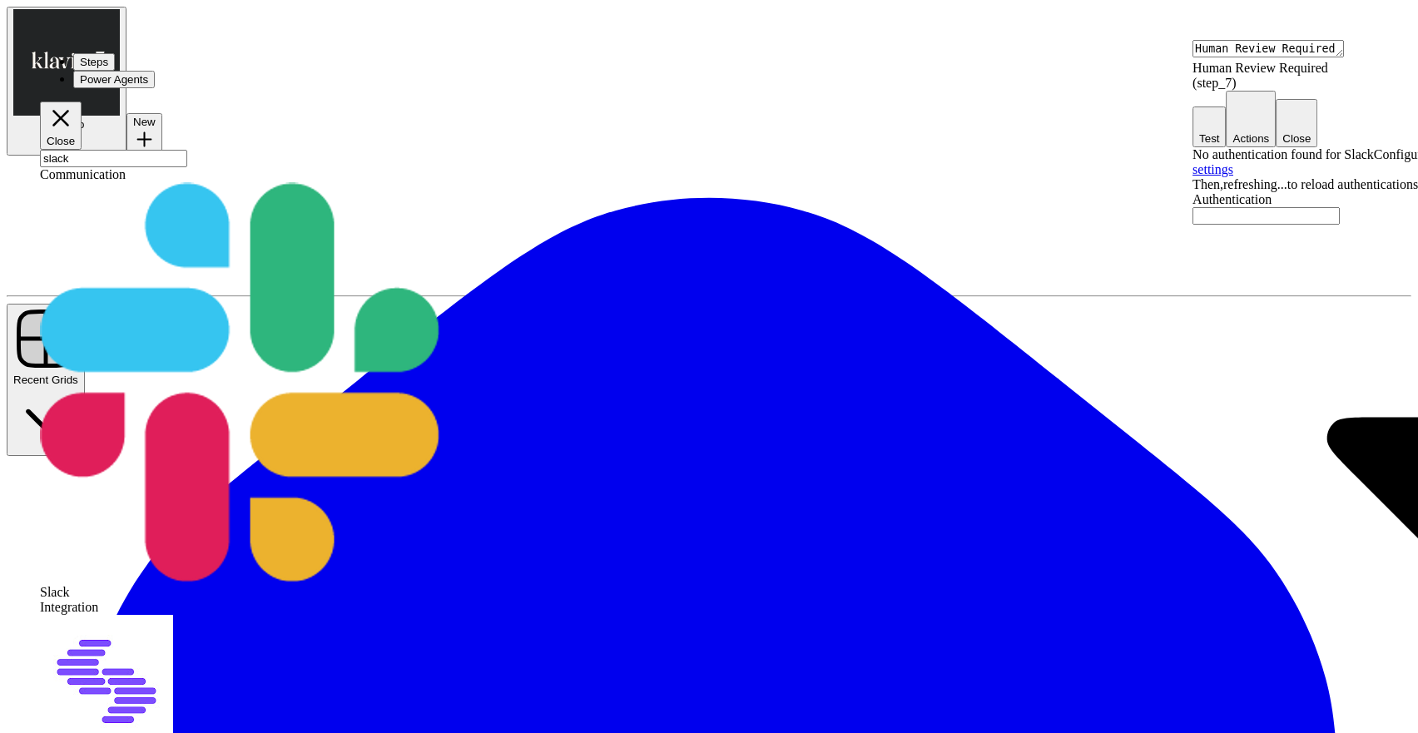
type textarea "Slack Integration"
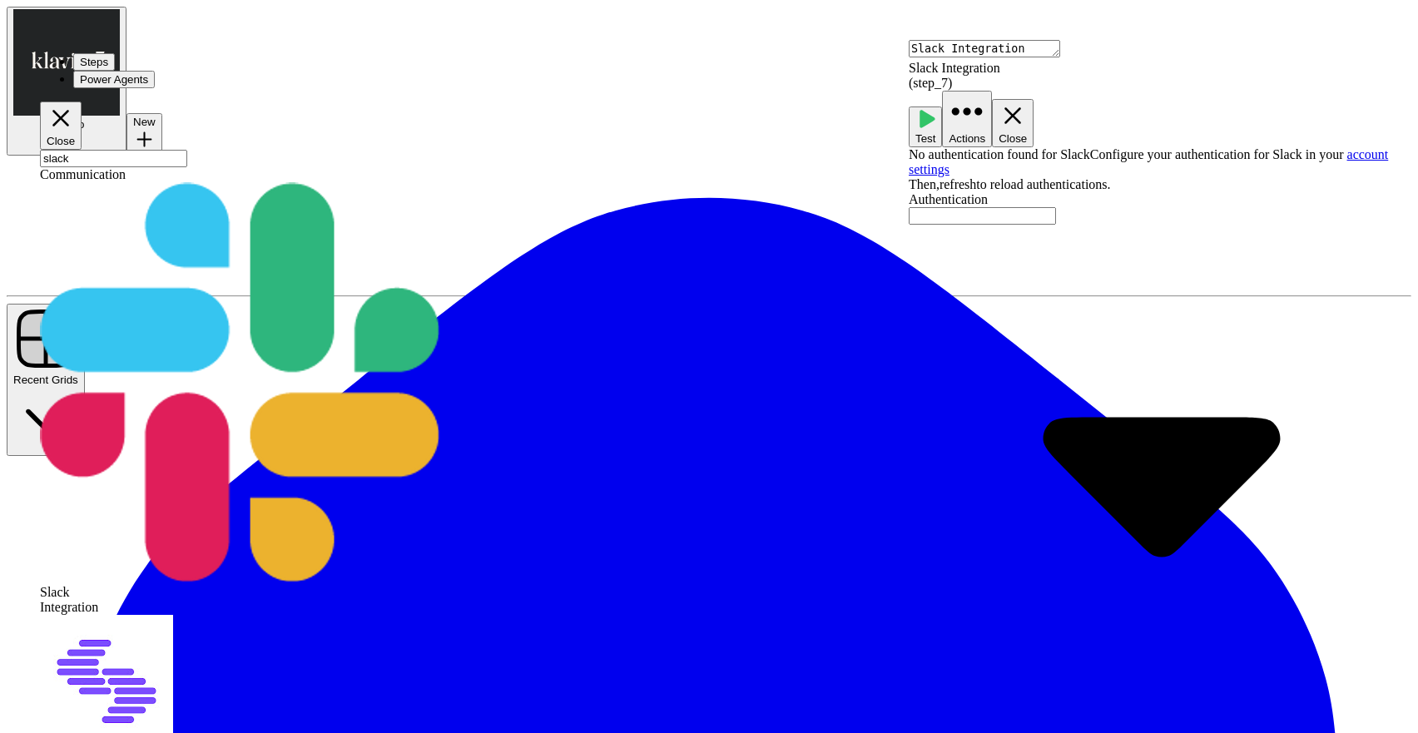
click at [1387, 225] on div at bounding box center [1163, 481] width 509 height 513
click at [985, 252] on span "﹢ Create New" at bounding box center [962, 246] width 72 height 12
click at [1314, 732] on link "account settings" at bounding box center [1357, 744] width 86 height 14
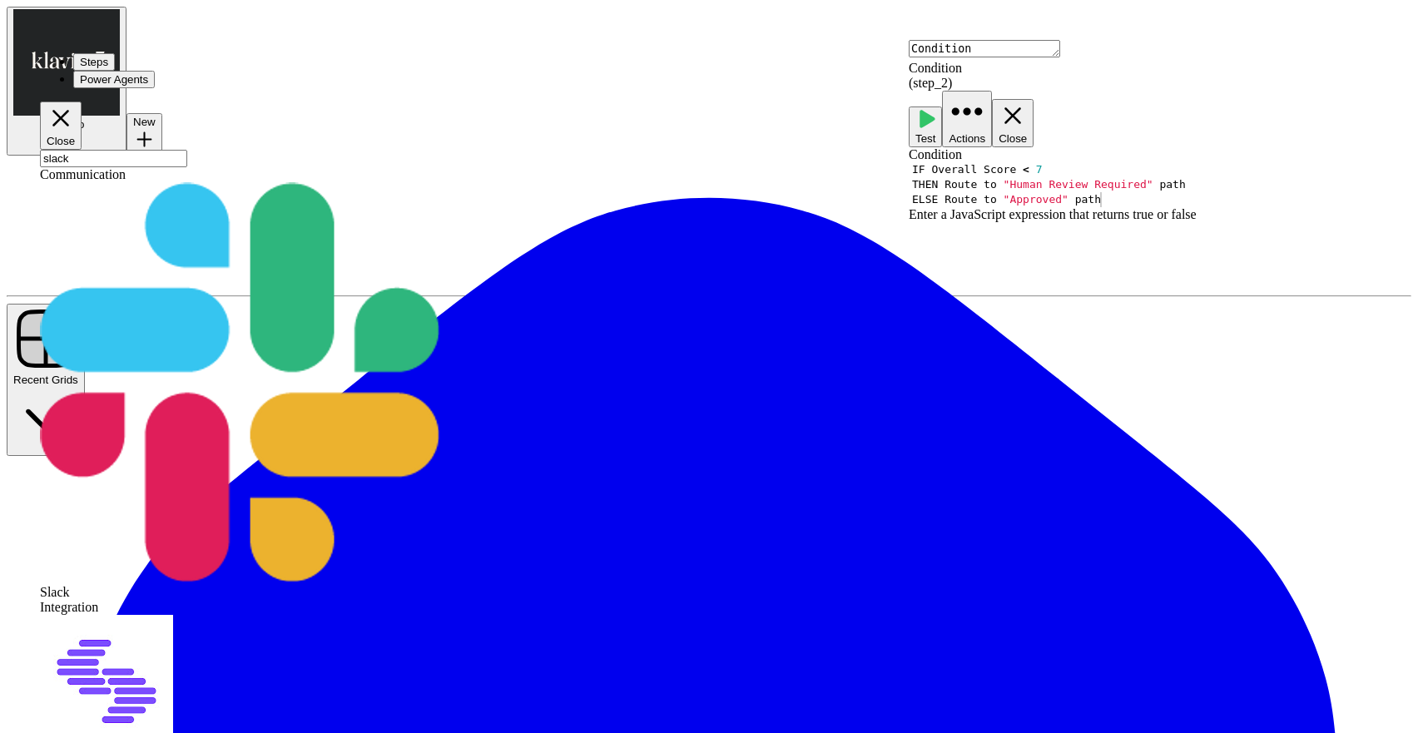
click at [156, 150] on div "slack" at bounding box center [196, 158] width 312 height 17
drag, startPoint x: 98, startPoint y: 93, endPoint x: 42, endPoint y: 97, distance: 55.9
click at [42, 97] on header "Steps Power Agents Close slack" at bounding box center [196, 110] width 312 height 114
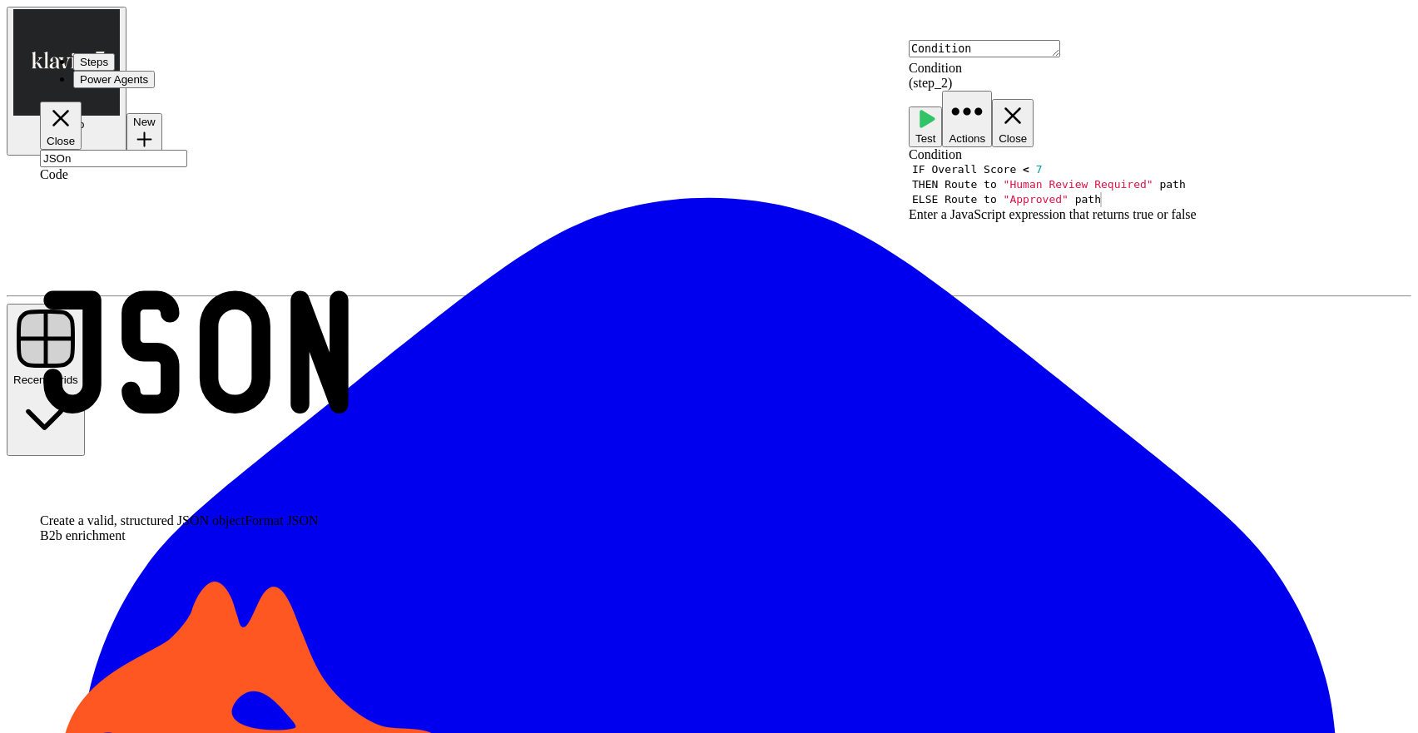
type input "JSOn"
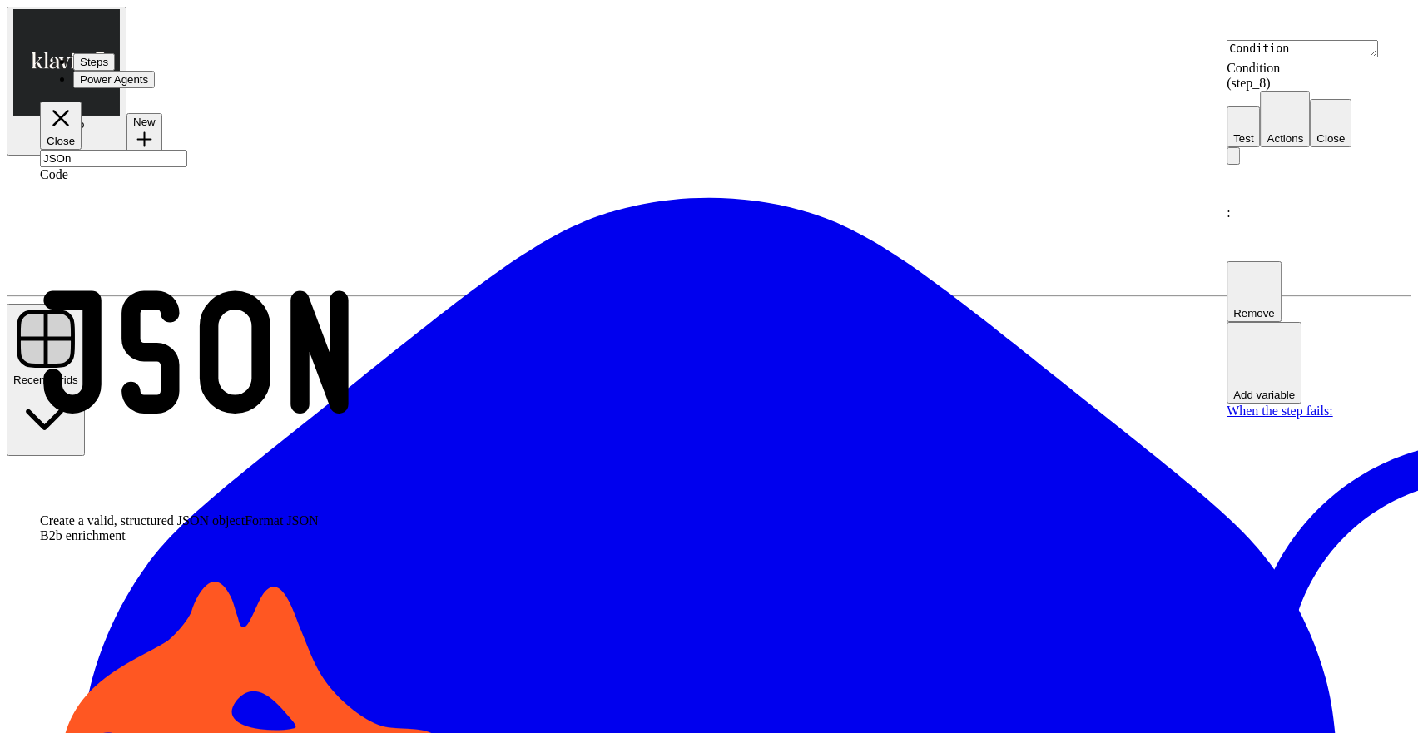
type textarea "Format JSON"
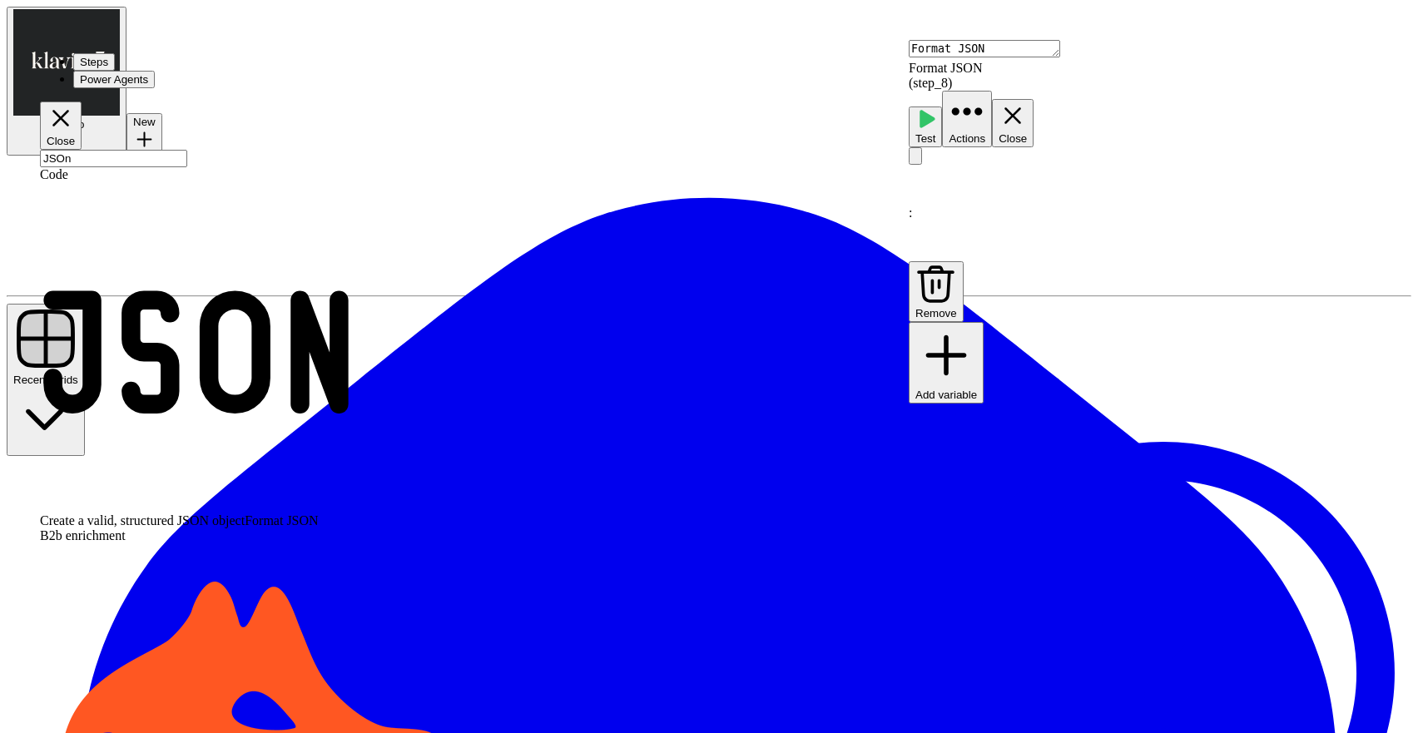
drag, startPoint x: 603, startPoint y: 278, endPoint x: 465, endPoint y: 300, distance: 139.2
drag, startPoint x: 465, startPoint y: 300, endPoint x: 419, endPoint y: 232, distance: 82.6
click at [977, 389] on span "Add variable" at bounding box center [946, 395] width 62 height 12
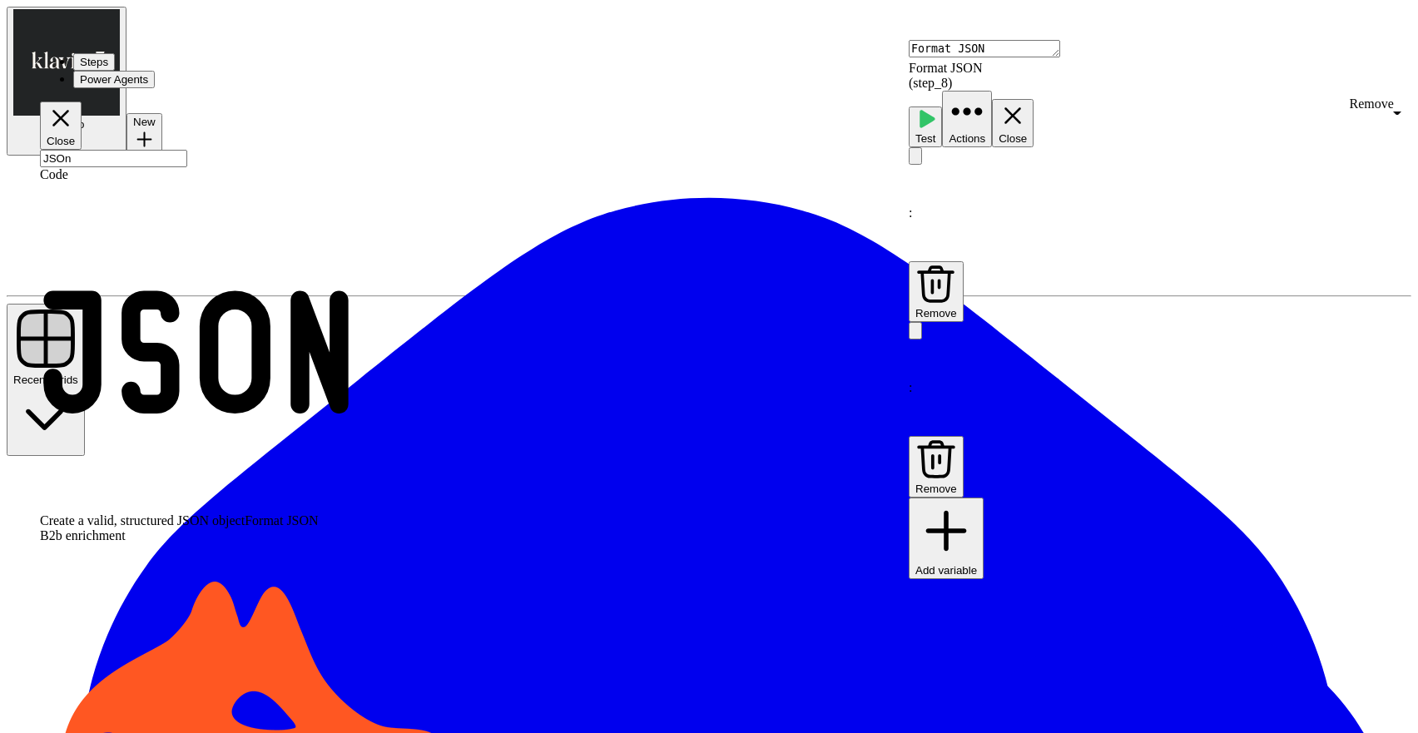
click at [957, 439] on icon "button" at bounding box center [936, 460] width 42 height 42
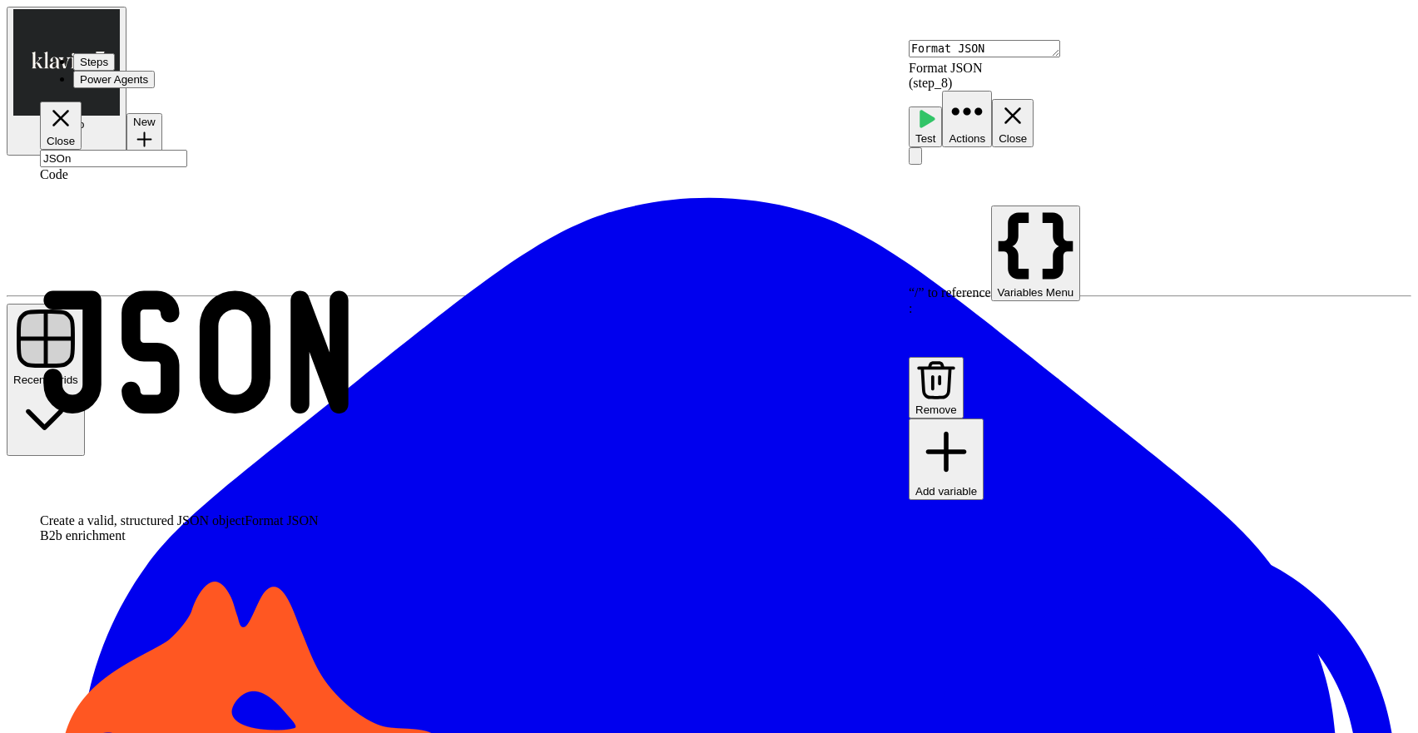
click at [1028, 178] on p at bounding box center [1163, 185] width 509 height 14
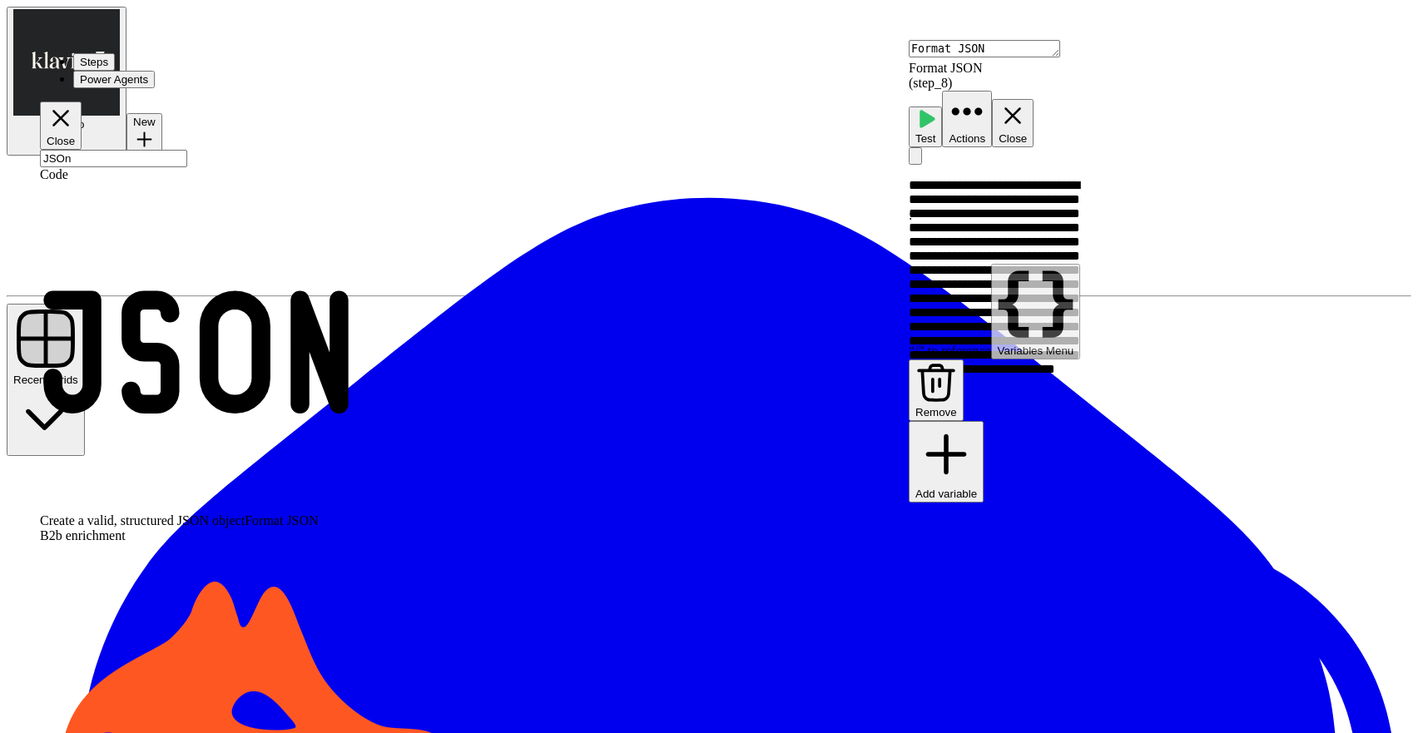
click at [935, 111] on icon "button" at bounding box center [928, 120] width 16 height 18
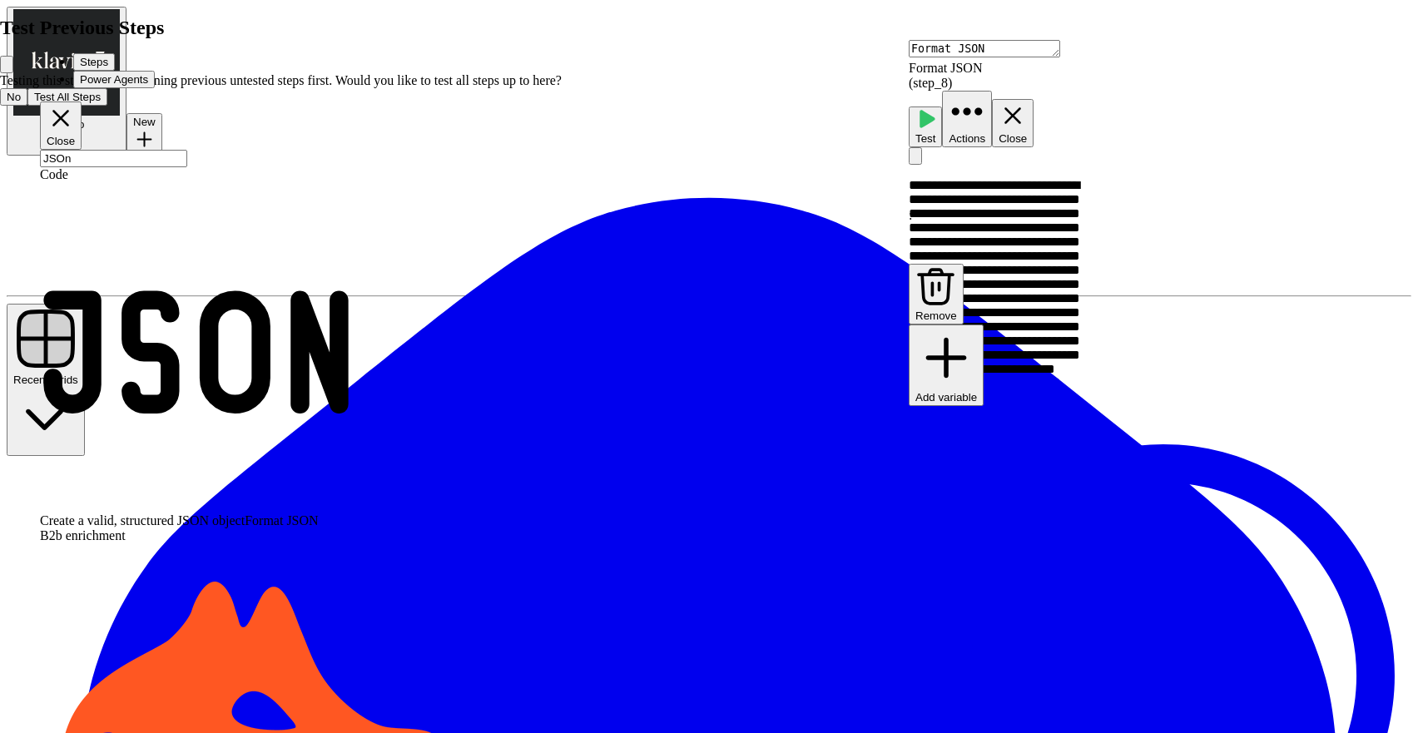
click at [101, 103] on span "Test All Steps" at bounding box center [67, 97] width 67 height 12
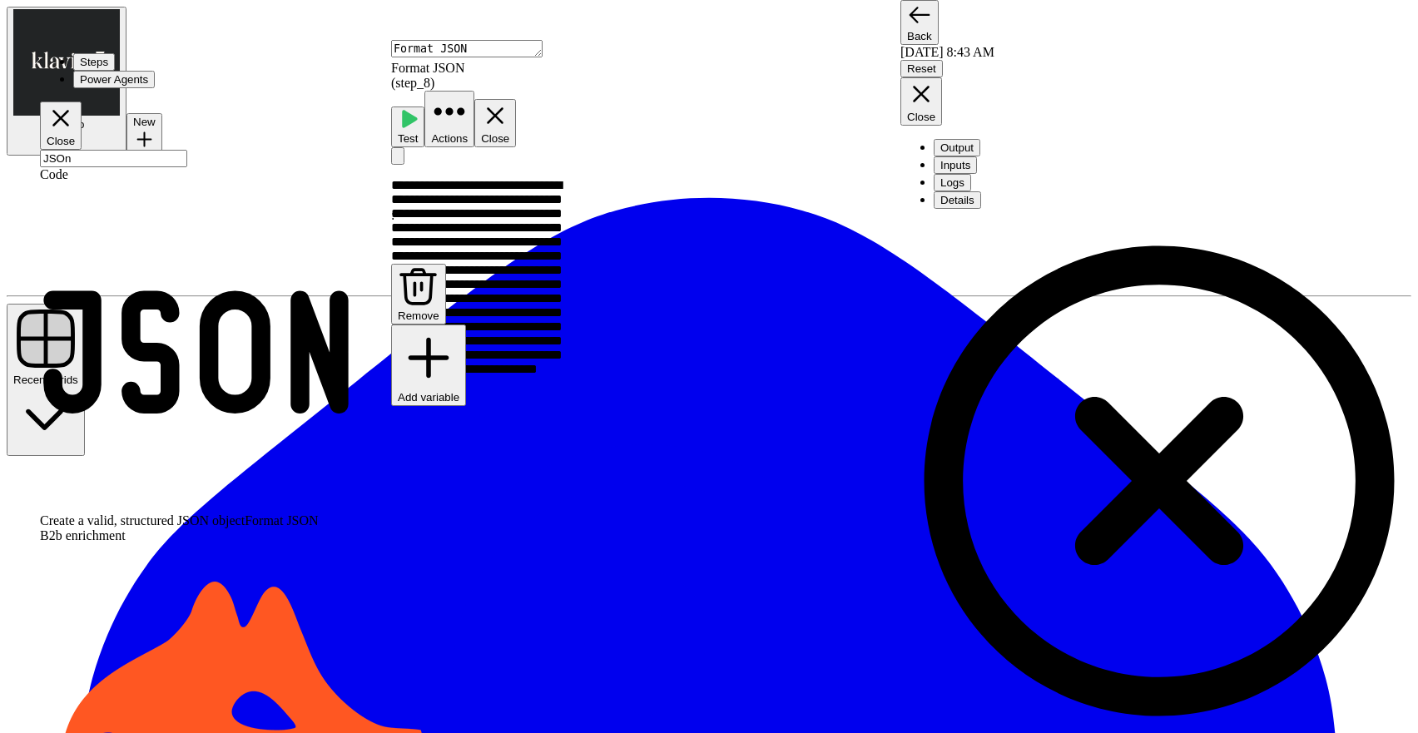
click at [923, 222] on icon at bounding box center [1160, 481] width 518 height 518
click at [929, 222] on div at bounding box center [1160, 482] width 518 height 521
click at [927, 222] on icon at bounding box center [1160, 481] width 518 height 518
click at [977, 156] on button "Inputs" at bounding box center [955, 164] width 43 height 17
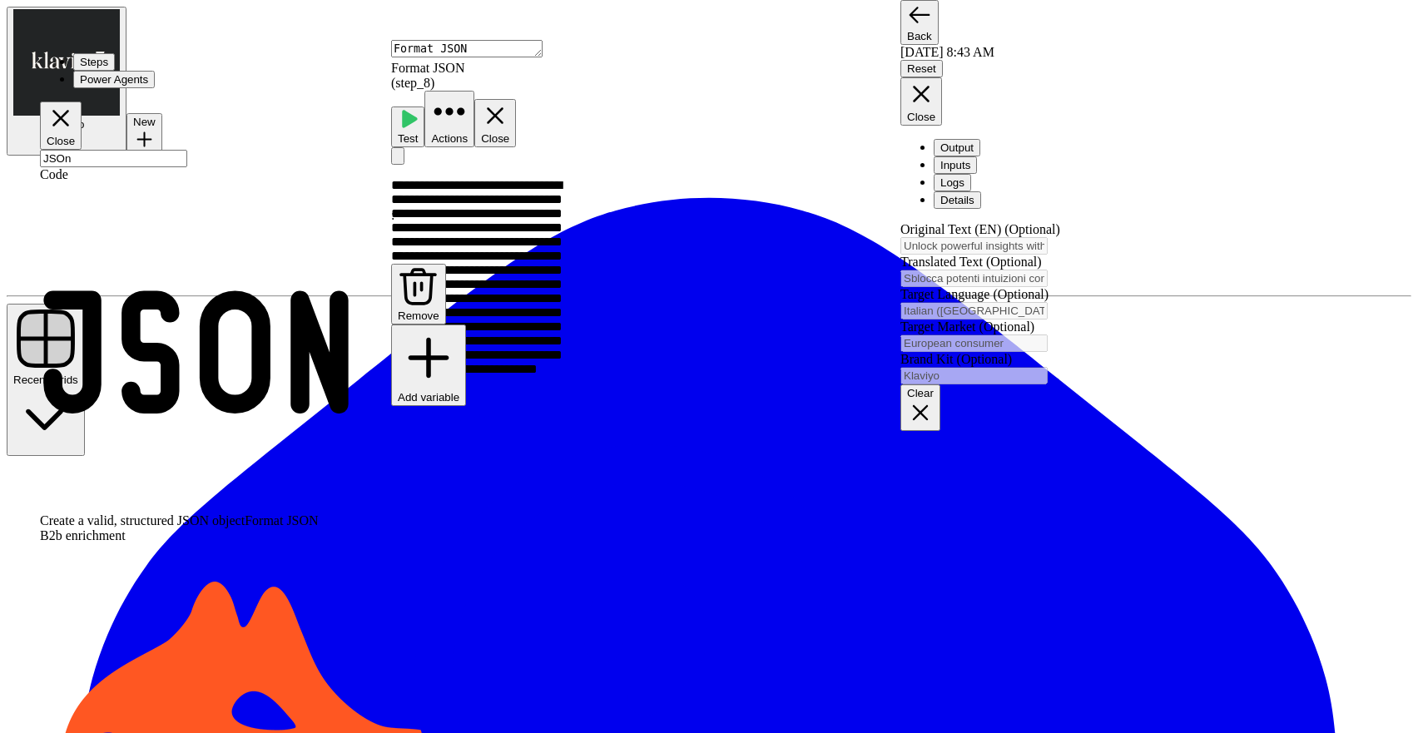
click at [1098, 222] on div "Original Text (EN) (Optional) Unlock powerful insights with our new analytics d…" at bounding box center [1160, 238] width 518 height 32
click at [964, 139] on button "Output" at bounding box center [957, 147] width 47 height 17
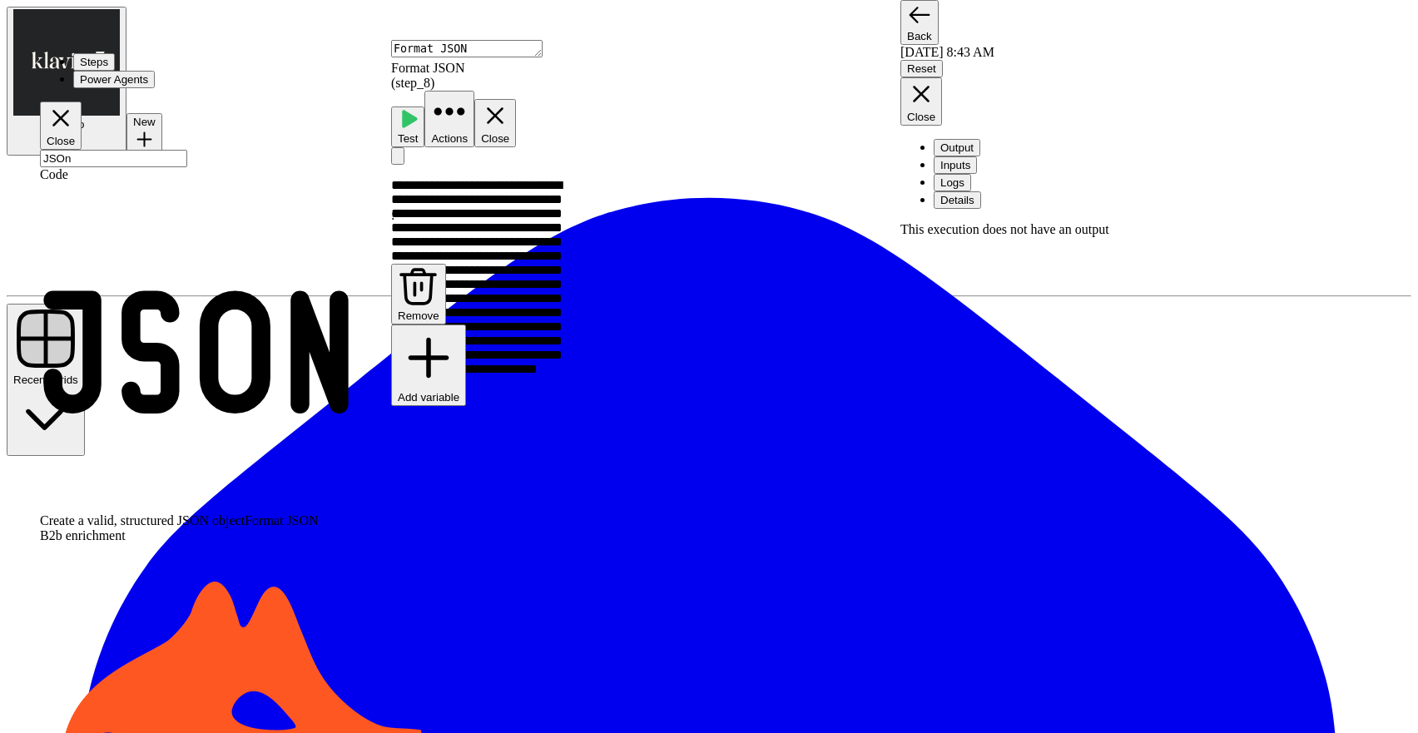
click at [926, 30] on span "Back" at bounding box center [919, 36] width 25 height 12
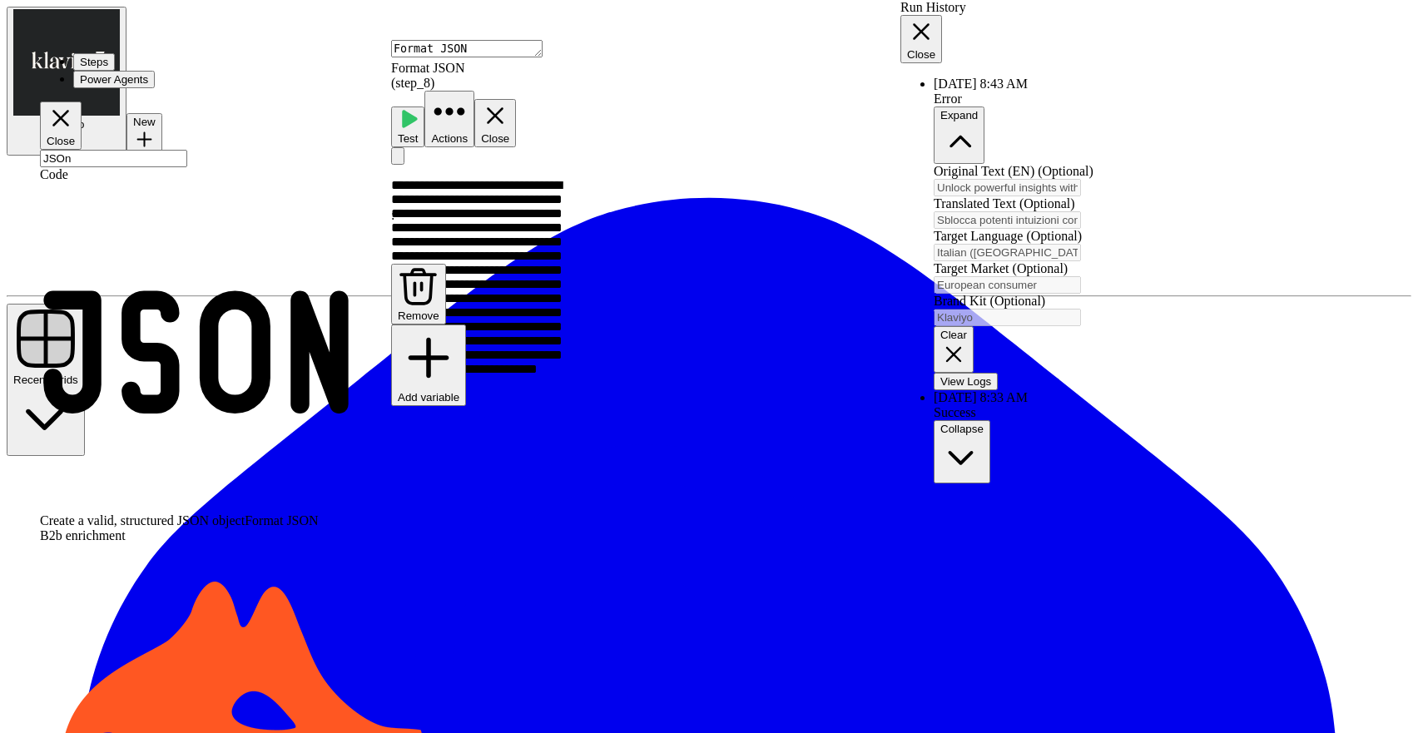
click at [942, 15] on button "Close" at bounding box center [922, 39] width 42 height 48
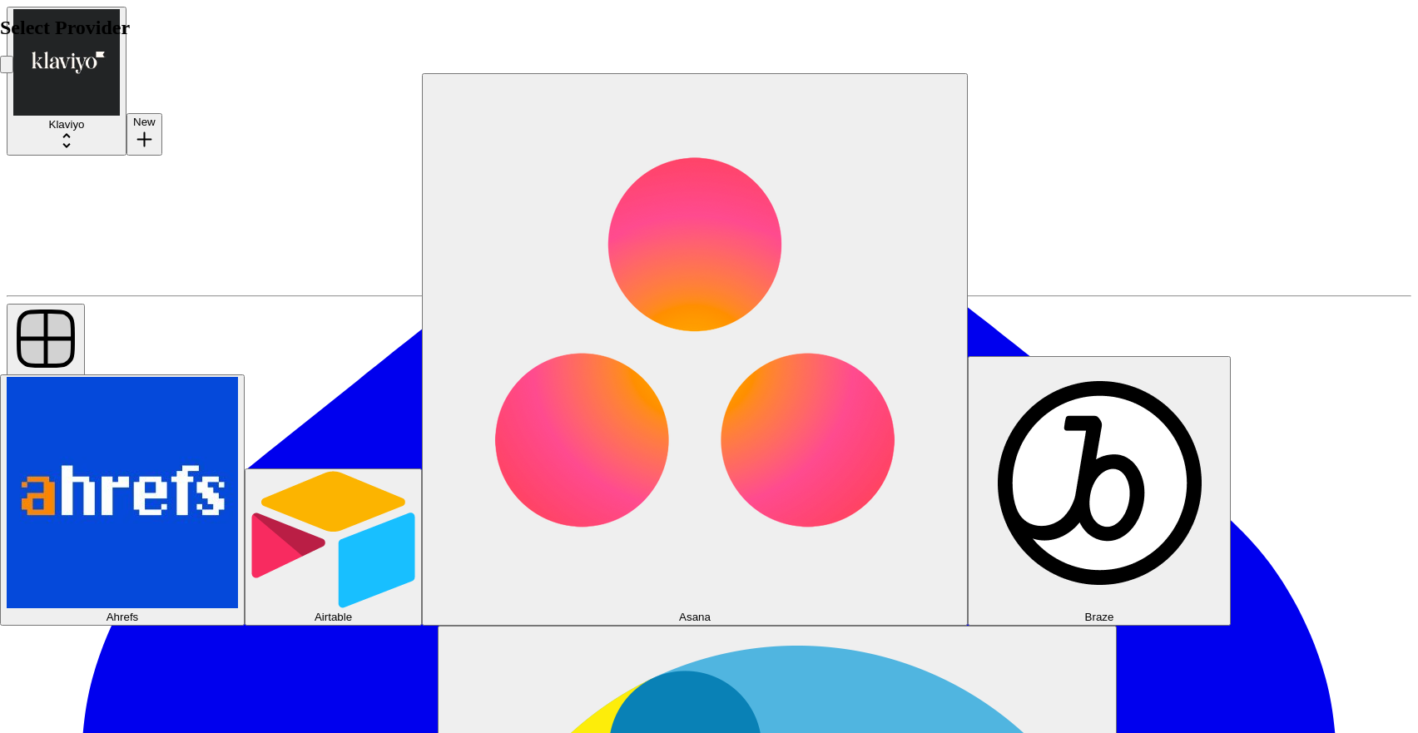
scroll to position [149, 0]
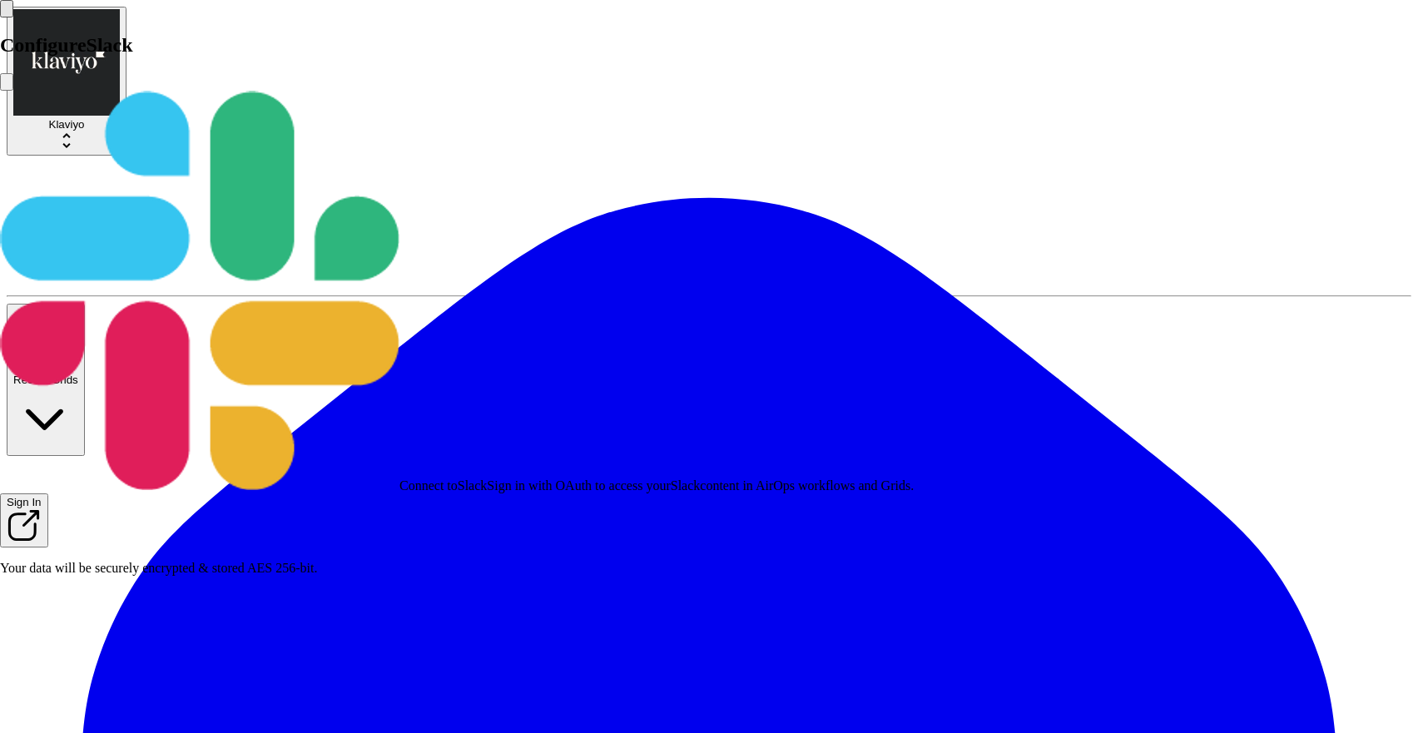
click at [42, 496] on span "Sign In" at bounding box center [24, 502] width 35 height 12
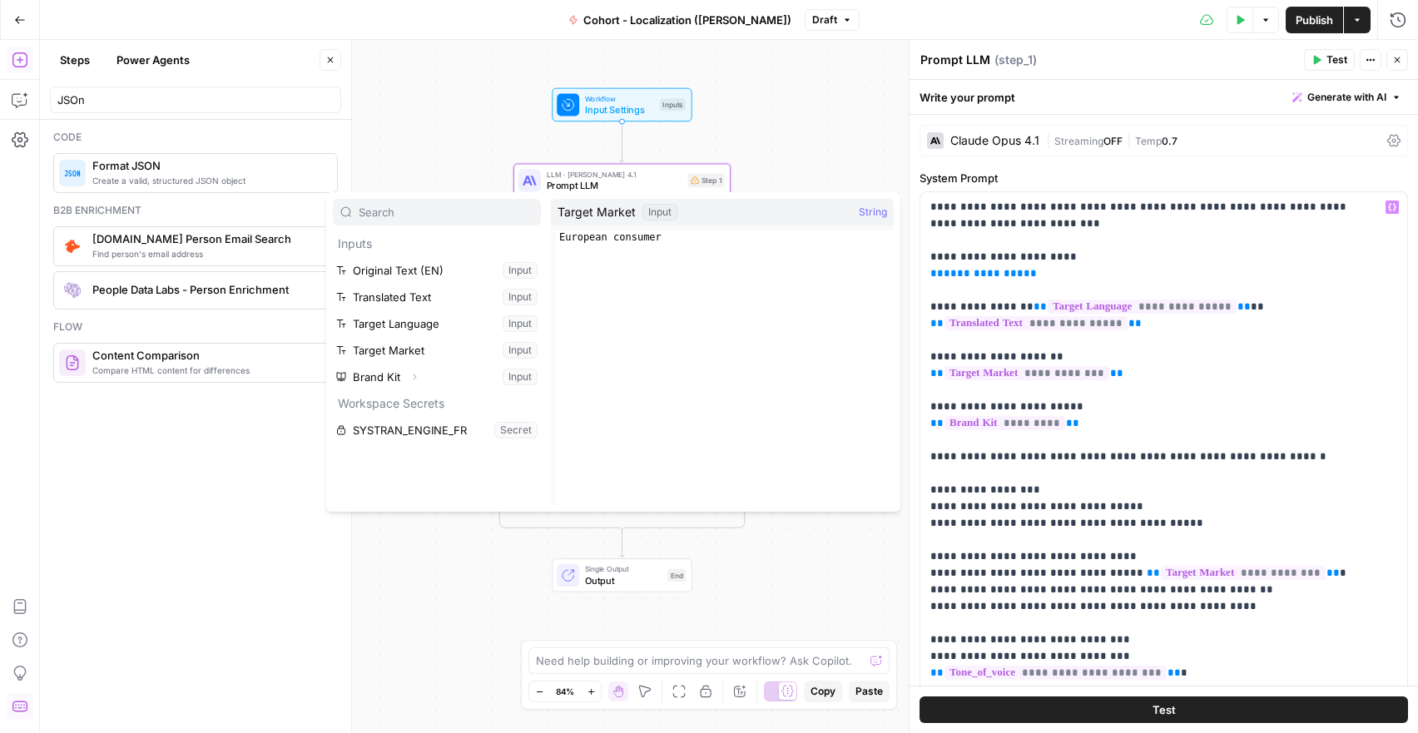
click at [415, 374] on icon "button" at bounding box center [414, 377] width 10 height 10
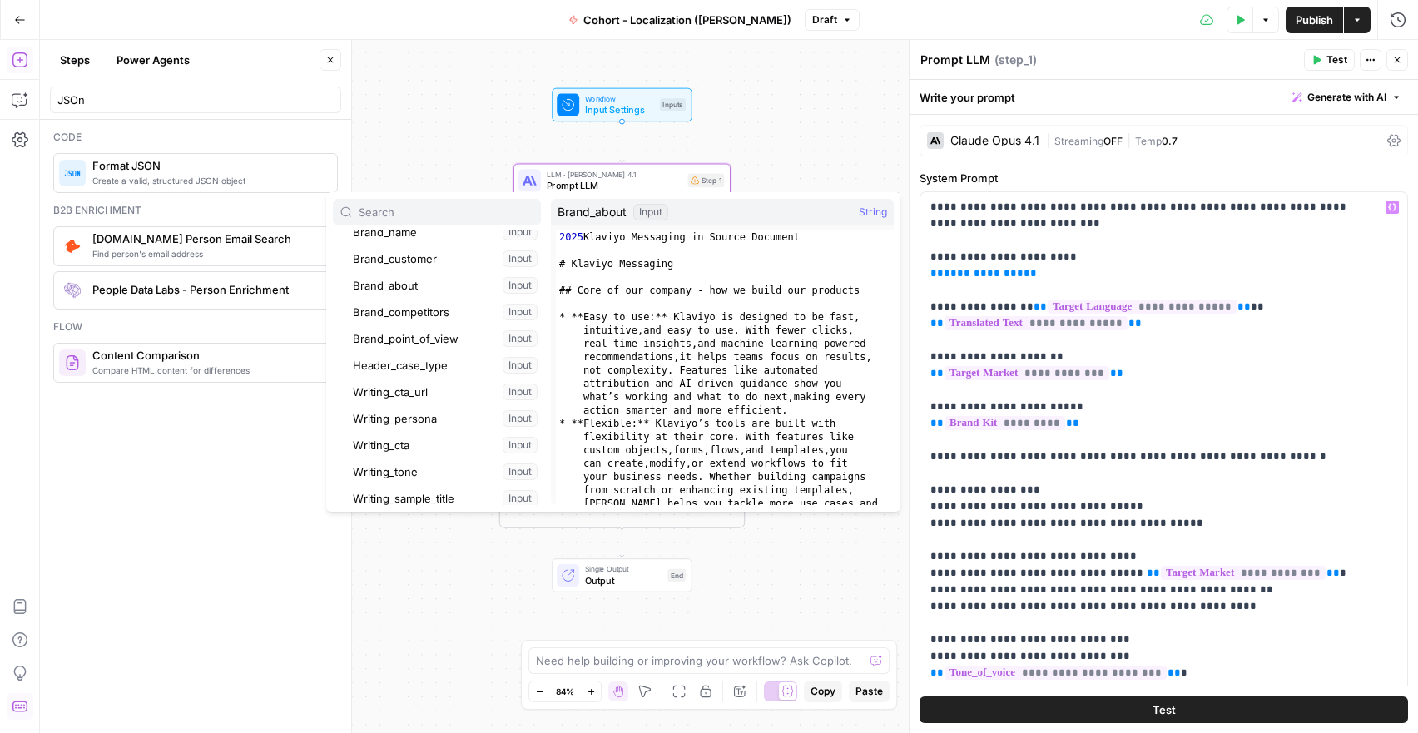
scroll to position [253, 0]
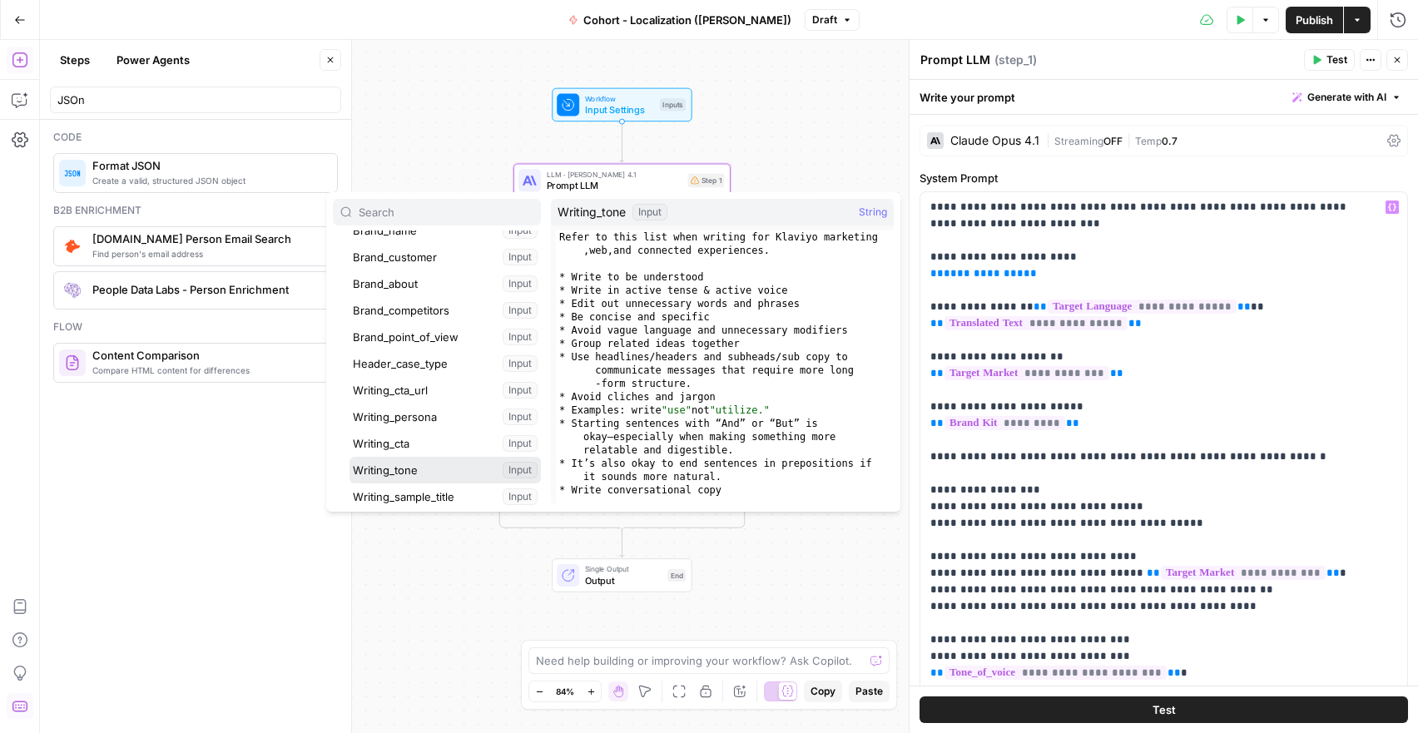
click at [434, 462] on button "Select variable Writing_tone" at bounding box center [445, 470] width 191 height 27
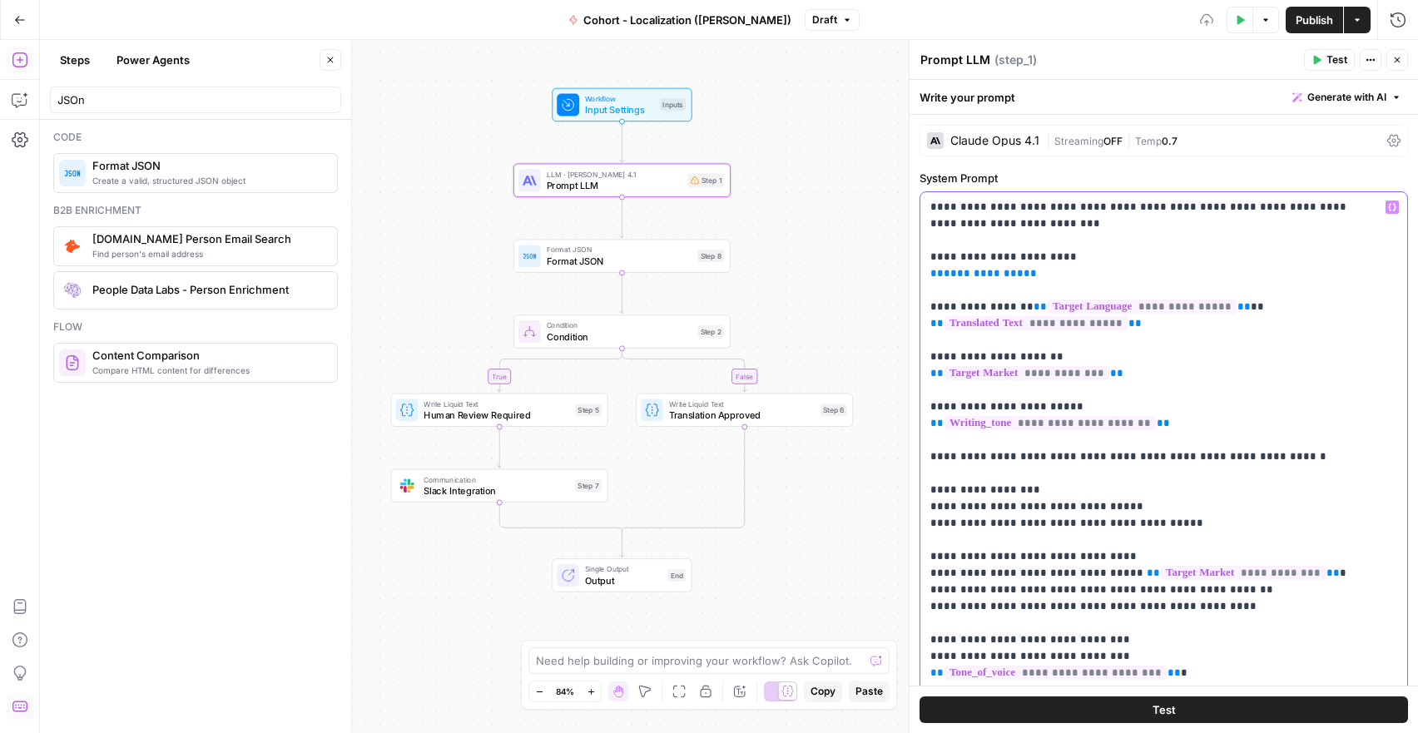
click at [1083, 493] on p "**********" at bounding box center [1151, 557] width 442 height 716
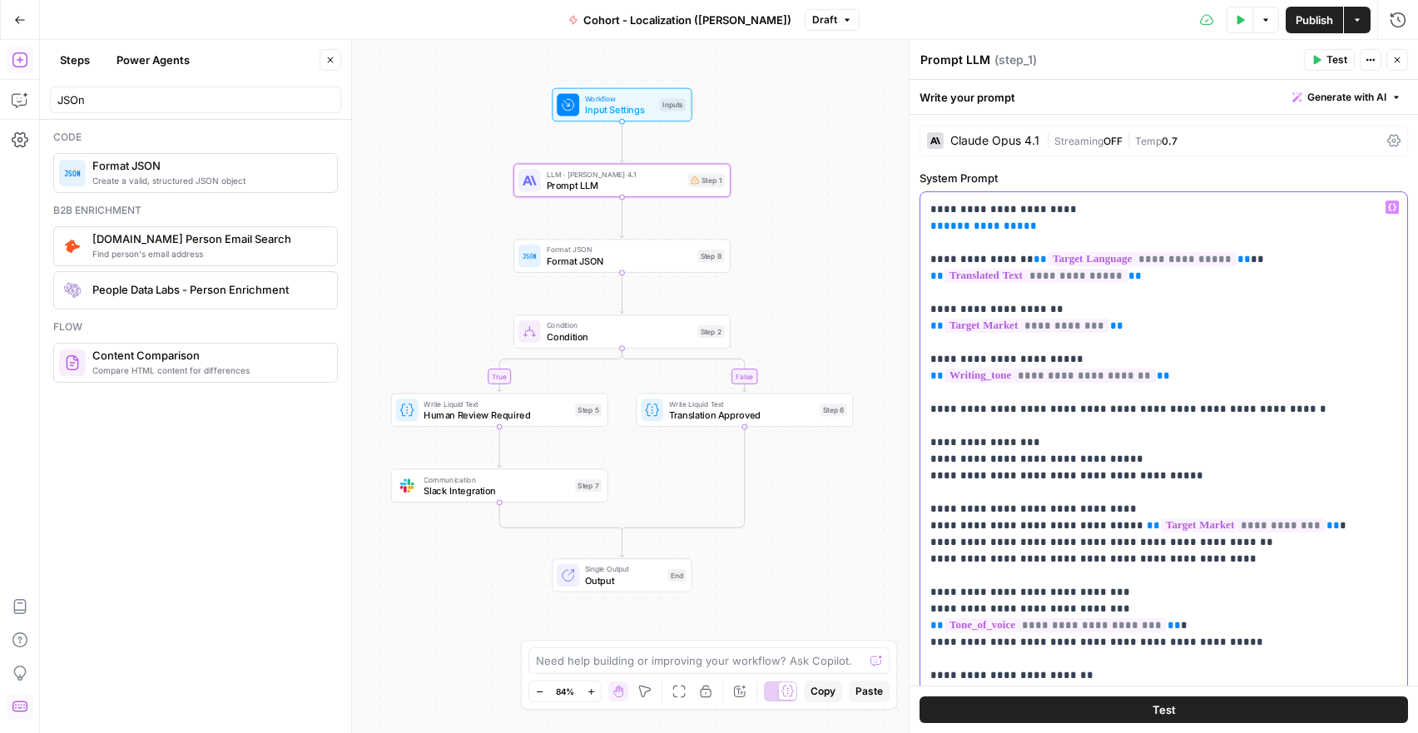
scroll to position [51, 0]
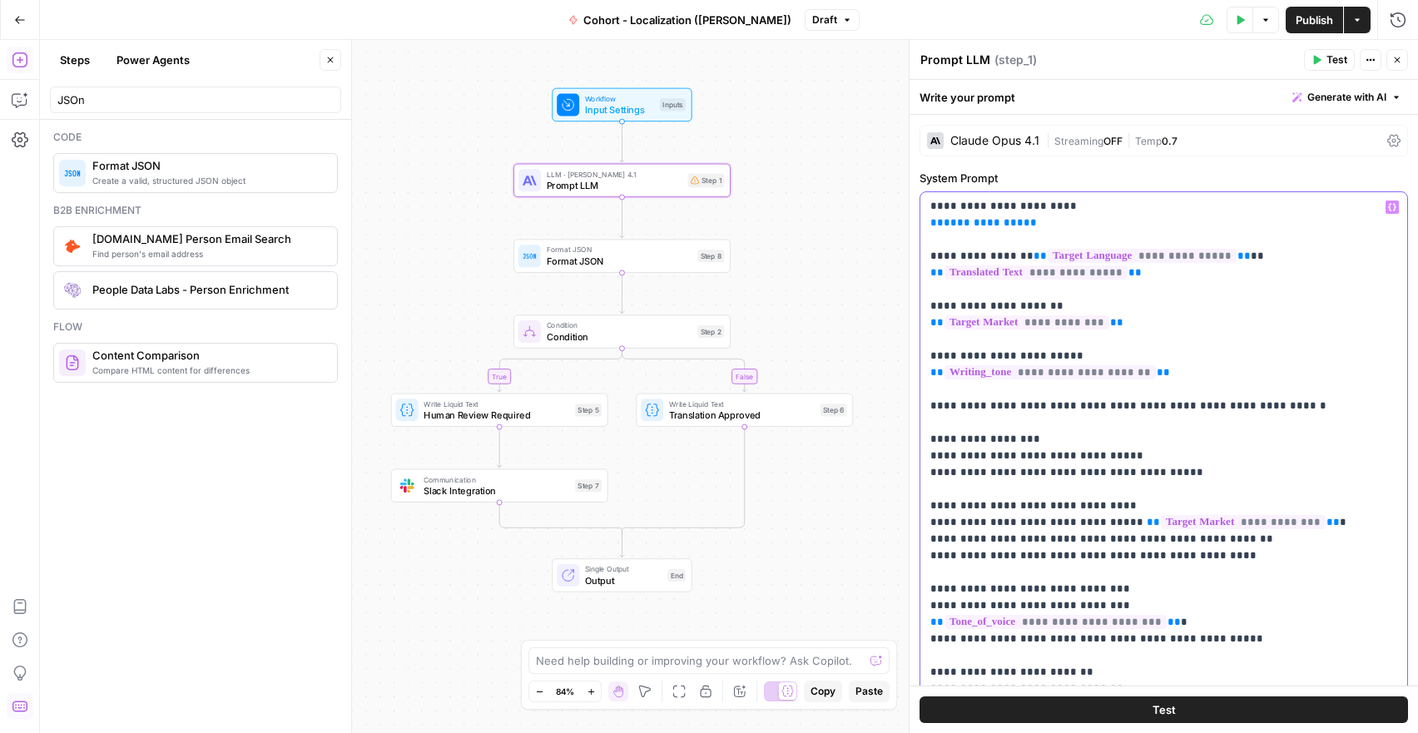
click at [1135, 615] on span "**********" at bounding box center [1056, 622] width 222 height 14
click at [1097, 499] on p "**********" at bounding box center [1151, 506] width 442 height 716
click at [1314, 64] on icon "button" at bounding box center [1317, 60] width 10 height 10
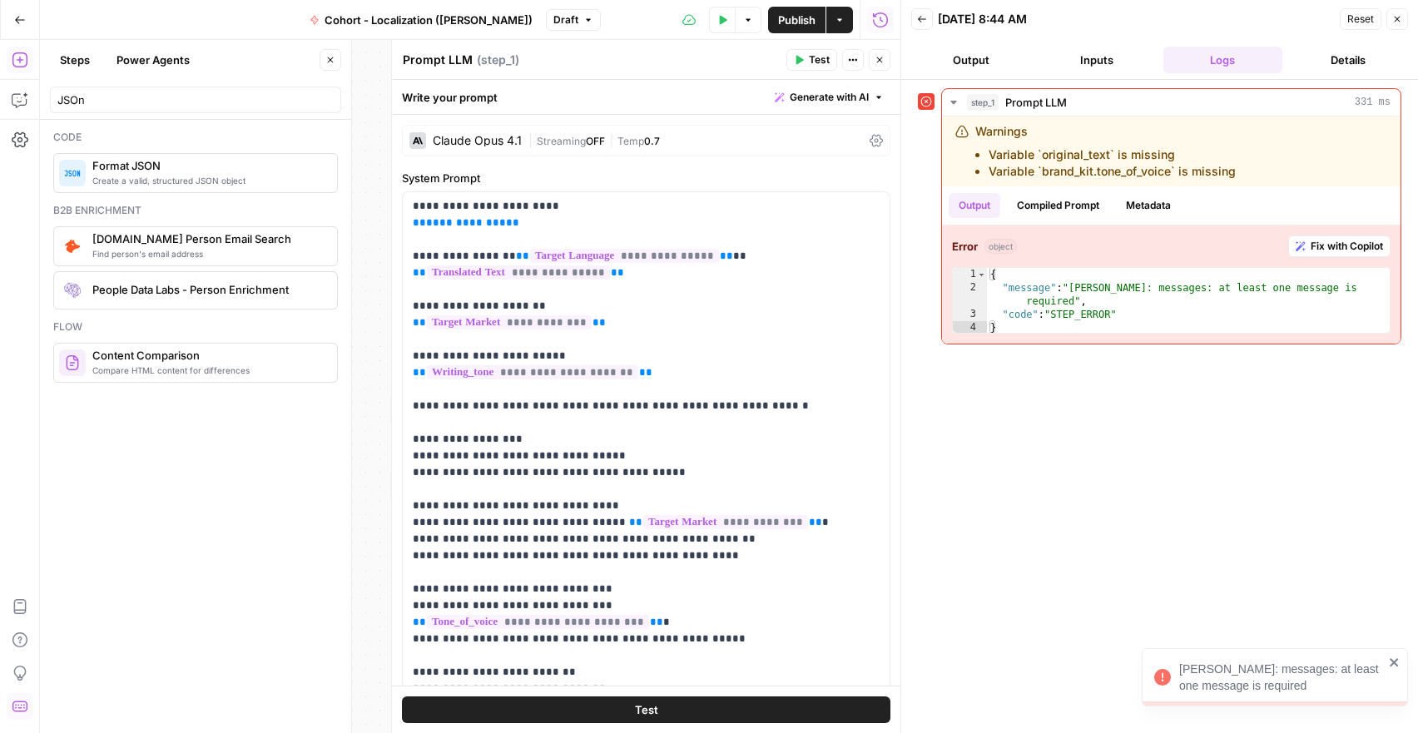
click at [925, 107] on div at bounding box center [926, 101] width 17 height 17
click at [925, 105] on icon at bounding box center [926, 102] width 12 height 12
click at [919, 25] on button "Back" at bounding box center [922, 19] width 22 height 22
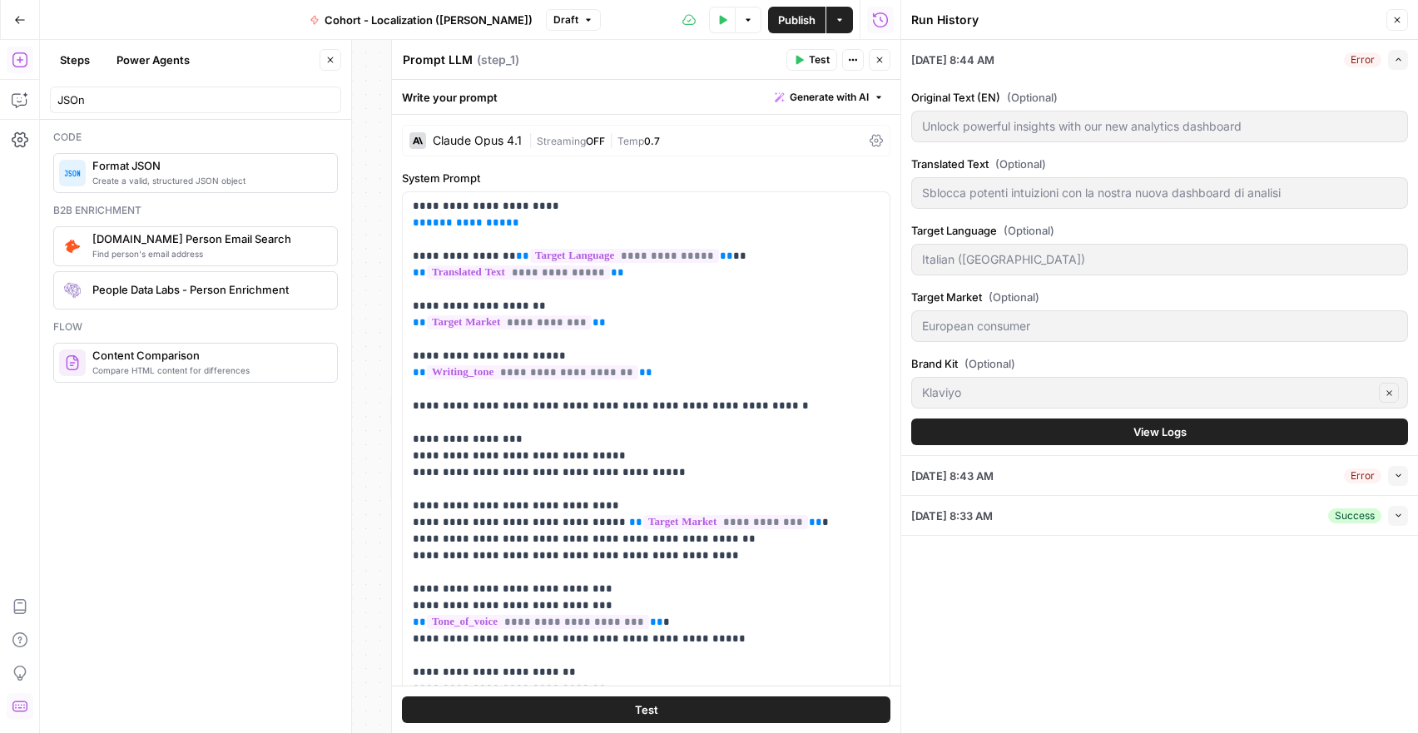
click at [1393, 17] on icon "button" at bounding box center [1397, 20] width 10 height 10
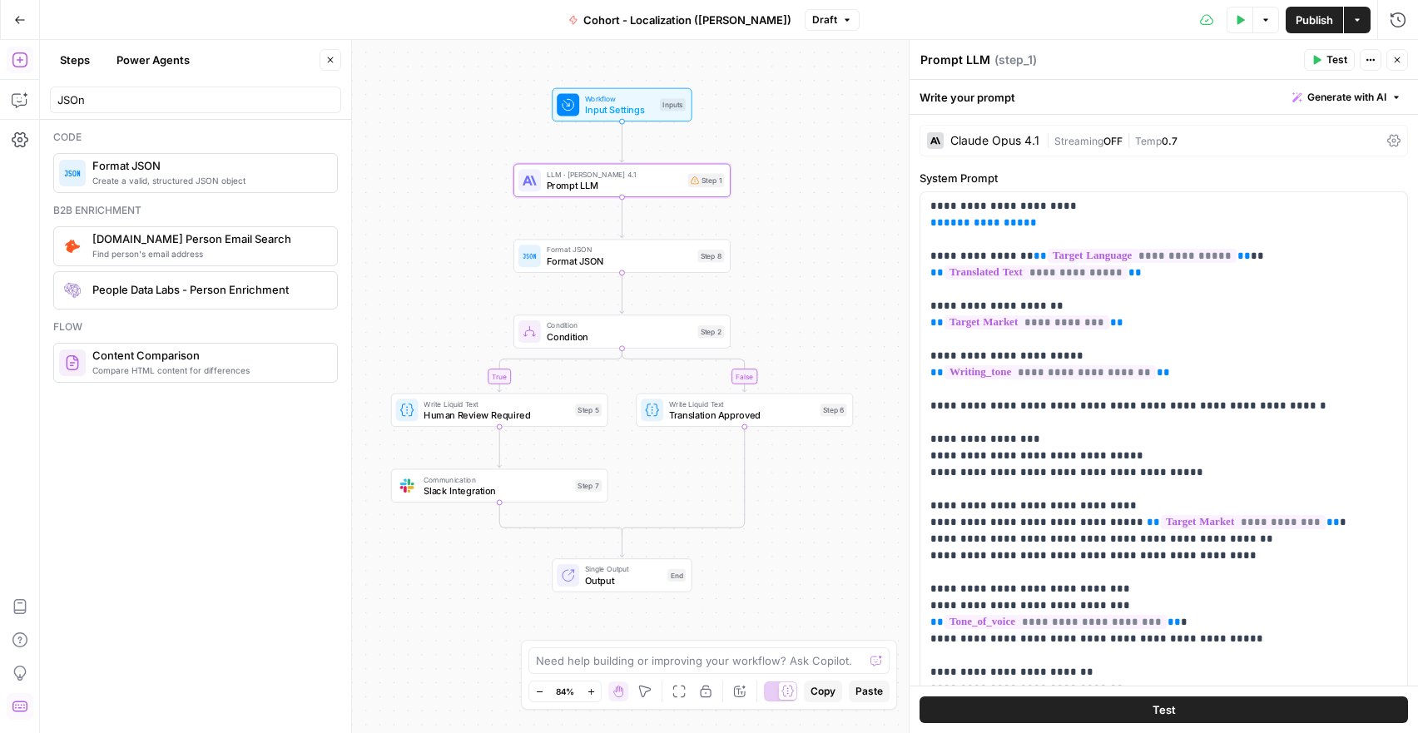
click at [976, 99] on div "Write your prompt Generate with AI" at bounding box center [1164, 97] width 509 height 34
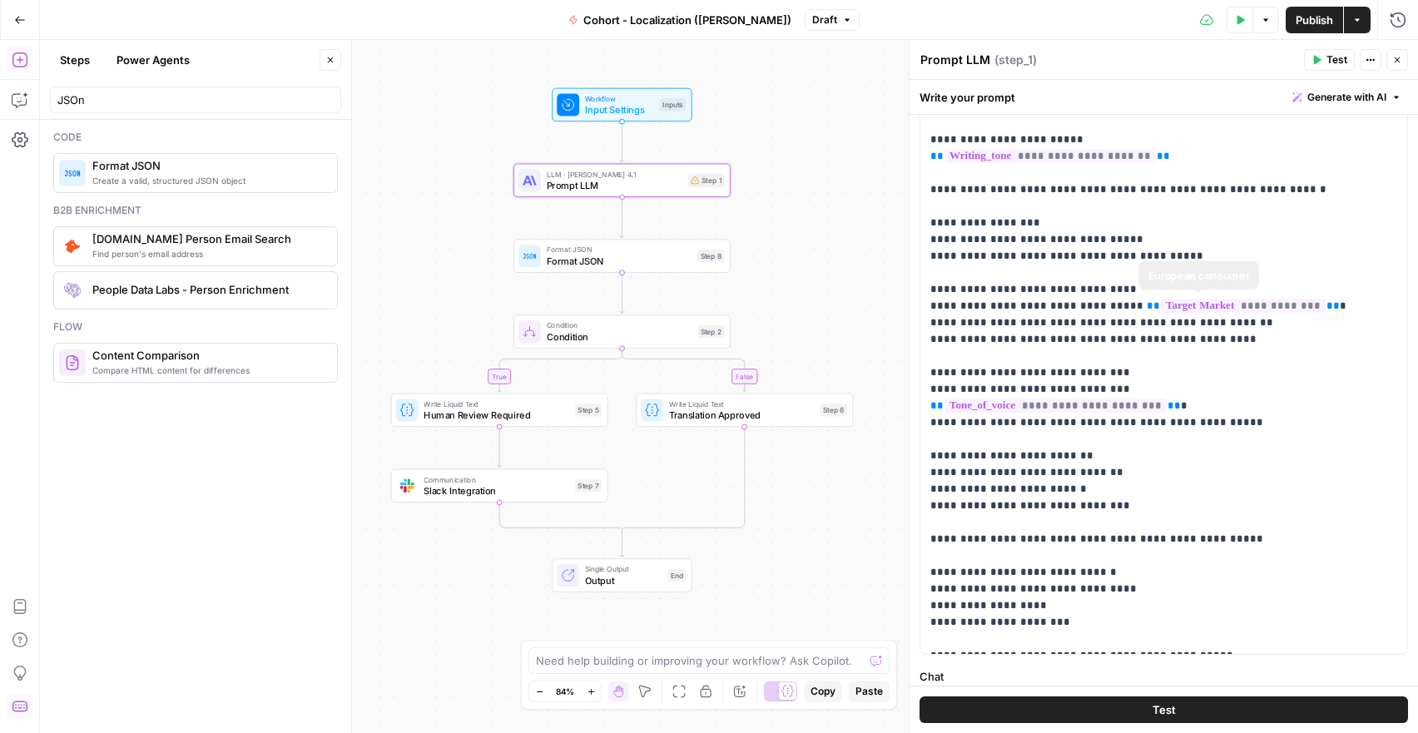
scroll to position [514, 0]
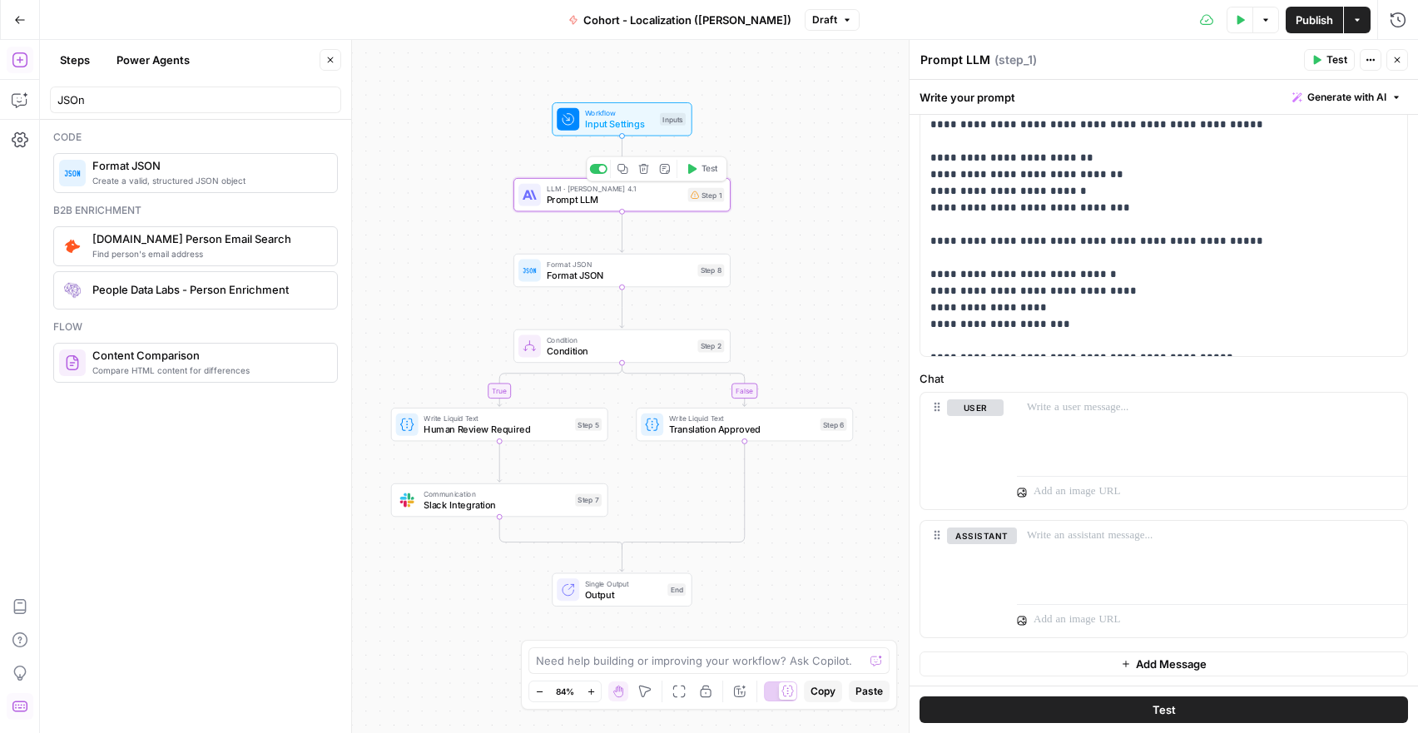
click at [583, 198] on span "Prompt LLM" at bounding box center [615, 200] width 136 height 14
click at [608, 122] on span "Input Settings" at bounding box center [619, 124] width 69 height 14
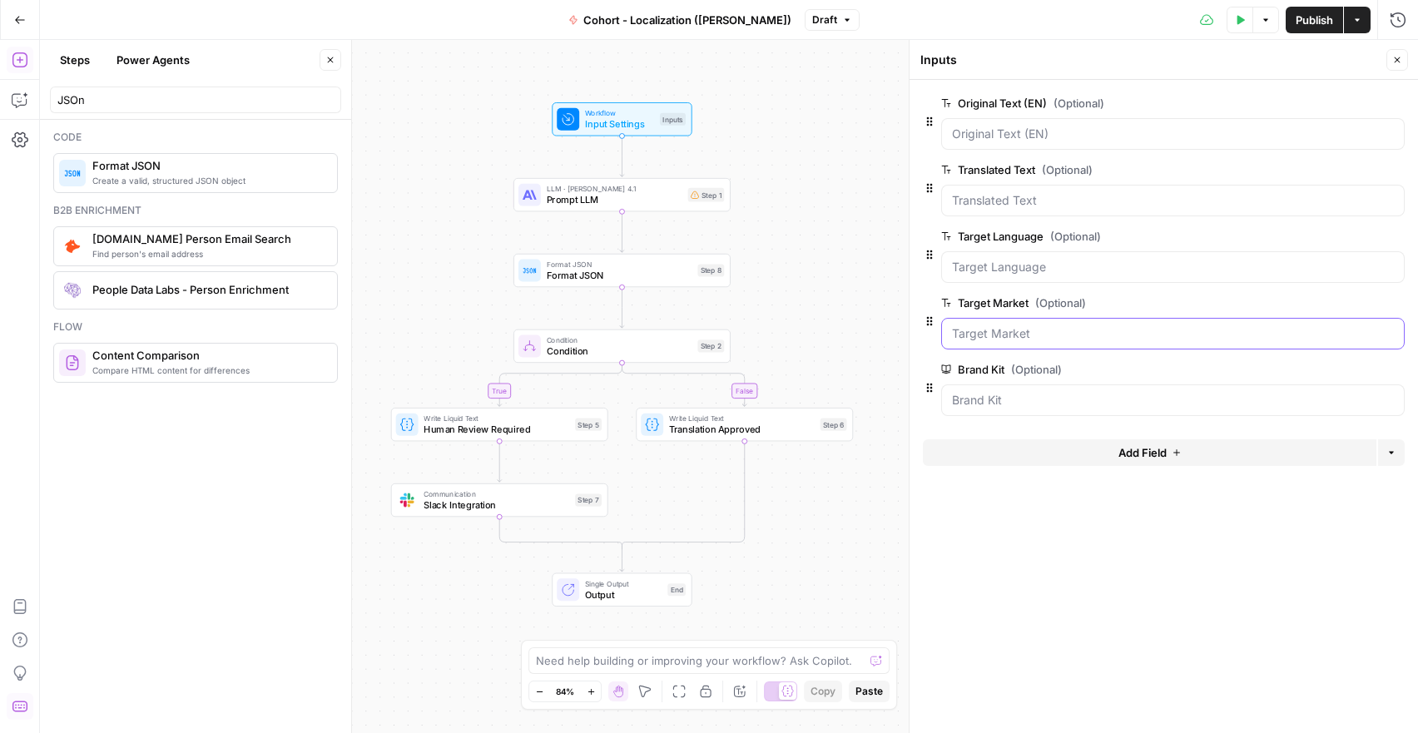
click at [1028, 337] on Market "Target Market (Optional)" at bounding box center [1173, 333] width 442 height 17
click at [1019, 201] on Text "Translated Text (Optional)" at bounding box center [1173, 200] width 442 height 17
click at [1030, 208] on Text "Translated Text (Optional)" at bounding box center [1173, 200] width 442 height 17
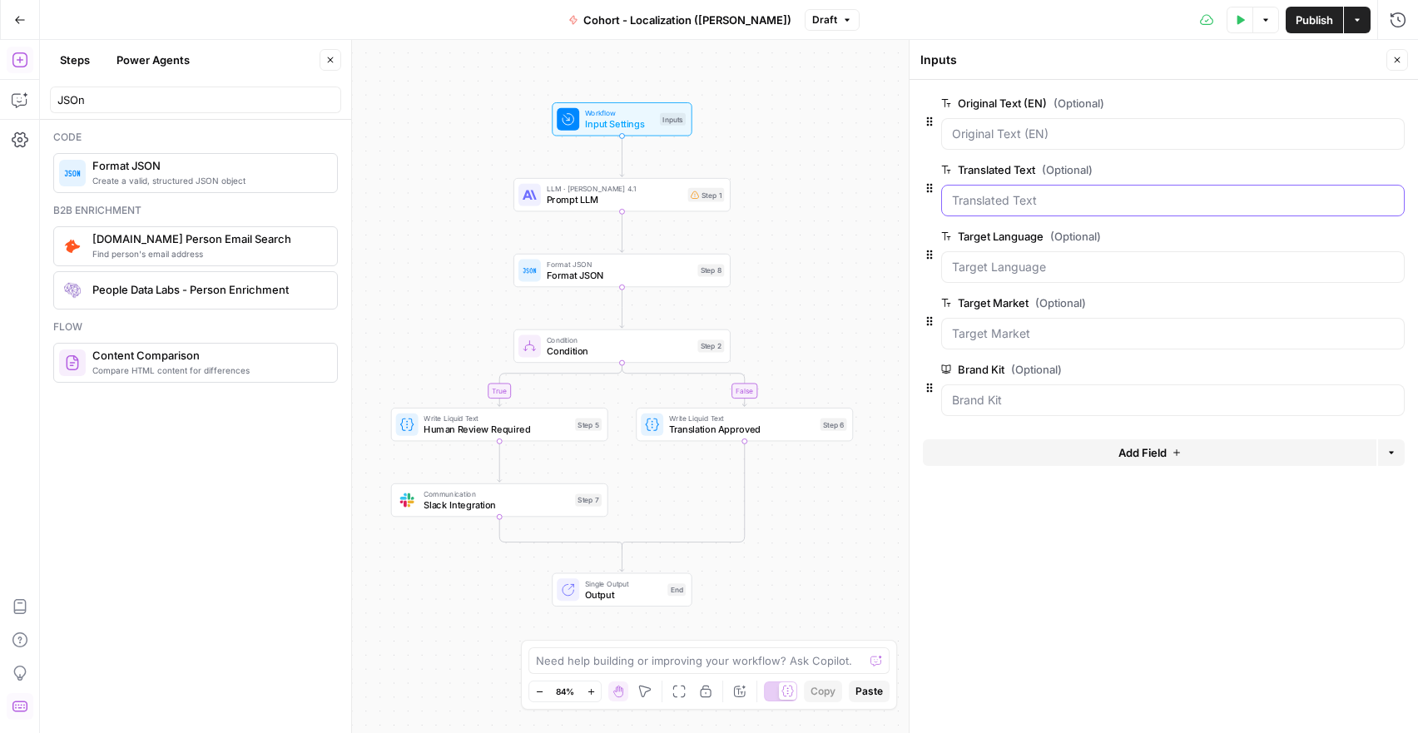
click at [1030, 208] on Text "Translated Text (Optional)" at bounding box center [1173, 200] width 442 height 17
click at [1243, 30] on button "Test Data" at bounding box center [1240, 20] width 27 height 27
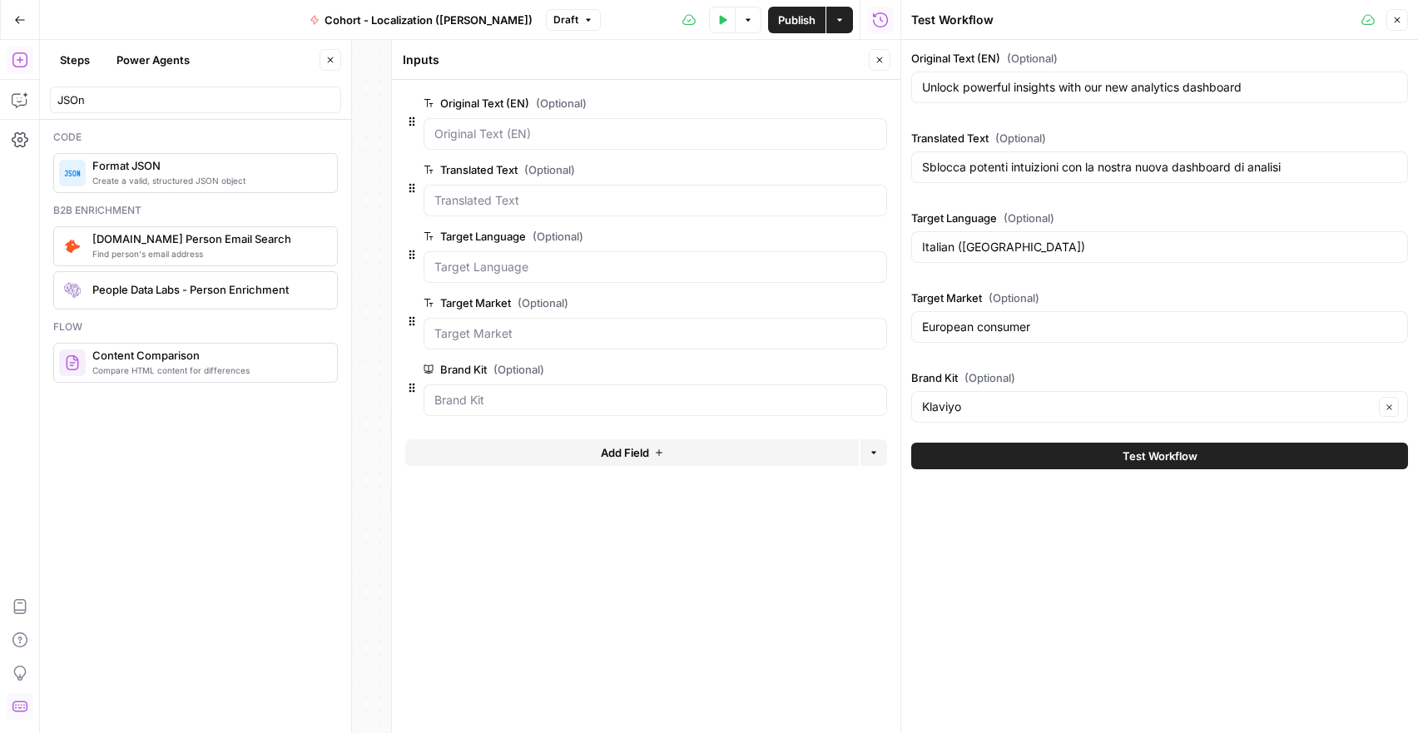
click at [806, 12] on span "Publish" at bounding box center [796, 20] width 37 height 17
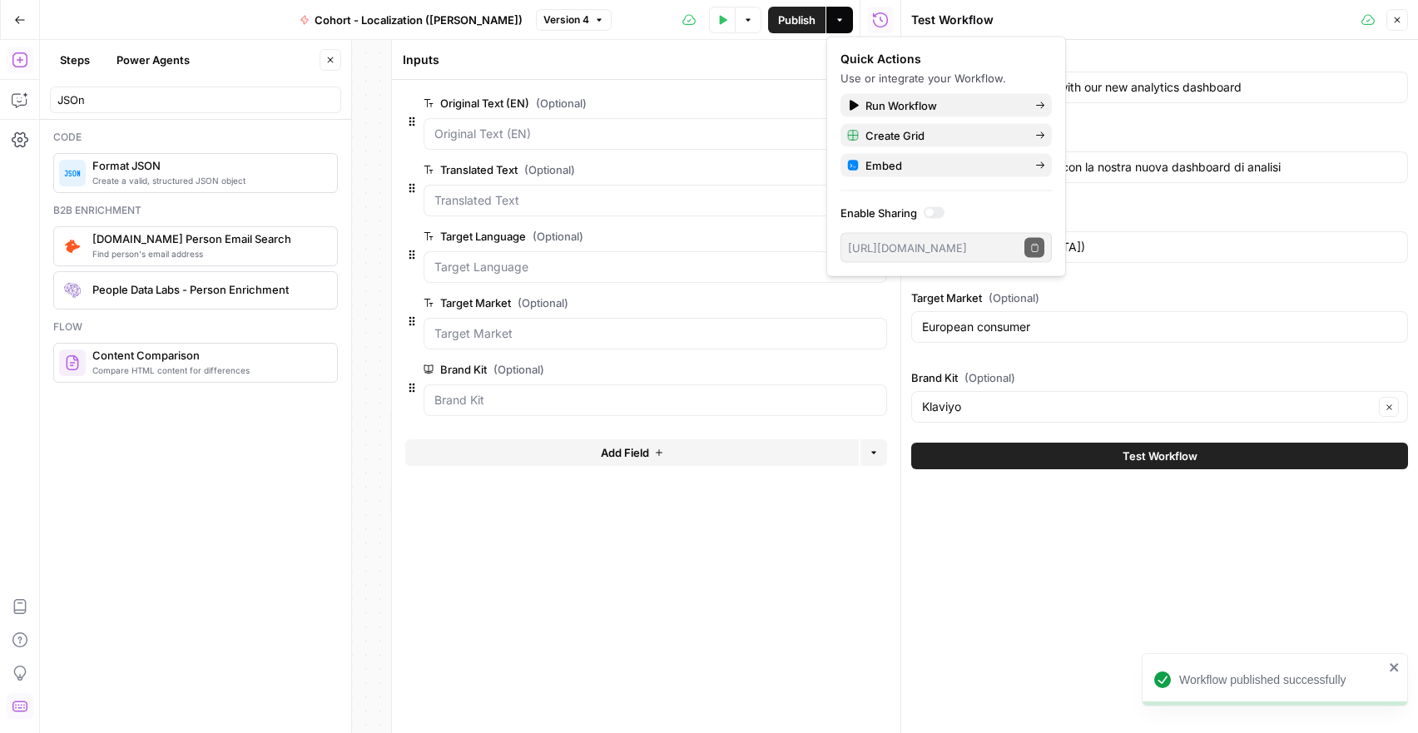
click at [1188, 456] on span "Test Workflow" at bounding box center [1160, 456] width 75 height 17
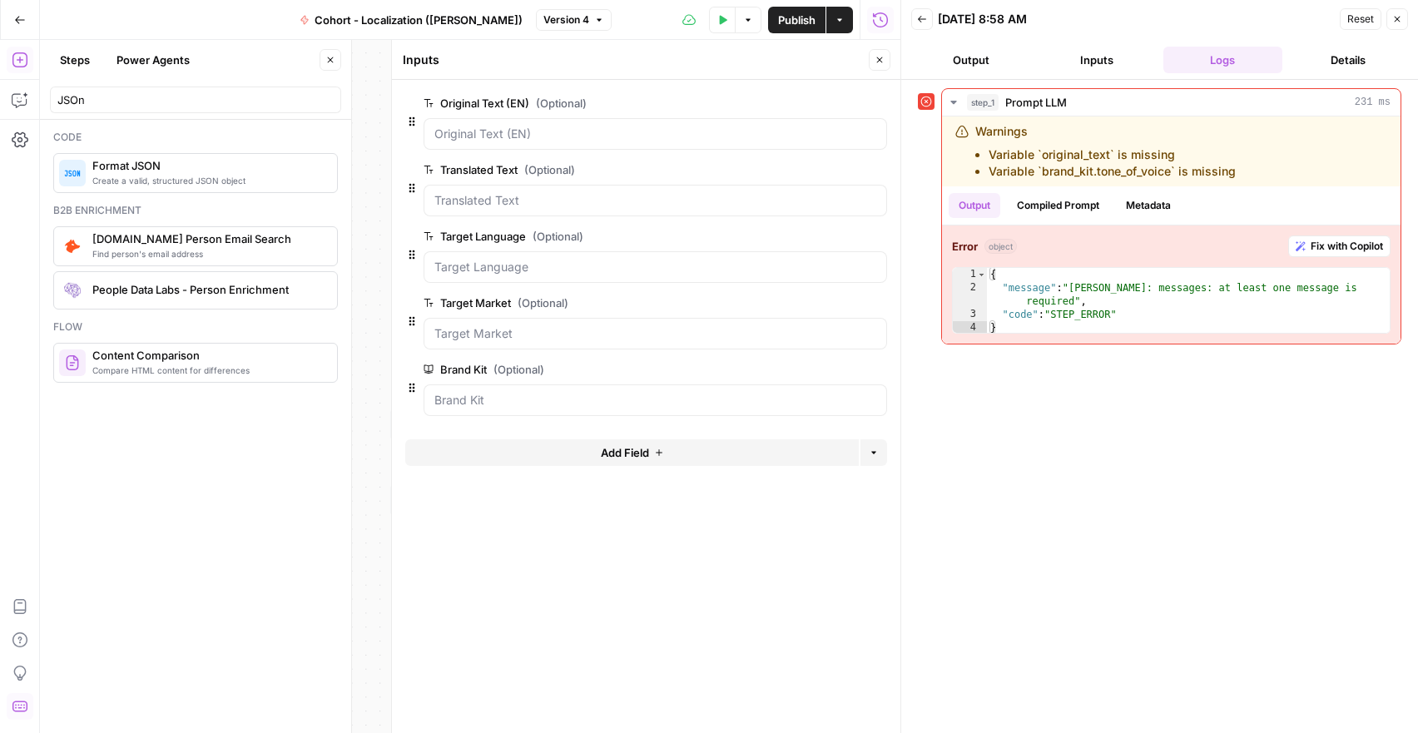
click at [1083, 67] on button "Inputs" at bounding box center [1096, 60] width 119 height 27
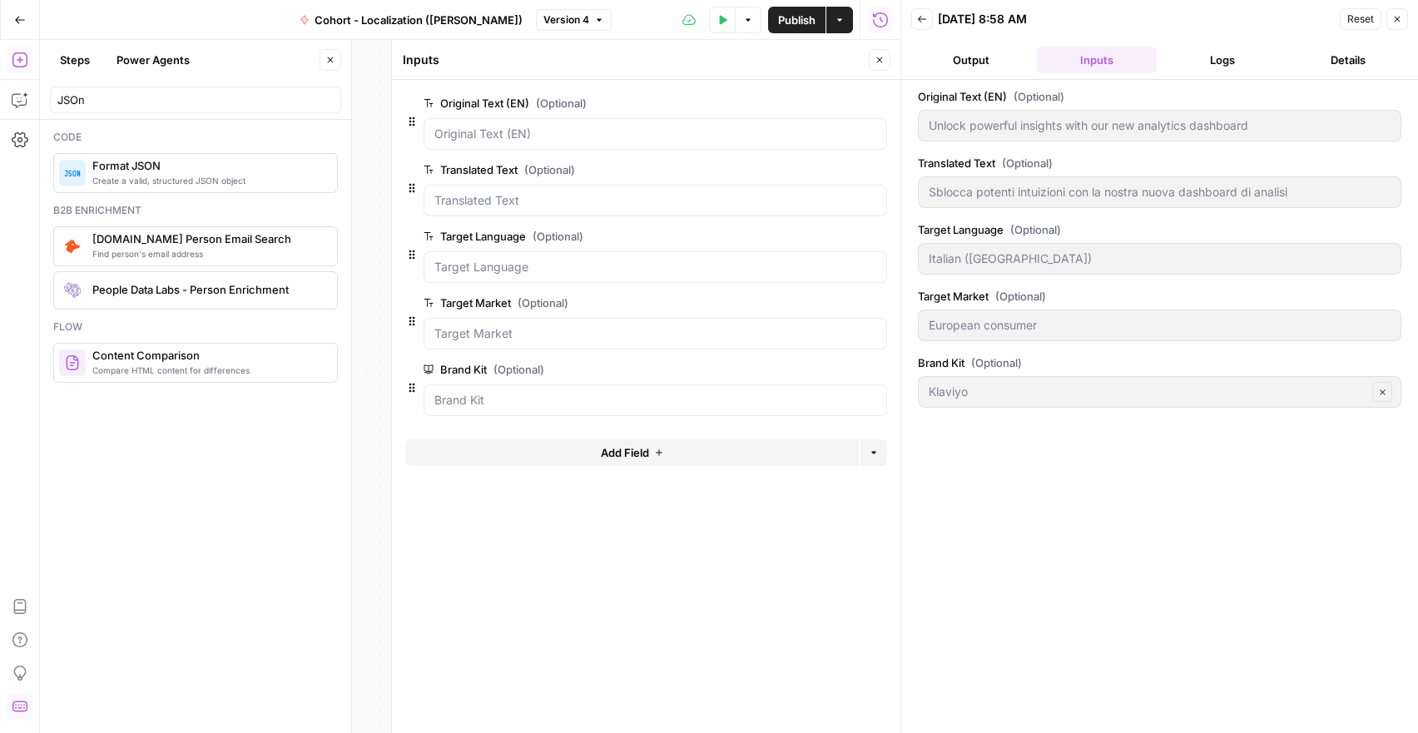
click at [1218, 50] on button "Logs" at bounding box center [1223, 60] width 119 height 27
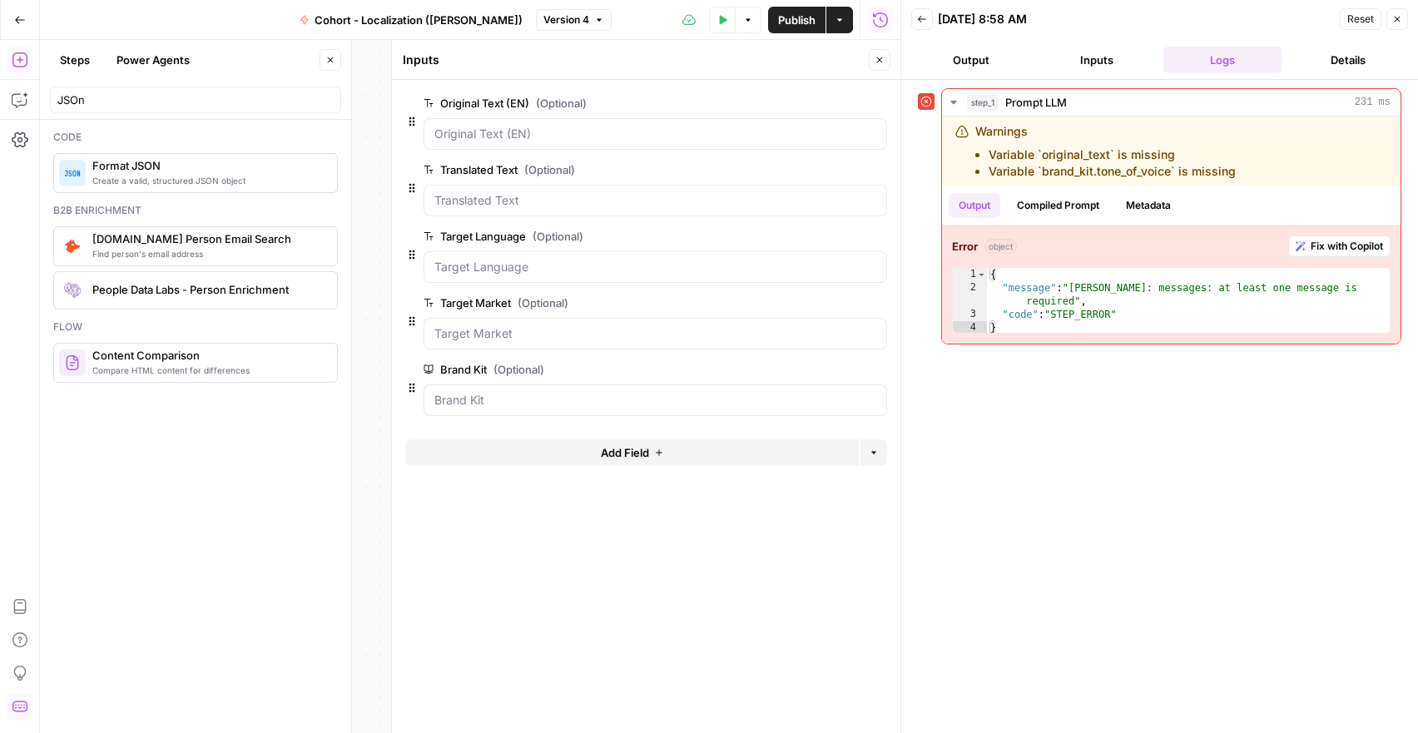
click at [1147, 67] on button "Inputs" at bounding box center [1096, 60] width 119 height 27
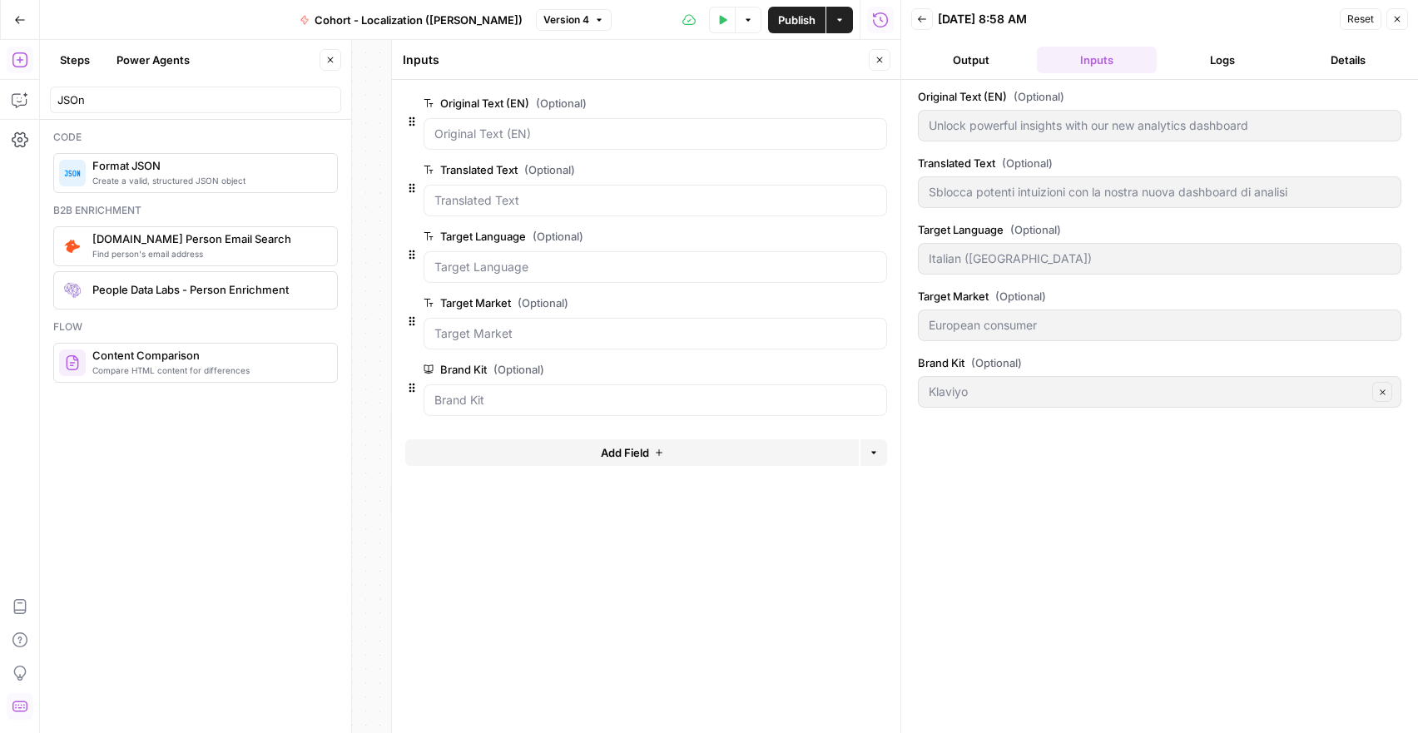
click at [1206, 61] on button "Logs" at bounding box center [1223, 60] width 119 height 27
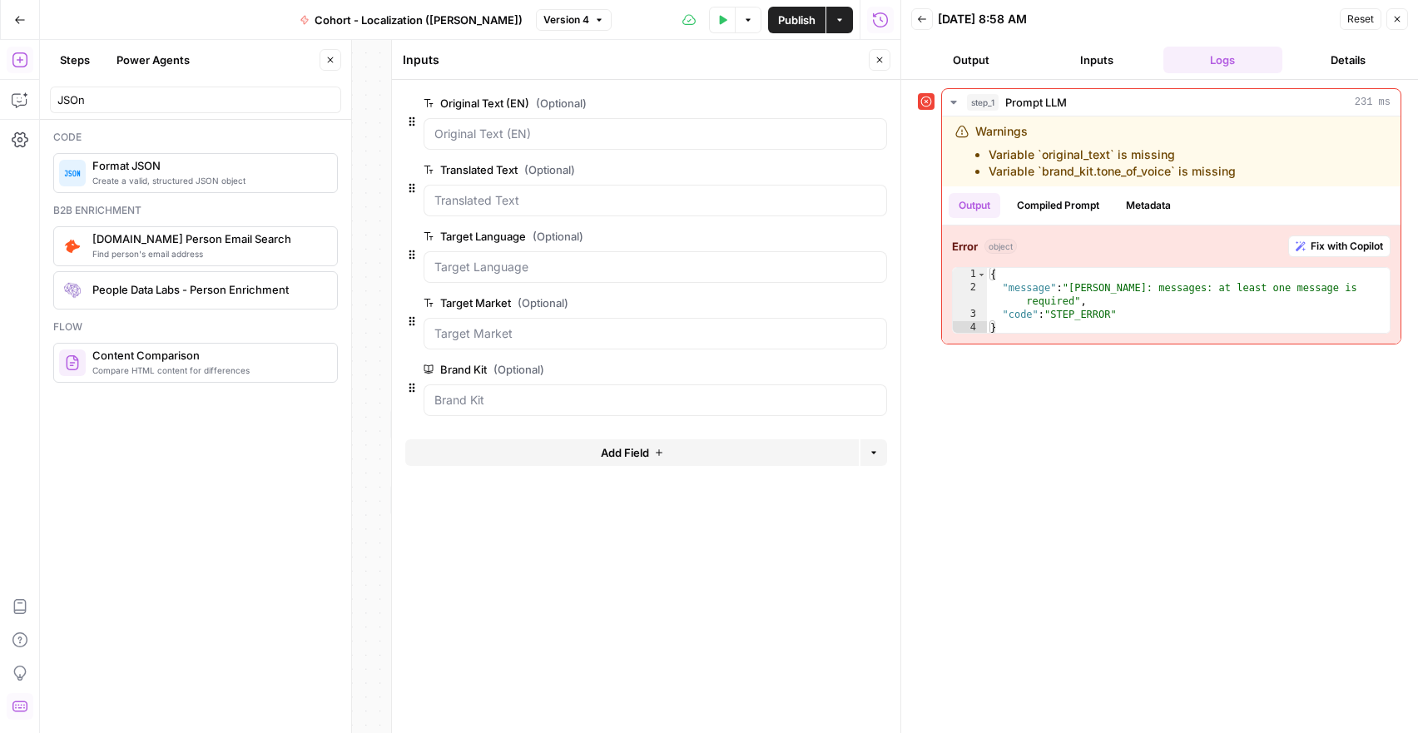
click at [1094, 59] on button "Inputs" at bounding box center [1096, 60] width 119 height 27
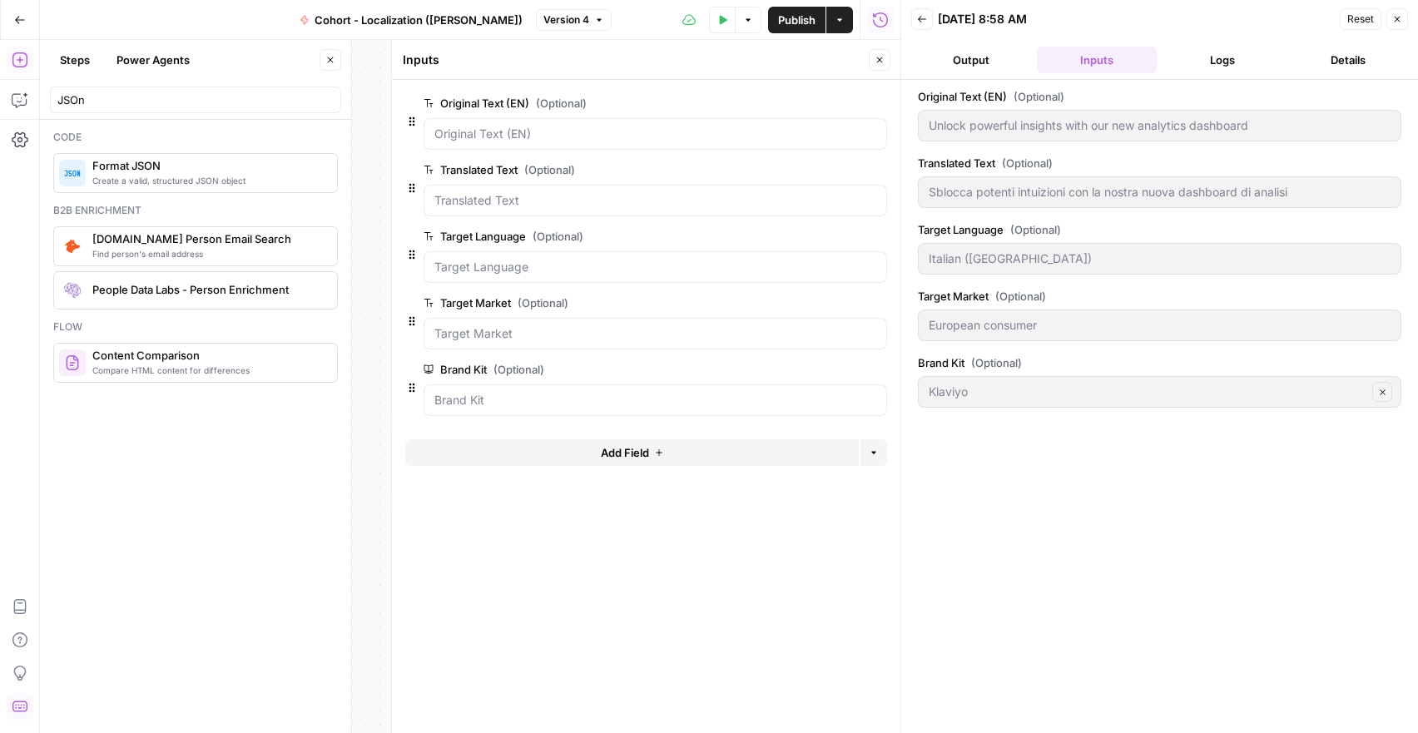
click at [1214, 65] on button "Logs" at bounding box center [1223, 60] width 119 height 27
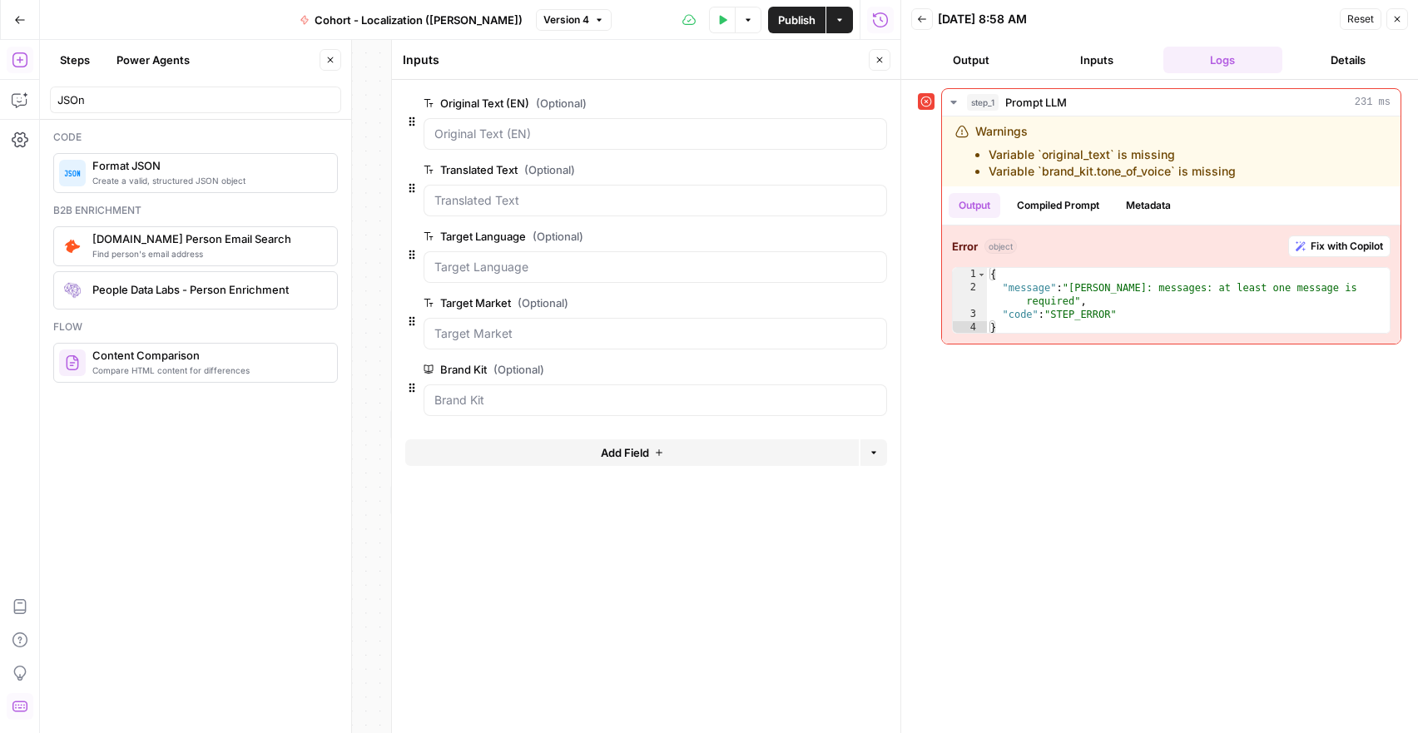
click at [1403, 21] on button "Close" at bounding box center [1398, 19] width 22 height 22
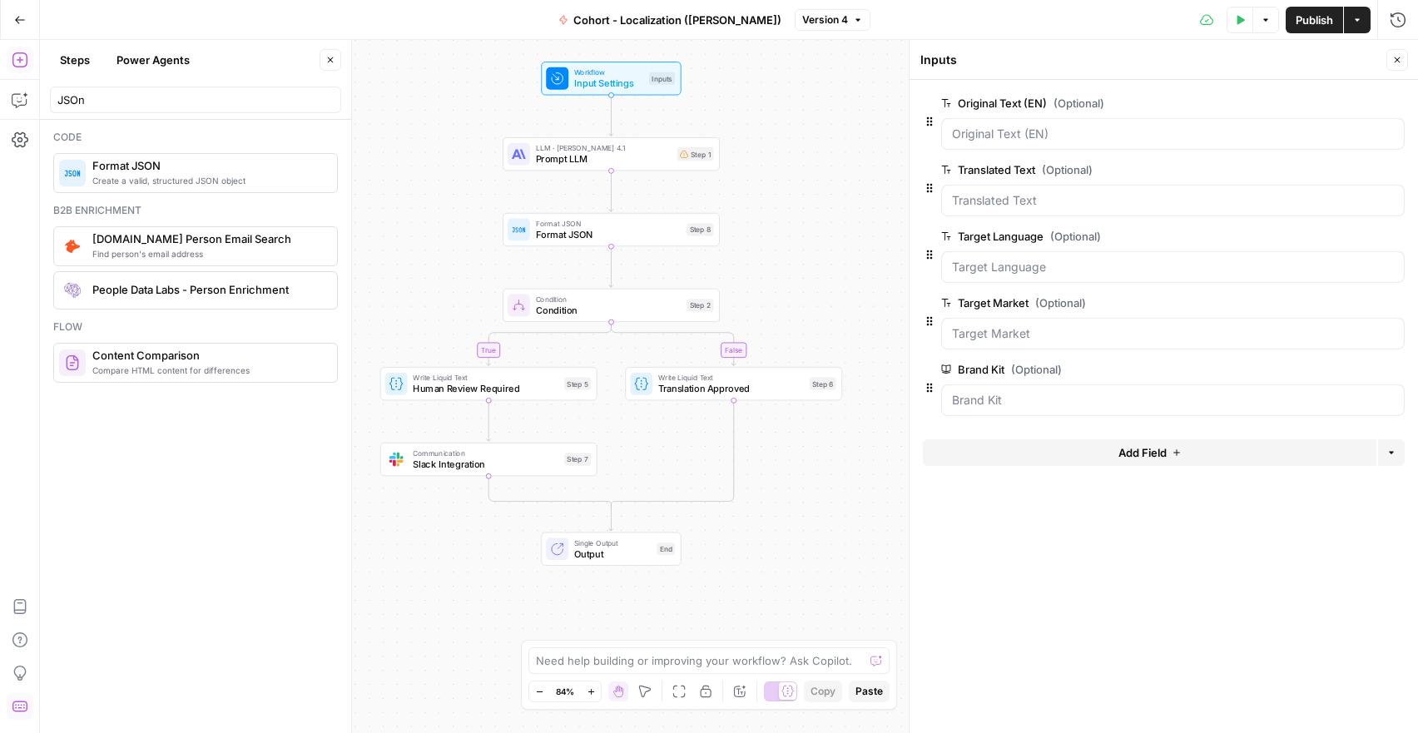
drag, startPoint x: 822, startPoint y: 296, endPoint x: 811, endPoint y: 256, distance: 42.2
click at [811, 256] on div "false true Workflow Input Settings Inputs LLM · Claude Opus 4.1 Prompt LLM Step…" at bounding box center [729, 386] width 1378 height 693
click at [1293, 12] on button "Publish" at bounding box center [1314, 20] width 57 height 27
click at [1234, 27] on button "Test Data" at bounding box center [1240, 20] width 27 height 27
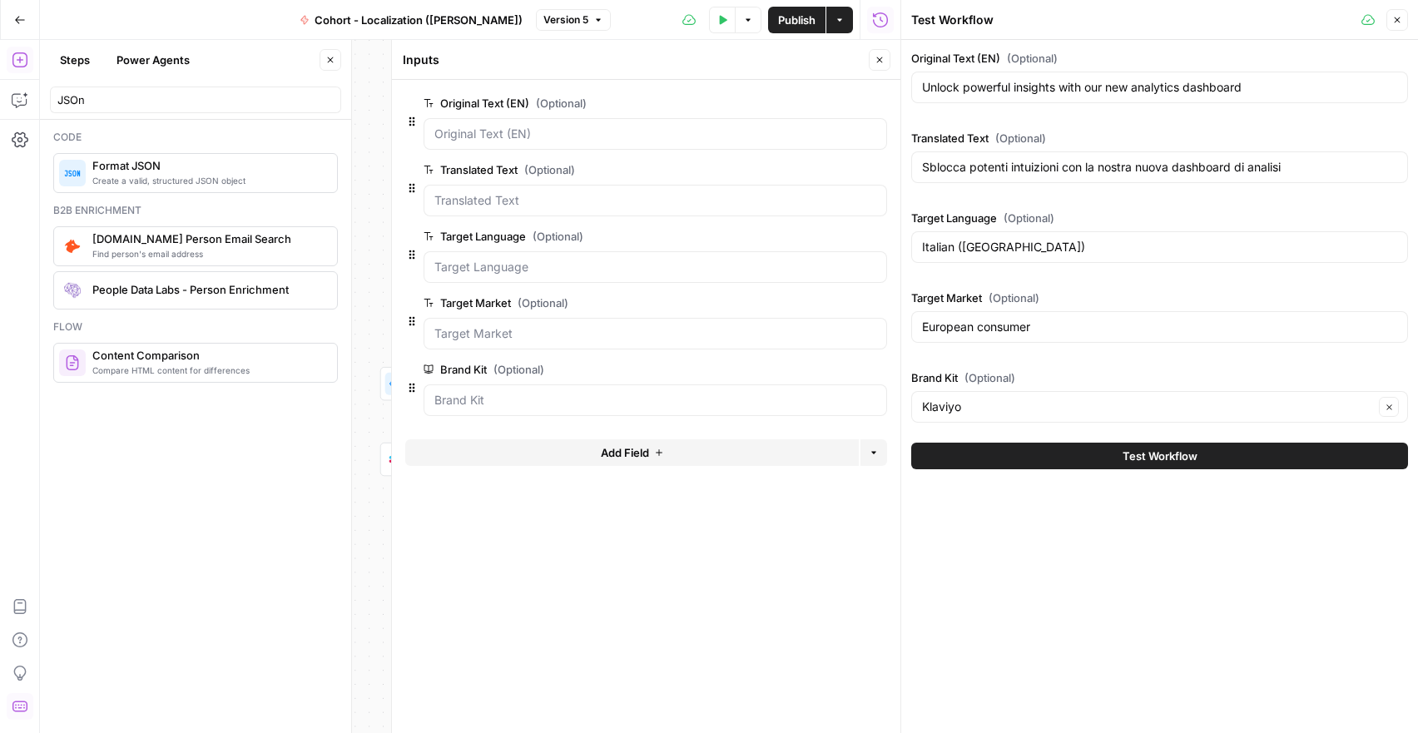
click at [1402, 20] on span "Close" at bounding box center [1402, 20] width 1 height 1
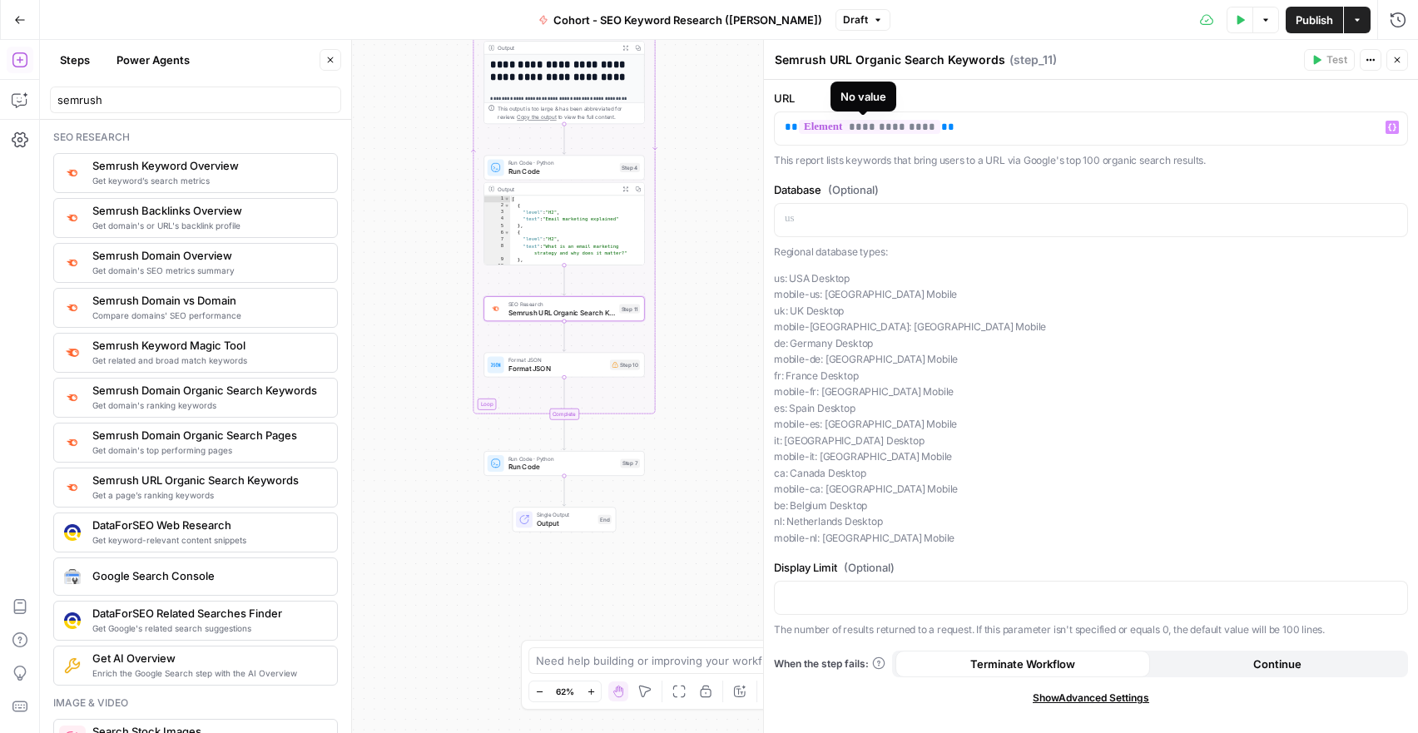
scroll to position [84, 0]
click at [830, 121] on span "**********" at bounding box center [869, 127] width 141 height 14
click at [844, 127] on span "**********" at bounding box center [869, 127] width 141 height 14
click at [941, 131] on span "**" at bounding box center [947, 127] width 13 height 11
click at [949, 133] on p "**********" at bounding box center [1091, 127] width 613 height 17
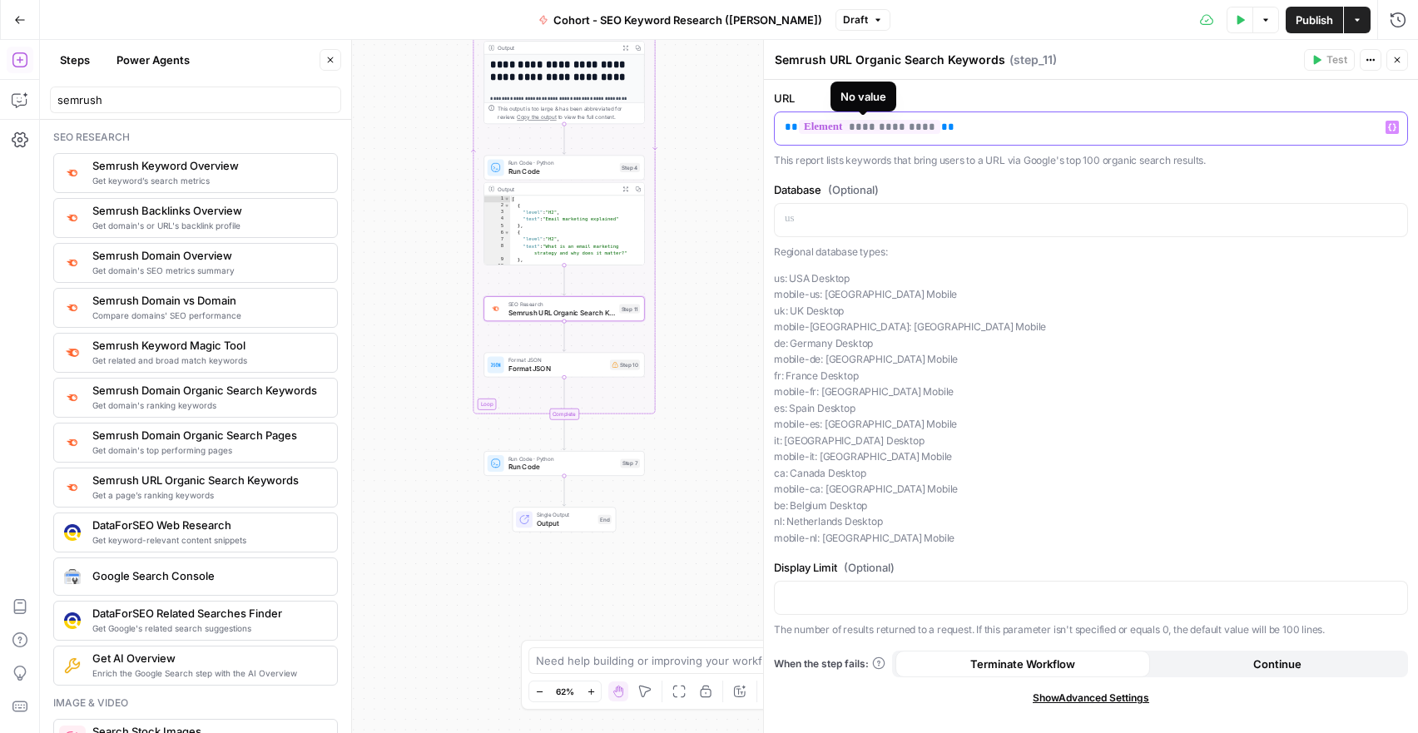
click at [945, 130] on p "**********" at bounding box center [1091, 127] width 613 height 17
click at [943, 126] on p "**********" at bounding box center [1091, 127] width 613 height 17
click at [1003, 141] on div "**********" at bounding box center [1091, 128] width 633 height 32
click at [1004, 111] on div "**********" at bounding box center [1091, 129] width 634 height 78
click at [1011, 125] on p "**********" at bounding box center [1091, 127] width 613 height 17
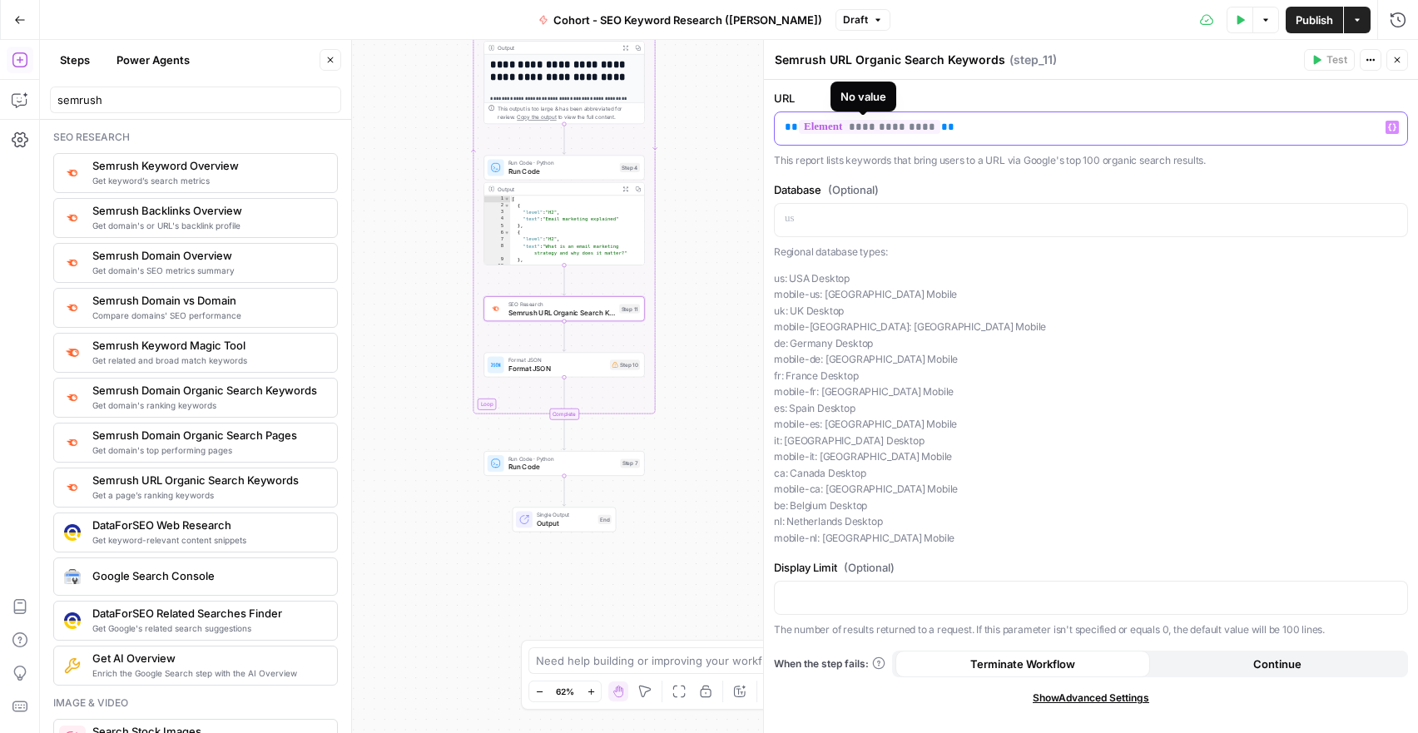
click at [1011, 125] on p "**********" at bounding box center [1091, 127] width 613 height 17
click at [1084, 119] on p "**********" at bounding box center [1091, 127] width 613 height 17
click at [1090, 123] on p "**********" at bounding box center [1091, 127] width 613 height 17
click at [988, 131] on p "**********" at bounding box center [1091, 127] width 613 height 17
click at [1110, 132] on p "**********" at bounding box center [1091, 127] width 613 height 17
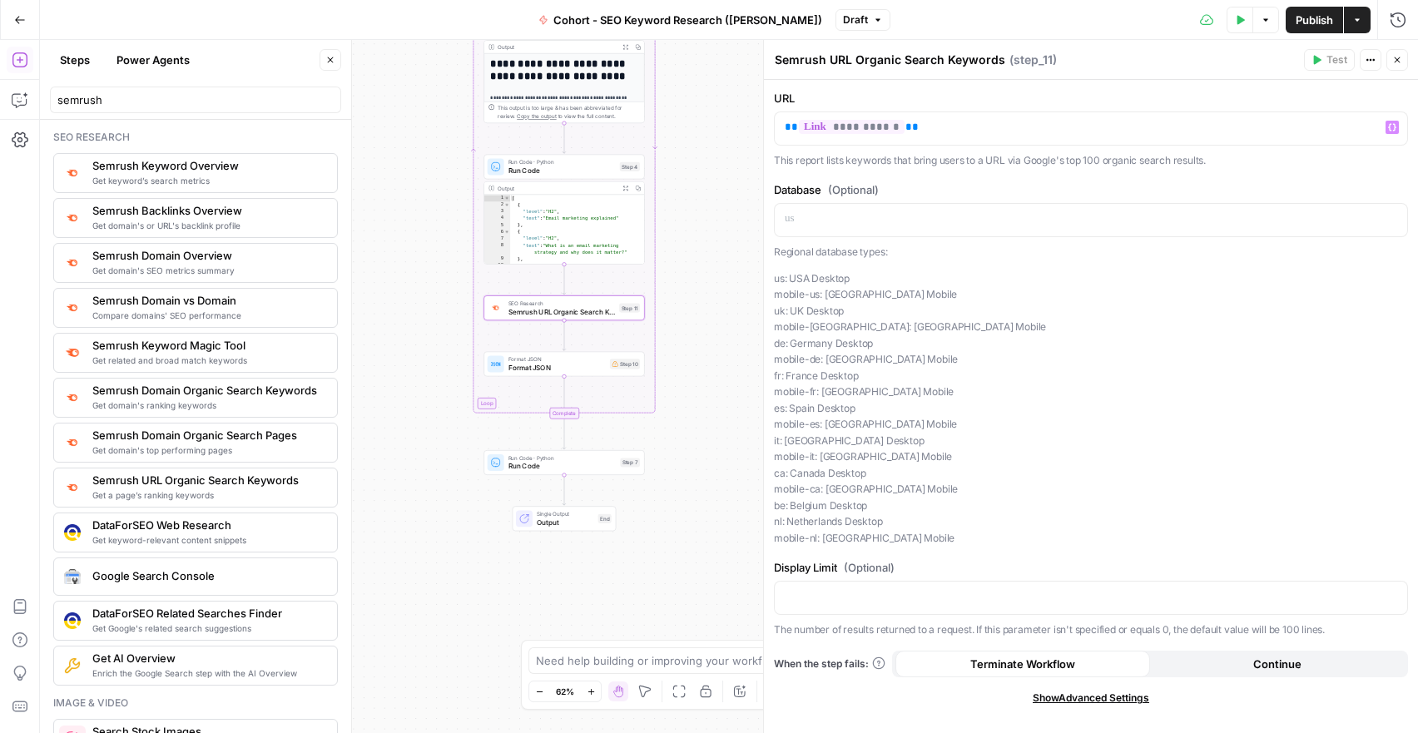
click at [528, 381] on div "Workflow Input Settings Inputs Google Search Google Search Step 1 Output Expand…" at bounding box center [729, 386] width 1378 height 693
click at [532, 372] on span "Format JSON" at bounding box center [557, 368] width 97 height 10
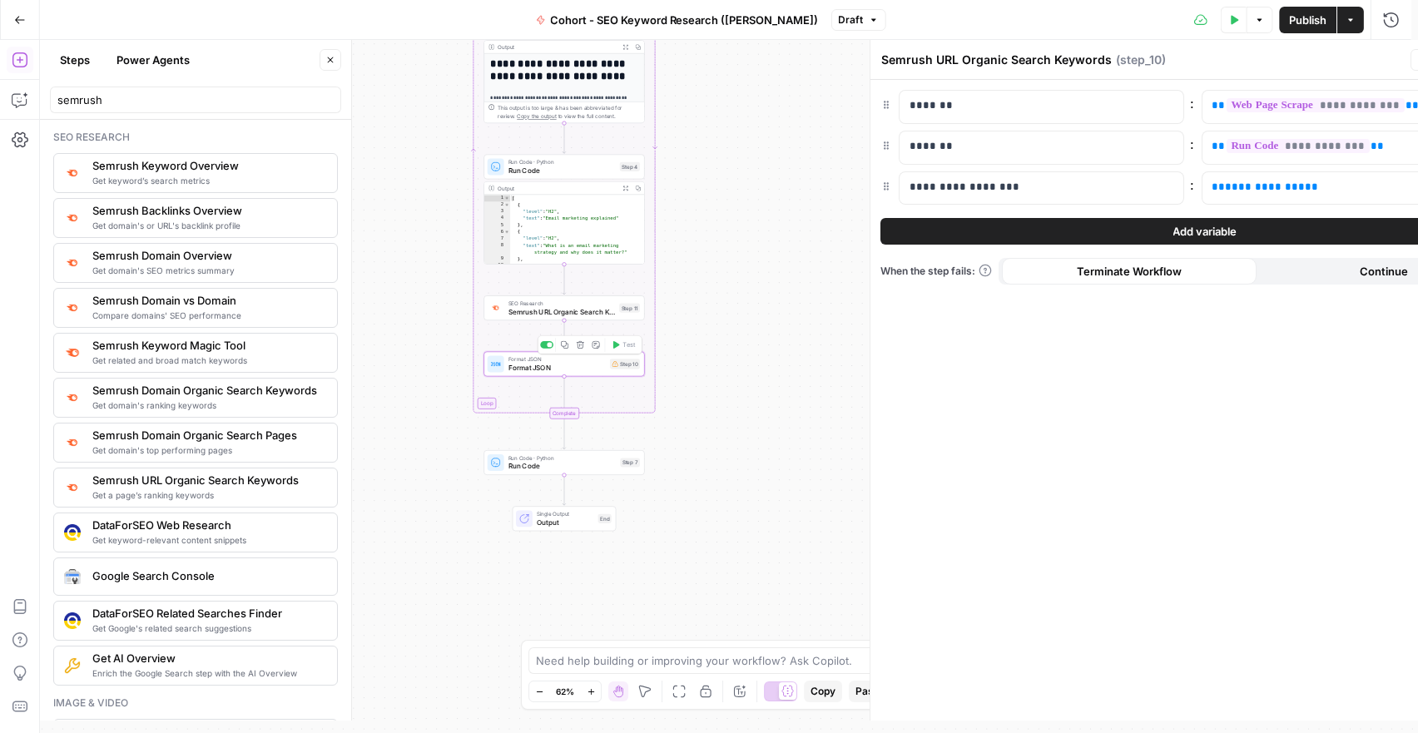
type textarea "Format JSON"
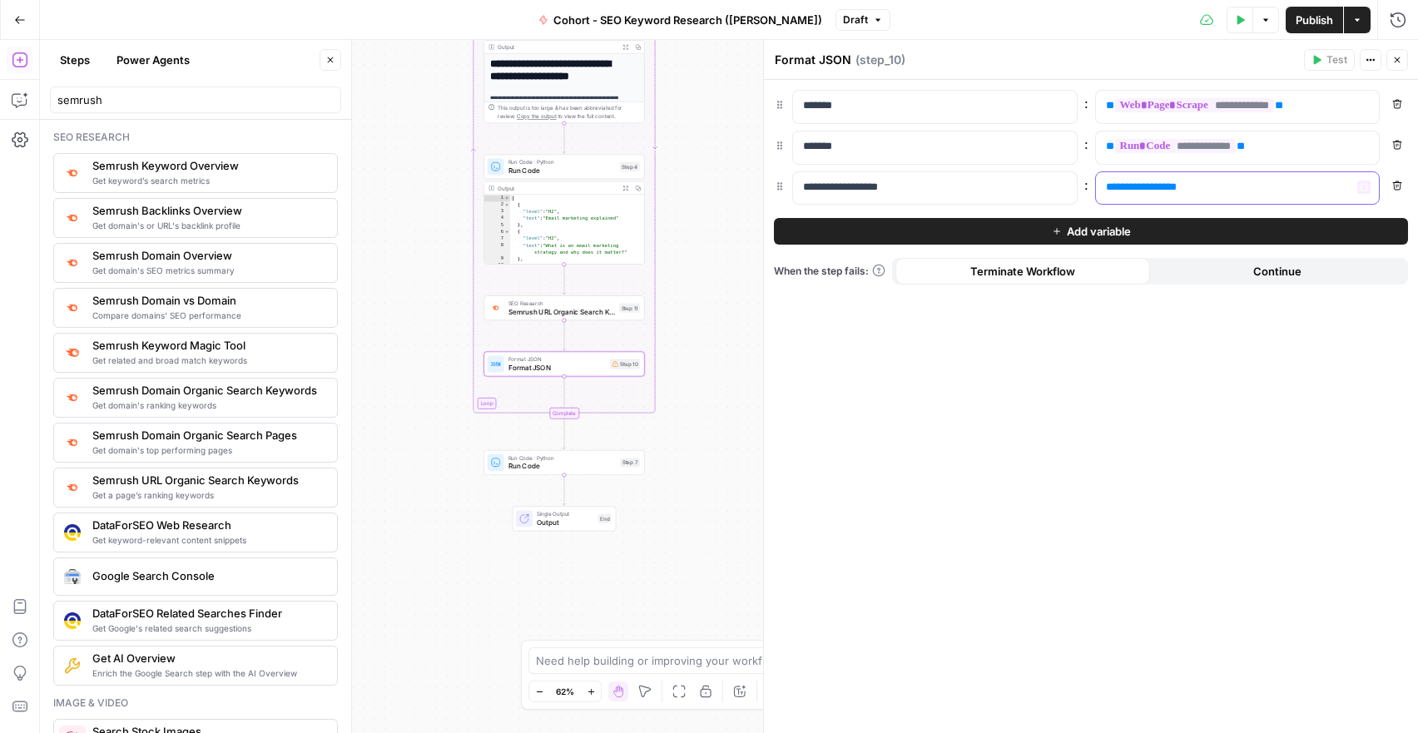
click at [1259, 186] on p "**********" at bounding box center [1224, 187] width 237 height 17
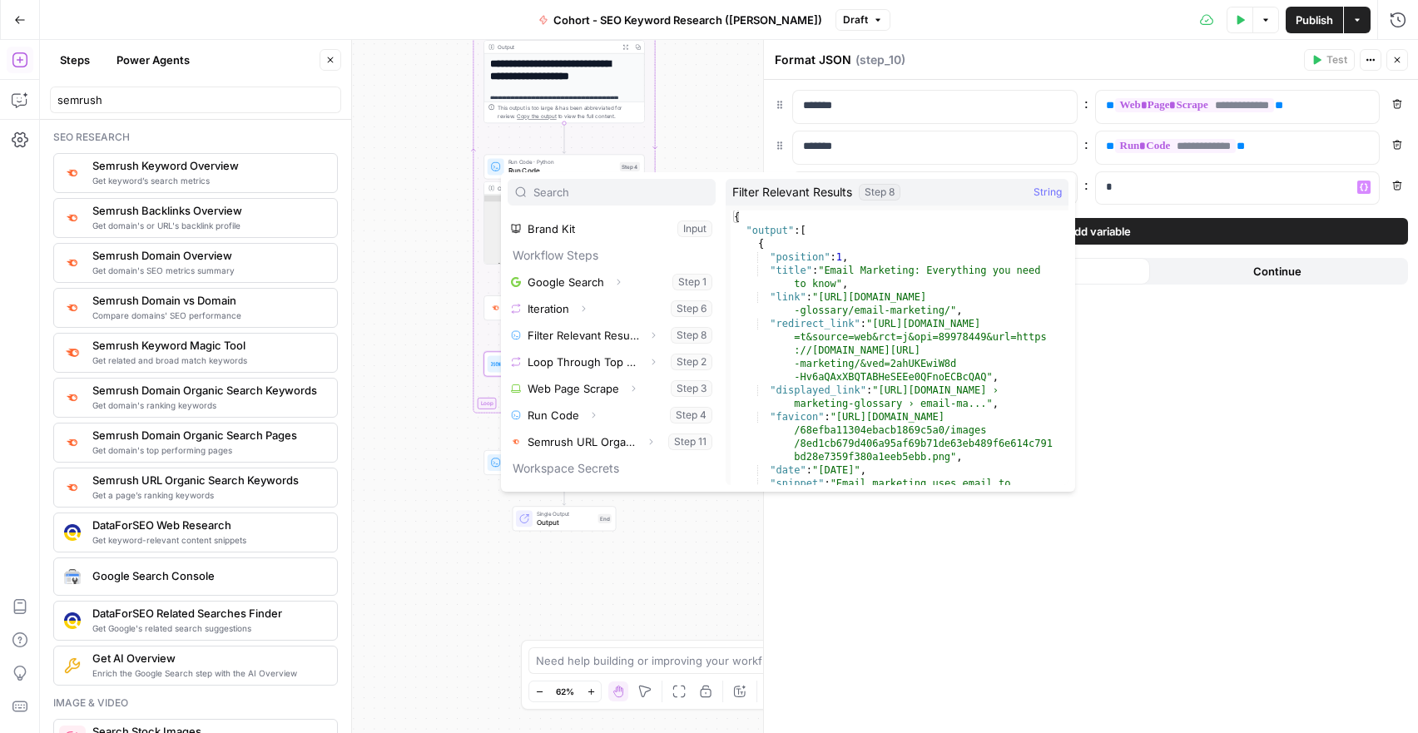
scroll to position [72, 0]
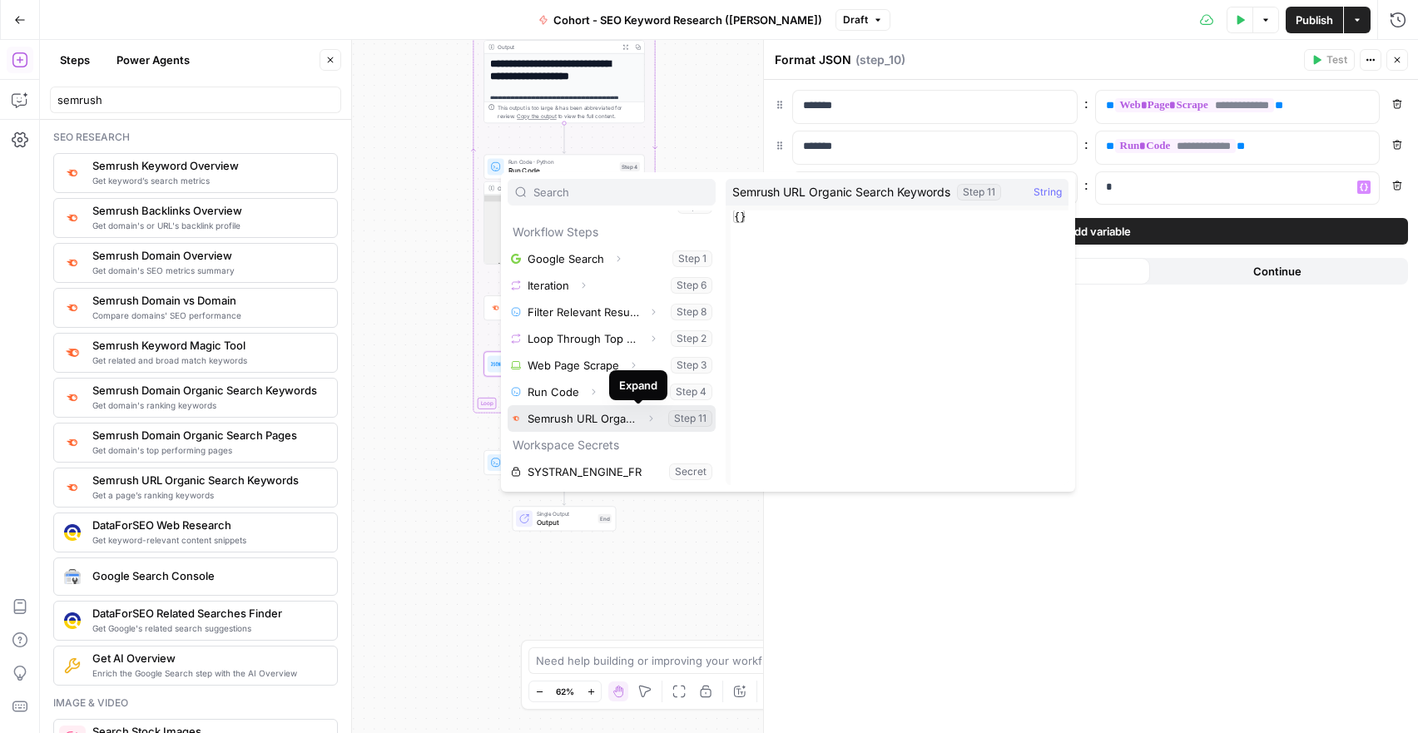
click at [598, 414] on button "Select variable Semrush URL Organic Search Keywords" at bounding box center [612, 418] width 208 height 27
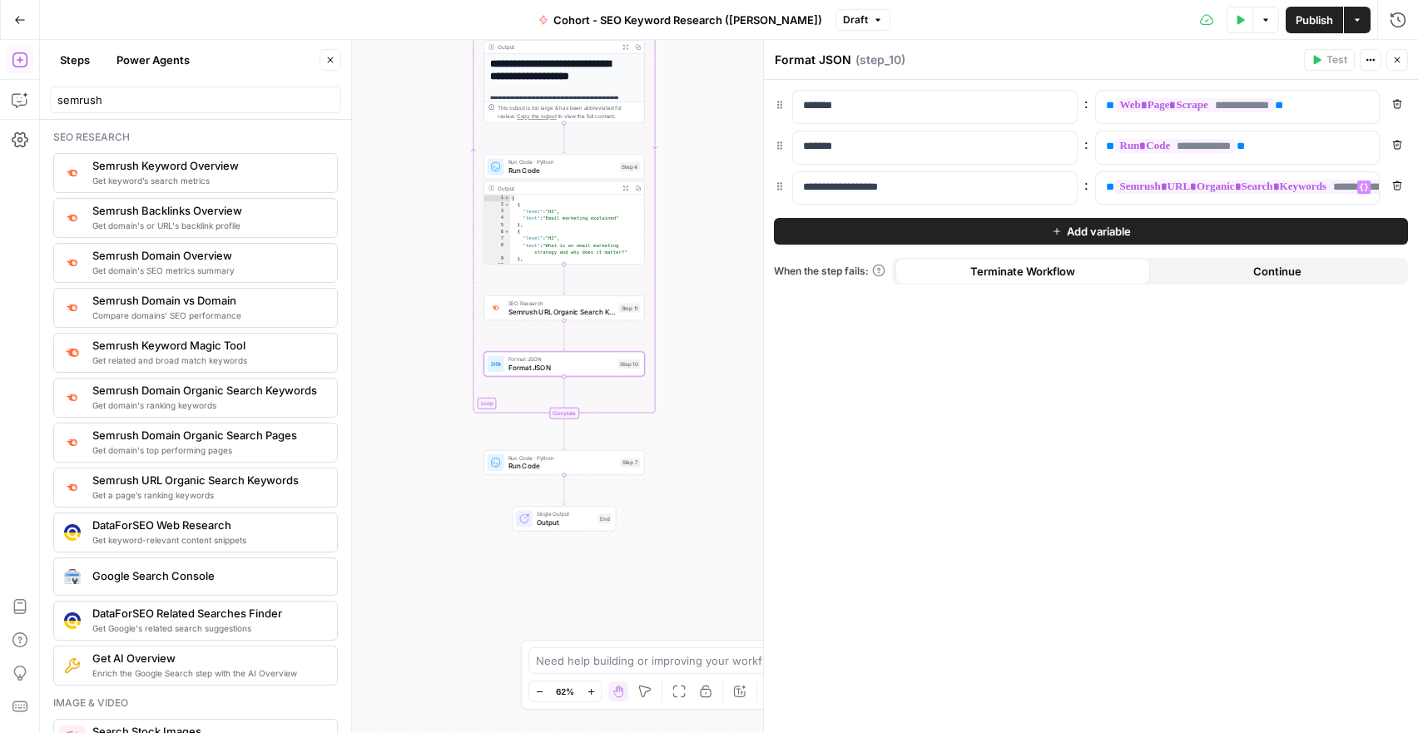
click at [1393, 56] on icon "button" at bounding box center [1397, 60] width 10 height 10
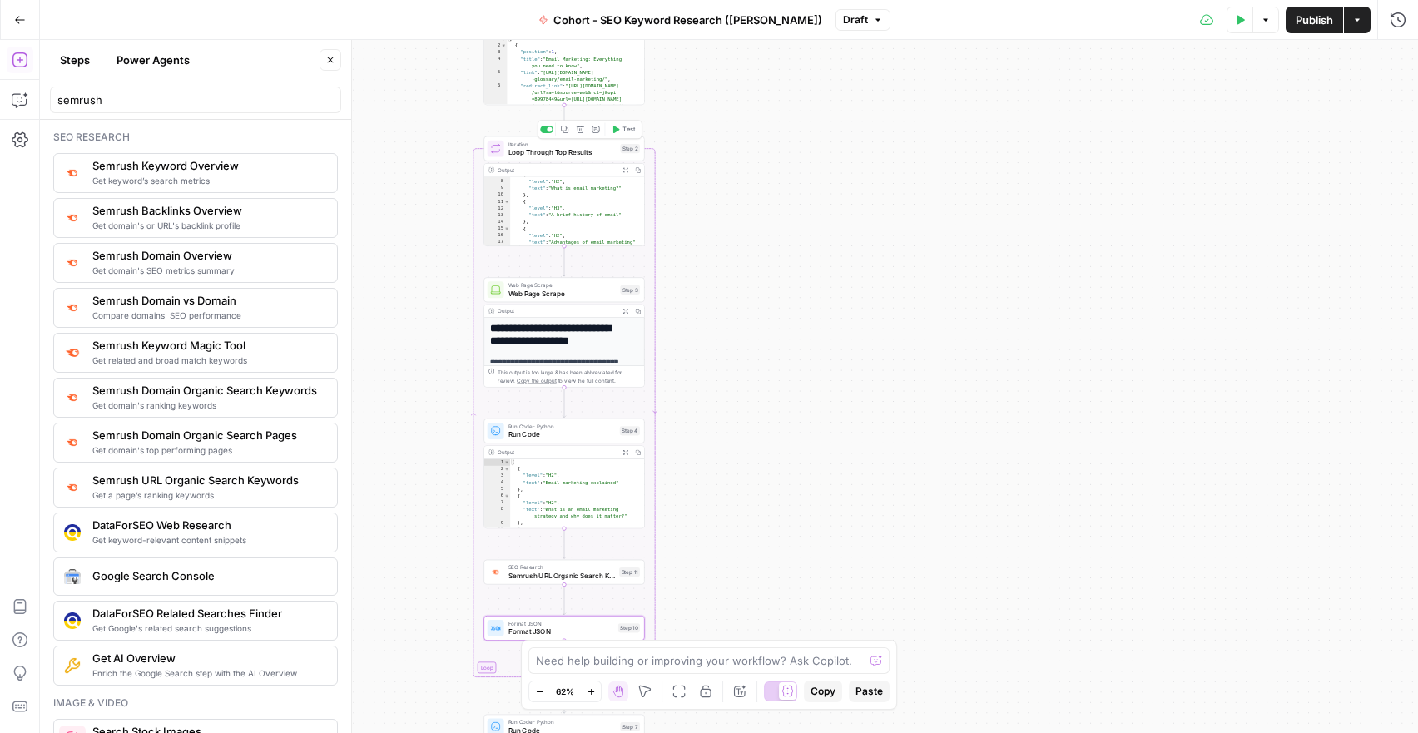
click at [616, 128] on icon "button" at bounding box center [616, 129] width 7 height 7
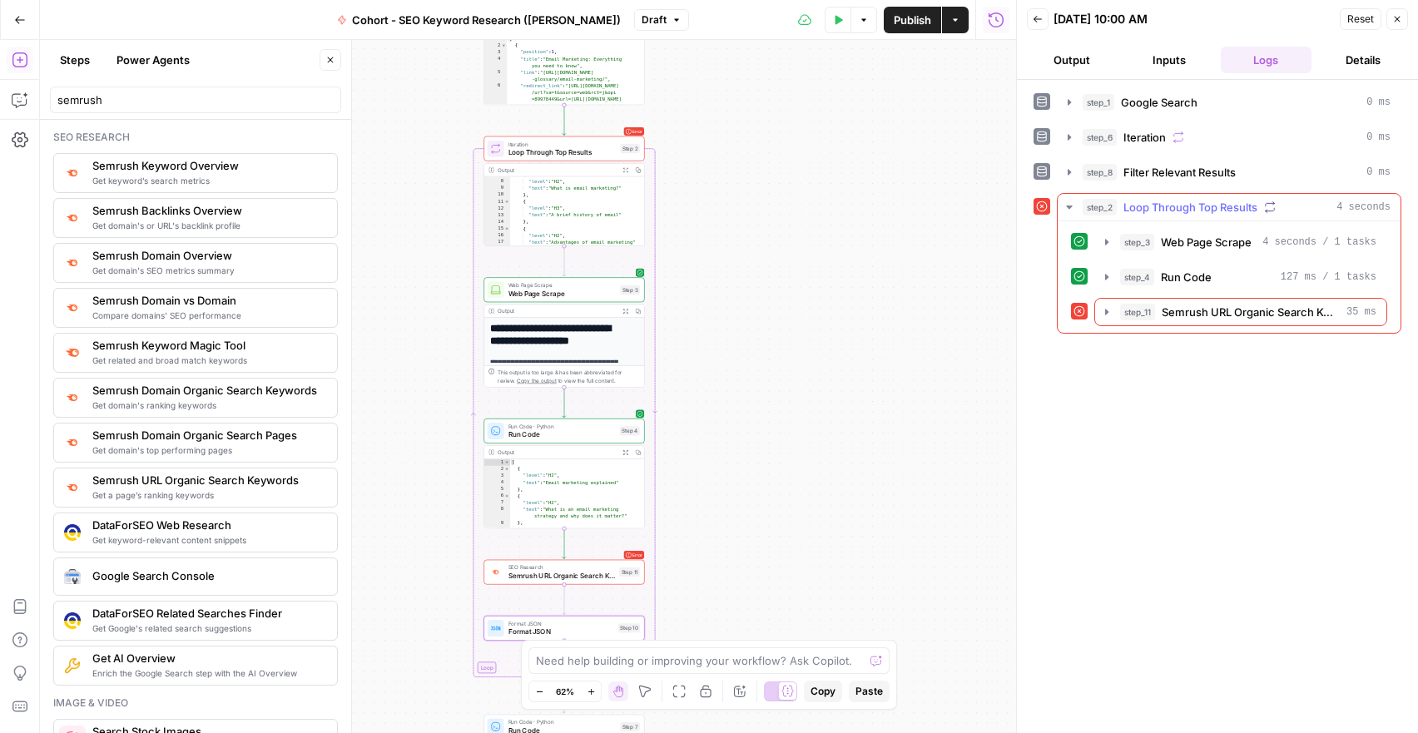
click at [1068, 208] on icon "button" at bounding box center [1069, 207] width 13 height 13
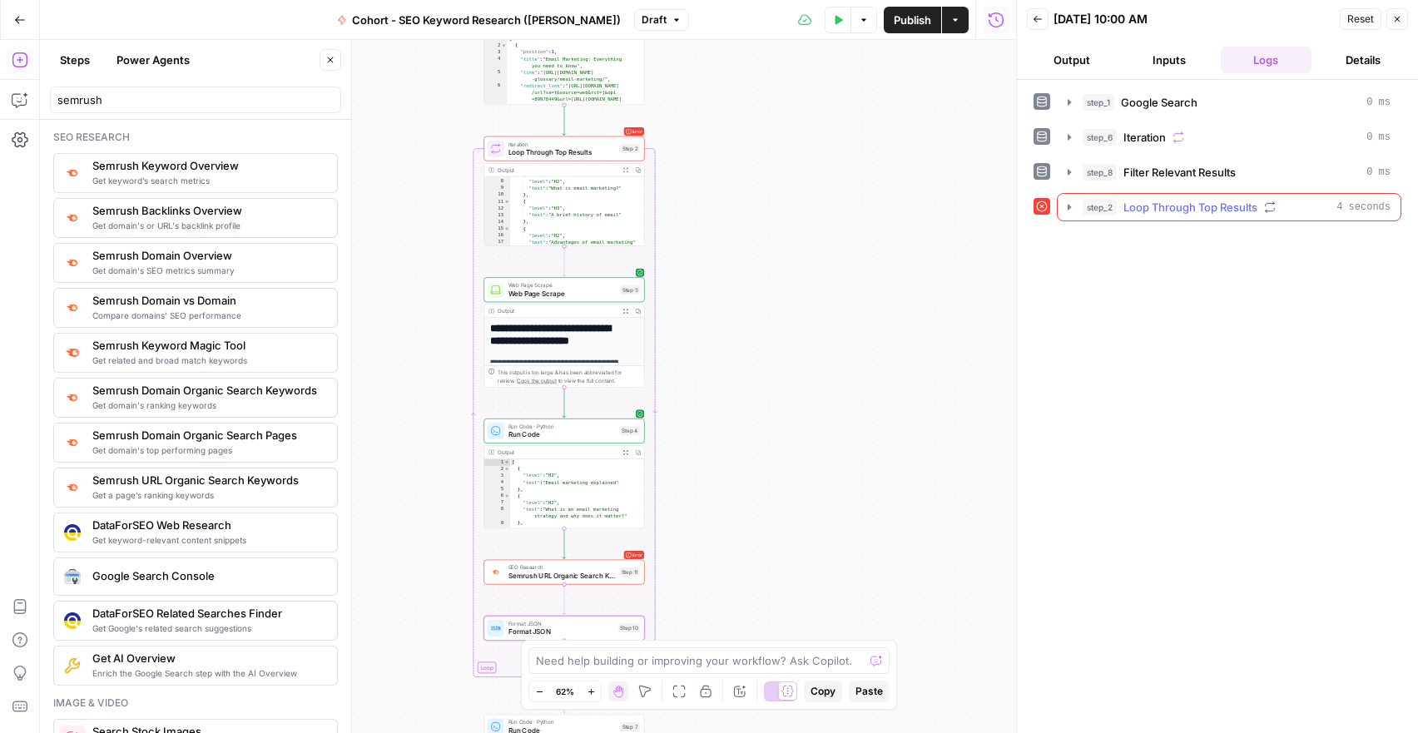
click at [1069, 208] on icon "button" at bounding box center [1069, 207] width 3 height 6
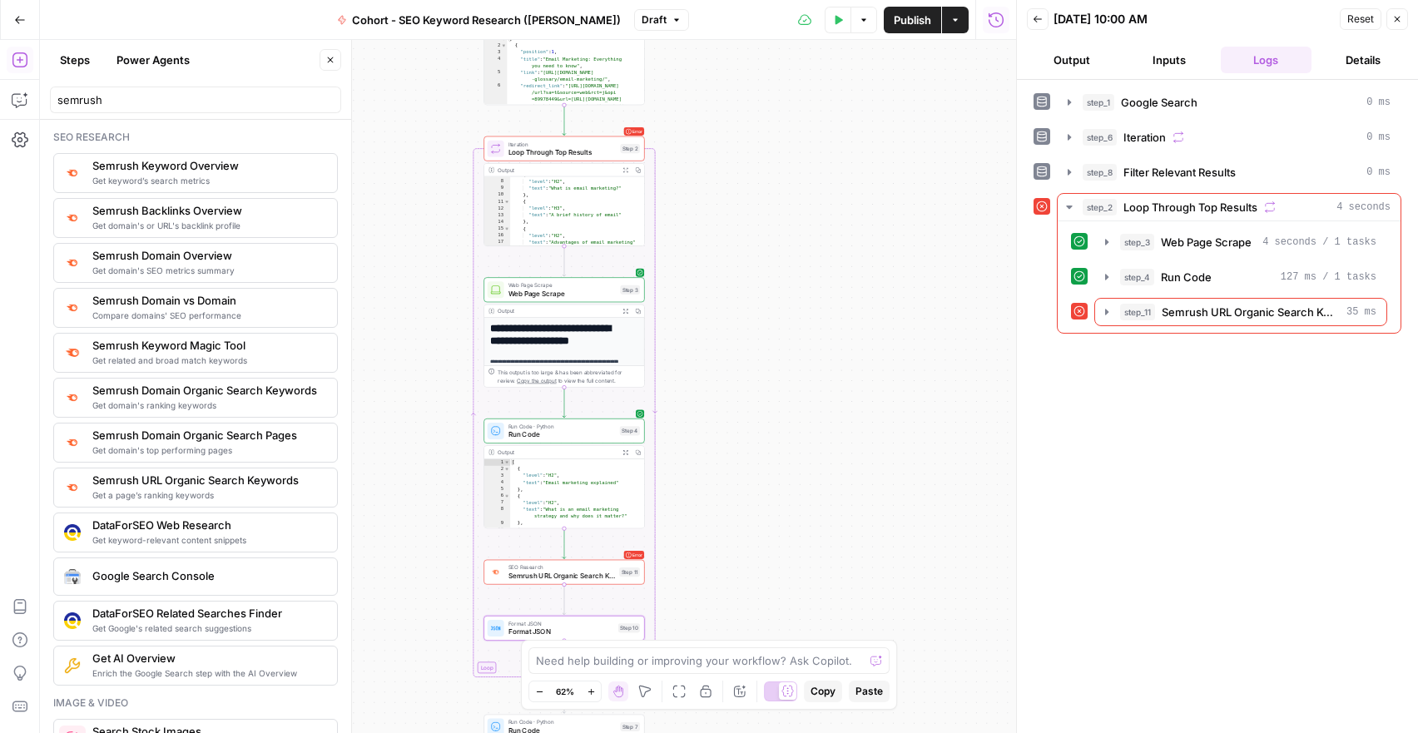
click at [1039, 210] on icon at bounding box center [1042, 206] width 11 height 11
click at [1104, 318] on icon "button" at bounding box center [1106, 311] width 13 height 13
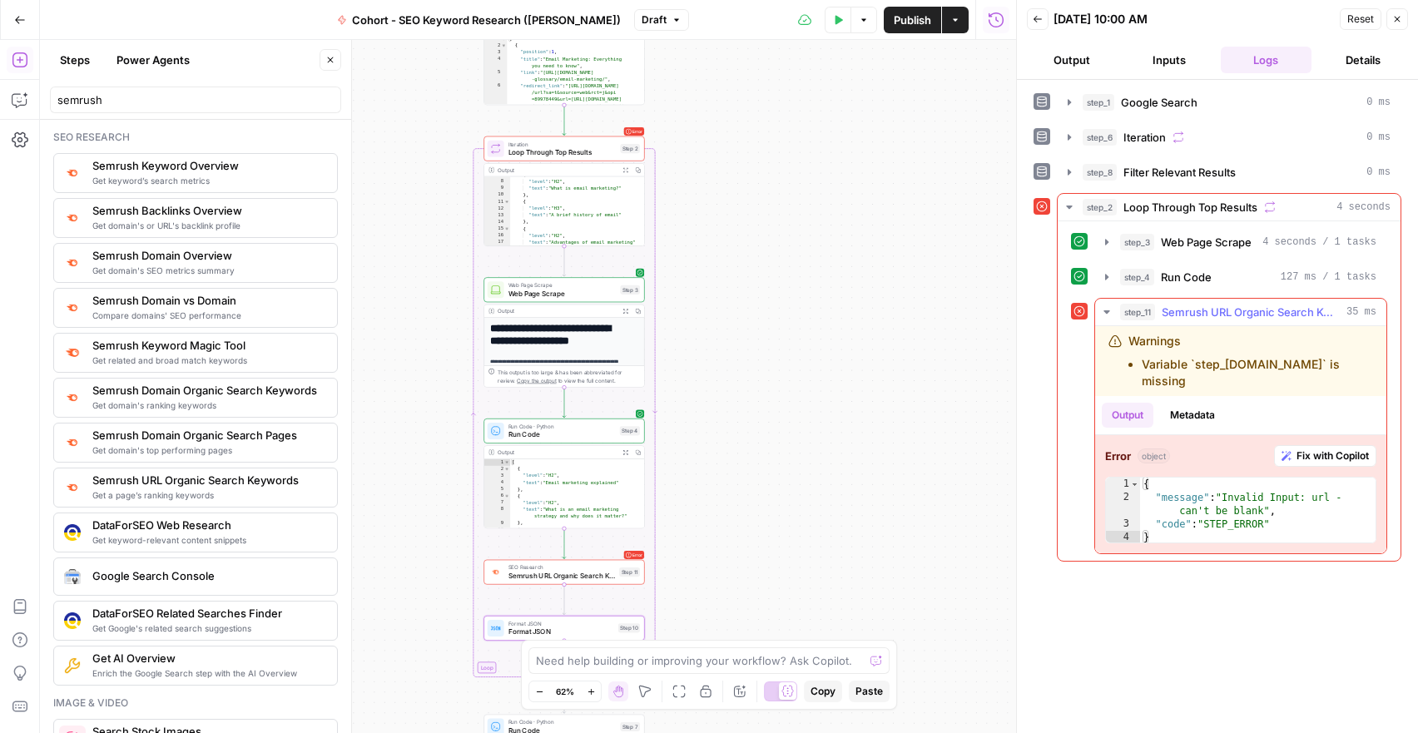
click at [1104, 318] on icon "button" at bounding box center [1106, 311] width 13 height 13
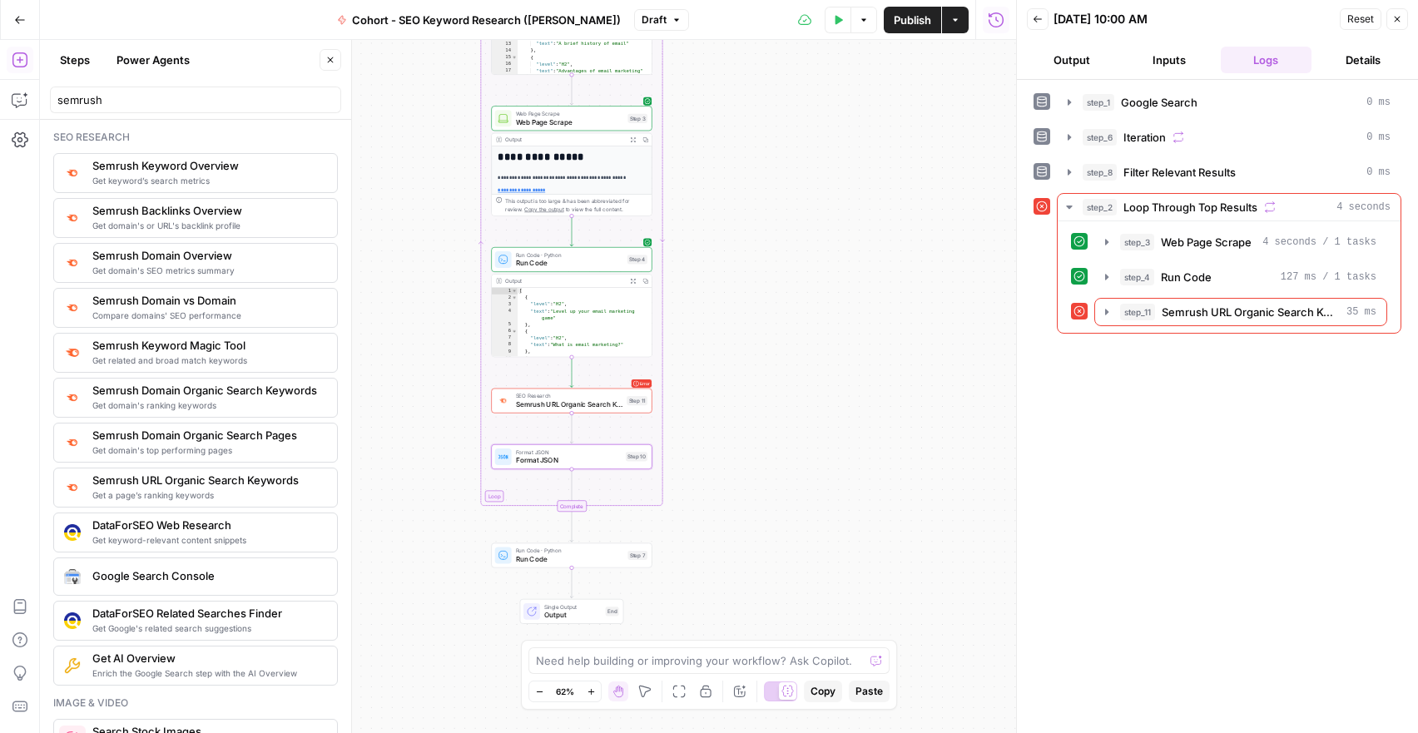
drag, startPoint x: 756, startPoint y: 480, endPoint x: 763, endPoint y: 309, distance: 171.6
click at [763, 309] on div "Workflow Input Settings Inputs Google Search Google Search Step 1 Output Expand…" at bounding box center [528, 386] width 976 height 693
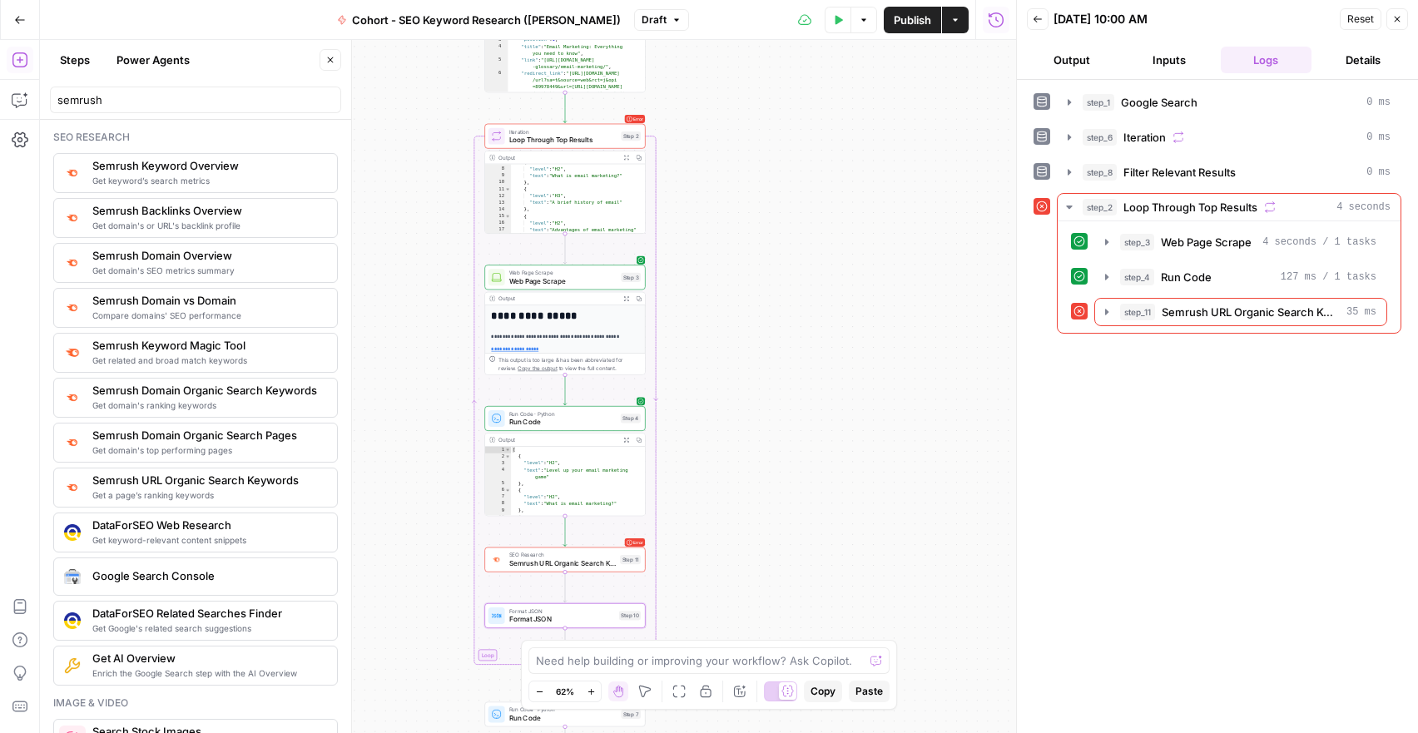
drag, startPoint x: 758, startPoint y: 282, endPoint x: 752, endPoint y: 441, distance: 159.1
click at [752, 441] on div "Workflow Input Settings Inputs Google Search Google Search Step 1 Output Expand…" at bounding box center [528, 386] width 976 height 693
click at [1099, 242] on button "step_3 Web Page Scrape 4 seconds / 1 tasks" at bounding box center [1240, 242] width 291 height 27
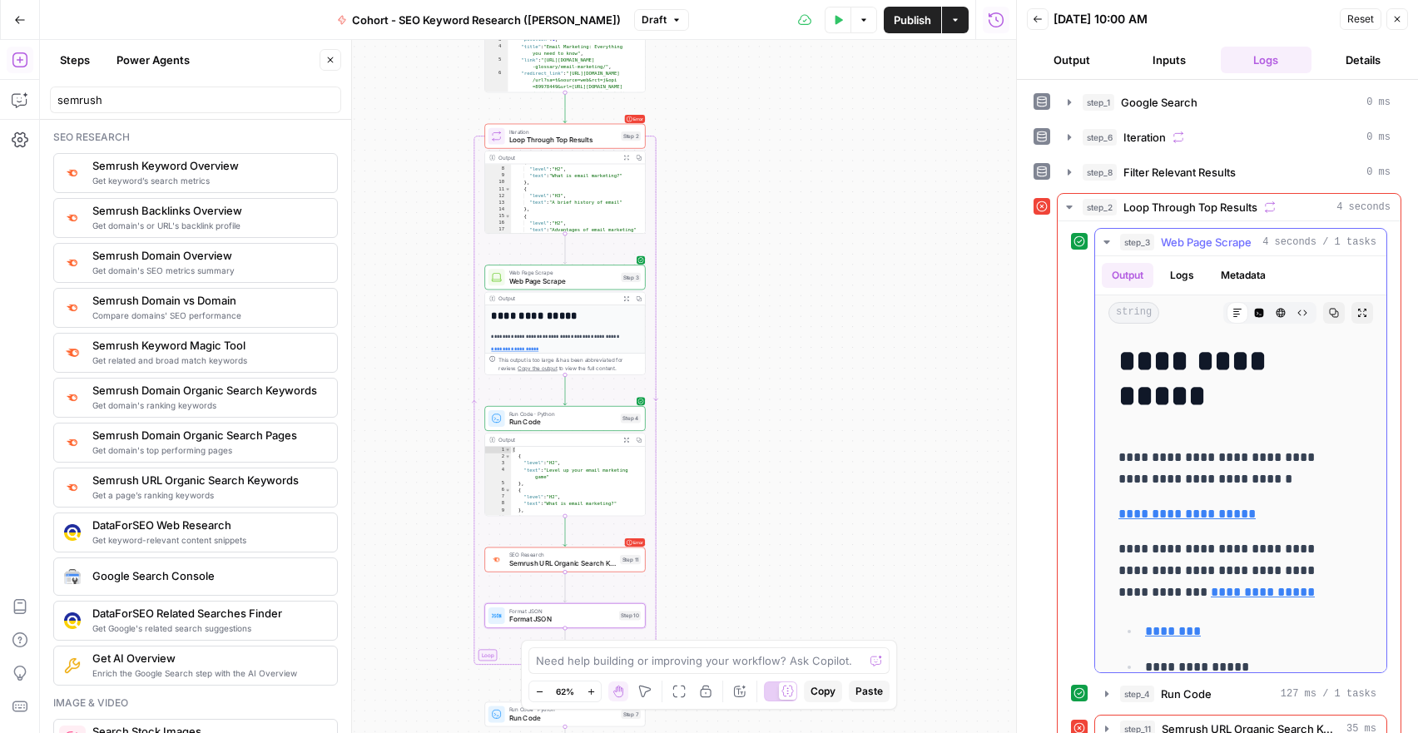
click at [1099, 242] on button "step_3 Web Page Scrape 4 seconds / 1 tasks" at bounding box center [1240, 242] width 291 height 27
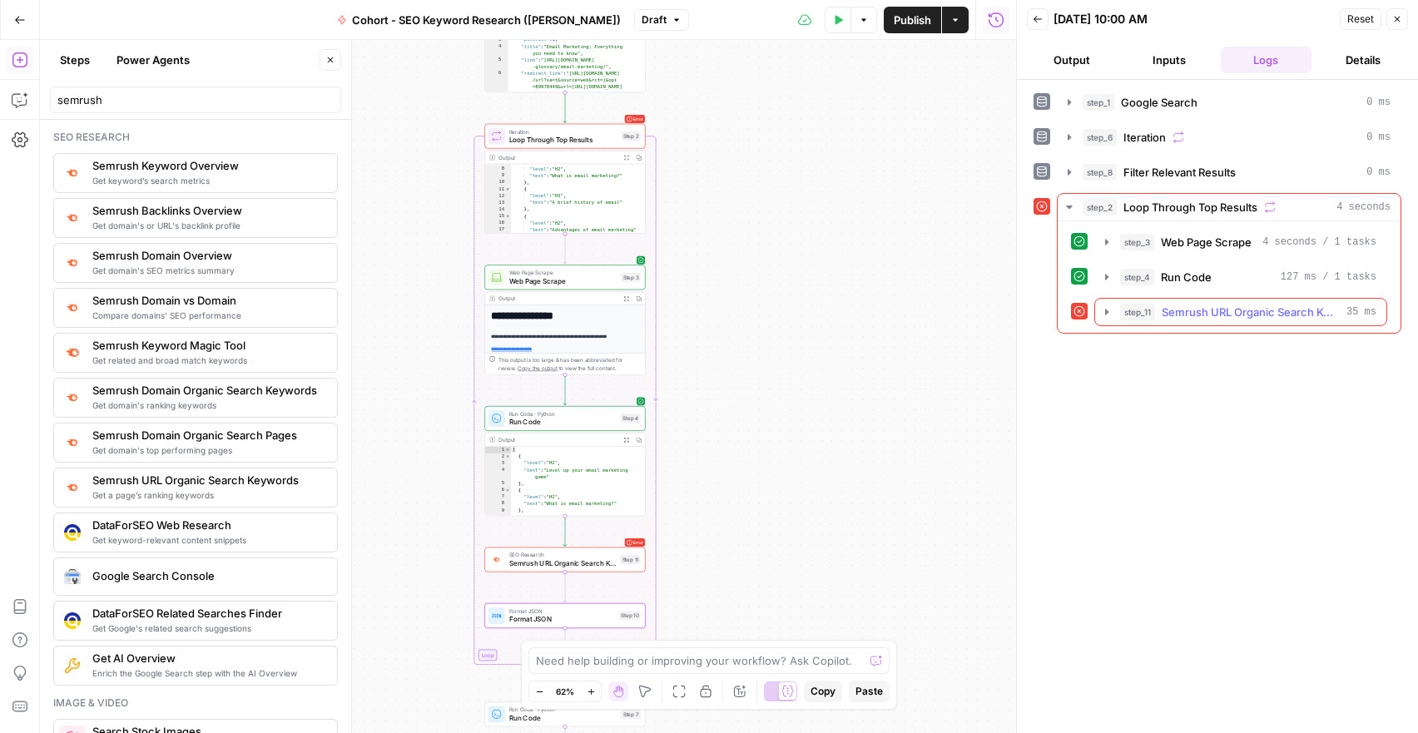
click at [1105, 314] on icon "button" at bounding box center [1106, 312] width 3 height 6
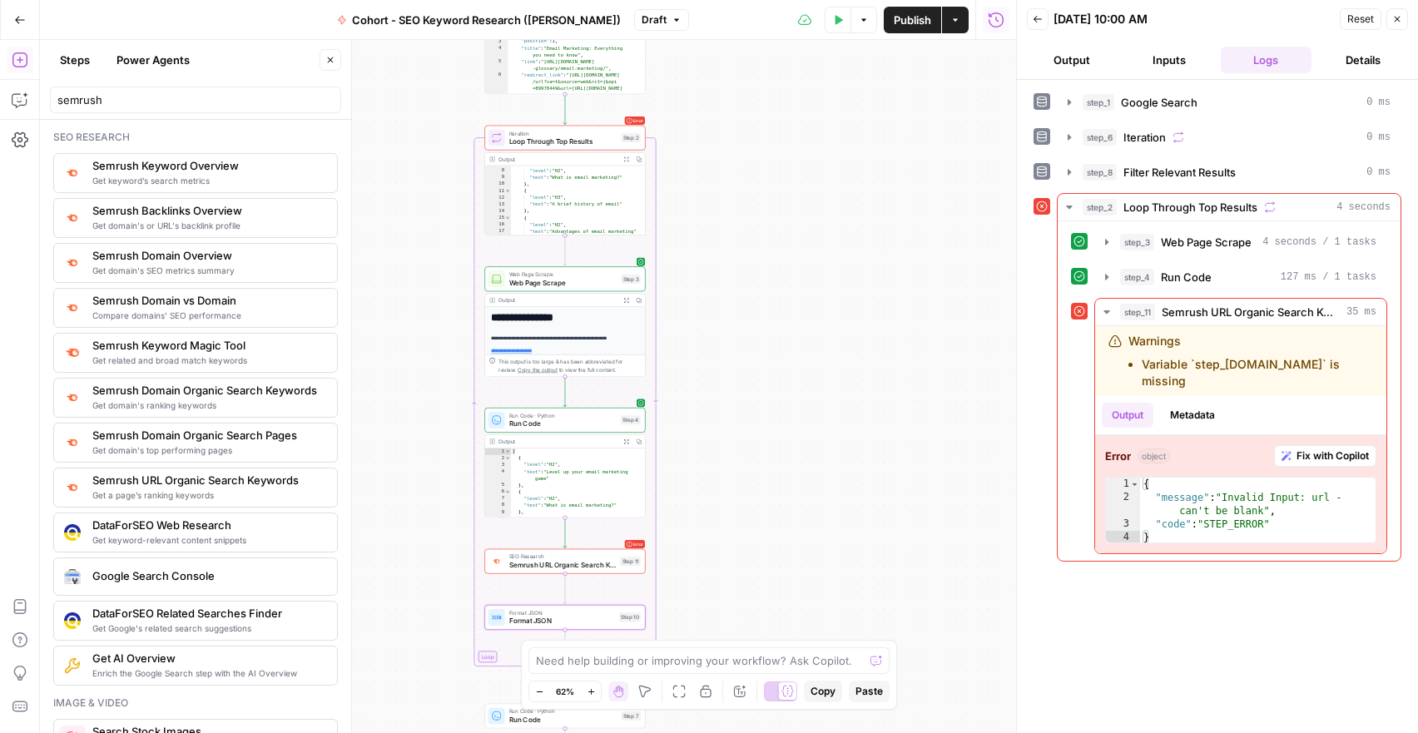
click at [577, 566] on span "Semrush URL Organic Search Keywords" at bounding box center [562, 565] width 107 height 10
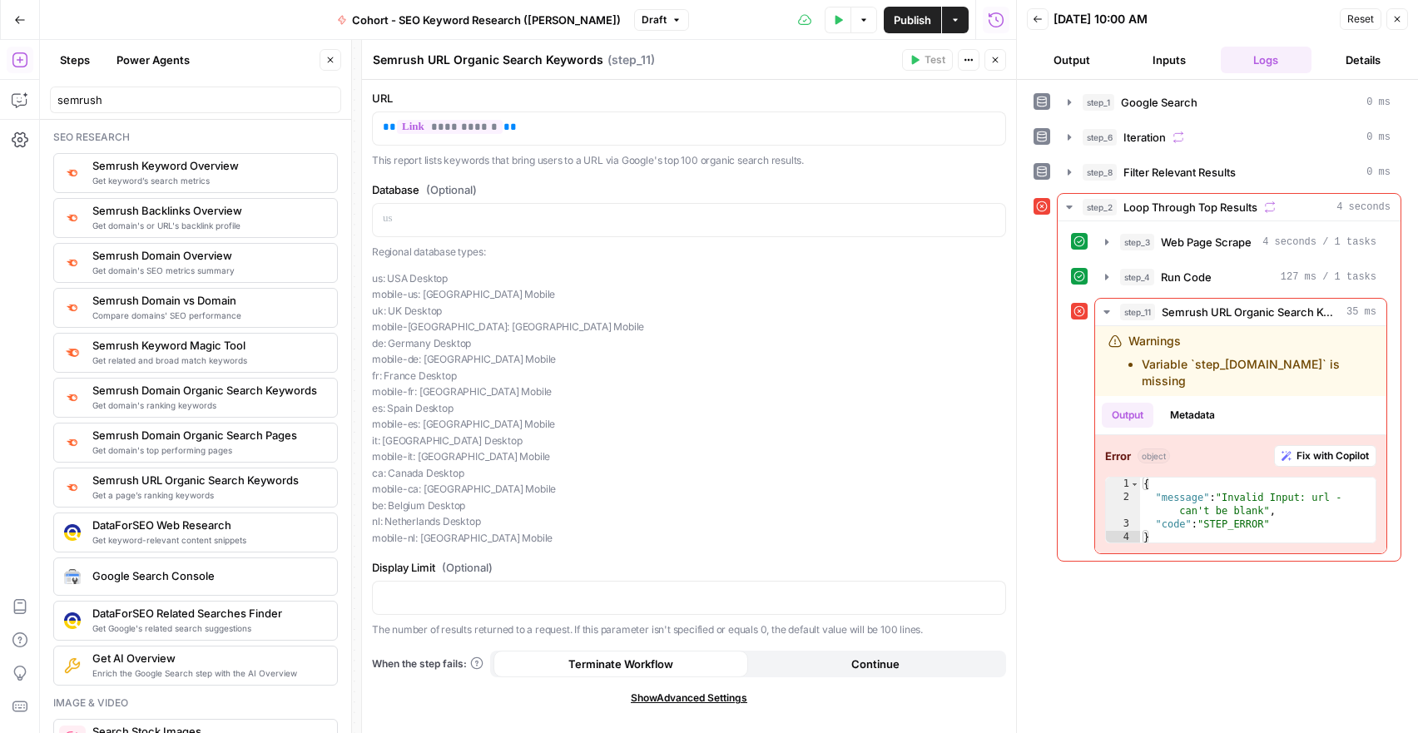
click at [851, 662] on button "Continue" at bounding box center [875, 664] width 255 height 27
click at [999, 62] on icon "button" at bounding box center [995, 60] width 10 height 10
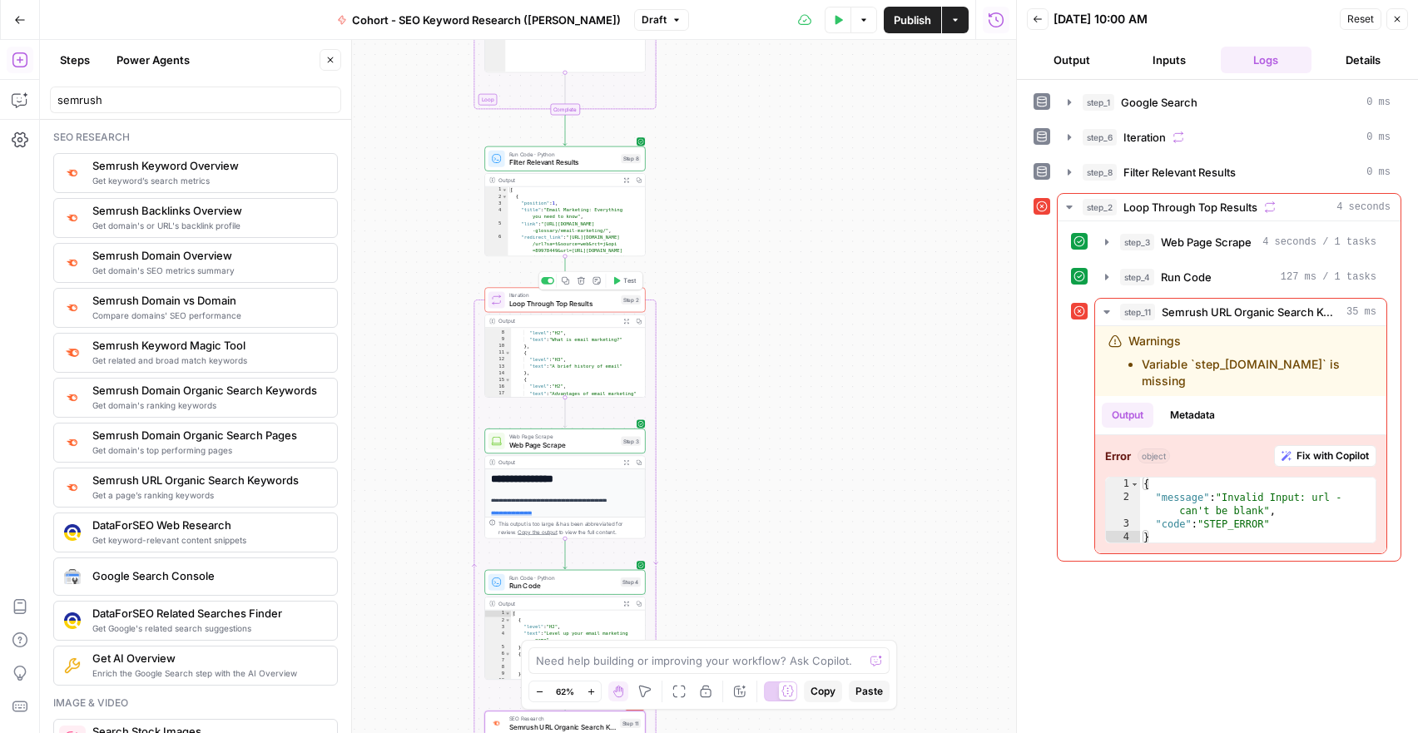
click at [619, 284] on icon "button" at bounding box center [617, 280] width 8 height 8
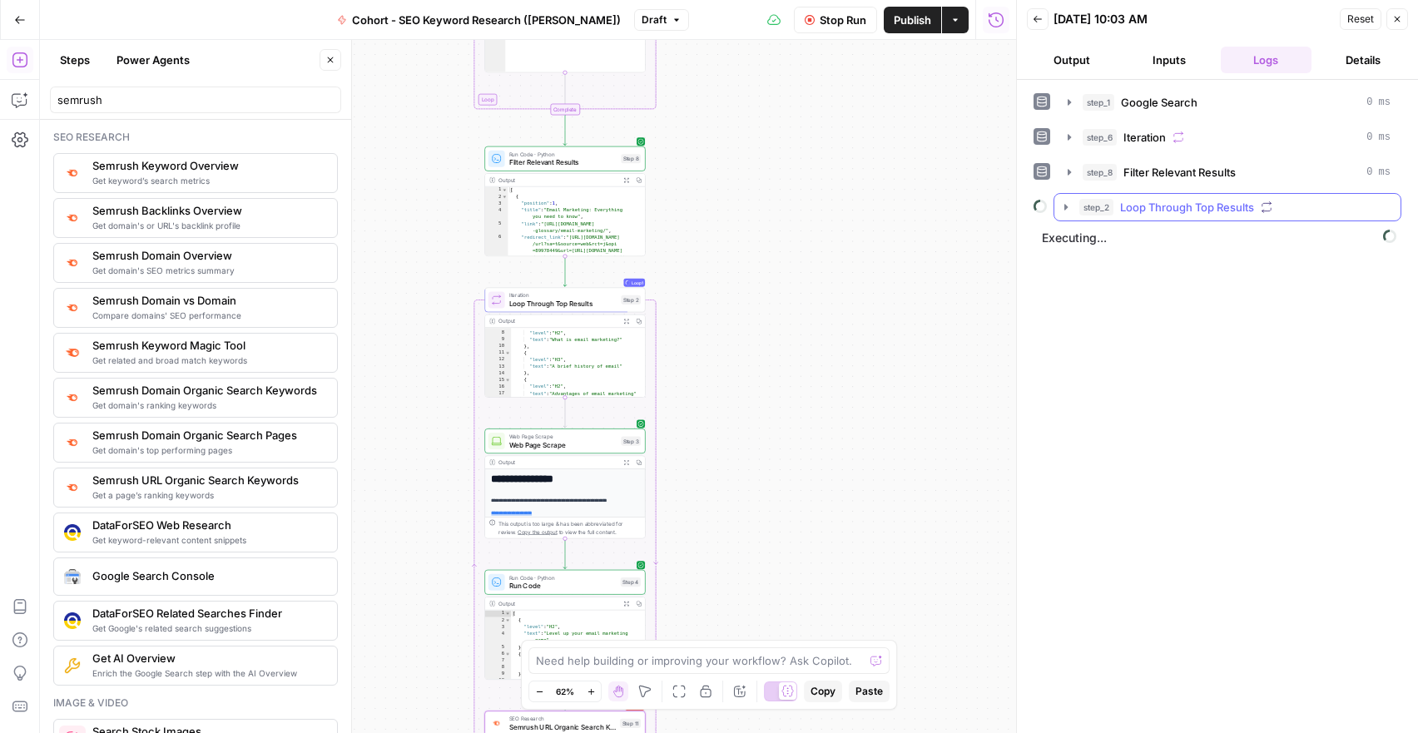
click at [1068, 208] on icon "button" at bounding box center [1065, 207] width 13 height 13
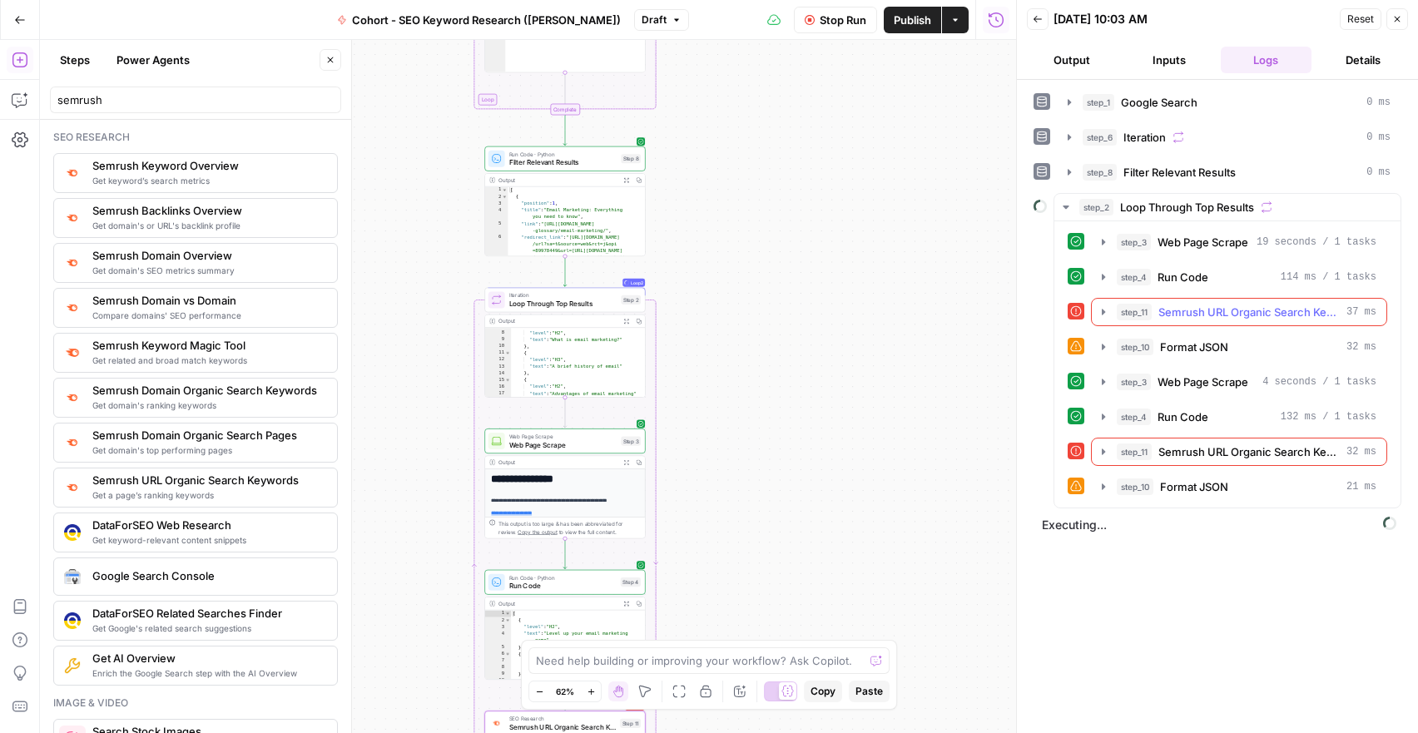
click at [1103, 315] on icon "button" at bounding box center [1103, 311] width 13 height 13
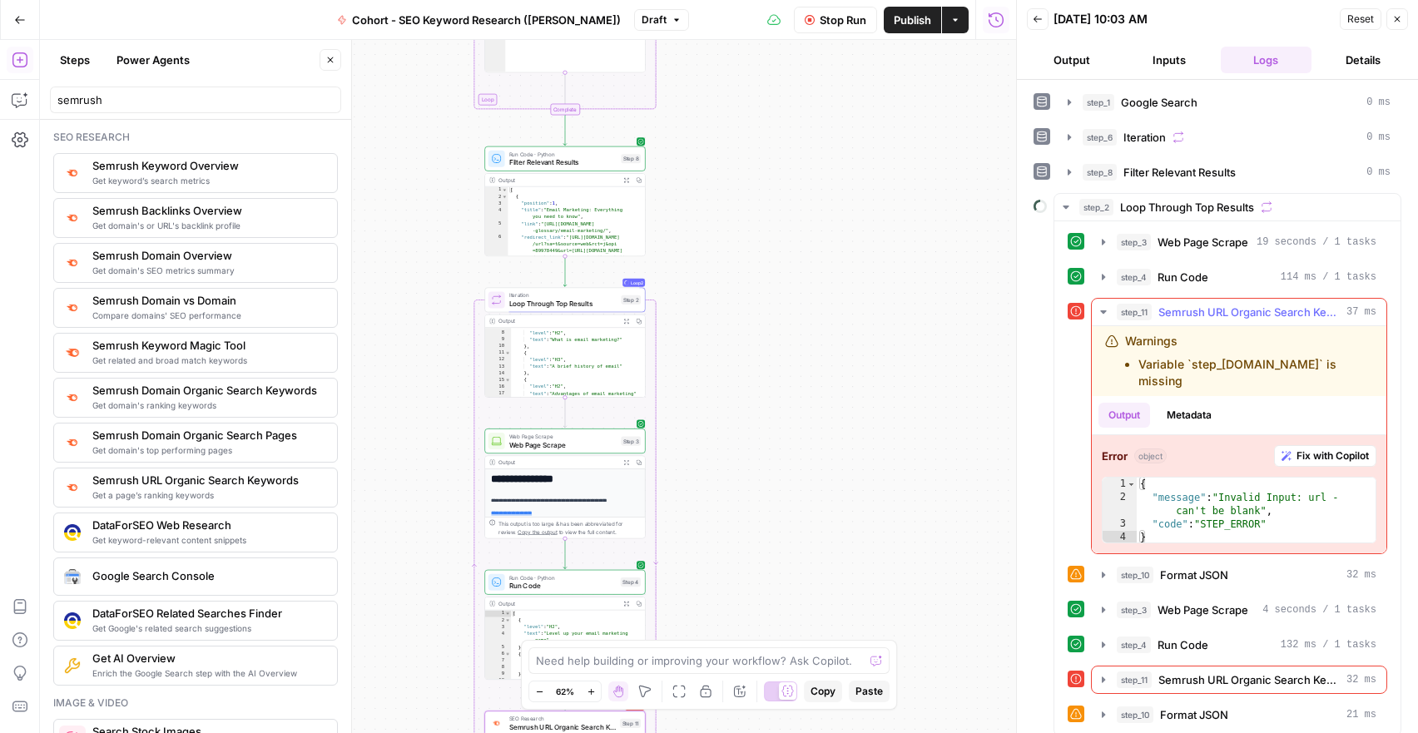
click at [1103, 315] on icon "button" at bounding box center [1103, 311] width 13 height 13
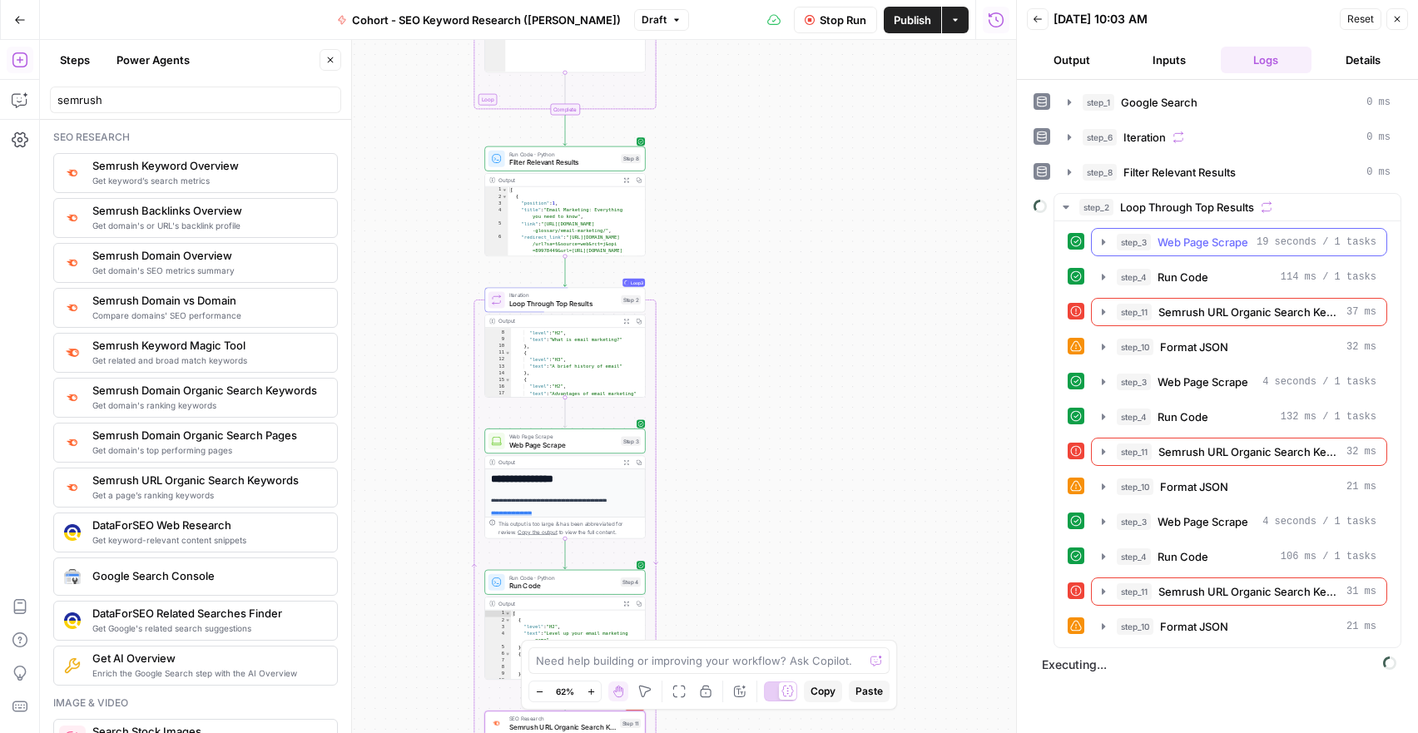
click at [1101, 243] on icon "button" at bounding box center [1103, 242] width 13 height 13
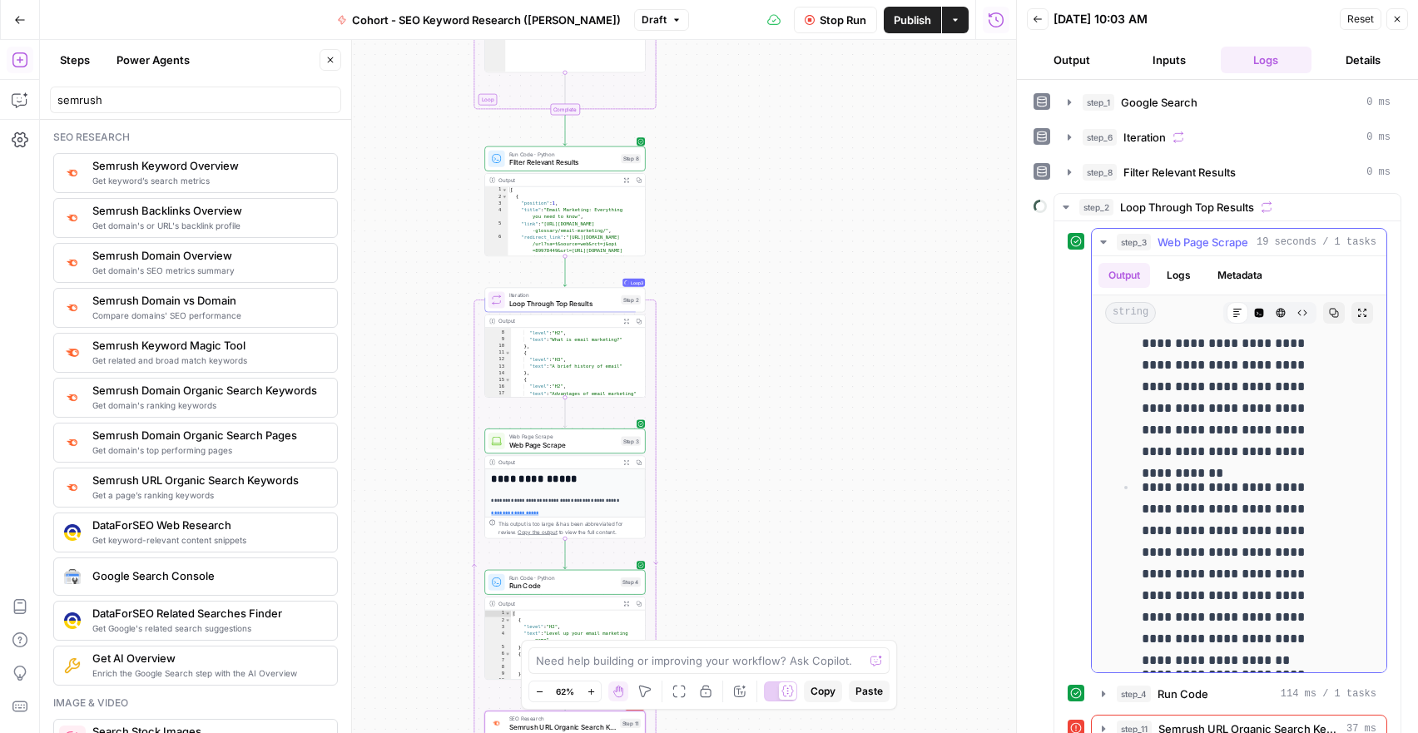
scroll to position [1506, 0]
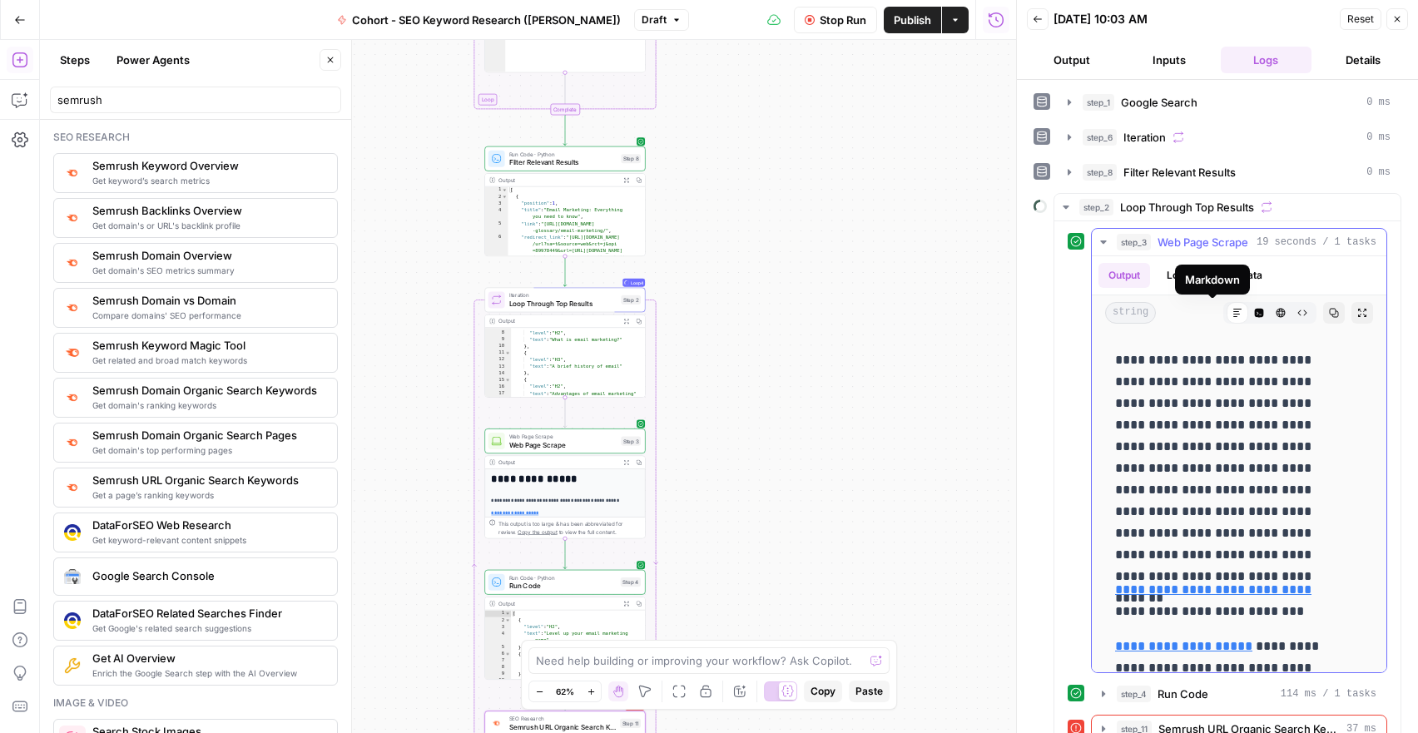
click at [1230, 275] on div "Markdown" at bounding box center [1212, 279] width 55 height 17
click at [1259, 275] on button "Metadata" at bounding box center [1240, 275] width 65 height 25
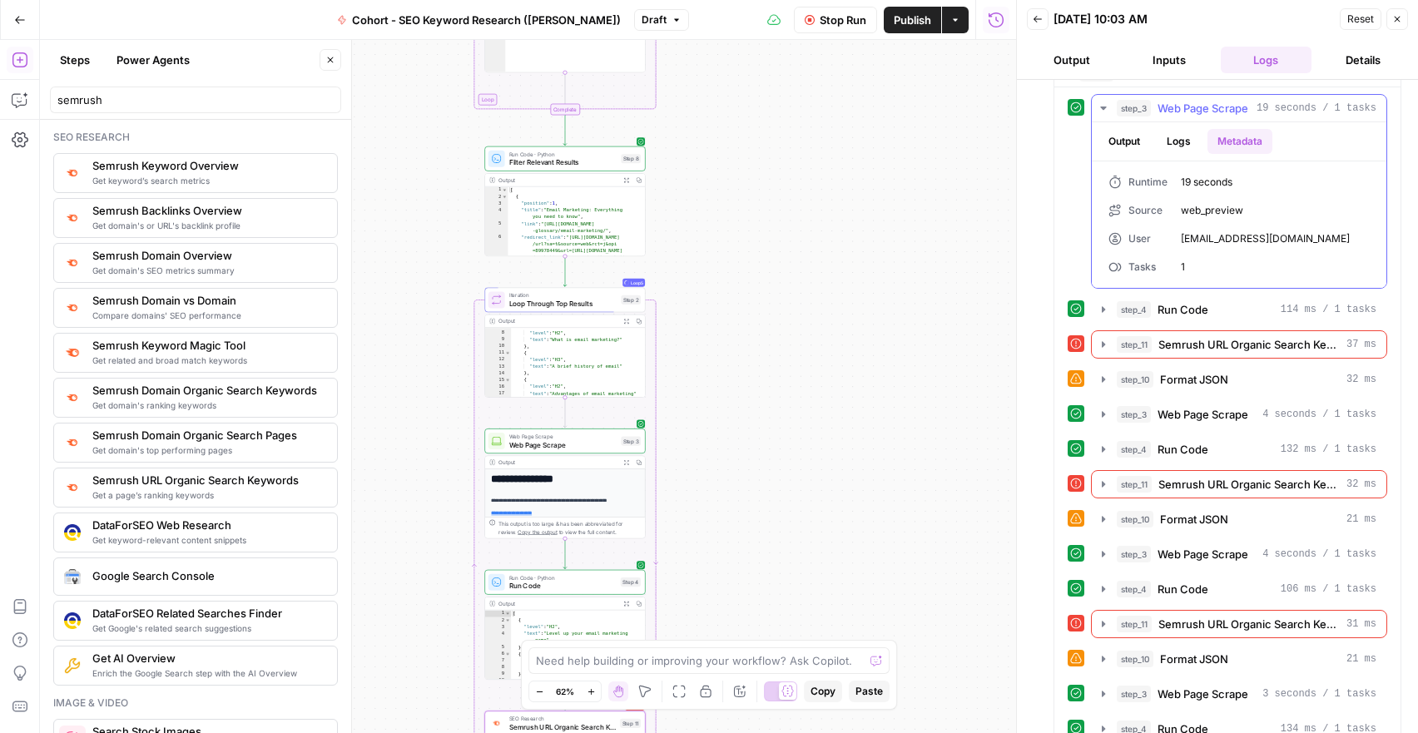
scroll to position [134, 0]
click at [1182, 142] on button "Logs" at bounding box center [1179, 141] width 44 height 25
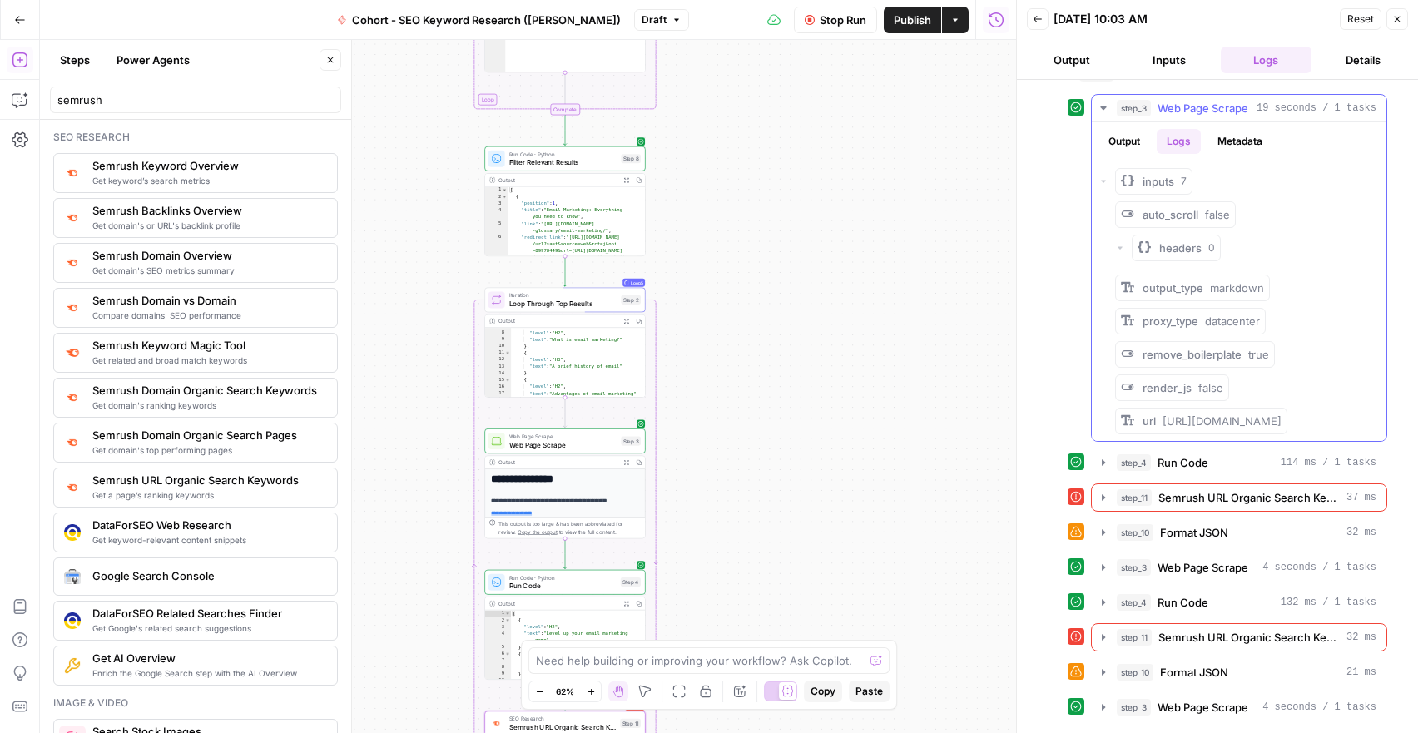
click at [1138, 135] on button "Output" at bounding box center [1125, 141] width 52 height 25
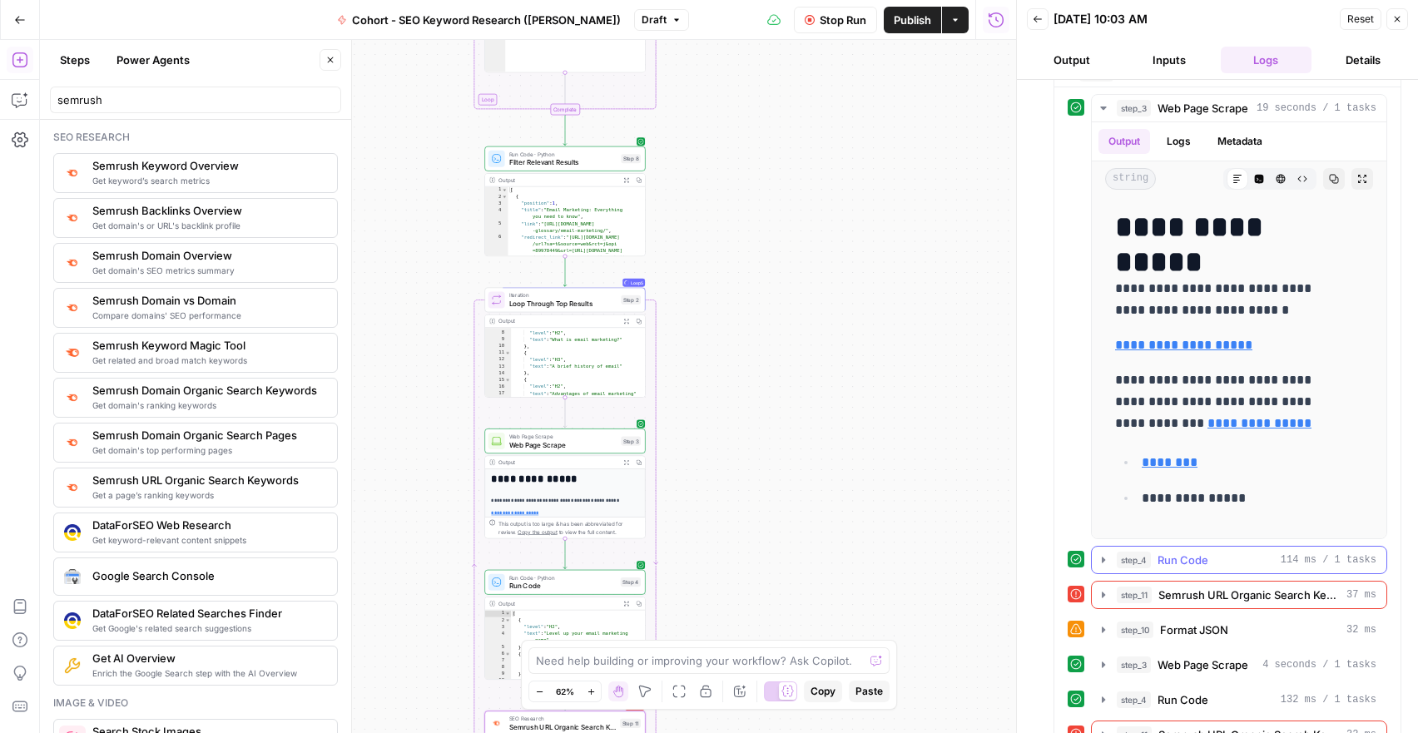
click at [1105, 558] on icon "button" at bounding box center [1103, 559] width 13 height 13
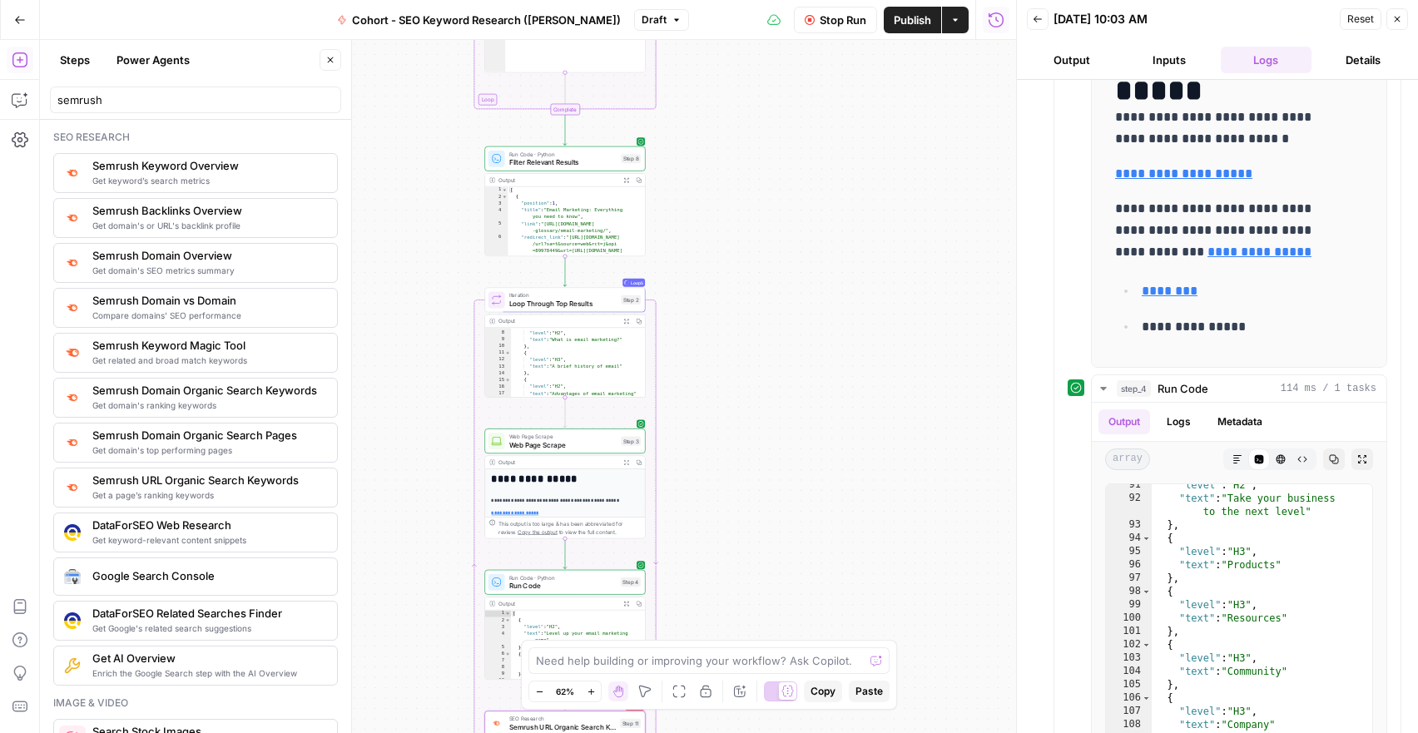
scroll to position [0, 0]
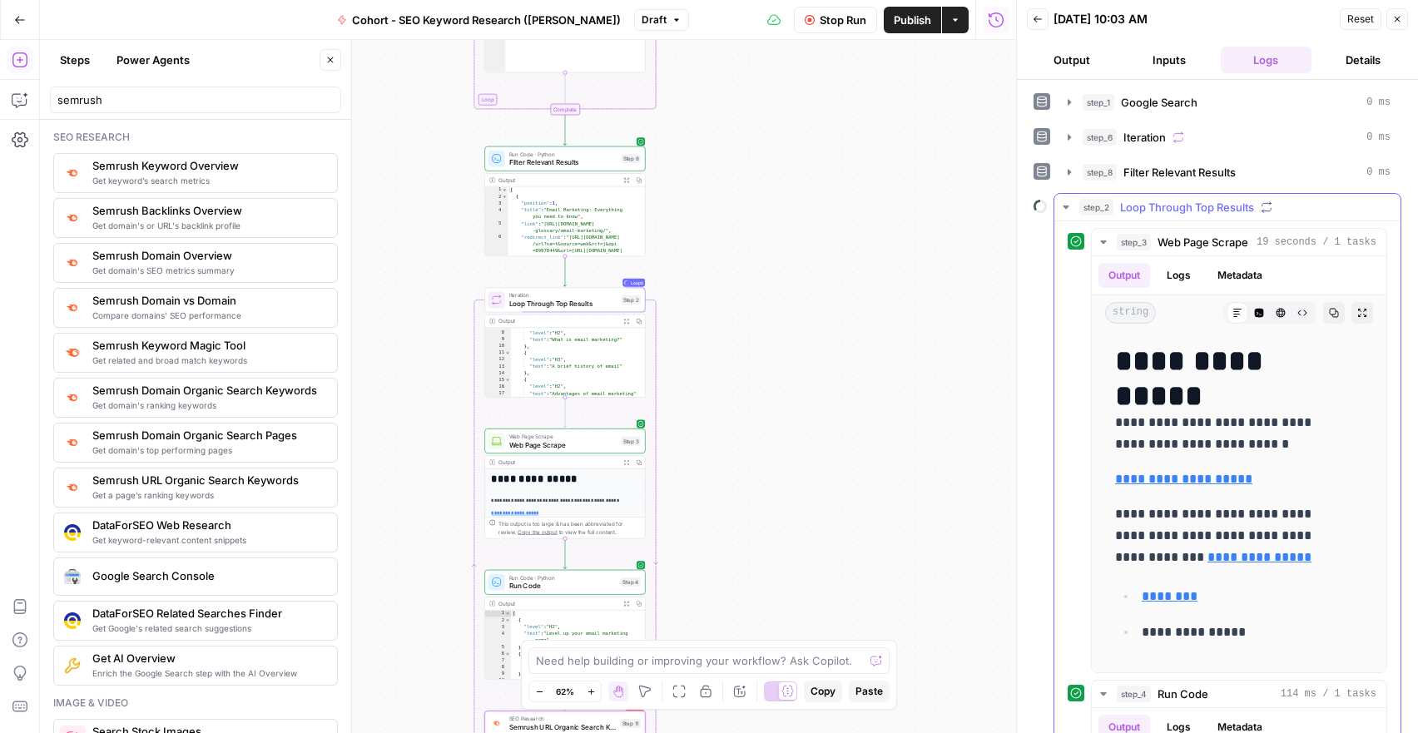
click at [1064, 206] on icon "button" at bounding box center [1066, 207] width 6 height 3
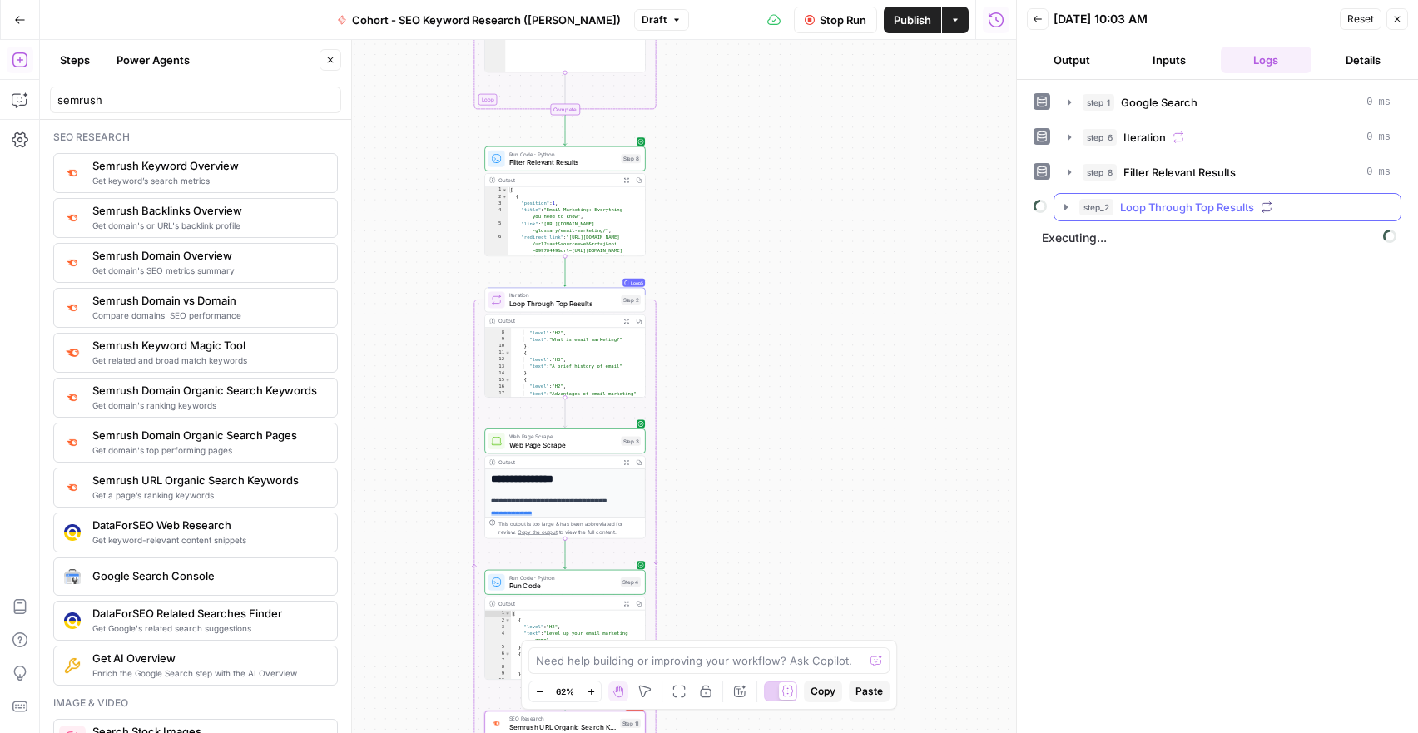
click at [1067, 208] on icon "button" at bounding box center [1065, 207] width 13 height 13
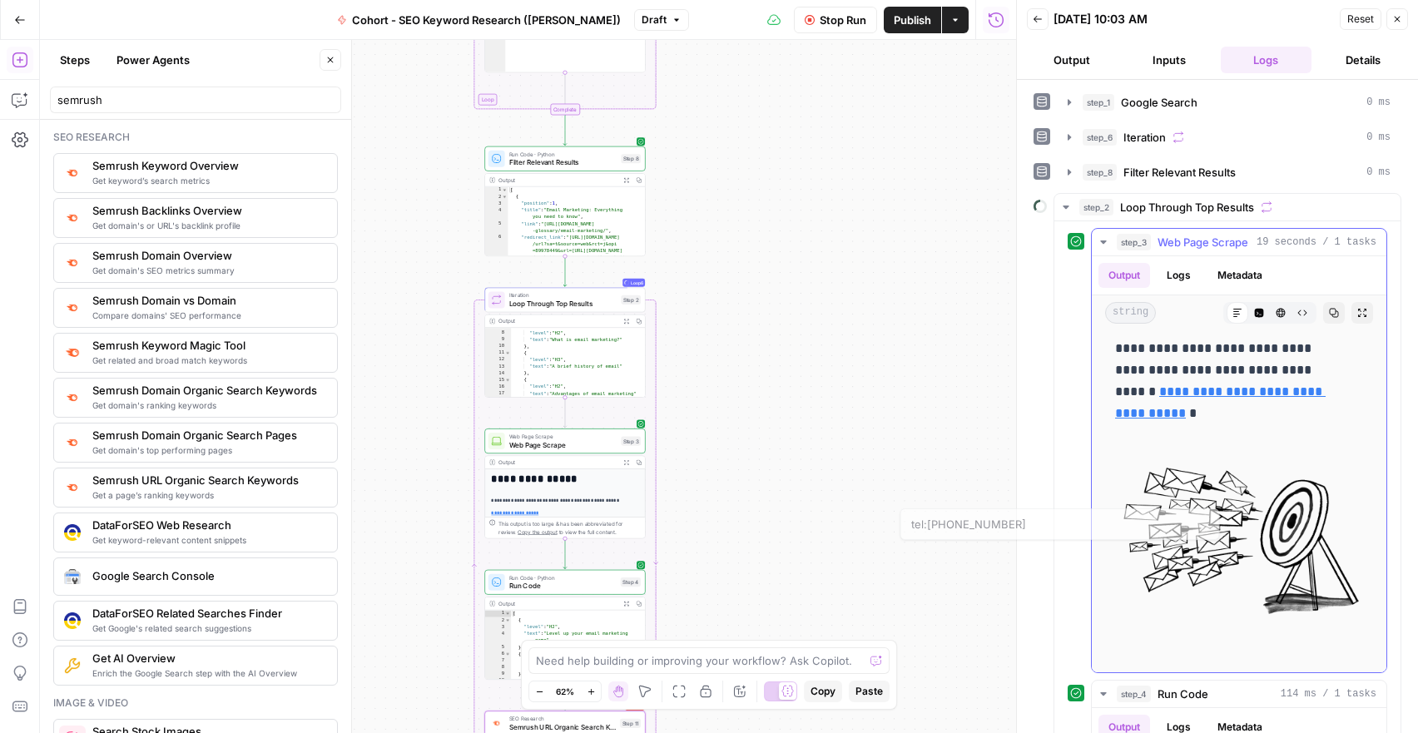
scroll to position [2214, 0]
click at [1106, 241] on icon "button" at bounding box center [1103, 242] width 6 height 3
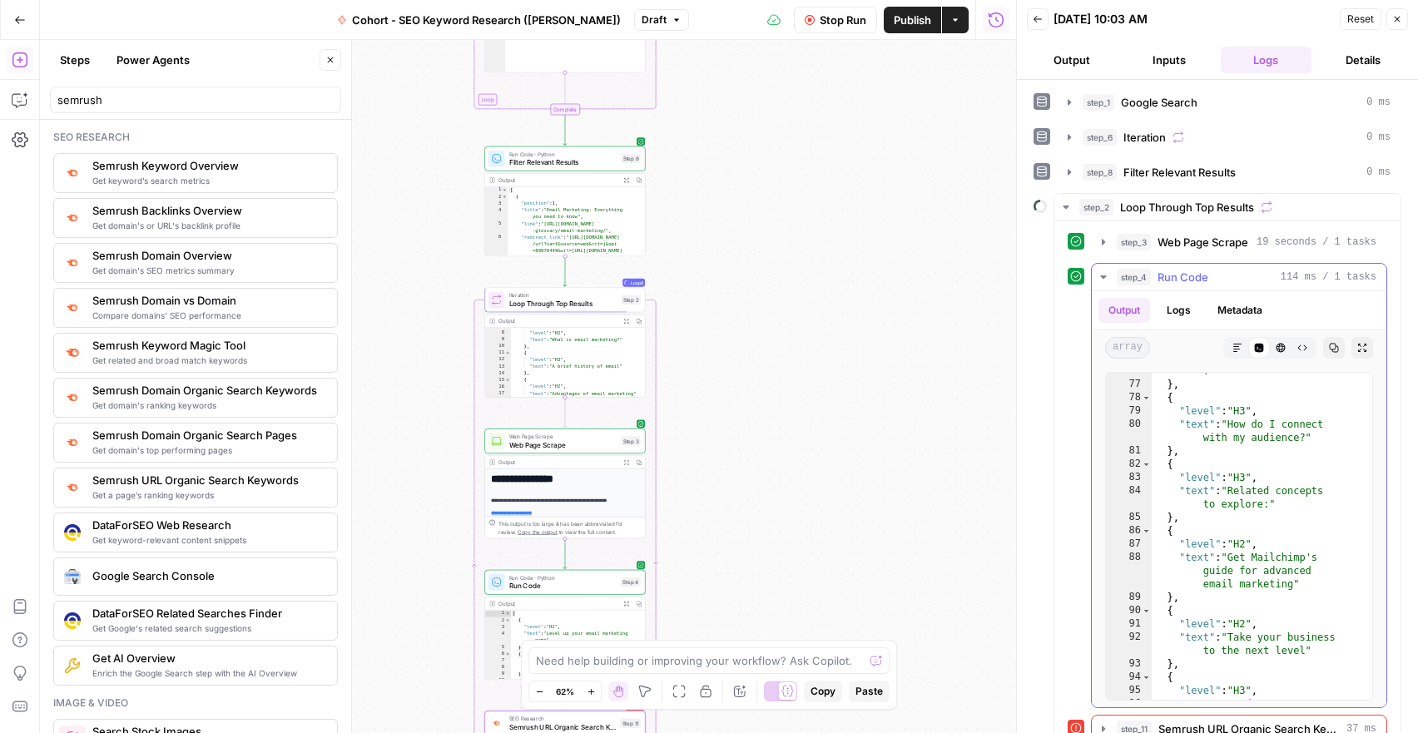
scroll to position [1684, 0]
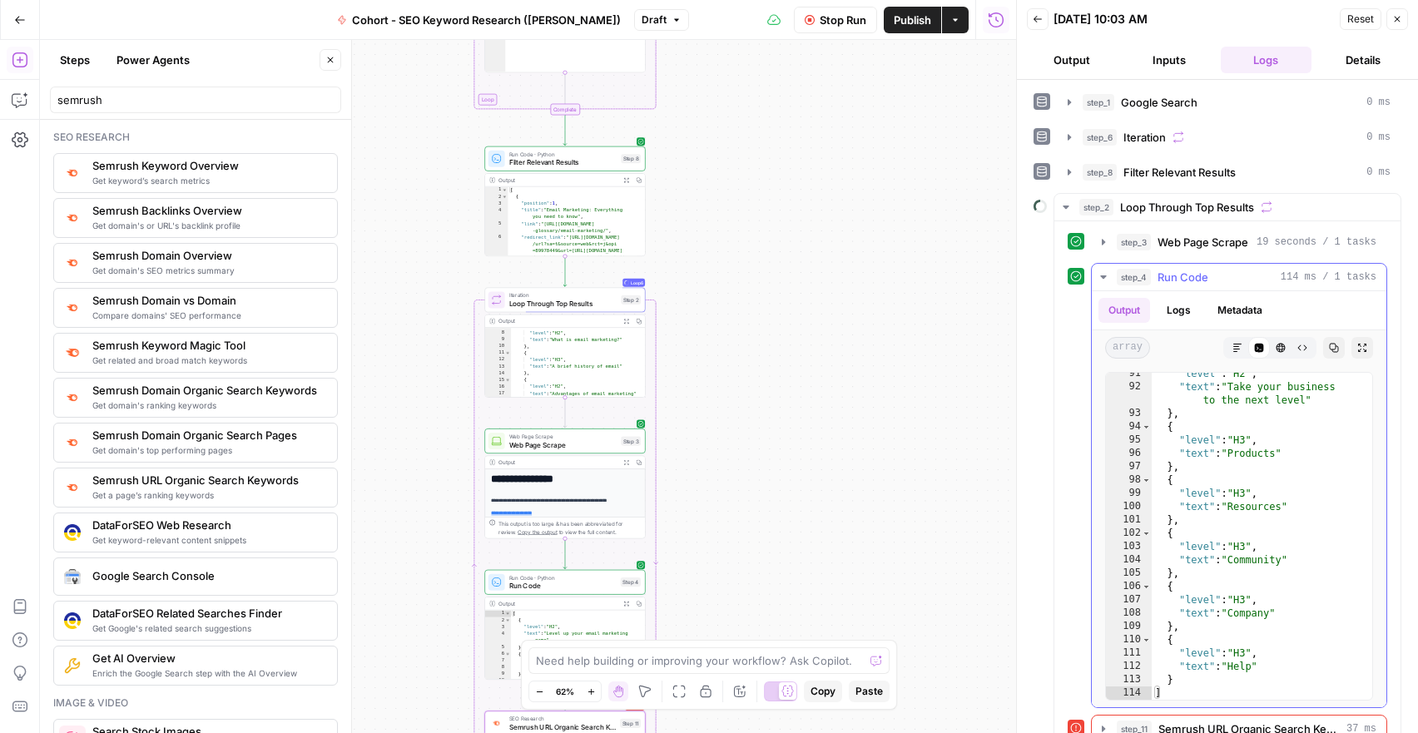
click at [1100, 275] on icon "button" at bounding box center [1103, 276] width 6 height 3
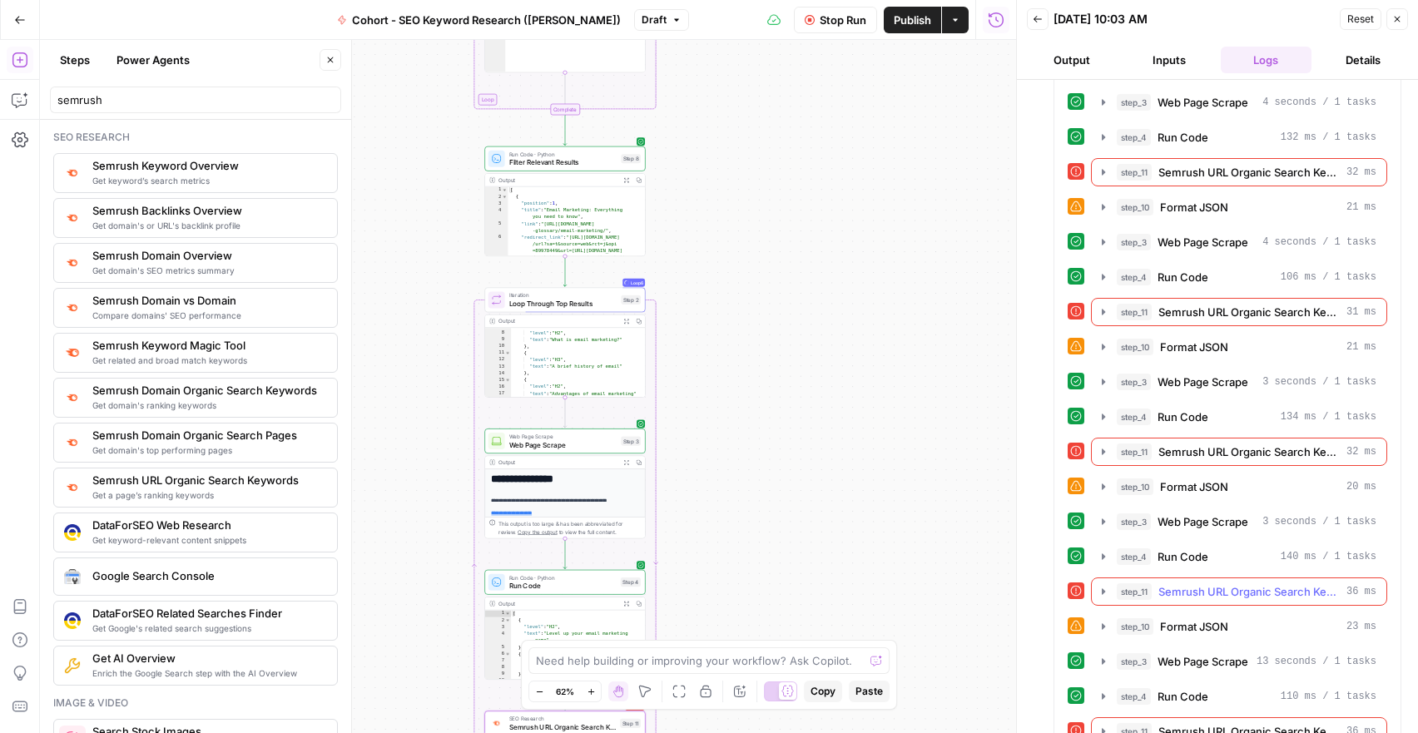
scroll to position [0, 0]
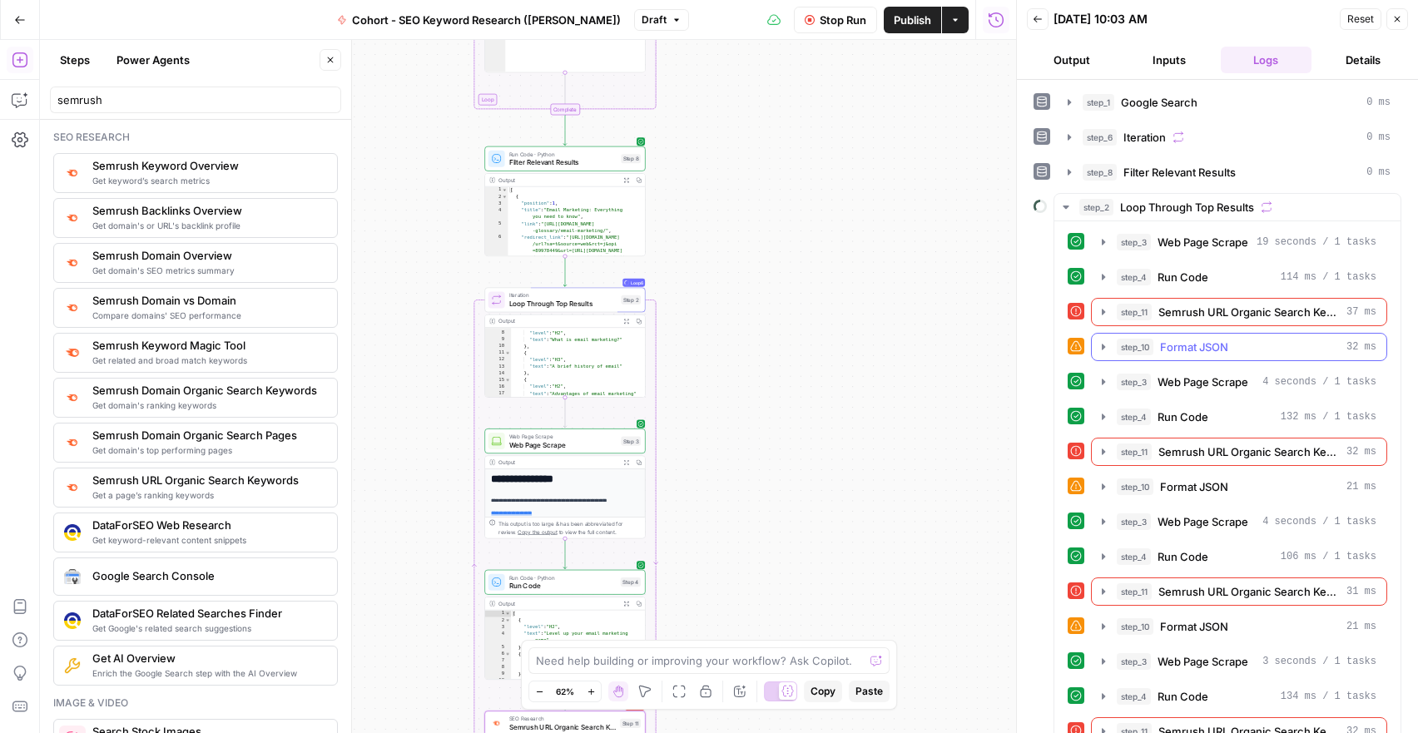
click at [1102, 345] on icon "button" at bounding box center [1103, 346] width 13 height 13
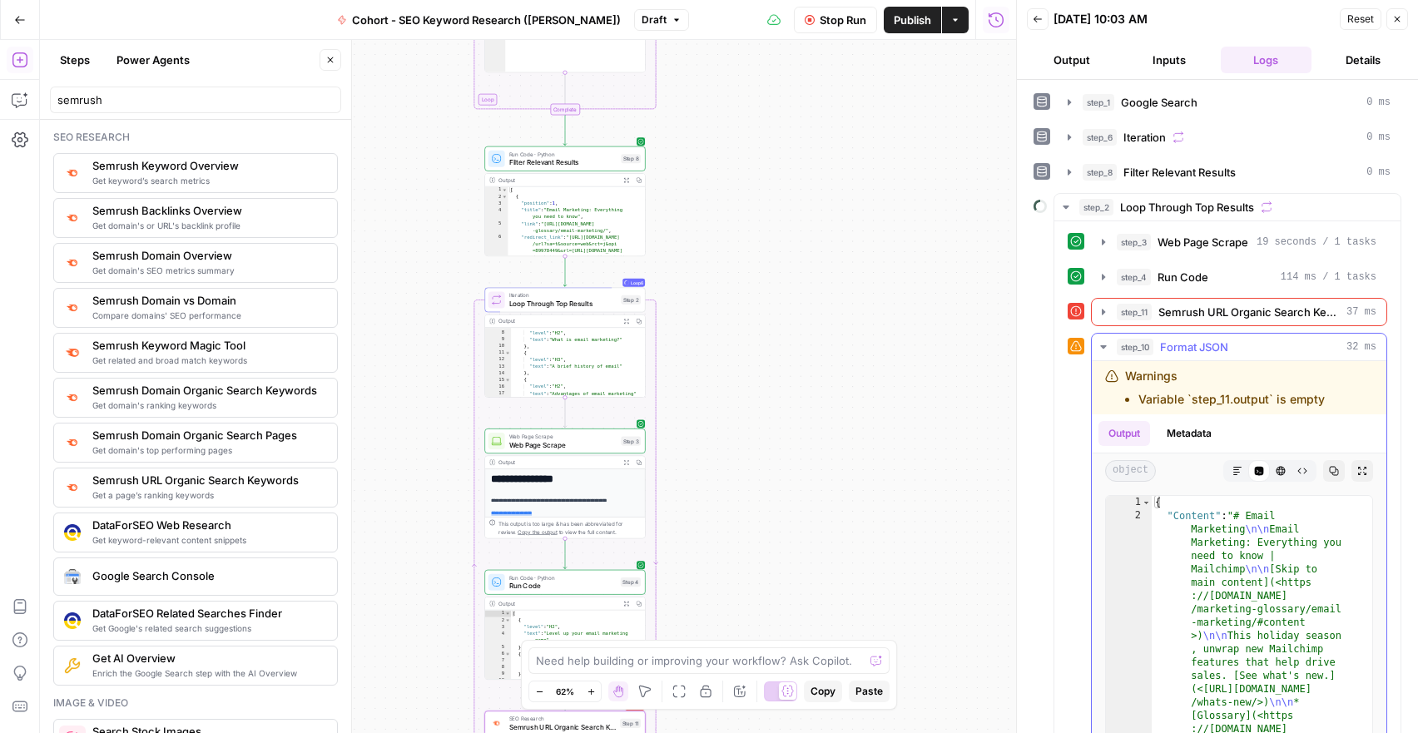
click at [1102, 345] on icon "button" at bounding box center [1103, 346] width 13 height 13
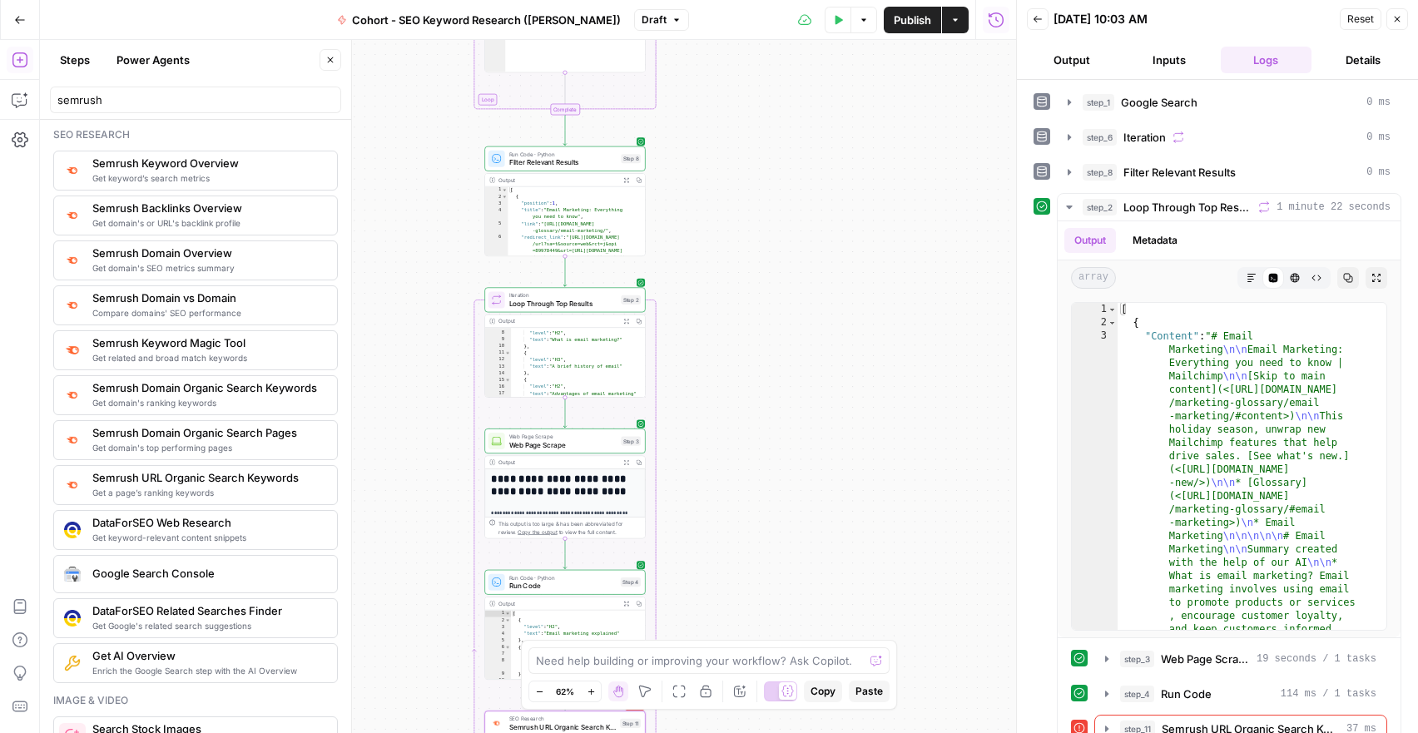
scroll to position [3, 0]
